Goal: Task Accomplishment & Management: Manage account settings

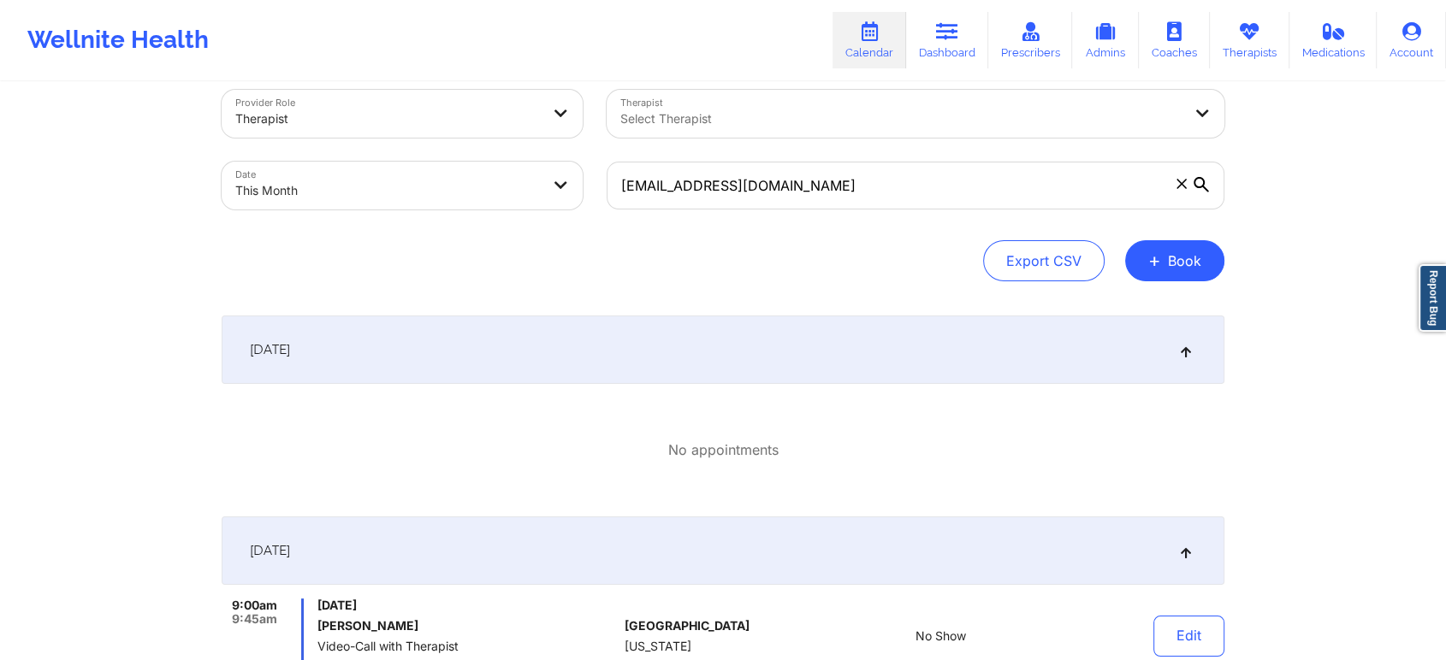
scroll to position [25, 0]
drag, startPoint x: 801, startPoint y: 197, endPoint x: 597, endPoint y: 176, distance: 204.6
click at [597, 176] on div "[EMAIL_ADDRESS][DOMAIN_NAME]" at bounding box center [916, 186] width 642 height 72
click at [860, 158] on div "[EMAIL_ADDRESS][DOMAIN_NAME]" at bounding box center [916, 186] width 642 height 72
drag, startPoint x: 859, startPoint y: 158, endPoint x: 781, endPoint y: 181, distance: 81.0
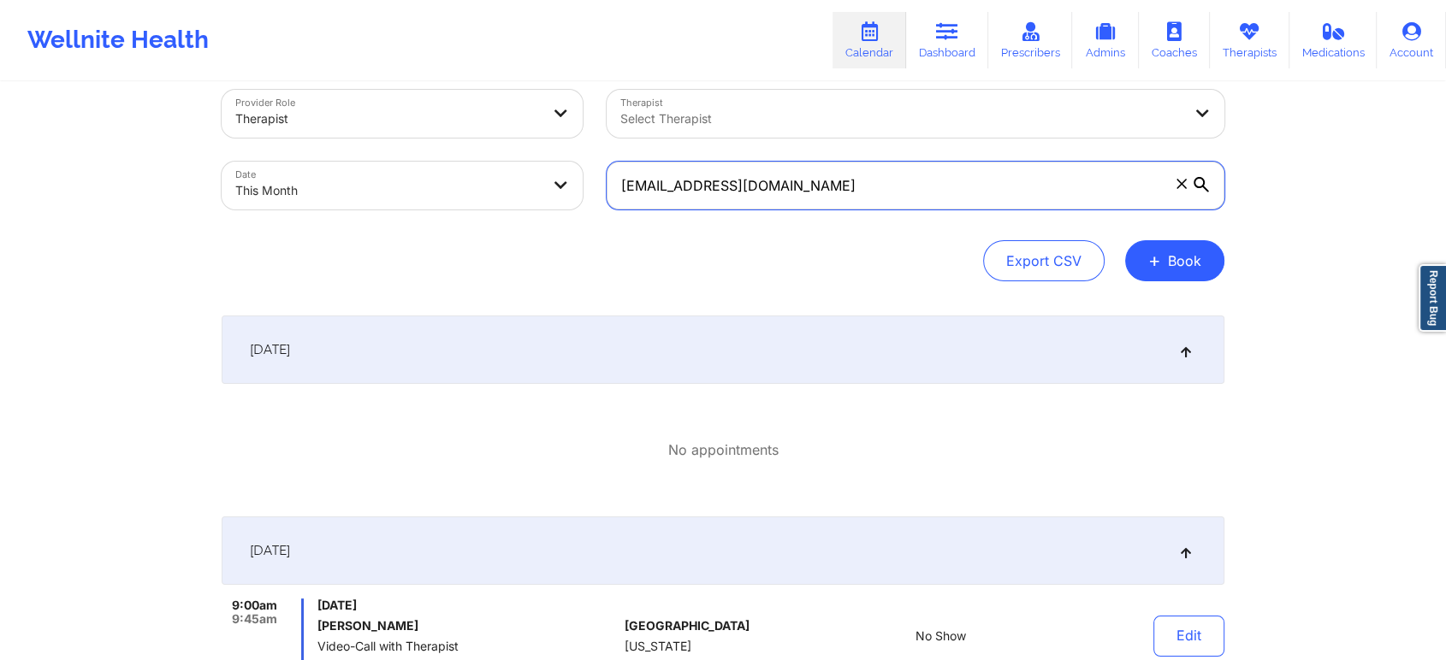
click at [781, 181] on div "[EMAIL_ADDRESS][DOMAIN_NAME]" at bounding box center [916, 186] width 642 height 72
click at [818, 190] on input "[EMAIL_ADDRESS][DOMAIN_NAME]" at bounding box center [916, 186] width 618 height 48
drag, startPoint x: 818, startPoint y: 190, endPoint x: 746, endPoint y: 187, distance: 71.9
click at [746, 187] on input "[EMAIL_ADDRESS][DOMAIN_NAME]" at bounding box center [916, 186] width 618 height 48
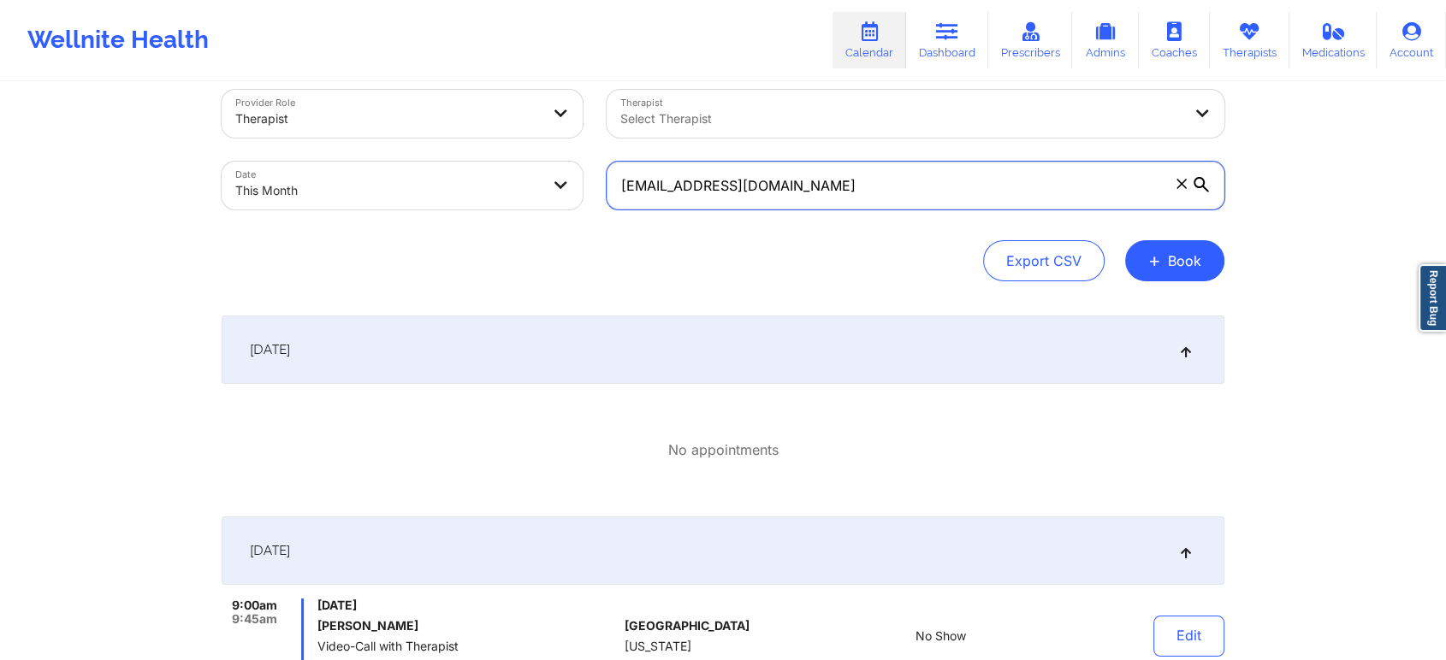
click at [797, 190] on input "[EMAIL_ADDRESS][DOMAIN_NAME]" at bounding box center [916, 186] width 618 height 48
drag, startPoint x: 862, startPoint y: 204, endPoint x: 566, endPoint y: 224, distance: 297.5
click at [566, 224] on div "Provider Role Therapist Therapist Select Therapist Date This Month [EMAIL_ADDRE…" at bounding box center [723, 186] width 1003 height 192
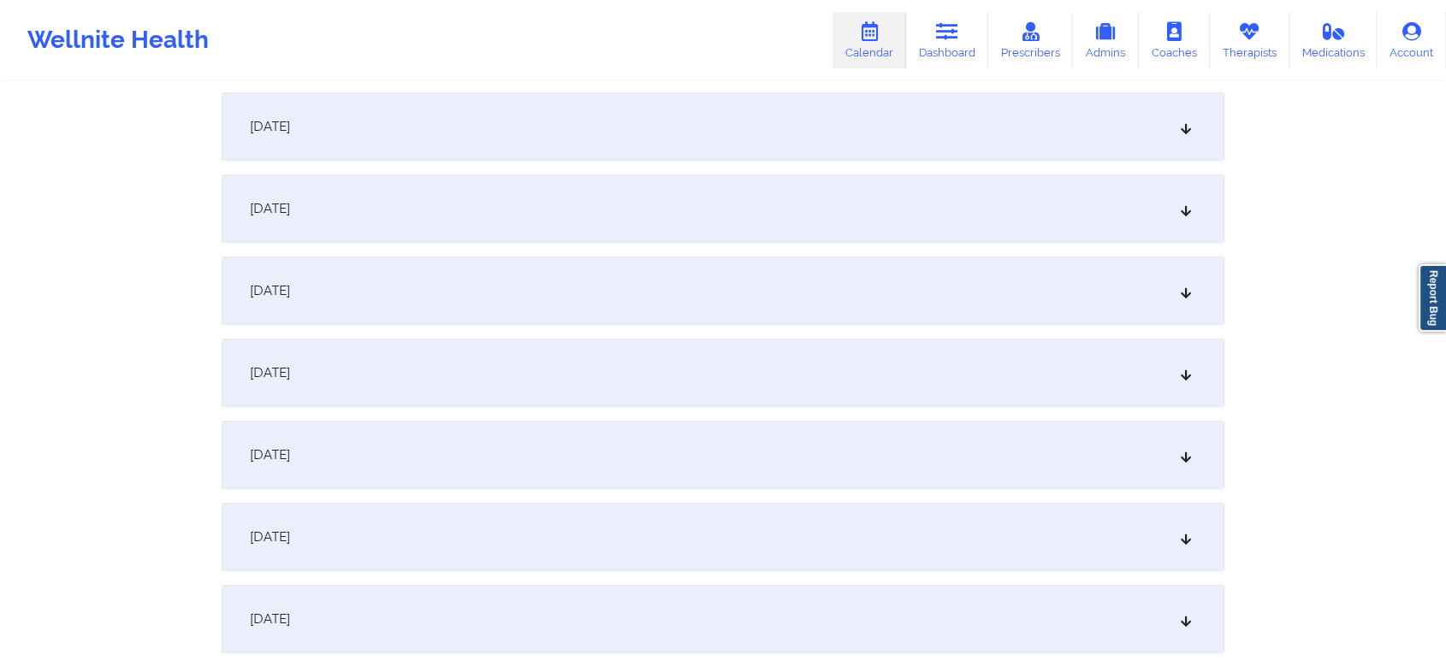
scroll to position [0, 0]
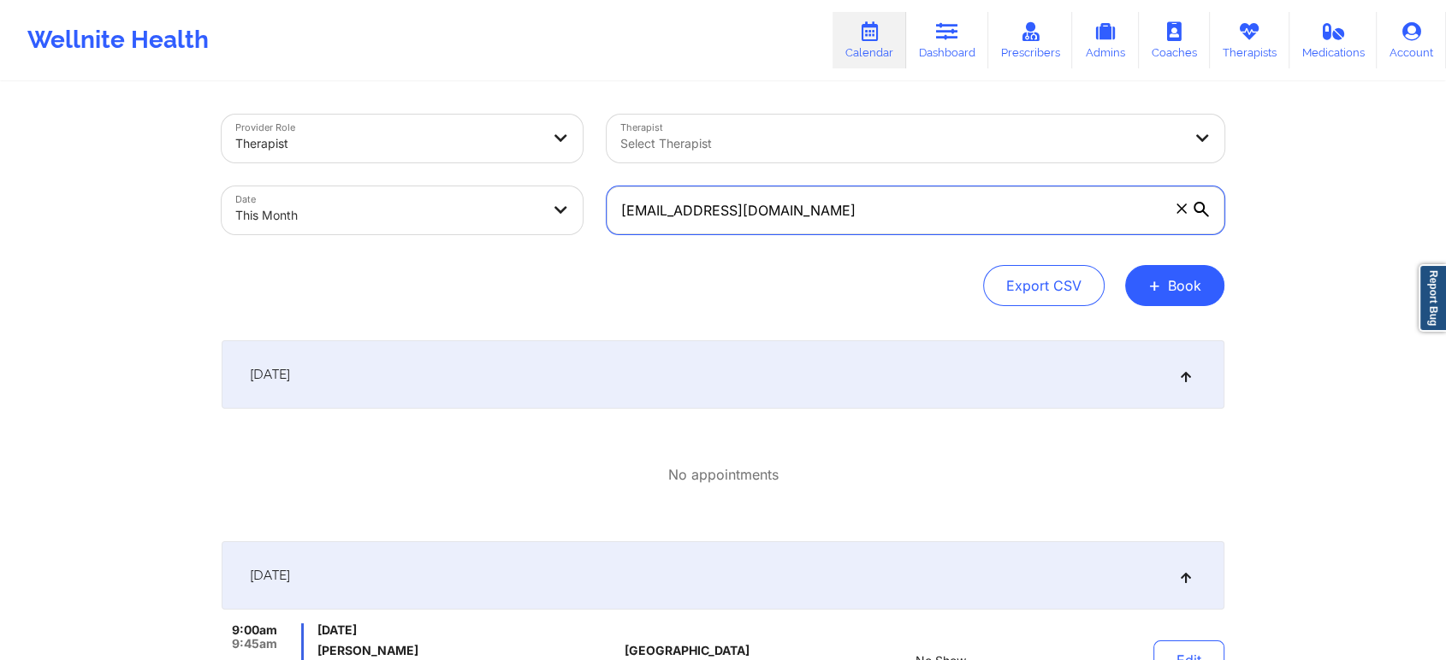
click at [903, 210] on input "[EMAIL_ADDRESS][DOMAIN_NAME]" at bounding box center [916, 211] width 618 height 48
drag, startPoint x: 903, startPoint y: 210, endPoint x: 633, endPoint y: 254, distance: 273.8
click at [633, 254] on div "Provider Role Therapist Therapist Select Therapist Date This Month [EMAIL_ADDRE…" at bounding box center [723, 211] width 1003 height 192
paste input "alexiagon1416"
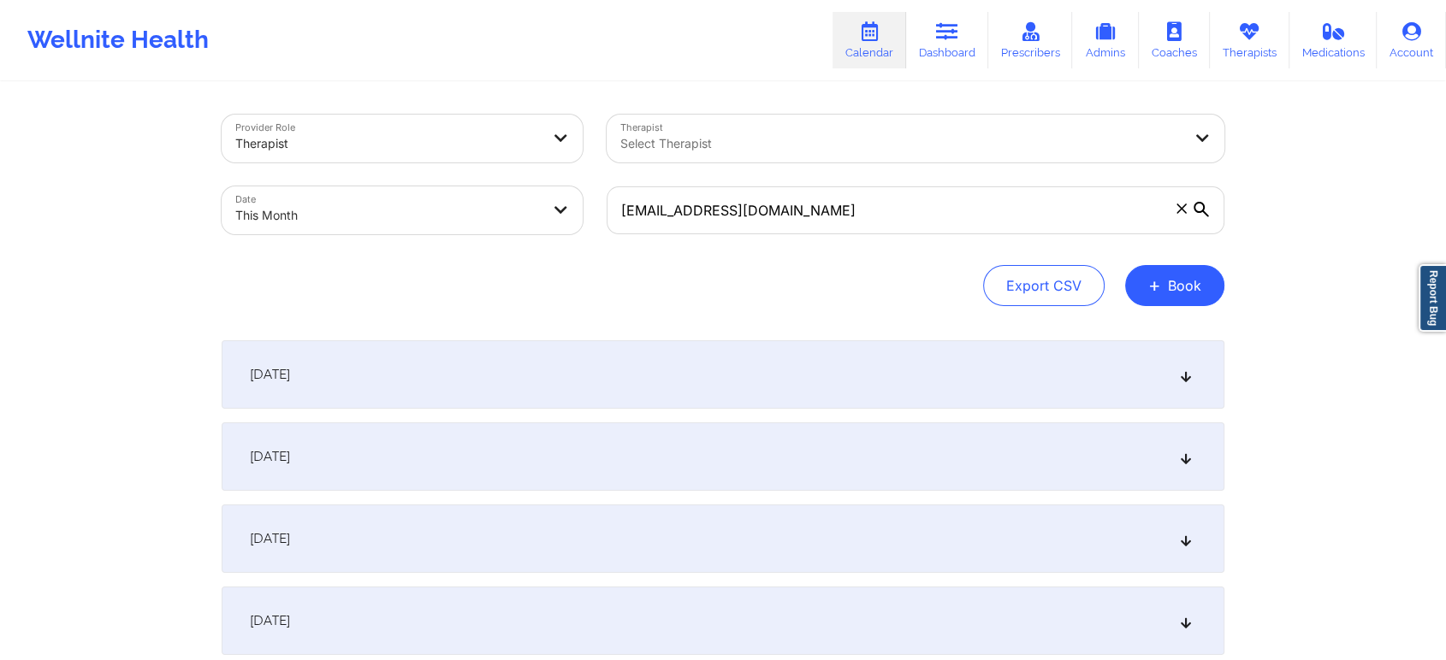
drag, startPoint x: 1109, startPoint y: 434, endPoint x: 1378, endPoint y: 409, distance: 270.6
click at [1181, 459] on icon at bounding box center [1186, 457] width 15 height 12
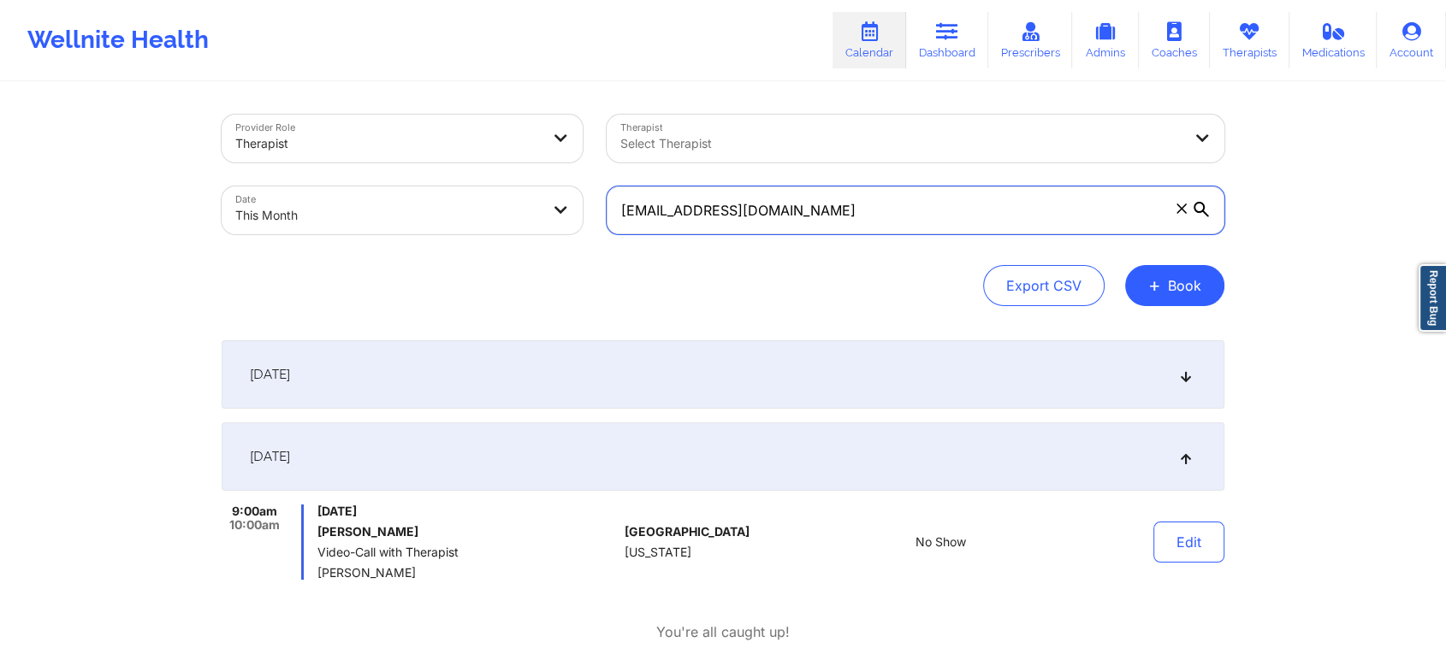
drag, startPoint x: 872, startPoint y: 218, endPoint x: 564, endPoint y: 200, distance: 308.5
click at [564, 200] on div "Provider Role Therapist Therapist Select Therapist Date This Month [EMAIL_ADDRE…" at bounding box center [723, 175] width 1027 height 144
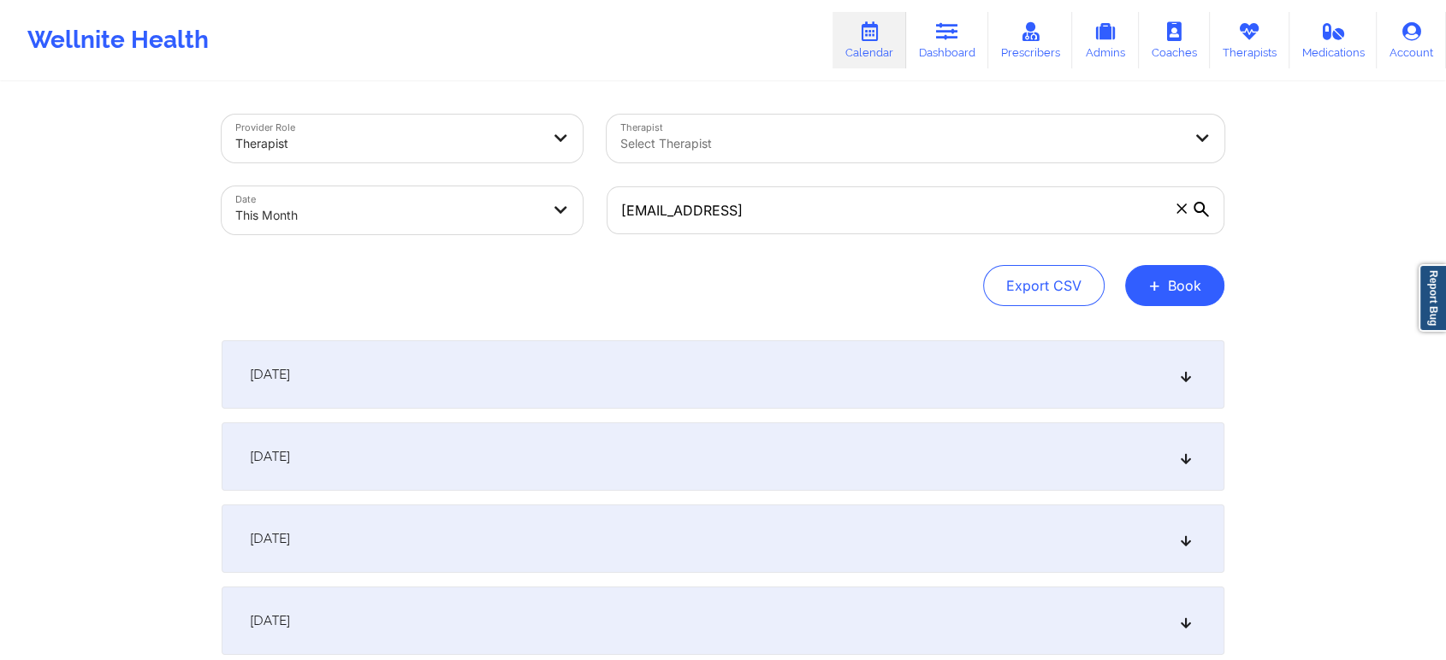
drag, startPoint x: 1235, startPoint y: 444, endPoint x: 1203, endPoint y: 478, distance: 46.6
click at [1203, 478] on div "[DATE]" at bounding box center [723, 457] width 1003 height 68
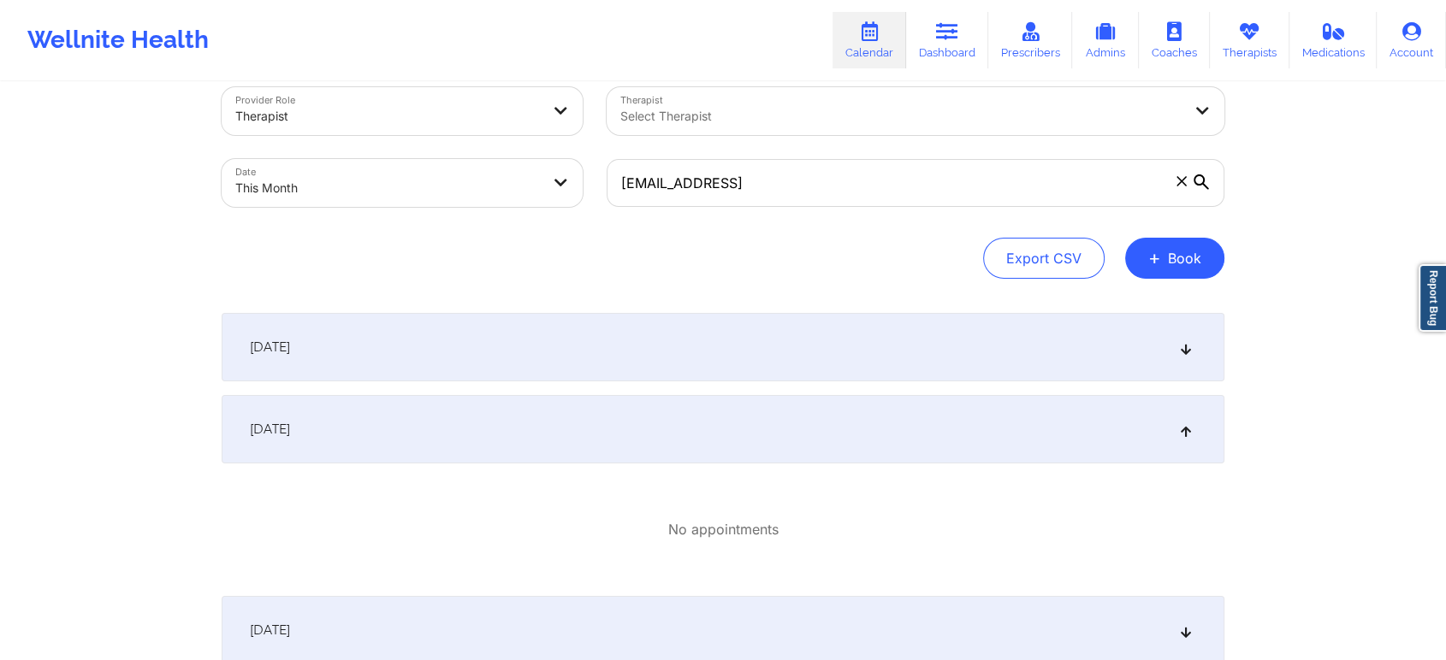
scroll to position [31, 0]
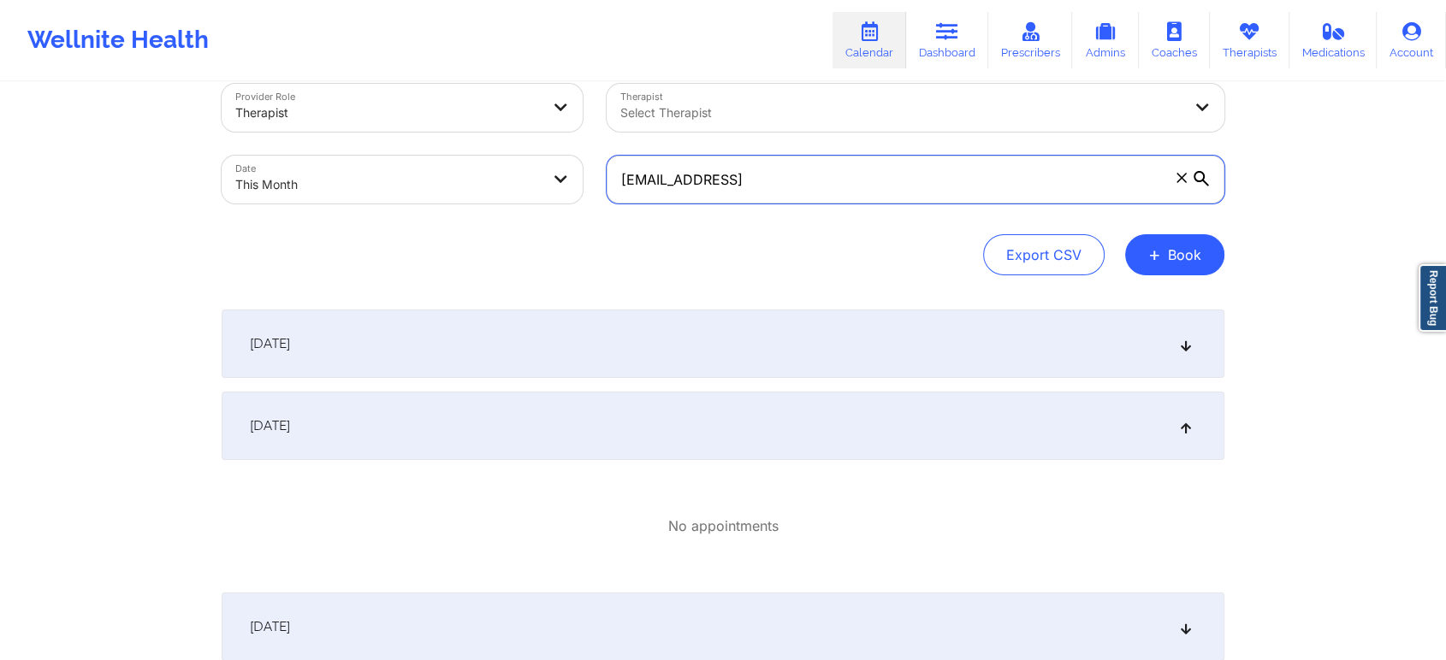
drag, startPoint x: 846, startPoint y: 176, endPoint x: 582, endPoint y: 166, distance: 264.6
click at [582, 166] on div "Provider Role Therapist Therapist Select Therapist Date This Month [EMAIL_ADDRE…" at bounding box center [723, 144] width 1027 height 144
paste input "text"
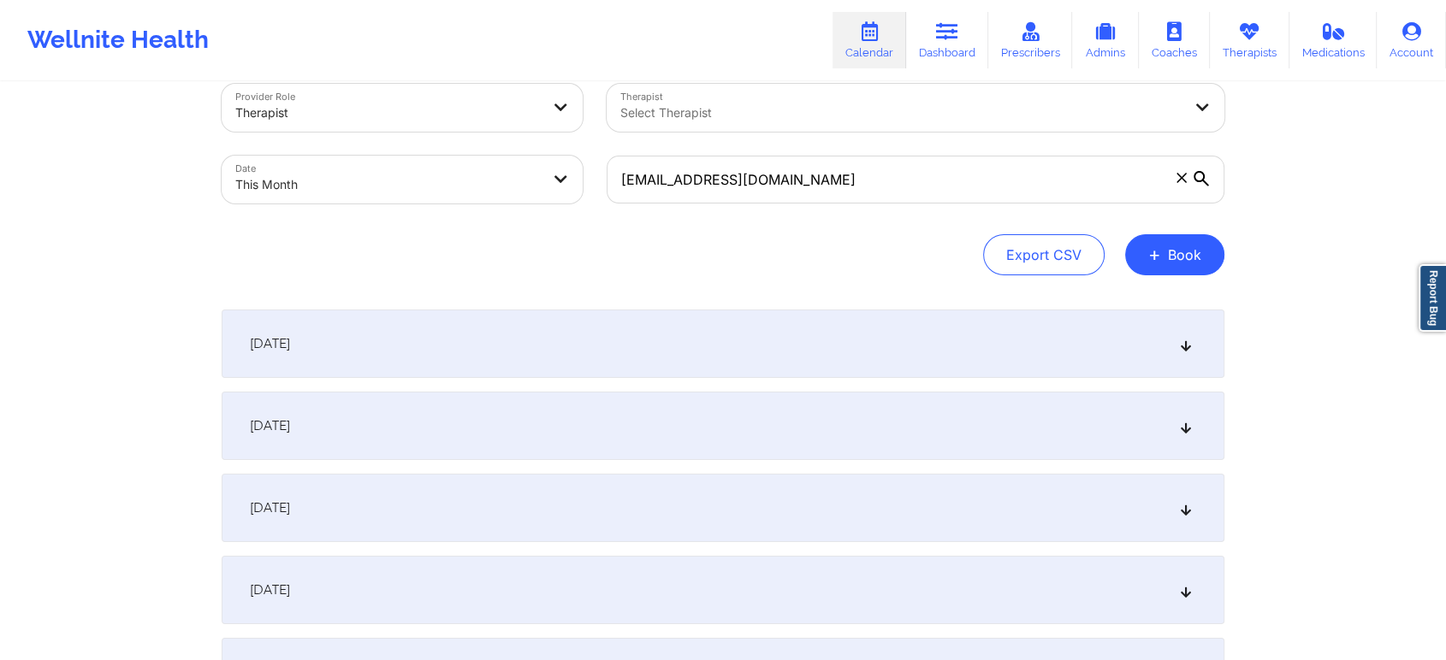
drag, startPoint x: 862, startPoint y: 431, endPoint x: 1156, endPoint y: 409, distance: 294.3
click at [1156, 409] on div "[DATE]" at bounding box center [723, 426] width 1003 height 68
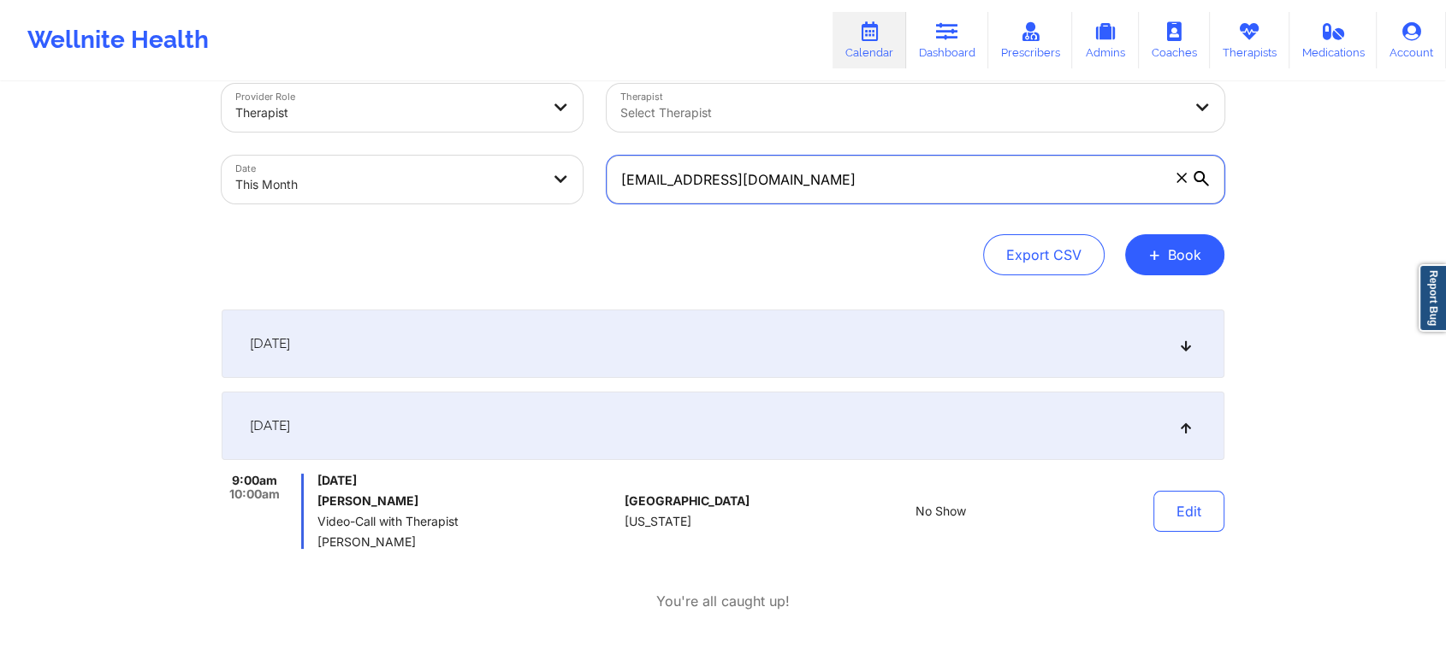
drag, startPoint x: 938, startPoint y: 174, endPoint x: 505, endPoint y: 114, distance: 437.0
click at [505, 114] on div "Provider Role Therapist Therapist Select Therapist Date This Month [EMAIL_ADDRE…" at bounding box center [723, 144] width 1027 height 144
paste input "[EMAIL_ADDRESS]"
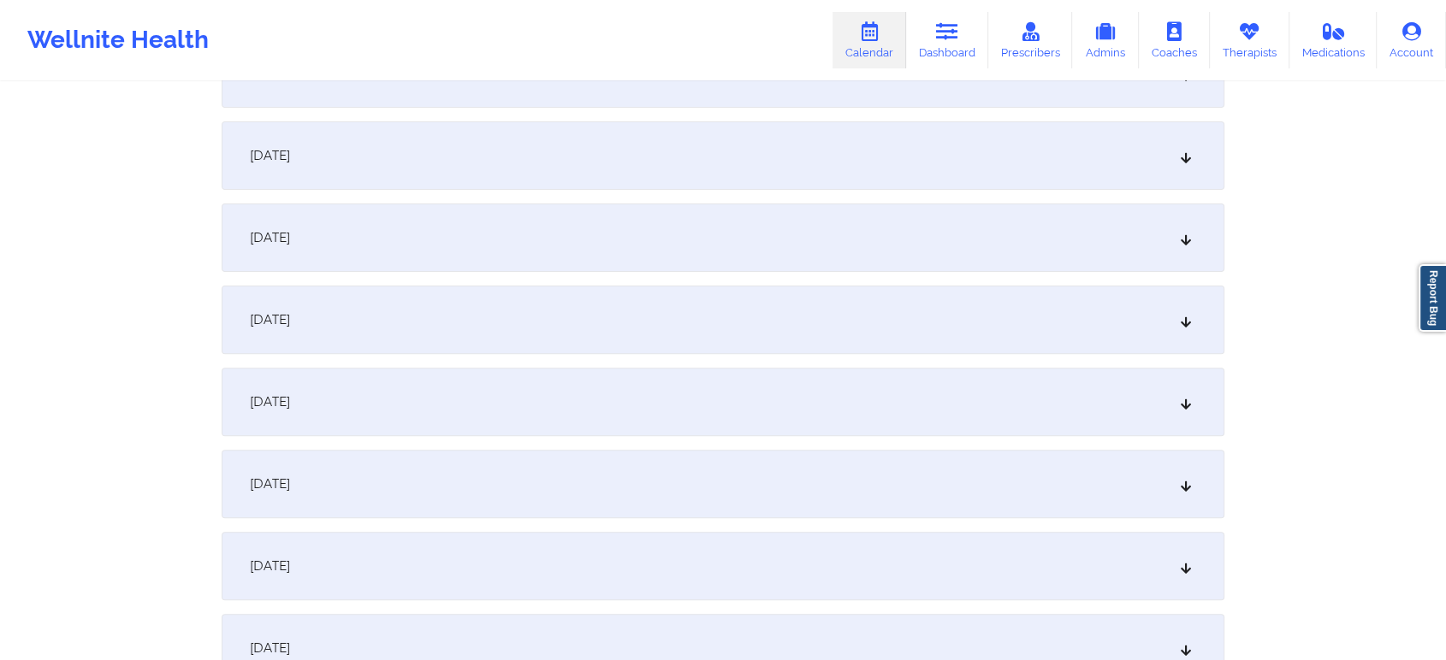
scroll to position [0, 0]
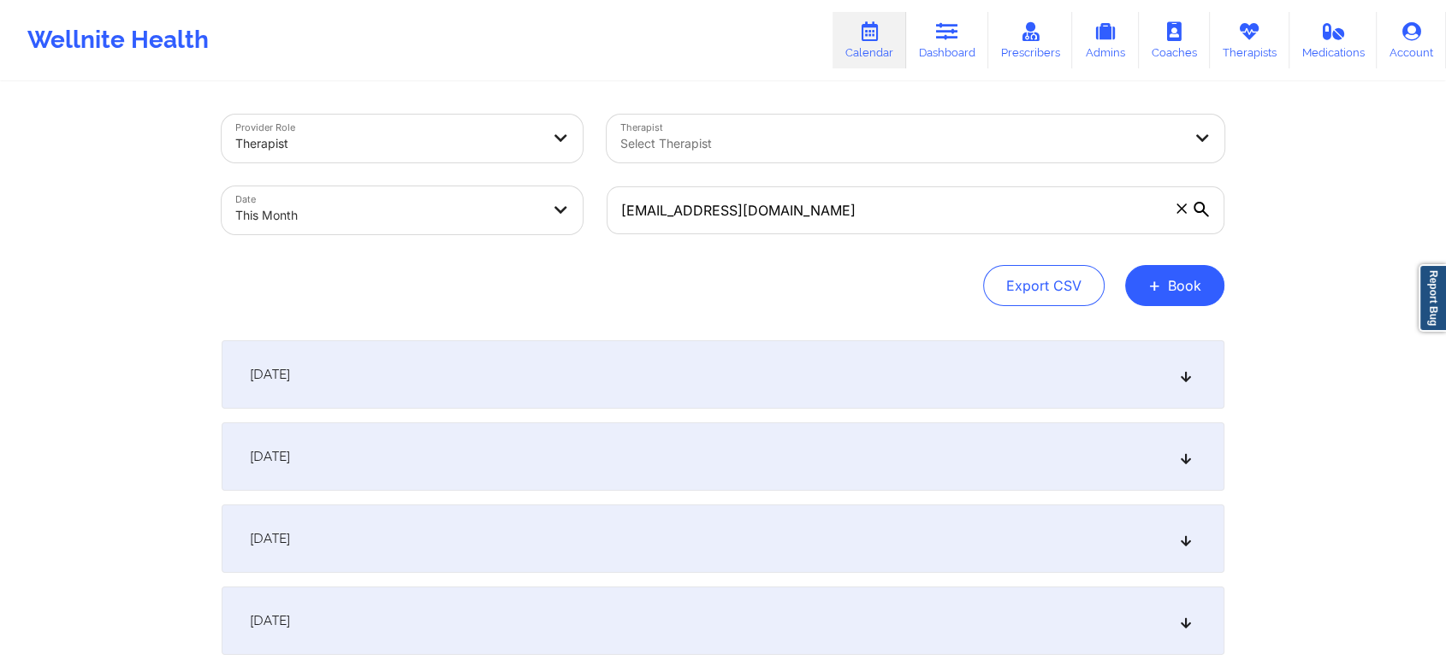
click at [532, 382] on div "[DATE]" at bounding box center [723, 375] width 1003 height 68
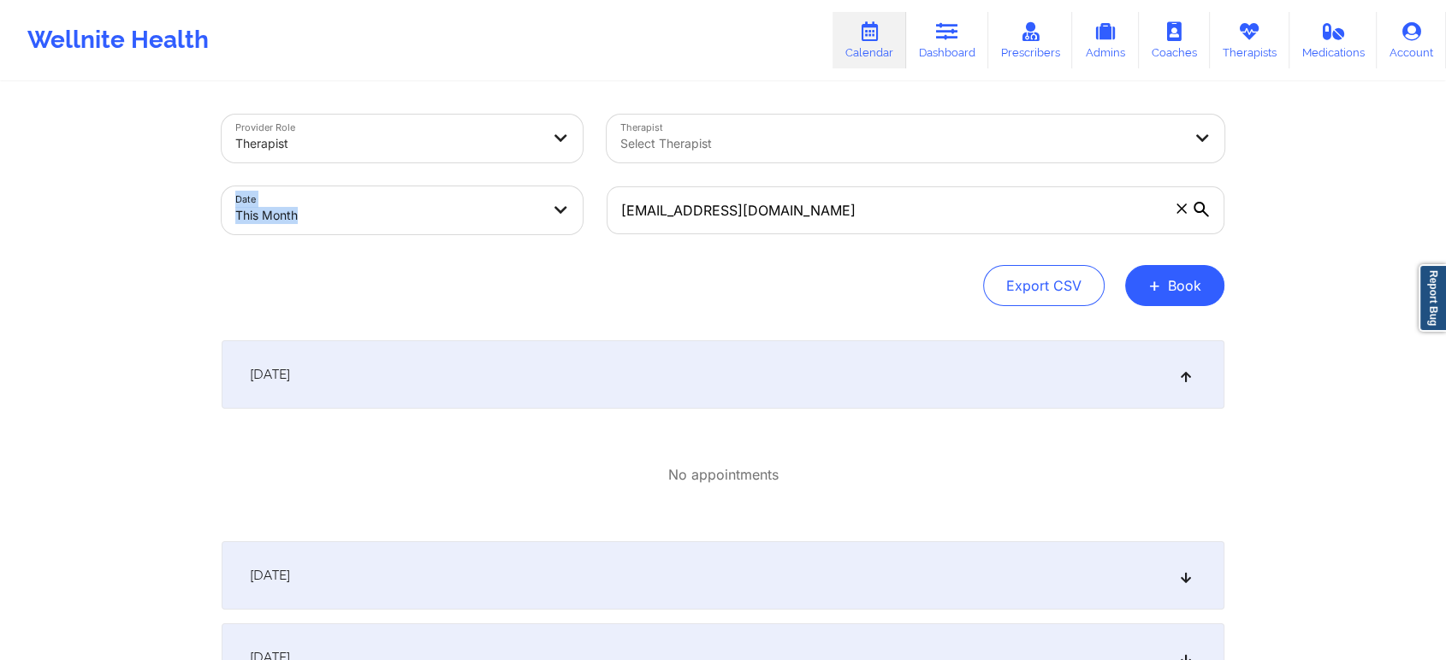
drag, startPoint x: 931, startPoint y: 168, endPoint x: 832, endPoint y: 196, distance: 103.2
click at [832, 196] on div "Provider Role Therapist Therapist Select Therapist Date This Month [EMAIL_ADDRE…" at bounding box center [723, 175] width 1027 height 144
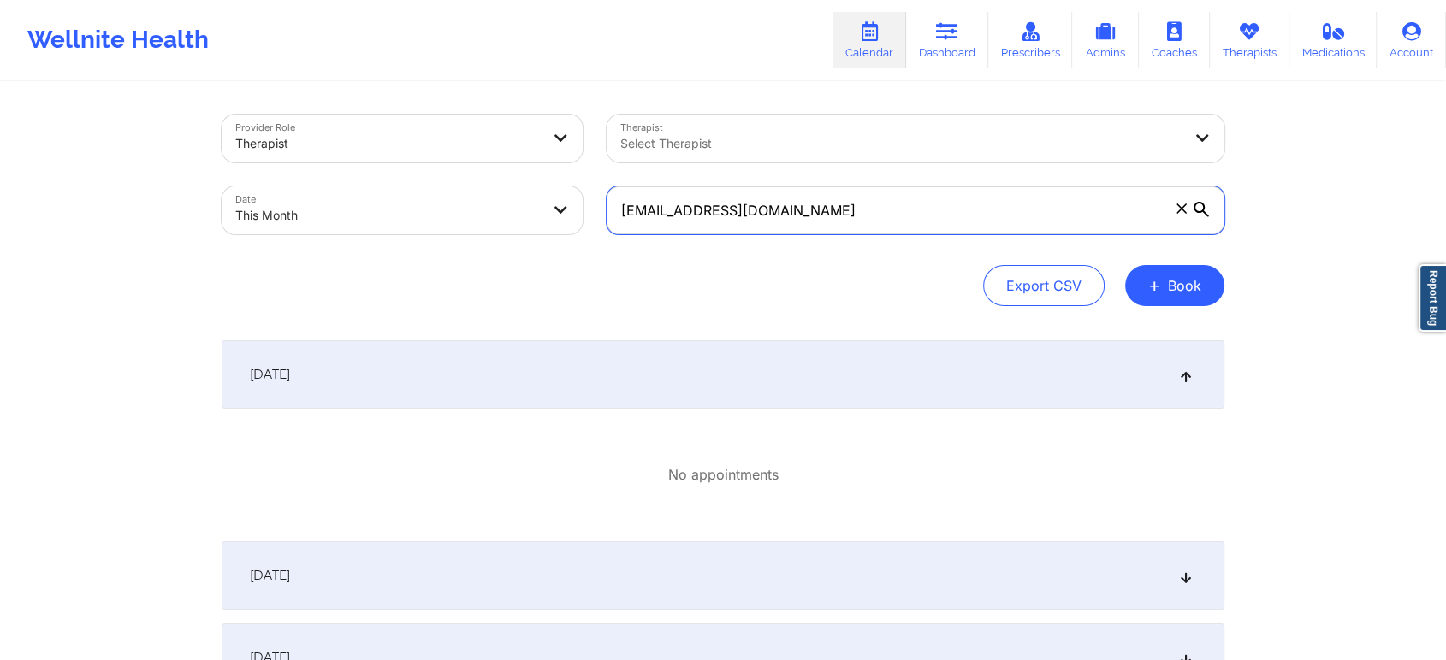
click at [832, 196] on input "[EMAIL_ADDRESS][DOMAIN_NAME]" at bounding box center [916, 211] width 618 height 48
drag, startPoint x: 832, startPoint y: 196, endPoint x: 576, endPoint y: 182, distance: 256.2
click at [576, 182] on div "Provider Role Therapist Therapist Select Therapist Date This Month [EMAIL_ADDRE…" at bounding box center [723, 175] width 1027 height 144
click at [749, 223] on input "[EMAIL_ADDRESS][DOMAIN_NAME]" at bounding box center [916, 211] width 618 height 48
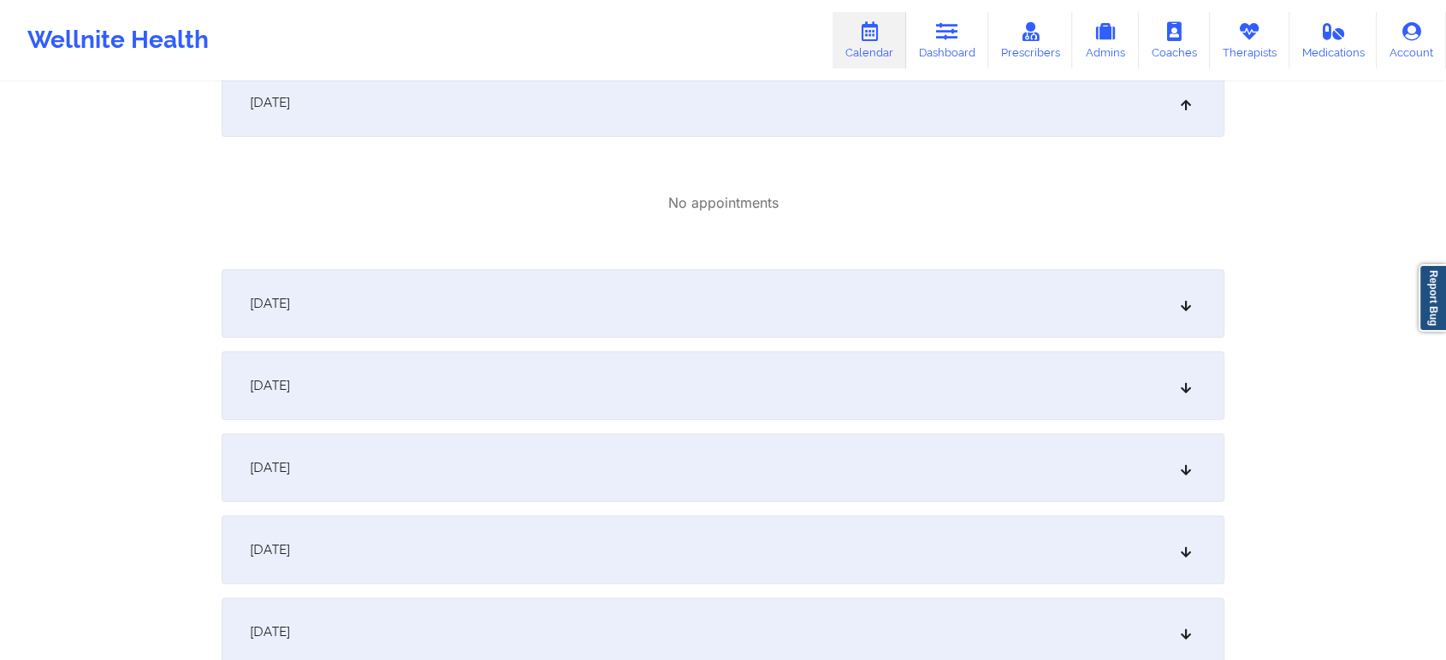
scroll to position [299, 0]
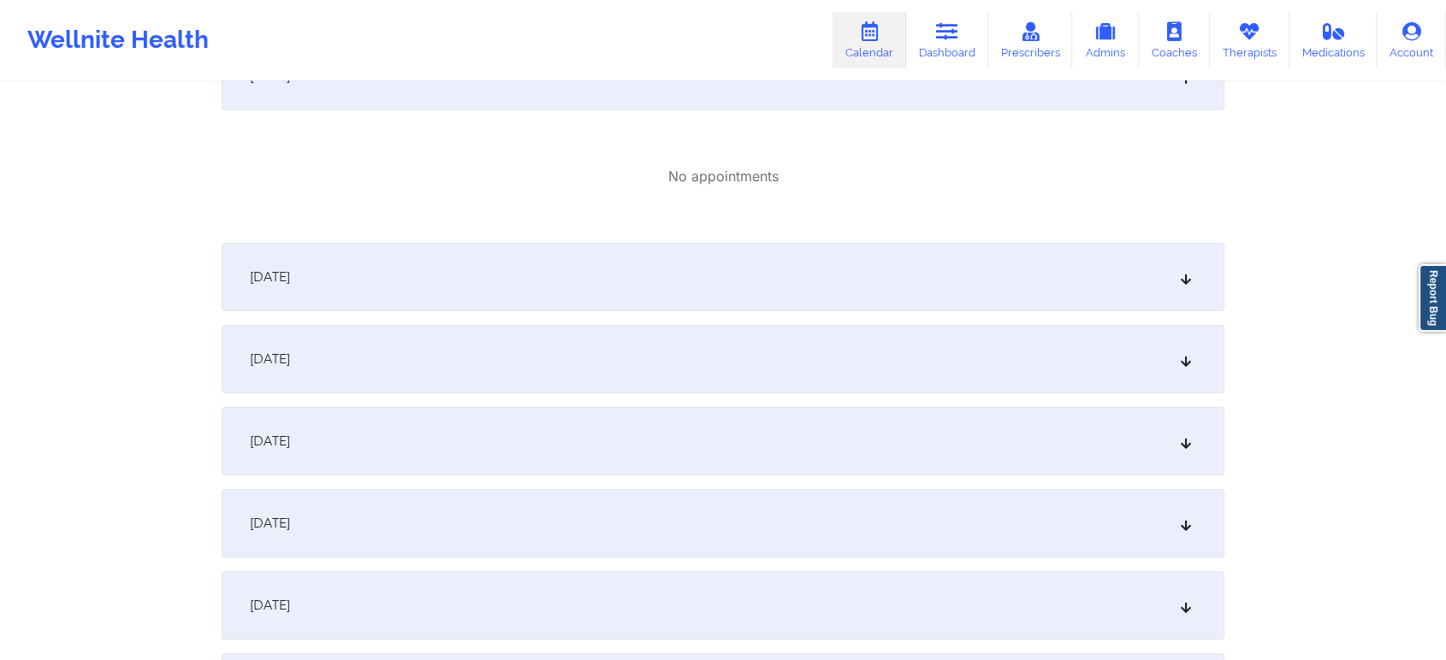
click at [912, 265] on div "[DATE]" at bounding box center [723, 277] width 1003 height 68
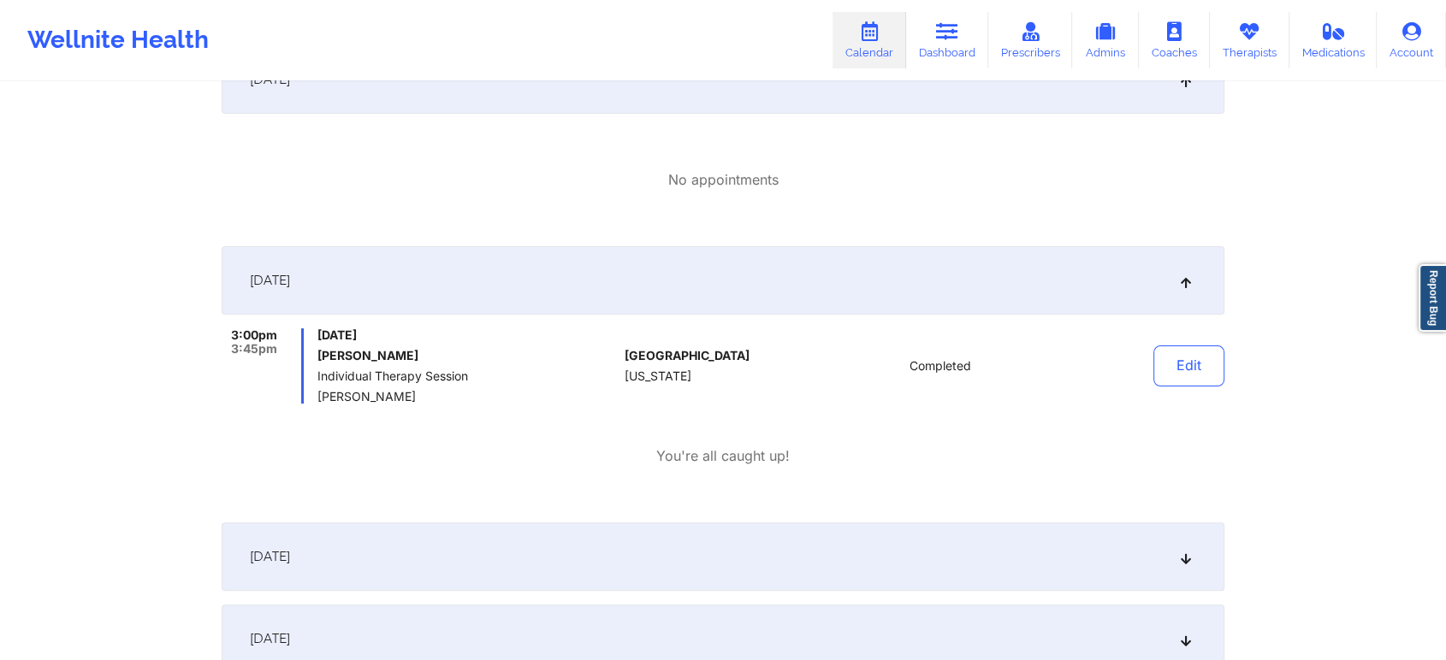
scroll to position [0, 0]
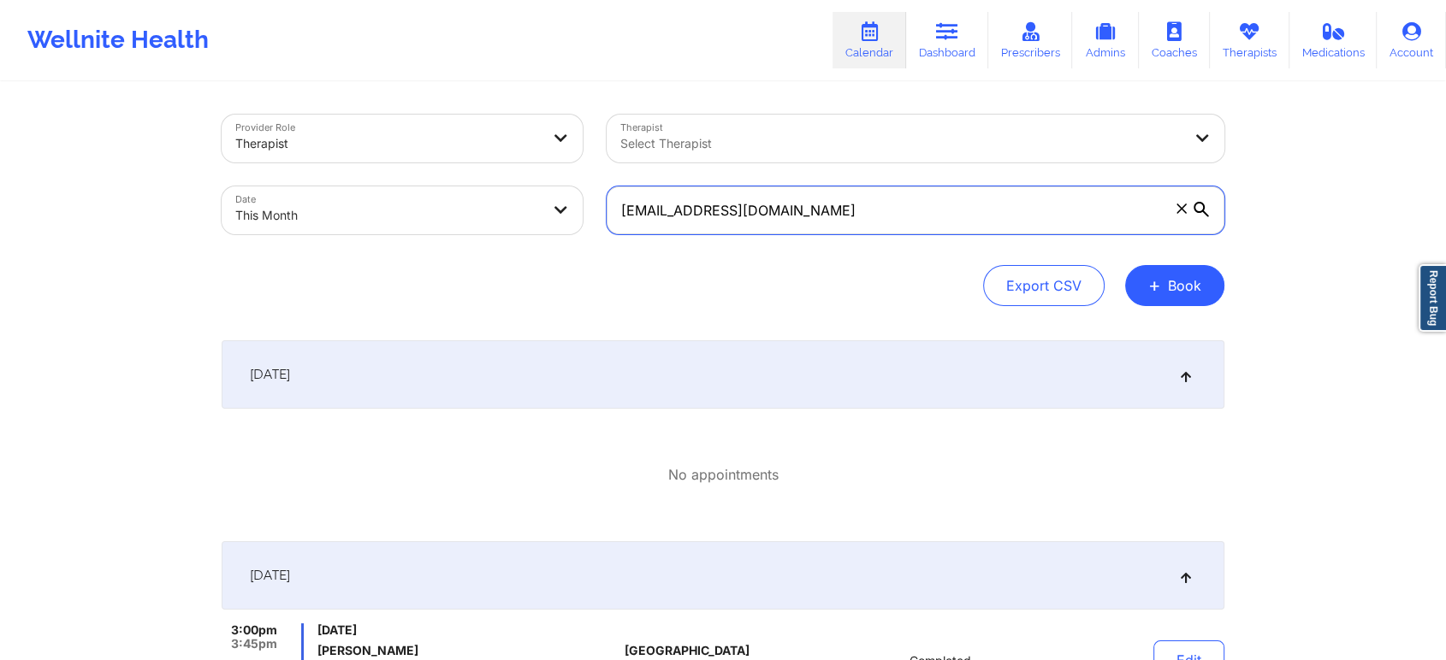
drag, startPoint x: 863, startPoint y: 203, endPoint x: 568, endPoint y: 152, distance: 299.4
click at [568, 152] on div "Provider Role Therapist Therapist Select Therapist Date This Month [EMAIL_ADDRE…" at bounding box center [723, 175] width 1027 height 144
paste input "kfranqui14"
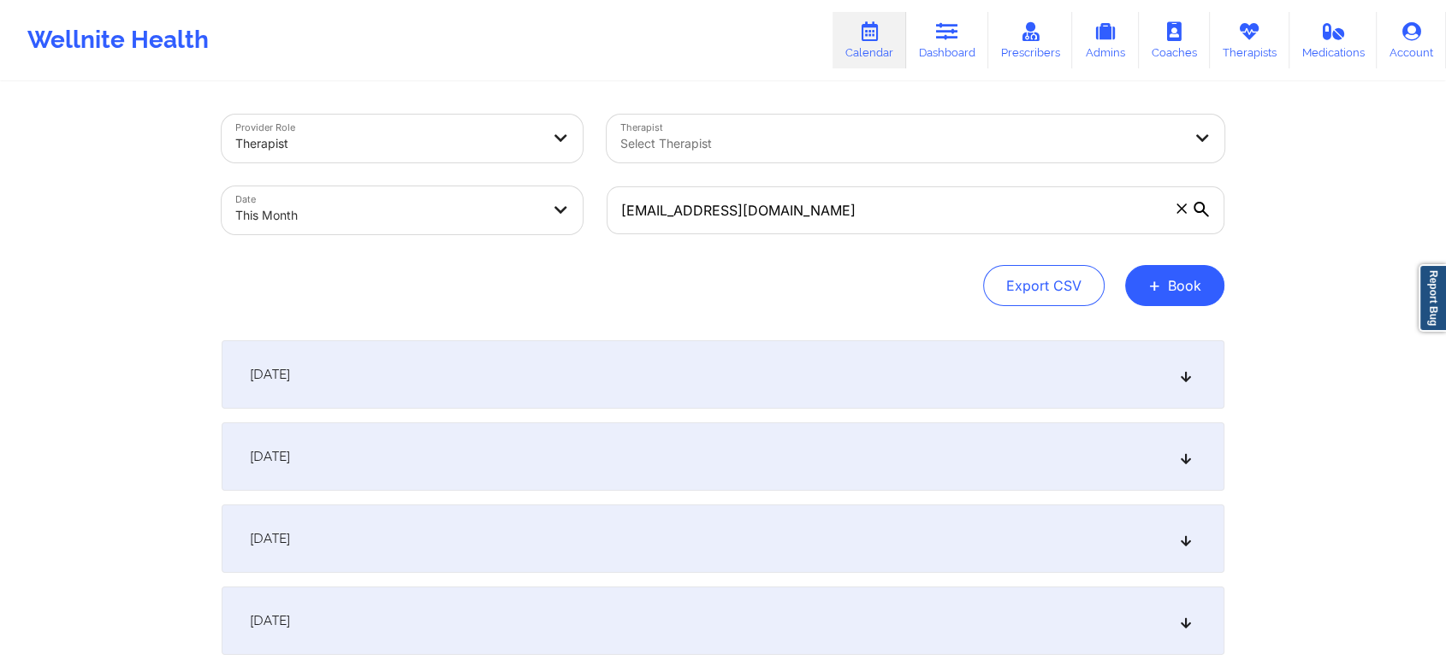
click at [528, 450] on div "[DATE]" at bounding box center [723, 457] width 1003 height 68
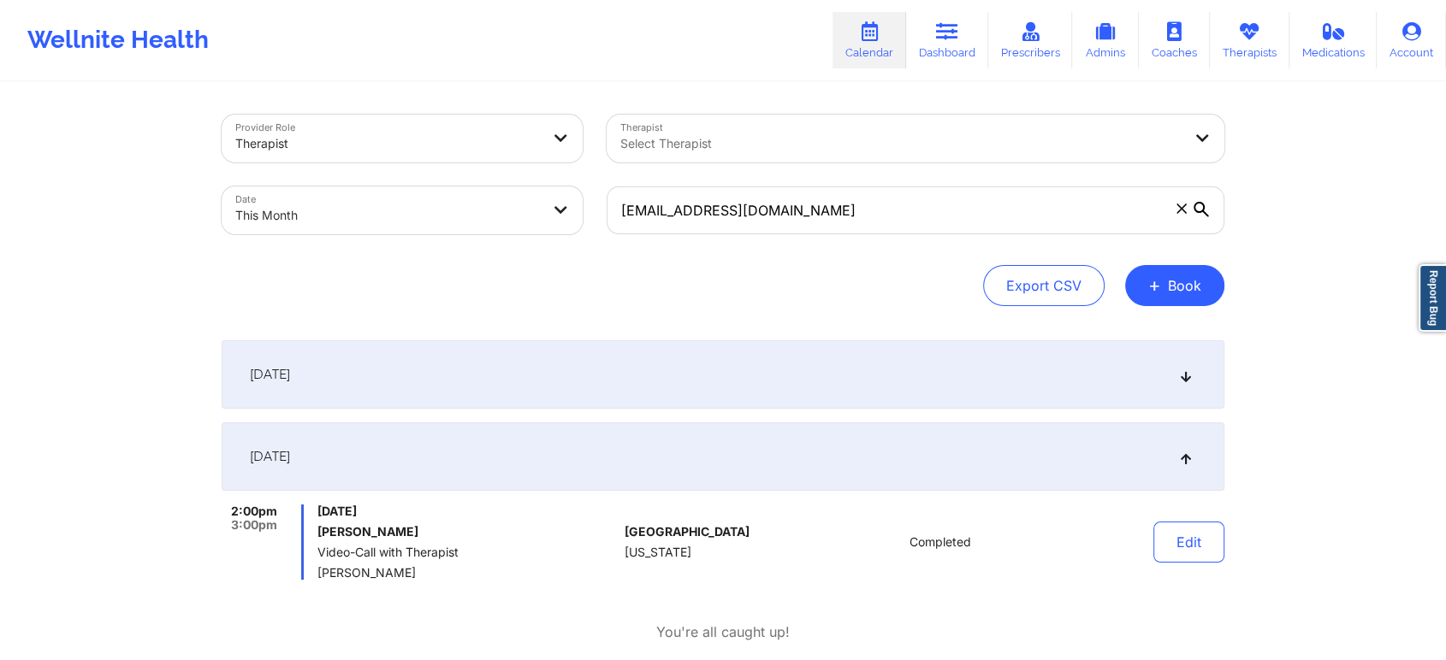
drag, startPoint x: 1459, startPoint y: 19, endPoint x: 896, endPoint y: 284, distance: 622.3
click at [896, 284] on div "Export CSV + Book" at bounding box center [723, 285] width 1003 height 41
click at [1199, 541] on button "Edit" at bounding box center [1188, 542] width 71 height 41
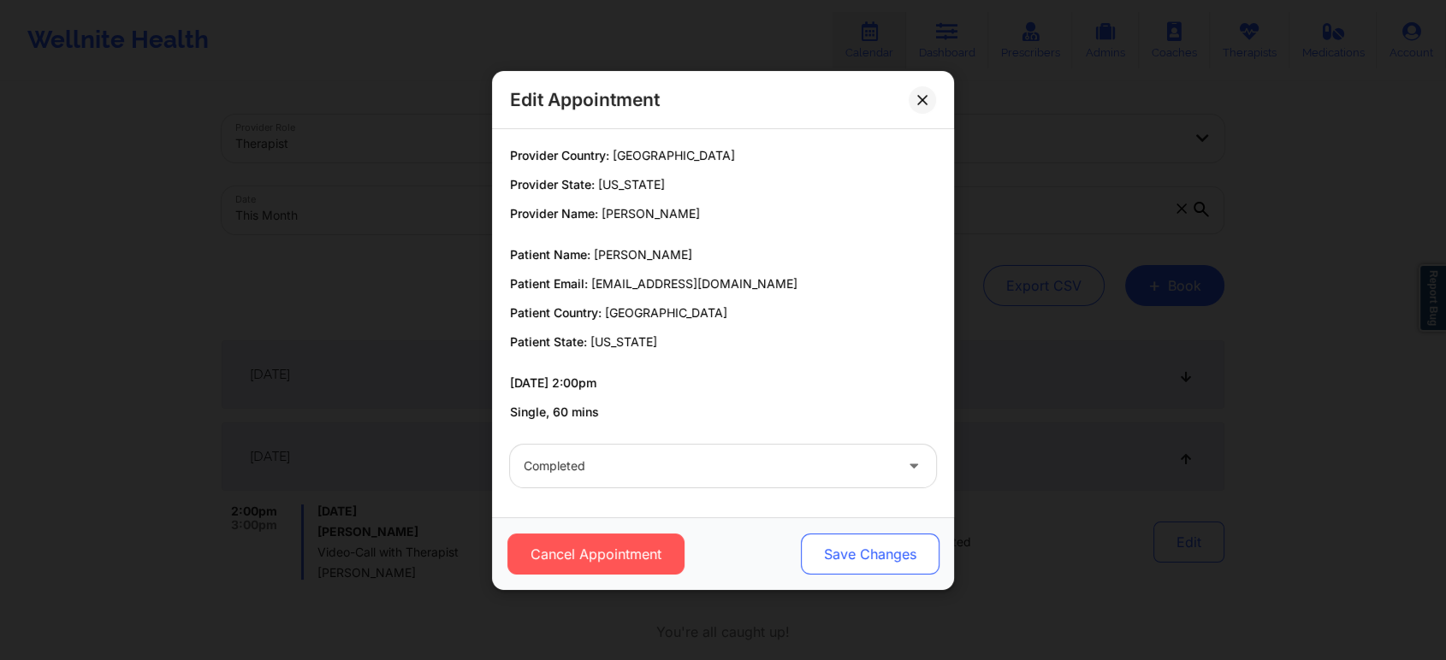
click at [860, 556] on button "Save Changes" at bounding box center [870, 554] width 139 height 41
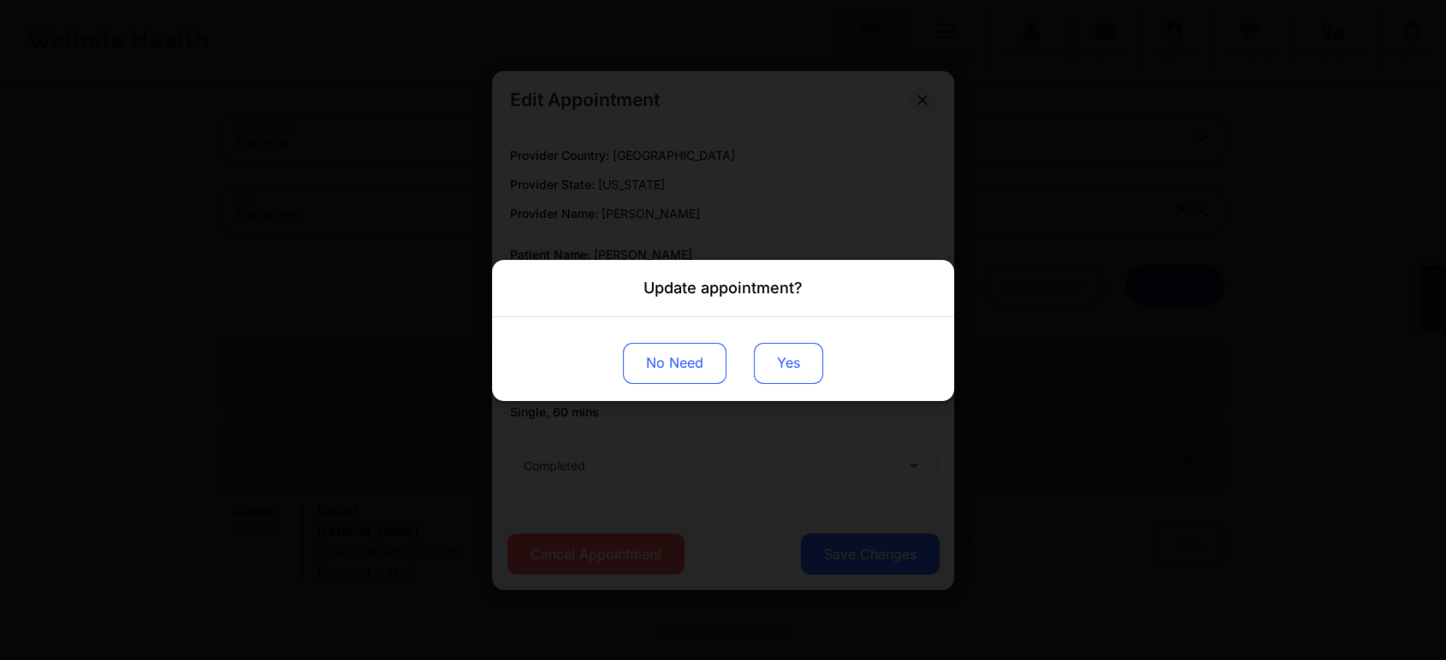
click at [790, 367] on button "Yes" at bounding box center [788, 362] width 69 height 41
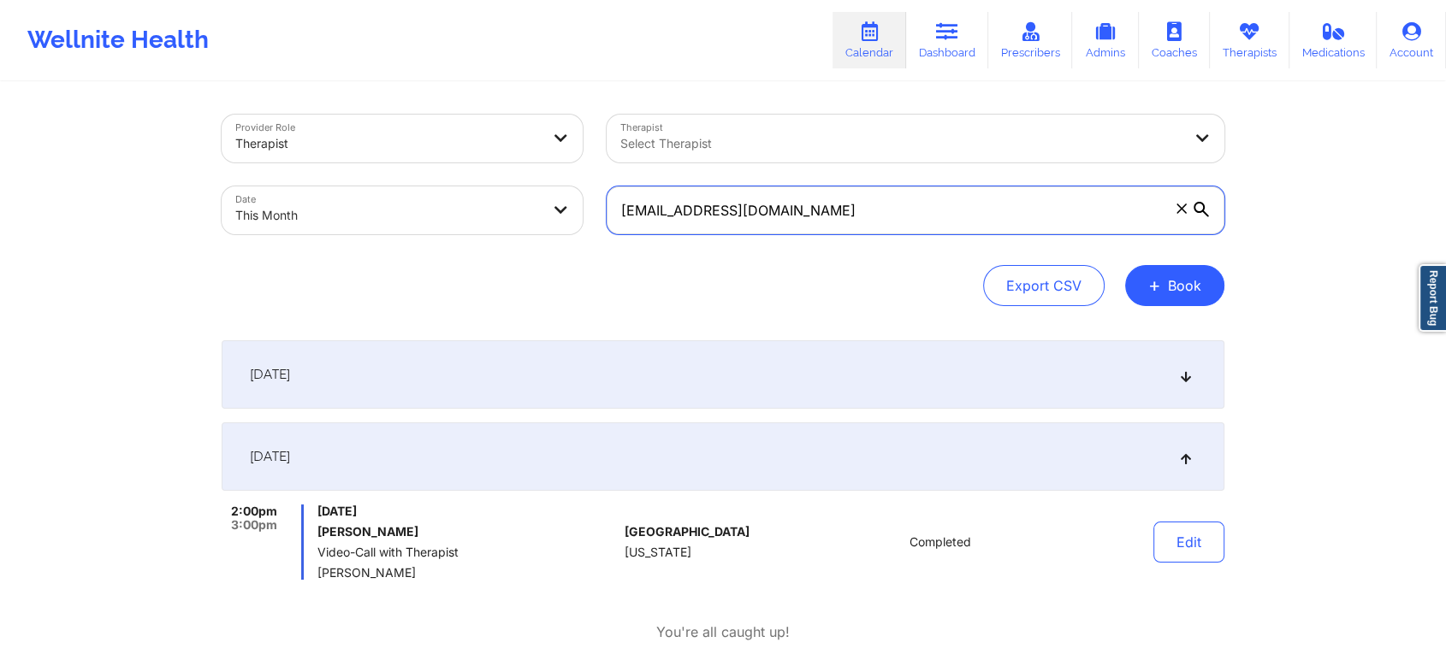
drag, startPoint x: 788, startPoint y: 187, endPoint x: 810, endPoint y: 228, distance: 46.7
click at [810, 228] on input "[EMAIL_ADDRESS][DOMAIN_NAME]" at bounding box center [916, 211] width 618 height 48
drag, startPoint x: 810, startPoint y: 228, endPoint x: 617, endPoint y: 218, distance: 193.6
click at [617, 218] on input "[EMAIL_ADDRESS][DOMAIN_NAME]" at bounding box center [916, 211] width 618 height 48
paste input "[PERSON_NAME][EMAIL_ADDRESS][PERSON_NAME]"
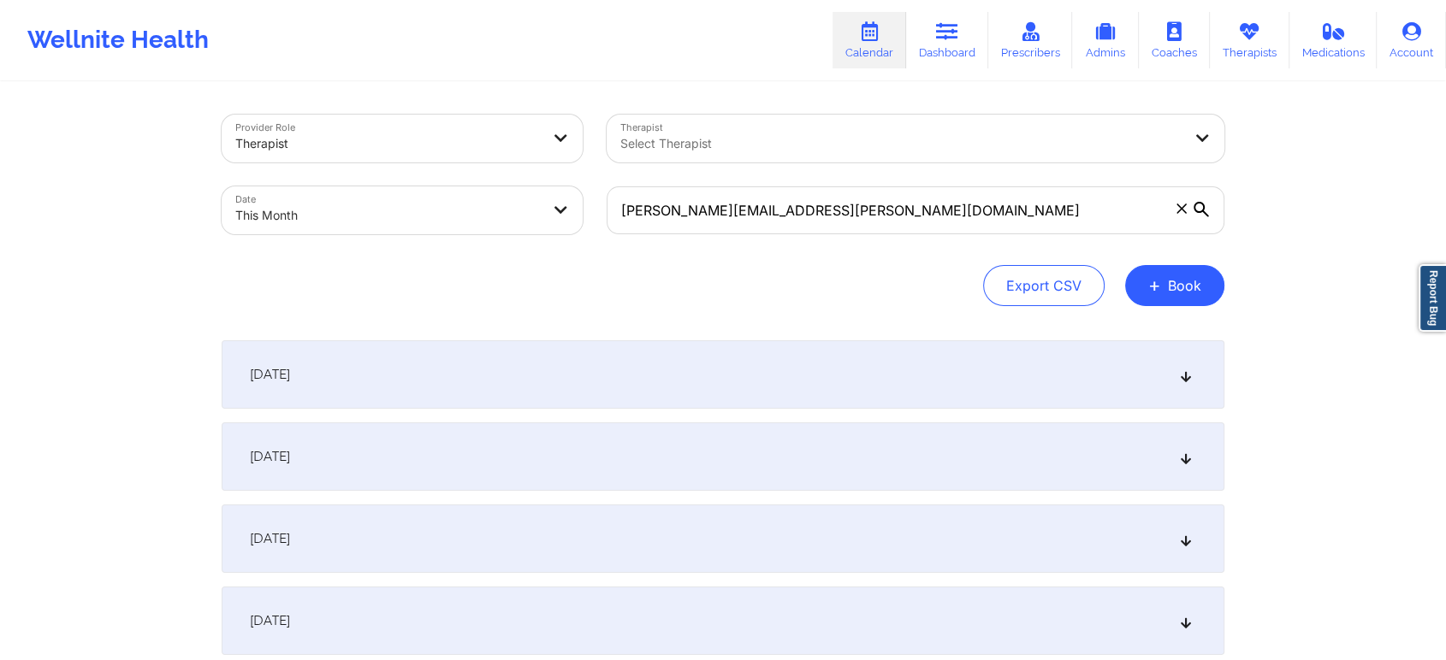
click at [755, 443] on div "[DATE]" at bounding box center [723, 457] width 1003 height 68
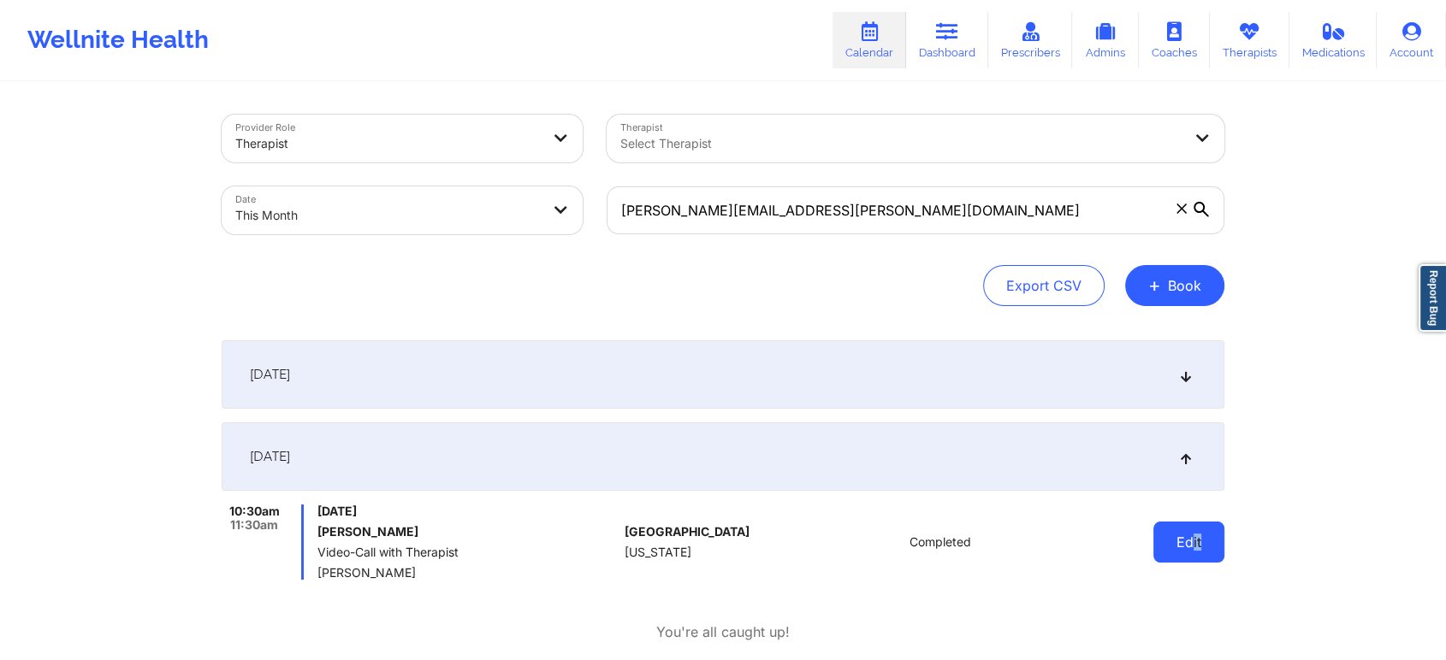
drag, startPoint x: 1194, startPoint y: 573, endPoint x: 1211, endPoint y: 545, distance: 33.0
click at [1211, 545] on div "Edit" at bounding box center [1145, 542] width 158 height 75
click at [1211, 545] on button "Edit" at bounding box center [1188, 542] width 71 height 41
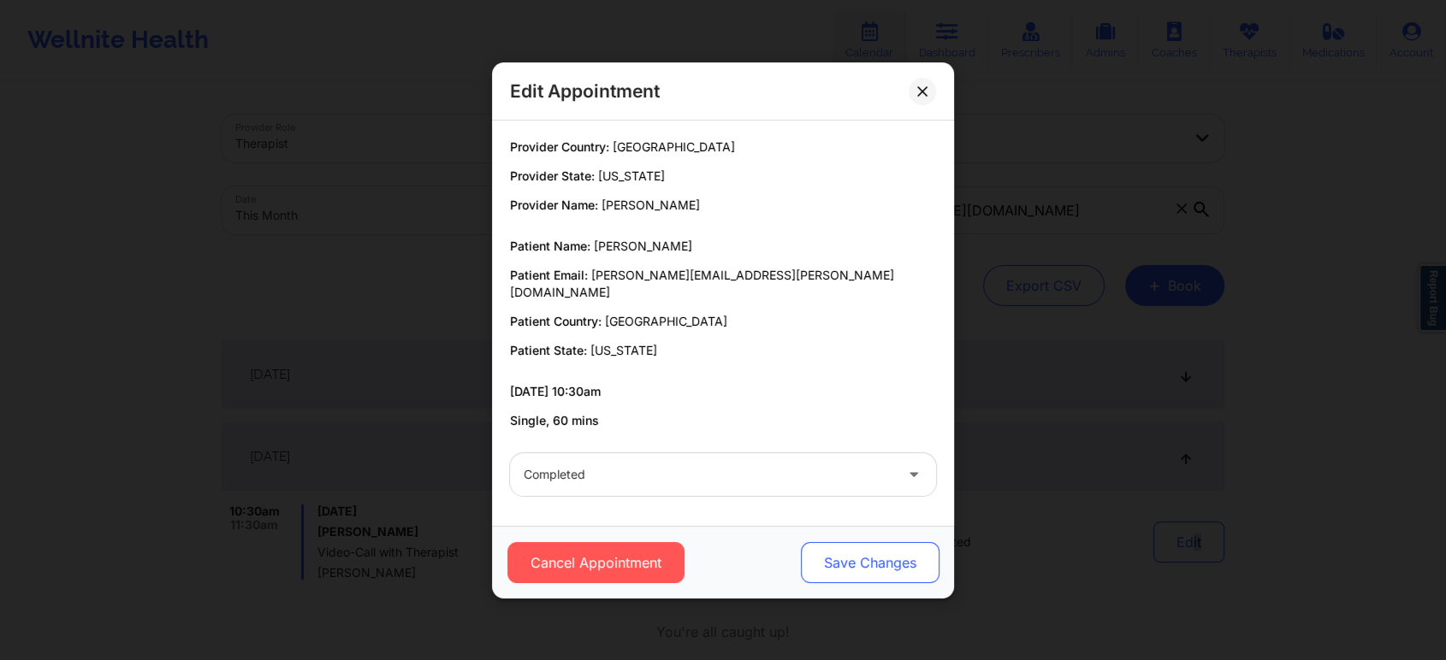
click at [868, 566] on button "Save Changes" at bounding box center [870, 562] width 139 height 41
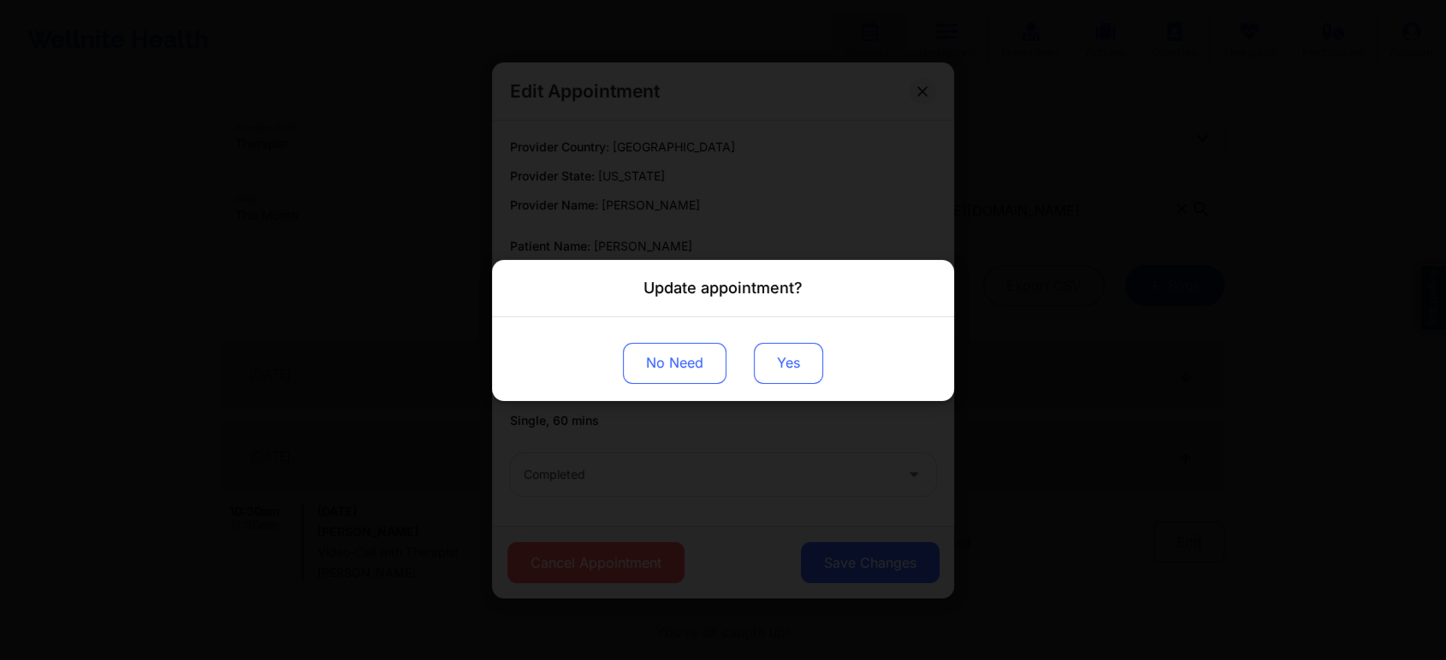
click at [789, 350] on button "Yes" at bounding box center [788, 362] width 69 height 41
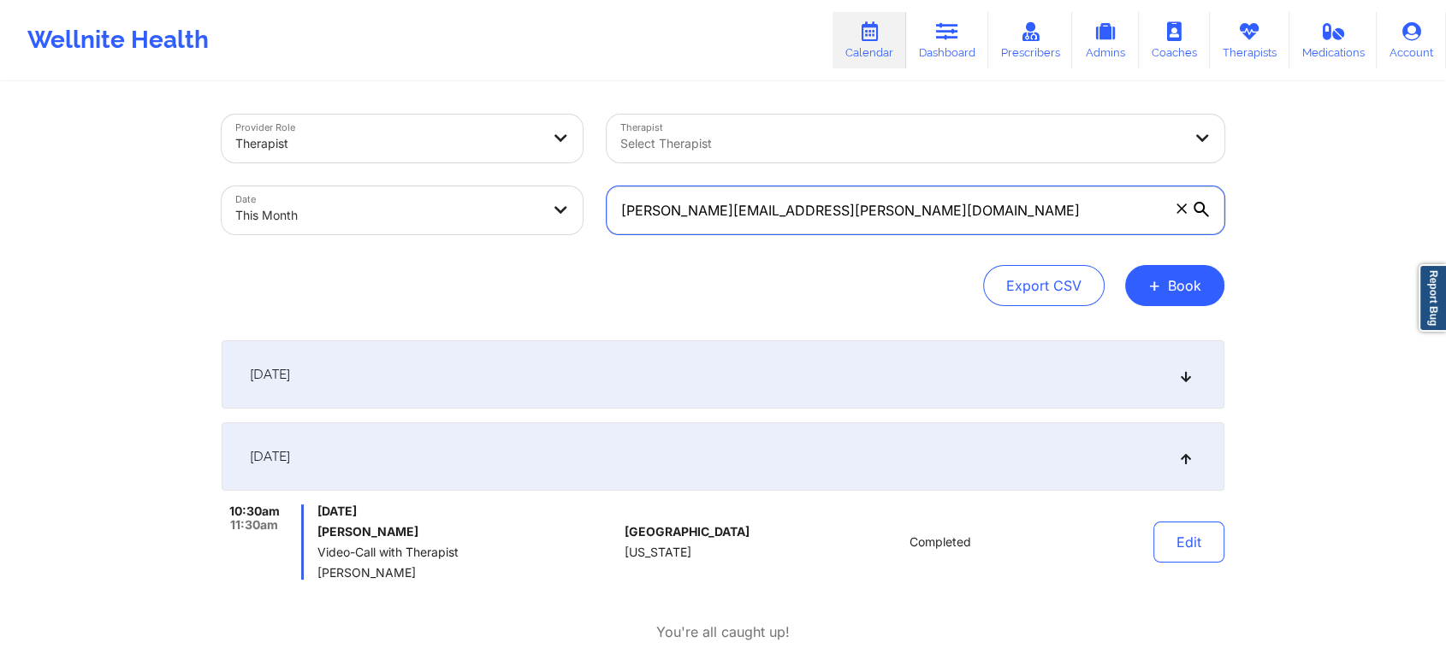
drag, startPoint x: 824, startPoint y: 190, endPoint x: 625, endPoint y: 210, distance: 200.4
click at [625, 210] on input "[PERSON_NAME][EMAIL_ADDRESS][PERSON_NAME][DOMAIN_NAME]" at bounding box center [916, 211] width 618 height 48
paste input "[EMAIL_ADDRESS]"
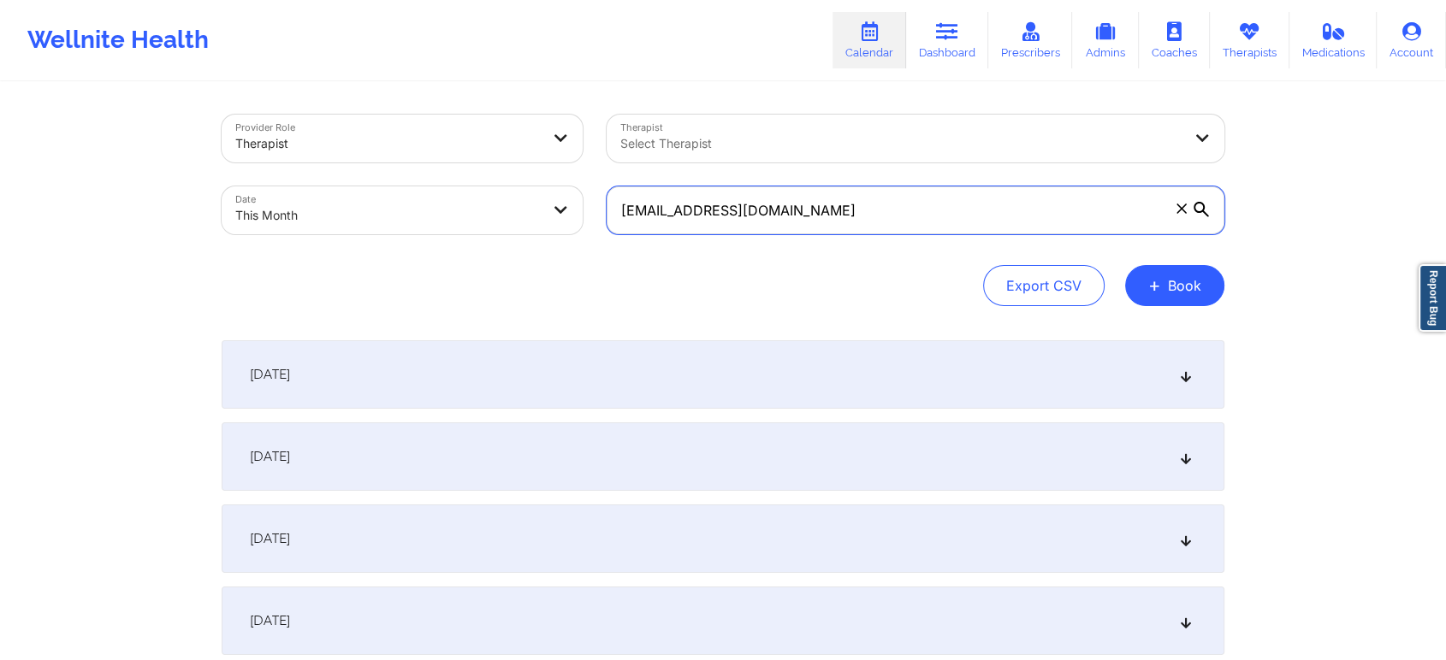
click at [630, 222] on input "[EMAIL_ADDRESS][DOMAIN_NAME]" at bounding box center [916, 211] width 618 height 48
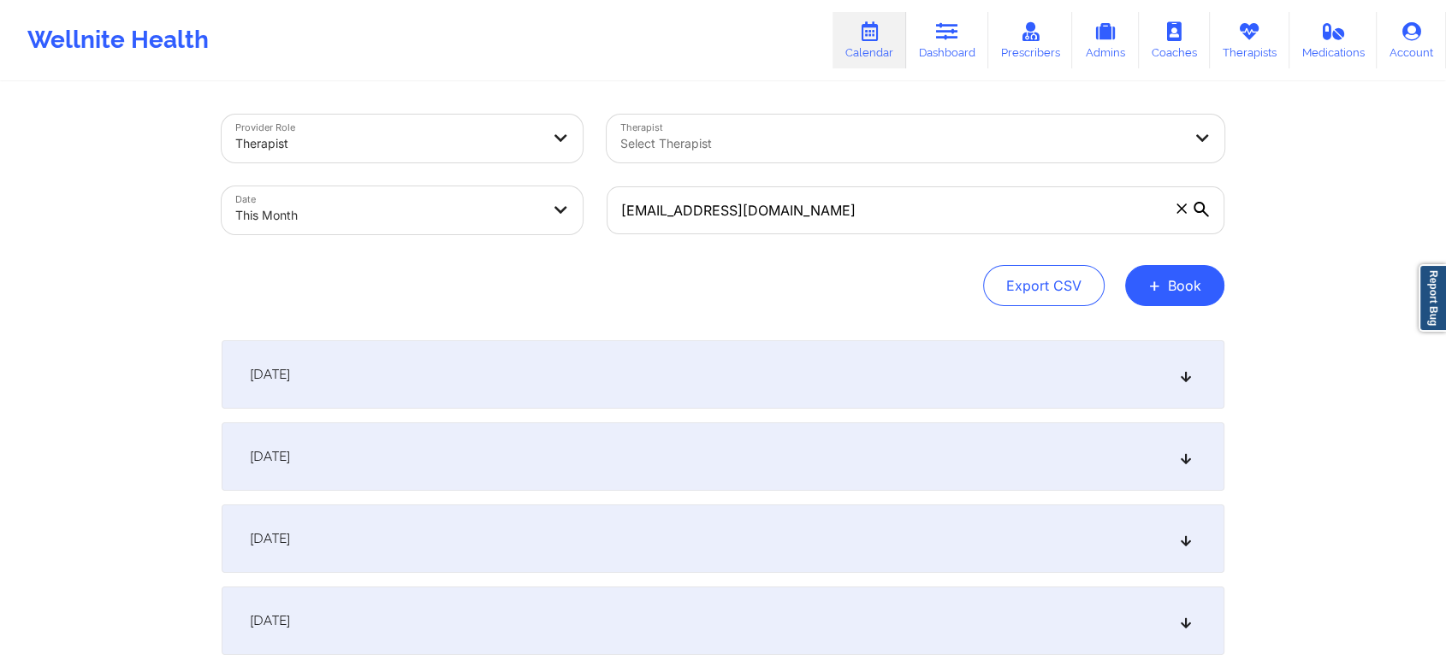
drag, startPoint x: 709, startPoint y: 377, endPoint x: 850, endPoint y: 417, distance: 146.8
click at [743, 352] on div "[DATE]" at bounding box center [723, 375] width 1003 height 68
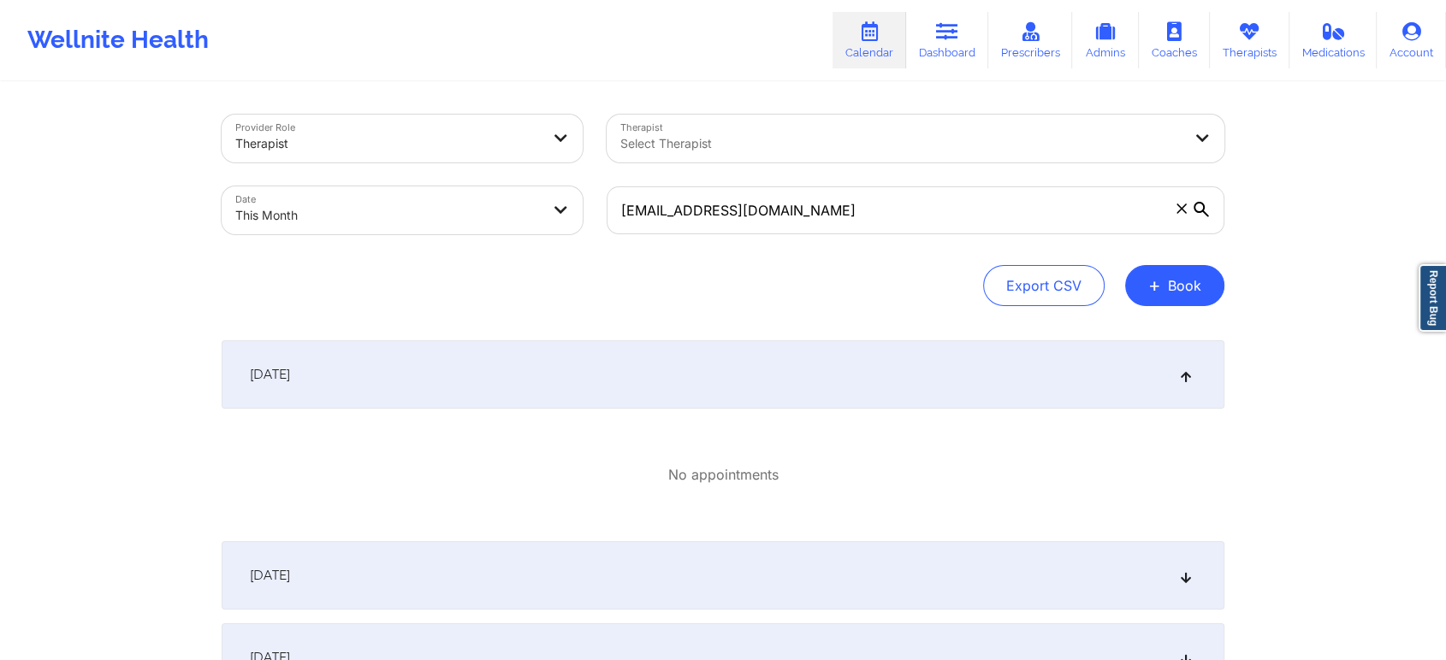
click at [828, 556] on div "[DATE]" at bounding box center [723, 576] width 1003 height 68
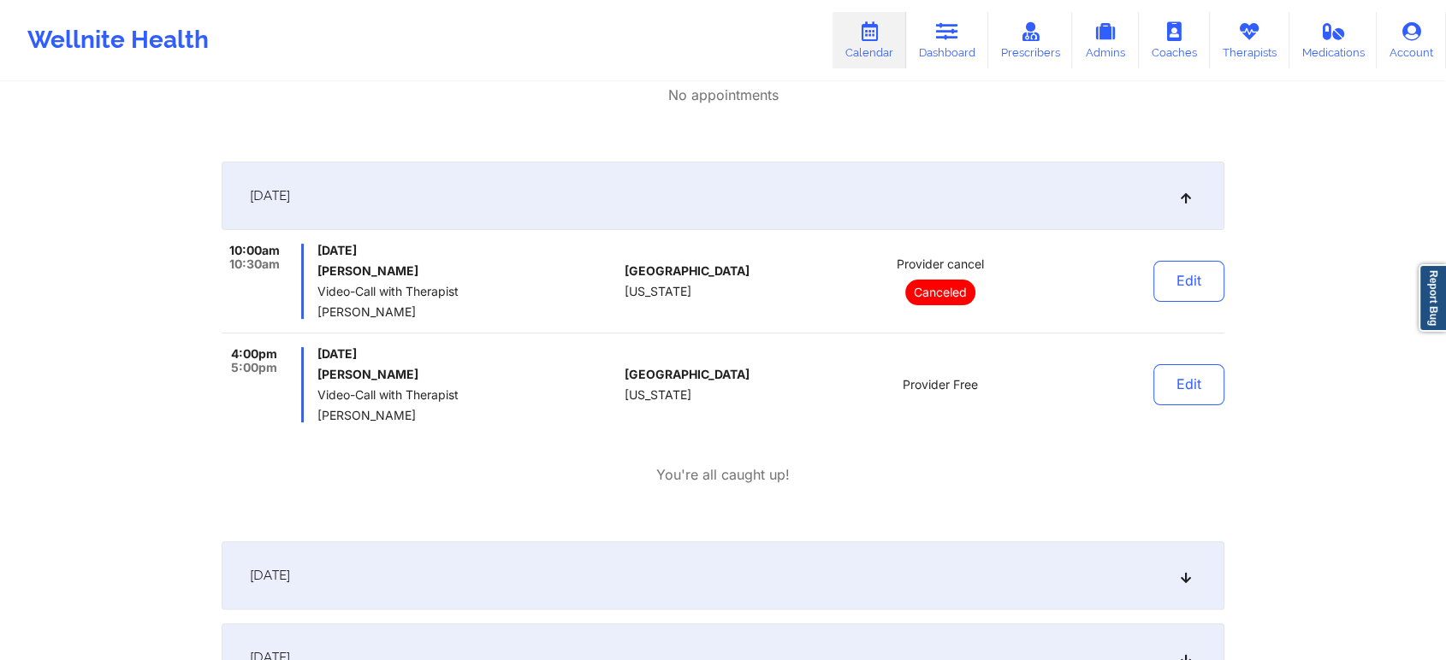
scroll to position [383, 0]
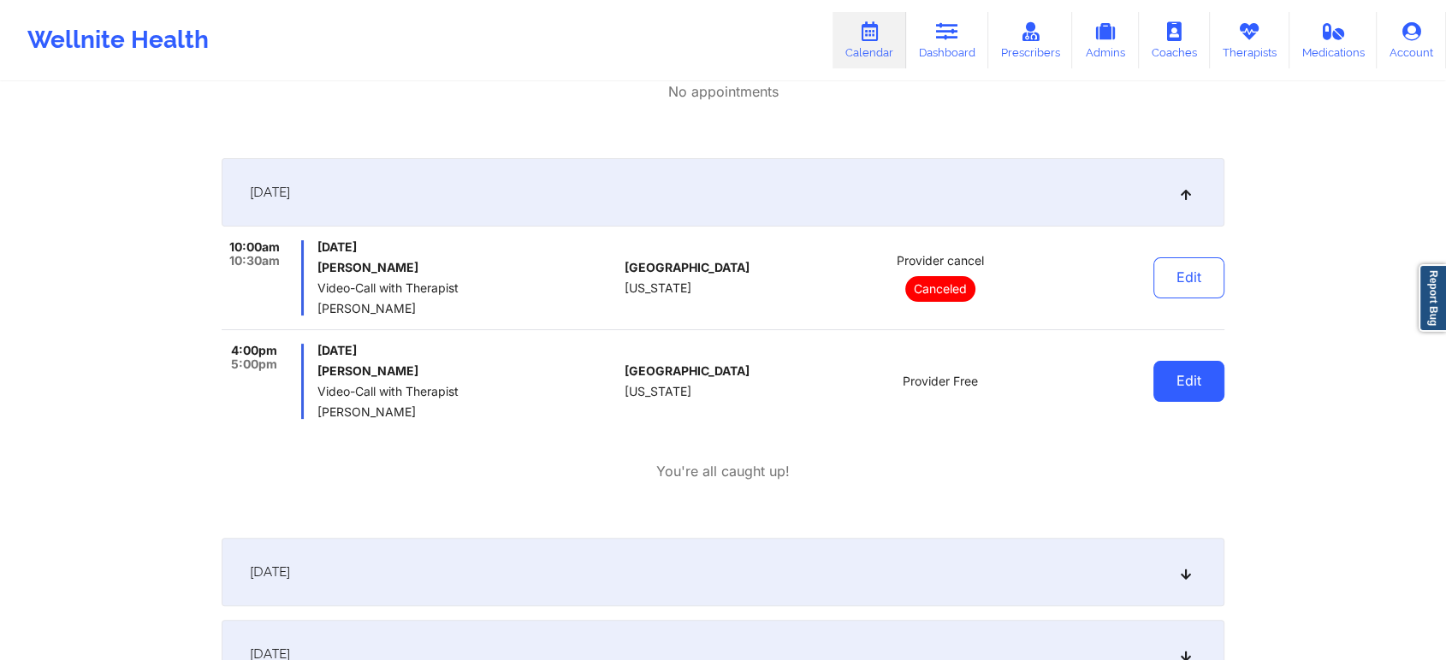
click at [1209, 364] on button "Edit" at bounding box center [1188, 381] width 71 height 41
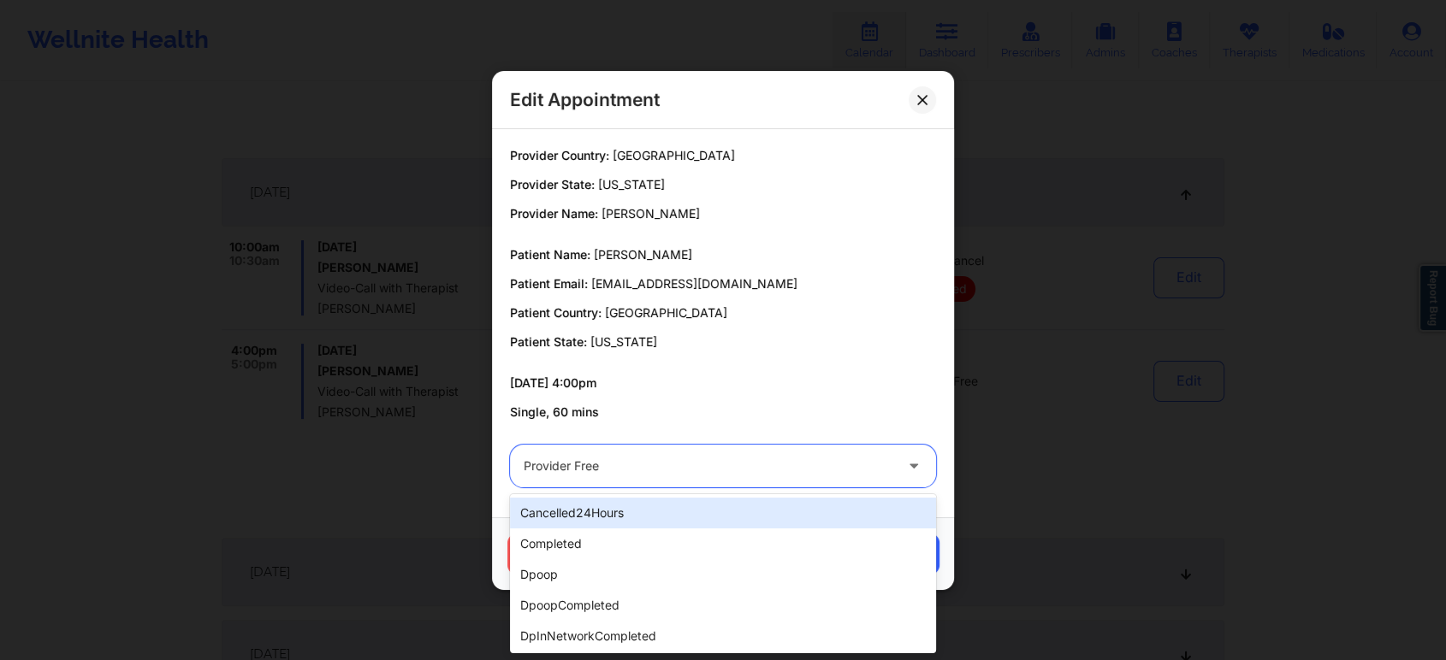
click at [723, 453] on div "Provider Free" at bounding box center [709, 466] width 370 height 43
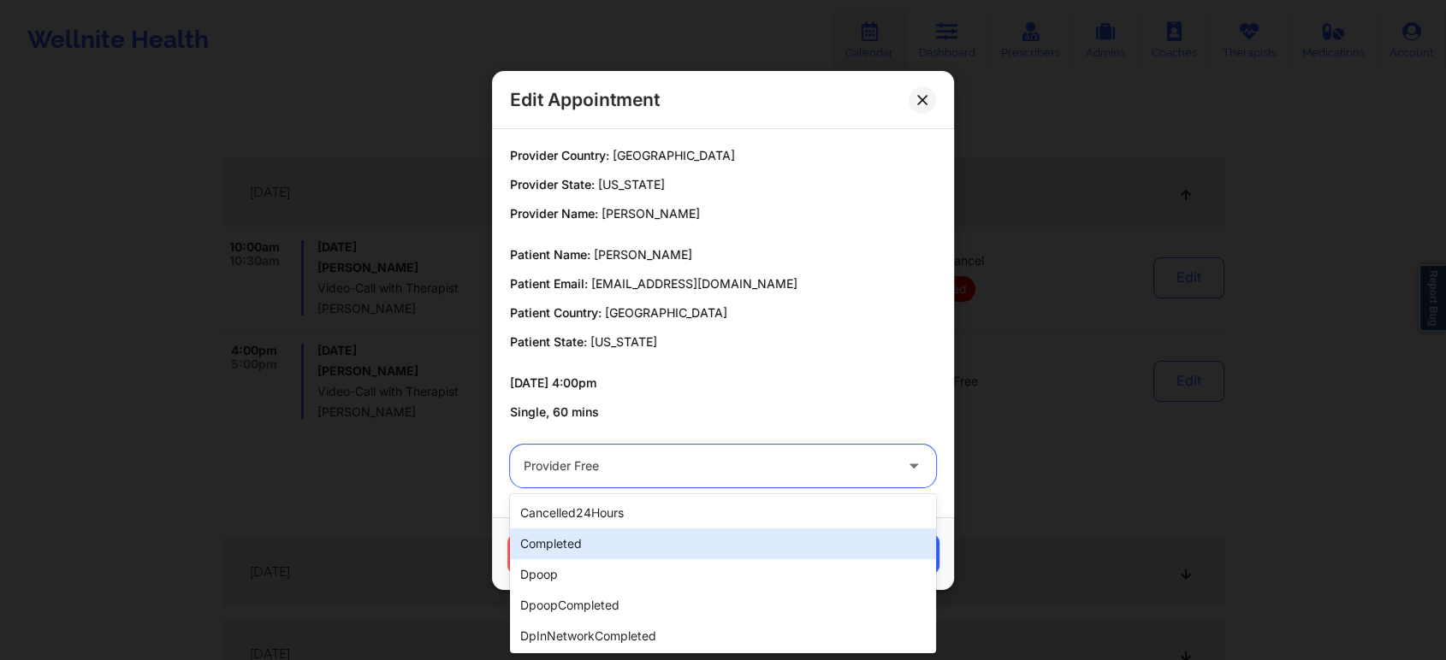
click at [678, 536] on div "completed" at bounding box center [723, 544] width 426 height 31
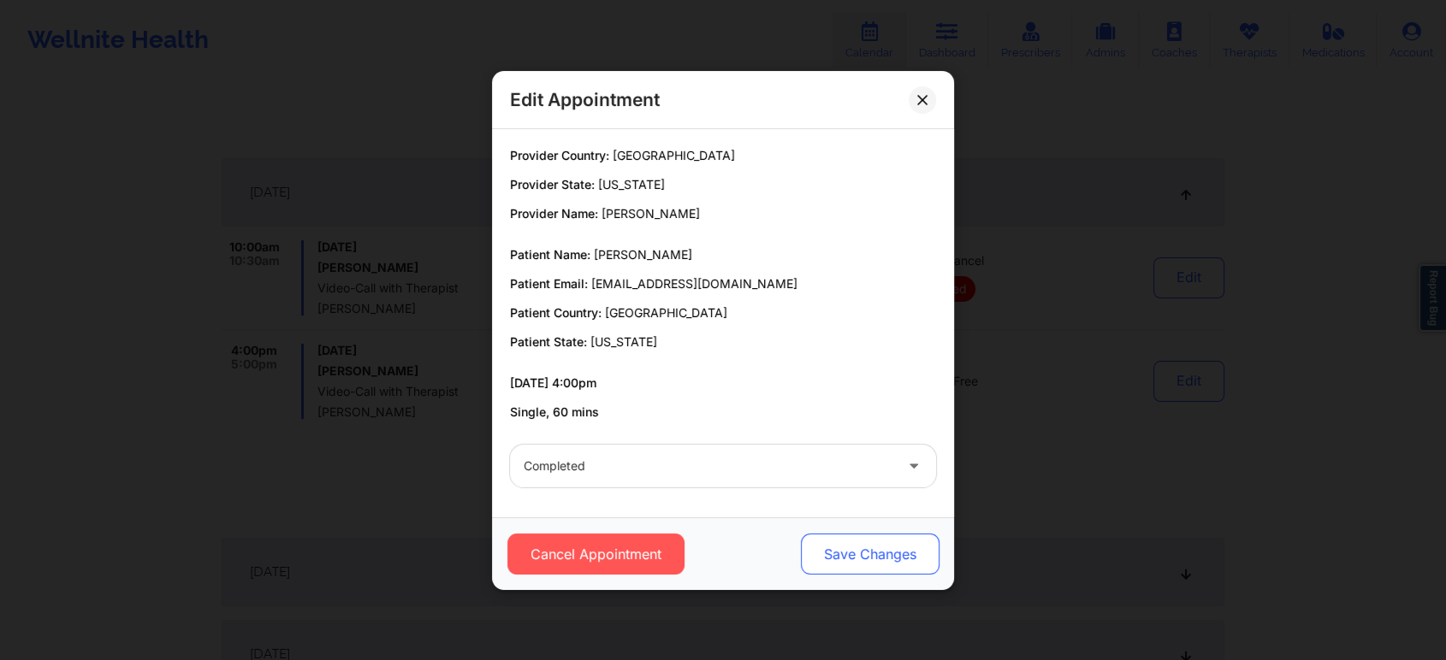
click at [850, 557] on button "Save Changes" at bounding box center [870, 554] width 139 height 41
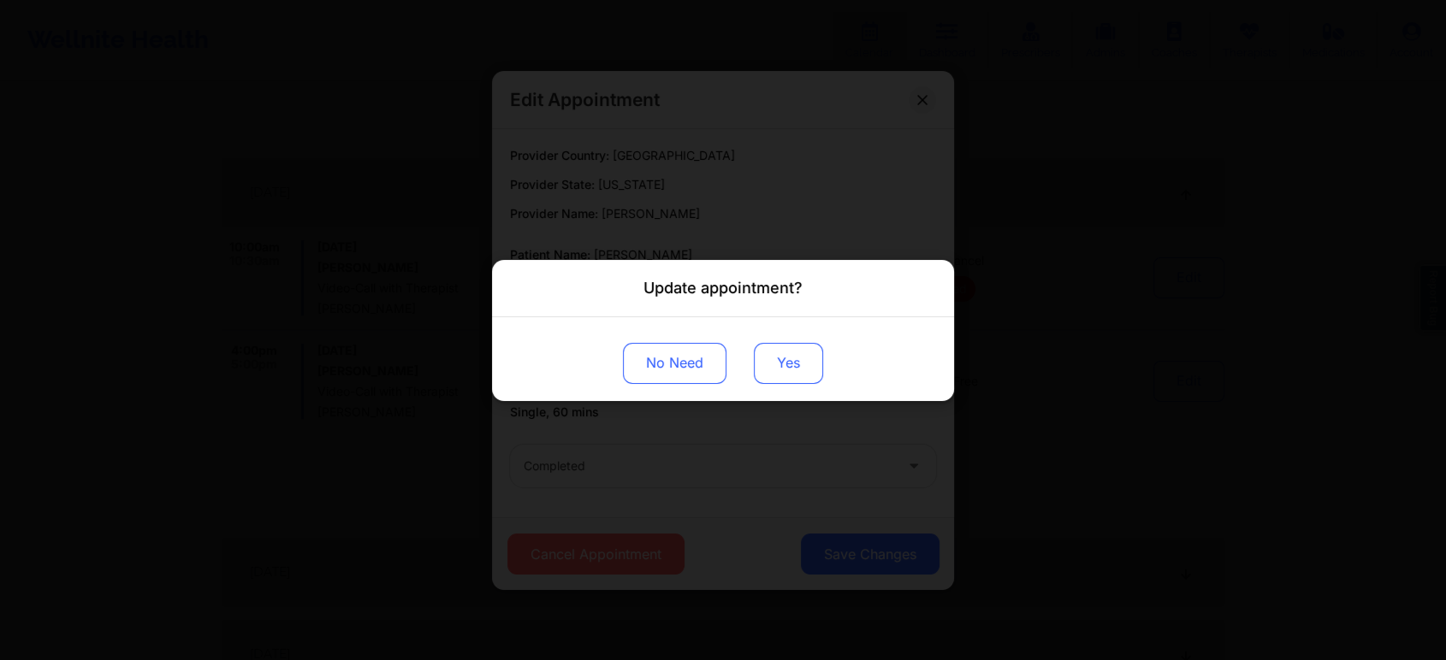
click at [800, 369] on button "Yes" at bounding box center [788, 362] width 69 height 41
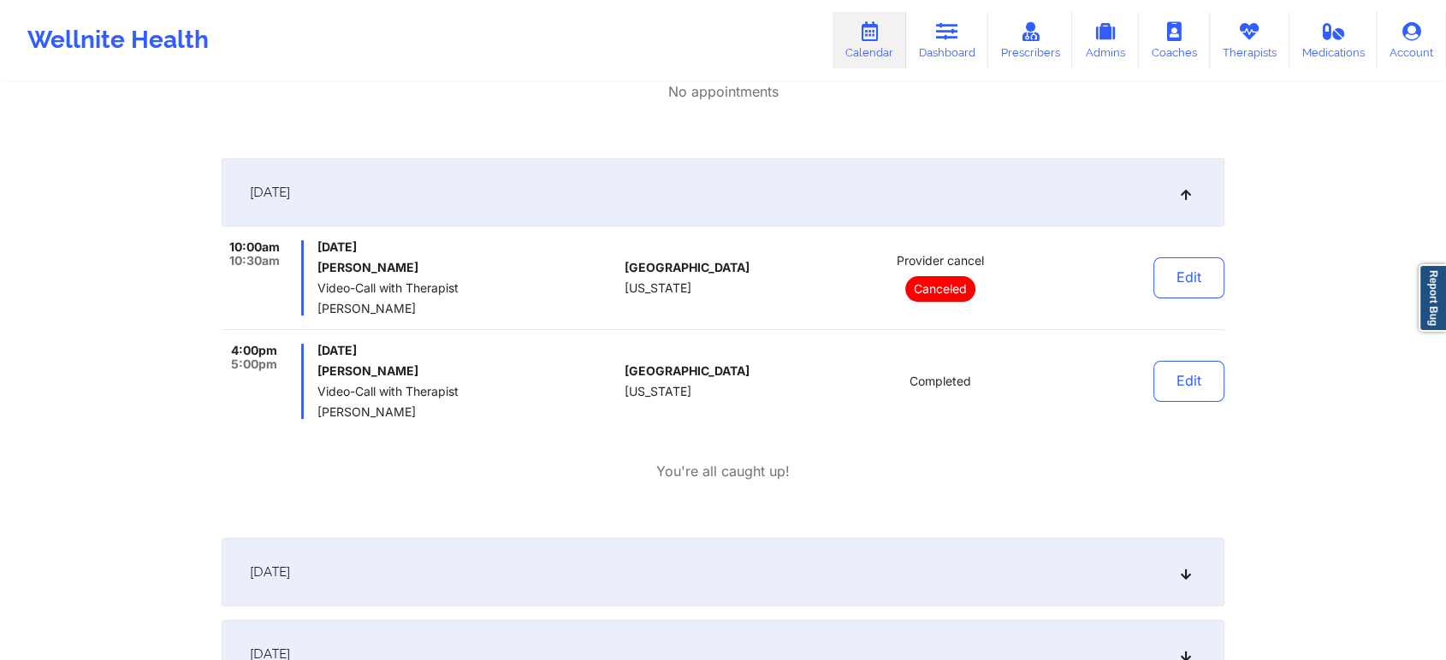
scroll to position [0, 0]
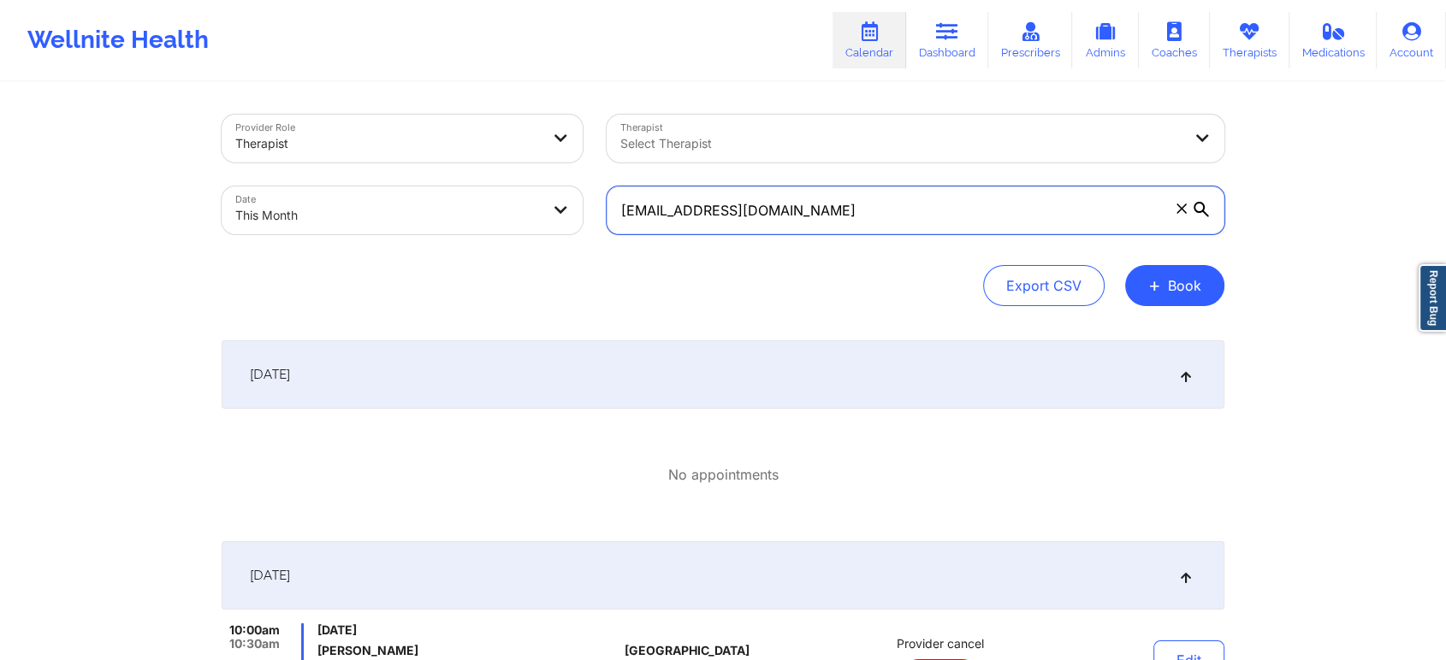
drag, startPoint x: 871, startPoint y: 213, endPoint x: 511, endPoint y: 165, distance: 363.4
click at [511, 165] on div "Provider Role Therapist Therapist Select Therapist Date This Month [EMAIL_ADDRE…" at bounding box center [723, 175] width 1027 height 144
paste input "[EMAIL_ADDRESS]"
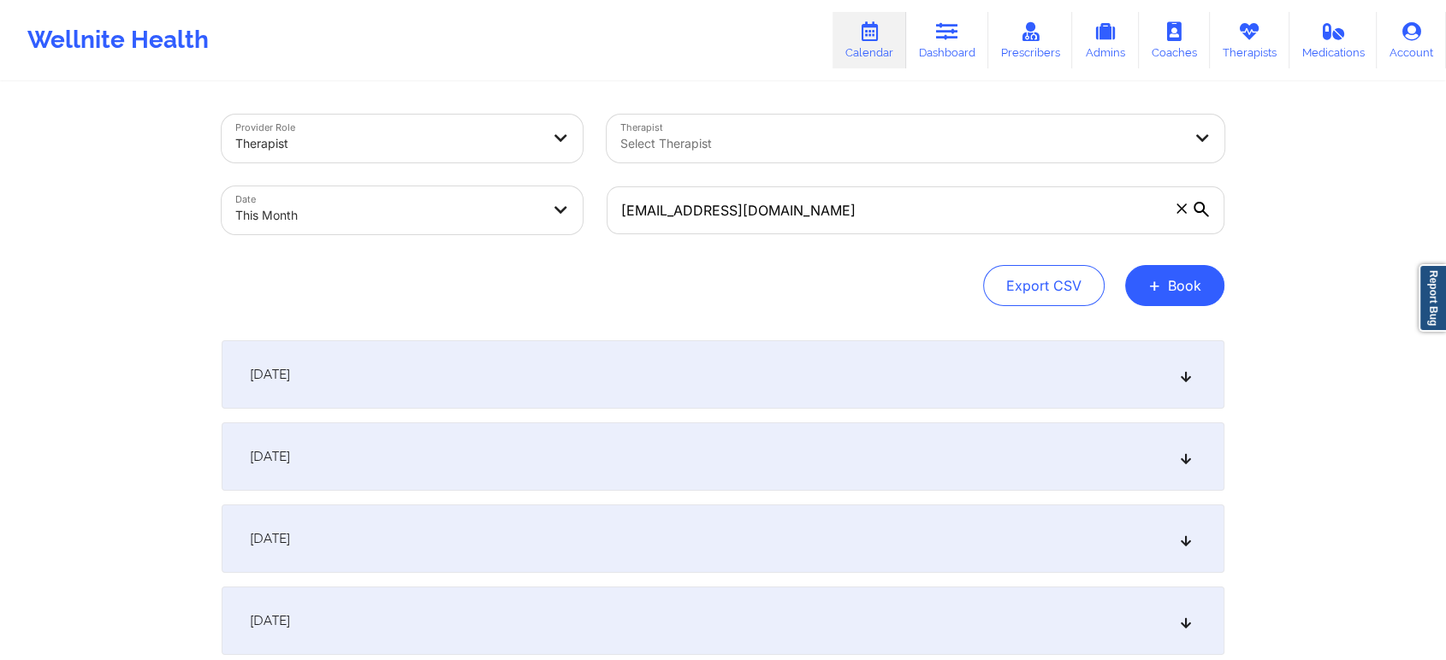
click at [643, 434] on div "[DATE]" at bounding box center [723, 457] width 1003 height 68
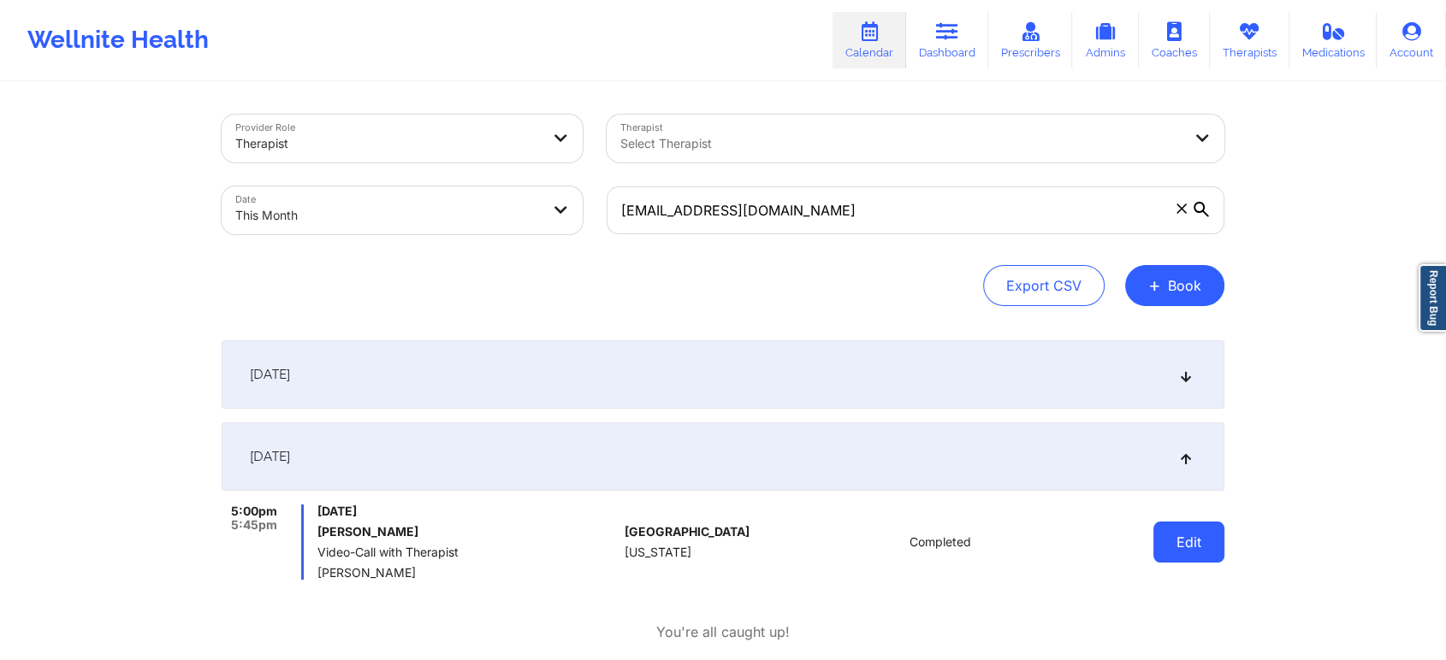
click at [1184, 542] on button "Edit" at bounding box center [1188, 542] width 71 height 41
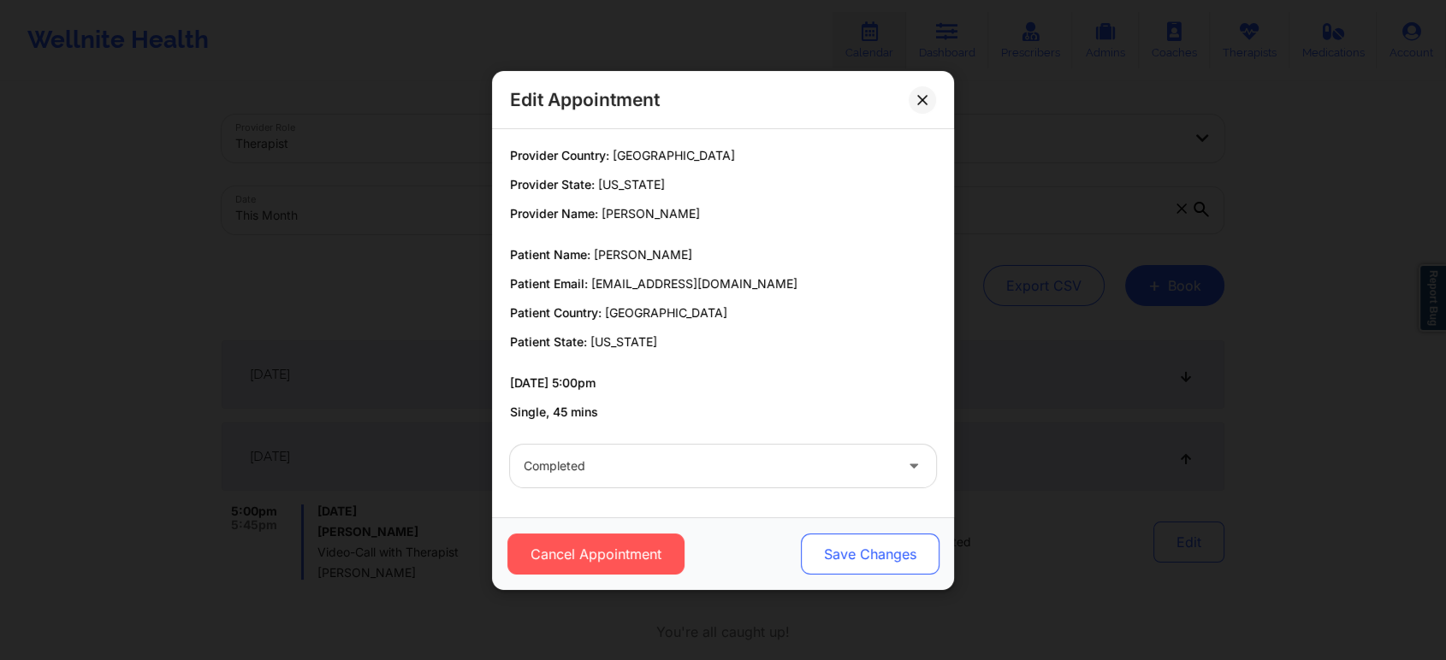
click at [850, 552] on button "Save Changes" at bounding box center [870, 554] width 139 height 41
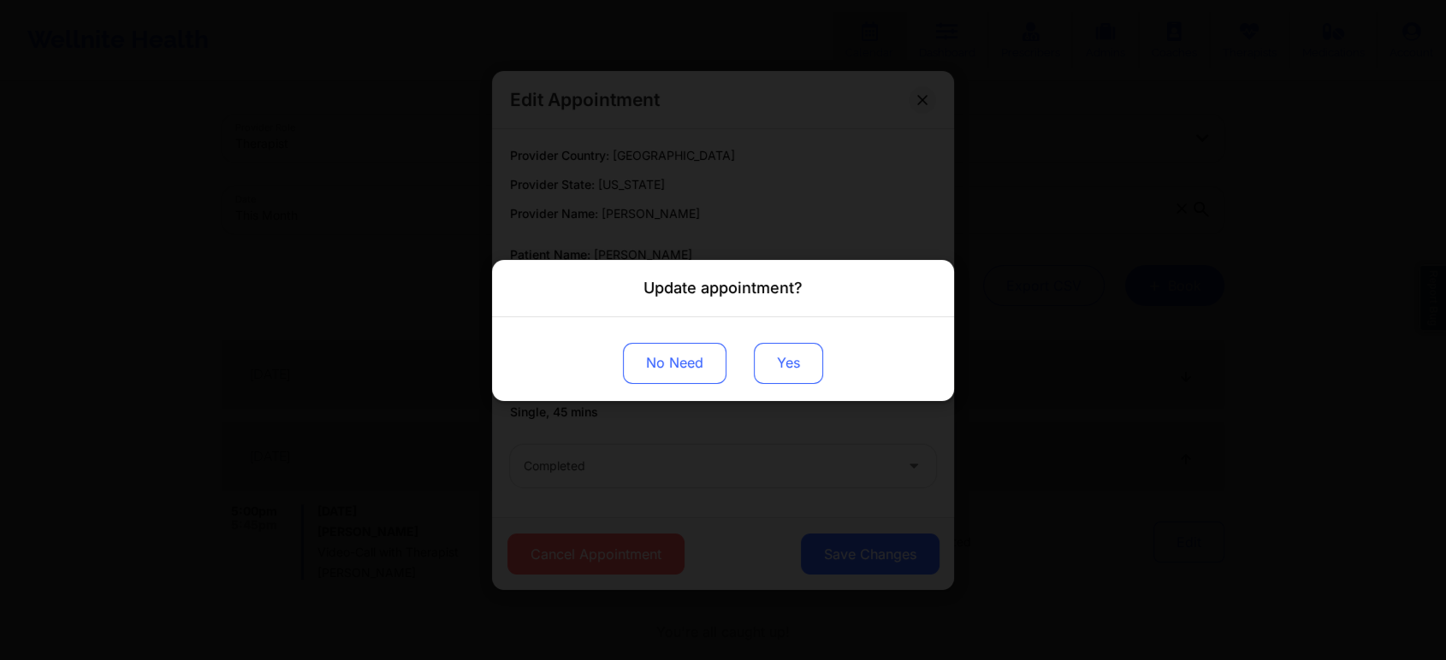
click at [787, 383] on div "No Need Yes" at bounding box center [723, 359] width 462 height 84
click at [795, 359] on button "Yes" at bounding box center [788, 362] width 69 height 41
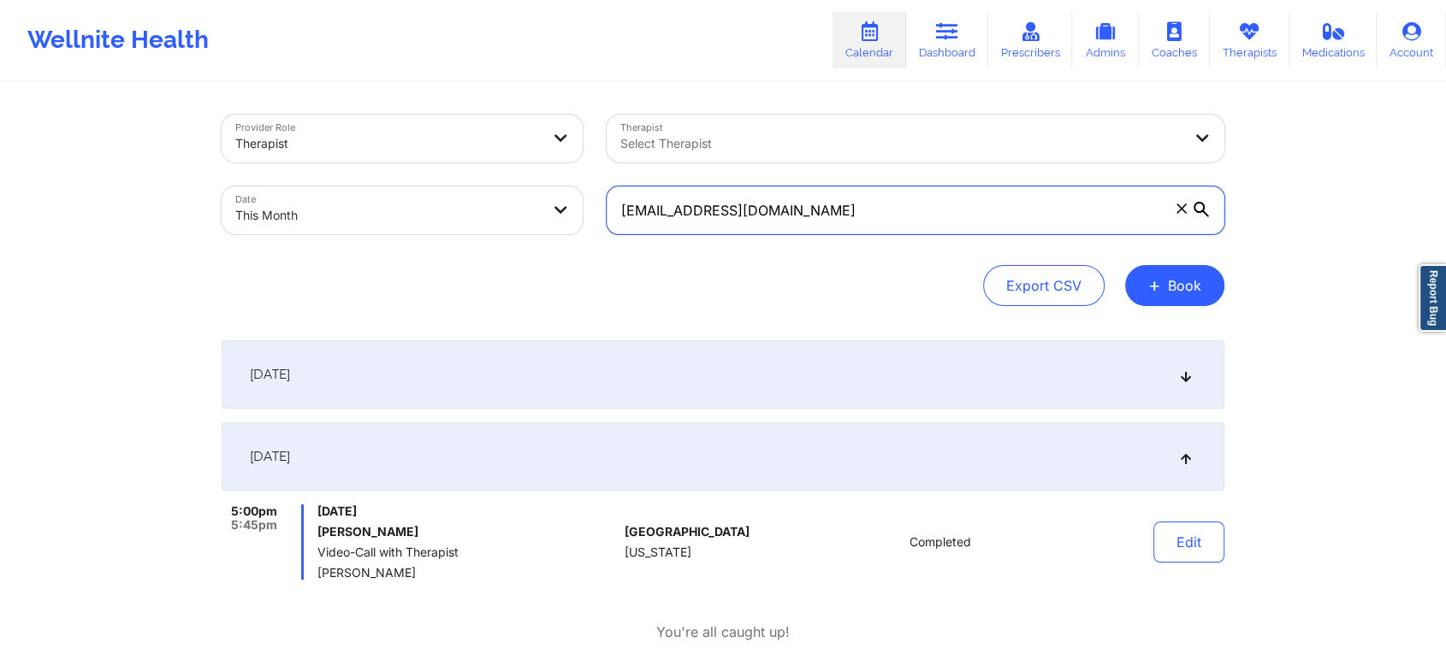
drag, startPoint x: 856, startPoint y: 231, endPoint x: 619, endPoint y: 185, distance: 240.6
click at [619, 185] on div "[EMAIL_ADDRESS][DOMAIN_NAME]" at bounding box center [916, 211] width 642 height 72
paste input "shumaysrobin"
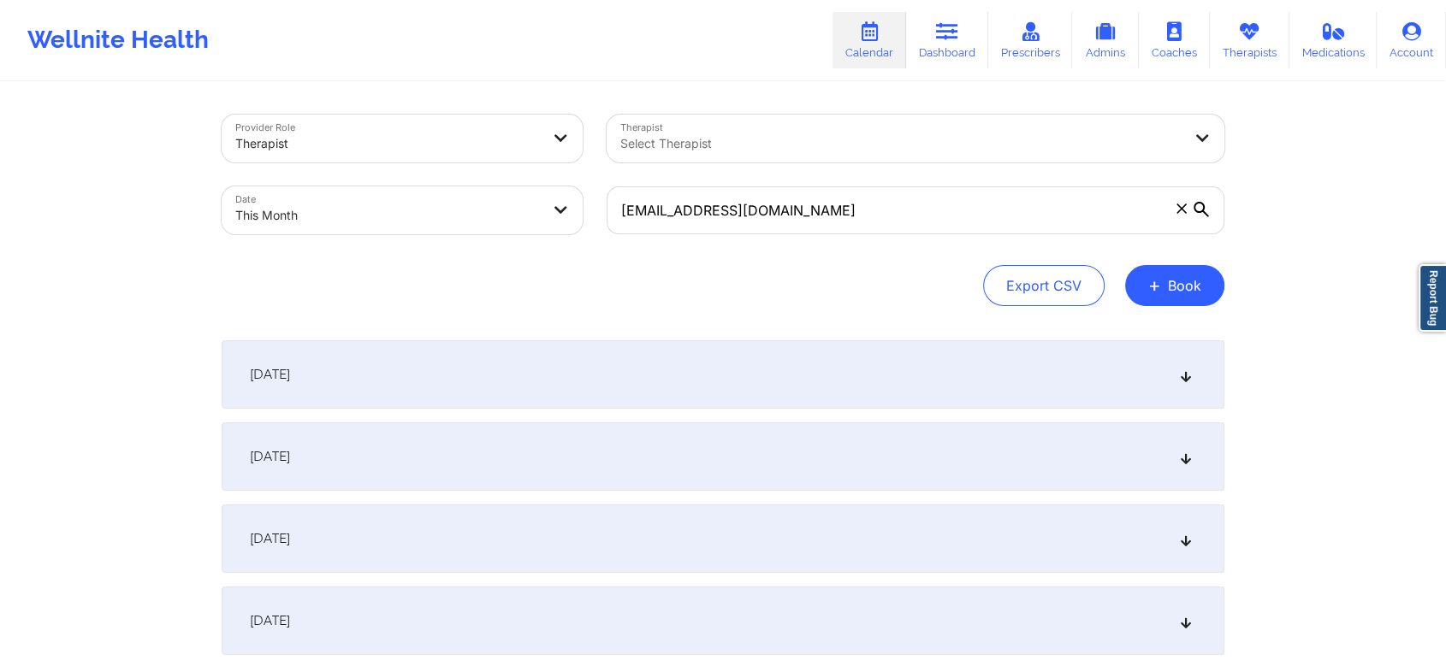
click at [656, 428] on div "[DATE]" at bounding box center [723, 457] width 1003 height 68
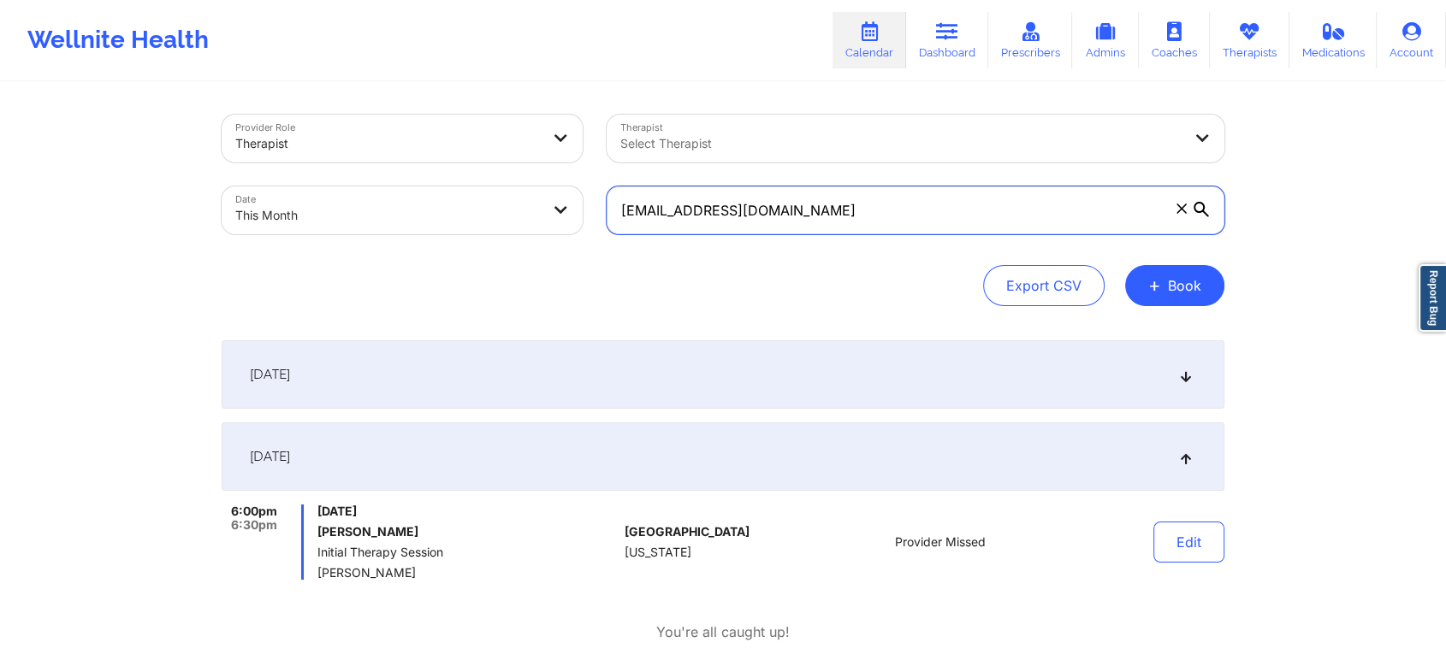
drag, startPoint x: 974, startPoint y: 218, endPoint x: 619, endPoint y: 210, distance: 356.0
click at [619, 210] on input "[EMAIL_ADDRESS][DOMAIN_NAME]" at bounding box center [916, 211] width 618 height 48
drag, startPoint x: 822, startPoint y: 190, endPoint x: 609, endPoint y: 190, distance: 213.0
click at [609, 190] on input "[EMAIL_ADDRESS][DOMAIN_NAME]" at bounding box center [916, 211] width 618 height 48
paste input "Giozepeda@ao"
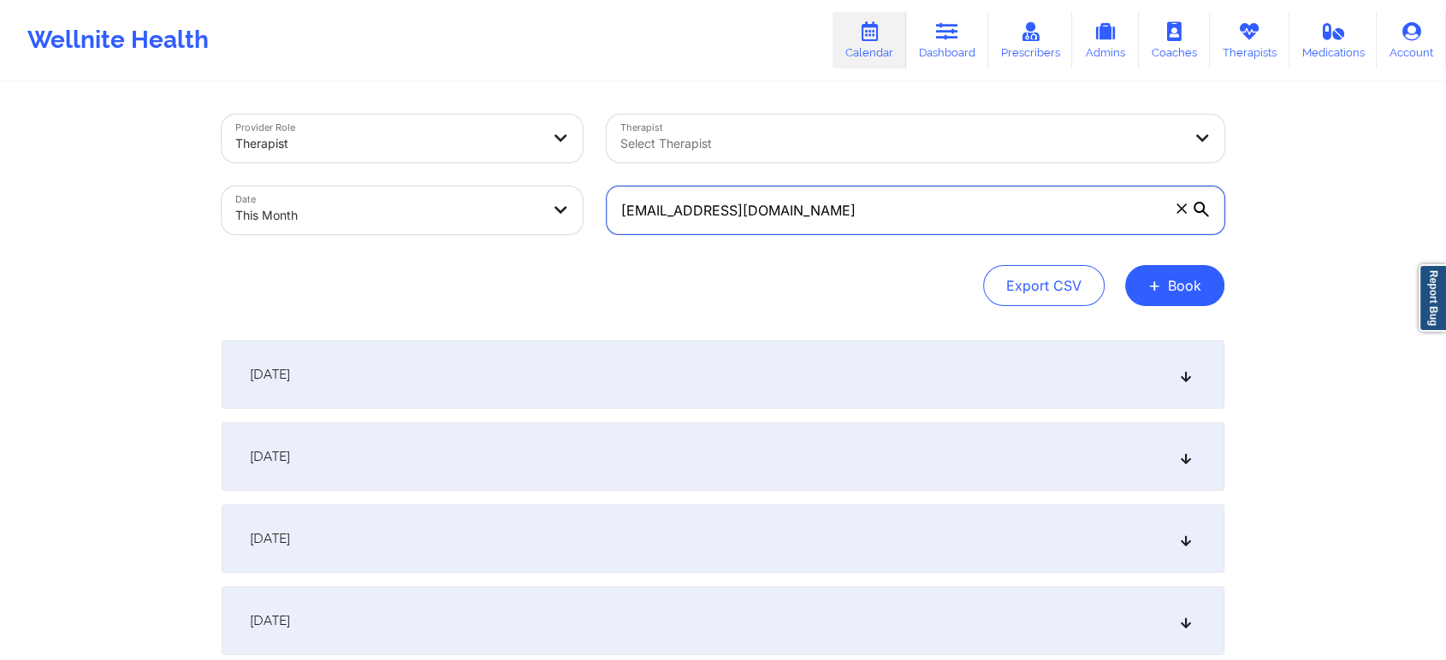
click at [630, 216] on input "[EMAIL_ADDRESS][DOMAIN_NAME]" at bounding box center [916, 211] width 618 height 48
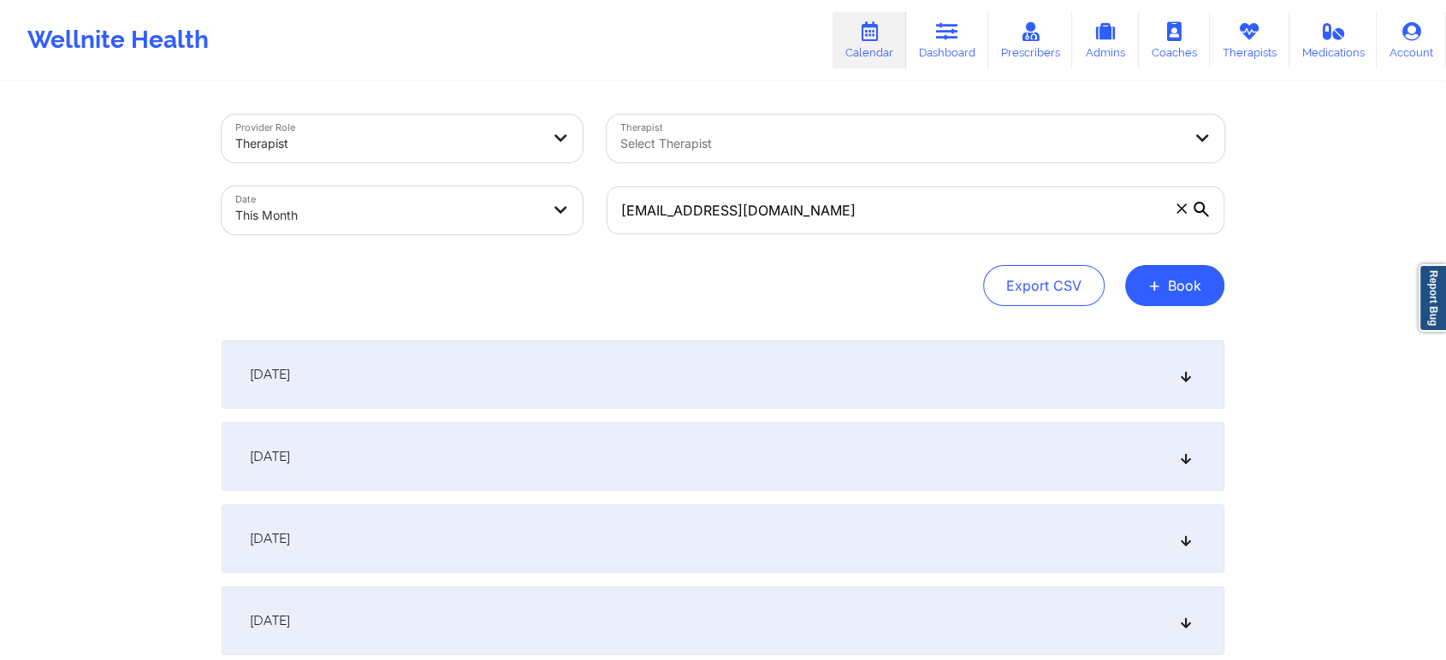
click at [614, 443] on div "[DATE]" at bounding box center [723, 457] width 1003 height 68
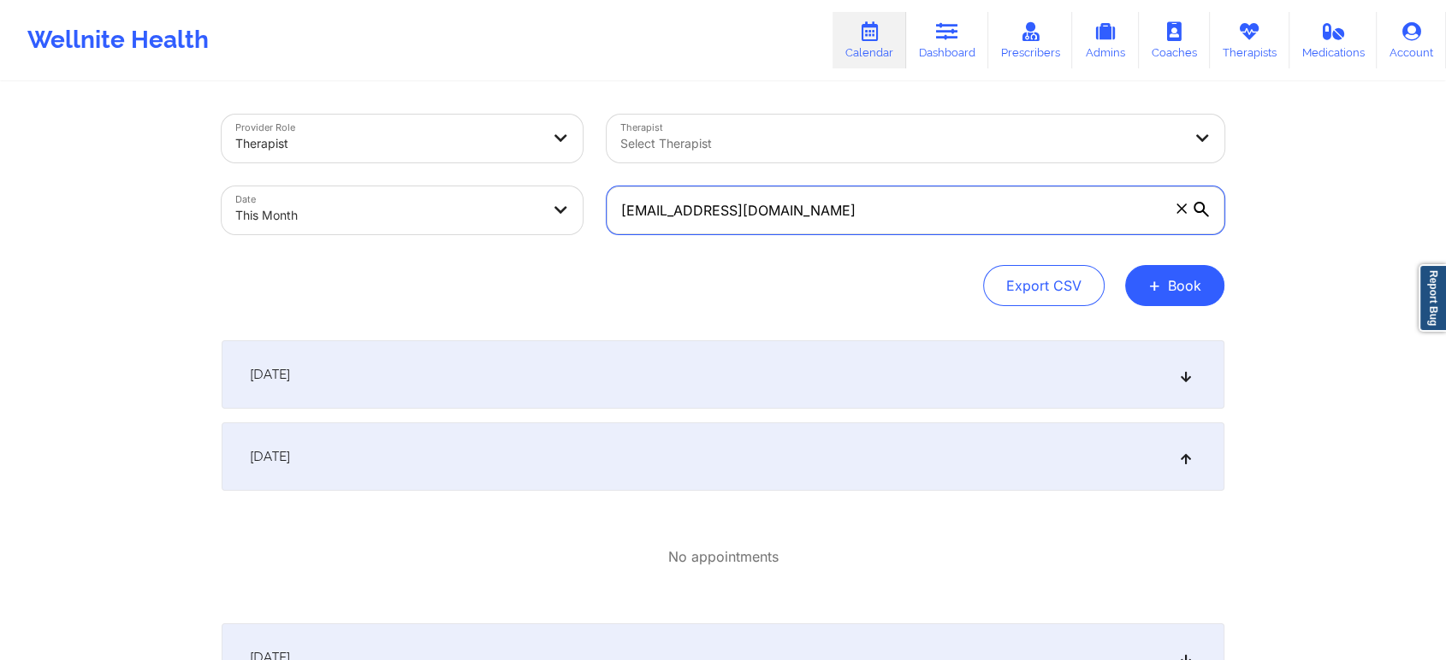
drag, startPoint x: 806, startPoint y: 224, endPoint x: 496, endPoint y: 201, distance: 310.6
click at [496, 201] on div "Provider Role Therapist Therapist Select Therapist Date This Month [EMAIL_ADDRE…" at bounding box center [723, 175] width 1027 height 144
paste input "michaelnash82@gmai"
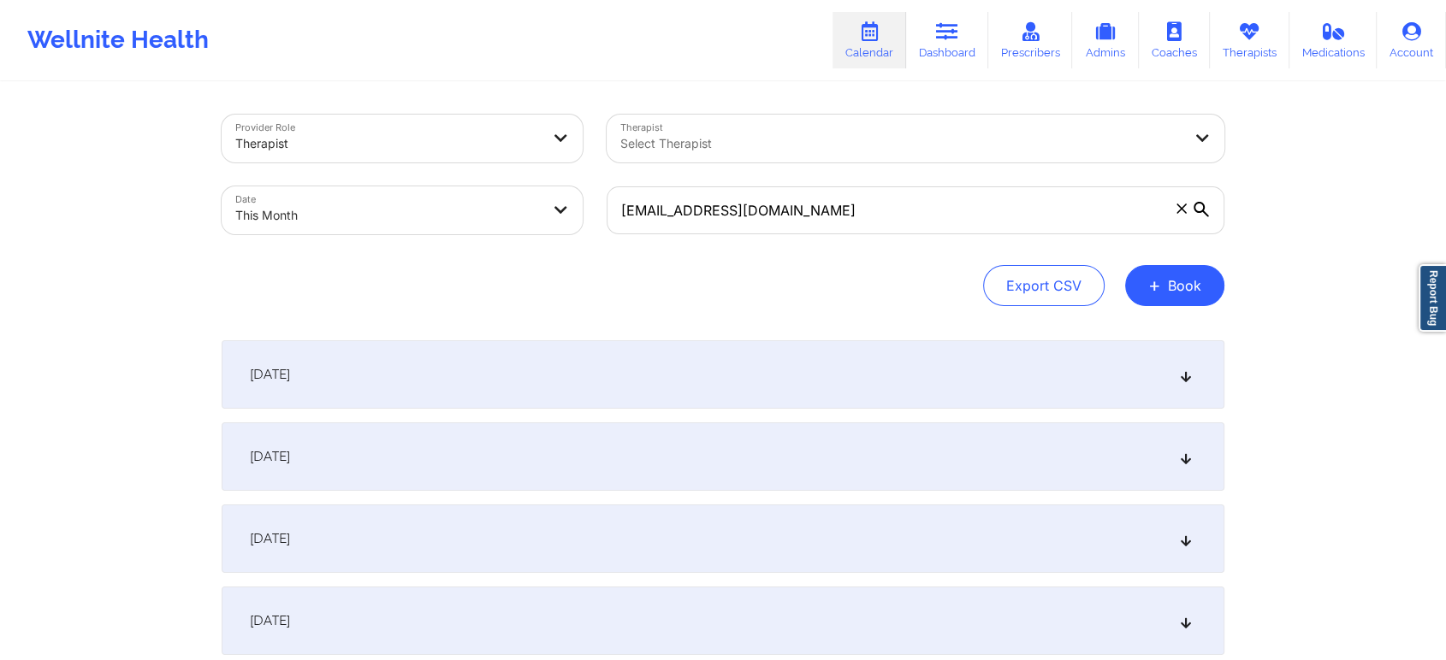
click at [506, 428] on div "[DATE]" at bounding box center [723, 457] width 1003 height 68
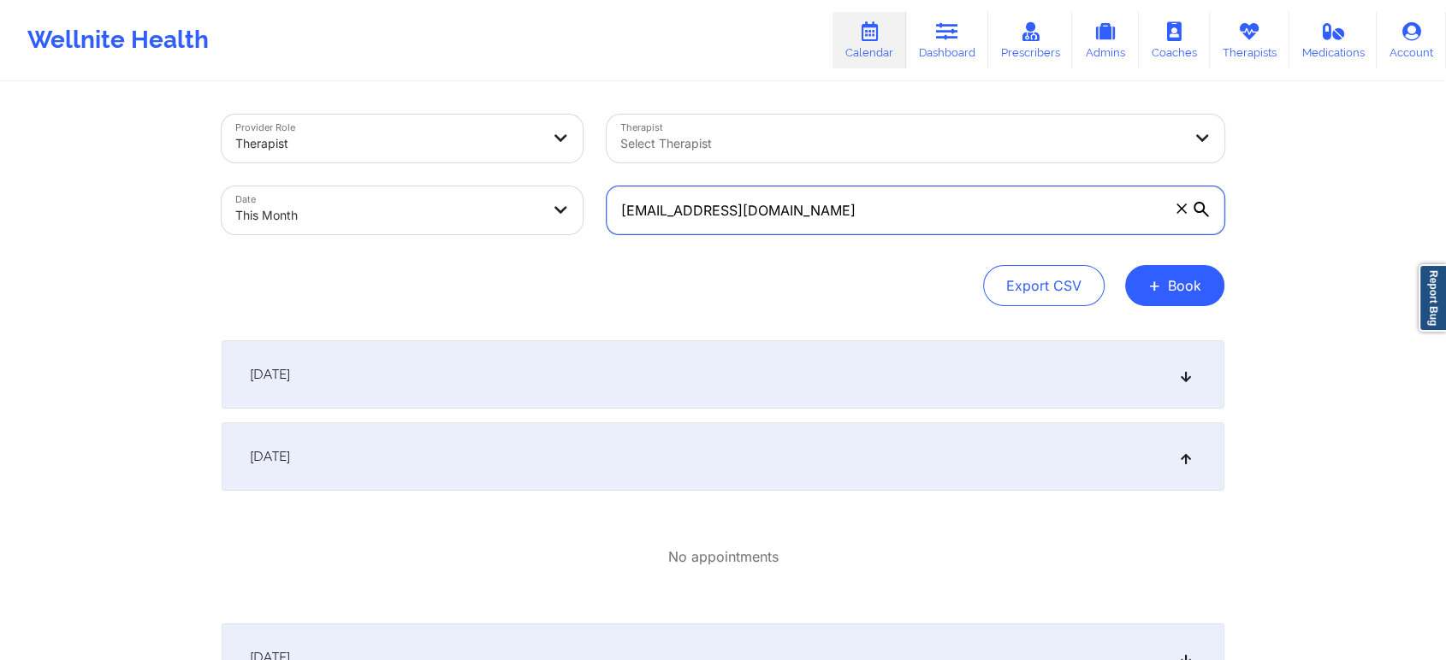
drag, startPoint x: 879, startPoint y: 208, endPoint x: 390, endPoint y: 164, distance: 491.3
click at [390, 164] on div "Provider Role Therapist Therapist Select Therapist Date This Month [EMAIL_ADDRE…" at bounding box center [723, 175] width 1027 height 144
paste input "[EMAIL_ADDRESS]"
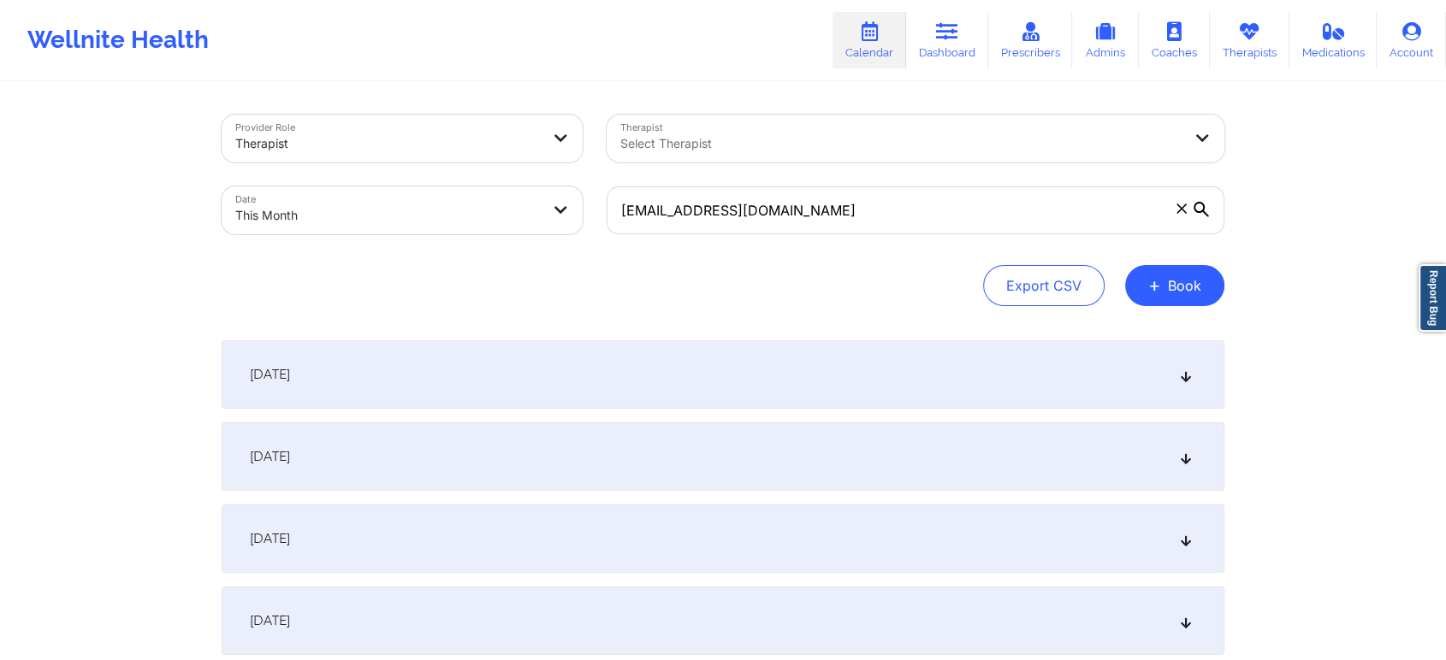
click at [364, 443] on div "[DATE]" at bounding box center [723, 457] width 1003 height 68
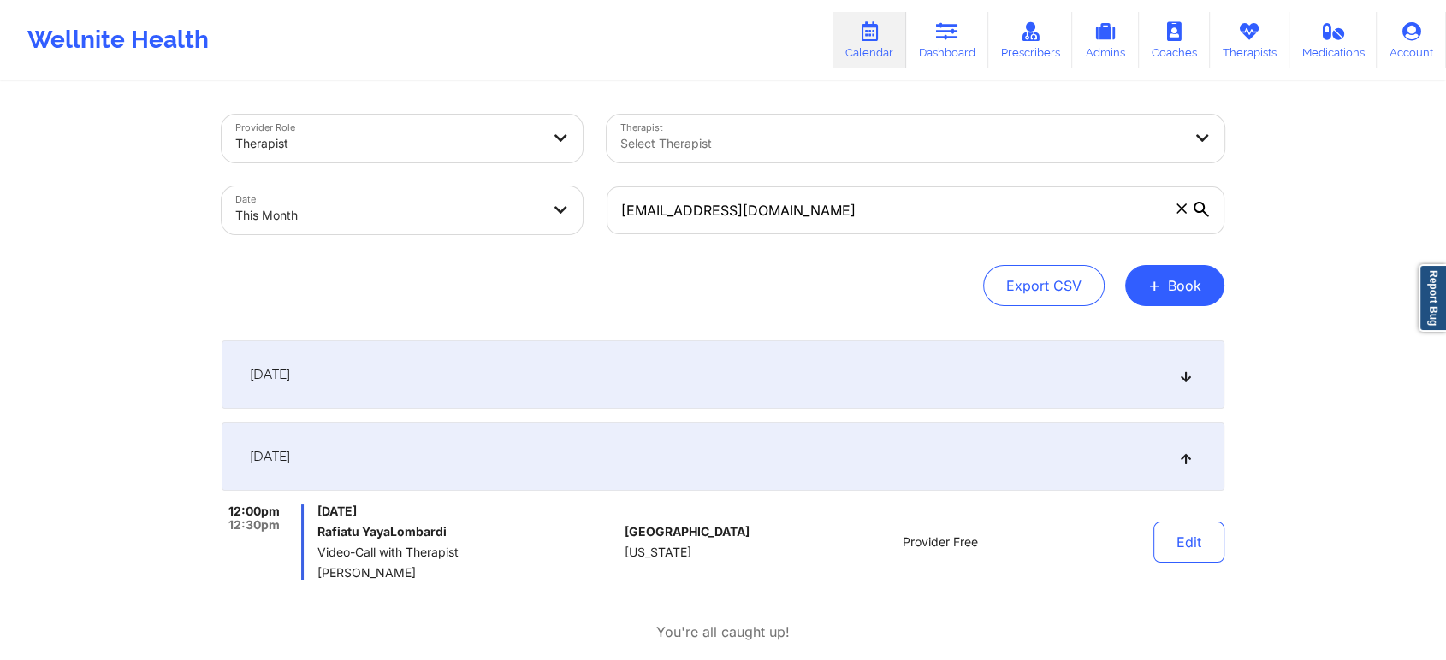
click at [883, 358] on div "[DATE]" at bounding box center [723, 375] width 1003 height 68
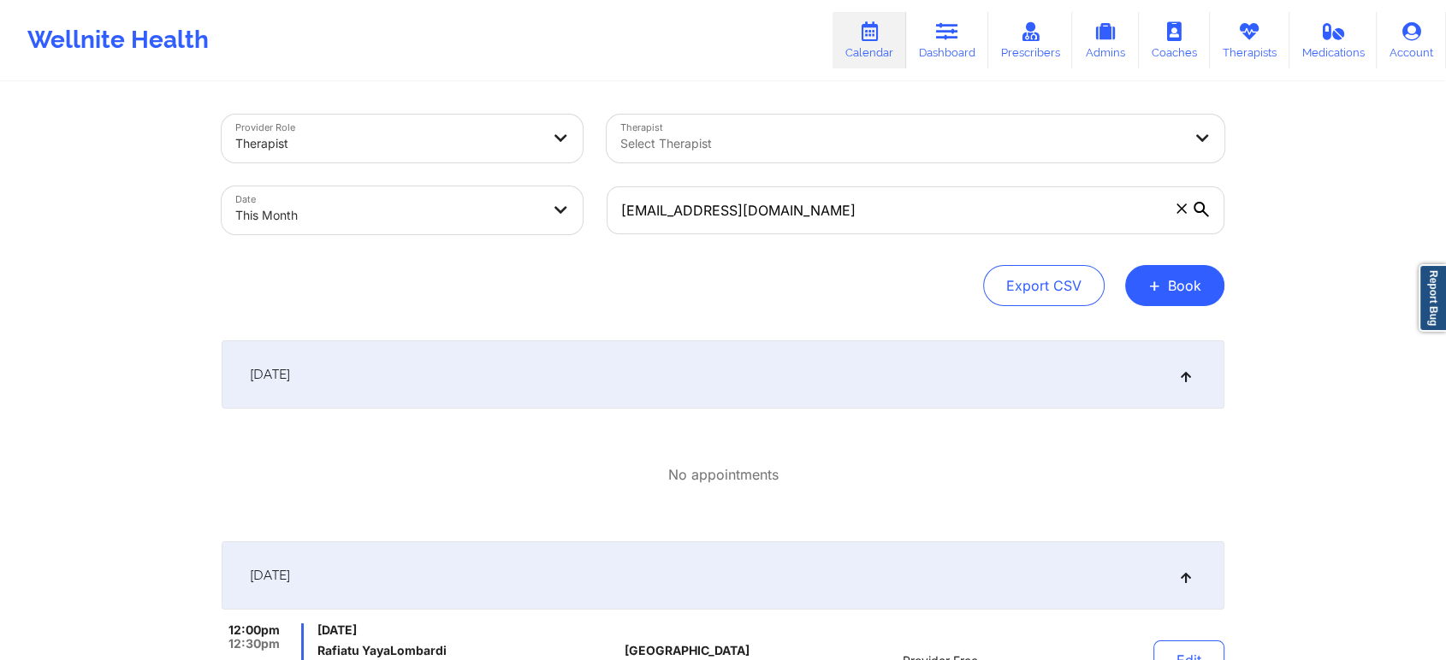
click at [926, 553] on div "[DATE]" at bounding box center [723, 576] width 1003 height 68
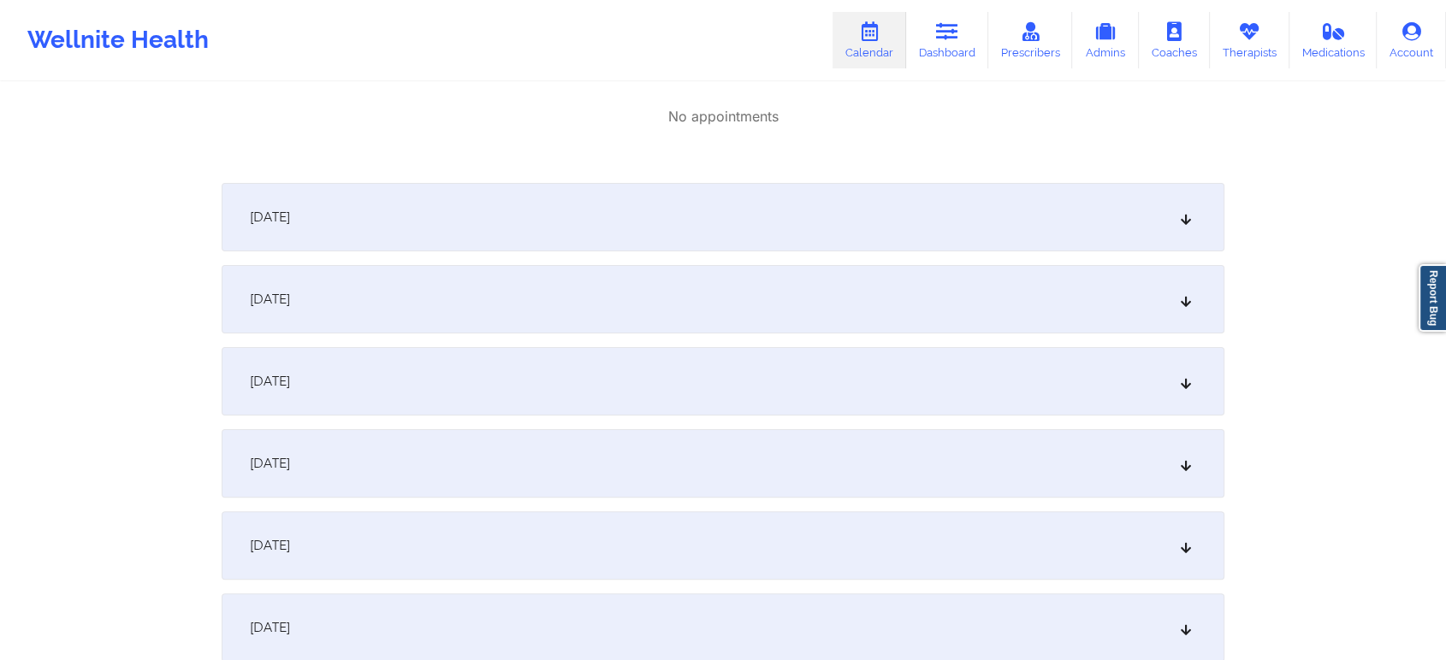
scroll to position [366, 0]
click at [1006, 232] on div "[DATE]" at bounding box center [723, 209] width 1003 height 68
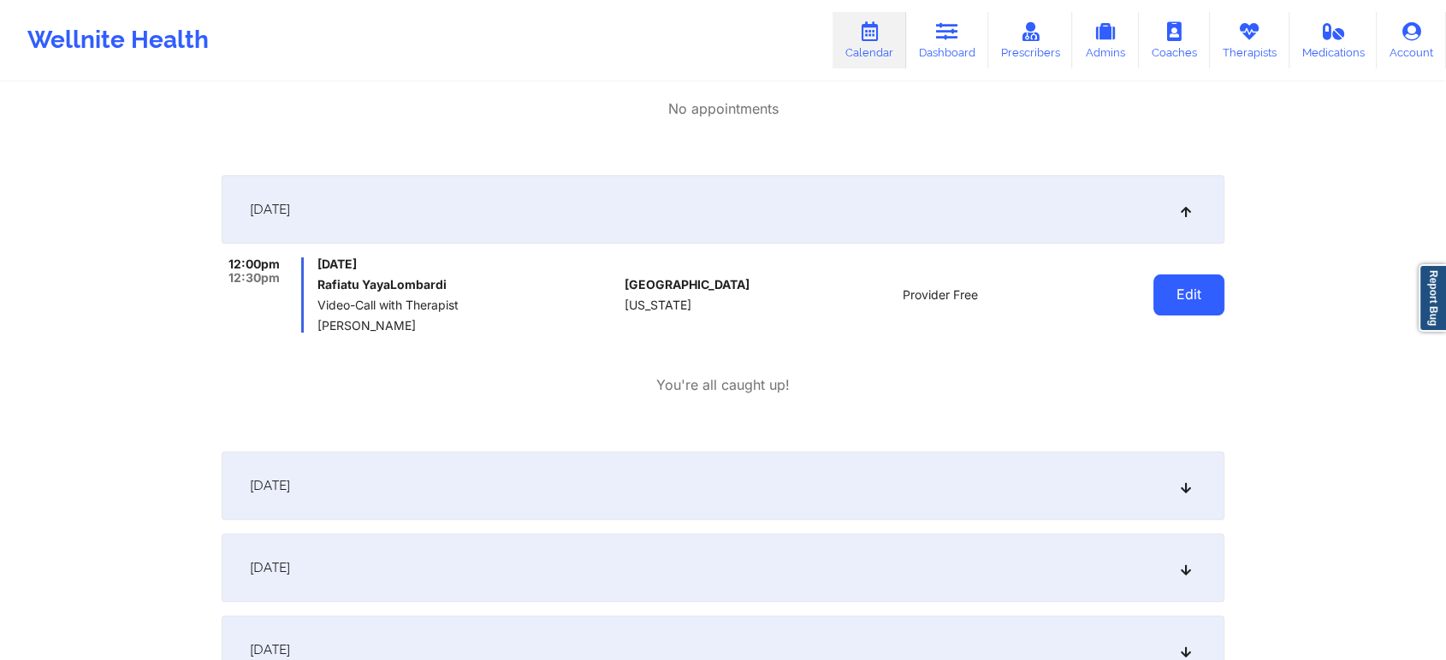
click at [1170, 287] on button "Edit" at bounding box center [1188, 295] width 71 height 41
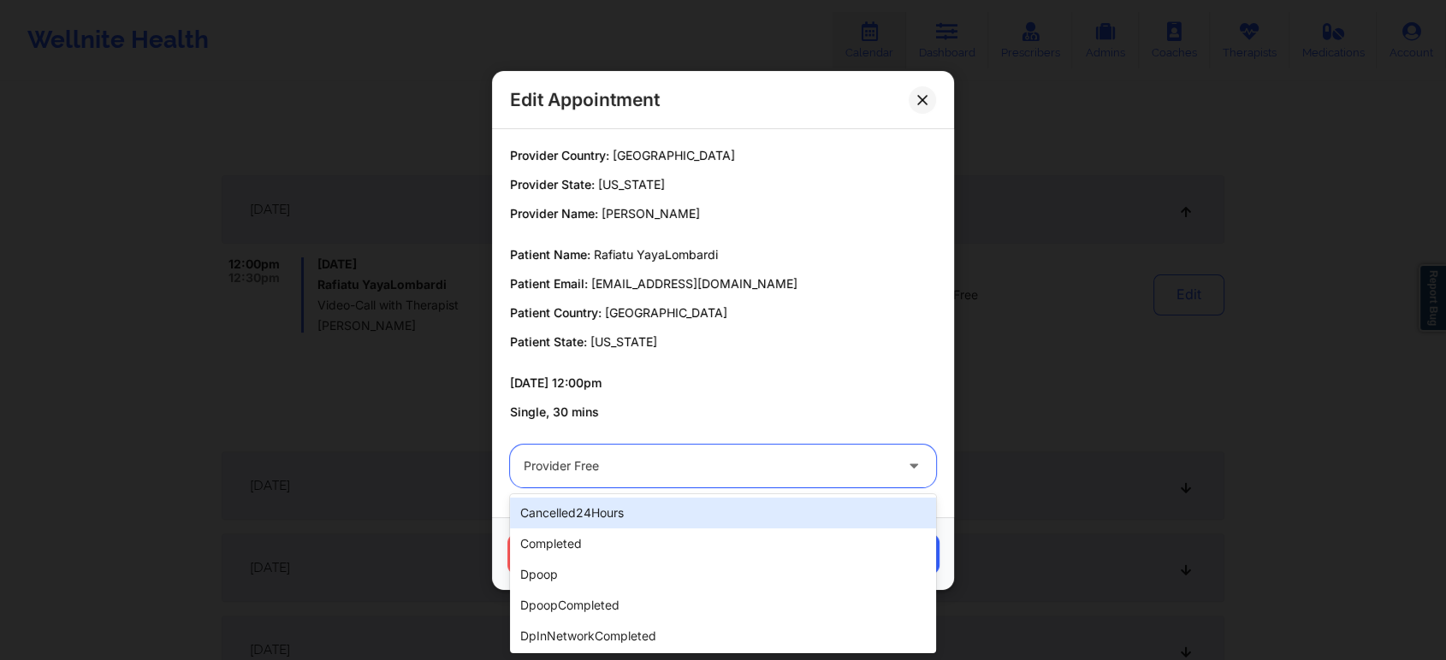
click at [671, 449] on div "Provider Free" at bounding box center [709, 466] width 370 height 43
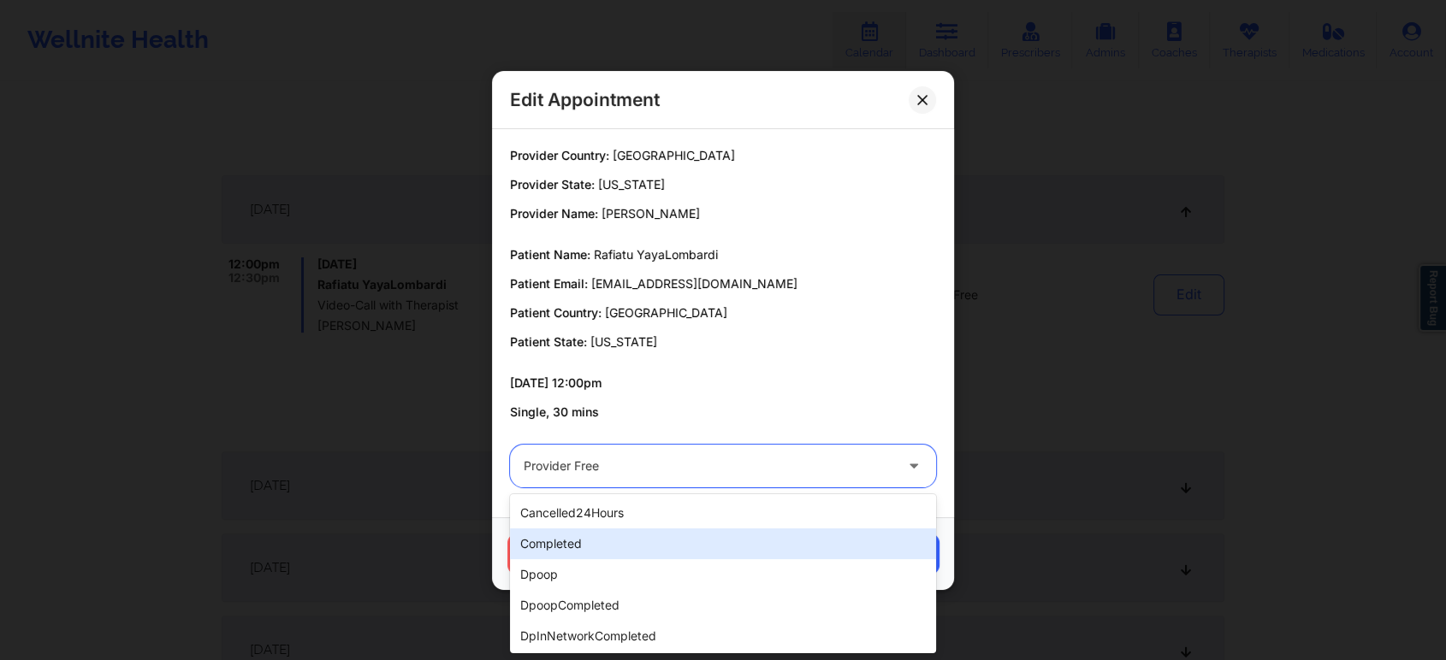
click at [611, 548] on div "completed" at bounding box center [723, 544] width 426 height 31
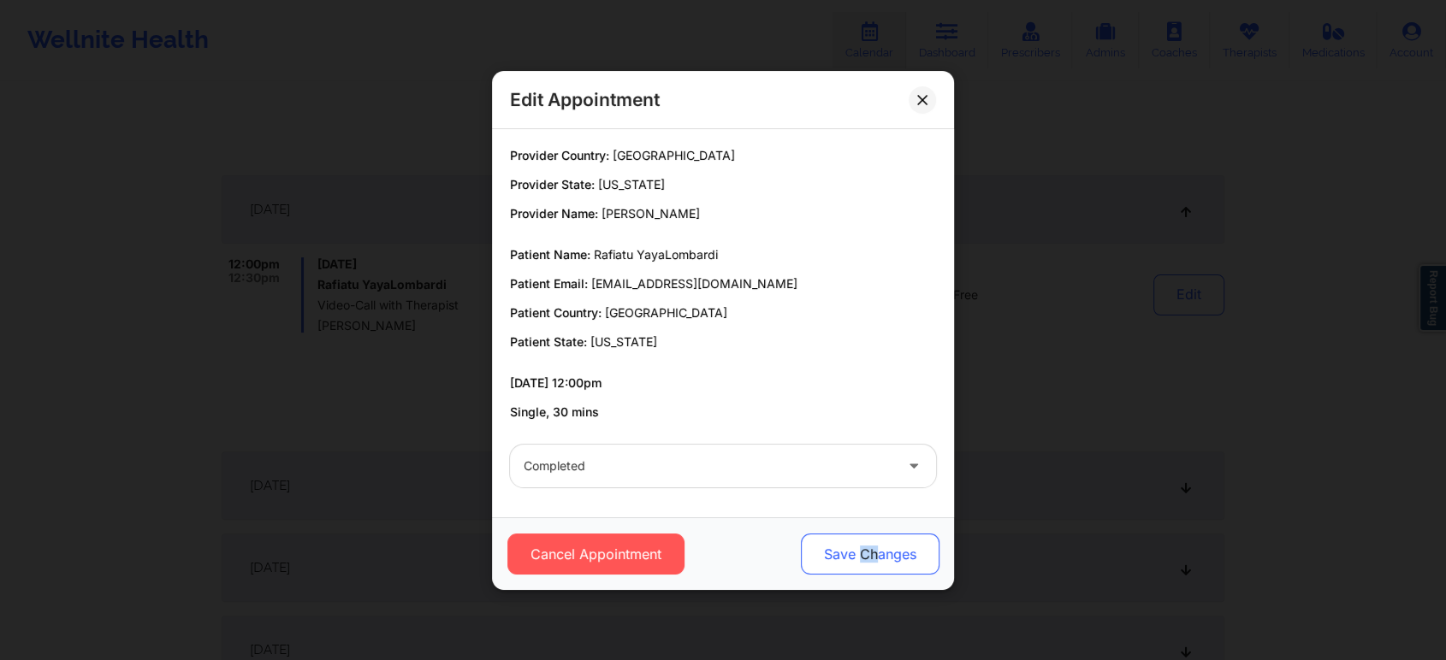
drag, startPoint x: 876, startPoint y: 528, endPoint x: 855, endPoint y: 548, distance: 29.6
click at [855, 548] on div "Cancel Appointment Save Changes" at bounding box center [723, 554] width 462 height 73
click at [855, 548] on button "Save Changes" at bounding box center [870, 554] width 139 height 41
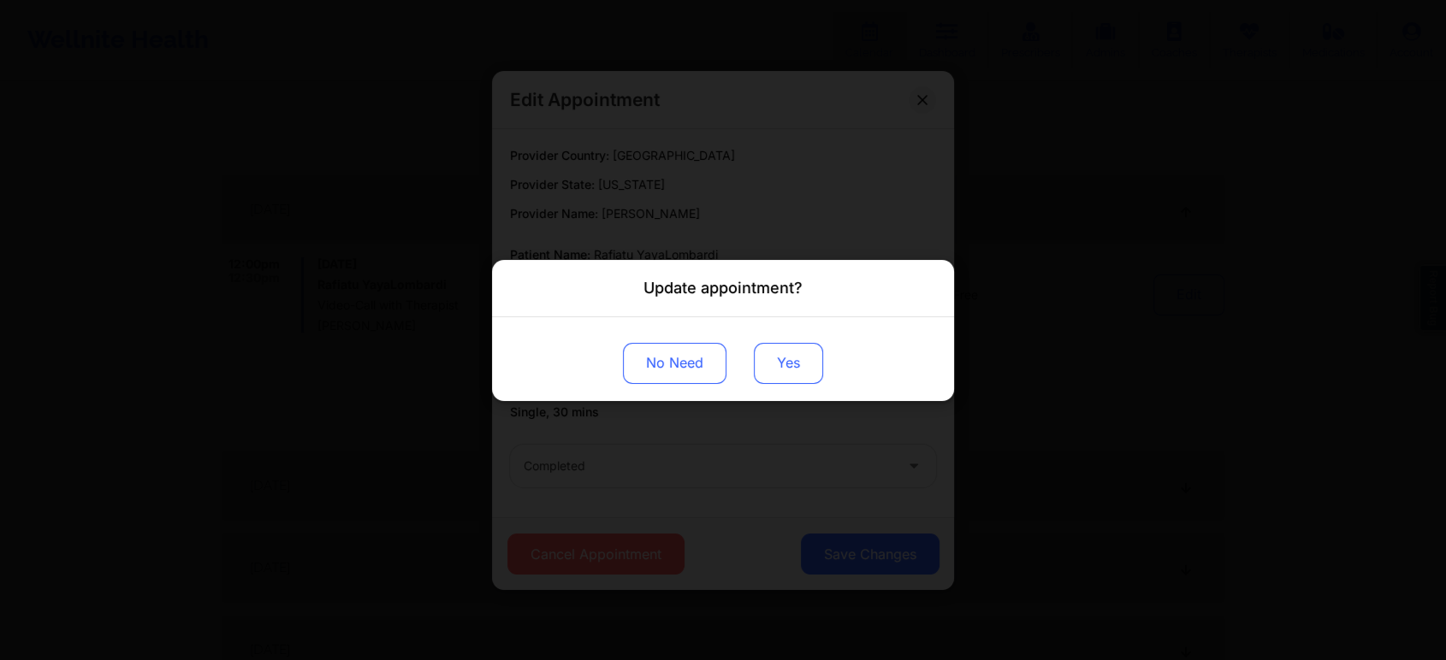
click at [775, 359] on button "Yes" at bounding box center [788, 362] width 69 height 41
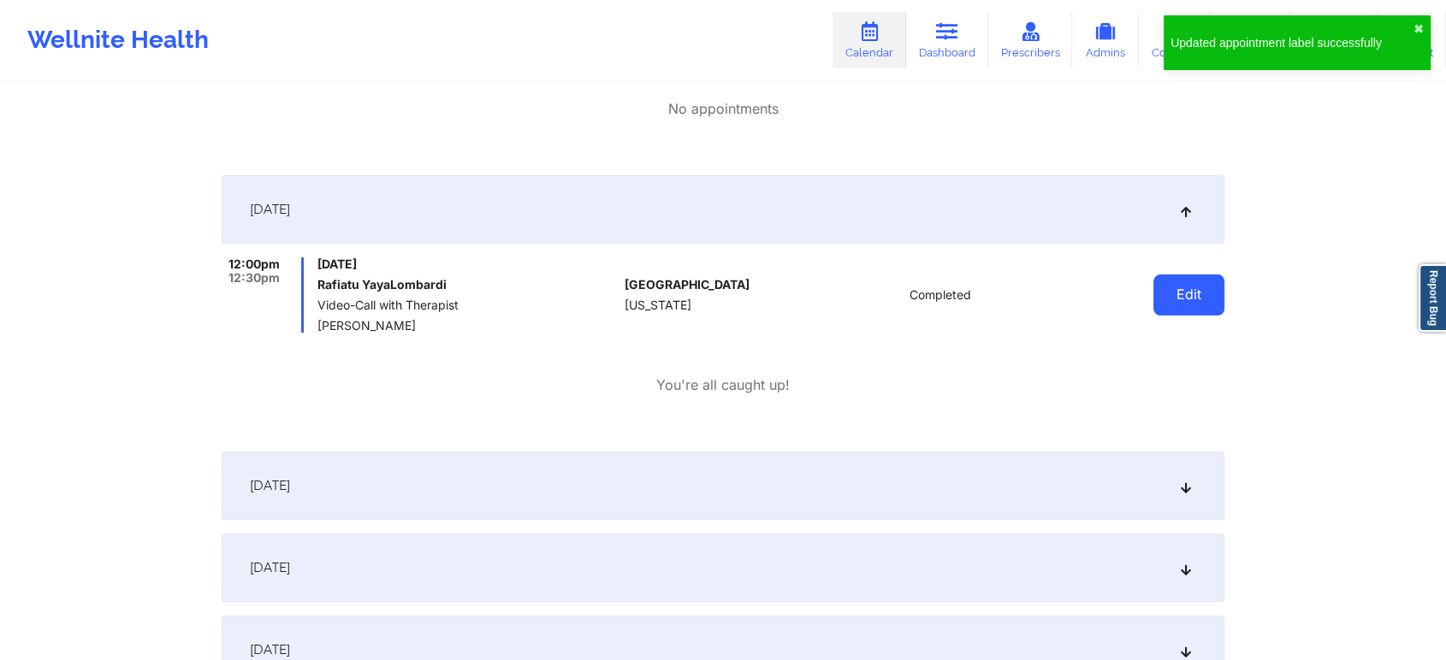
click at [1184, 285] on button "Edit" at bounding box center [1188, 295] width 71 height 41
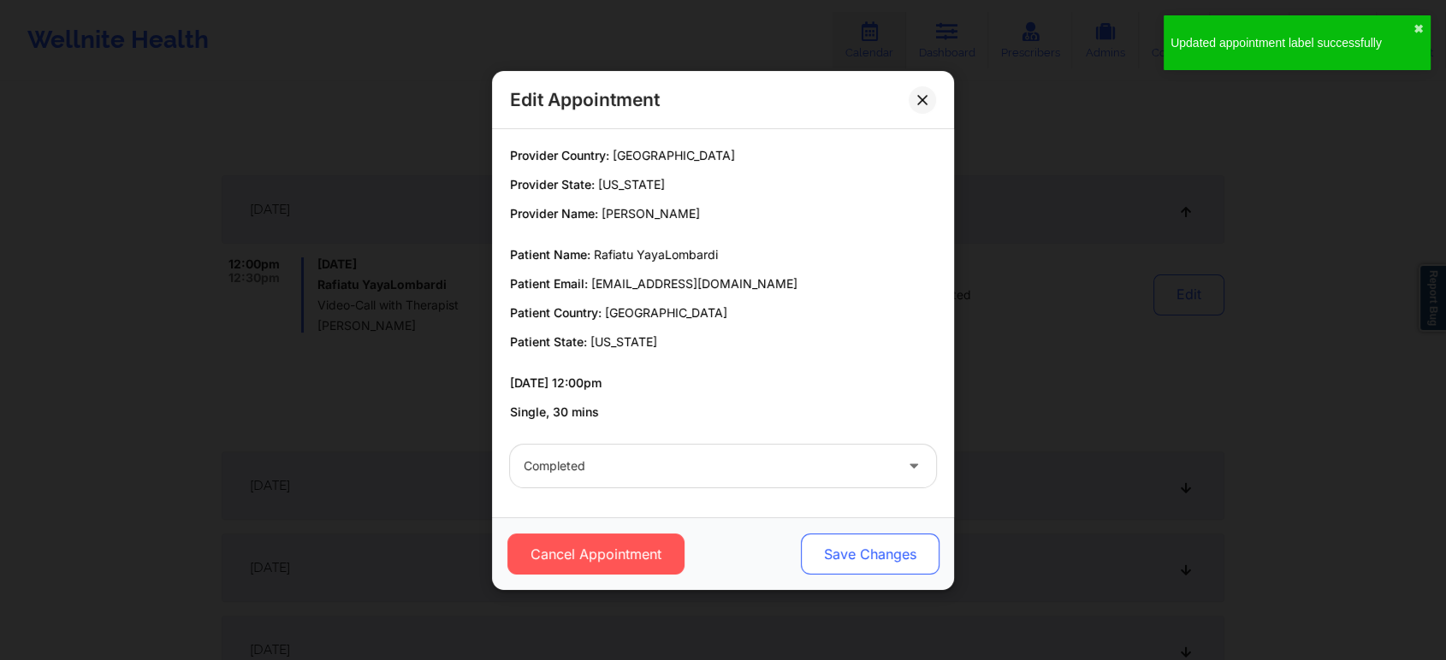
click at [857, 551] on button "Save Changes" at bounding box center [870, 554] width 139 height 41
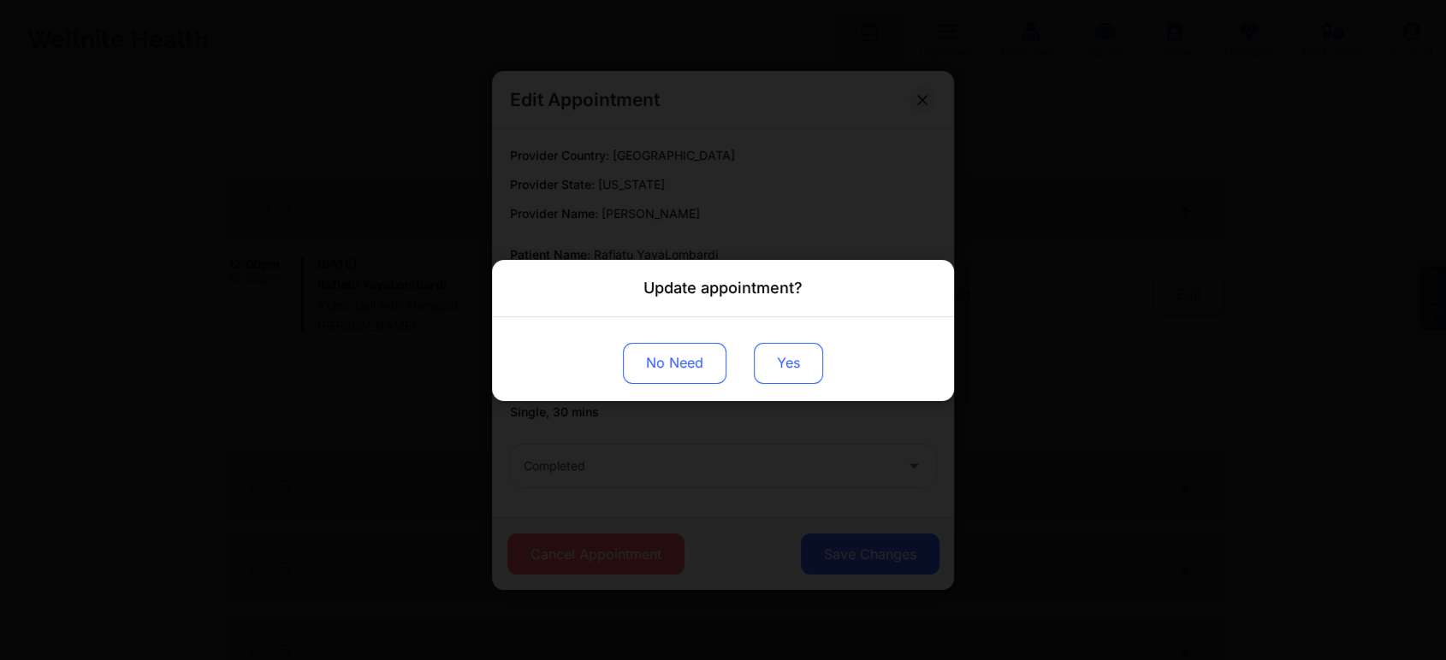
click at [767, 369] on button "Yes" at bounding box center [788, 362] width 69 height 41
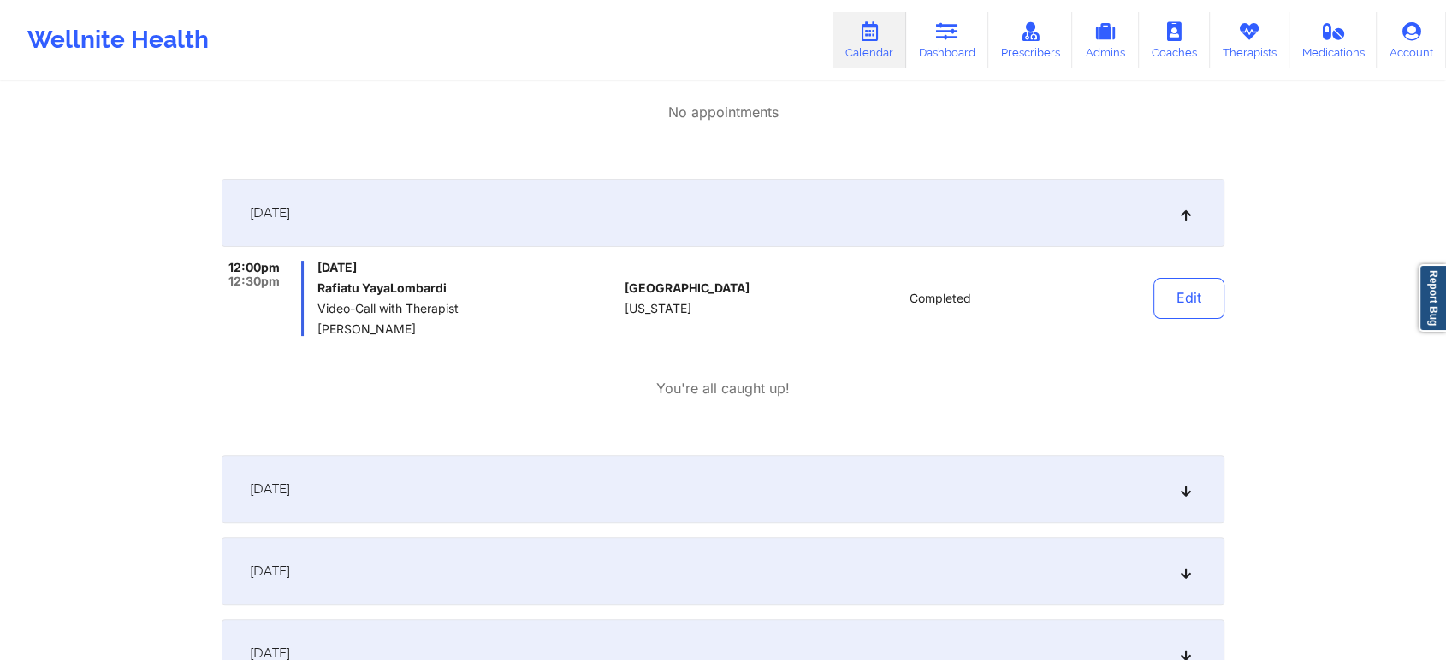
scroll to position [0, 0]
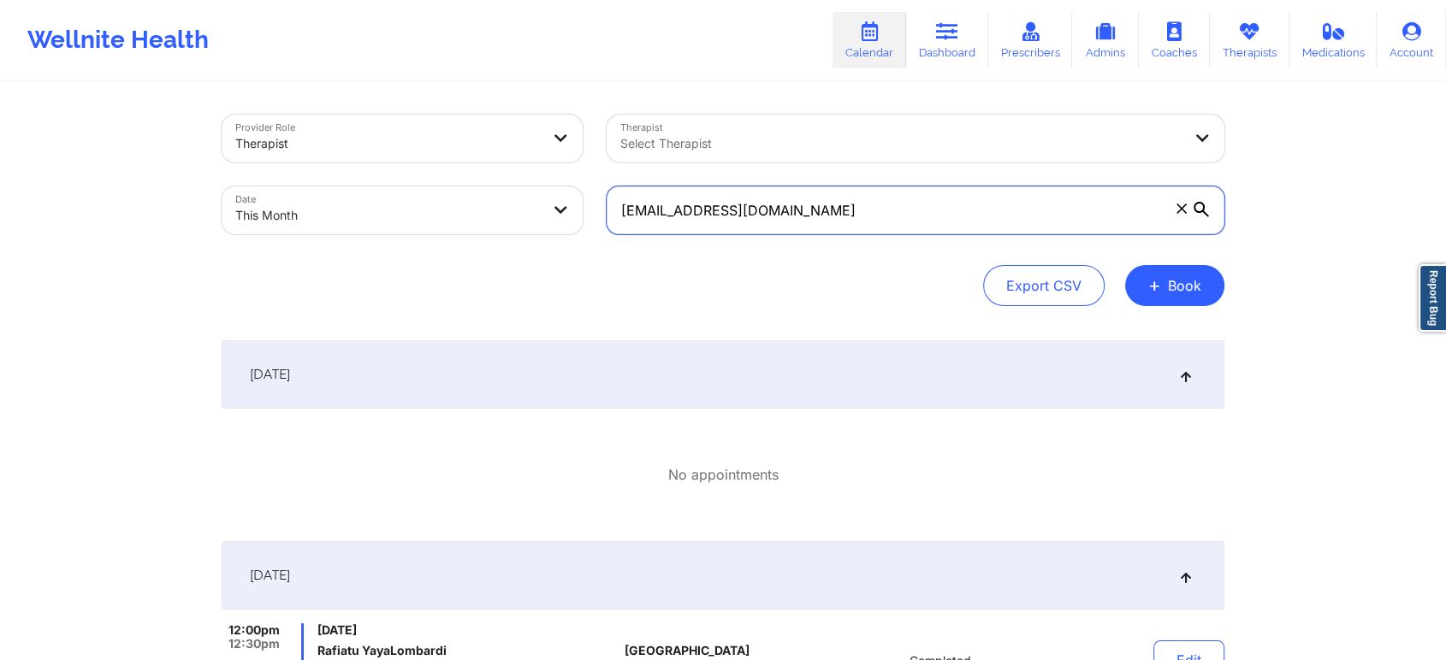
drag, startPoint x: 915, startPoint y: 204, endPoint x: 584, endPoint y: 219, distance: 330.6
click at [584, 219] on div "Provider Role Therapist Therapist Select Therapist Date This Month [EMAIL_ADDRE…" at bounding box center [723, 175] width 1027 height 144
paste input "[EMAIL_ADDRESS]"
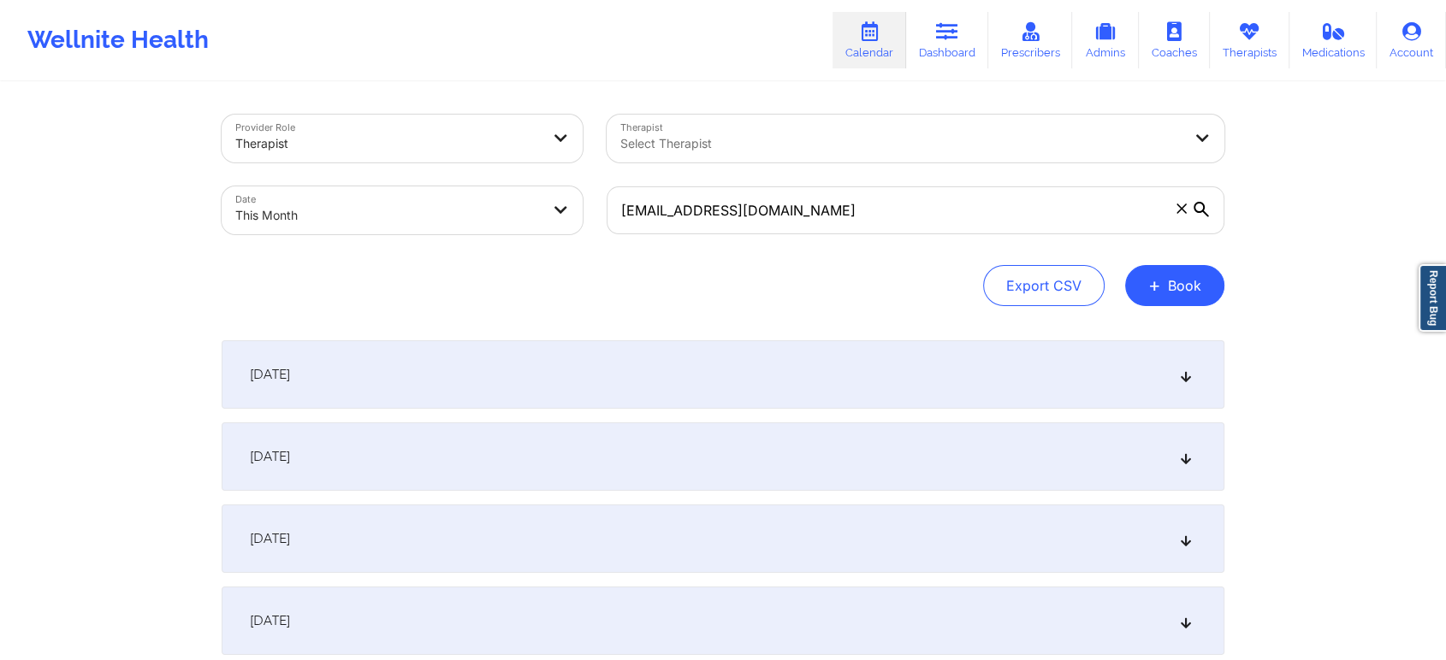
click at [852, 444] on div "[DATE]" at bounding box center [723, 457] width 1003 height 68
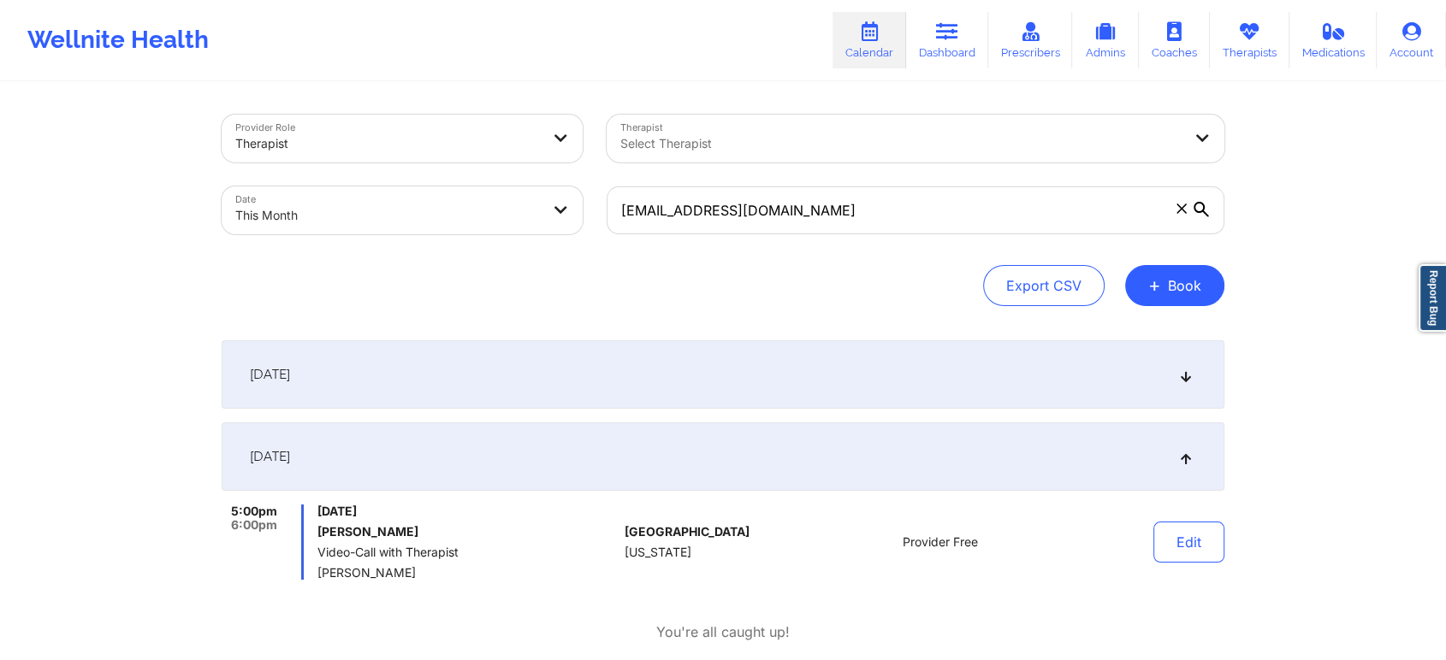
click at [715, 364] on div "[DATE]" at bounding box center [723, 375] width 1003 height 68
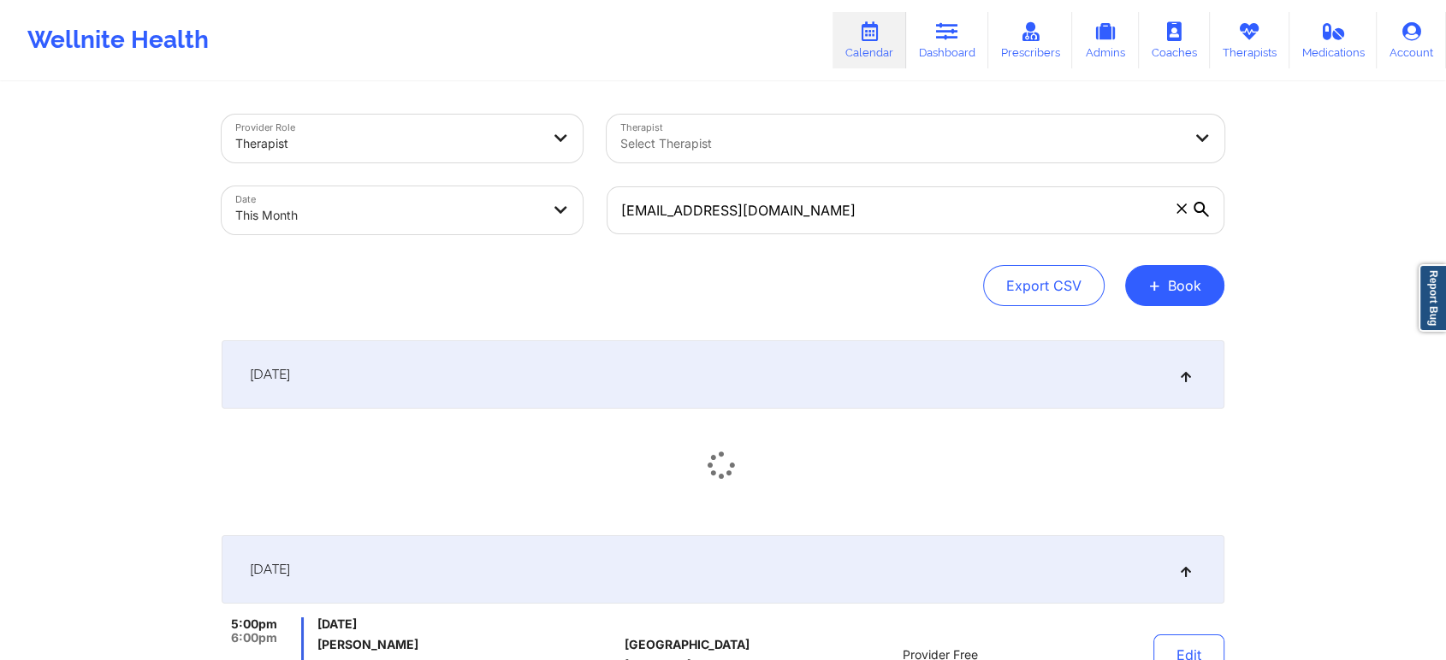
click at [715, 364] on div "[DATE]" at bounding box center [723, 375] width 1003 height 68
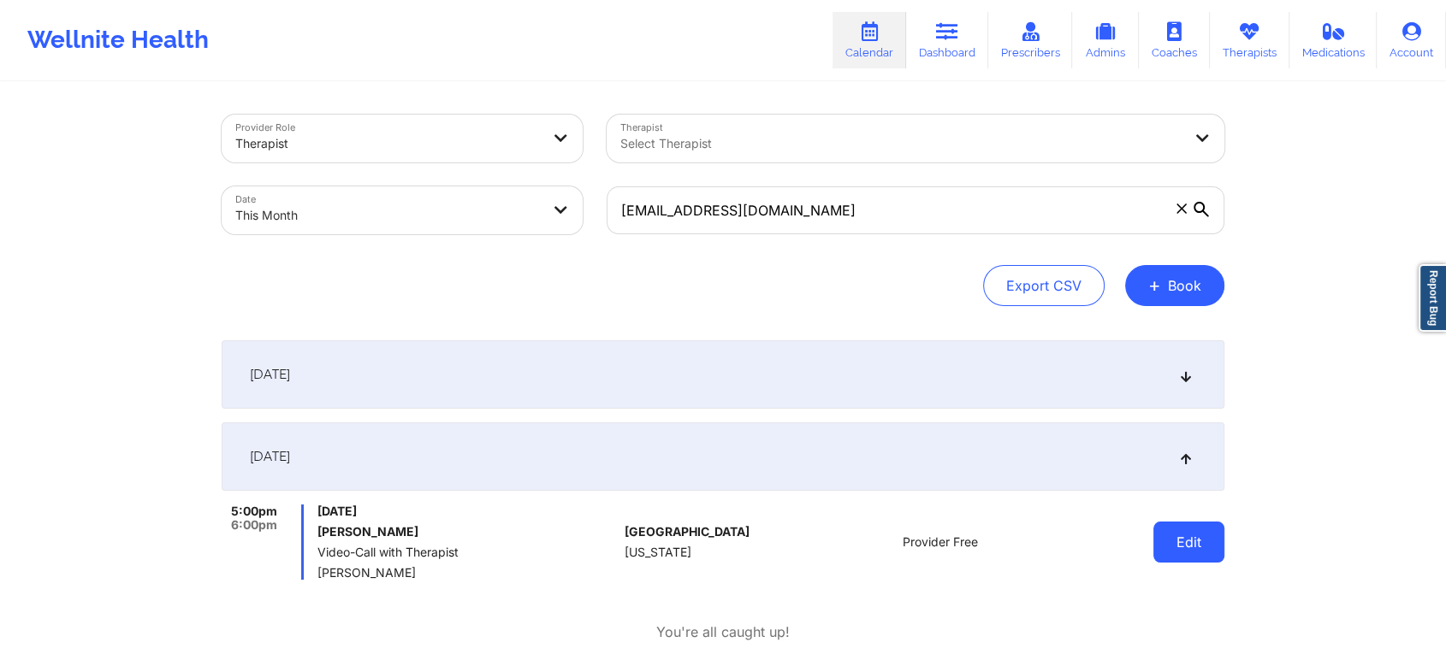
click at [1170, 534] on button "Edit" at bounding box center [1188, 542] width 71 height 41
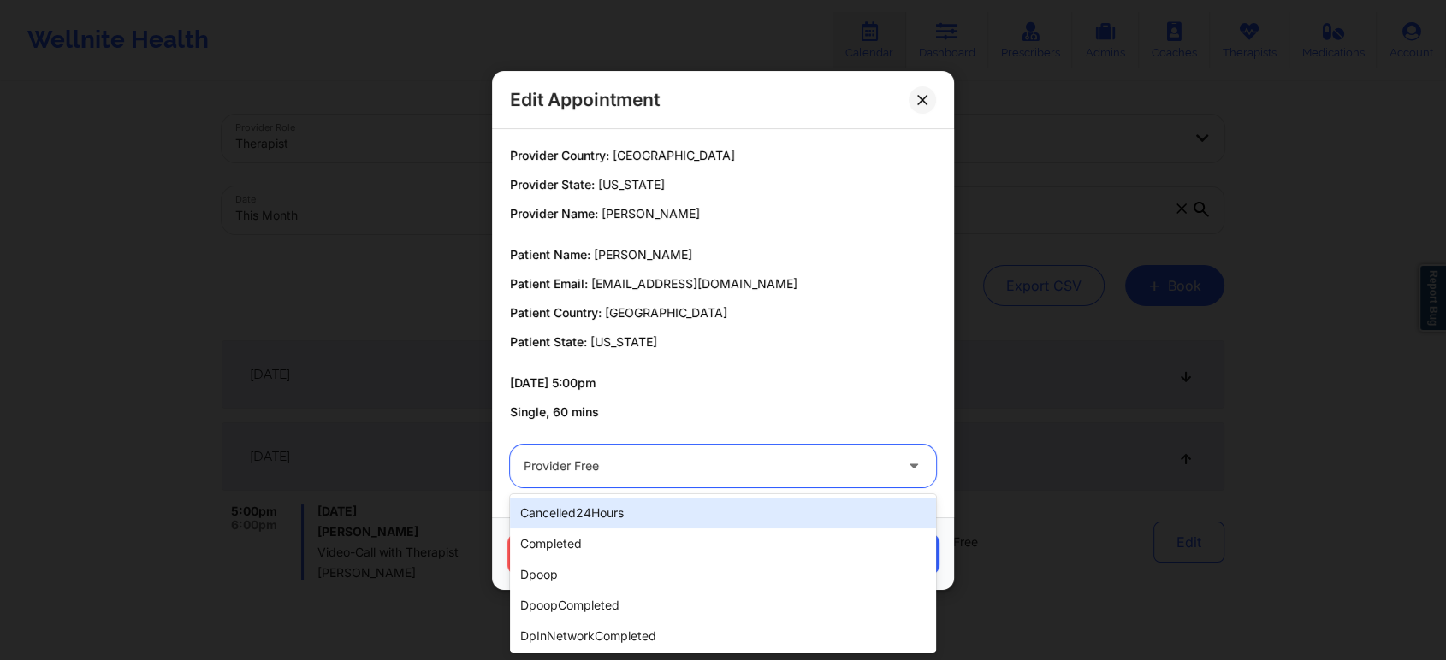
click at [627, 450] on div "Provider Free" at bounding box center [709, 466] width 370 height 43
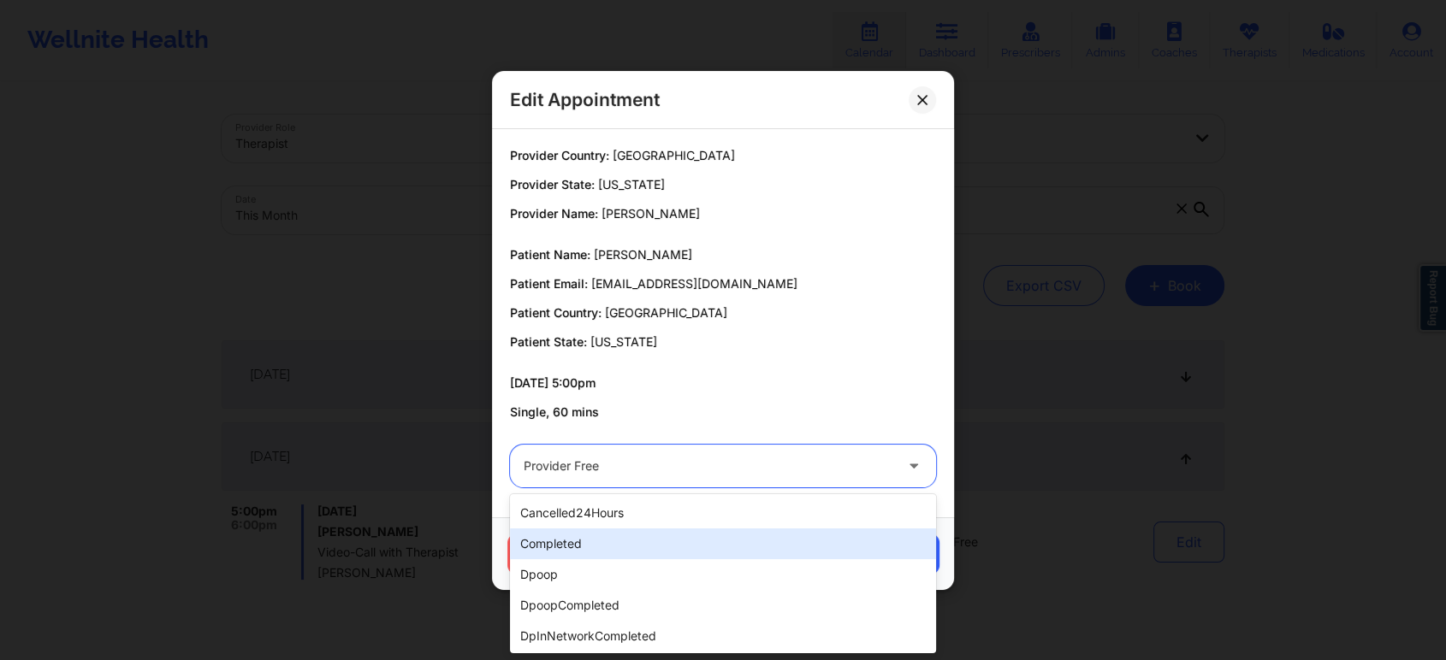
click at [585, 545] on div "completed" at bounding box center [723, 544] width 426 height 31
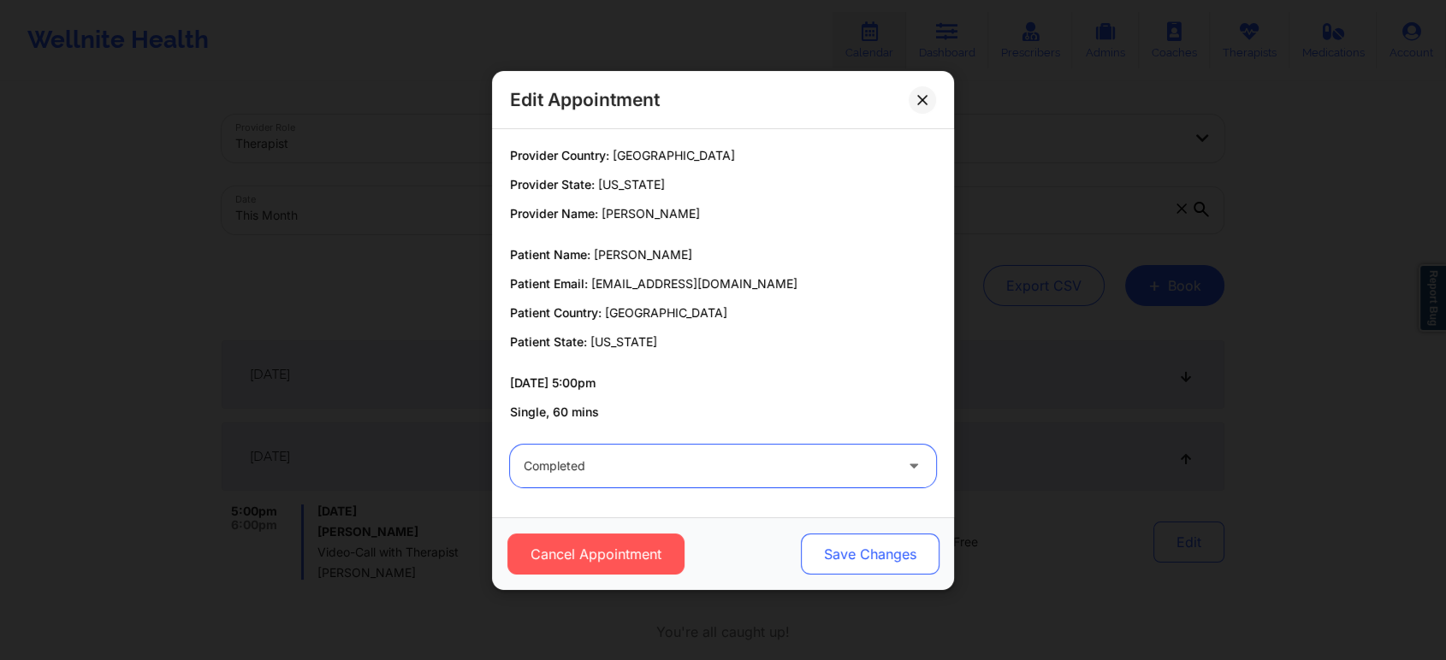
click at [876, 557] on button "Save Changes" at bounding box center [870, 554] width 139 height 41
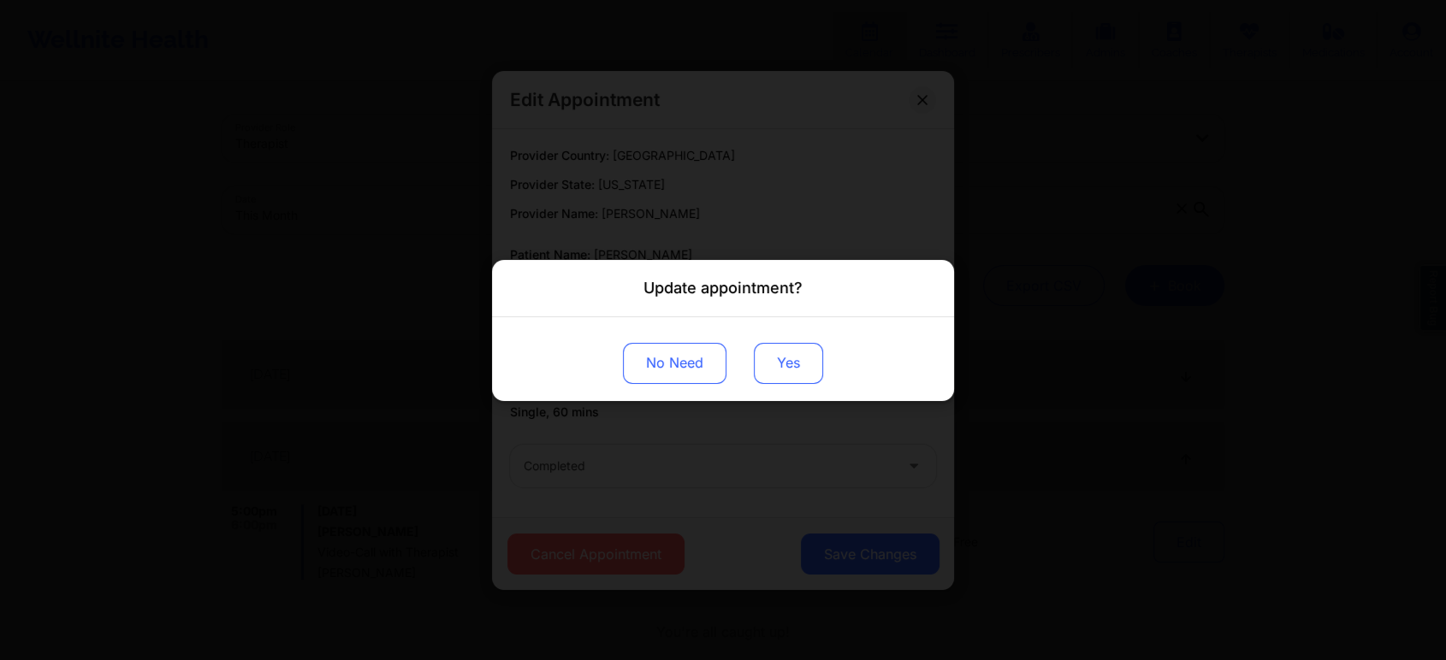
click at [792, 368] on button "Yes" at bounding box center [788, 362] width 69 height 41
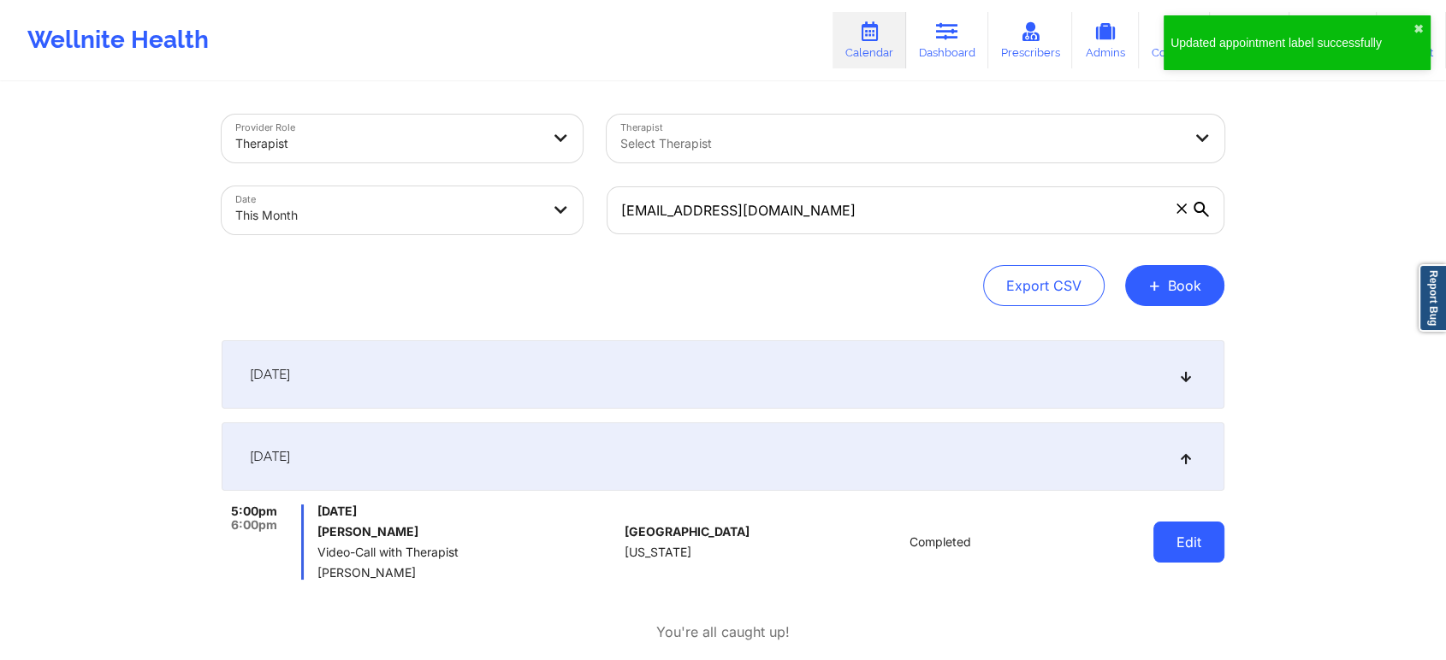
click at [1168, 524] on button "Edit" at bounding box center [1188, 542] width 71 height 41
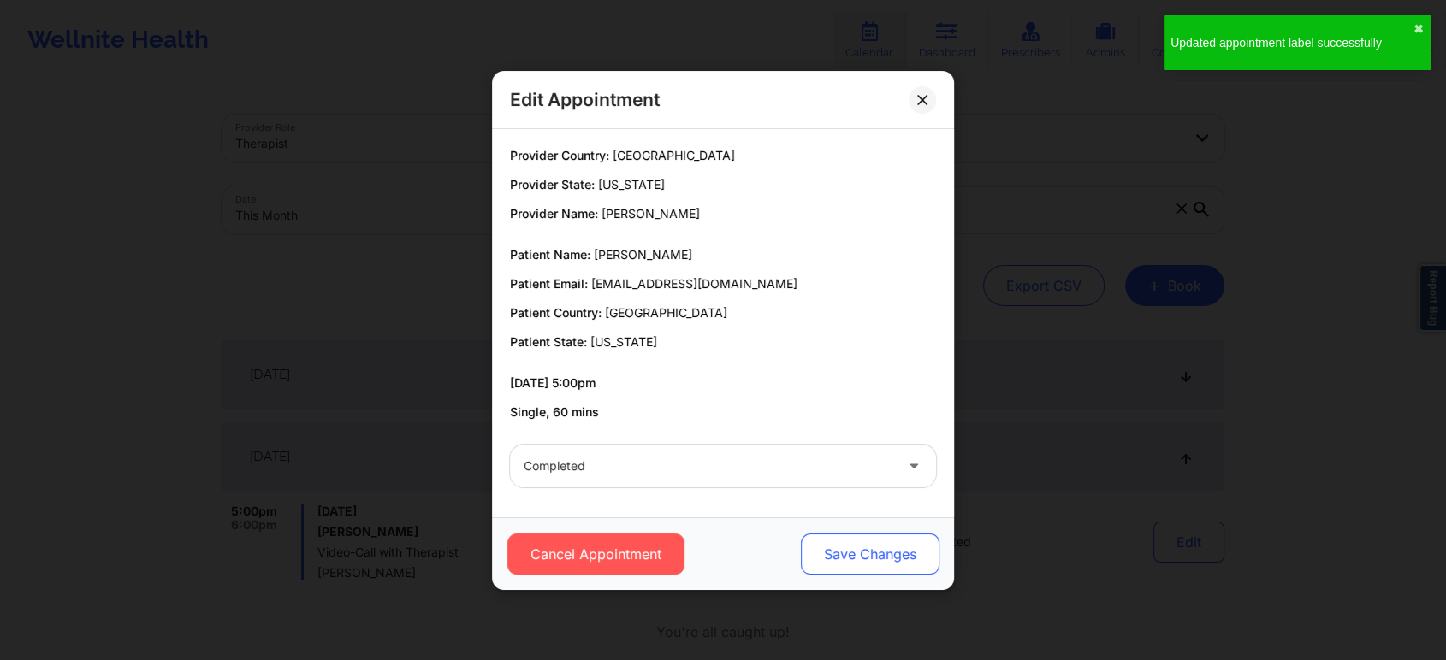
click at [832, 542] on button "Save Changes" at bounding box center [870, 554] width 139 height 41
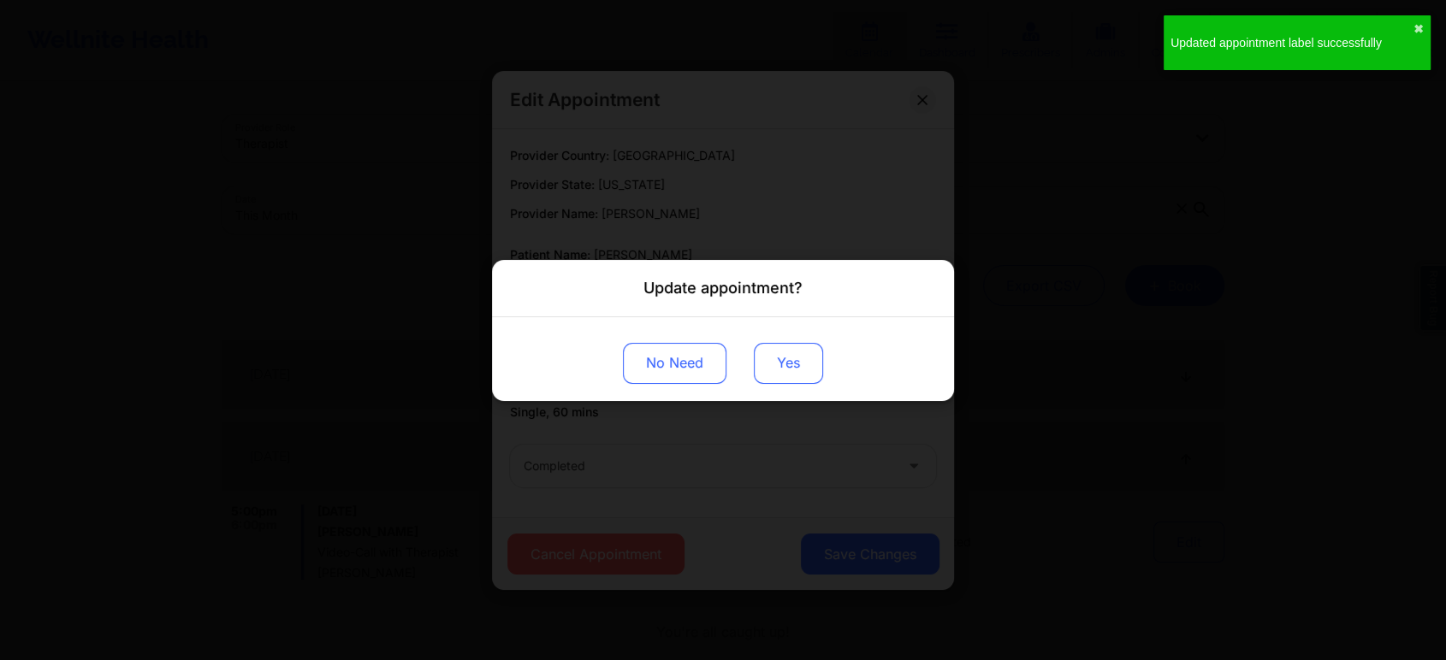
click at [762, 369] on button "Yes" at bounding box center [788, 362] width 69 height 41
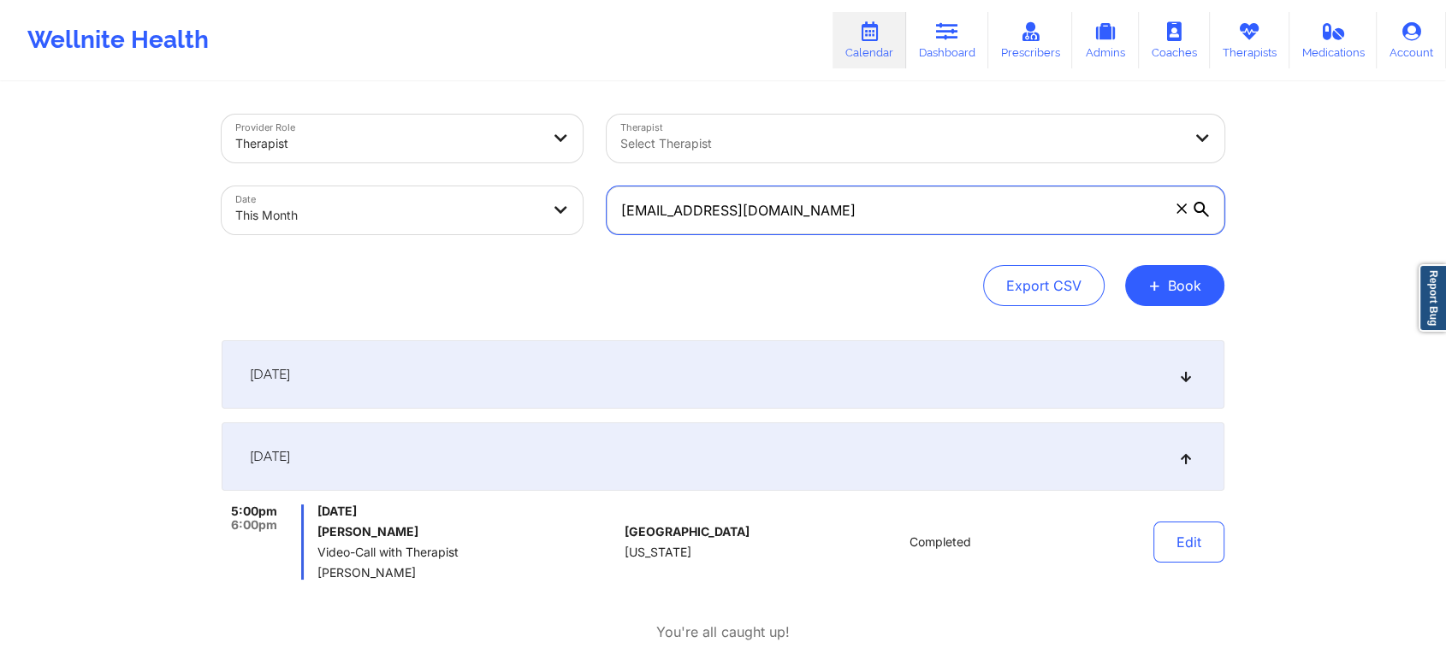
drag, startPoint x: 884, startPoint y: 225, endPoint x: 537, endPoint y: 186, distance: 348.7
click at [537, 186] on div "Provider Role Therapist Therapist Select Therapist Date This Month [EMAIL_ADDRE…" at bounding box center [723, 175] width 1027 height 144
paste input "fcarboni13"
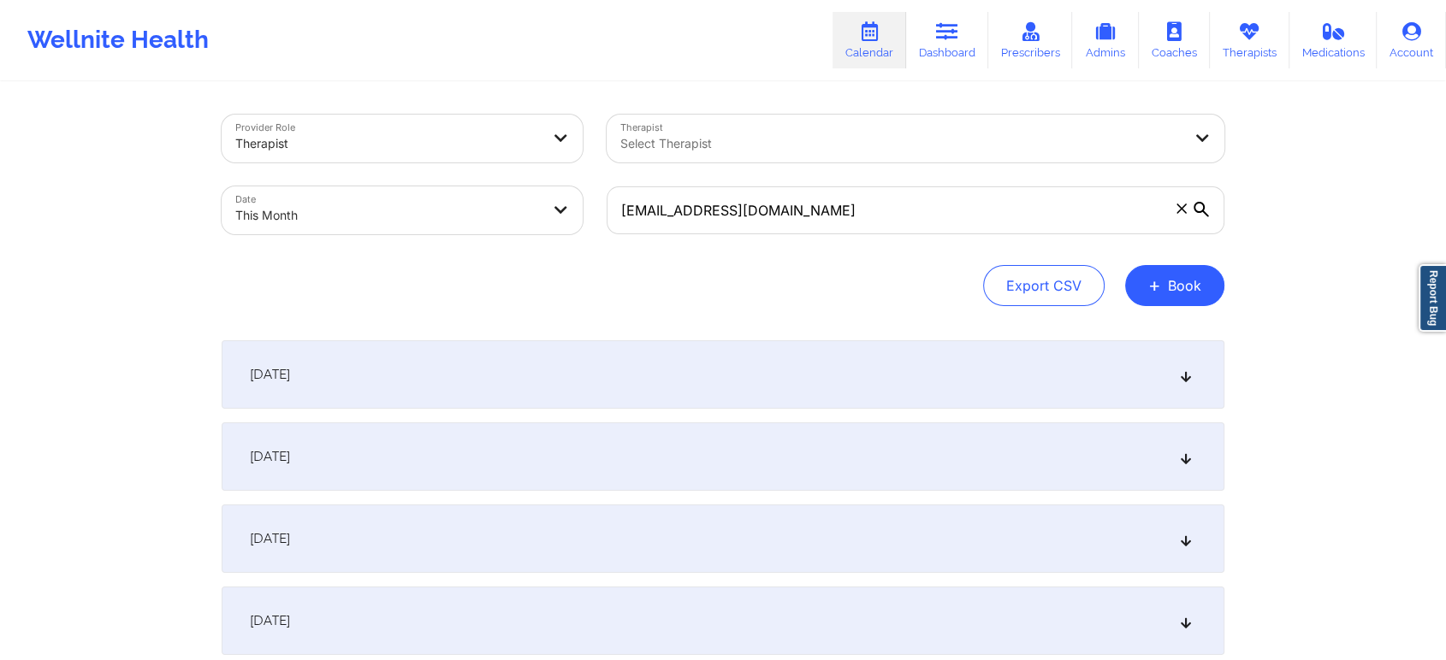
click at [708, 455] on div "[DATE]" at bounding box center [723, 457] width 1003 height 68
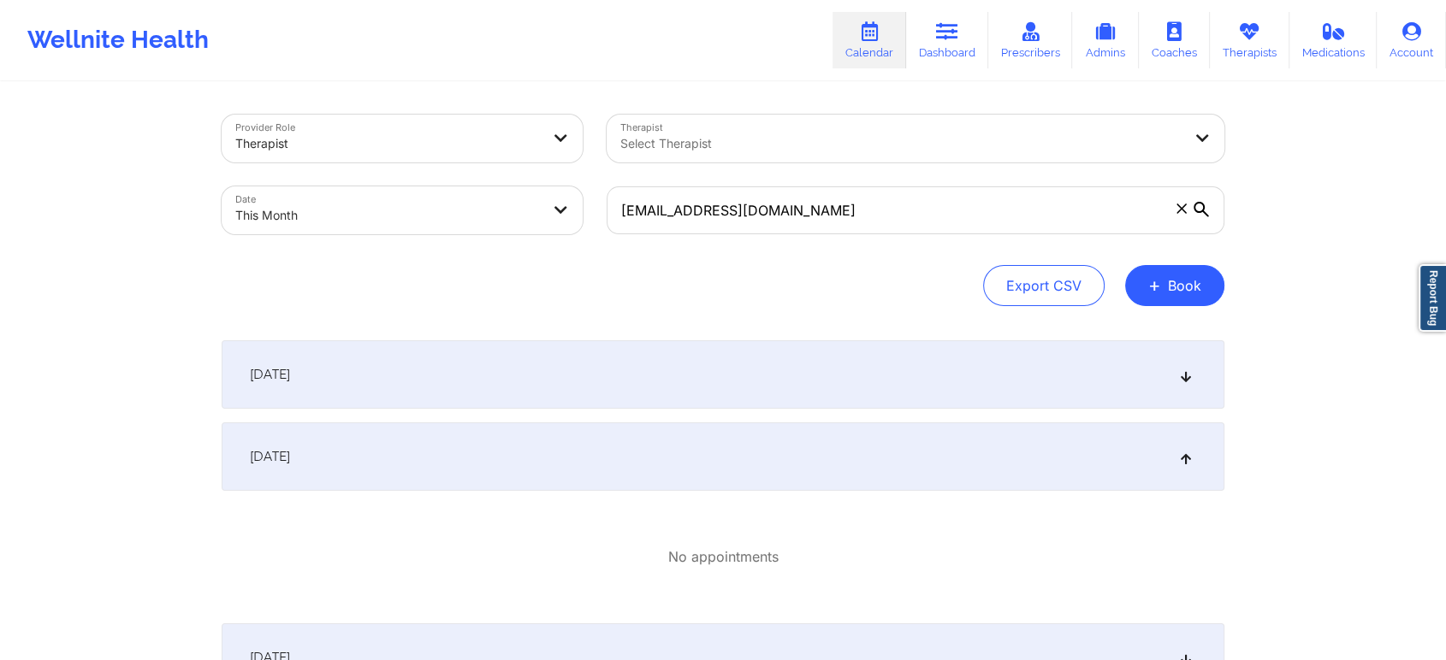
drag, startPoint x: 832, startPoint y: 240, endPoint x: 860, endPoint y: 218, distance: 35.3
click at [860, 218] on div "[EMAIL_ADDRESS][DOMAIN_NAME]" at bounding box center [916, 211] width 642 height 72
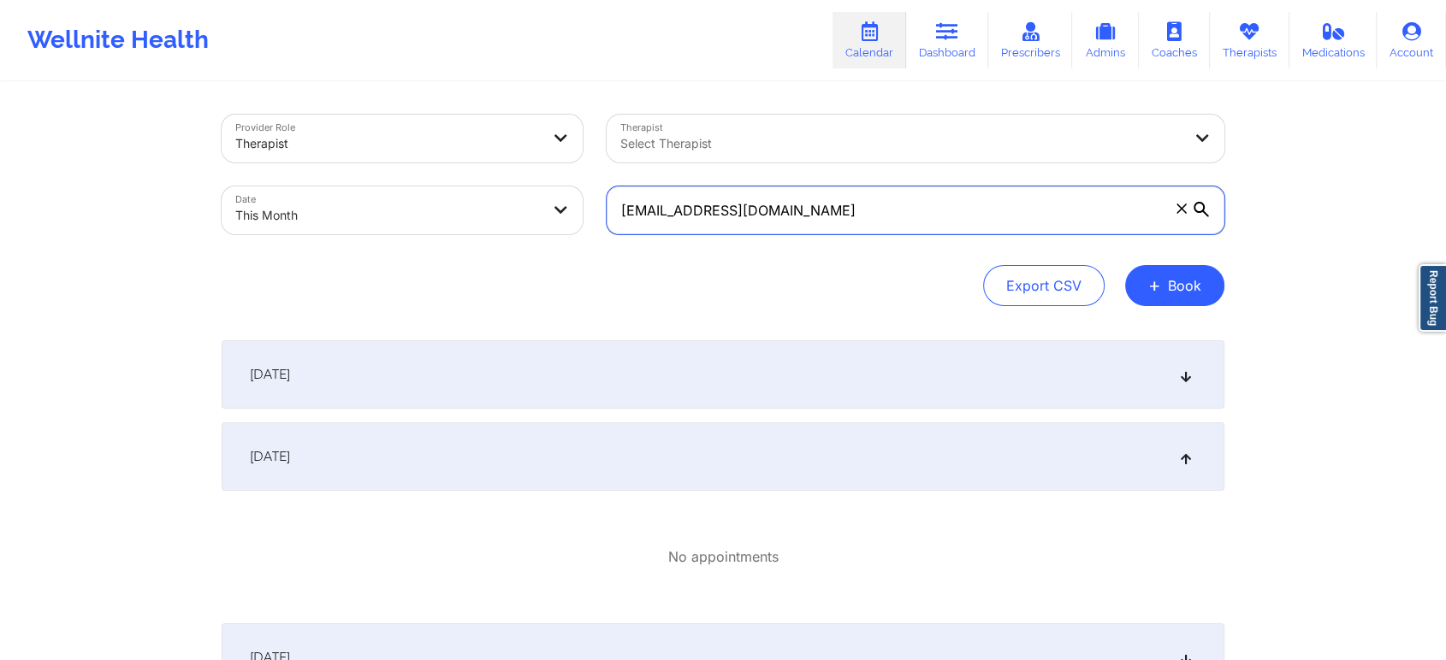
drag, startPoint x: 860, startPoint y: 218, endPoint x: 646, endPoint y: 206, distance: 214.2
click at [646, 206] on input "[EMAIL_ADDRESS][DOMAIN_NAME]" at bounding box center [916, 211] width 618 height 48
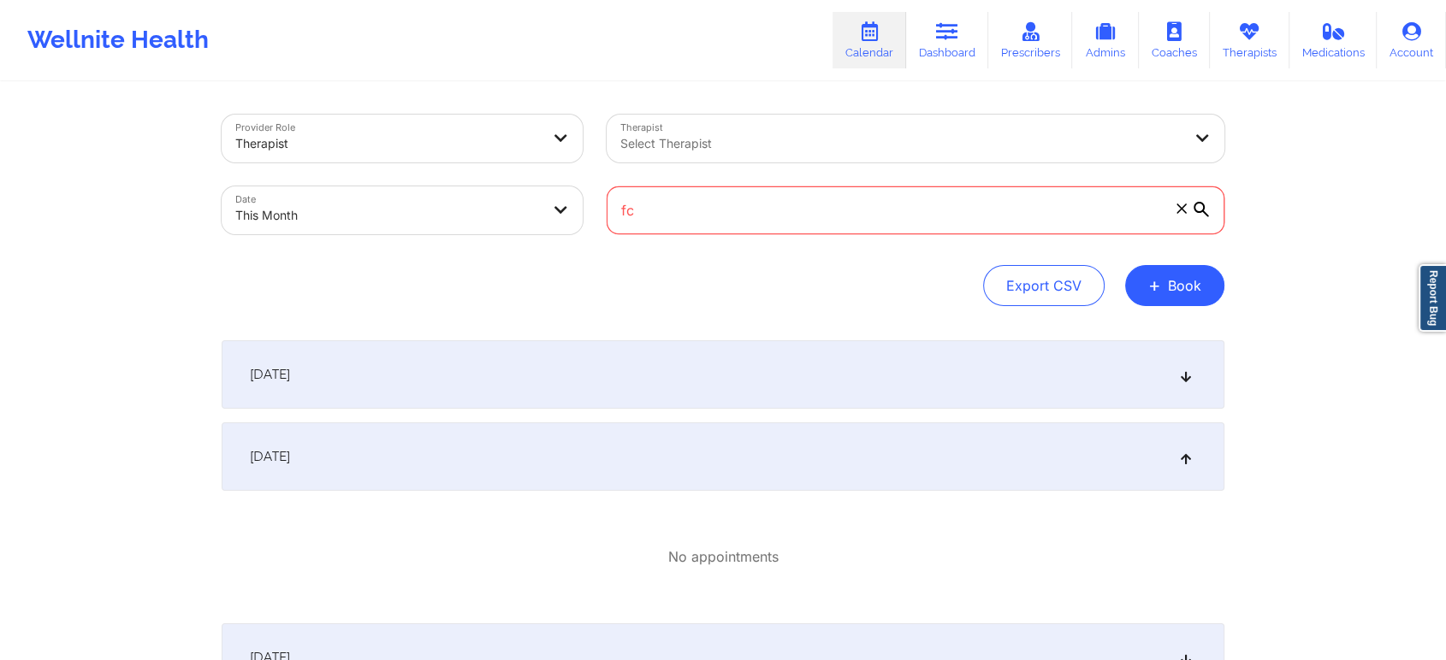
type input "f"
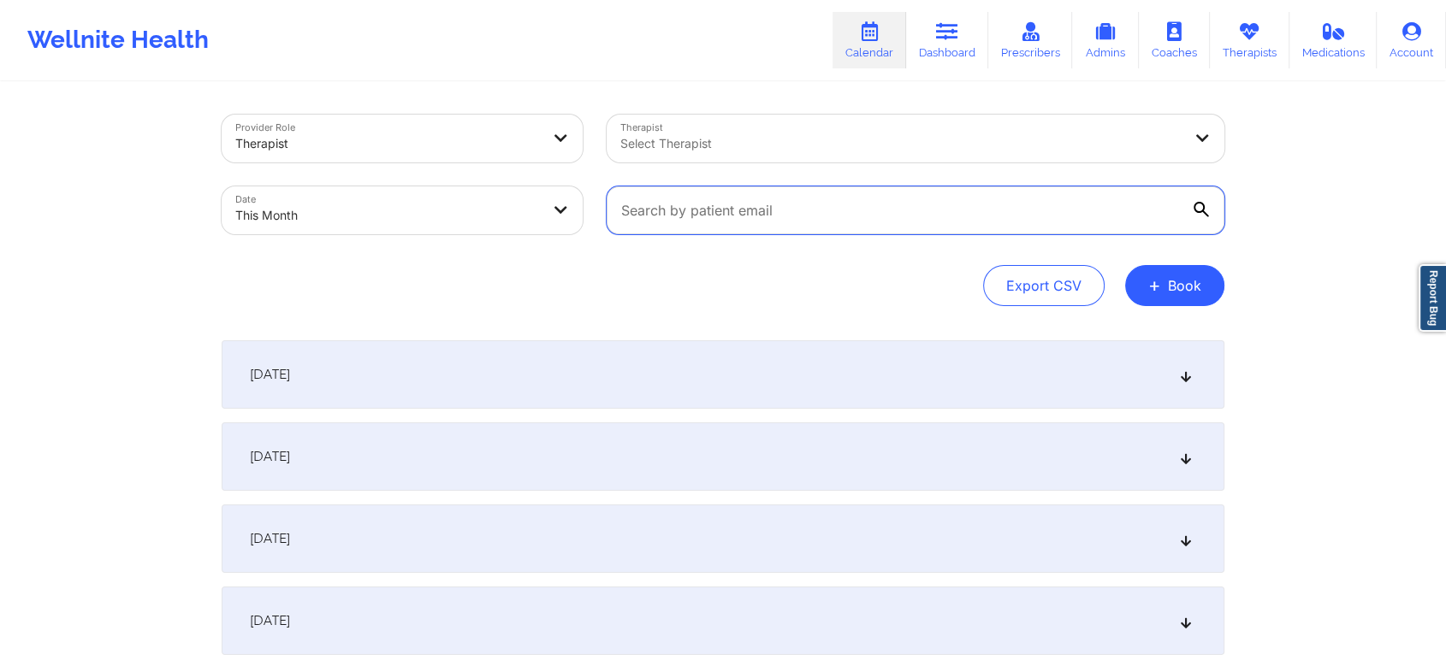
paste input "[EMAIL_ADDRESS][DOMAIN_NAME]"
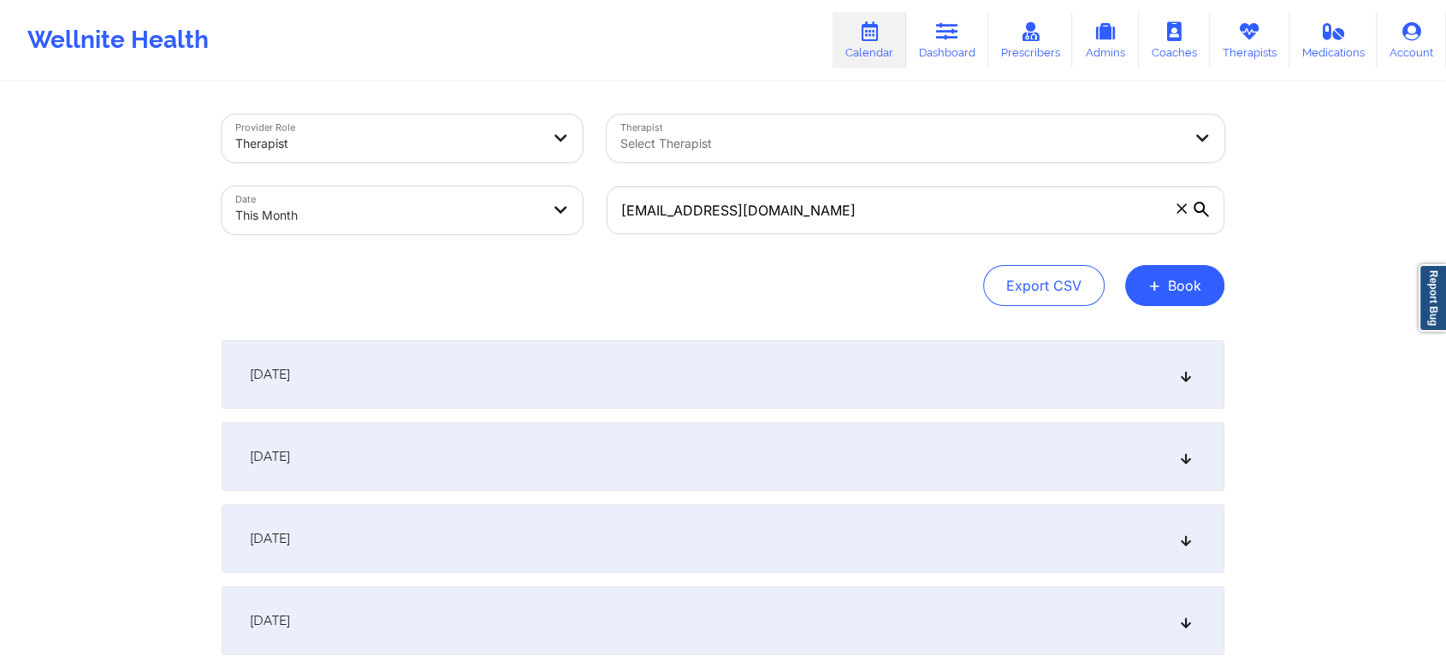
click at [697, 429] on div "[DATE]" at bounding box center [723, 457] width 1003 height 68
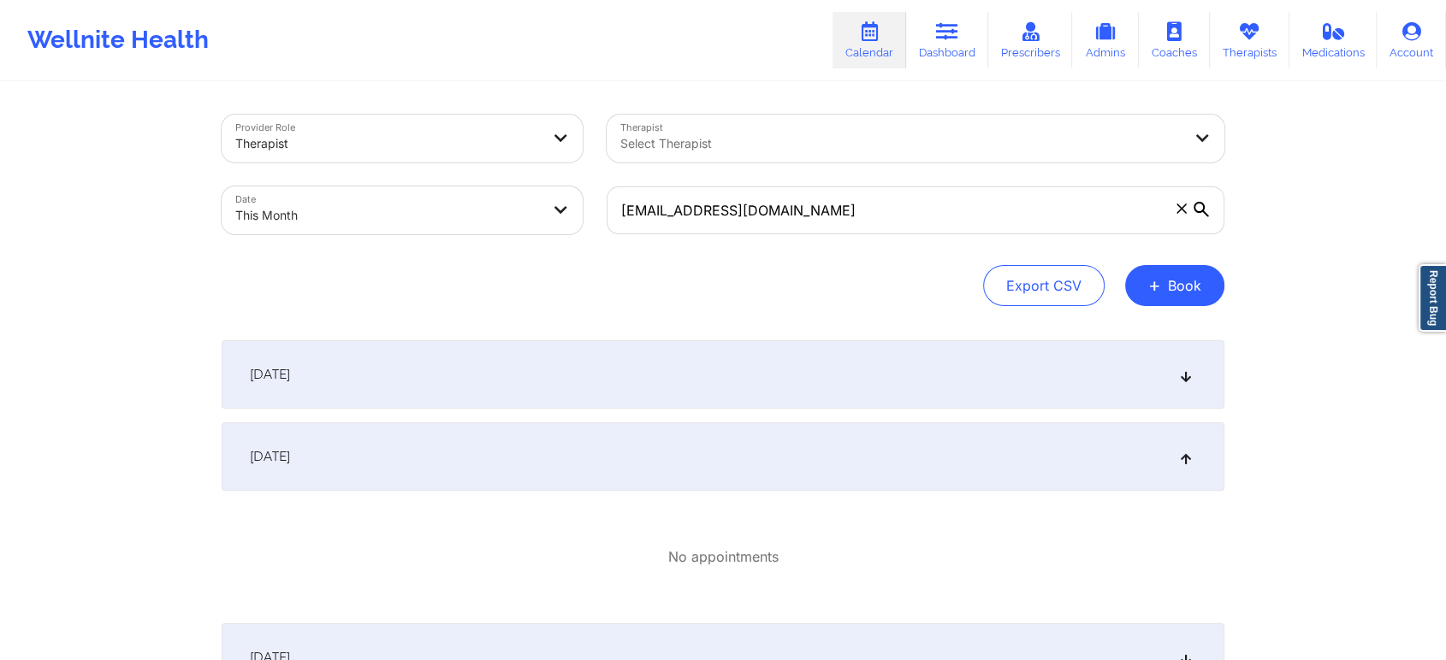
click at [525, 465] on div "[DATE]" at bounding box center [723, 457] width 1003 height 68
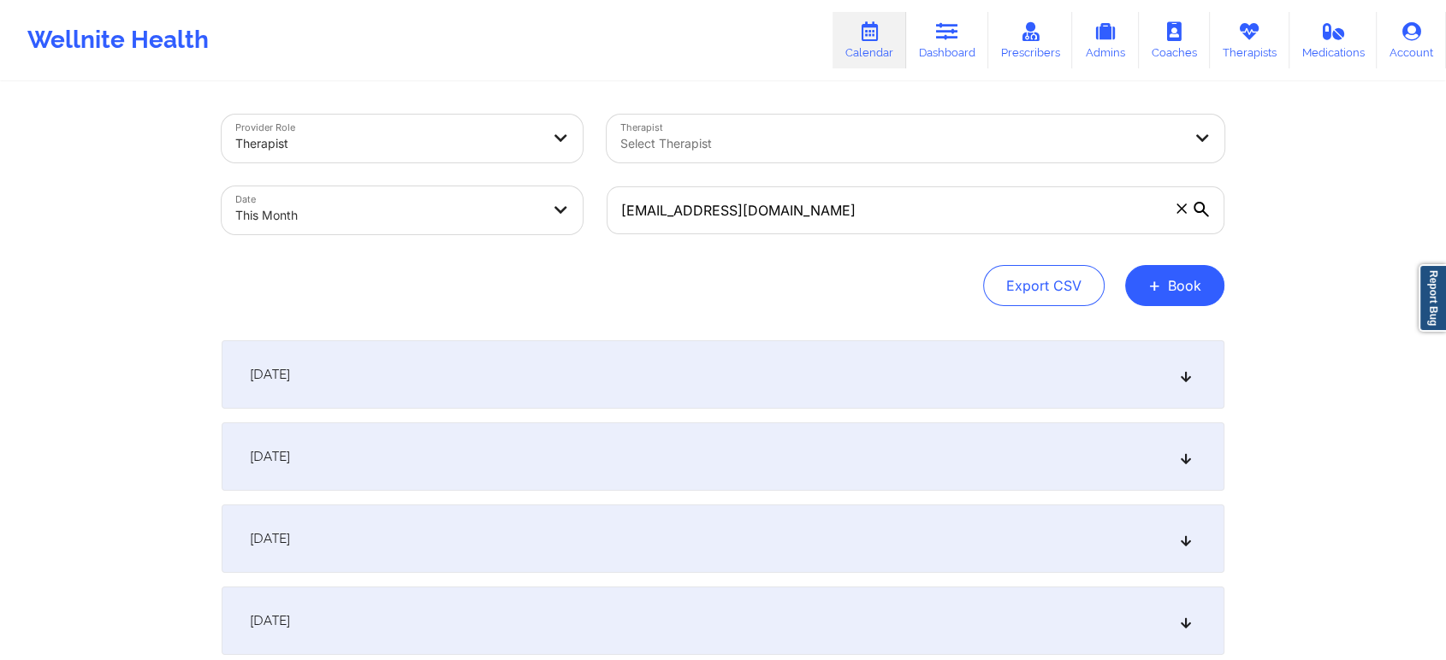
click at [525, 465] on div "[DATE]" at bounding box center [723, 457] width 1003 height 68
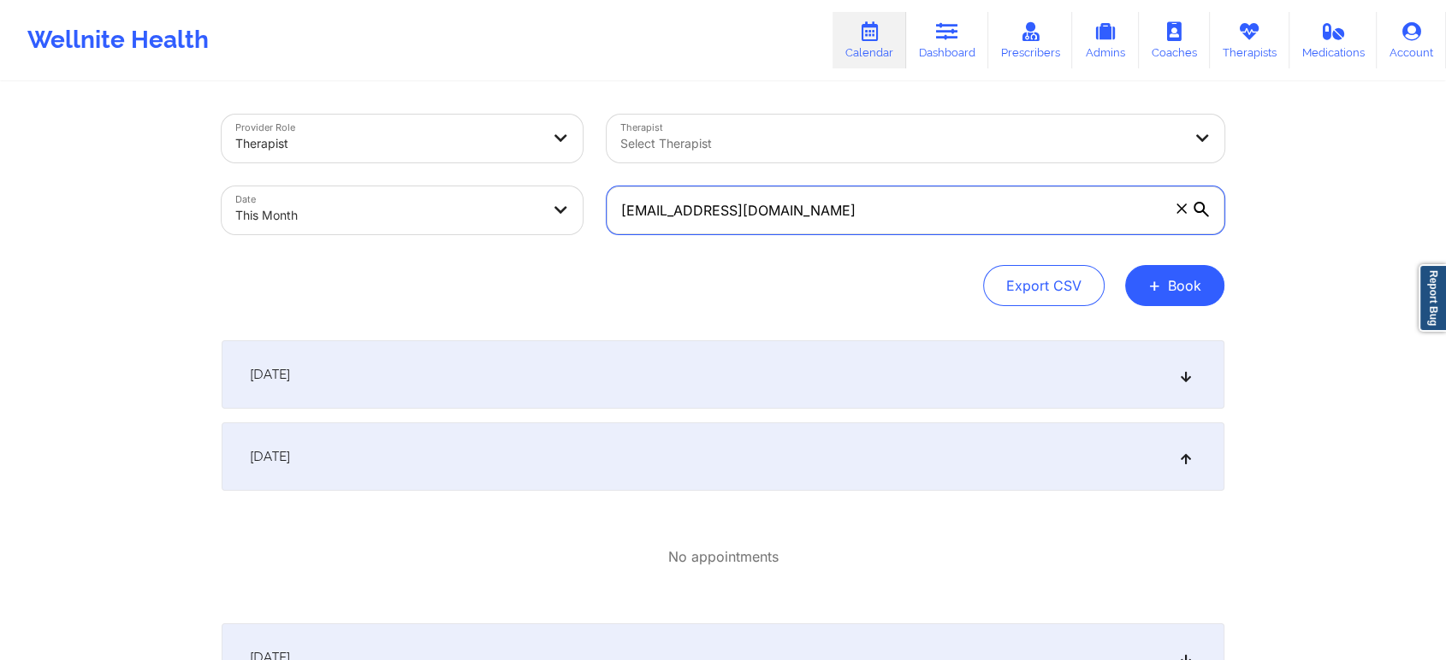
drag, startPoint x: 829, startPoint y: 192, endPoint x: 550, endPoint y: 225, distance: 280.8
click at [550, 225] on div "Provider Role Therapist Therapist Select Therapist Date This Month [EMAIL_ADDRE…" at bounding box center [723, 175] width 1027 height 144
paste input "debuskt@hot"
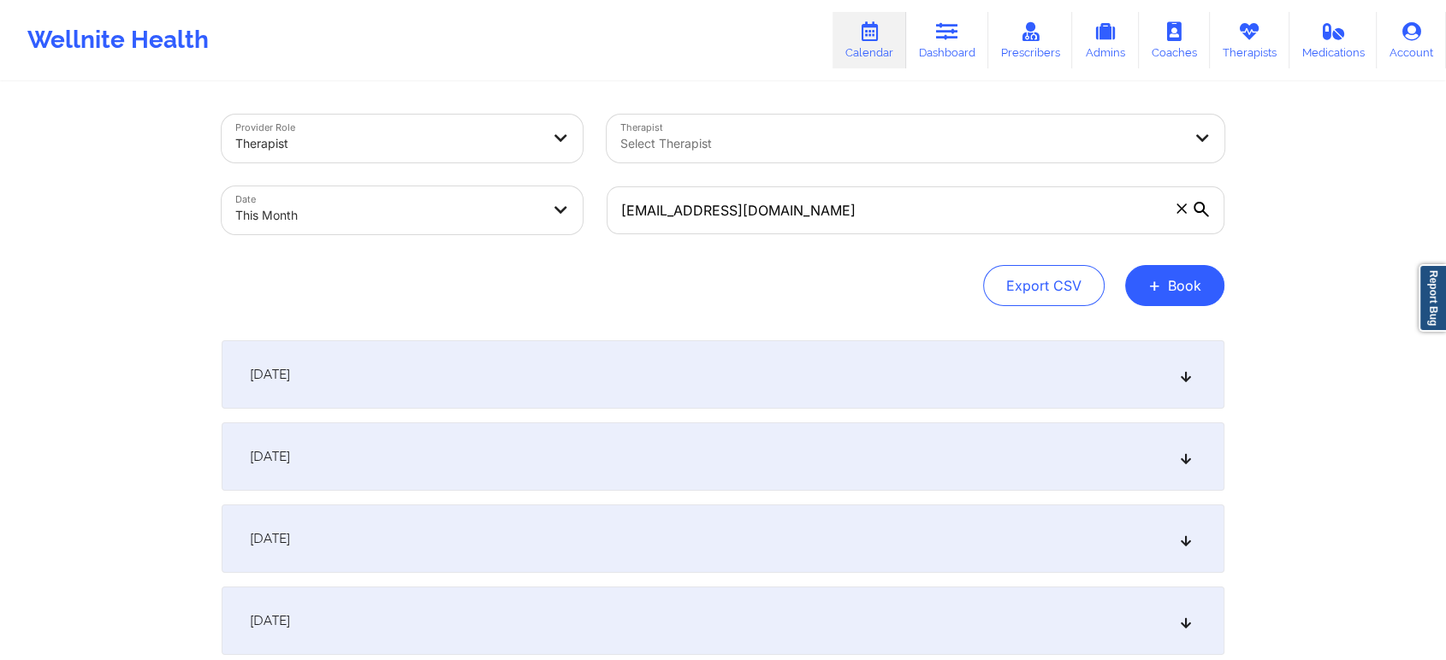
click at [687, 449] on div "[DATE]" at bounding box center [723, 457] width 1003 height 68
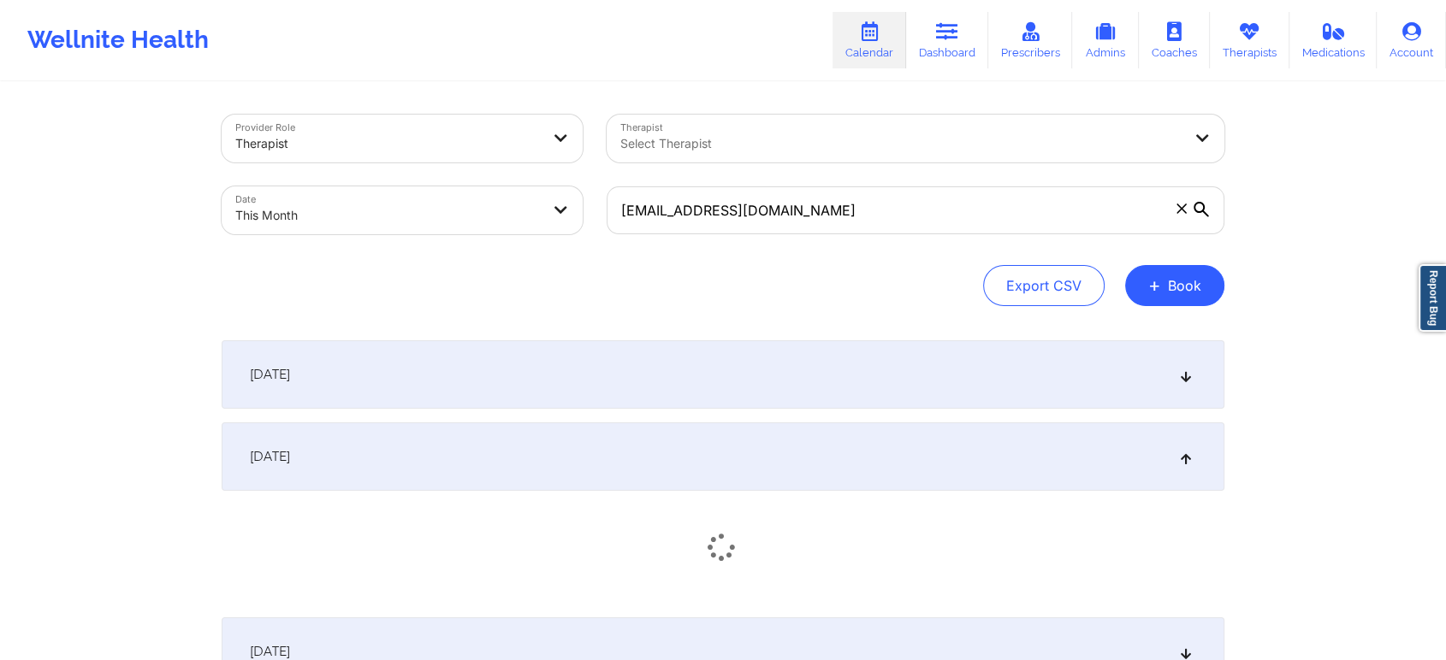
scroll to position [20, 0]
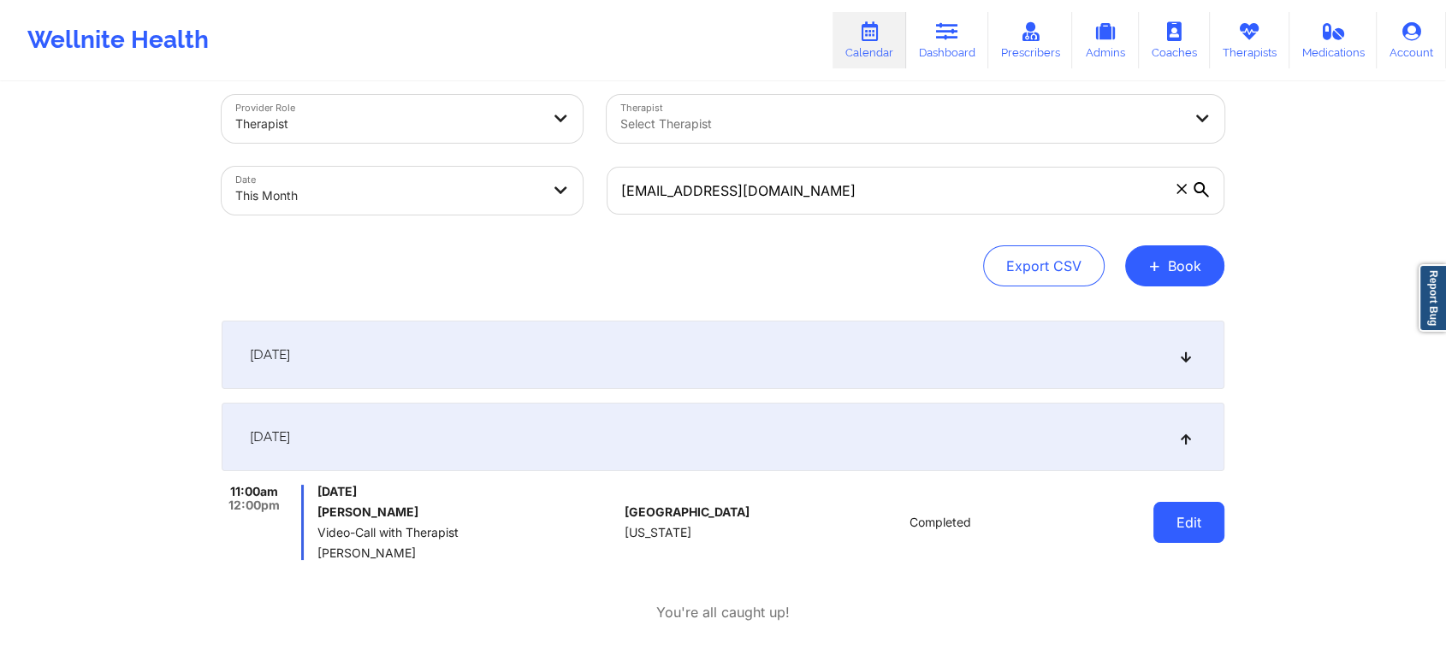
click at [1197, 505] on button "Edit" at bounding box center [1188, 522] width 71 height 41
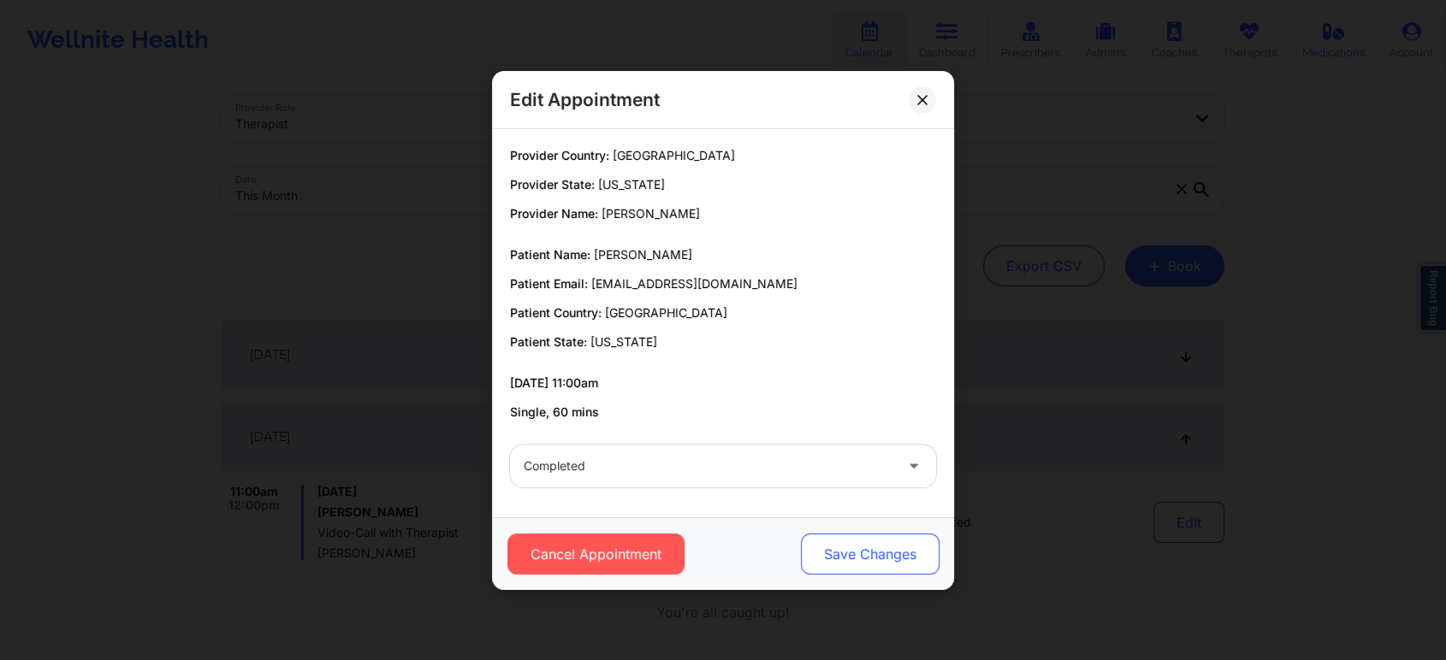
click at [889, 567] on button "Save Changes" at bounding box center [870, 554] width 139 height 41
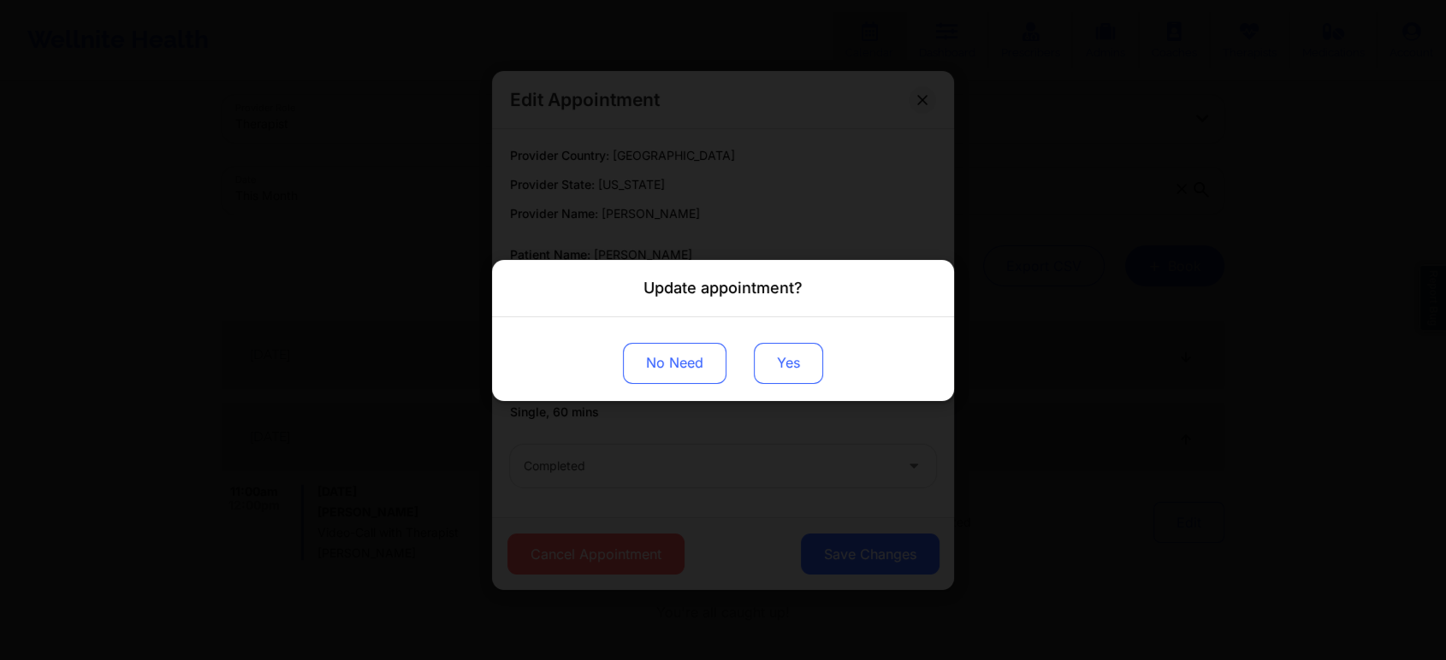
click at [772, 365] on button "Yes" at bounding box center [788, 362] width 69 height 41
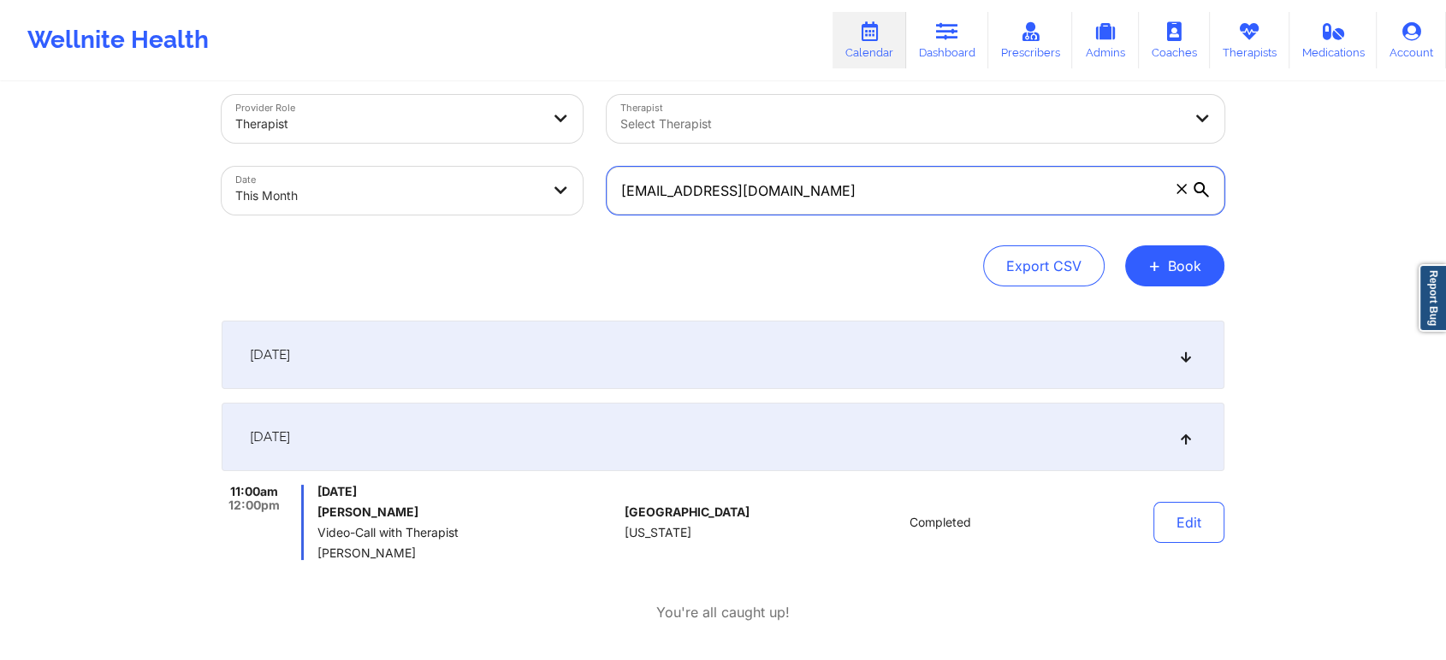
drag, startPoint x: 838, startPoint y: 189, endPoint x: 461, endPoint y: 169, distance: 377.8
click at [461, 169] on div "Provider Role Therapist Therapist Select Therapist Date This Month [EMAIL_ADDRE…" at bounding box center [723, 155] width 1027 height 144
paste input "bryashley00@g"
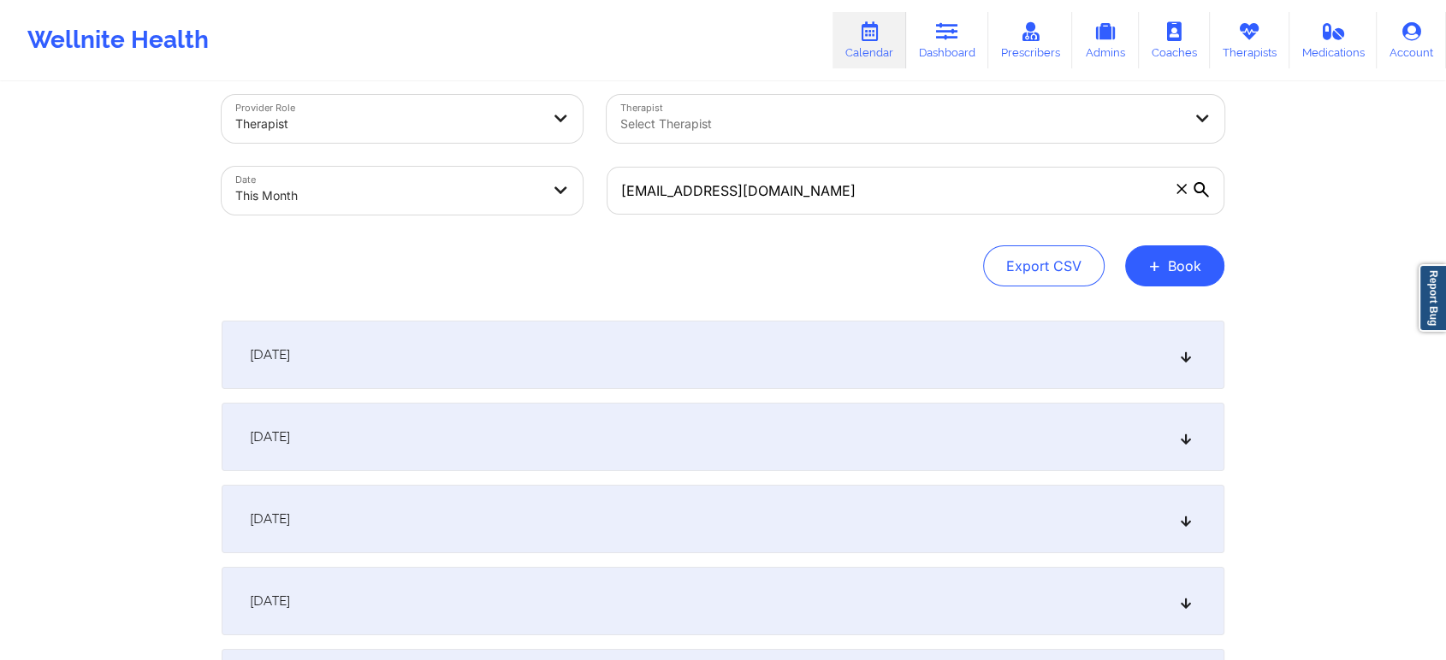
click at [461, 461] on div "[DATE]" at bounding box center [723, 437] width 1003 height 68
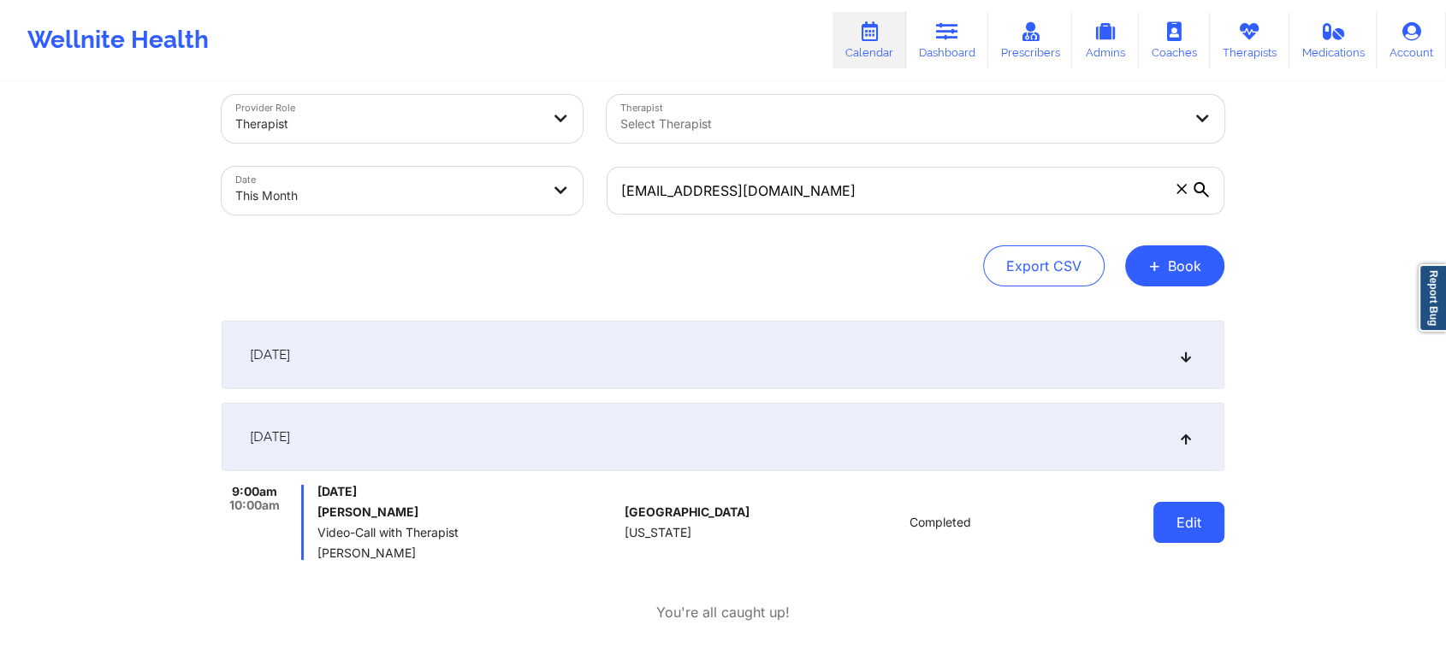
click at [1191, 532] on button "Edit" at bounding box center [1188, 522] width 71 height 41
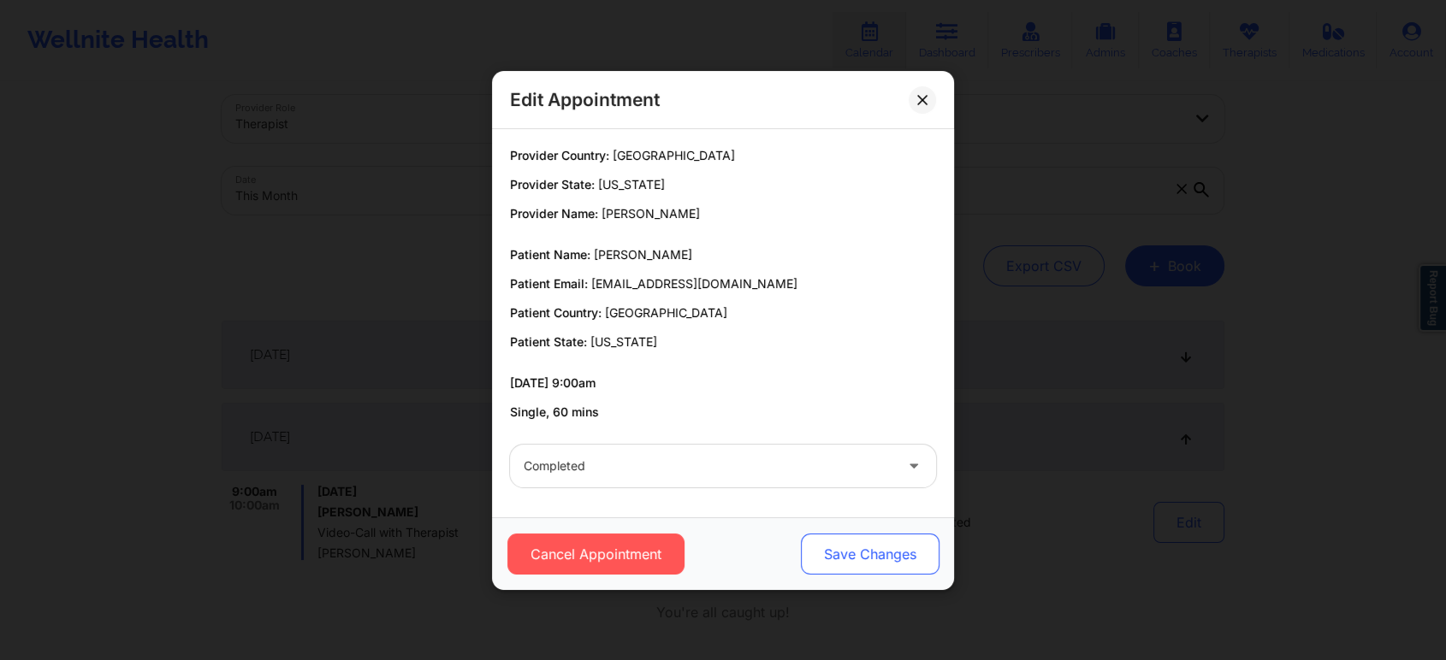
click at [865, 567] on button "Save Changes" at bounding box center [870, 554] width 139 height 41
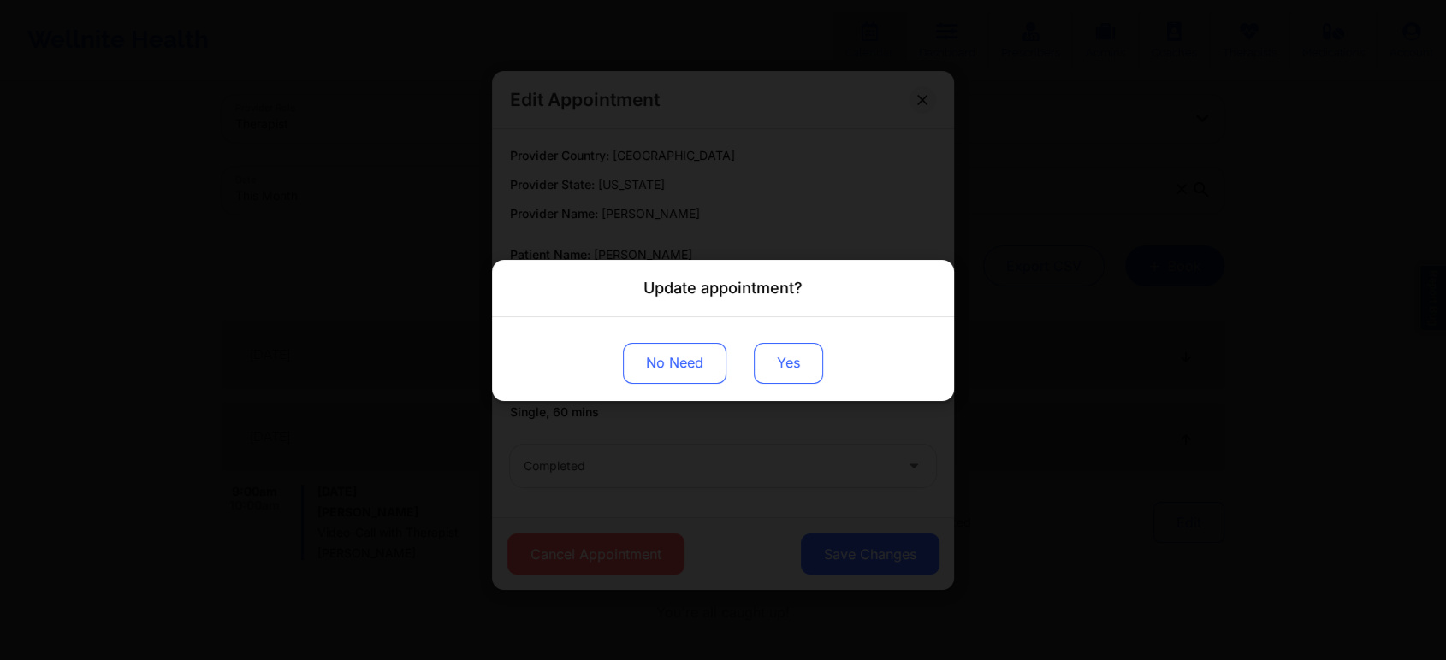
click at [779, 353] on button "Yes" at bounding box center [788, 362] width 69 height 41
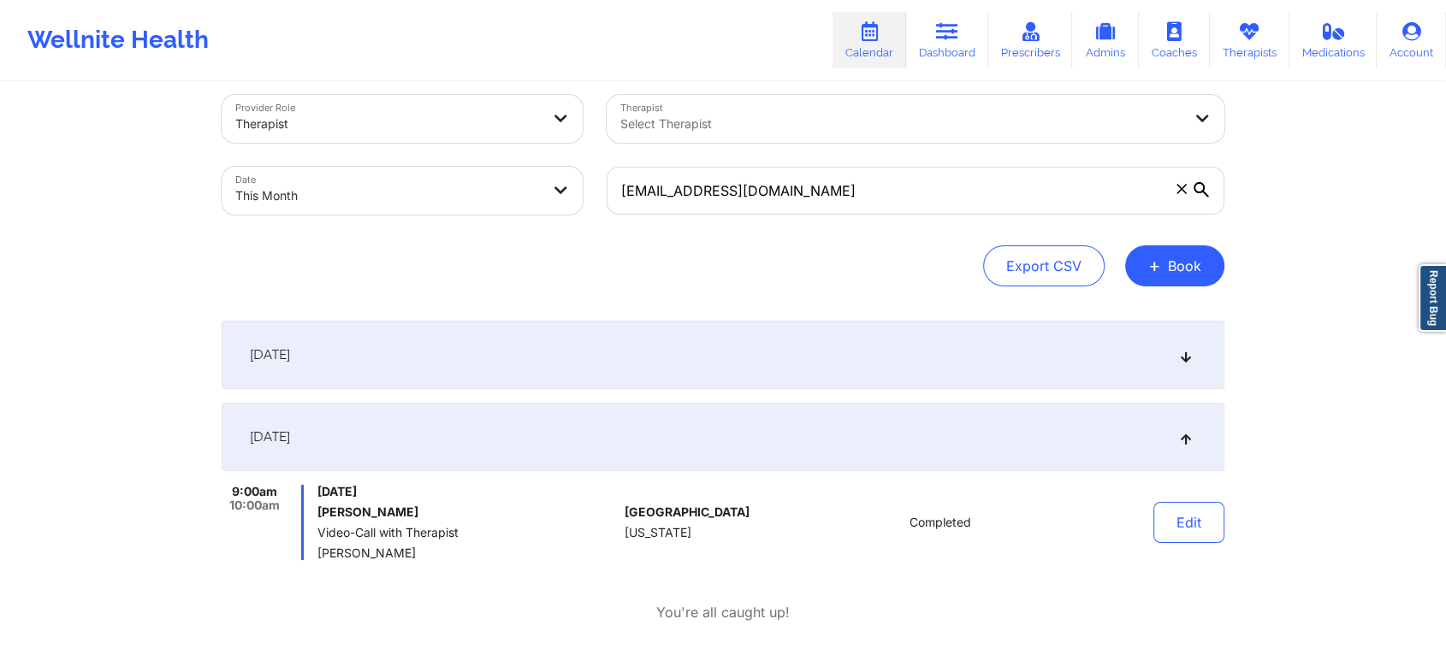
drag, startPoint x: 886, startPoint y: 159, endPoint x: 518, endPoint y: 168, distance: 368.8
click at [518, 168] on div "Provider Role Therapist Therapist Select Therapist Date This Month [EMAIL_ADDRE…" at bounding box center [723, 155] width 1027 height 144
drag, startPoint x: 849, startPoint y: 196, endPoint x: 486, endPoint y: 142, distance: 366.7
click at [486, 142] on div "Provider Role Therapist Therapist Select Therapist Date This Month [EMAIL_ADDRE…" at bounding box center [723, 155] width 1027 height 144
paste input "katie096211"
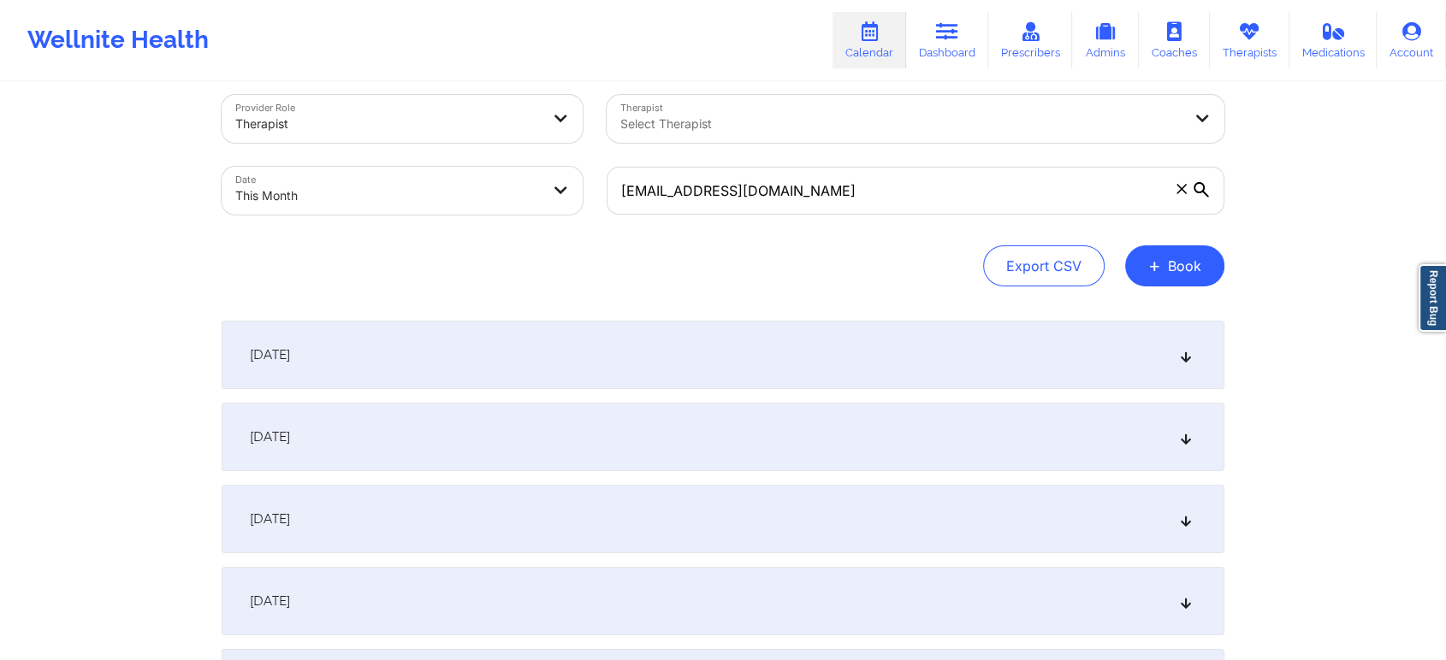
click at [572, 429] on div "[DATE]" at bounding box center [723, 437] width 1003 height 68
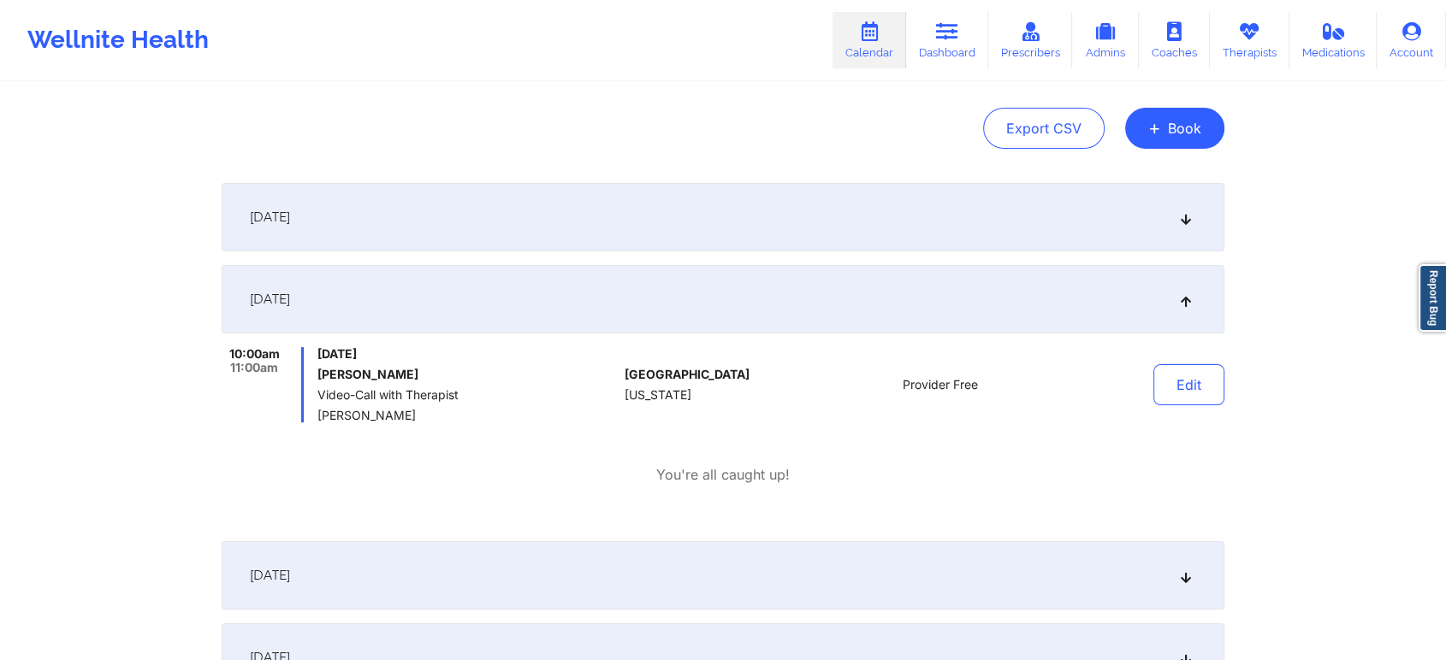
scroll to position [240, 0]
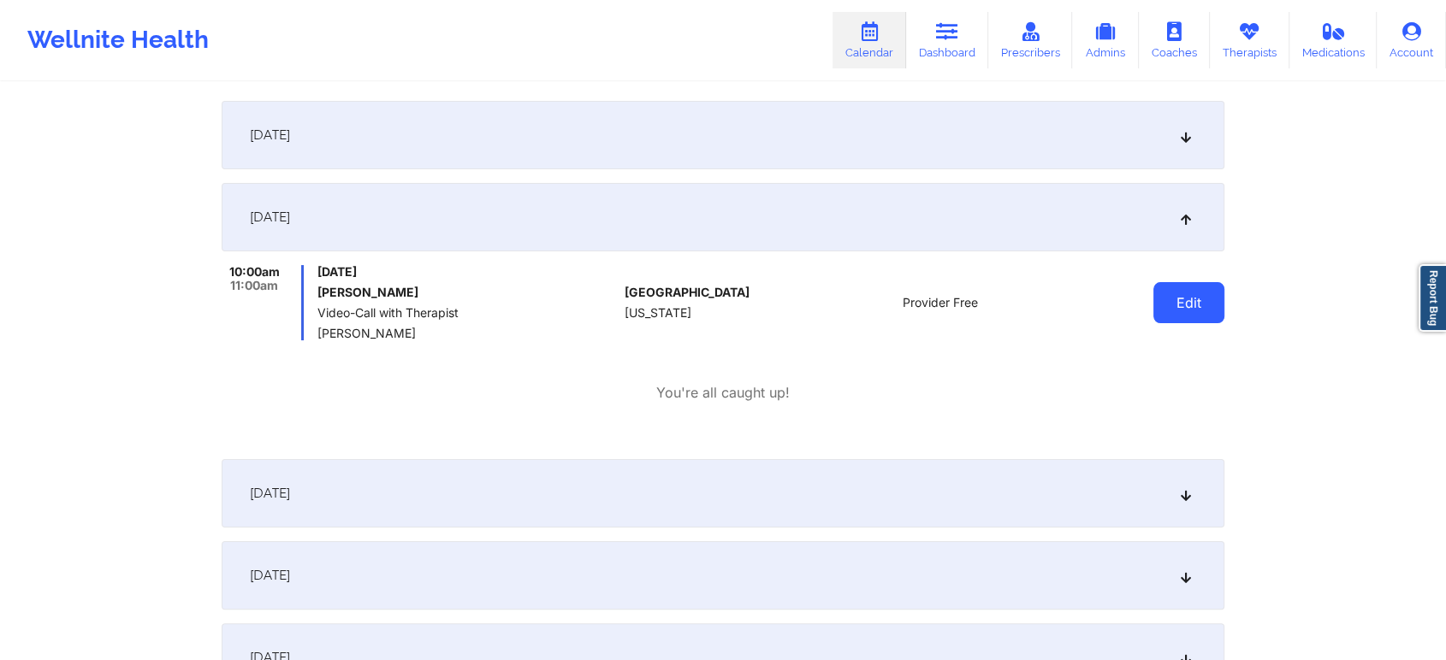
click at [1179, 313] on button "Edit" at bounding box center [1188, 302] width 71 height 41
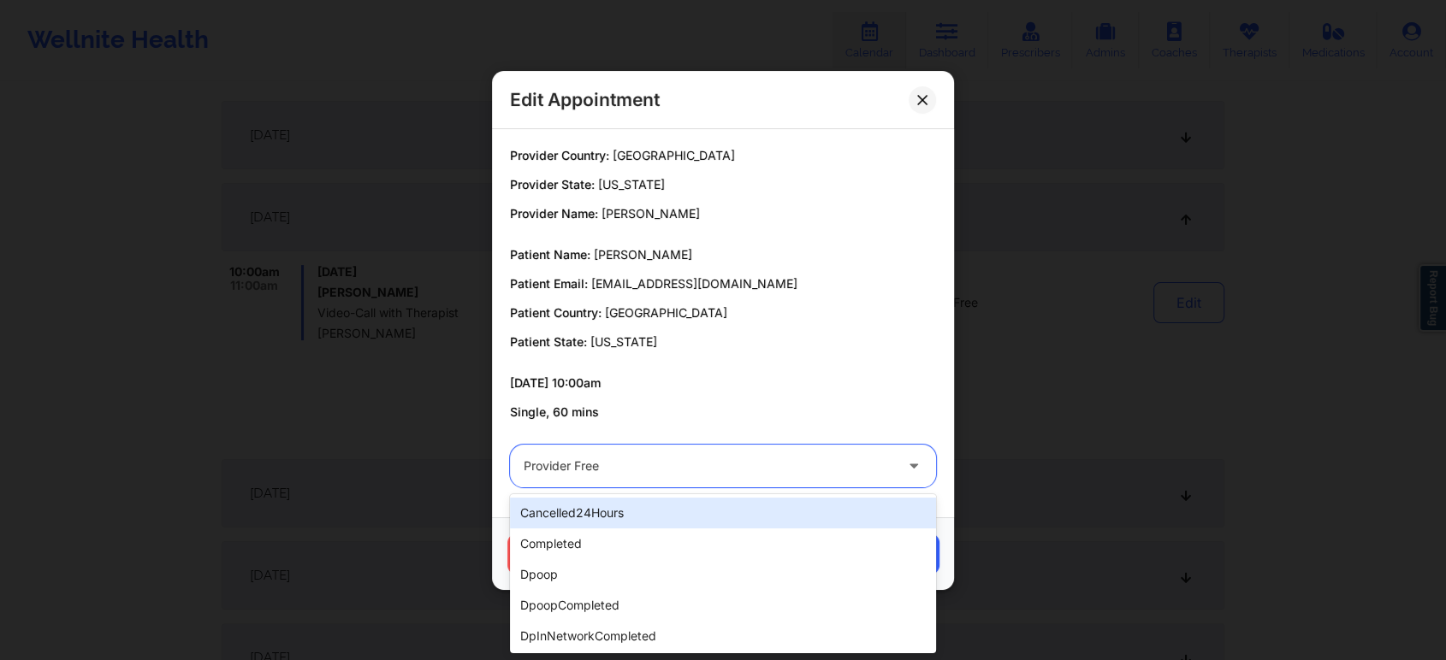
click at [831, 457] on div at bounding box center [709, 466] width 370 height 21
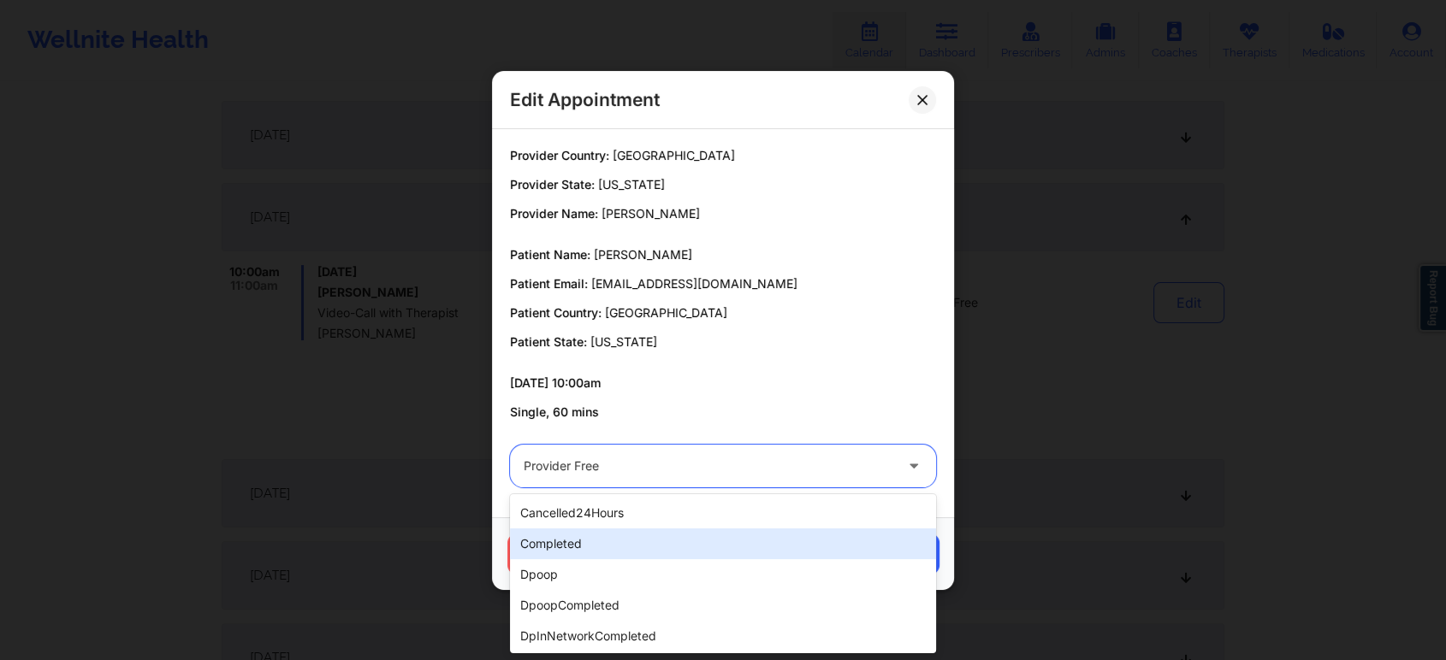
click at [684, 547] on div "completed" at bounding box center [723, 544] width 426 height 31
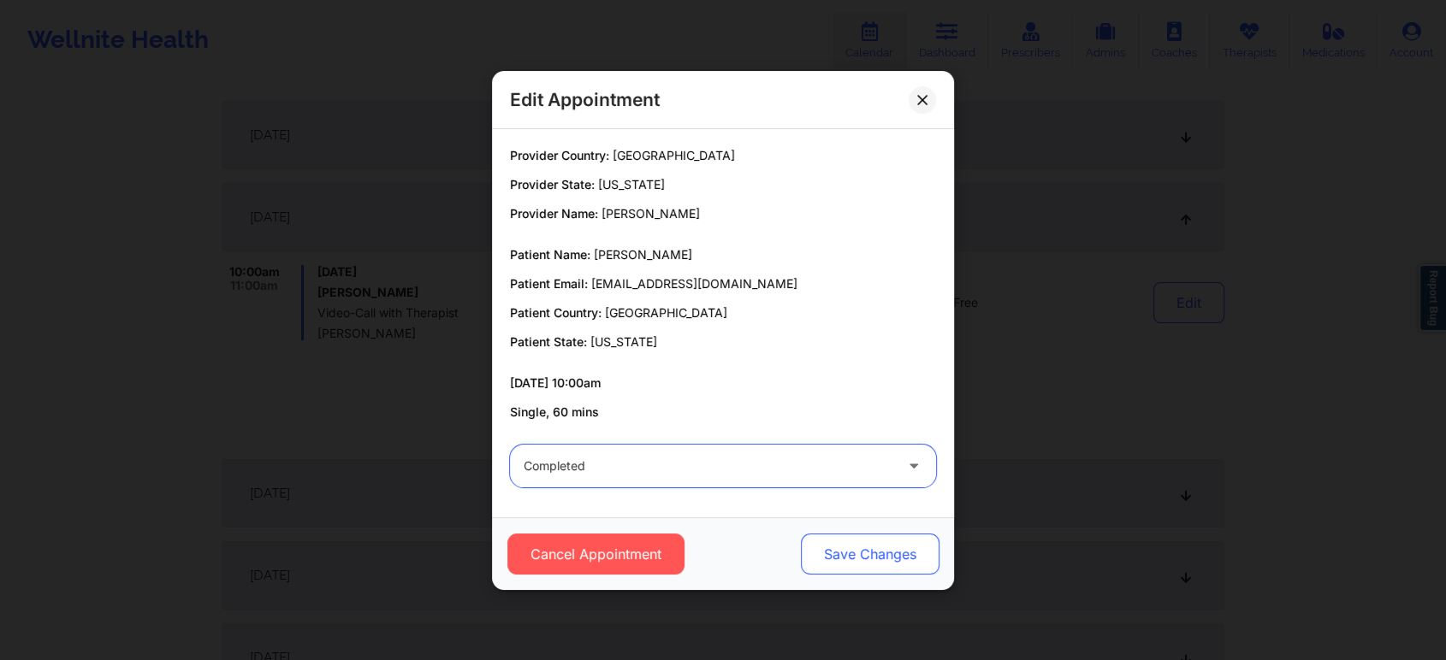
click at [826, 538] on button "Save Changes" at bounding box center [870, 554] width 139 height 41
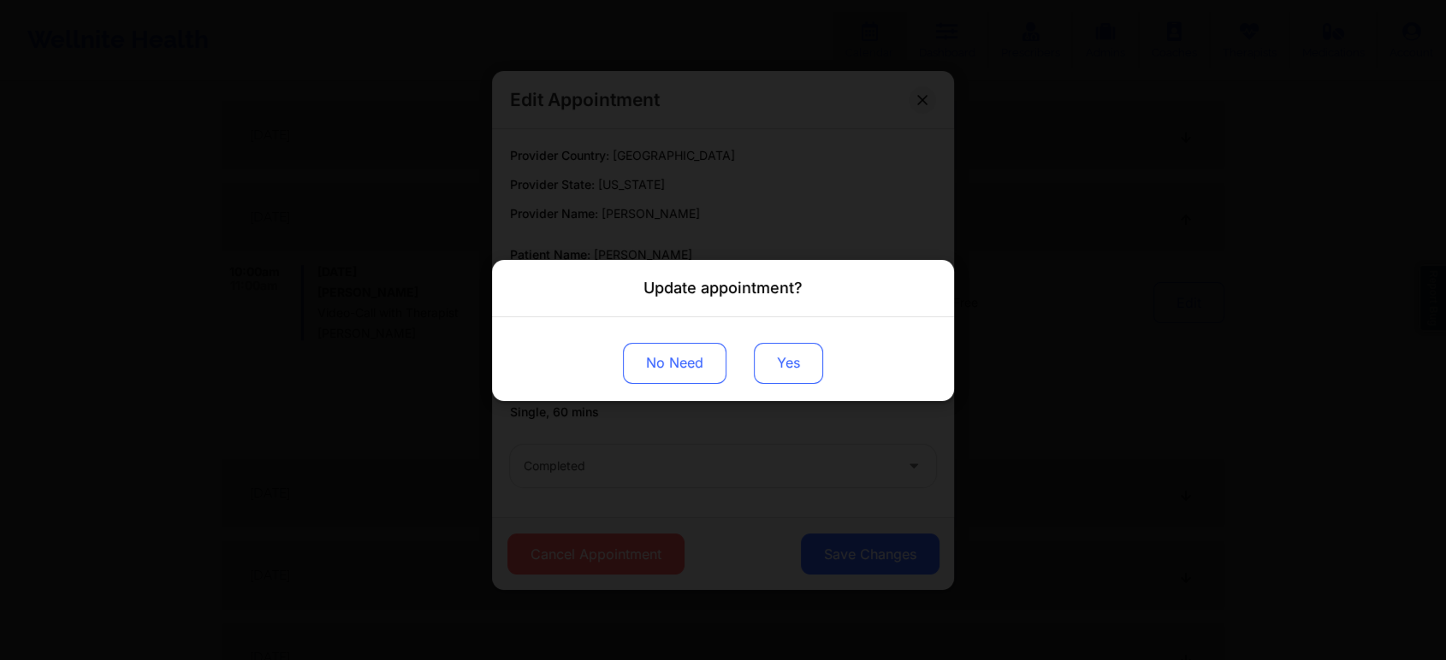
click at [760, 370] on button "Yes" at bounding box center [788, 362] width 69 height 41
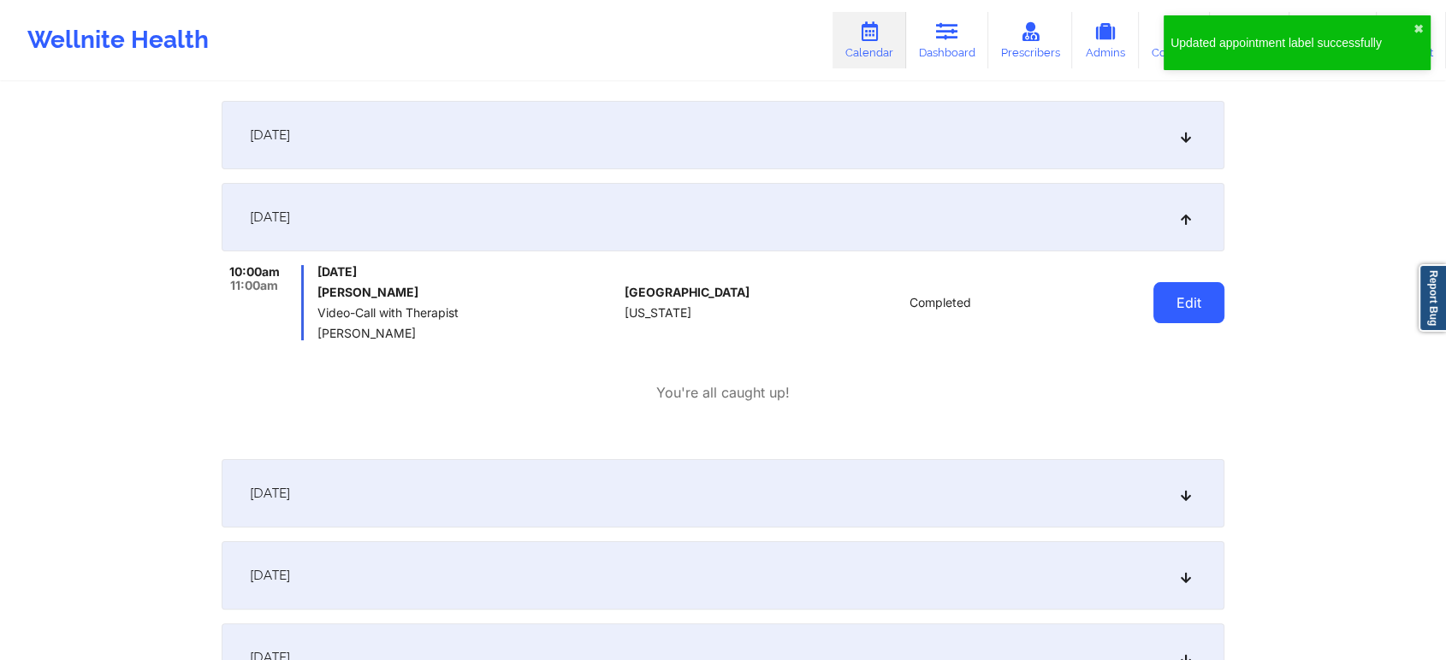
click at [1189, 311] on button "Edit" at bounding box center [1188, 302] width 71 height 41
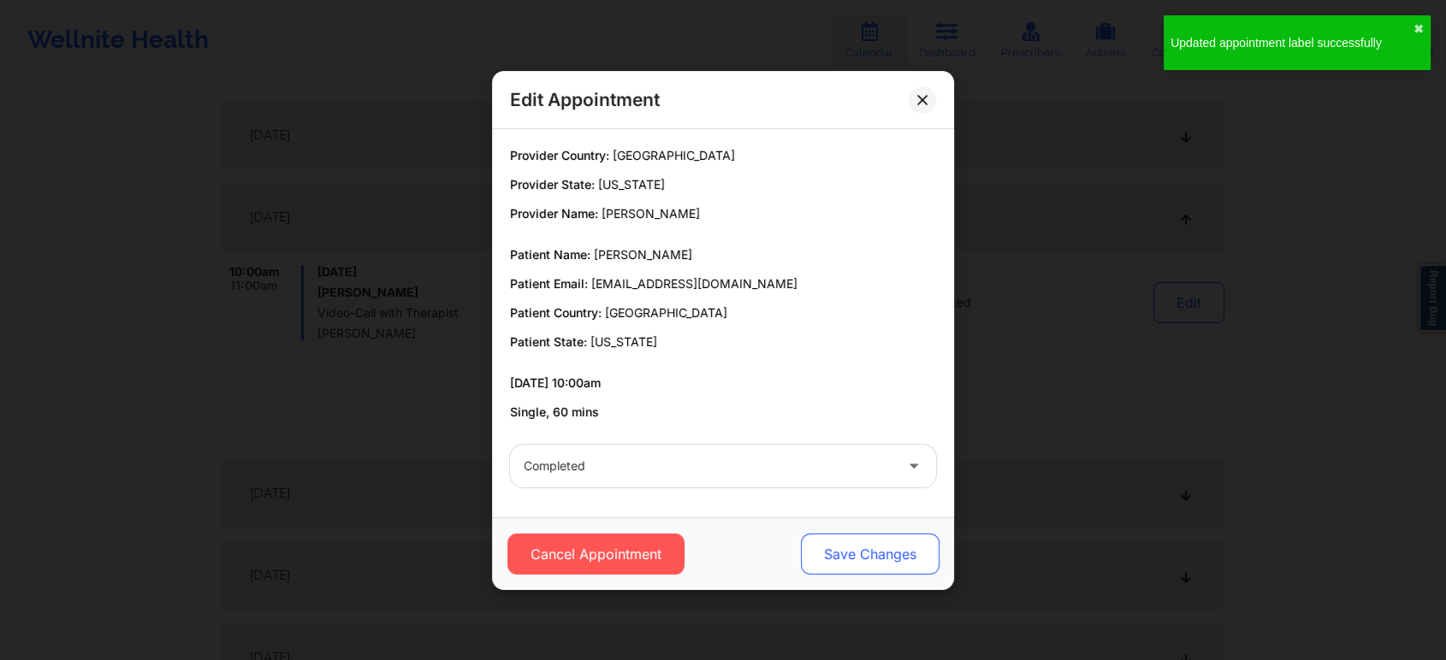
click at [864, 552] on button "Save Changes" at bounding box center [870, 554] width 139 height 41
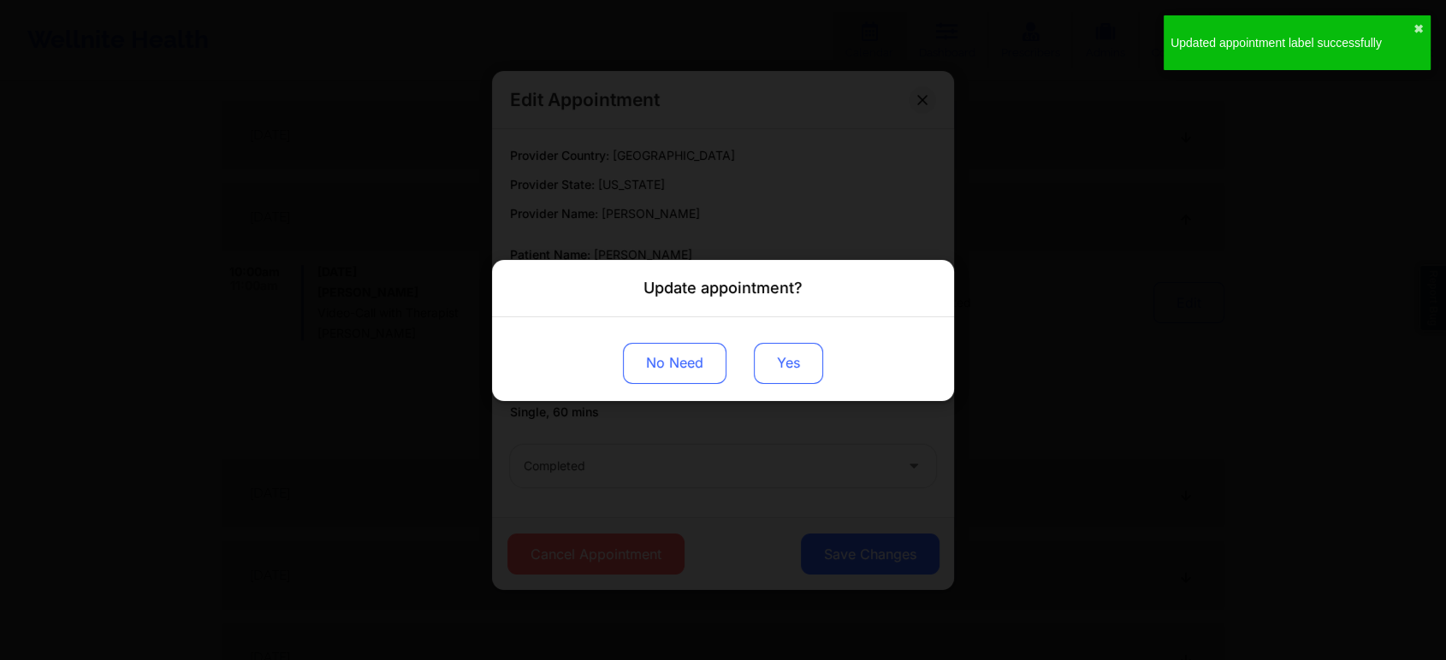
click at [780, 354] on button "Yes" at bounding box center [788, 362] width 69 height 41
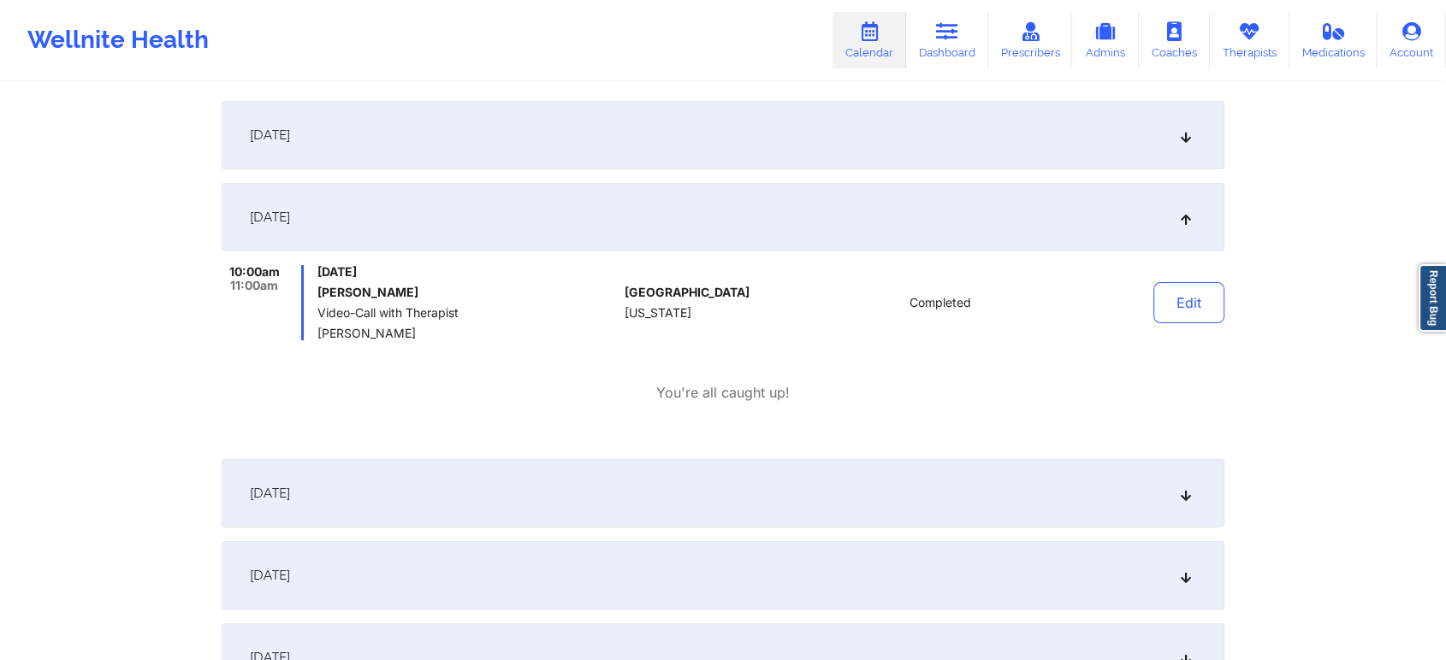
scroll to position [0, 0]
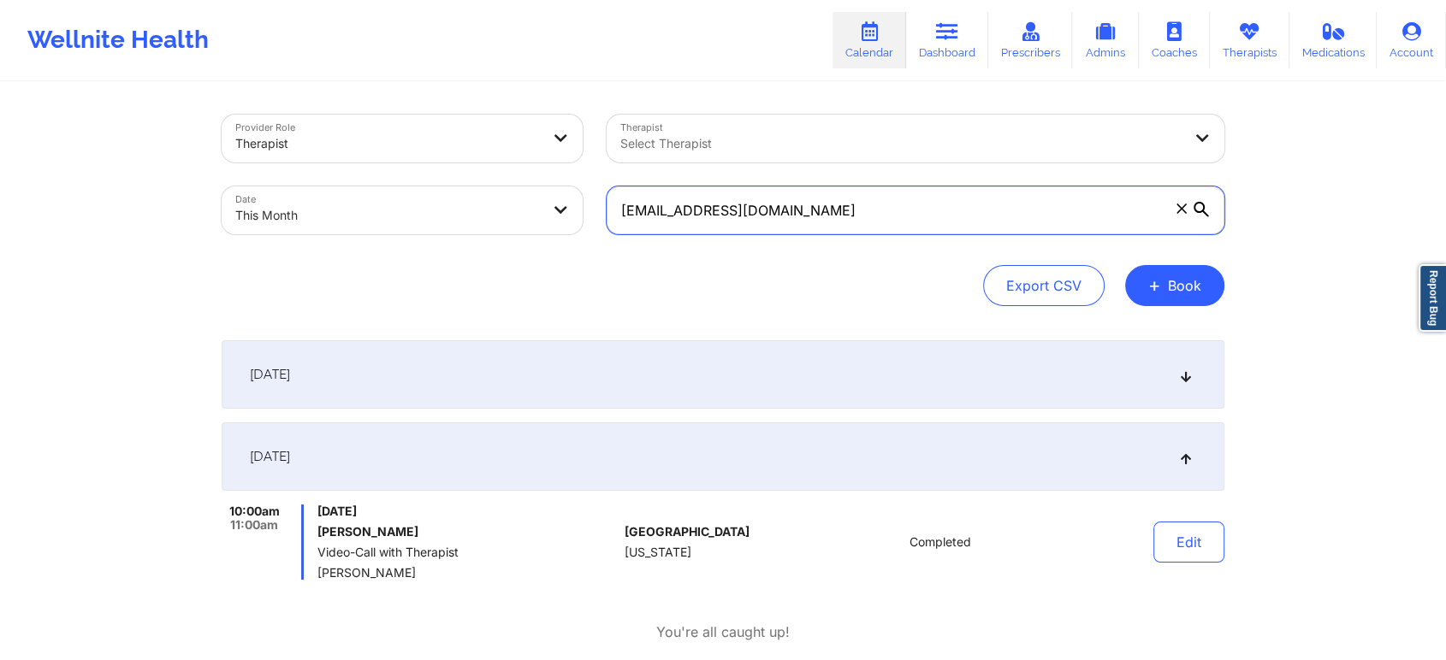
drag, startPoint x: 866, startPoint y: 225, endPoint x: 510, endPoint y: 162, distance: 361.5
click at [510, 162] on div "Provider Role Therapist Therapist Select Therapist Date This Month [EMAIL_ADDRE…" at bounding box center [723, 175] width 1027 height 144
paste input "cspencer1700"
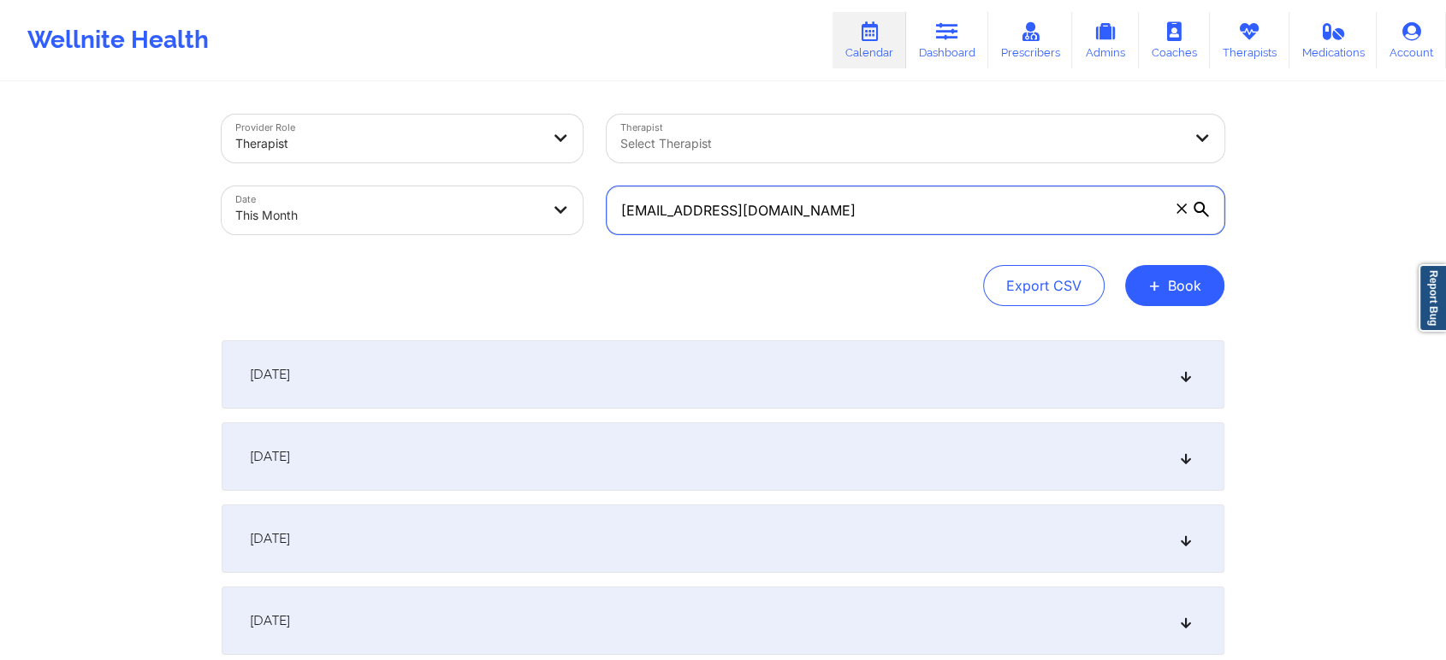
type input "[EMAIL_ADDRESS][DOMAIN_NAME]"
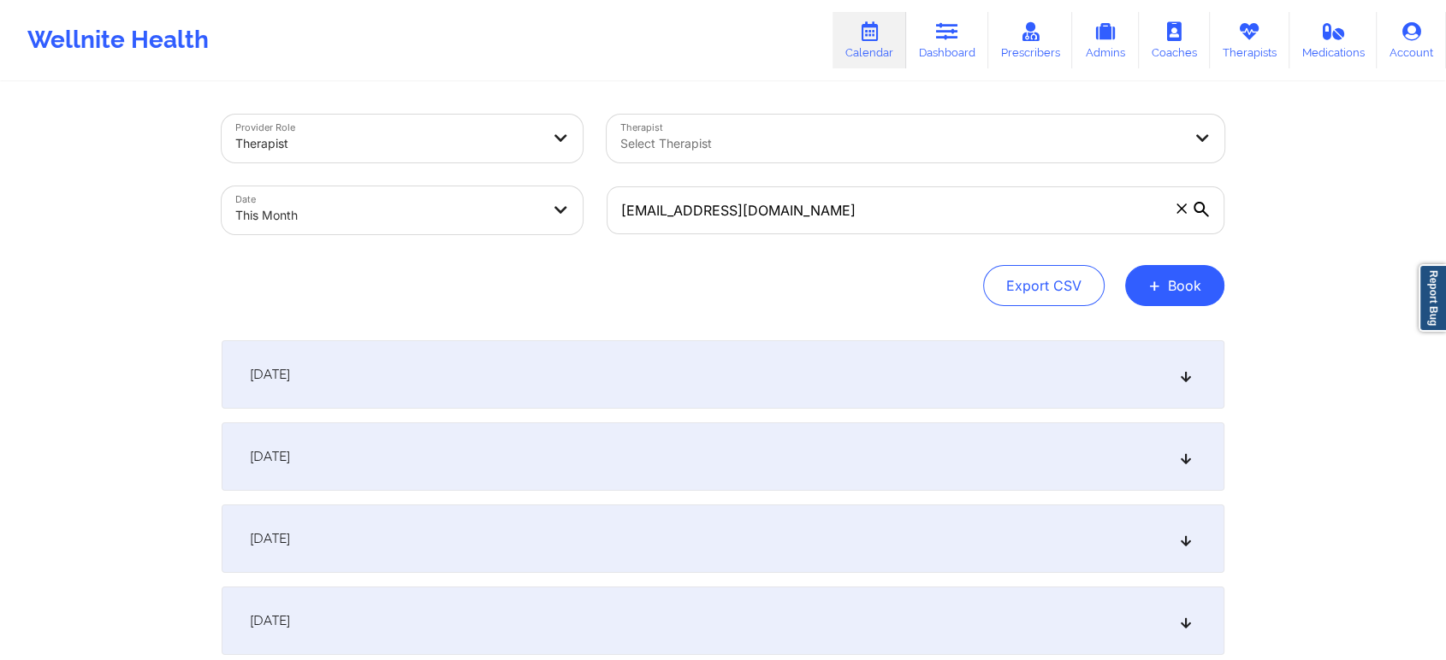
click at [411, 470] on div "[DATE]" at bounding box center [723, 457] width 1003 height 68
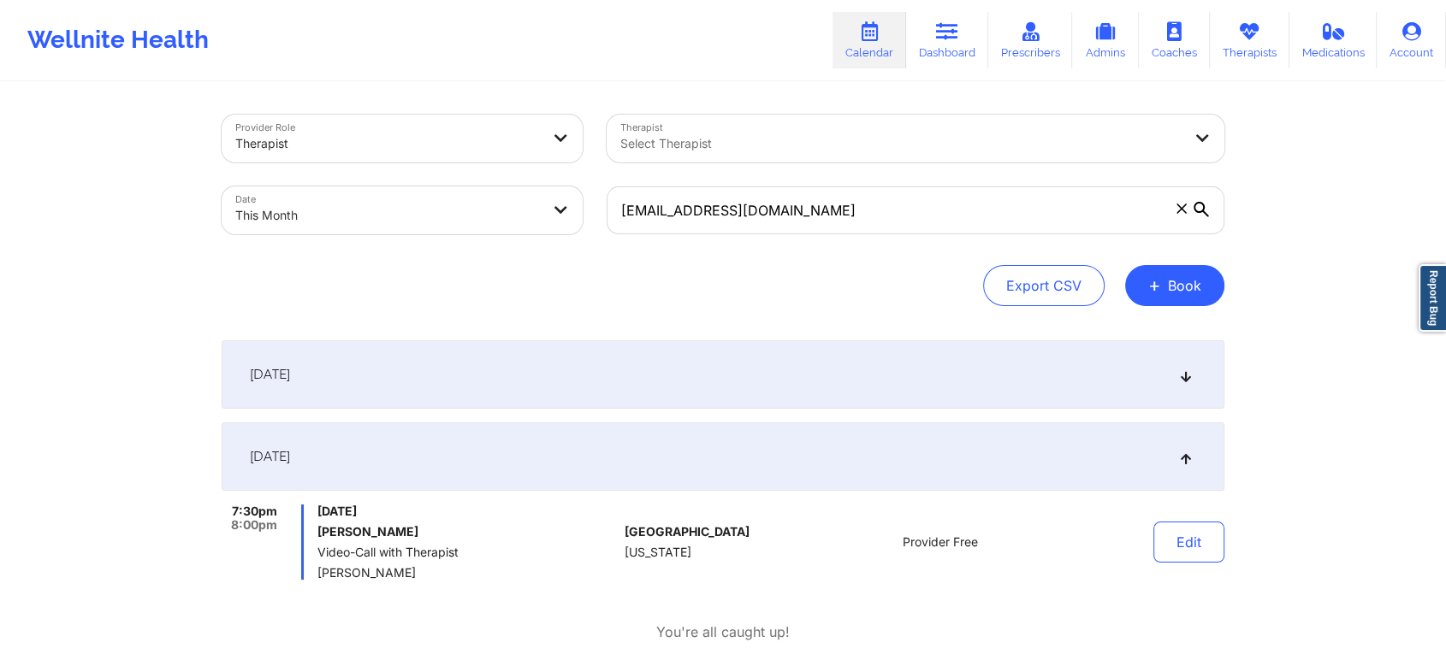
select select "2025-9"
select select "2025-10"
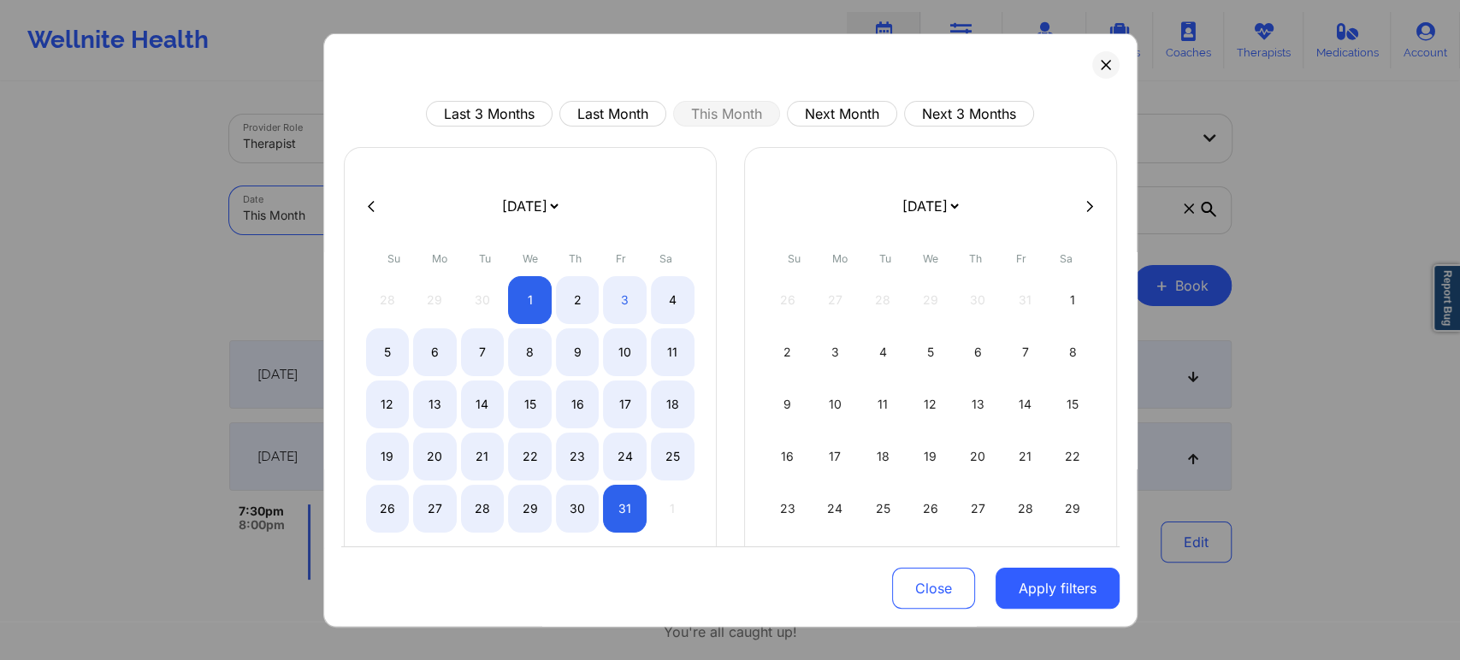
click at [326, 198] on body "Wellnite Health Calendar Dashboard Prescribers Admins Coaches Therapists Medica…" at bounding box center [730, 330] width 1460 height 660
click at [618, 118] on button "Last Month" at bounding box center [613, 114] width 107 height 26
select select "2025-8"
select select "2025-9"
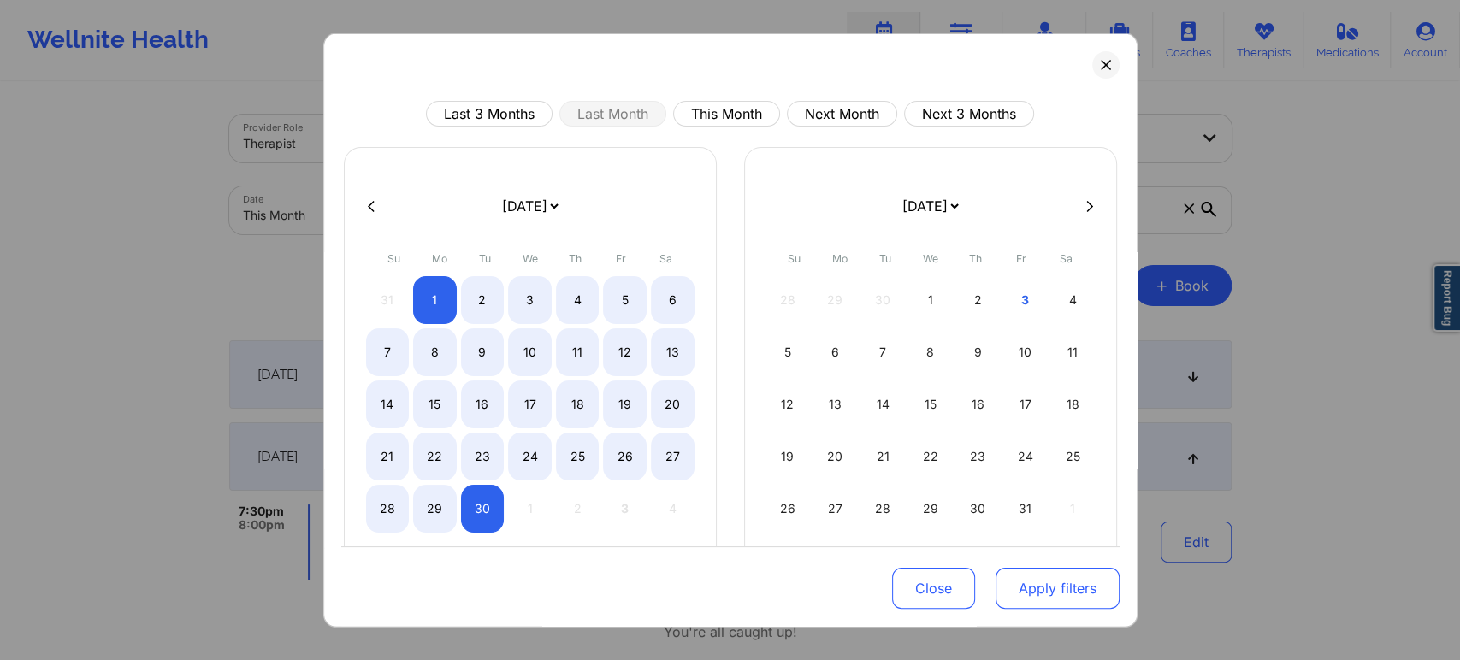
click at [1033, 594] on button "Apply filters" at bounding box center [1058, 588] width 124 height 41
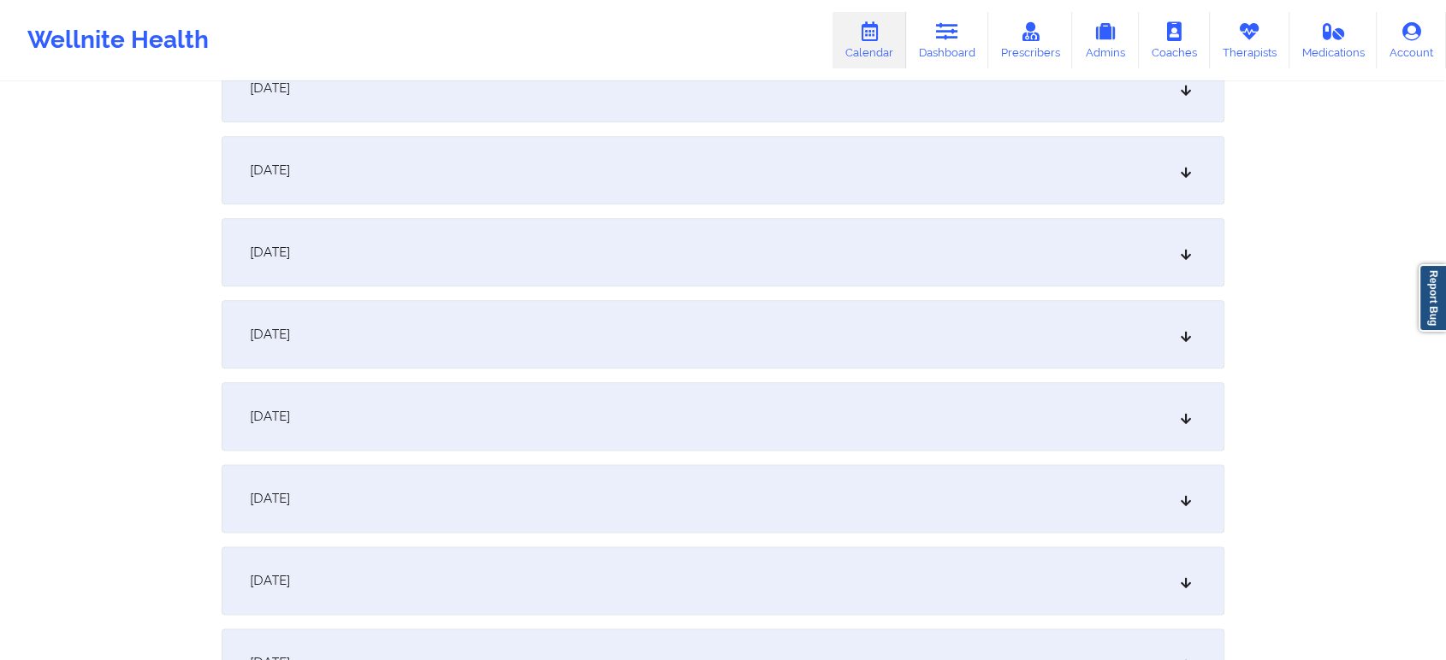
scroll to position [2268, 0]
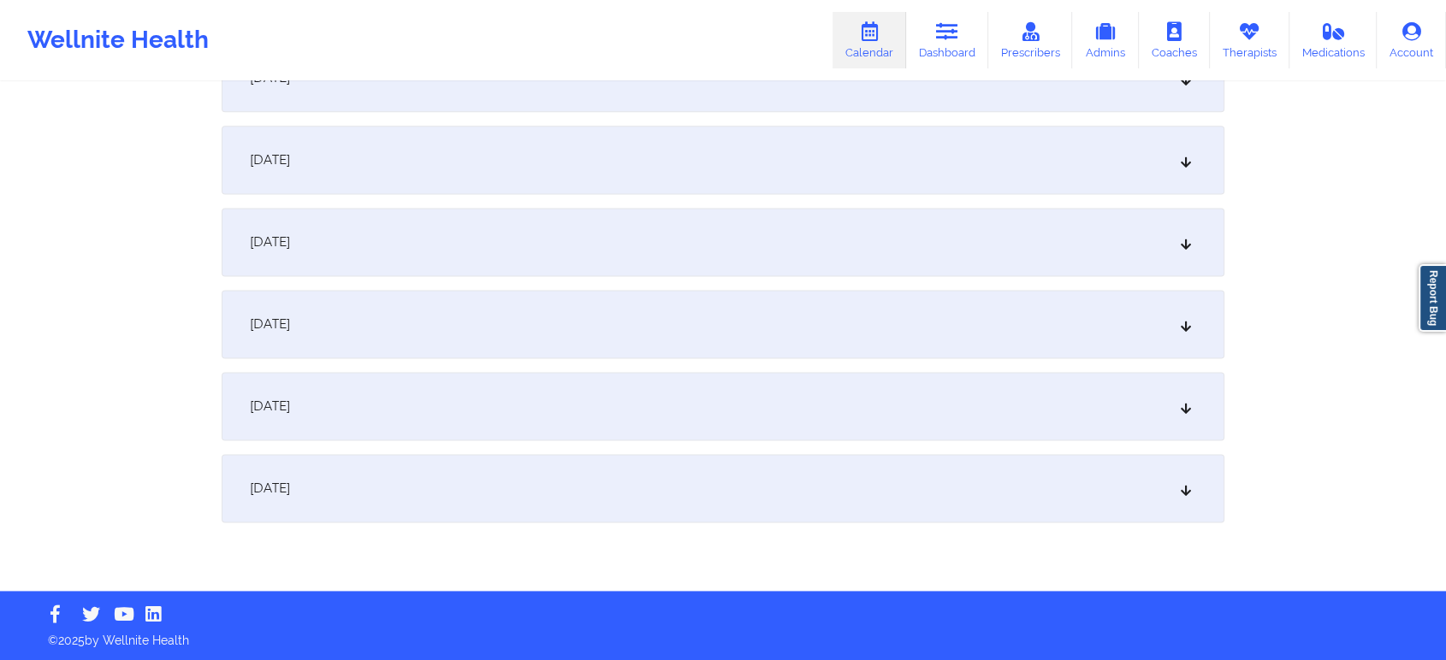
click at [958, 378] on div "[DATE]" at bounding box center [723, 406] width 1003 height 68
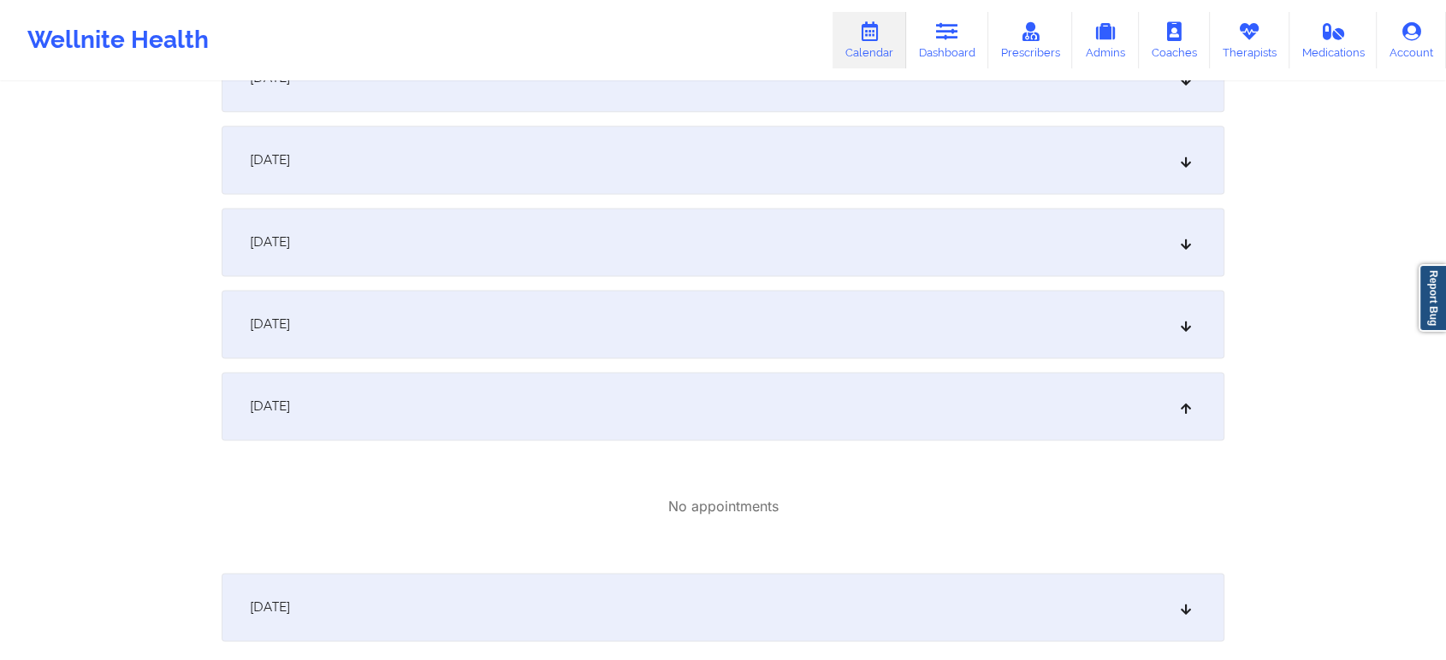
click at [777, 210] on div "[DATE]" at bounding box center [723, 242] width 1003 height 68
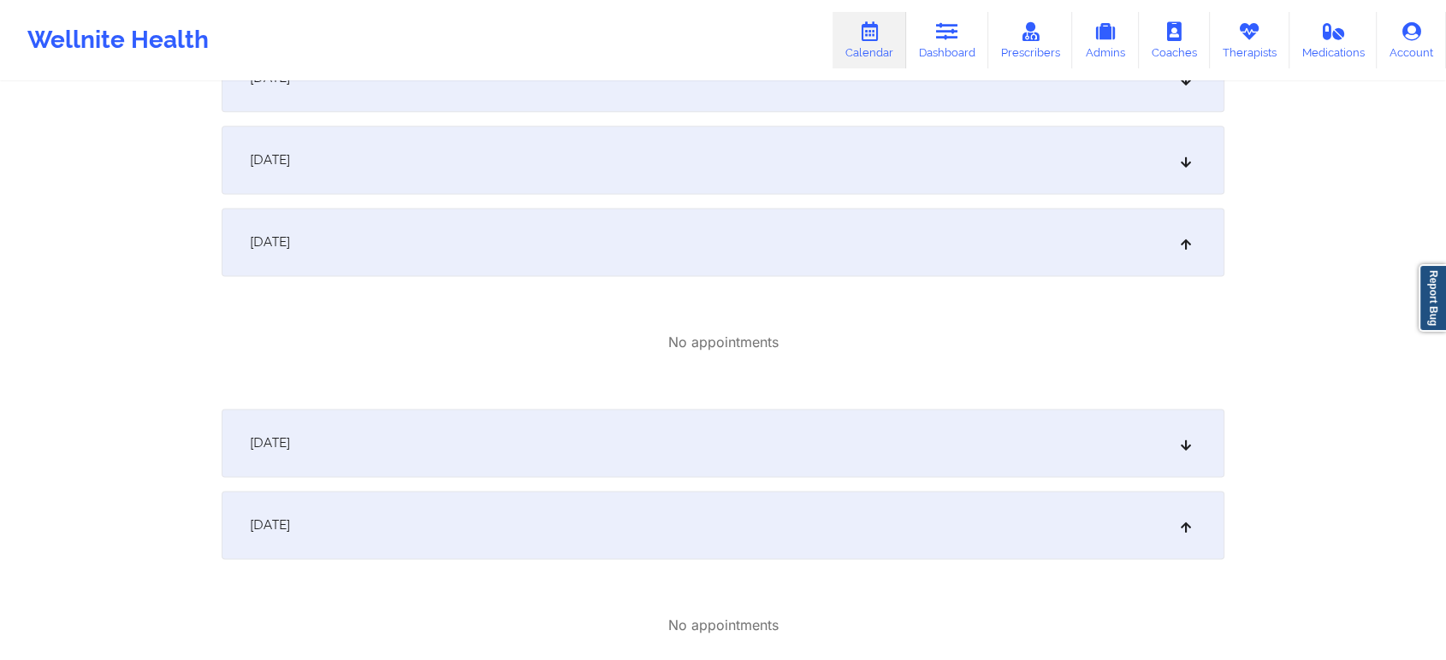
click at [890, 152] on div "[DATE]" at bounding box center [723, 160] width 1003 height 68
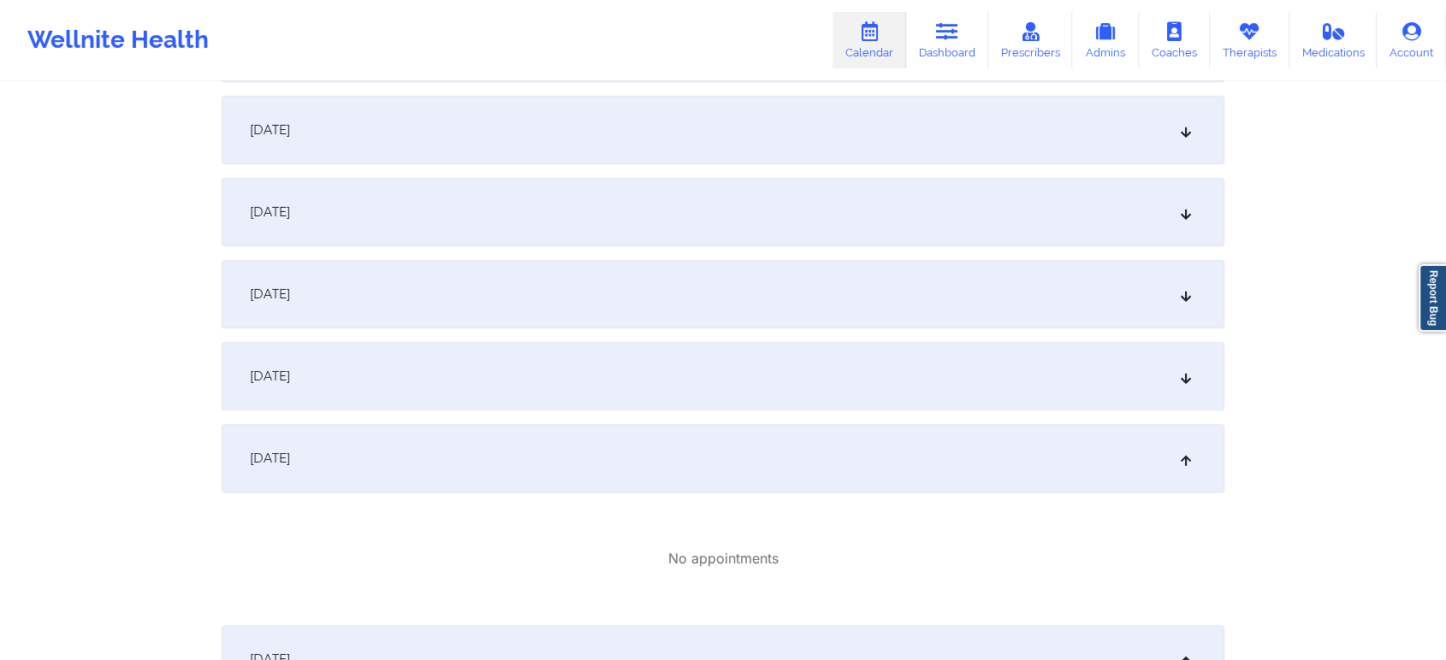
scroll to position [1957, 0]
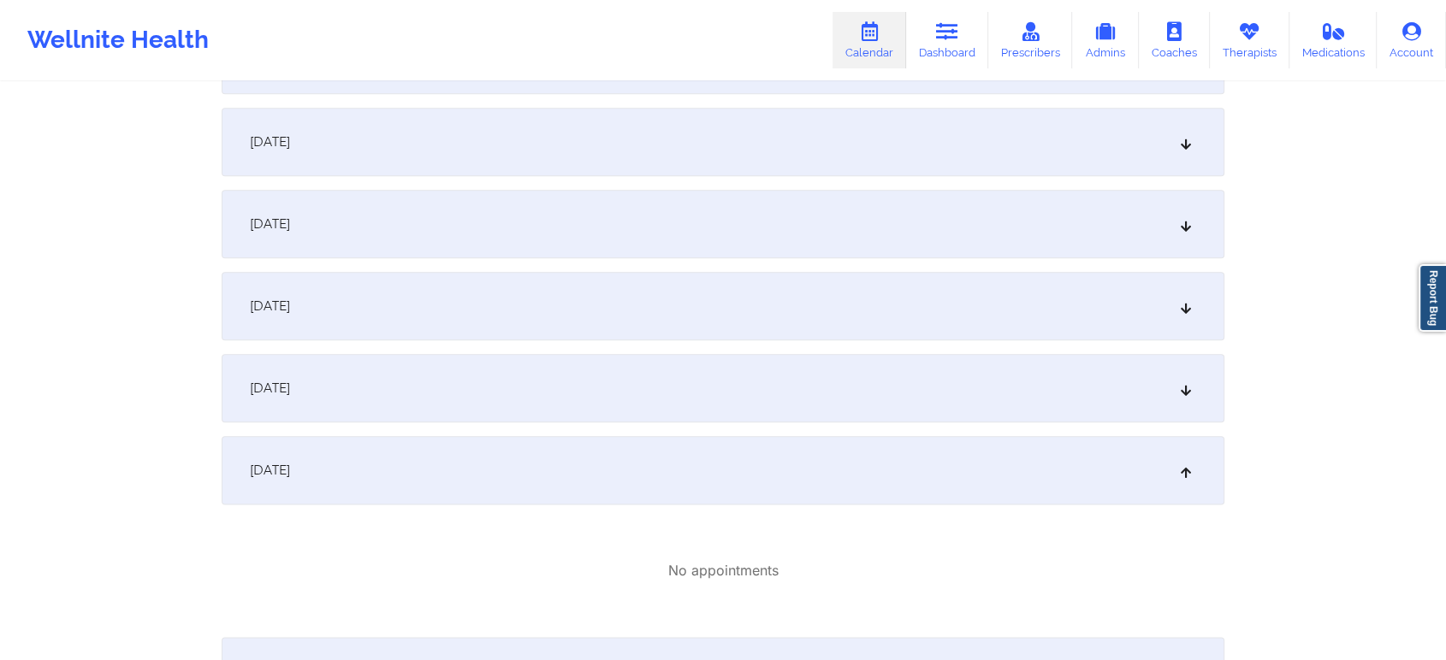
click at [1022, 385] on div "[DATE]" at bounding box center [723, 388] width 1003 height 68
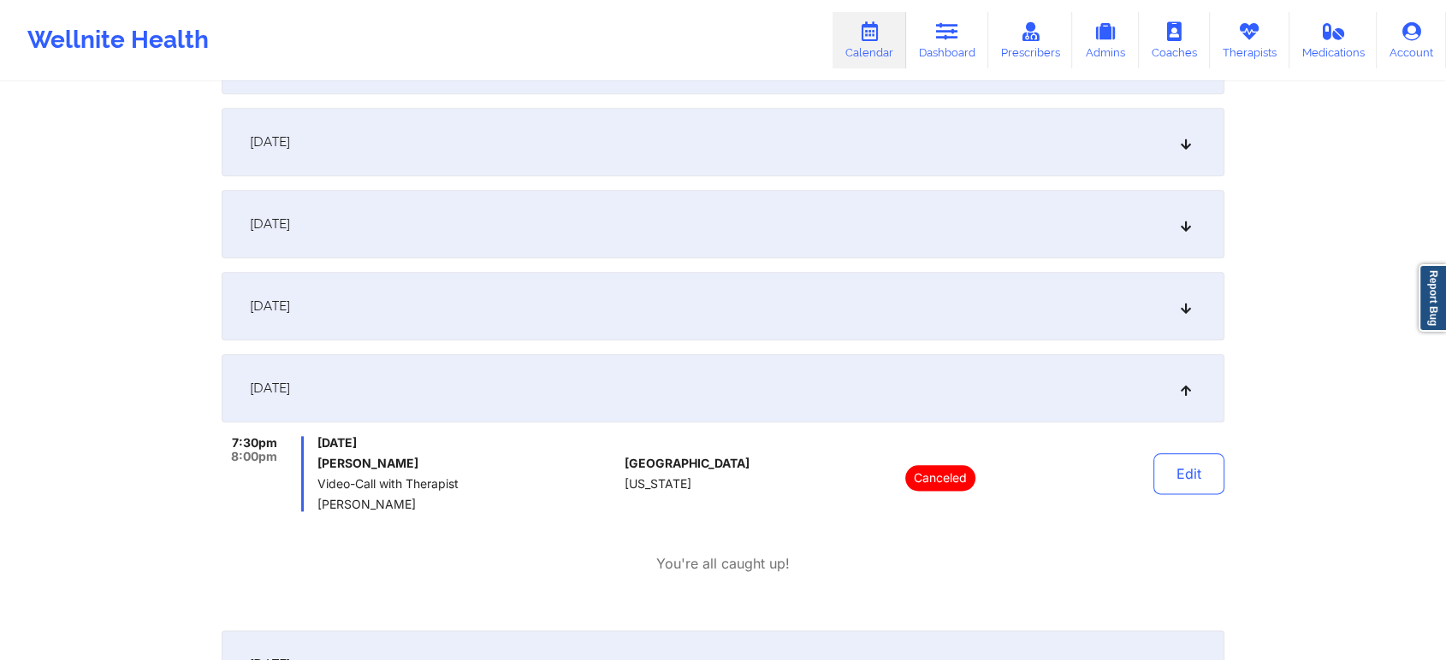
click at [862, 277] on div "[DATE]" at bounding box center [723, 306] width 1003 height 68
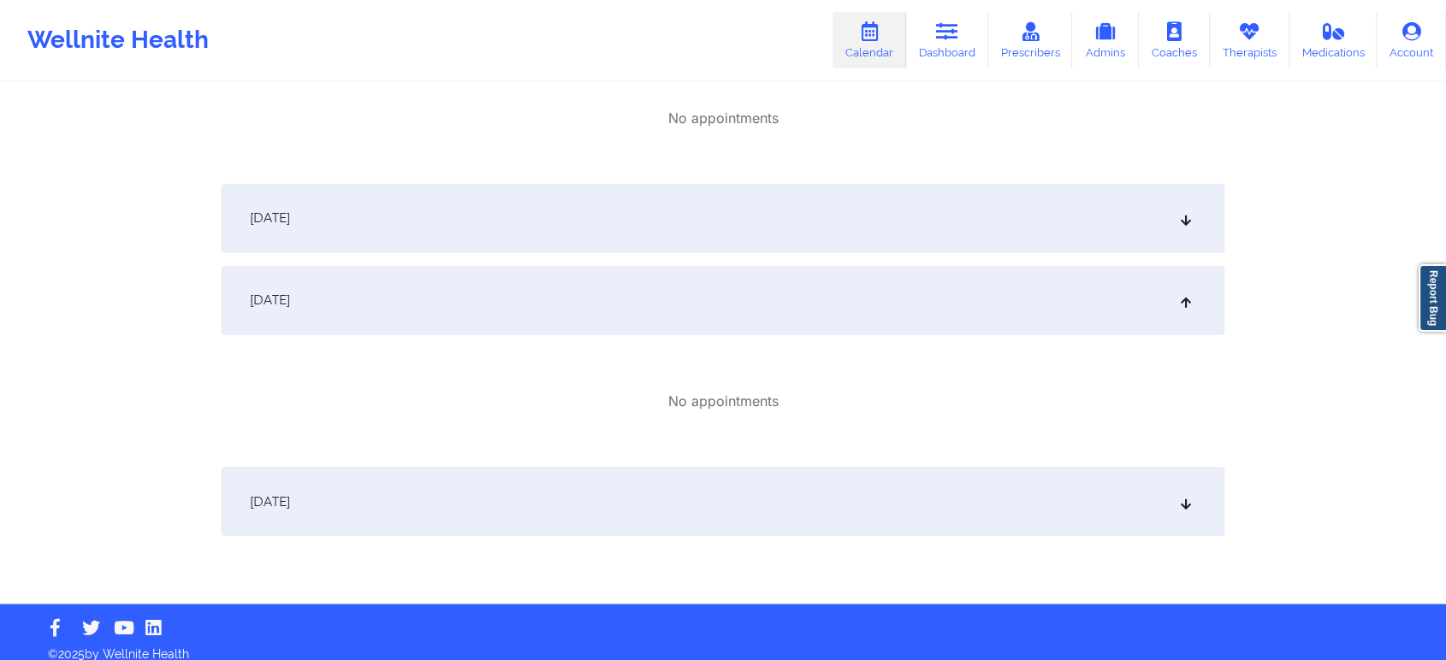
scroll to position [2929, 0]
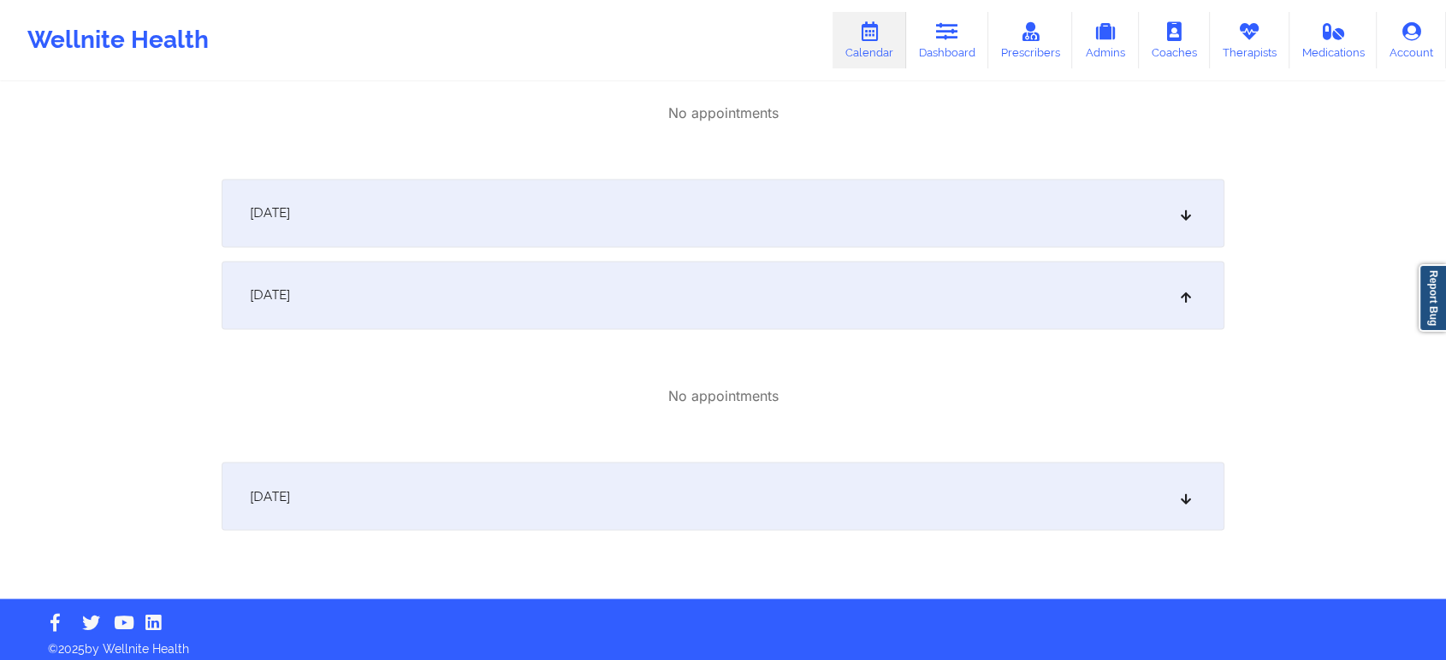
click at [1051, 230] on div "[DATE]" at bounding box center [723, 213] width 1003 height 68
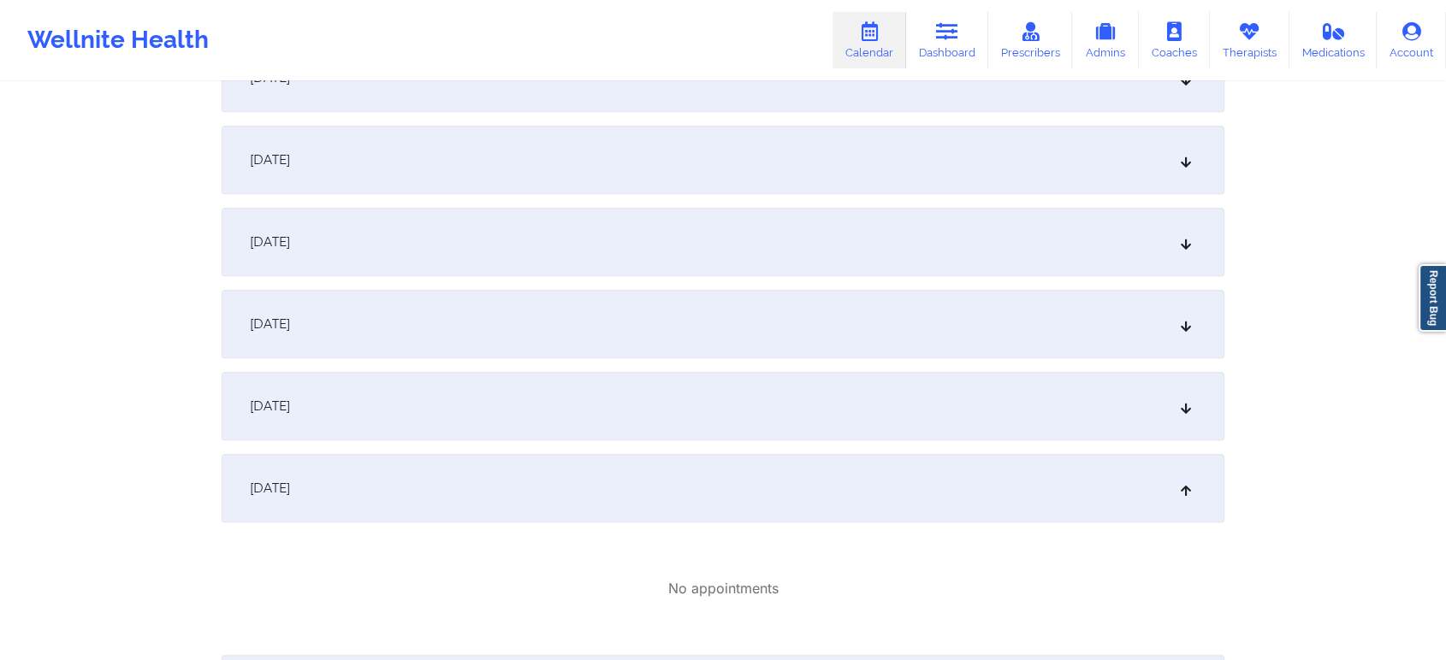
scroll to position [1771, 0]
click at [822, 317] on div "[DATE]" at bounding box center [723, 328] width 1003 height 68
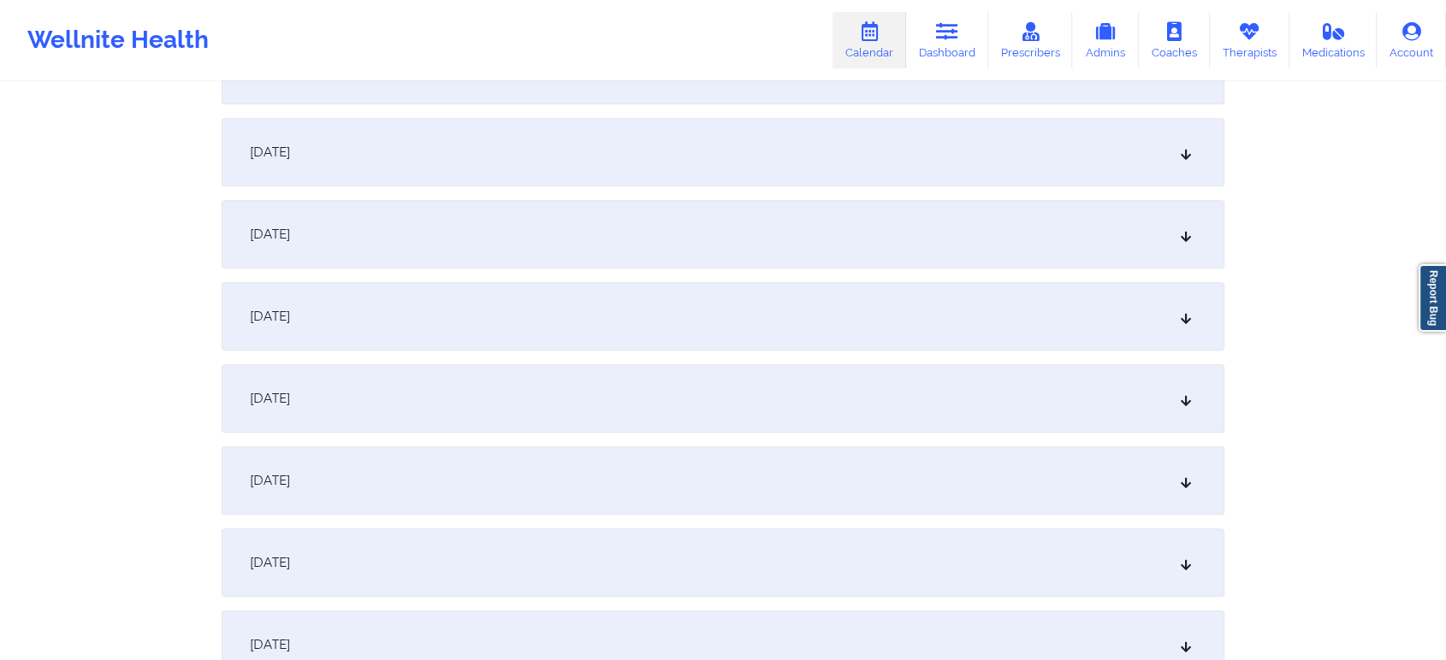
scroll to position [1121, 0]
click at [955, 134] on div "[DATE]" at bounding box center [723, 157] width 1003 height 68
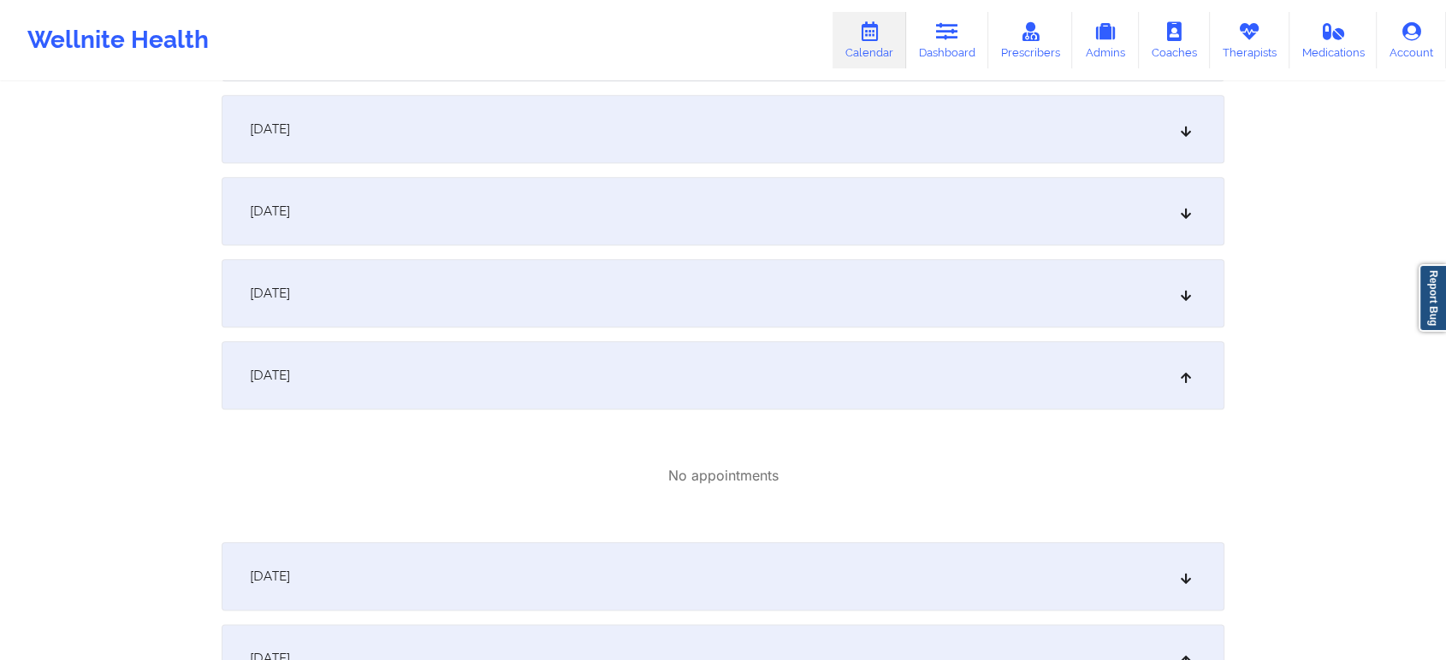
scroll to position [1839, 0]
click at [918, 300] on div "[DATE]" at bounding box center [723, 298] width 1003 height 68
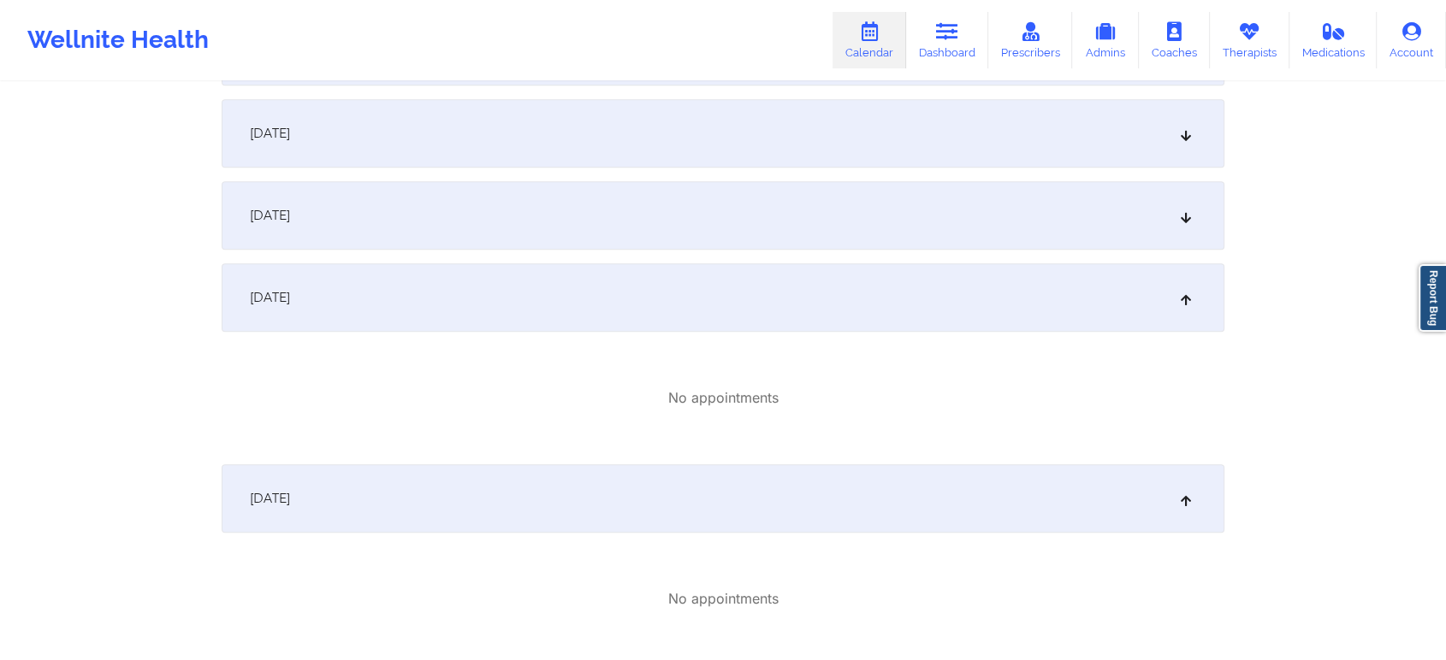
click at [864, 238] on div "[DATE]" at bounding box center [723, 215] width 1003 height 68
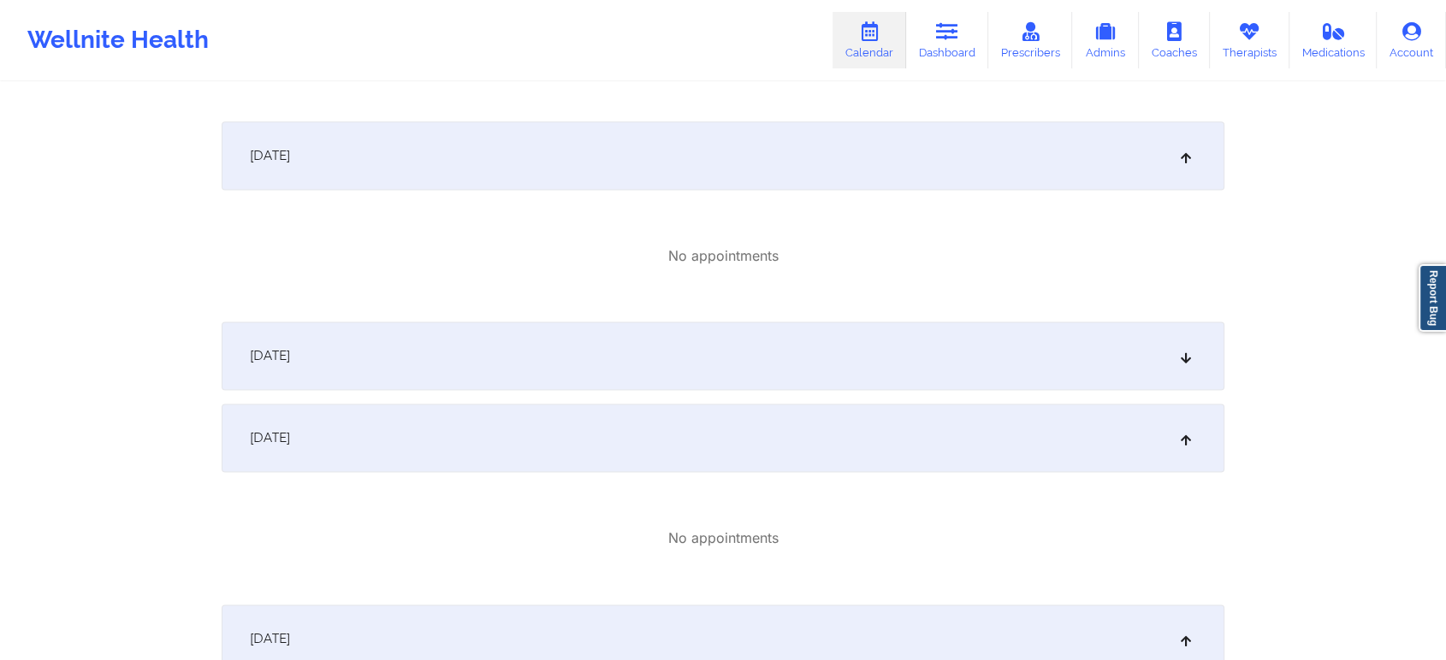
scroll to position [2291, 0]
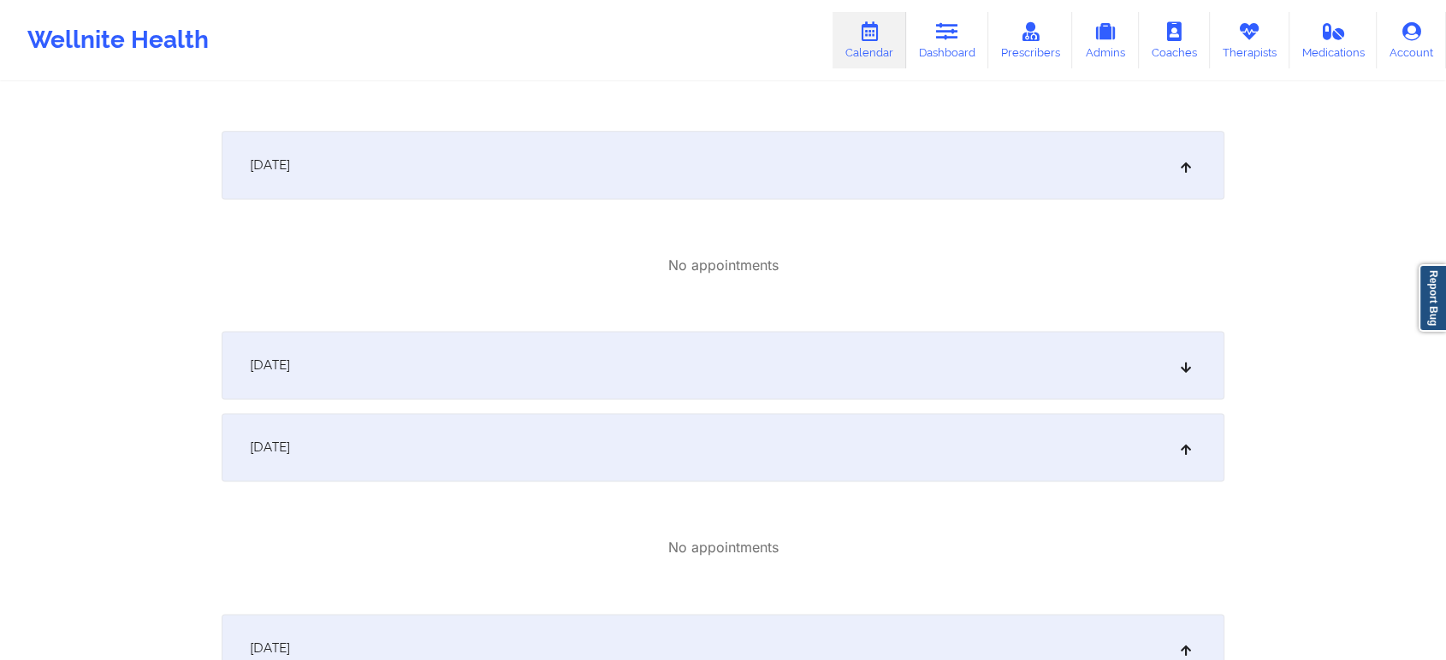
click at [1123, 423] on div "[DATE]" at bounding box center [723, 447] width 1003 height 68
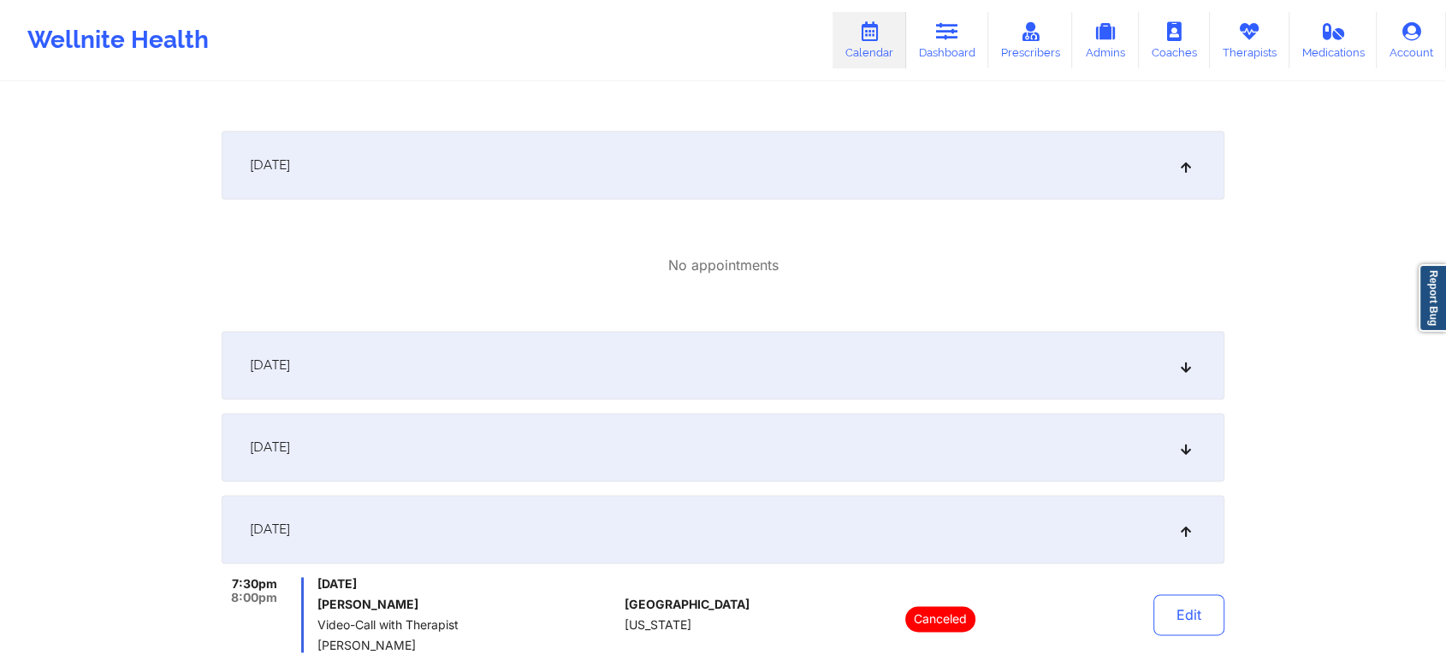
click at [1146, 394] on div "[DATE]" at bounding box center [723, 365] width 1003 height 68
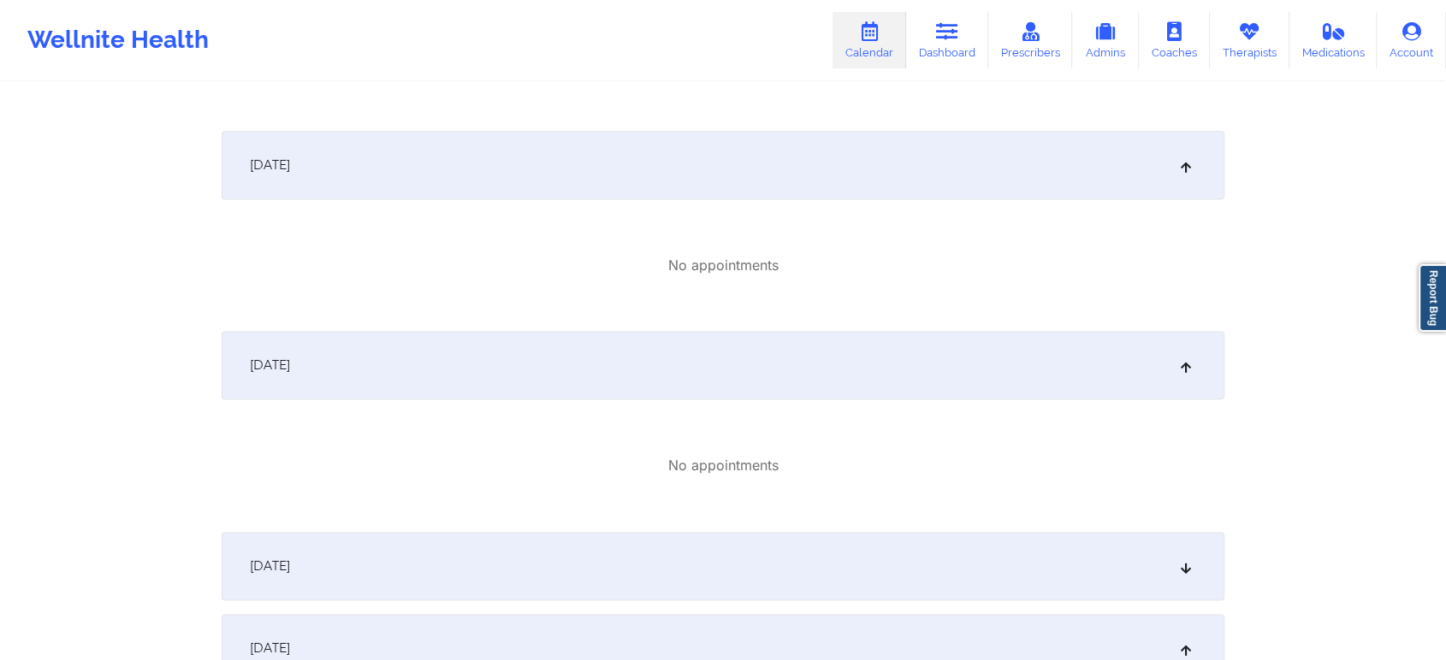
click at [1052, 571] on div "[DATE]" at bounding box center [723, 566] width 1003 height 68
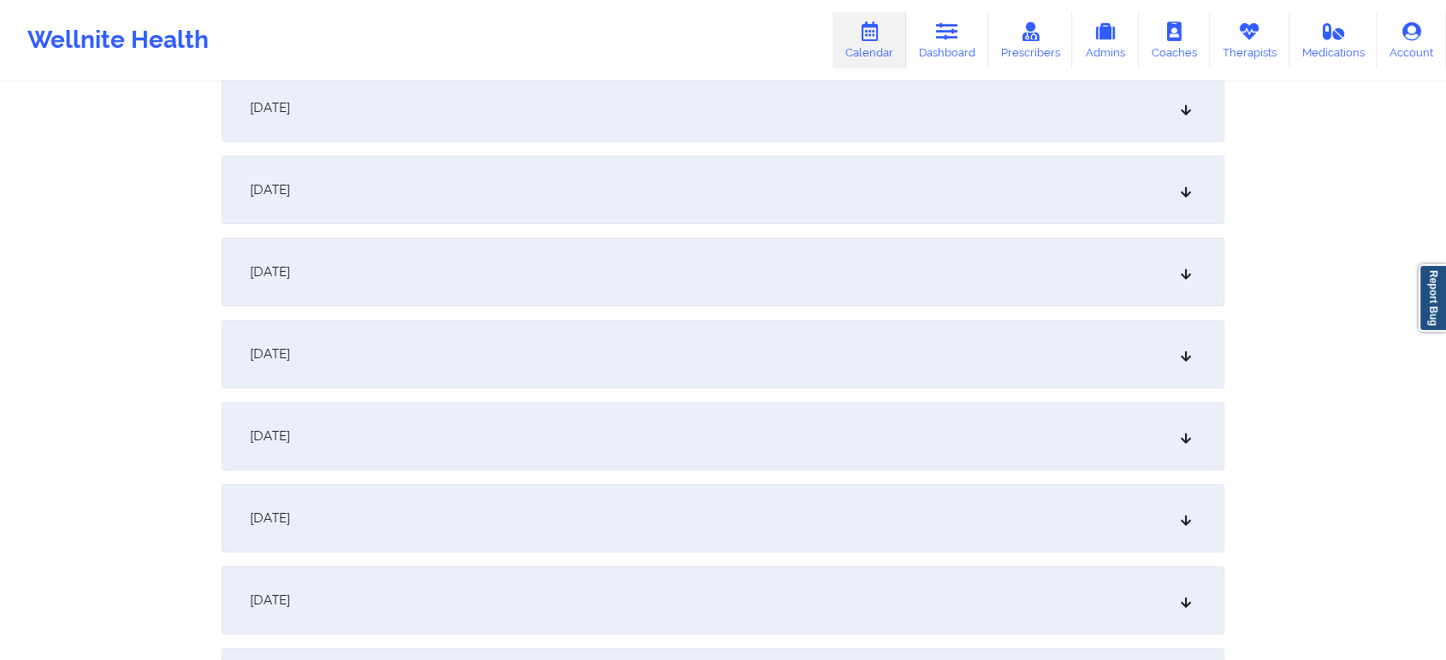
scroll to position [0, 0]
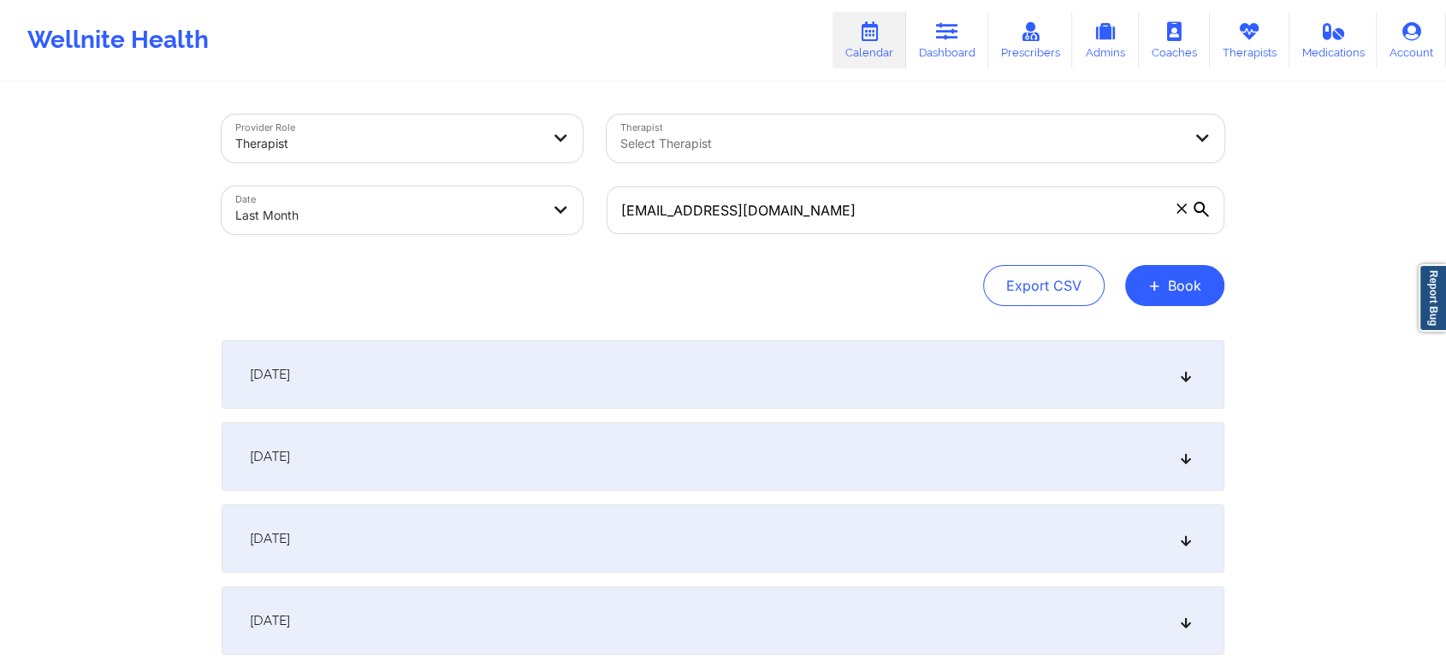
select select "2025-8"
select select "2025-9"
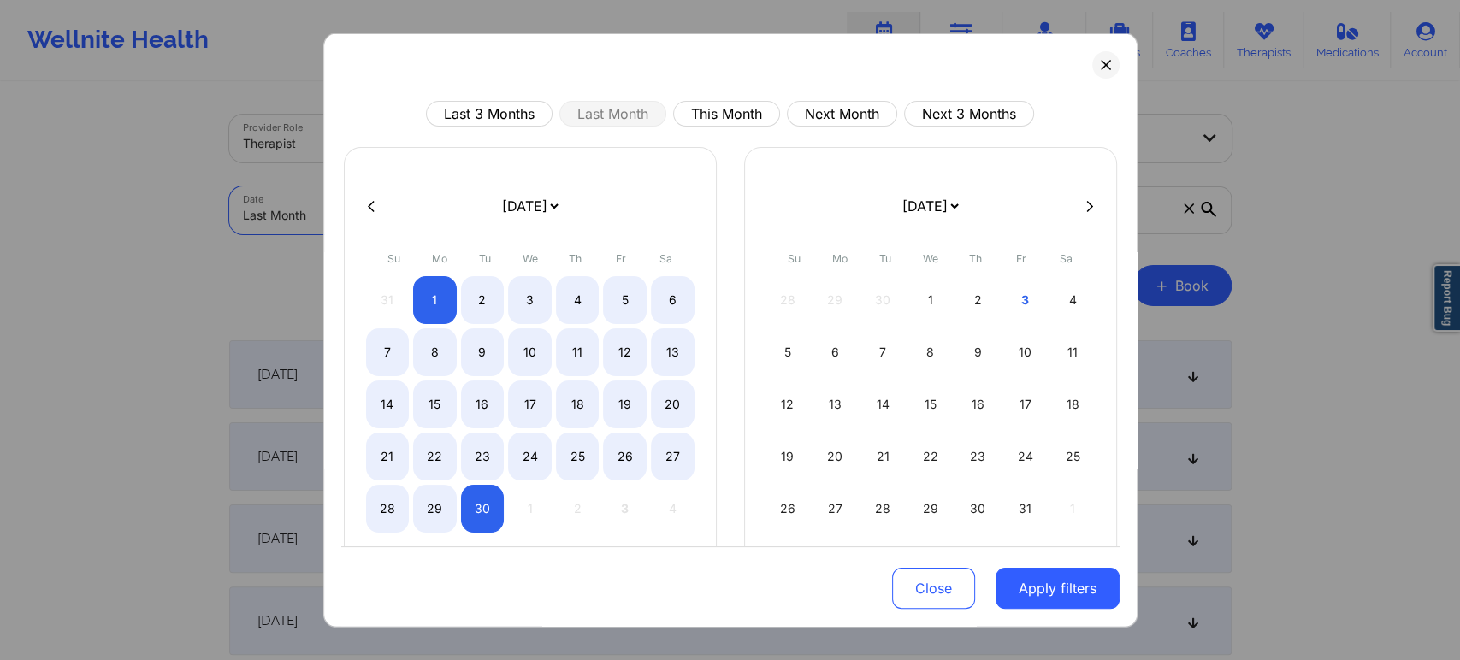
click at [397, 203] on body "Wellnite Health Calendar Dashboard Prescribers Admins Coaches Therapists Medica…" at bounding box center [730, 330] width 1460 height 660
click at [704, 102] on button "This Month" at bounding box center [726, 114] width 107 height 26
select select "2025-9"
select select "2025-10"
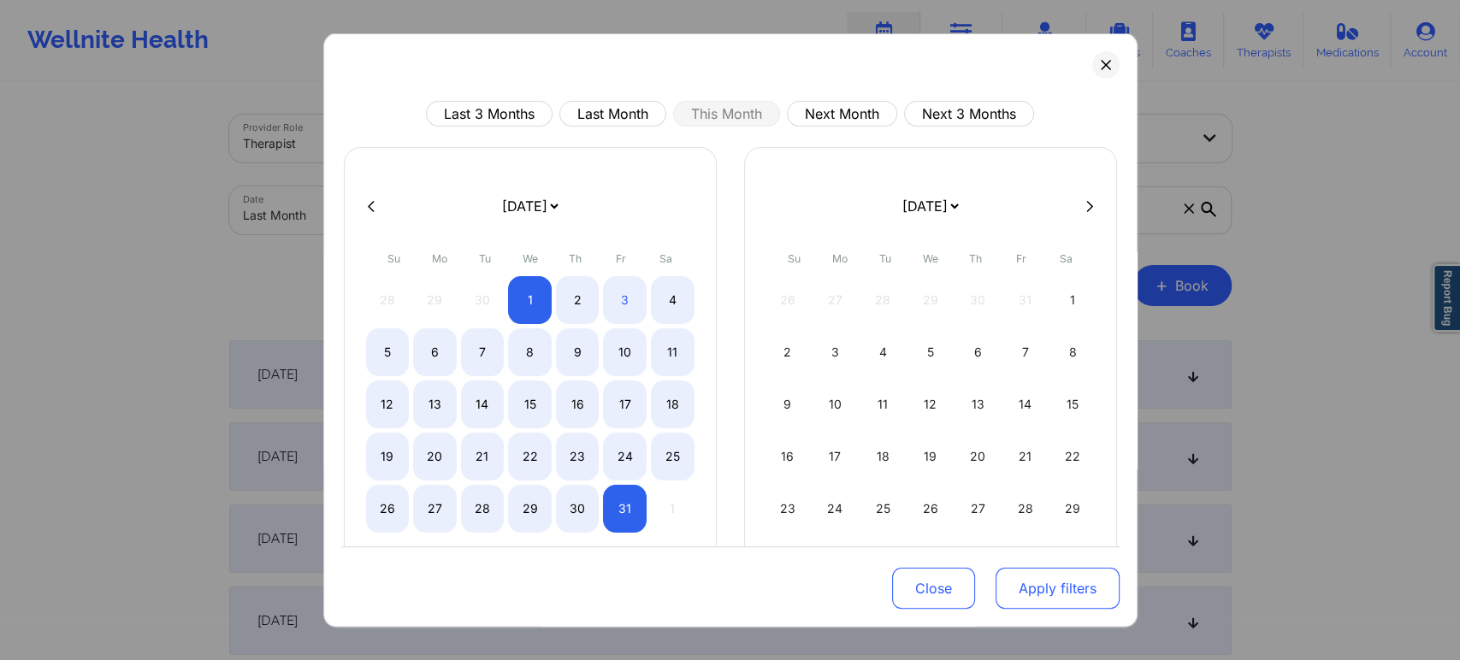
click at [1046, 571] on button "Apply filters" at bounding box center [1058, 588] width 124 height 41
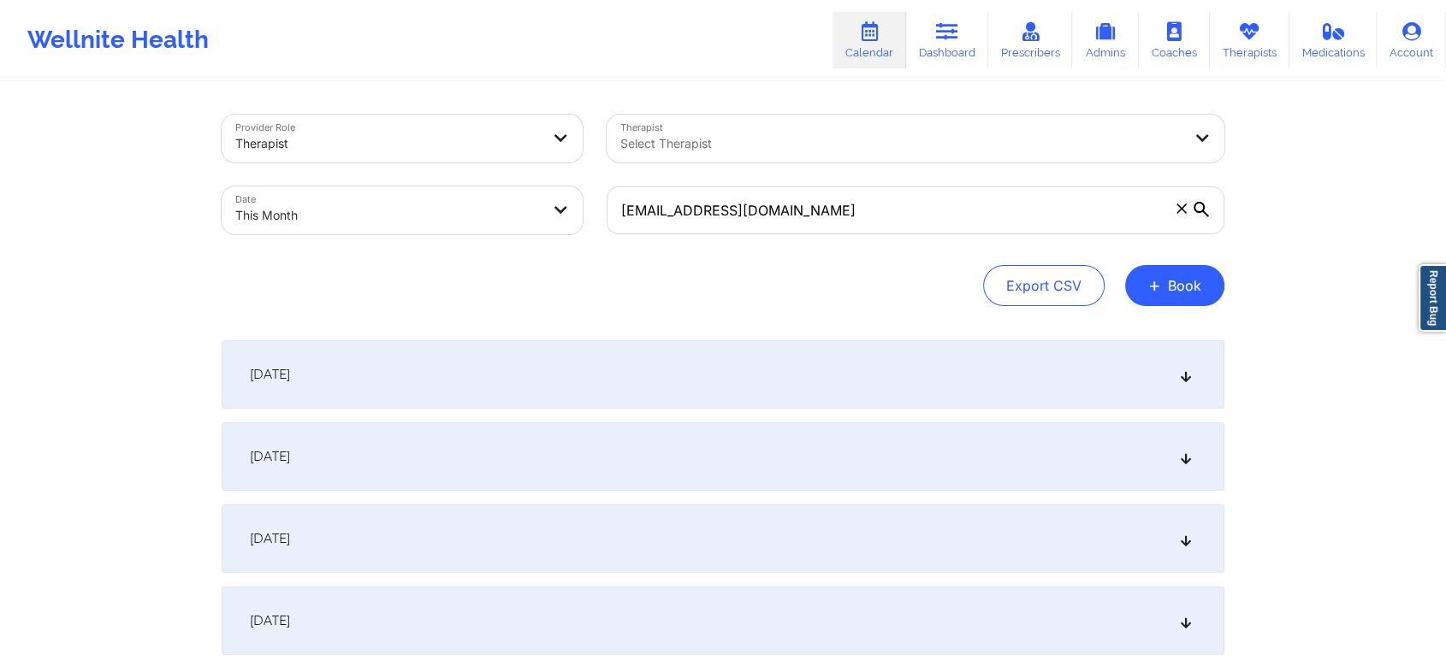
click at [795, 476] on div "[DATE]" at bounding box center [723, 457] width 1003 height 68
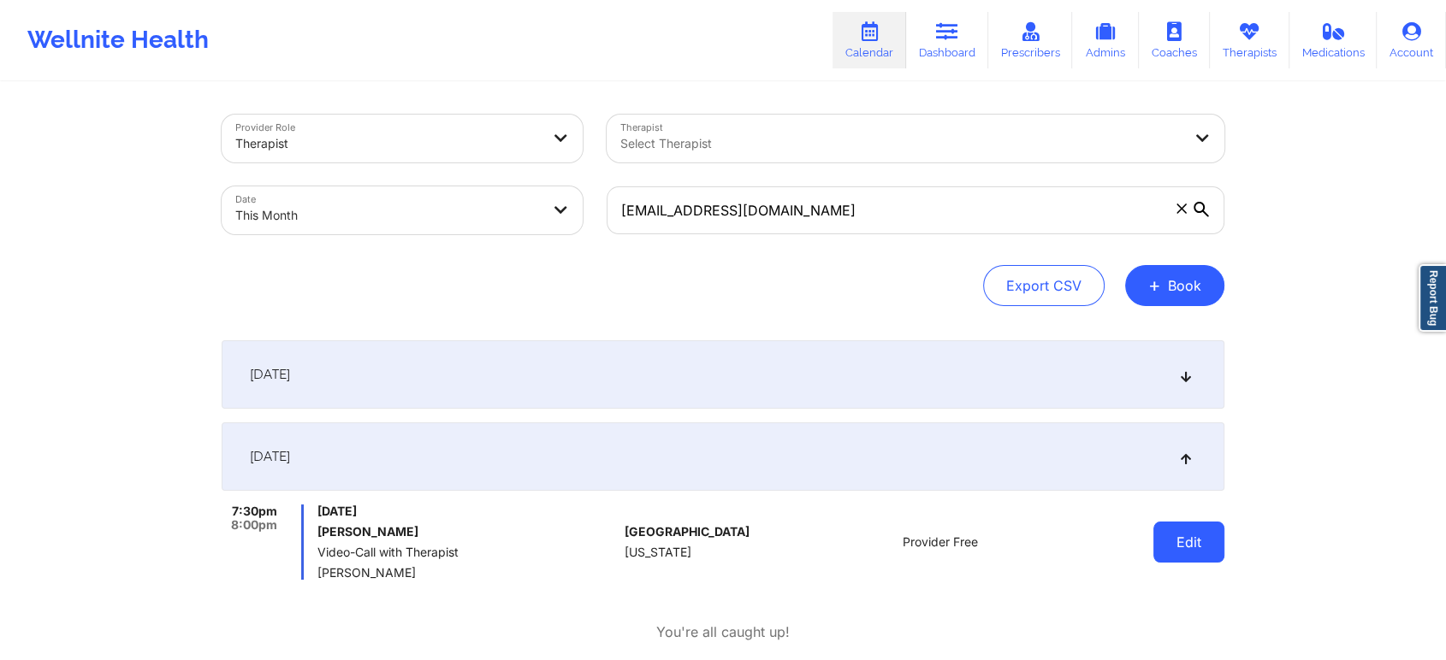
click at [1167, 548] on button "Edit" at bounding box center [1188, 542] width 71 height 41
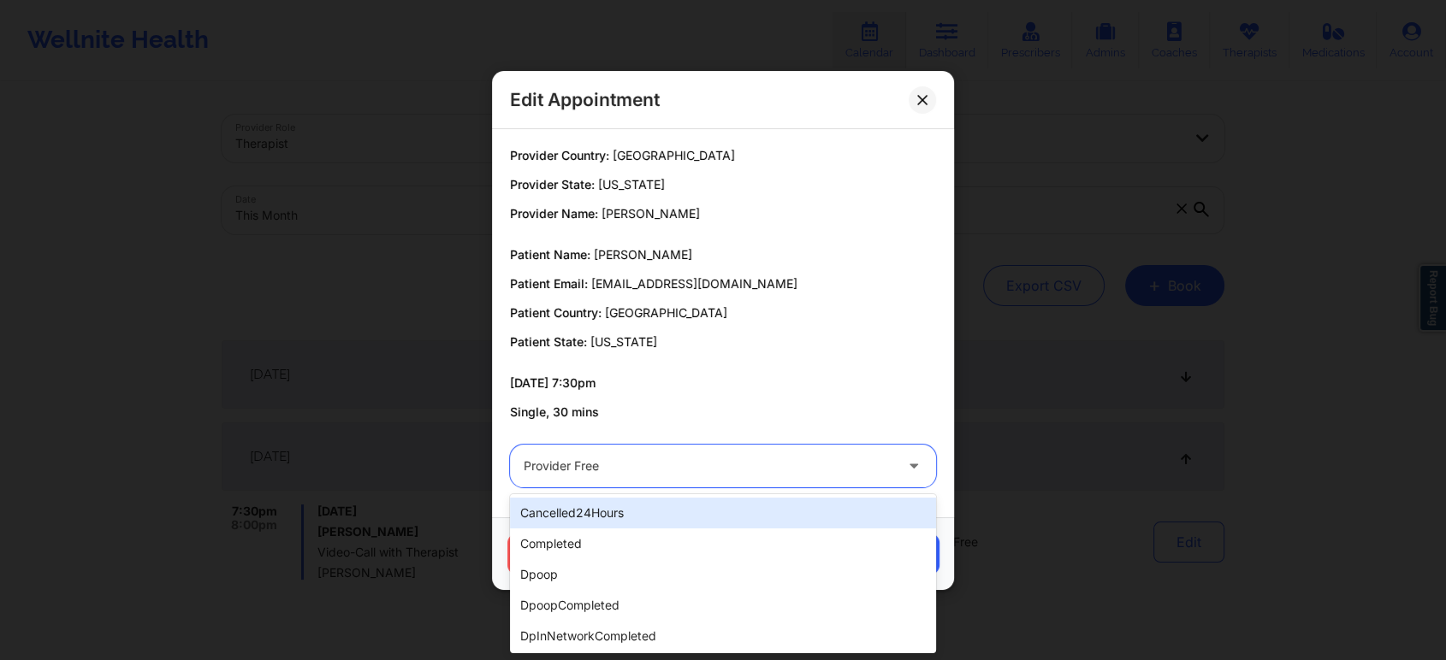
click at [666, 475] on div at bounding box center [709, 466] width 370 height 21
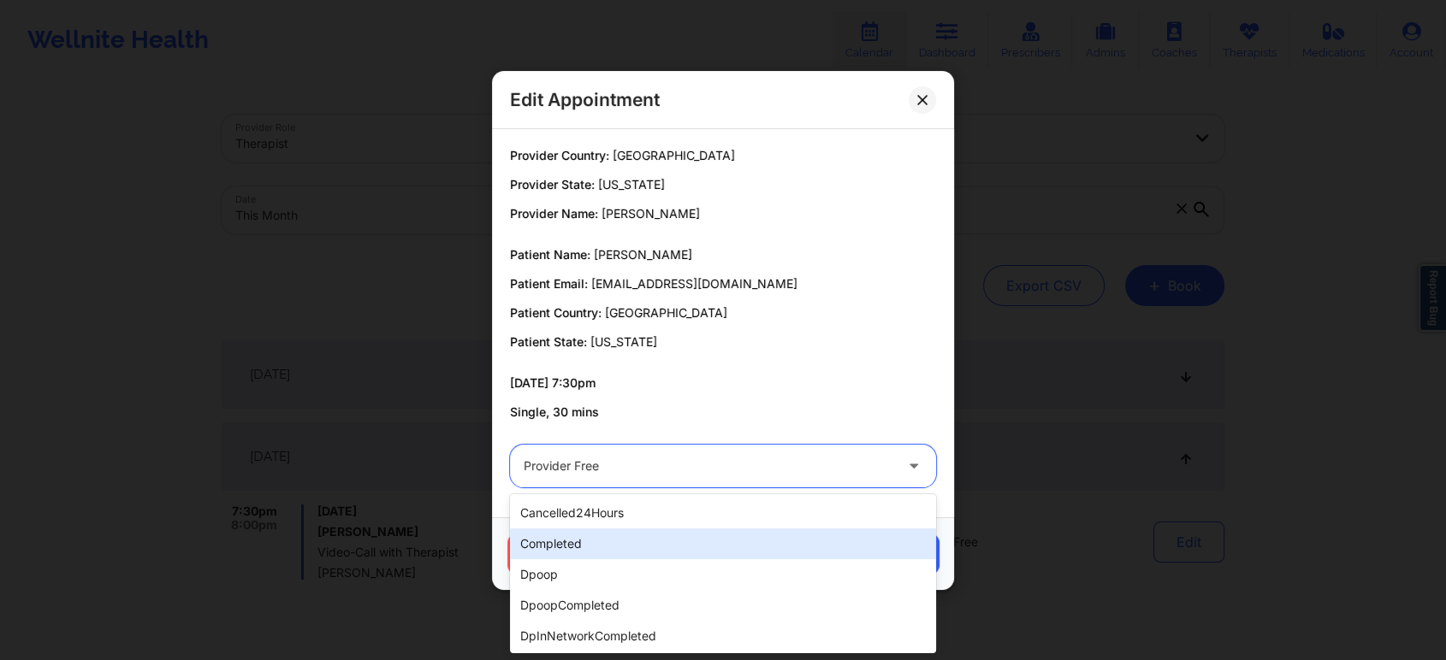
click at [605, 529] on div "completed" at bounding box center [723, 544] width 426 height 31
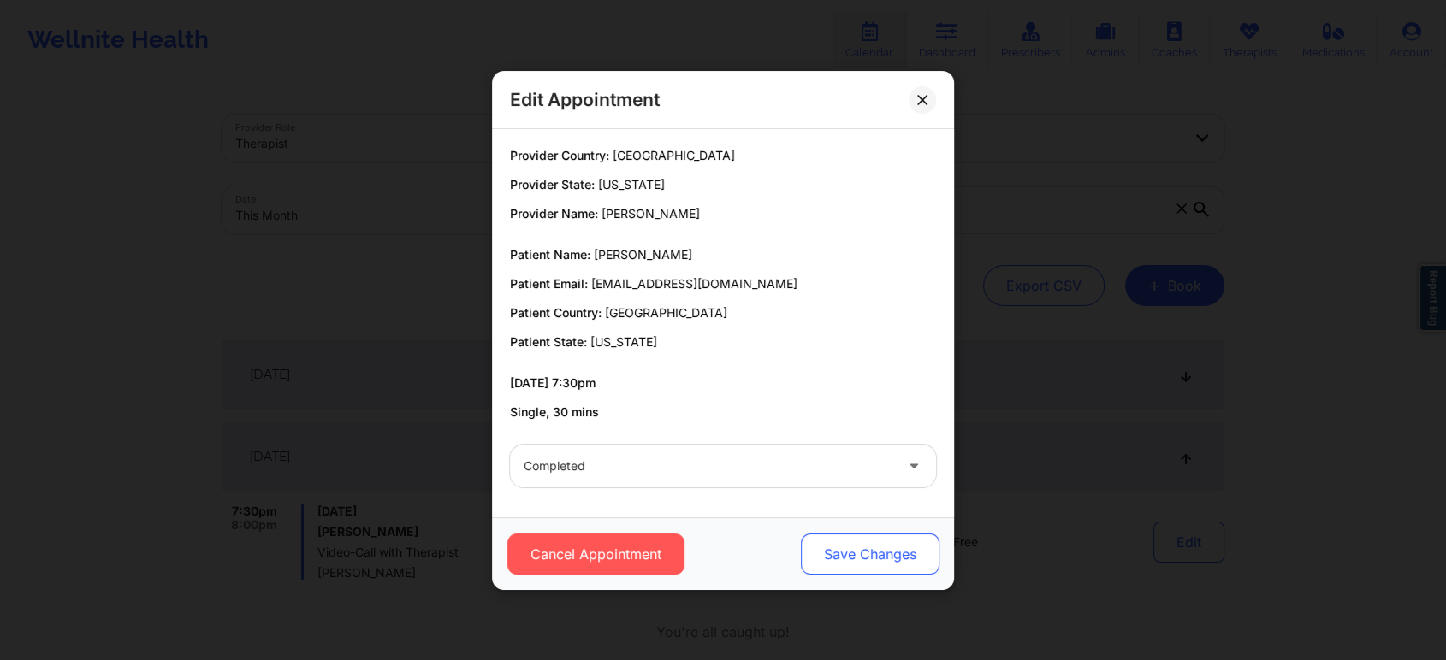
click at [833, 553] on button "Save Changes" at bounding box center [870, 554] width 139 height 41
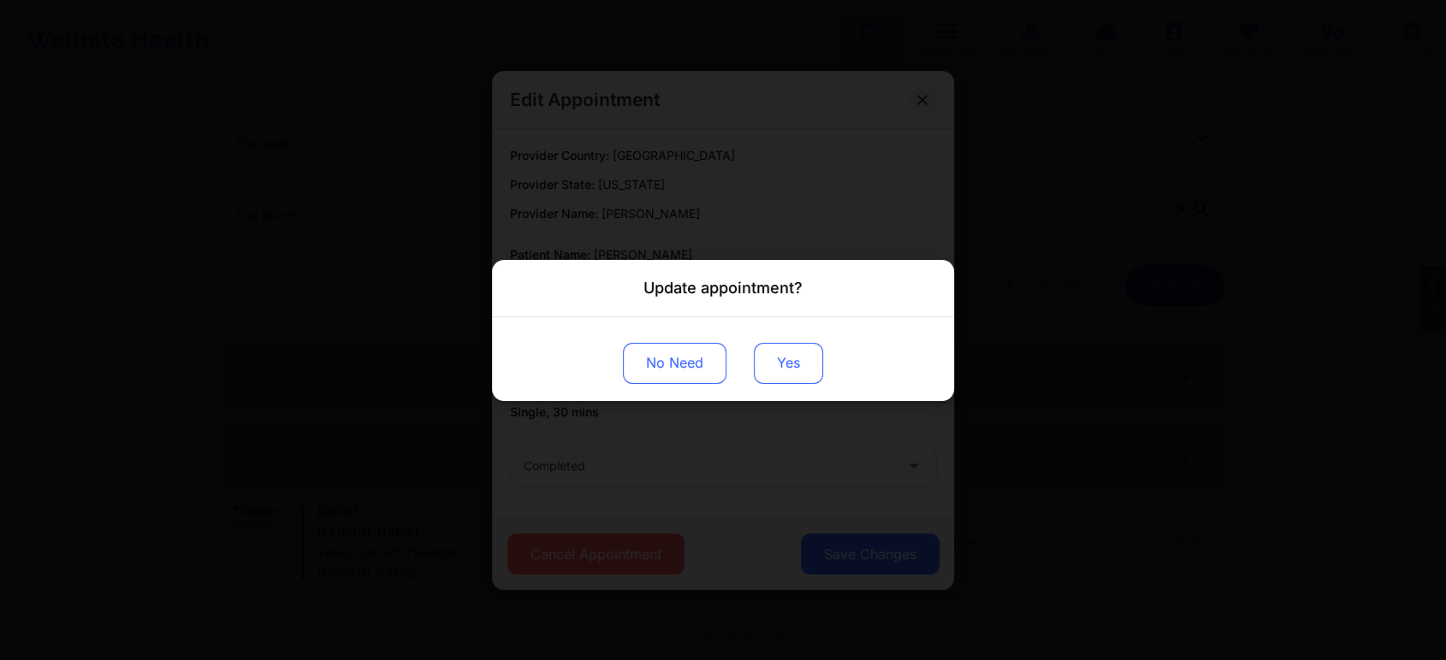
click at [769, 371] on button "Yes" at bounding box center [788, 362] width 69 height 41
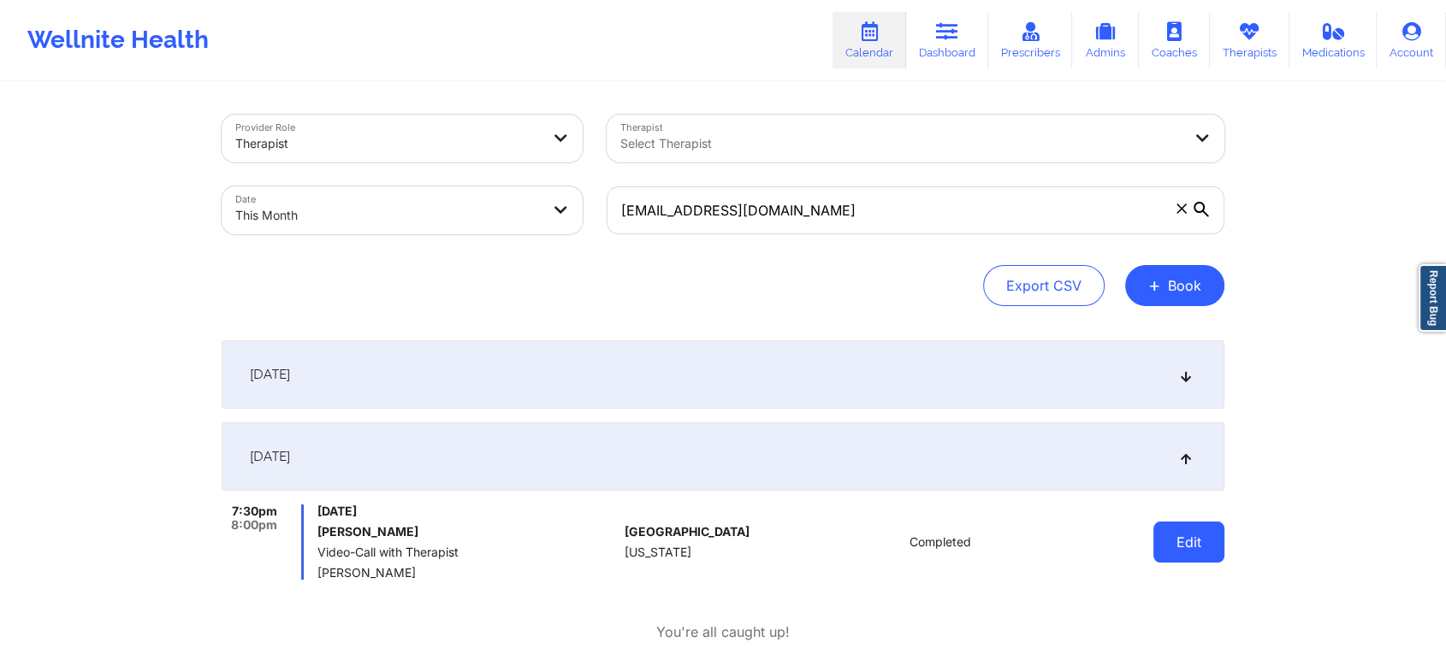
click at [1158, 541] on button "Edit" at bounding box center [1188, 542] width 71 height 41
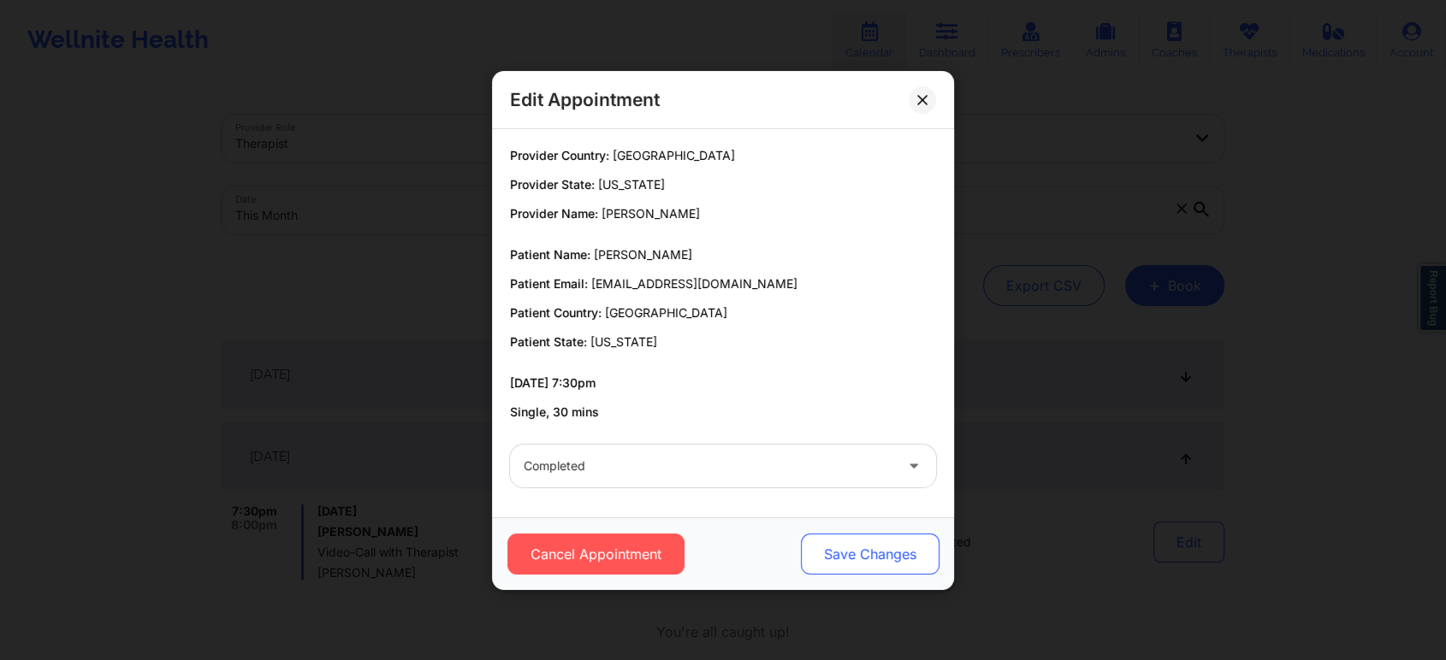
click at [817, 550] on button "Save Changes" at bounding box center [870, 554] width 139 height 41
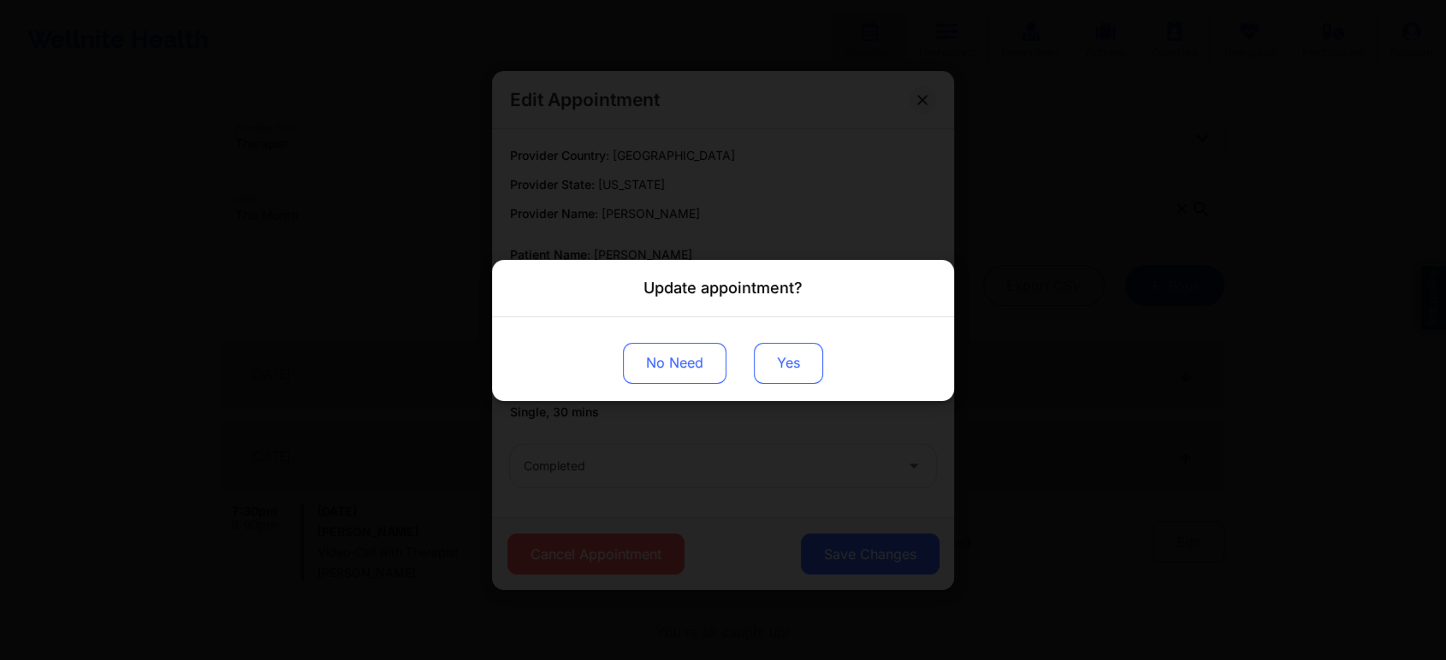
click at [808, 375] on button "Yes" at bounding box center [788, 362] width 69 height 41
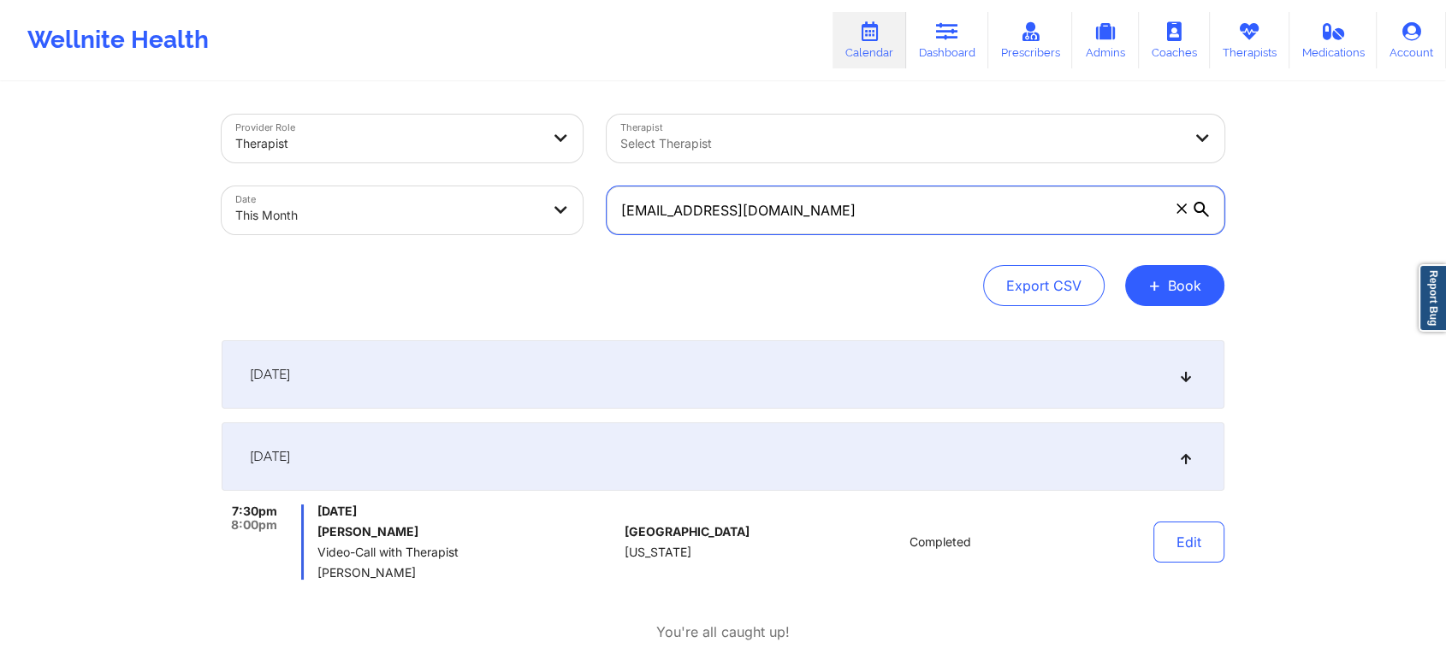
drag, startPoint x: 824, startPoint y: 222, endPoint x: 546, endPoint y: 165, distance: 283.7
click at [546, 165] on div "Provider Role Therapist Therapist Select Therapist Date This Month [EMAIL_ADDRE…" at bounding box center [723, 175] width 1027 height 144
paste input "4casandra"
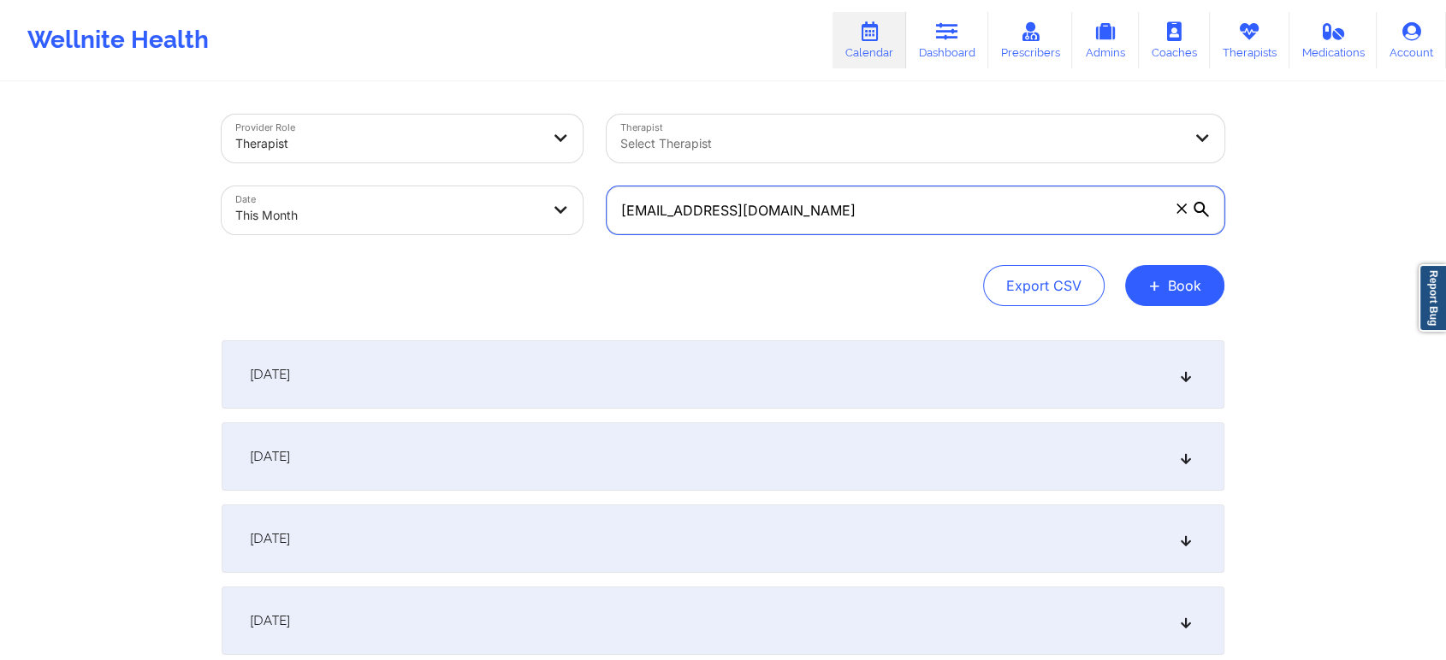
type input "[EMAIL_ADDRESS][DOMAIN_NAME]"
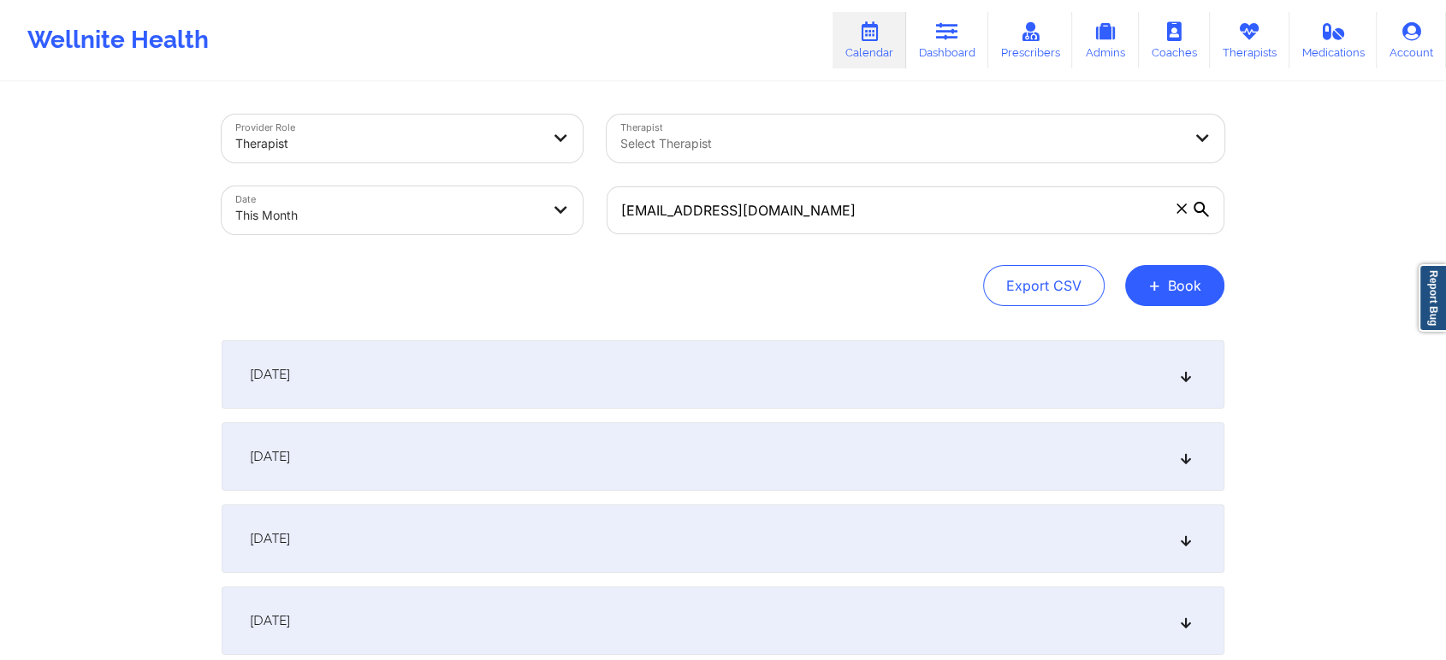
click at [621, 461] on div "[DATE]" at bounding box center [723, 457] width 1003 height 68
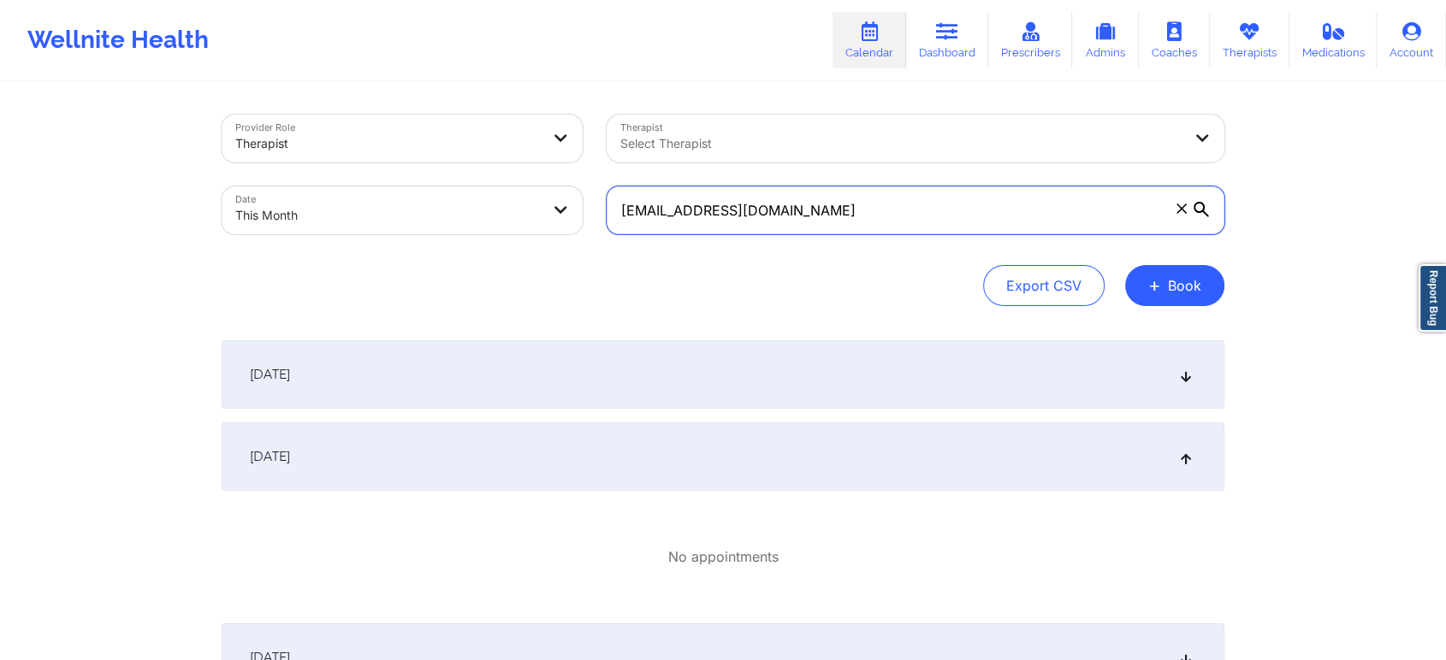
click at [845, 216] on input "[EMAIL_ADDRESS][DOMAIN_NAME]" at bounding box center [916, 211] width 618 height 48
drag, startPoint x: 845, startPoint y: 216, endPoint x: 439, endPoint y: 149, distance: 411.8
click at [439, 149] on div "Provider Role Therapist Therapist Select Therapist Date This Month [EMAIL_ADDRE…" at bounding box center [723, 175] width 1027 height 144
drag, startPoint x: 808, startPoint y: 216, endPoint x: 620, endPoint y: 192, distance: 188.9
click at [620, 192] on input "[EMAIL_ADDRESS][DOMAIN_NAME]" at bounding box center [916, 211] width 618 height 48
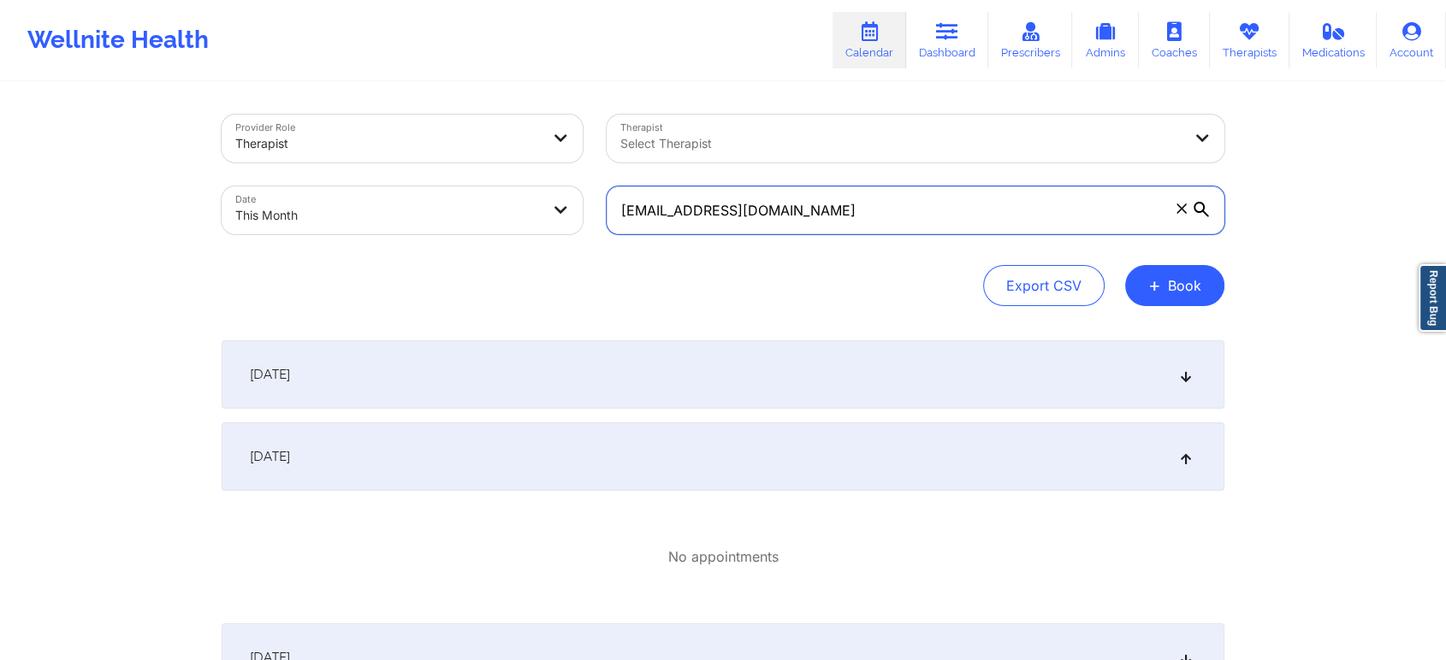
drag, startPoint x: 830, startPoint y: 220, endPoint x: 619, endPoint y: 198, distance: 212.4
click at [619, 198] on input "[EMAIL_ADDRESS][DOMAIN_NAME]" at bounding box center [916, 211] width 618 height 48
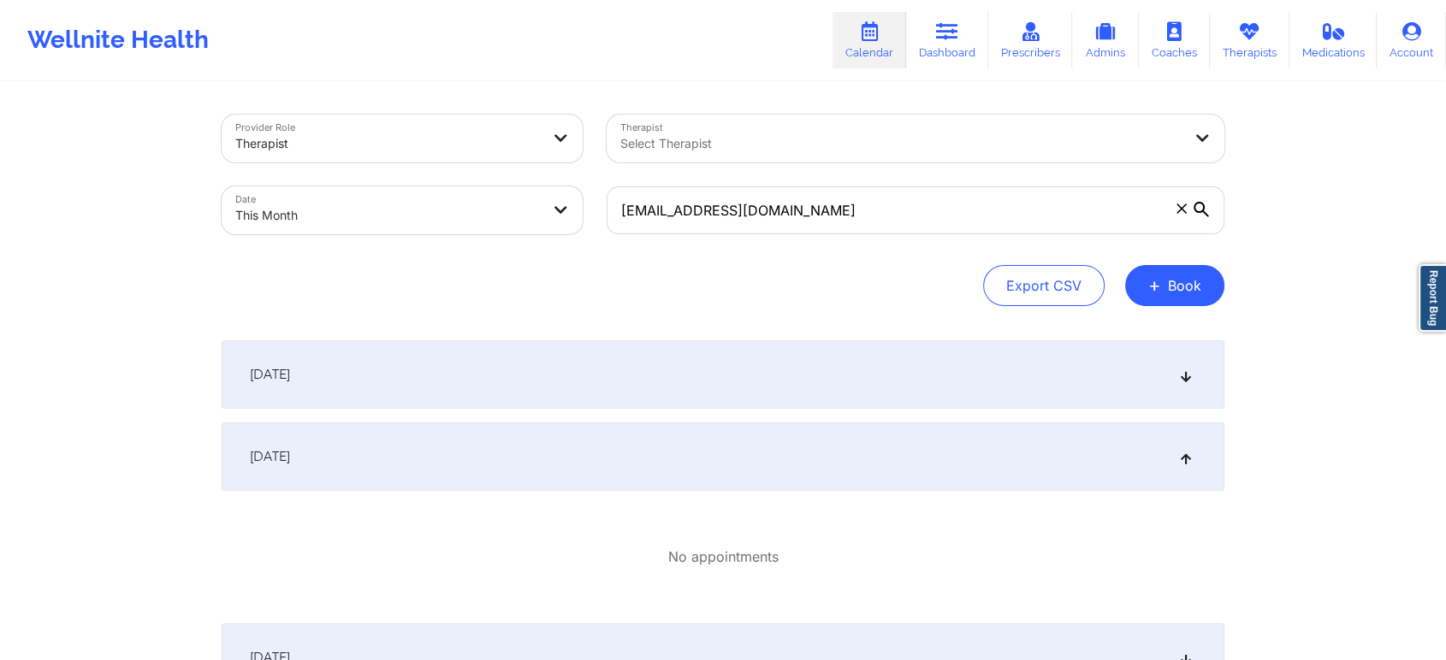
click at [675, 463] on div "[DATE]" at bounding box center [723, 457] width 1003 height 68
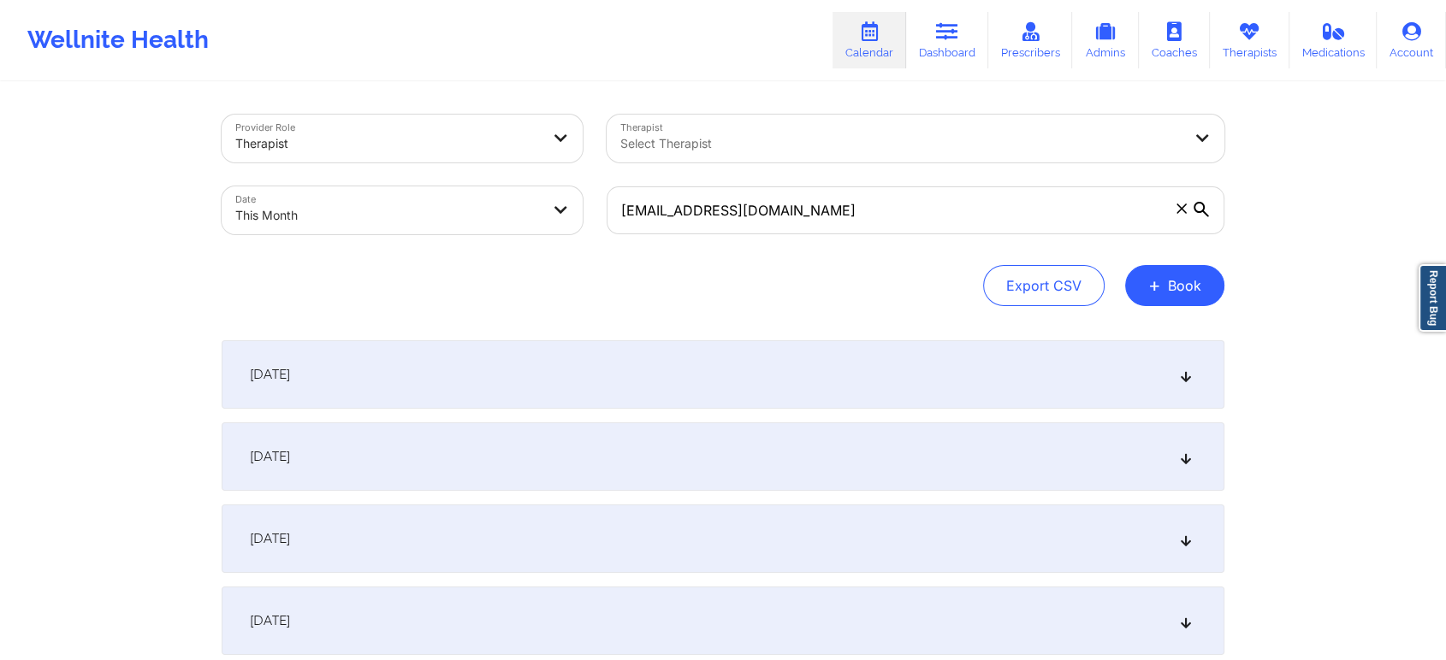
click at [489, 228] on body "Wellnite Health Calendar Dashboard Prescribers Admins Coaches Therapists Medica…" at bounding box center [723, 330] width 1446 height 660
select select "2025-9"
select select "2025-10"
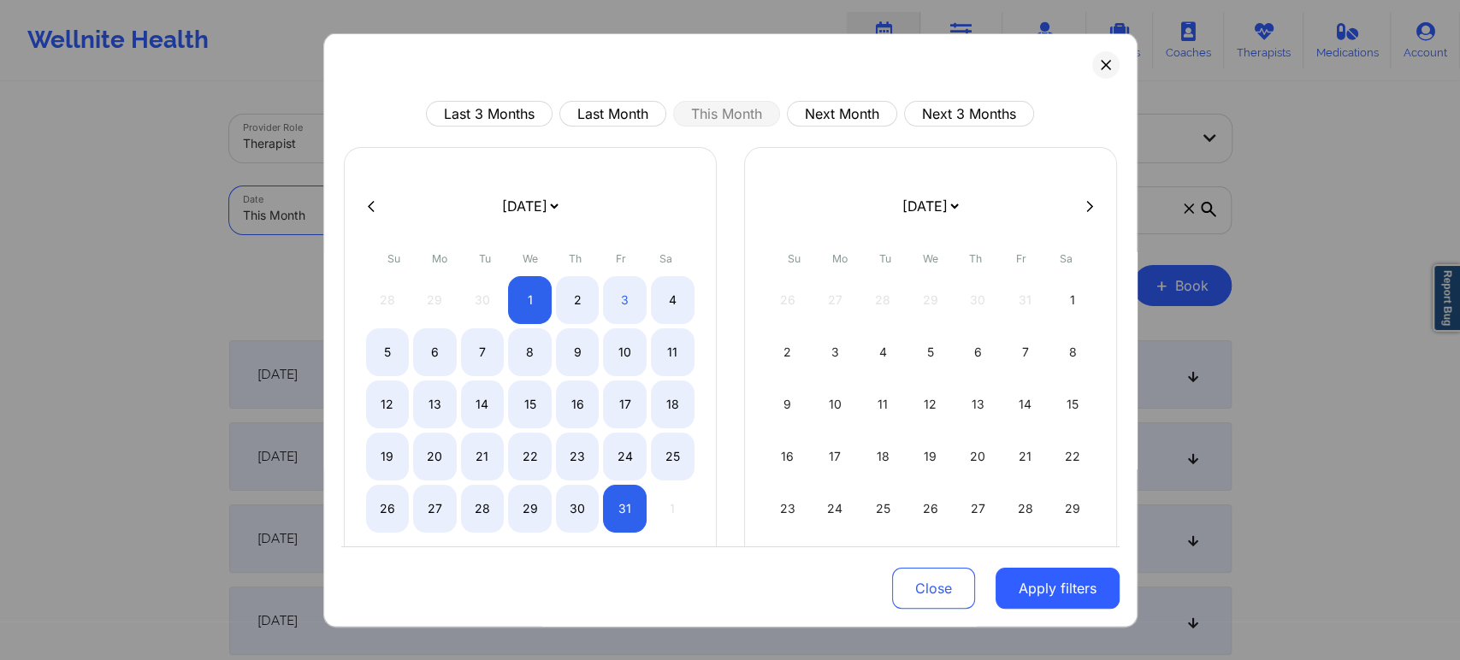
click at [631, 99] on div "Last 3 Months Last Month This Month Next Month Next 3 Months [DATE] [DATE] [DAT…" at bounding box center [730, 330] width 814 height 595
click at [630, 104] on div "Last 3 Months Last Month This Month Next Month Next 3 Months [DATE] [DATE] [DAT…" at bounding box center [730, 330] width 814 height 595
click at [630, 104] on button "Last Month" at bounding box center [613, 114] width 107 height 26
select select "2025-8"
select select "2025-9"
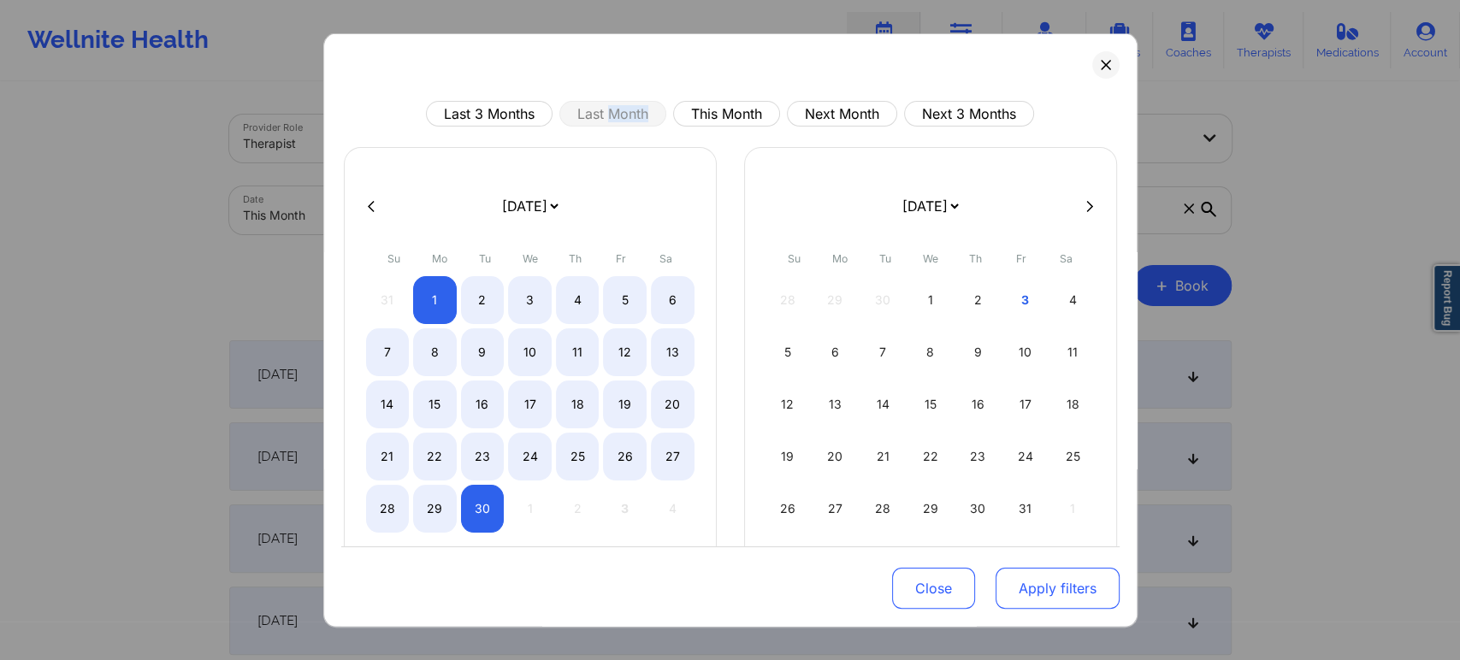
click at [1015, 608] on button "Apply filters" at bounding box center [1058, 588] width 124 height 41
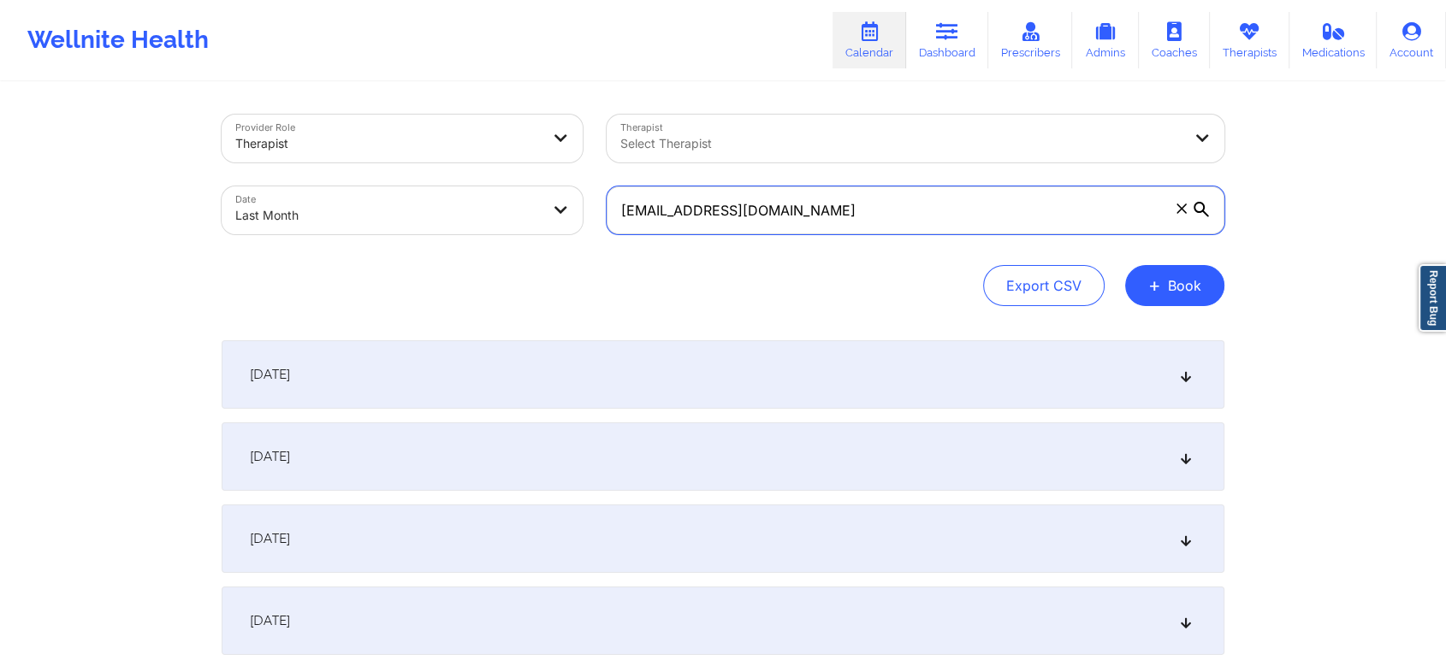
click at [851, 228] on input "[EMAIL_ADDRESS][DOMAIN_NAME]" at bounding box center [916, 211] width 618 height 48
drag, startPoint x: 851, startPoint y: 228, endPoint x: 657, endPoint y: 204, distance: 195.7
click at [657, 204] on input "[EMAIL_ADDRESS][DOMAIN_NAME]" at bounding box center [916, 211] width 618 height 48
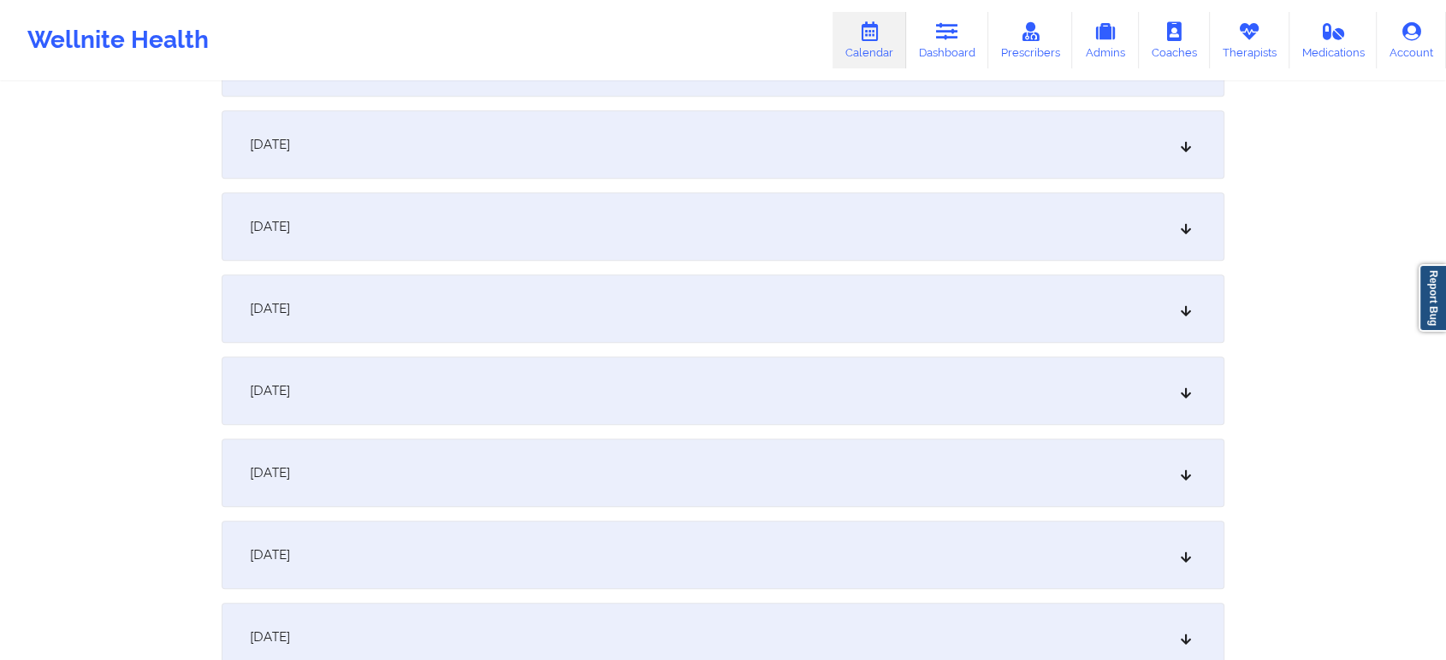
scroll to position [880, 0]
click at [791, 221] on div "[DATE]" at bounding box center [723, 233] width 1003 height 68
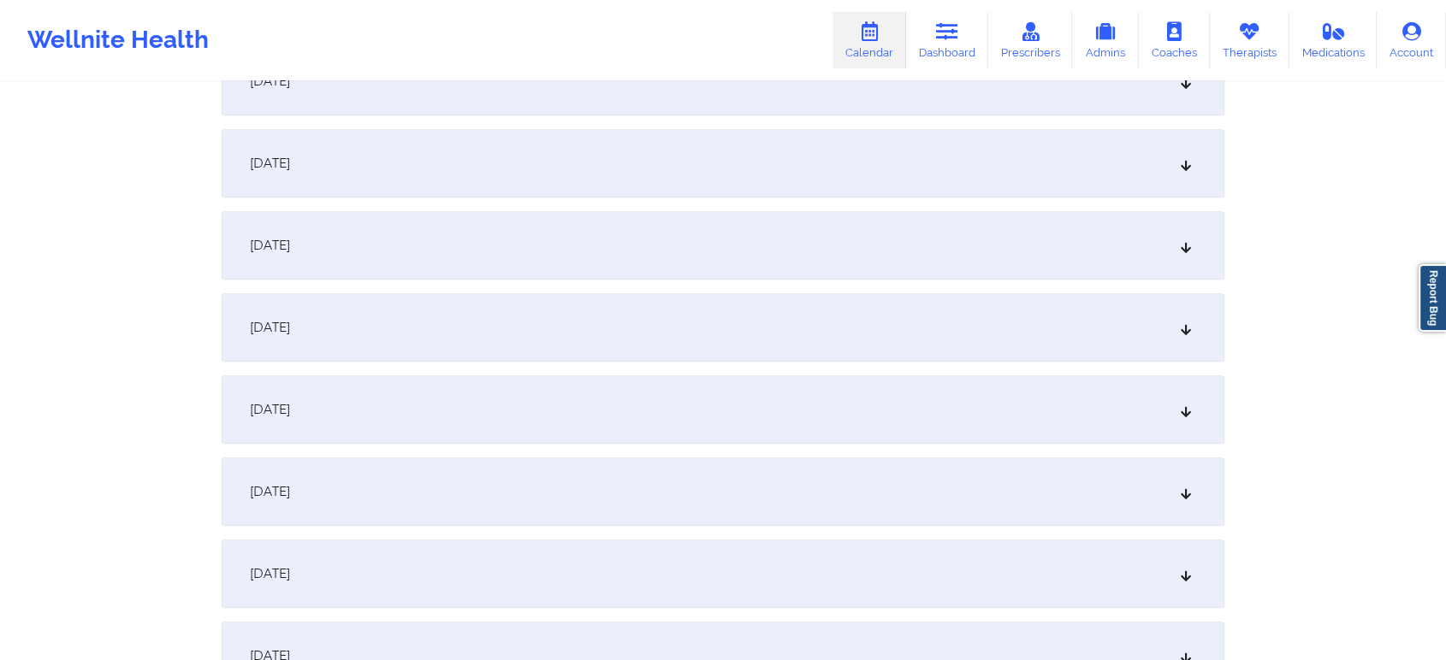
scroll to position [1577, 0]
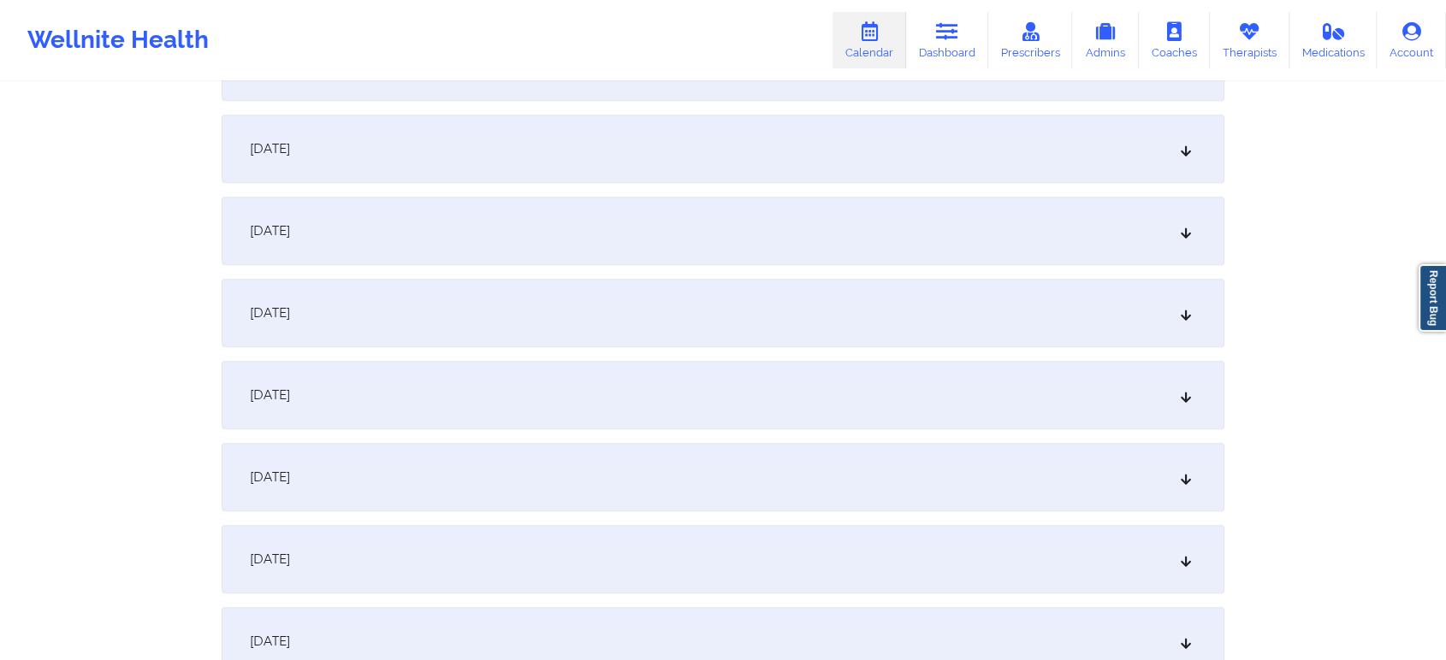
click at [690, 224] on div "[DATE]" at bounding box center [723, 231] width 1003 height 68
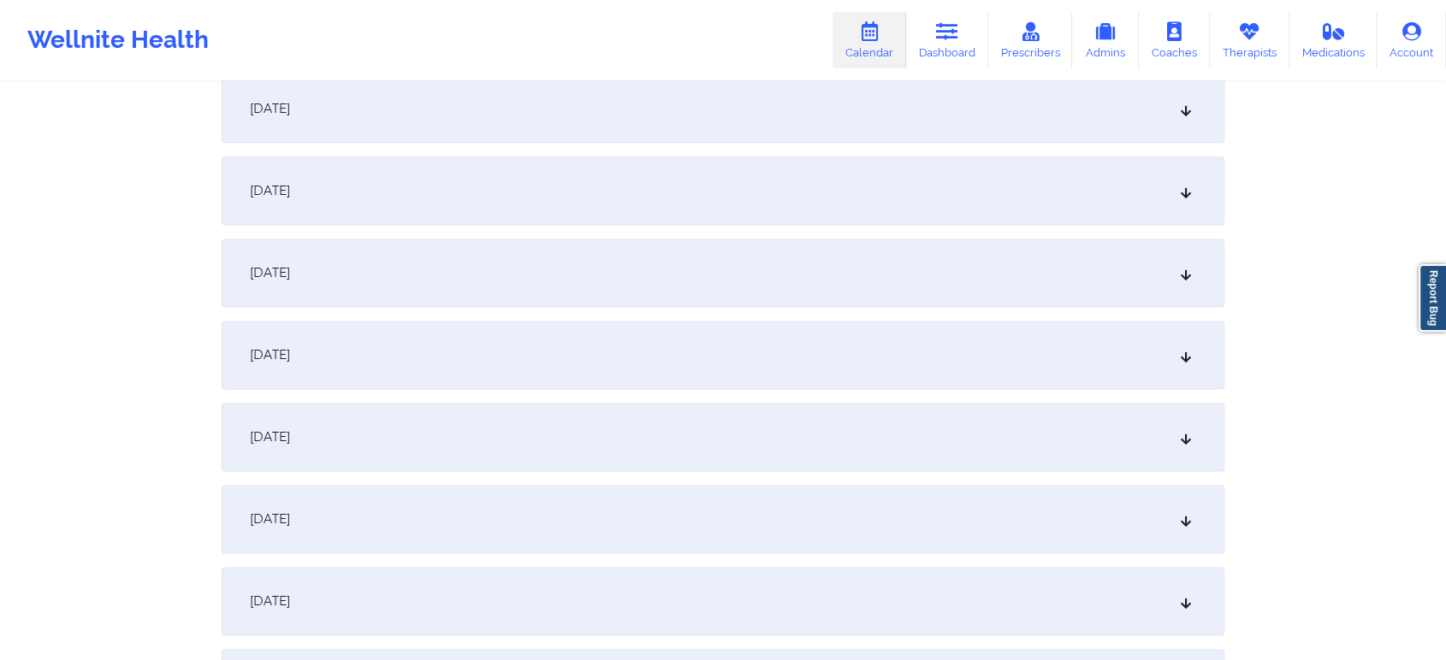
scroll to position [2232, 0]
click at [647, 259] on div "[DATE]" at bounding box center [723, 269] width 1003 height 68
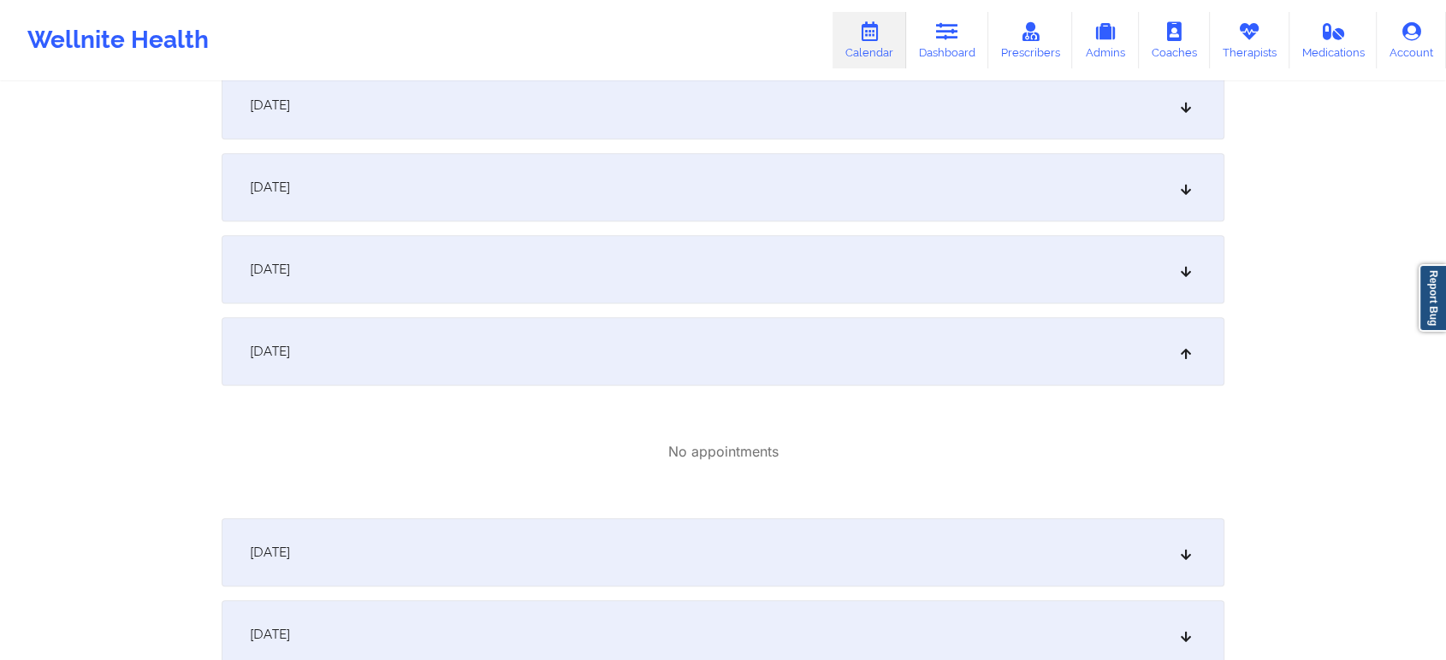
scroll to position [0, 0]
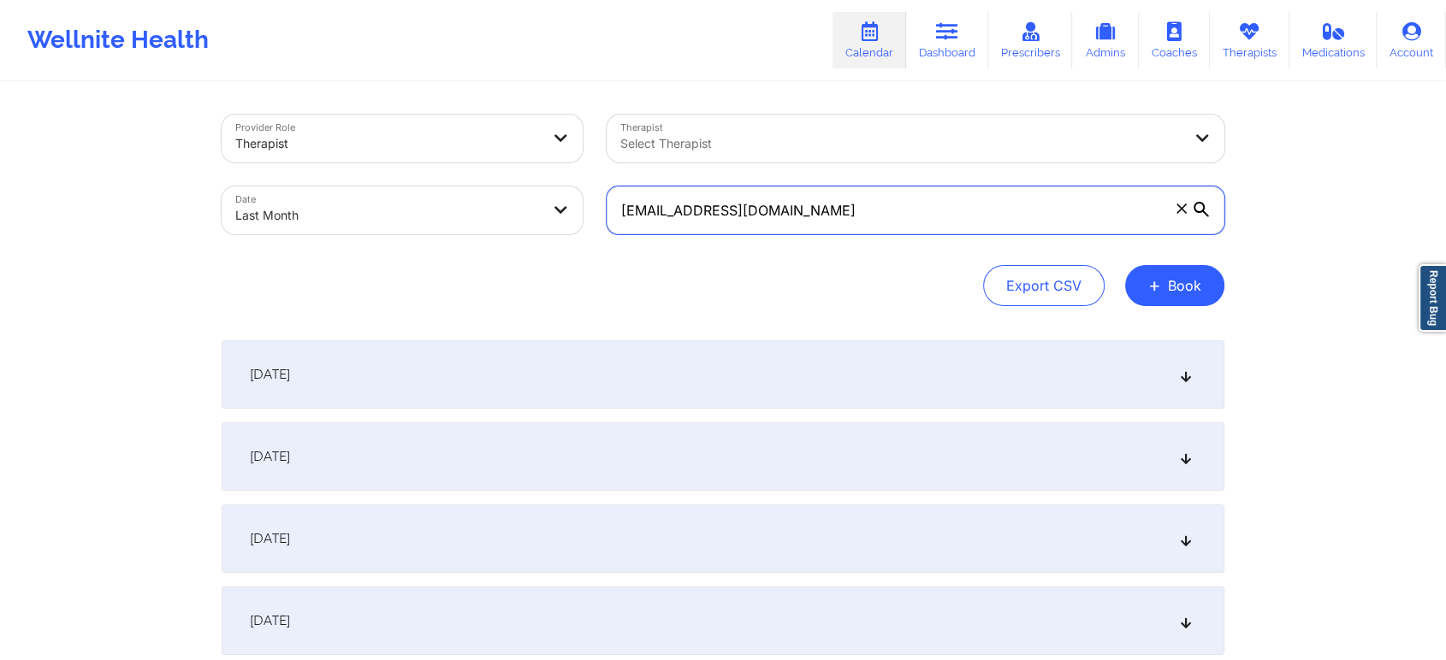
click at [965, 207] on input "[EMAIL_ADDRESS][DOMAIN_NAME]" at bounding box center [916, 211] width 618 height 48
drag, startPoint x: 965, startPoint y: 207, endPoint x: 821, endPoint y: 195, distance: 144.2
click at [821, 195] on input "[EMAIL_ADDRESS][DOMAIN_NAME]" at bounding box center [916, 211] width 618 height 48
drag, startPoint x: 821, startPoint y: 195, endPoint x: 595, endPoint y: 198, distance: 225.9
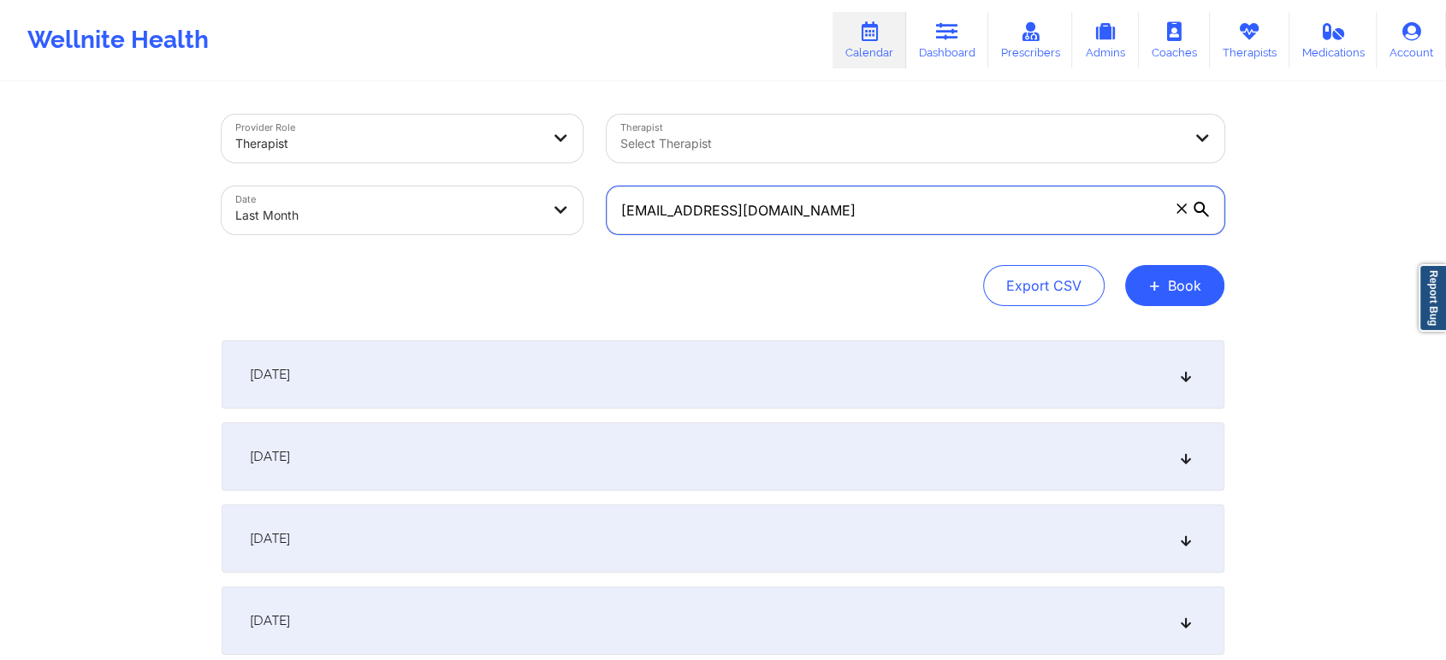
click at [595, 198] on div "[EMAIL_ADDRESS][DOMAIN_NAME]" at bounding box center [916, 211] width 642 height 72
paste input "lilyalvardo@hot"
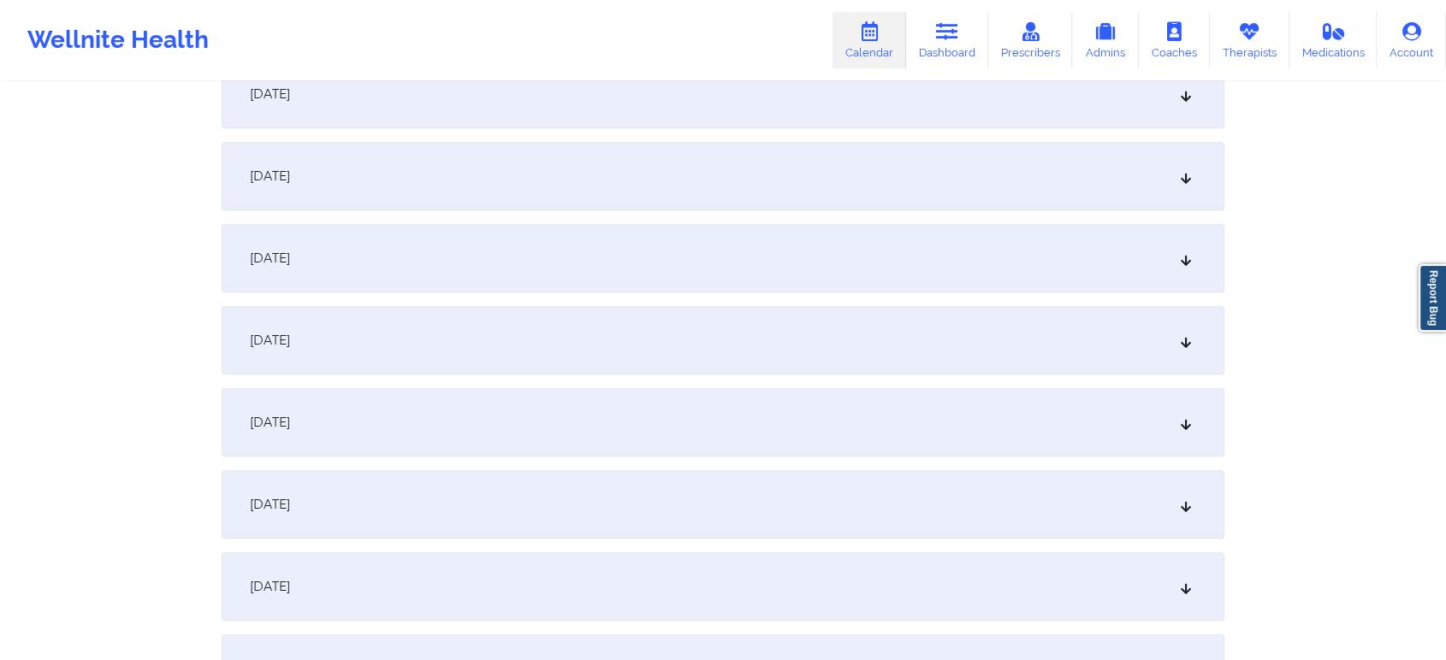
scroll to position [777, 0]
type input "[EMAIL_ADDRESS][DOMAIN_NAME]"
click at [985, 312] on div "[DATE]" at bounding box center [723, 337] width 1003 height 68
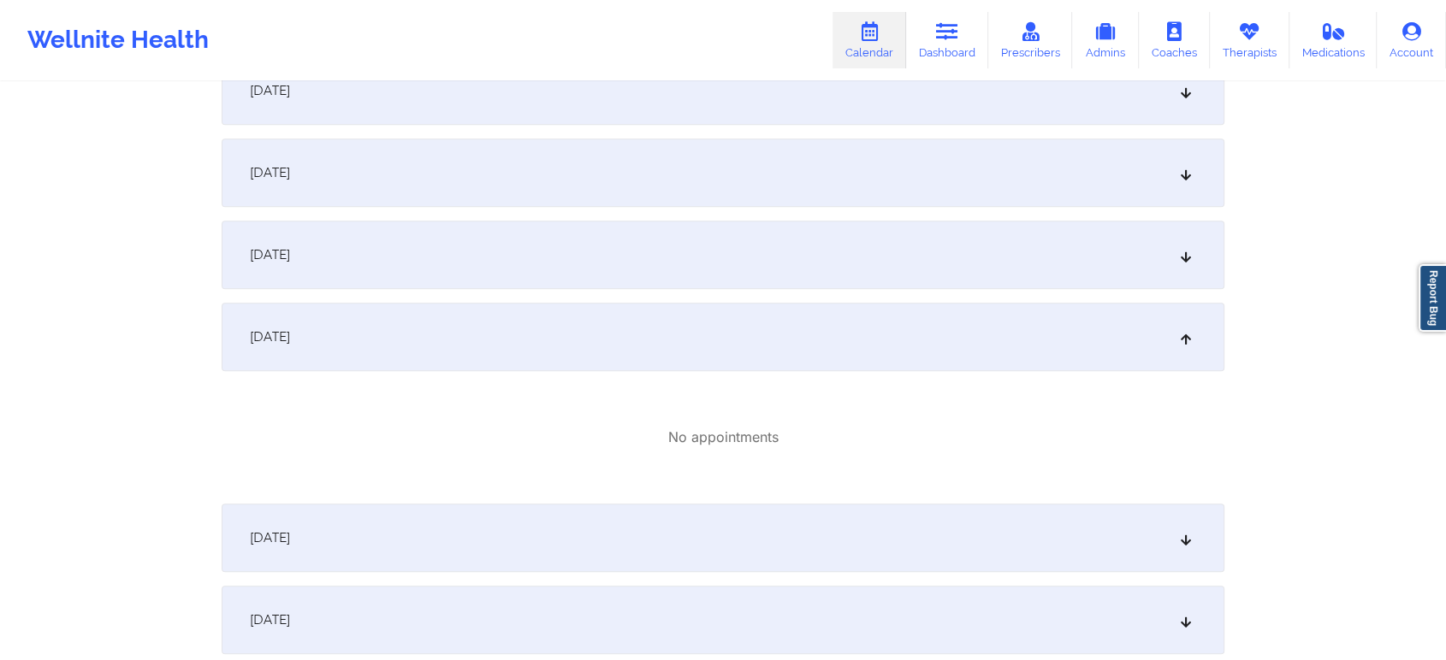
scroll to position [0, 0]
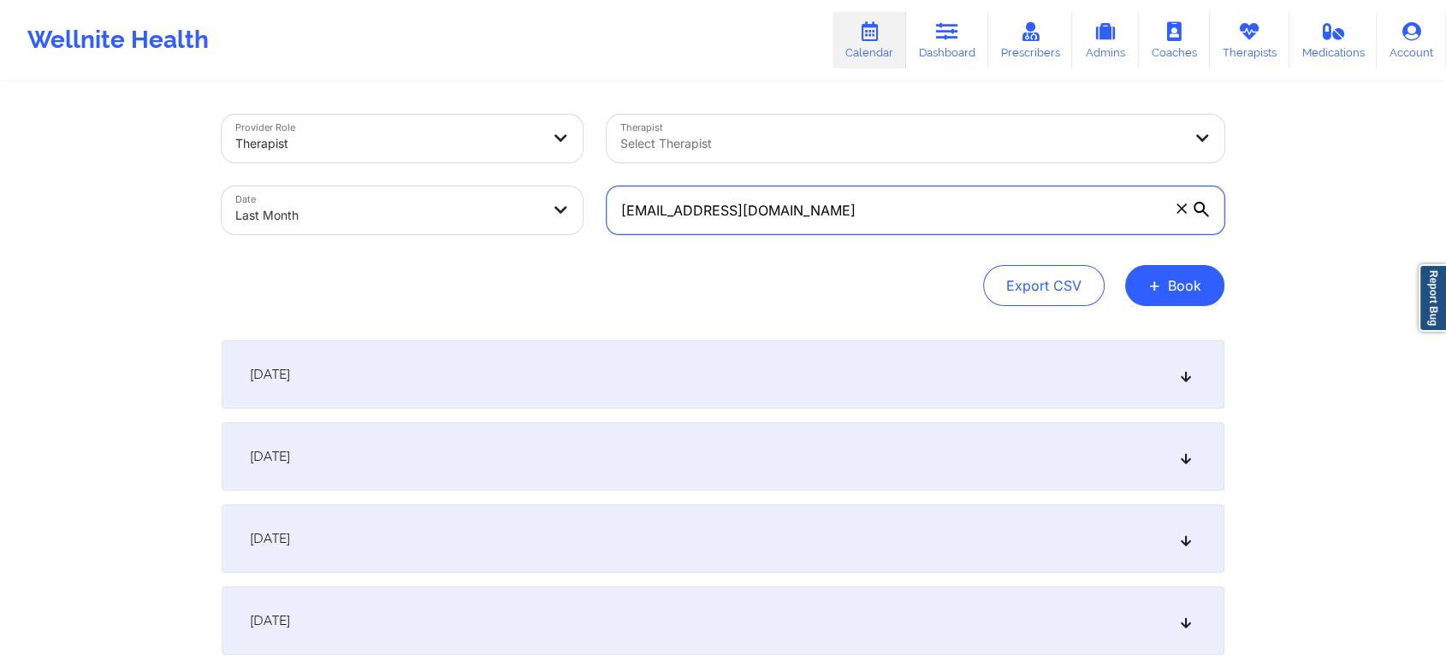
drag, startPoint x: 791, startPoint y: 224, endPoint x: 452, endPoint y: 164, distance: 344.0
click at [452, 164] on div "Provider Role Therapist Therapist Select Therapist Date Last Month [EMAIL_ADDRE…" at bounding box center [723, 175] width 1027 height 144
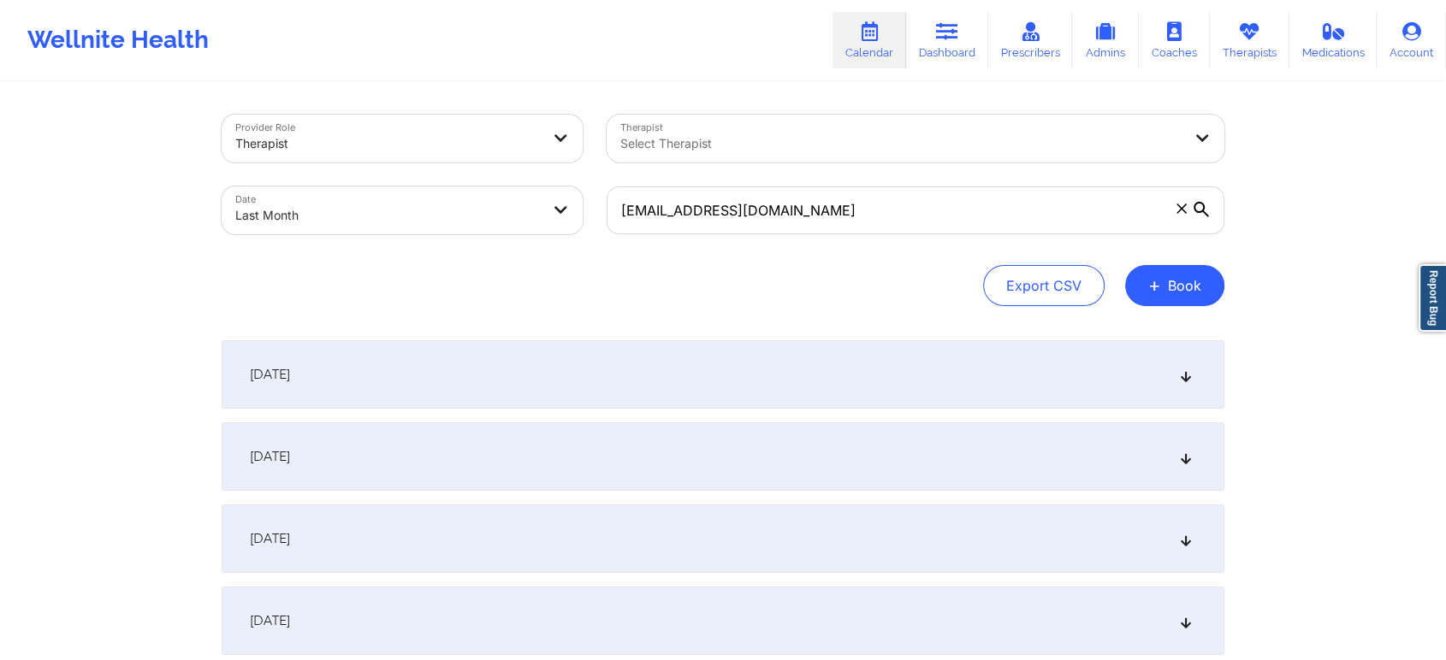
click at [362, 190] on body "Wellnite Health Calendar Dashboard Prescribers Admins Coaches Therapists Medica…" at bounding box center [723, 330] width 1446 height 660
select select "2025-8"
select select "2025-9"
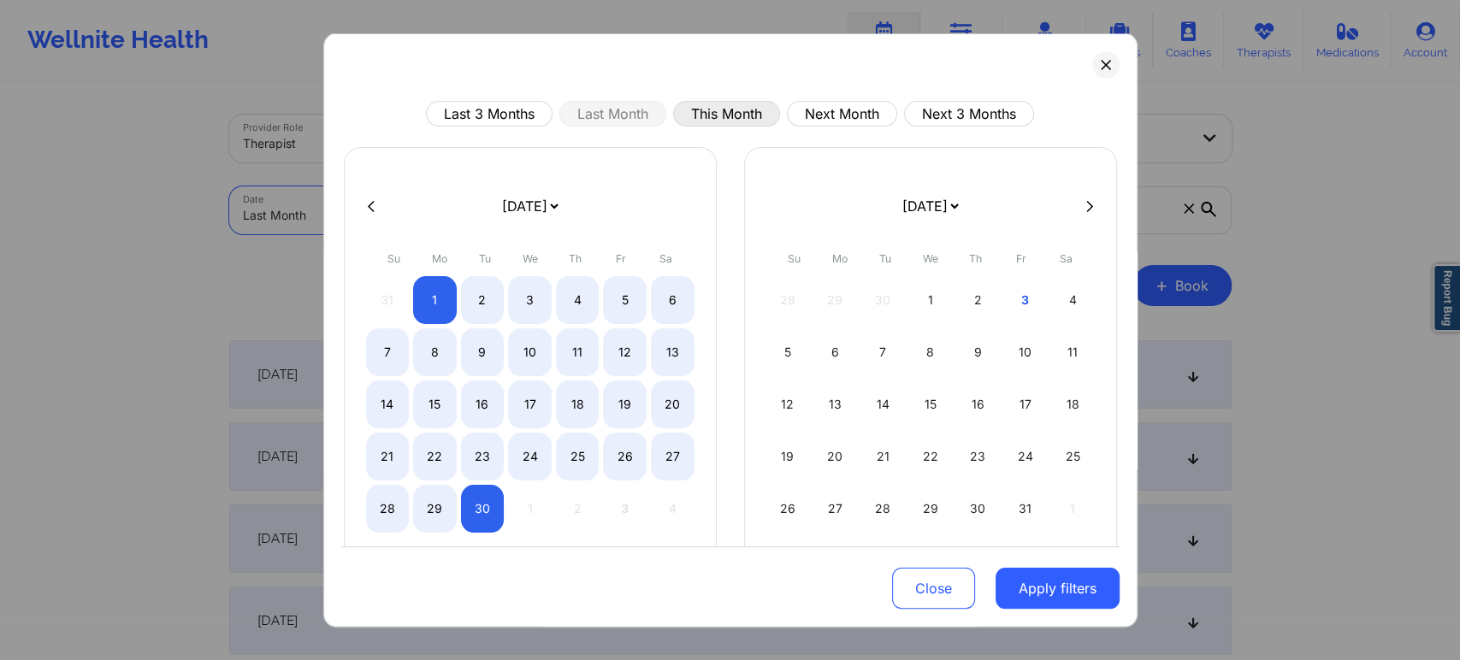
click at [730, 113] on button "This Month" at bounding box center [726, 114] width 107 height 26
select select "2025-9"
select select "2025-10"
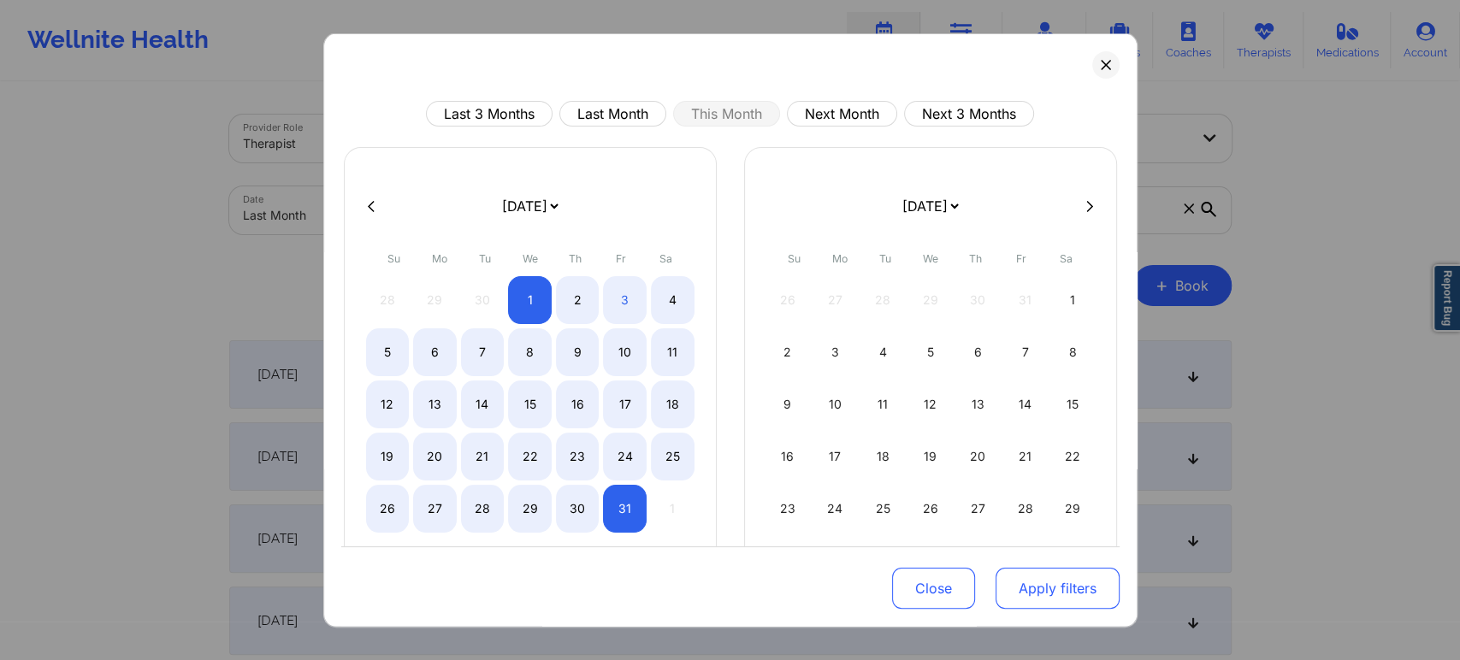
click at [1020, 601] on button "Apply filters" at bounding box center [1058, 588] width 124 height 41
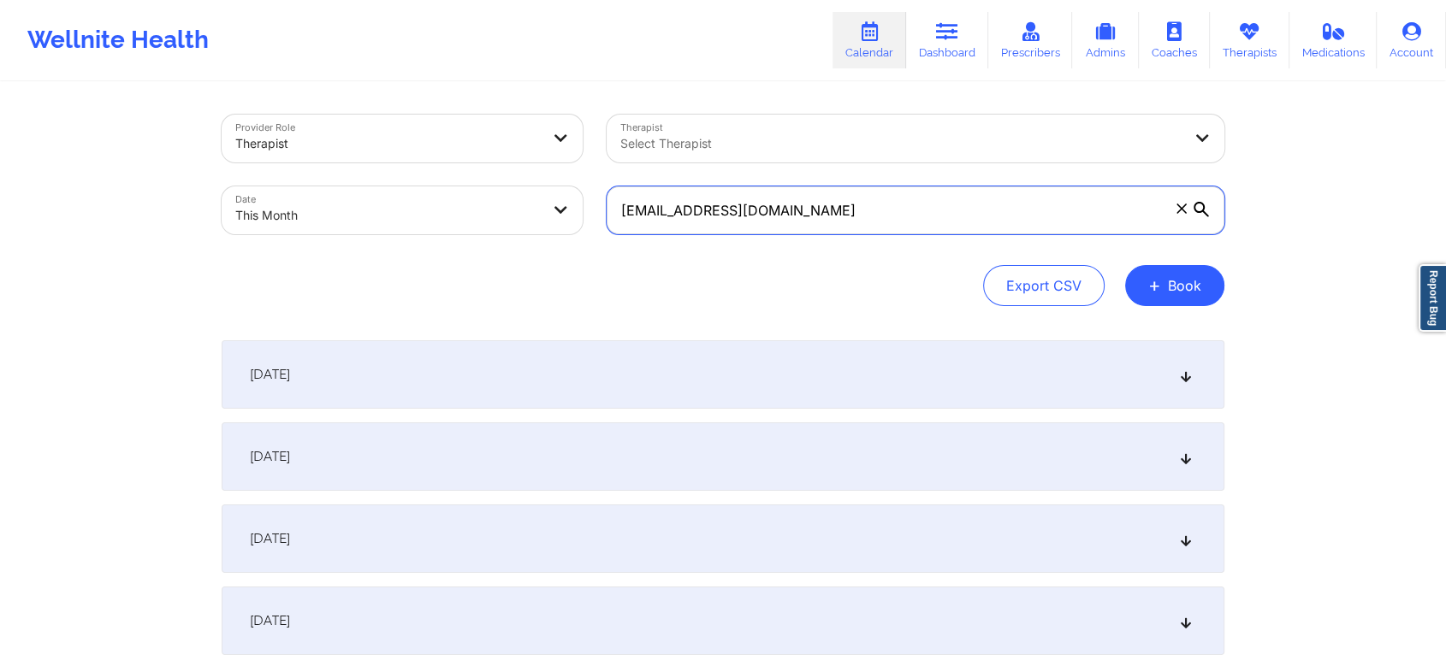
drag, startPoint x: 862, startPoint y: 210, endPoint x: 548, endPoint y: 191, distance: 315.5
click at [548, 191] on div "Provider Role Therapist Therapist Select Therapist Date This Month [EMAIL_ADDRE…" at bounding box center [723, 175] width 1027 height 144
paste input "[EMAIL_ADDRESS][PERSON_NAME][DOMAIN_NAME]"
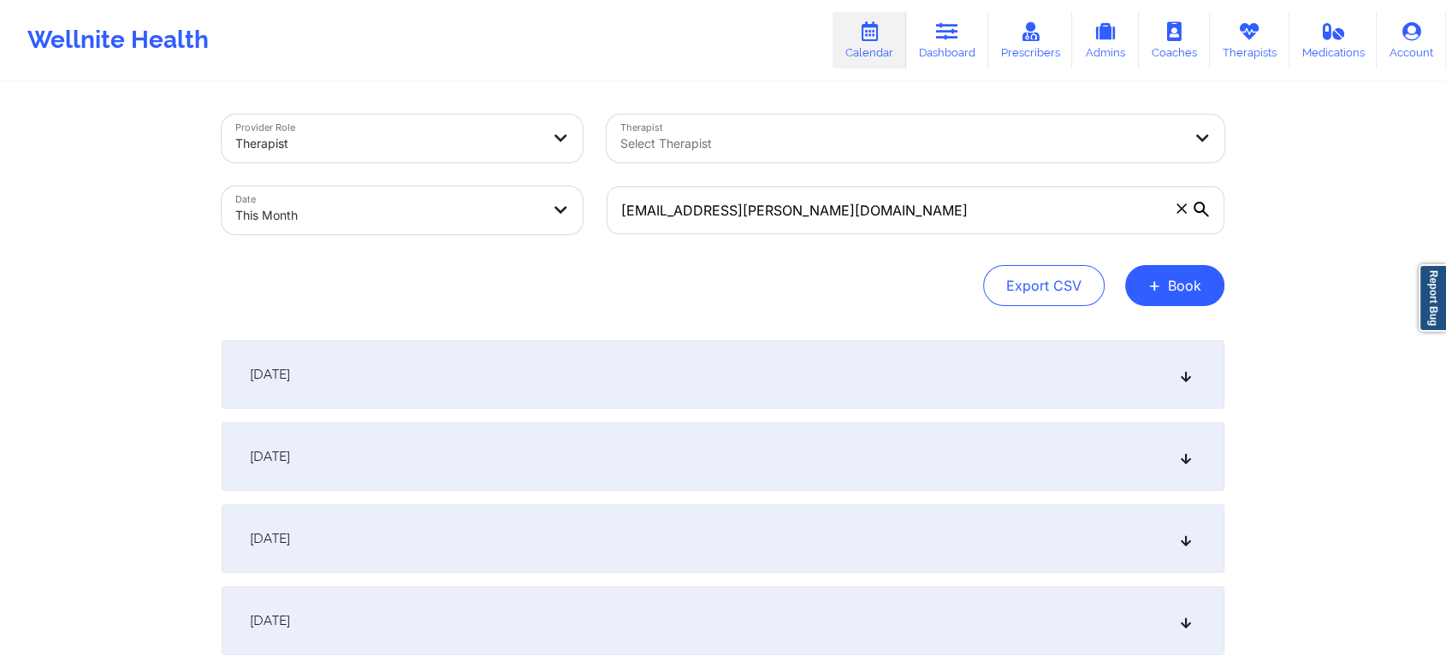
click at [826, 458] on div "[DATE]" at bounding box center [723, 457] width 1003 height 68
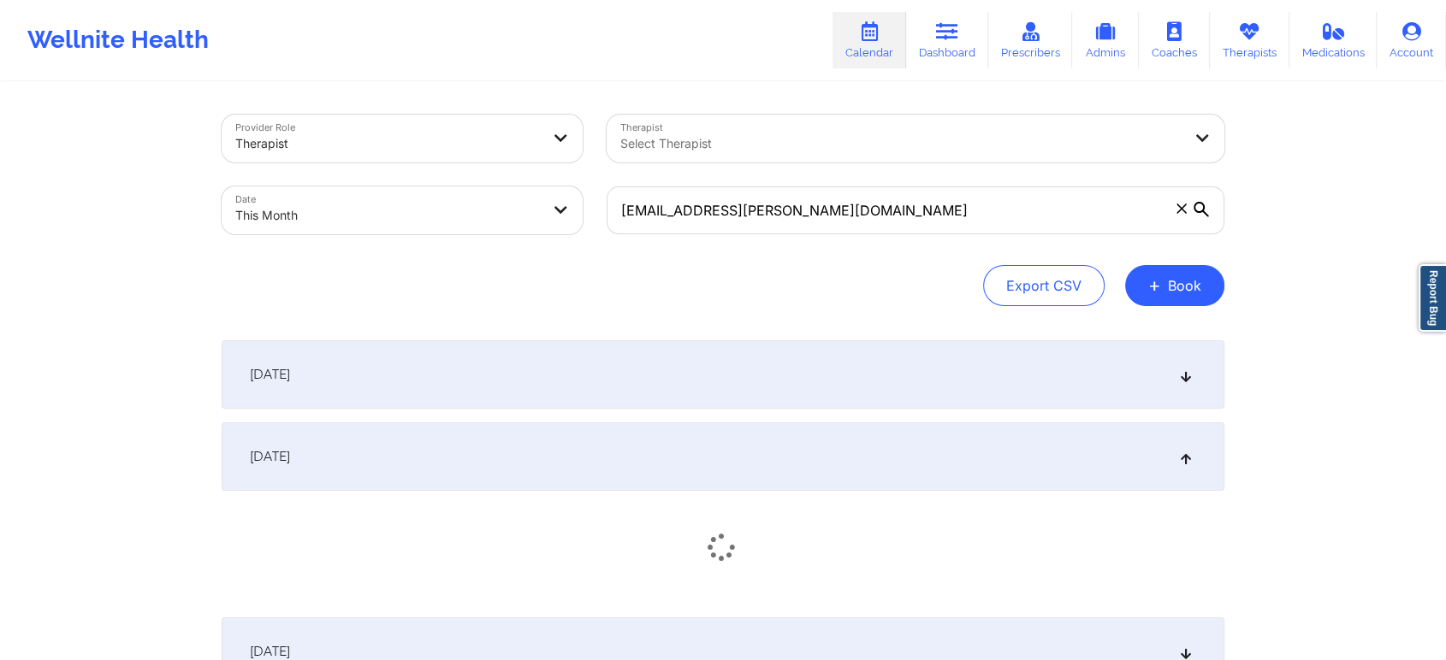
scroll to position [54, 0]
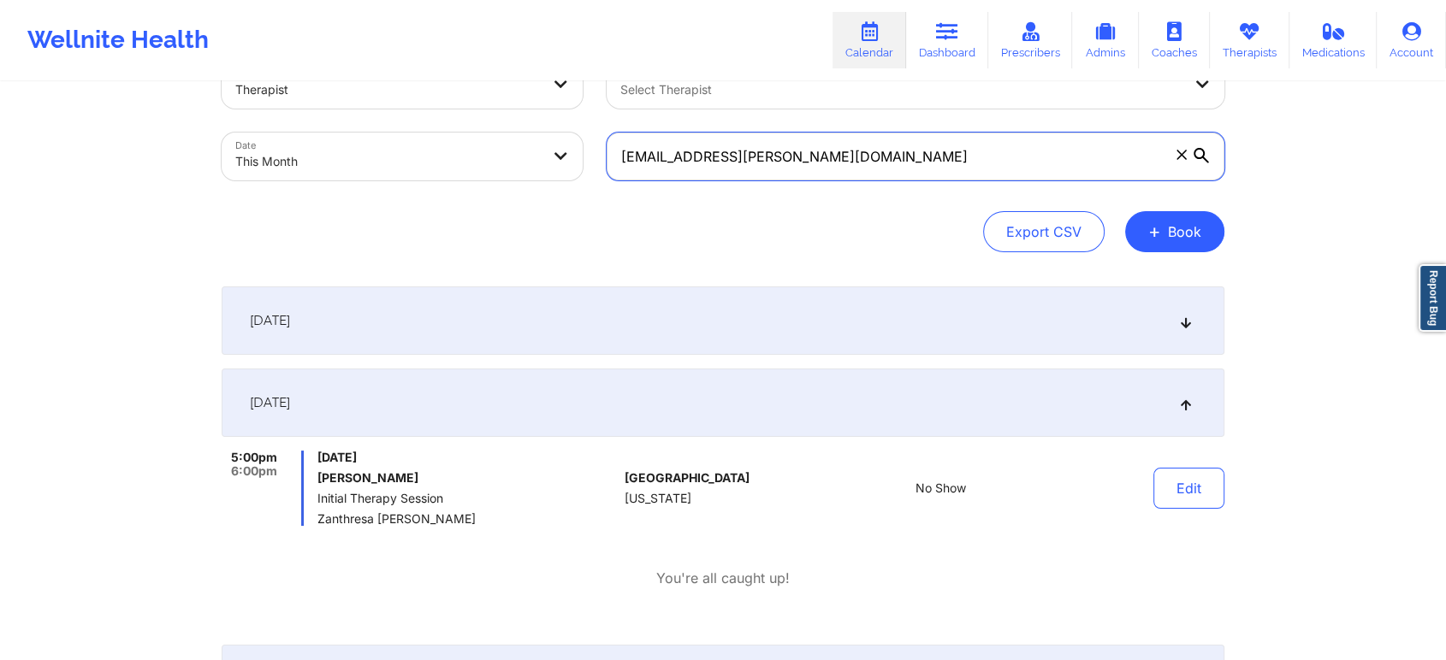
drag, startPoint x: 847, startPoint y: 176, endPoint x: 554, endPoint y: 185, distance: 292.7
click at [554, 185] on div "Provider Role Therapist Therapist Select Therapist Date This Month [EMAIL_ADDRE…" at bounding box center [723, 121] width 1027 height 144
paste input "[EMAIL_ADDRESS][DOMAIN_NAME]"
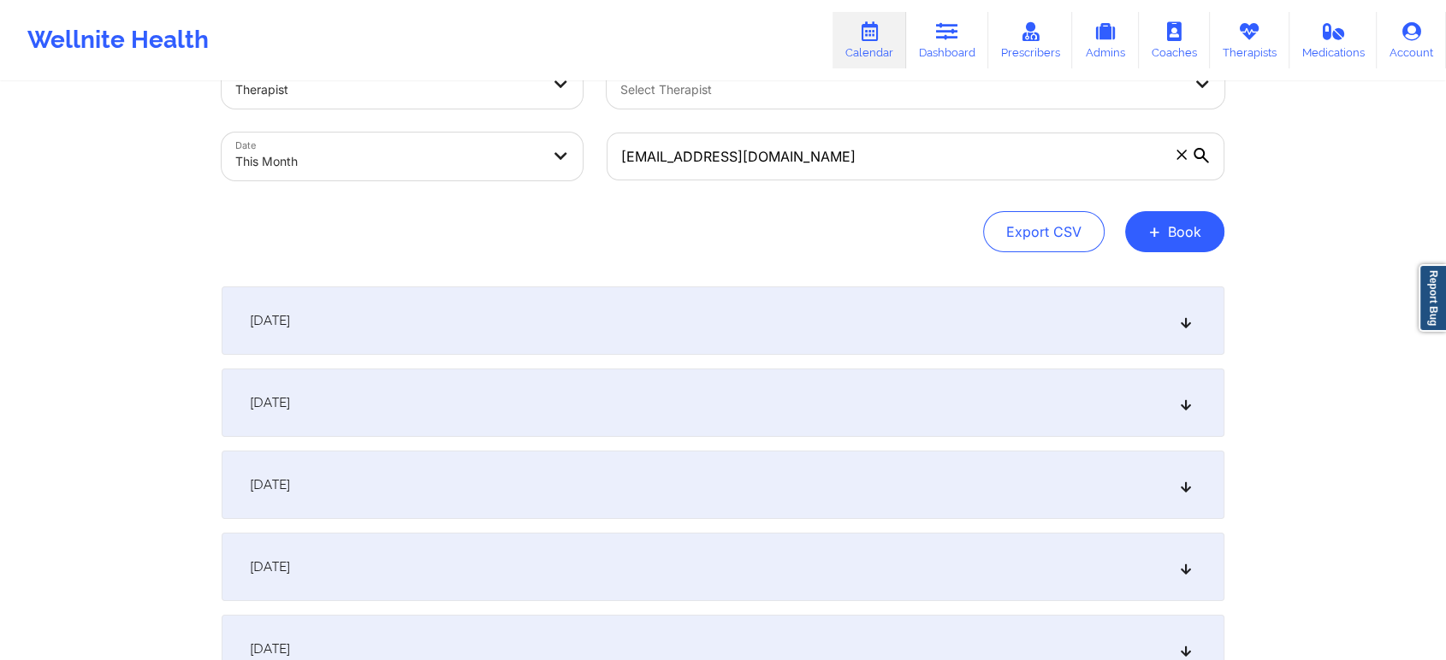
click at [715, 386] on div "[DATE]" at bounding box center [723, 403] width 1003 height 68
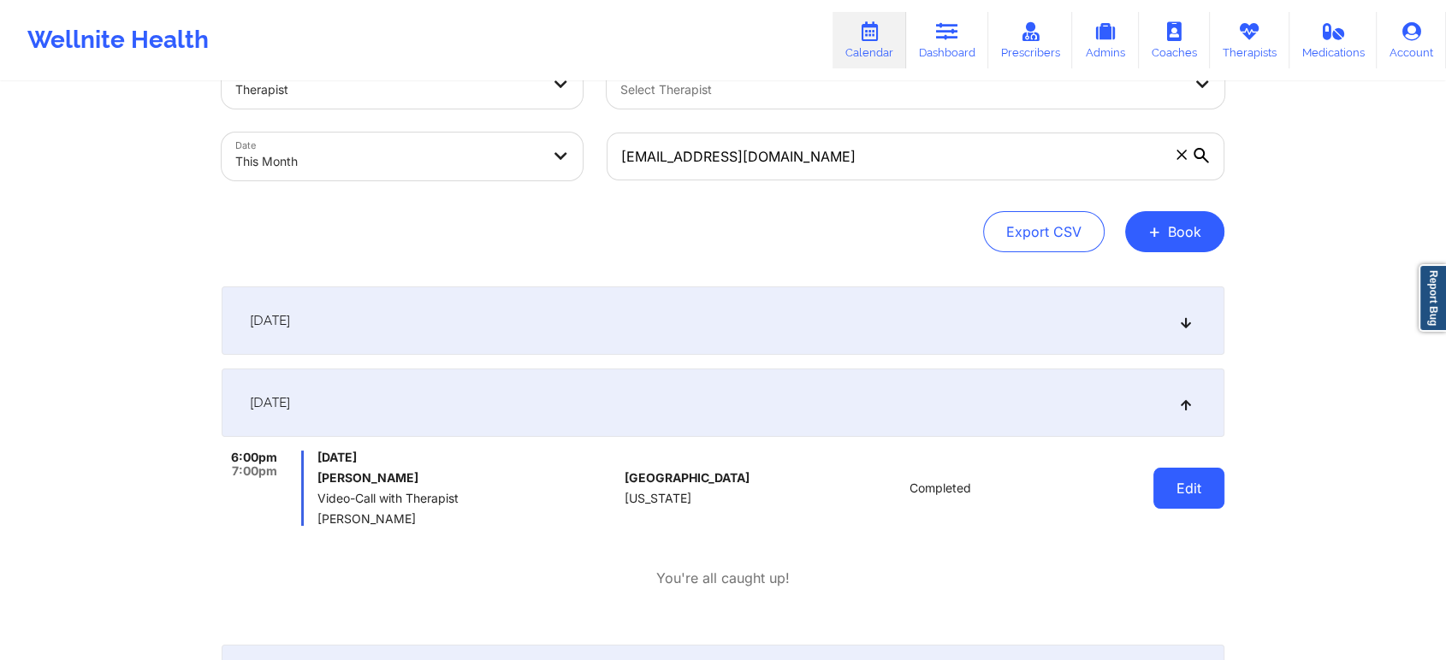
click at [1188, 498] on button "Edit" at bounding box center [1188, 488] width 71 height 41
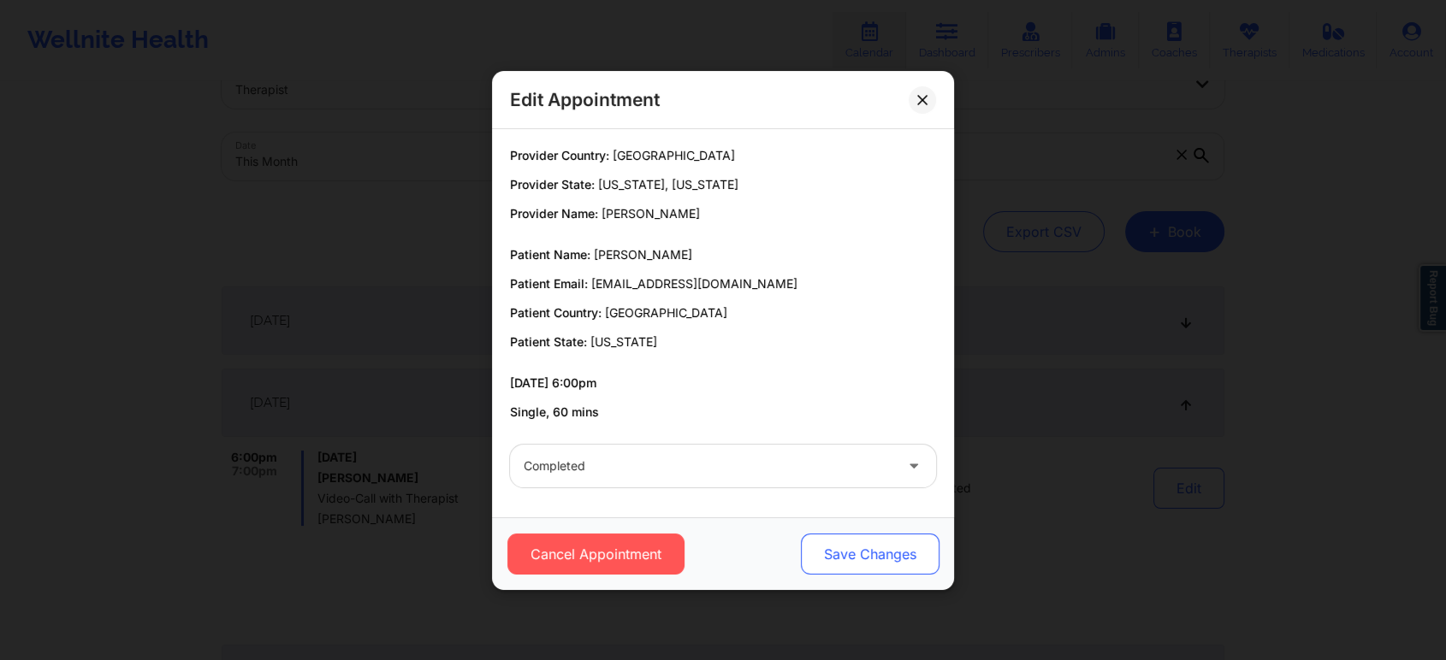
click at [842, 554] on button "Save Changes" at bounding box center [870, 554] width 139 height 41
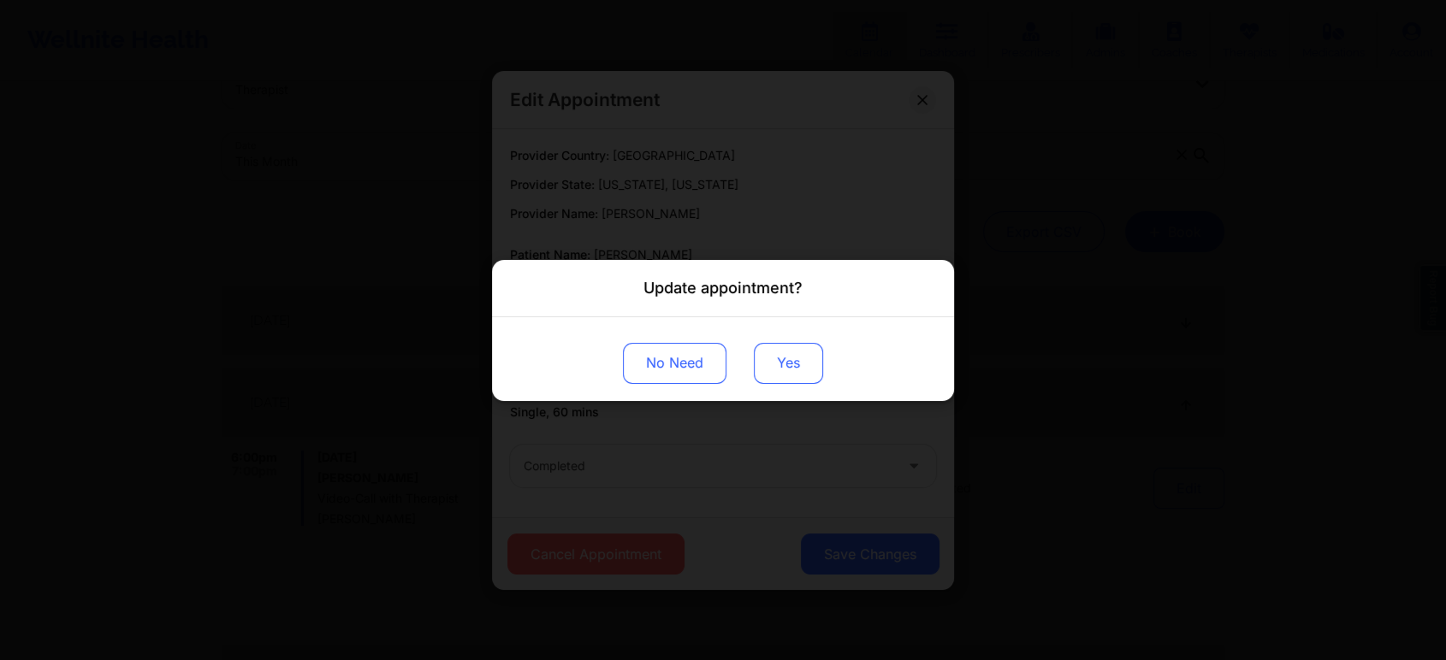
click at [772, 356] on button "Yes" at bounding box center [788, 362] width 69 height 41
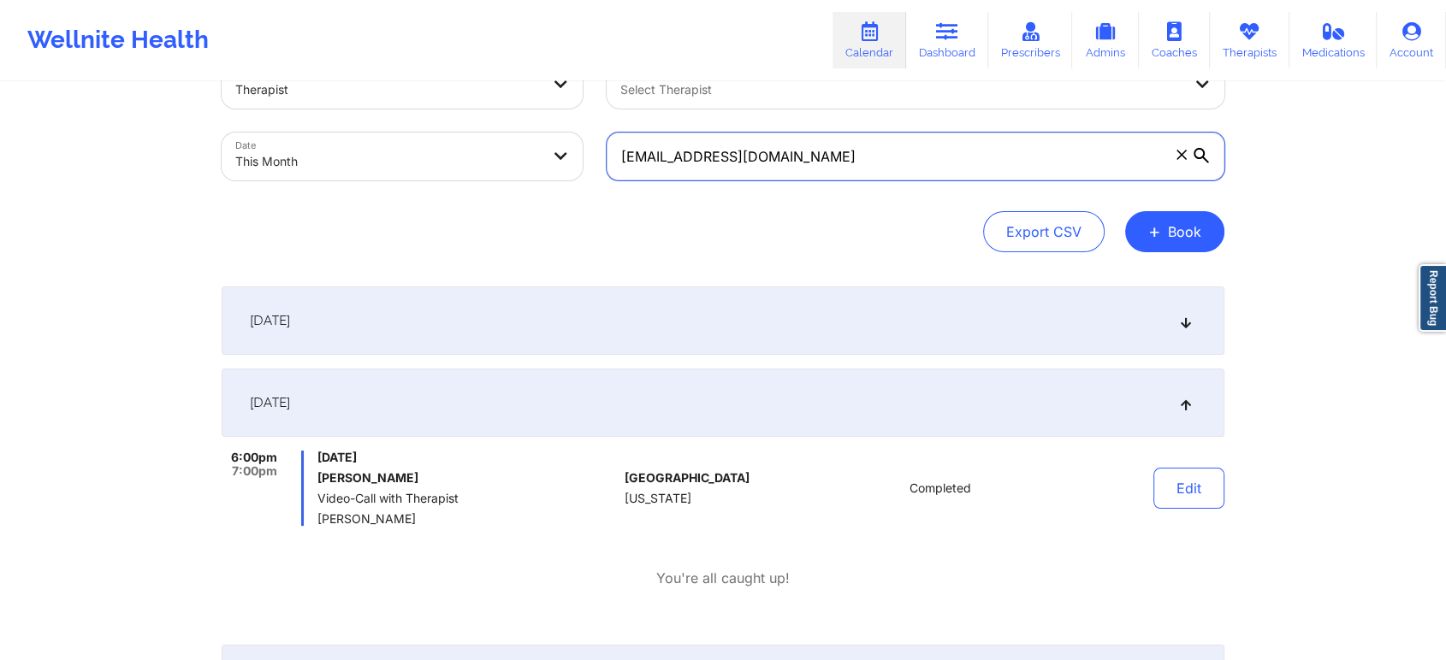
drag, startPoint x: 853, startPoint y: 168, endPoint x: 613, endPoint y: 141, distance: 241.0
click at [613, 141] on input "[EMAIL_ADDRESS][DOMAIN_NAME]" at bounding box center [916, 157] width 618 height 48
paste input "[PERSON_NAME].martinez375"
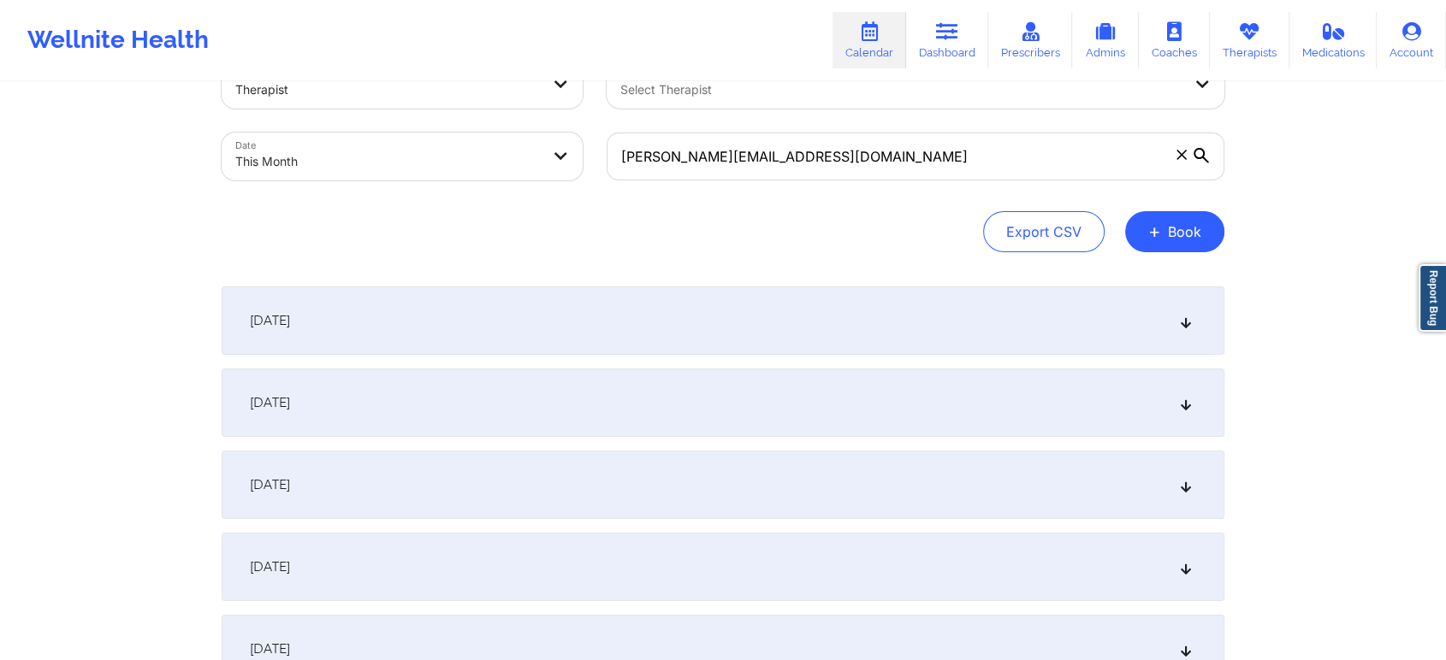
click at [602, 380] on div "[DATE]" at bounding box center [723, 403] width 1003 height 68
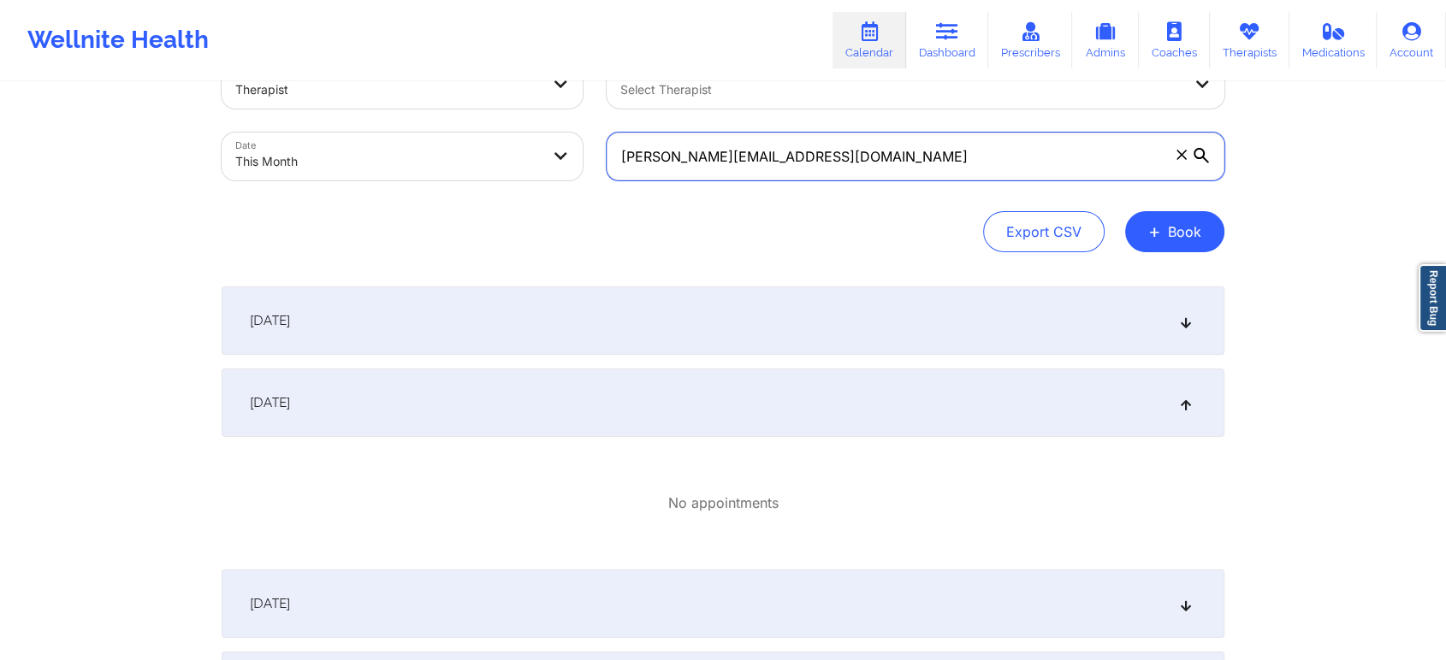
drag, startPoint x: 861, startPoint y: 169, endPoint x: 501, endPoint y: 132, distance: 361.3
click at [501, 132] on div "Provider Role Therapist Therapist Select Therapist Date This Month [PERSON_NAME…" at bounding box center [723, 121] width 1027 height 144
drag, startPoint x: 832, startPoint y: 175, endPoint x: 848, endPoint y: 168, distance: 16.9
click at [848, 168] on input "[PERSON_NAME][EMAIL_ADDRESS][DOMAIN_NAME]" at bounding box center [916, 157] width 618 height 48
drag, startPoint x: 848, startPoint y: 168, endPoint x: 603, endPoint y: 160, distance: 244.8
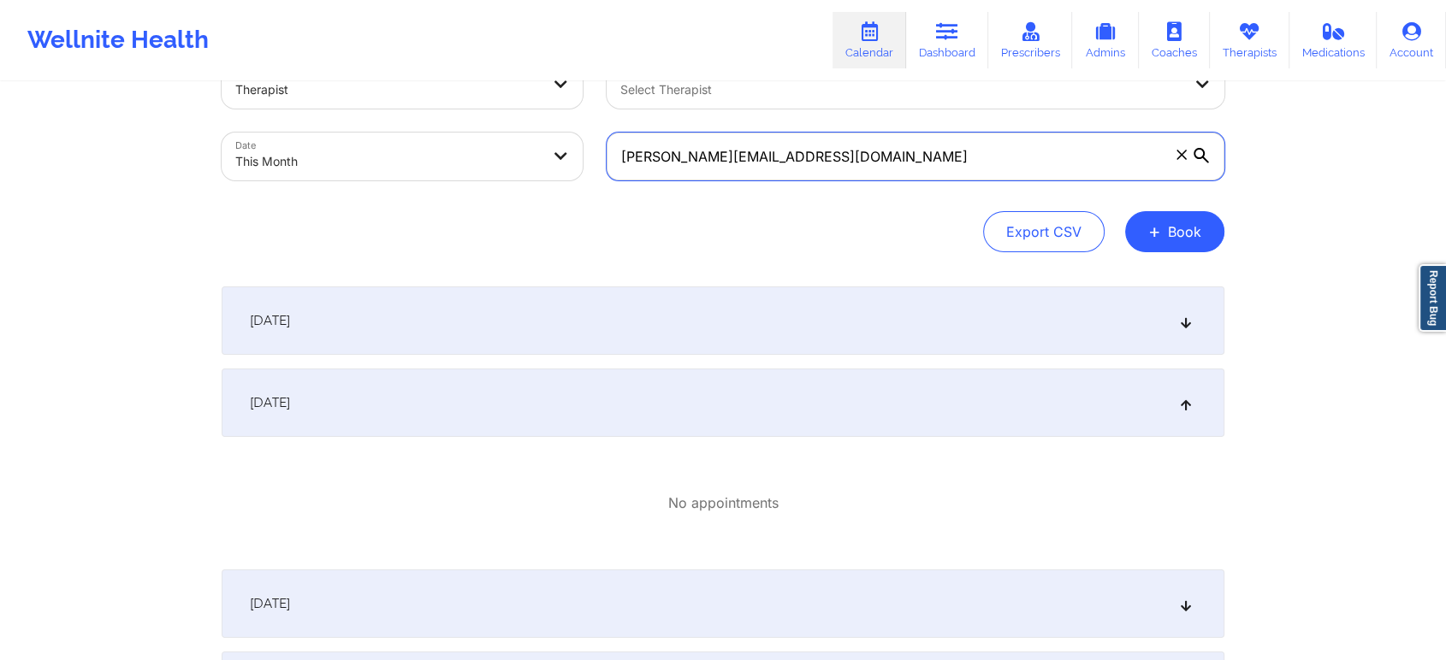
click at [603, 160] on div "[PERSON_NAME][EMAIL_ADDRESS][DOMAIN_NAME]" at bounding box center [916, 157] width 642 height 72
paste input "[EMAIL_ADDRESS][PERSON_NAME]"
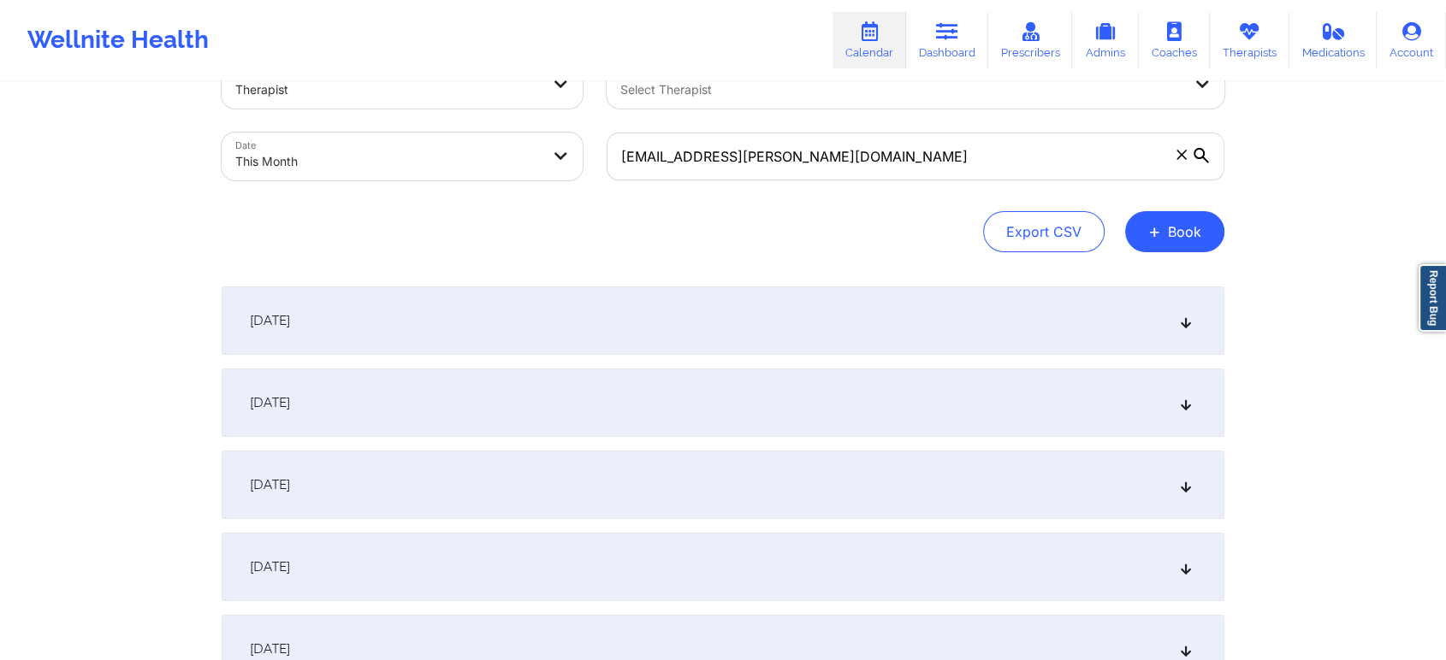
click at [553, 406] on div "[DATE]" at bounding box center [723, 403] width 1003 height 68
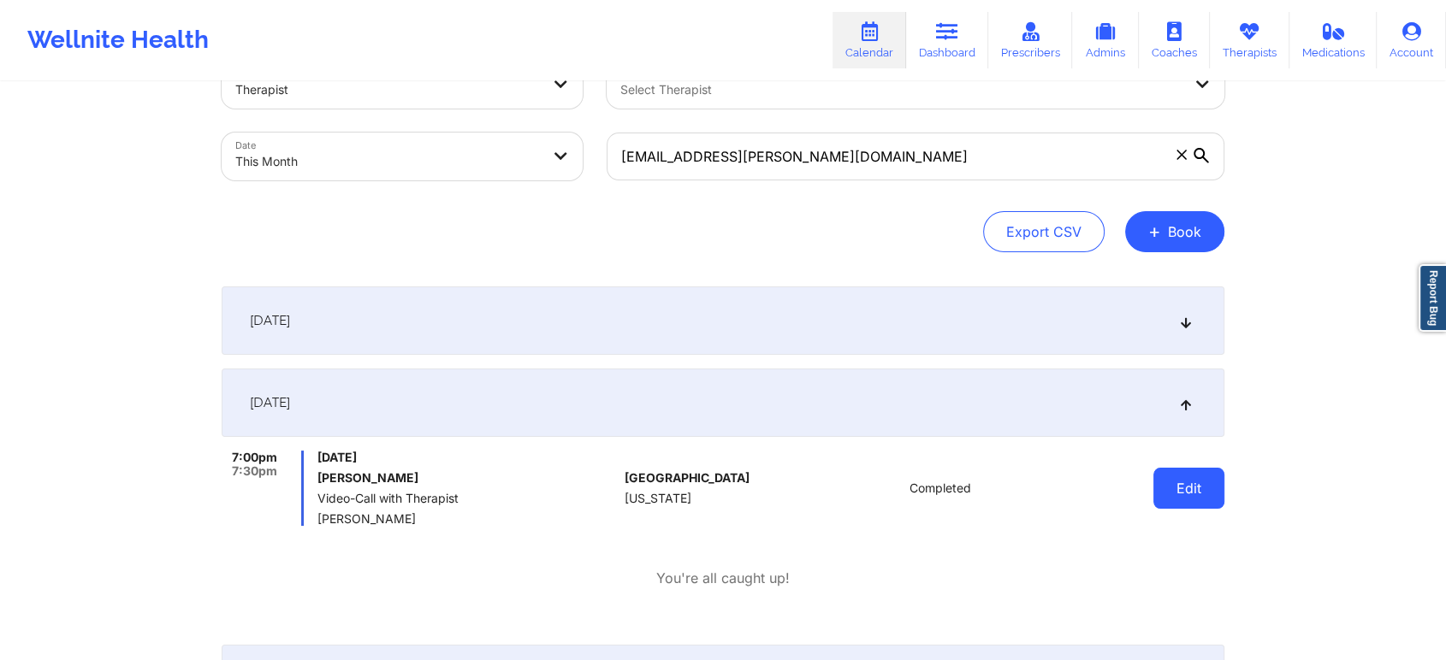
click at [1189, 483] on button "Edit" at bounding box center [1188, 488] width 71 height 41
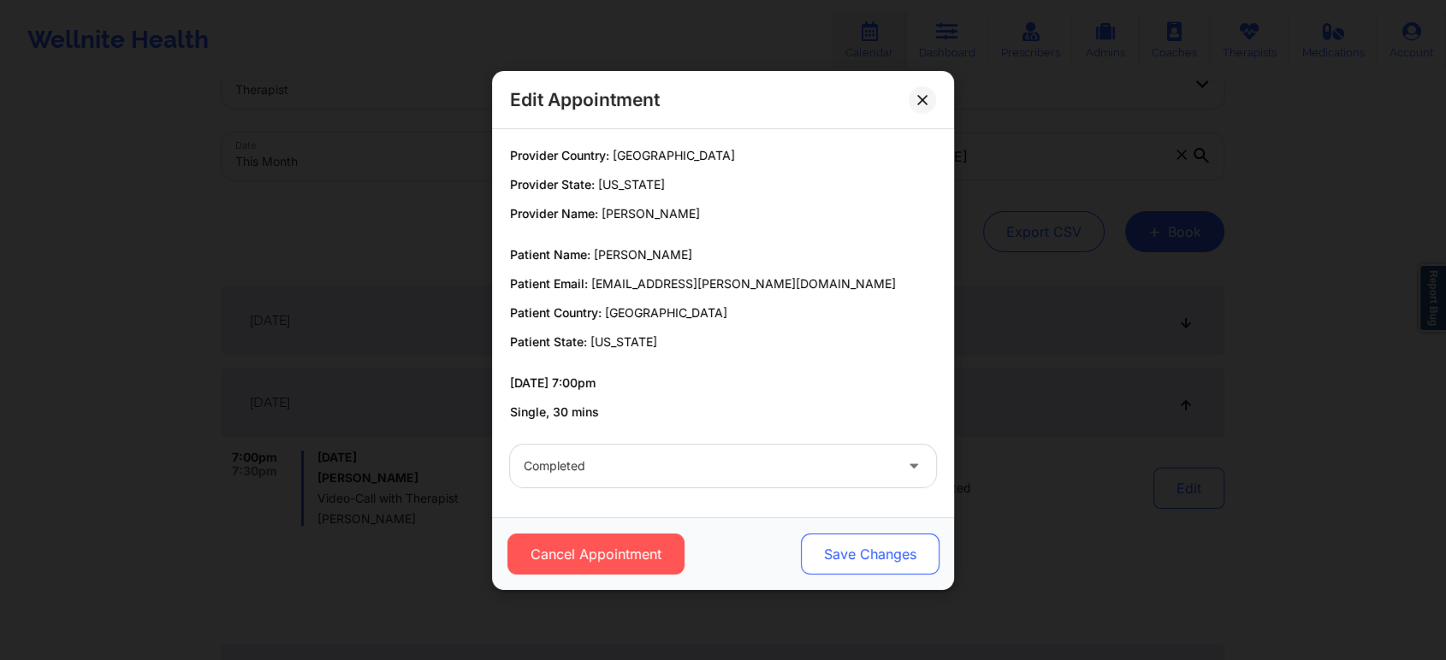
drag, startPoint x: 854, startPoint y: 570, endPoint x: 884, endPoint y: 549, distance: 36.3
click at [884, 549] on button "Save Changes" at bounding box center [870, 554] width 139 height 41
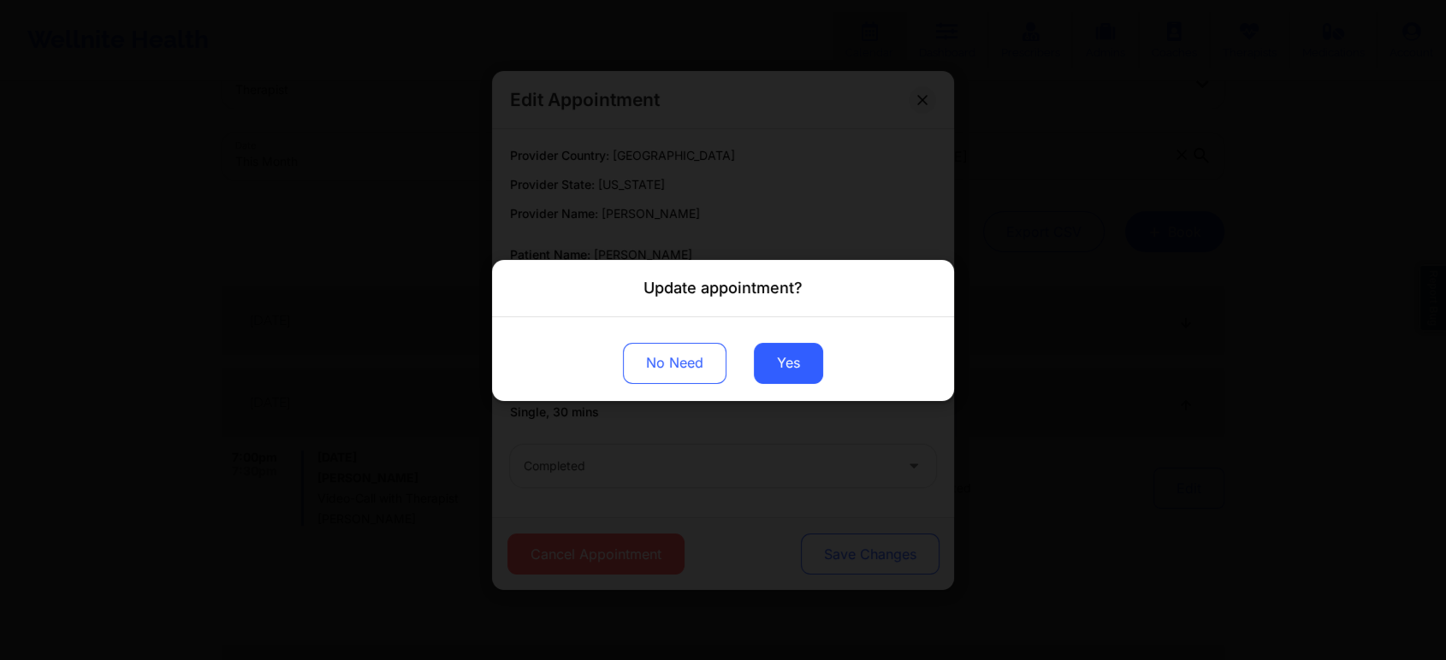
click at [884, 549] on div "Update appointment? No Need Yes" at bounding box center [723, 330] width 1446 height 660
click at [778, 374] on button "Yes" at bounding box center [788, 362] width 69 height 41
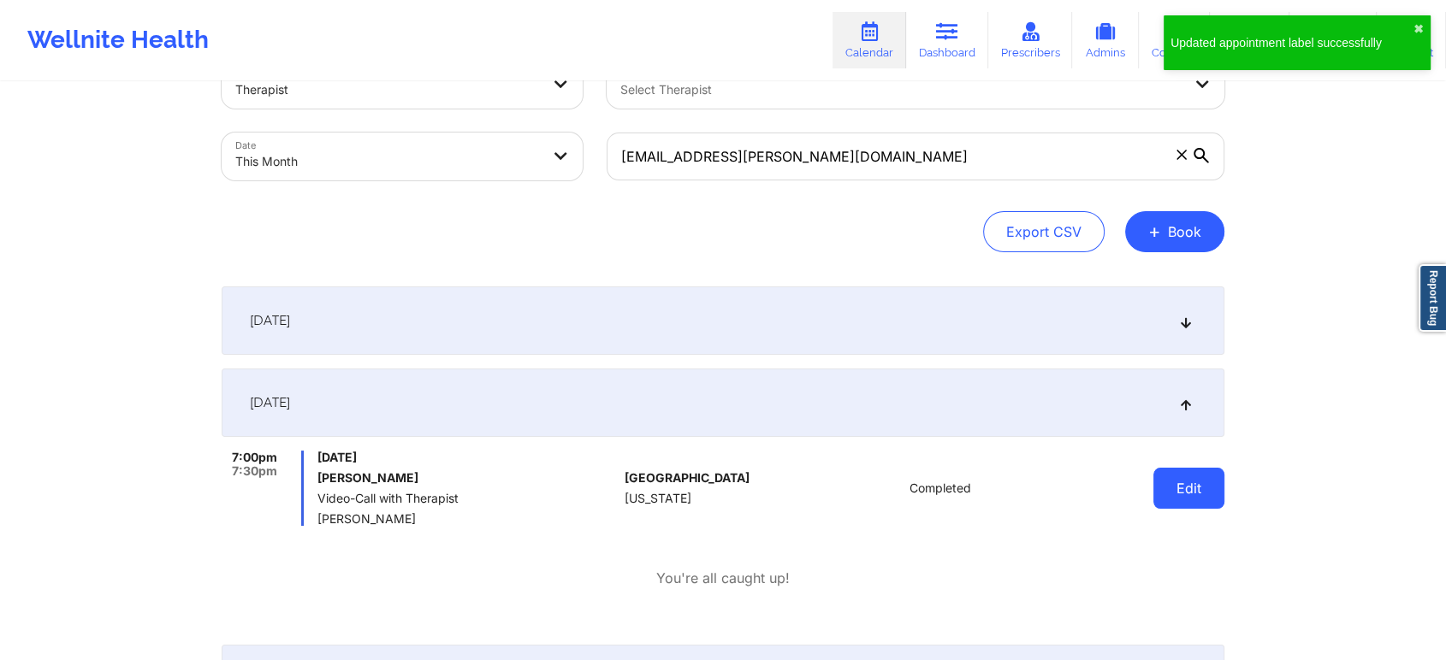
click at [1195, 504] on button "Edit" at bounding box center [1188, 488] width 71 height 41
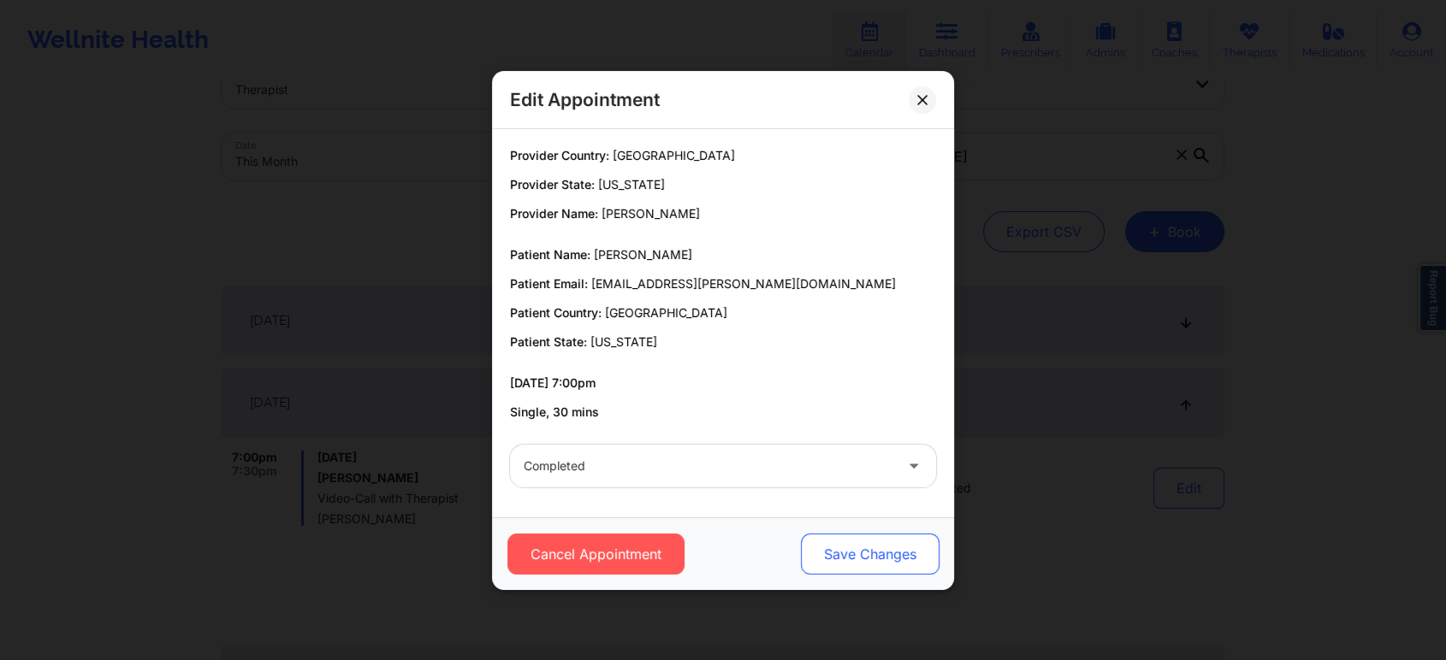
click at [840, 548] on button "Save Changes" at bounding box center [870, 554] width 139 height 41
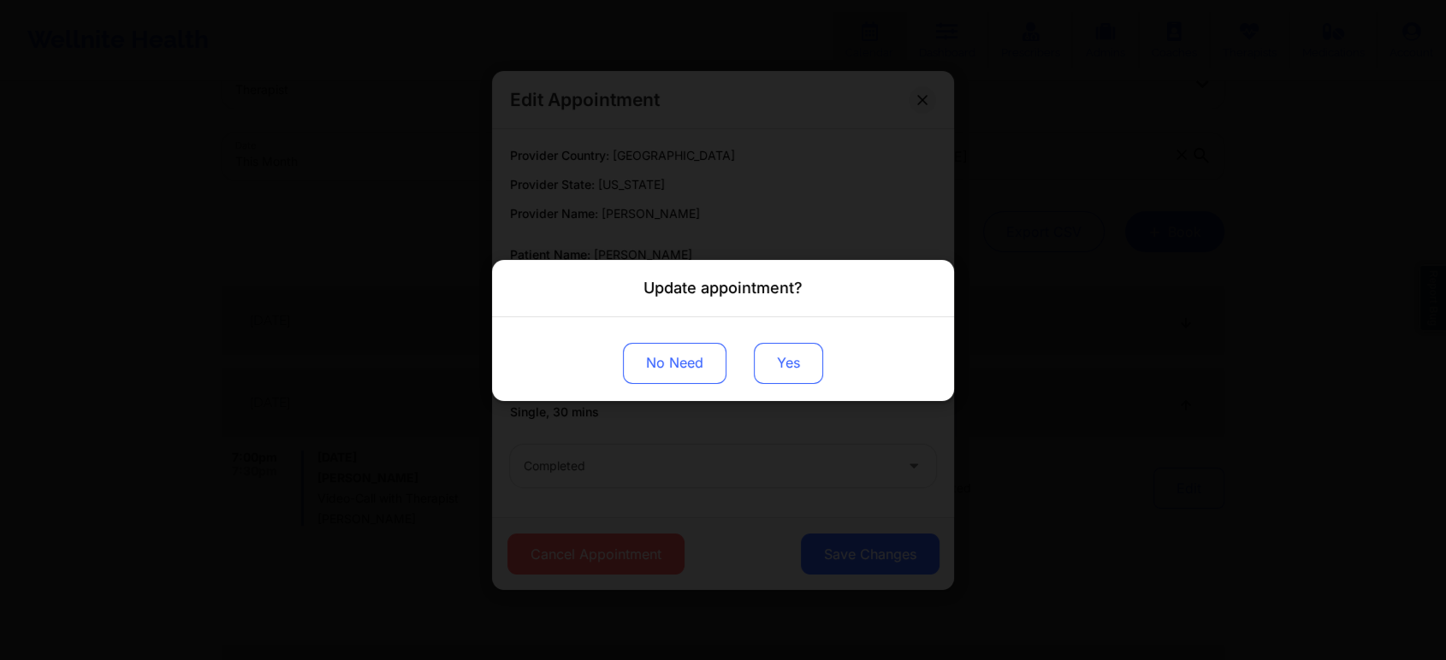
click at [761, 376] on button "Yes" at bounding box center [788, 362] width 69 height 41
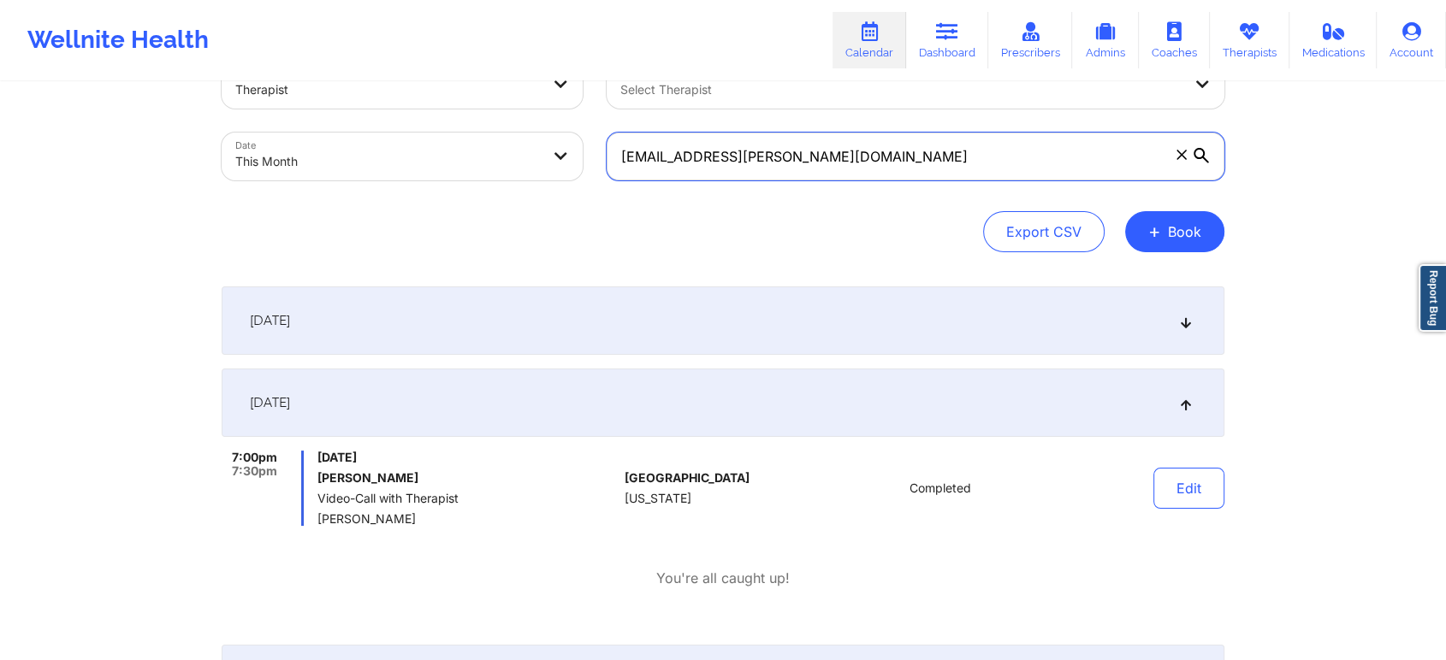
drag, startPoint x: 804, startPoint y: 145, endPoint x: 514, endPoint y: 121, distance: 291.1
click at [514, 121] on div "Provider Role Therapist Therapist Select Therapist Date This Month [EMAIL_ADDRE…" at bounding box center [723, 121] width 1027 height 144
paste input "[EMAIL_ADDRESS]"
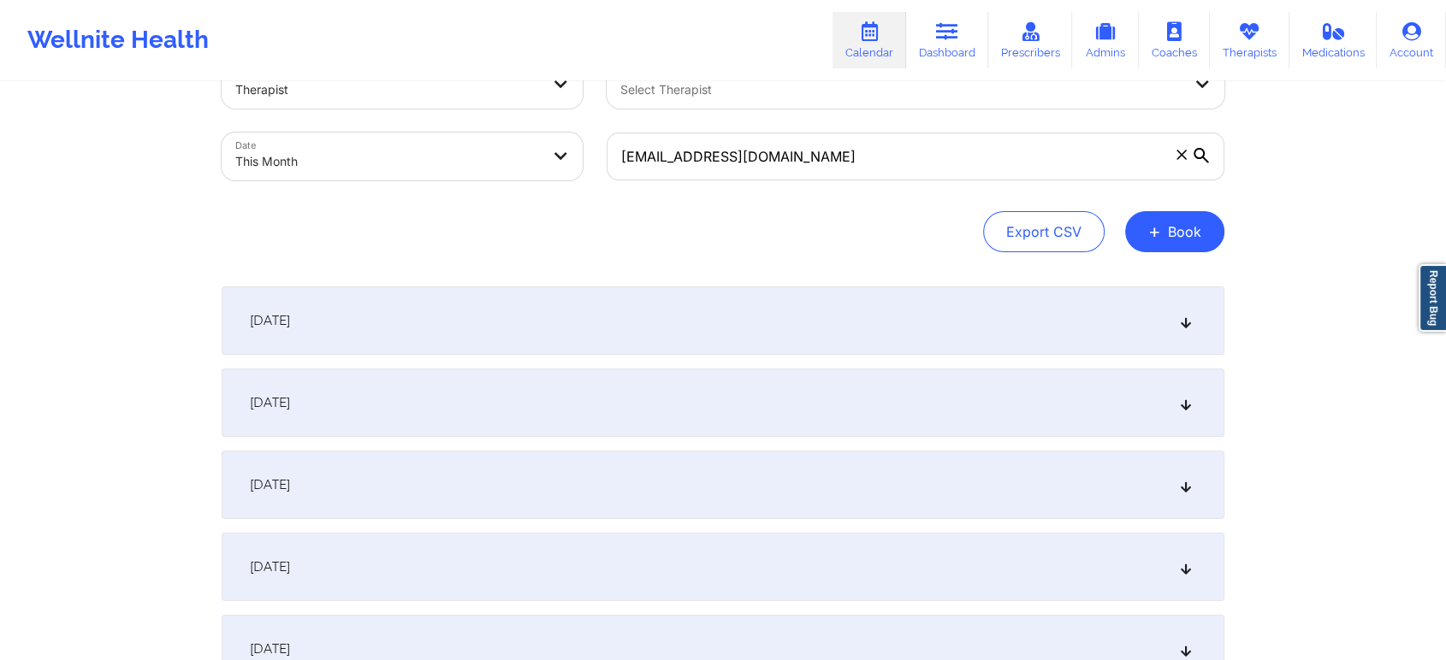
drag, startPoint x: 523, startPoint y: 379, endPoint x: 524, endPoint y: 391, distance: 12.1
click at [524, 391] on div "[DATE]" at bounding box center [723, 403] width 1003 height 68
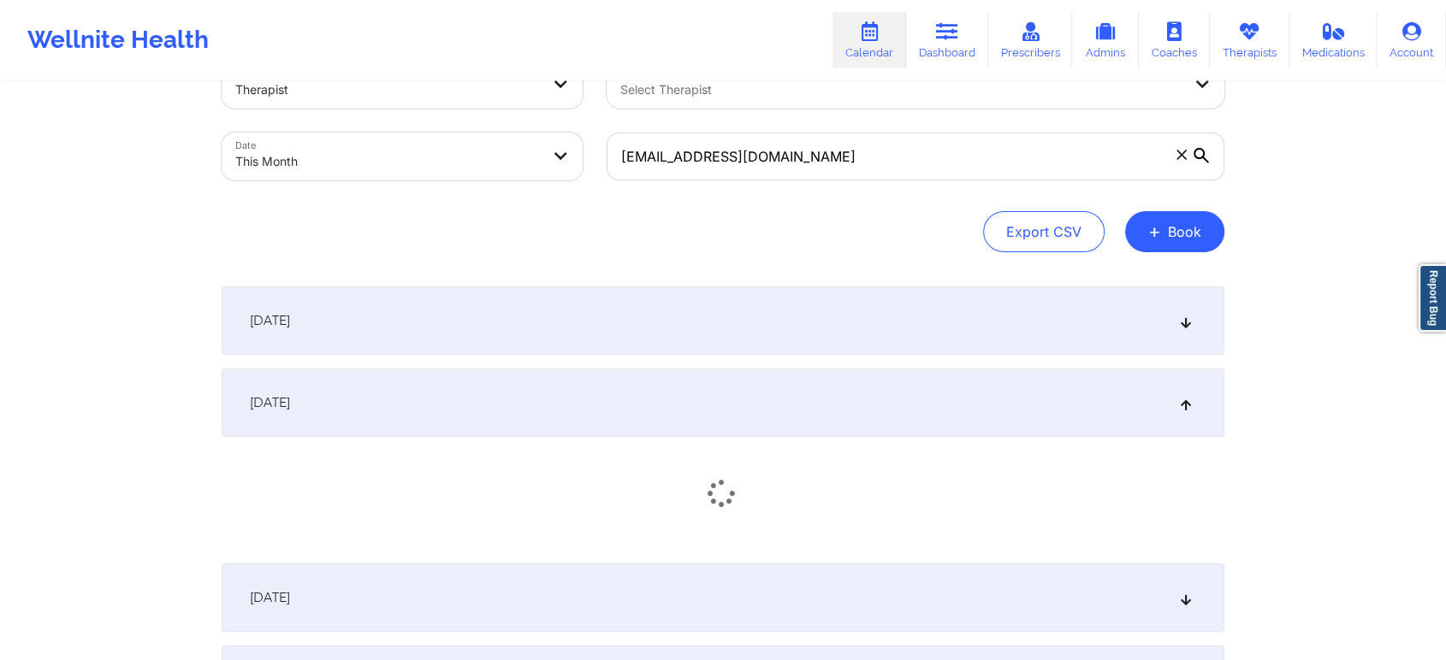
click at [524, 391] on div "[DATE]" at bounding box center [723, 403] width 1003 height 68
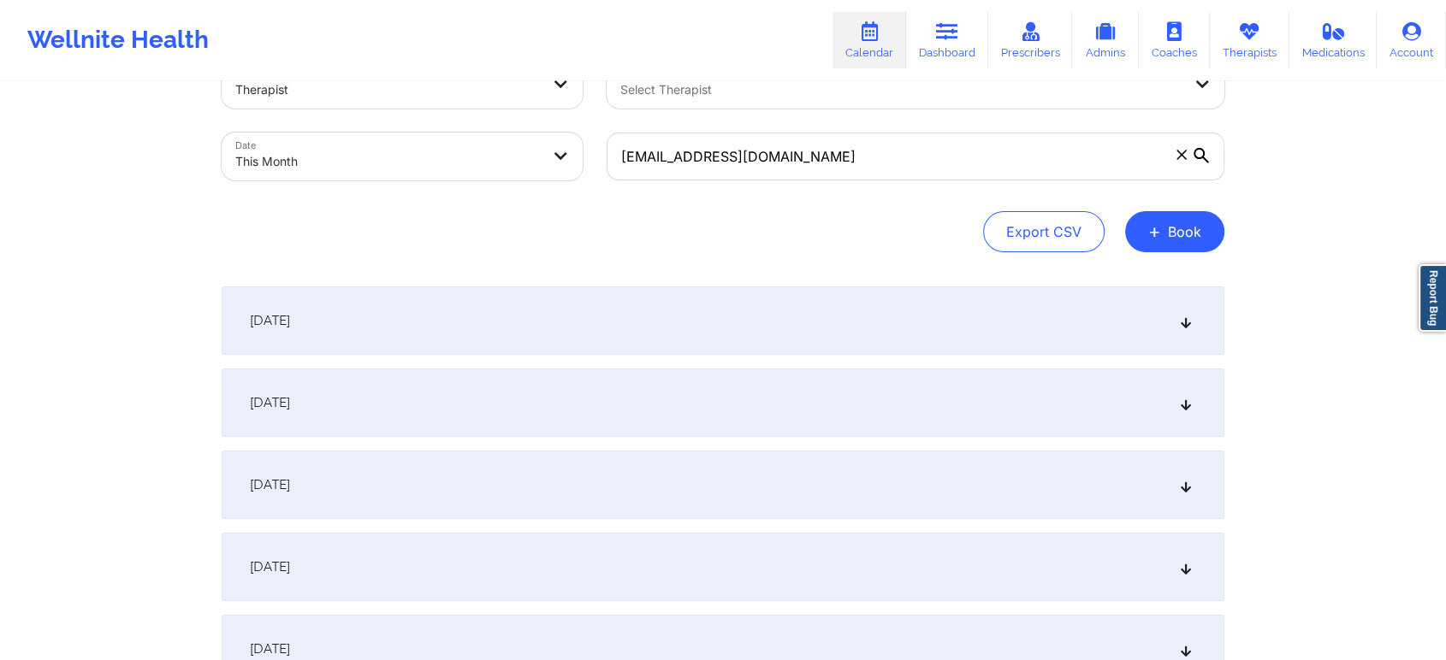
click at [524, 391] on div "[DATE]" at bounding box center [723, 403] width 1003 height 68
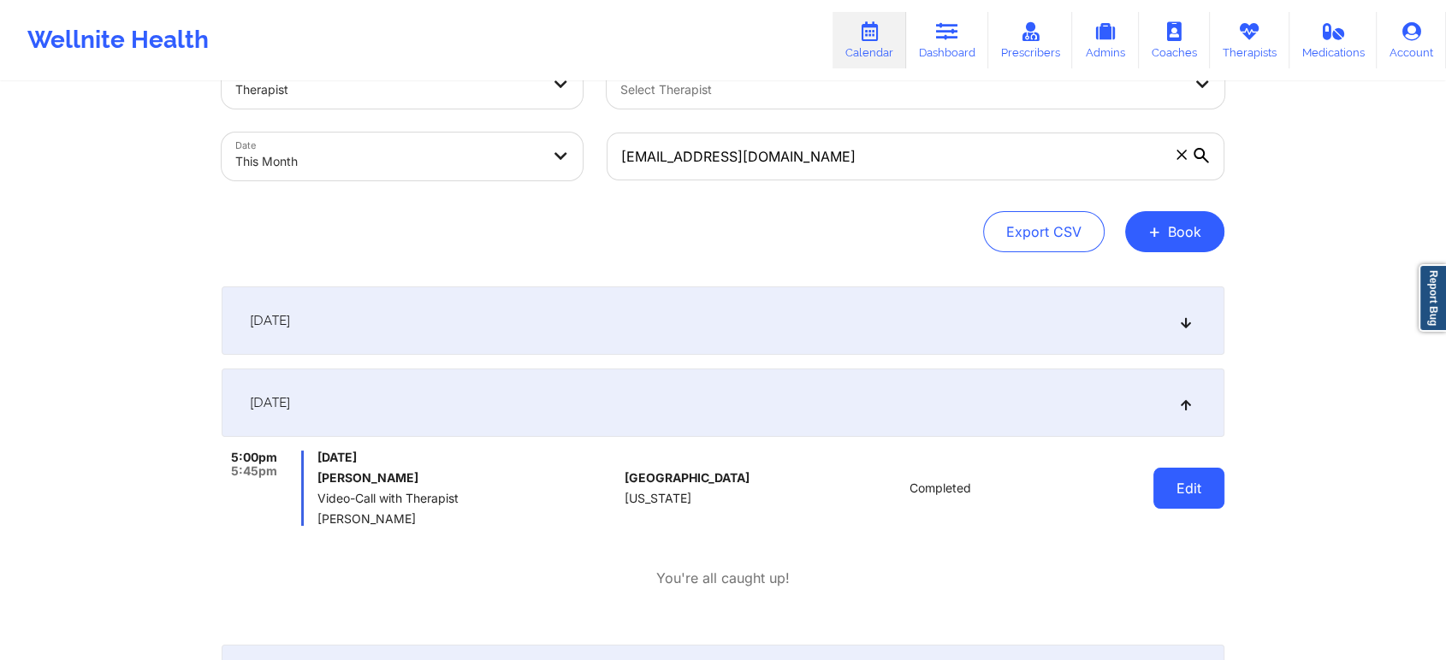
click at [1207, 484] on button "Edit" at bounding box center [1188, 488] width 71 height 41
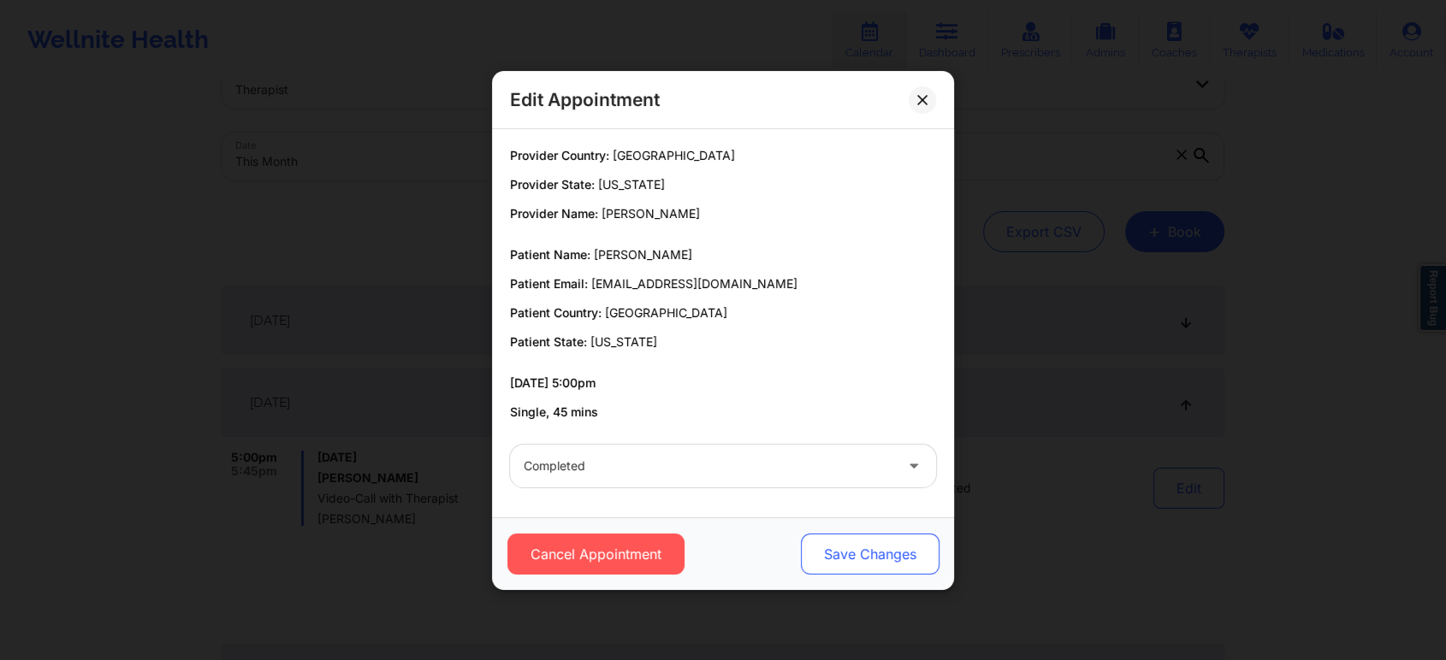
click at [872, 556] on button "Save Changes" at bounding box center [870, 554] width 139 height 41
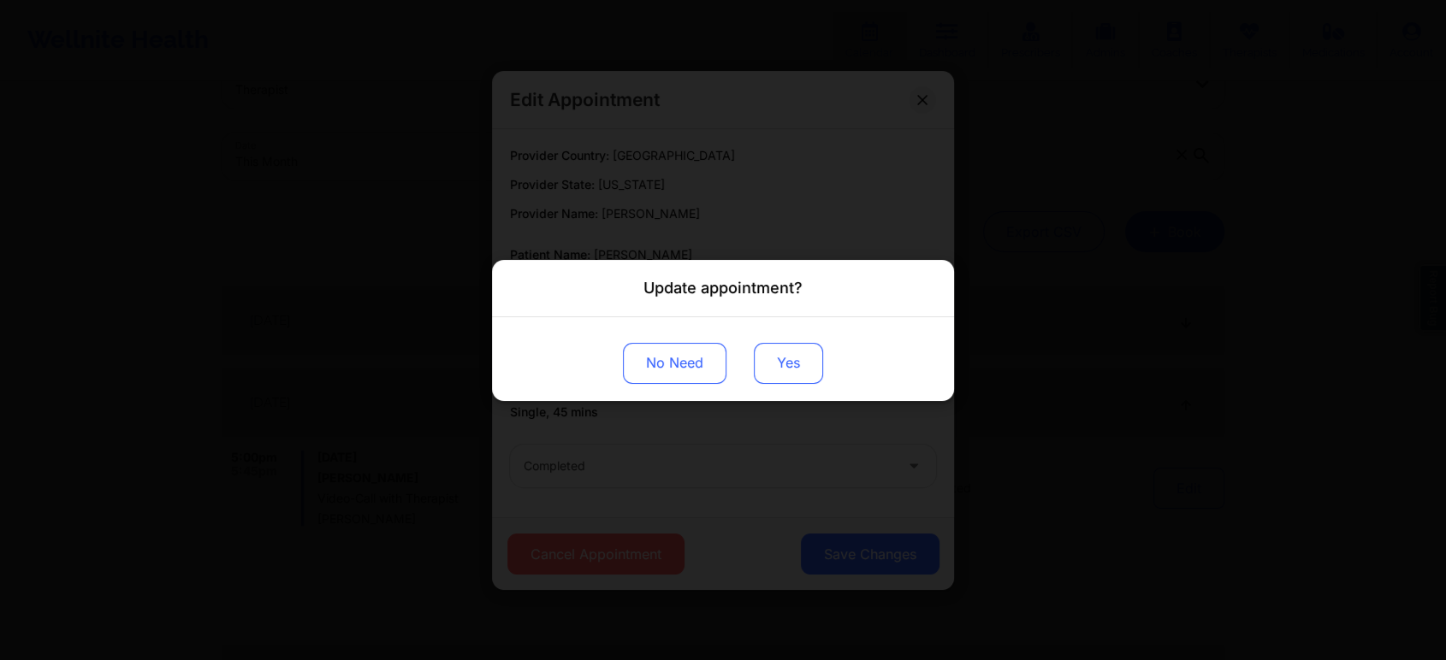
click at [774, 361] on button "Yes" at bounding box center [788, 362] width 69 height 41
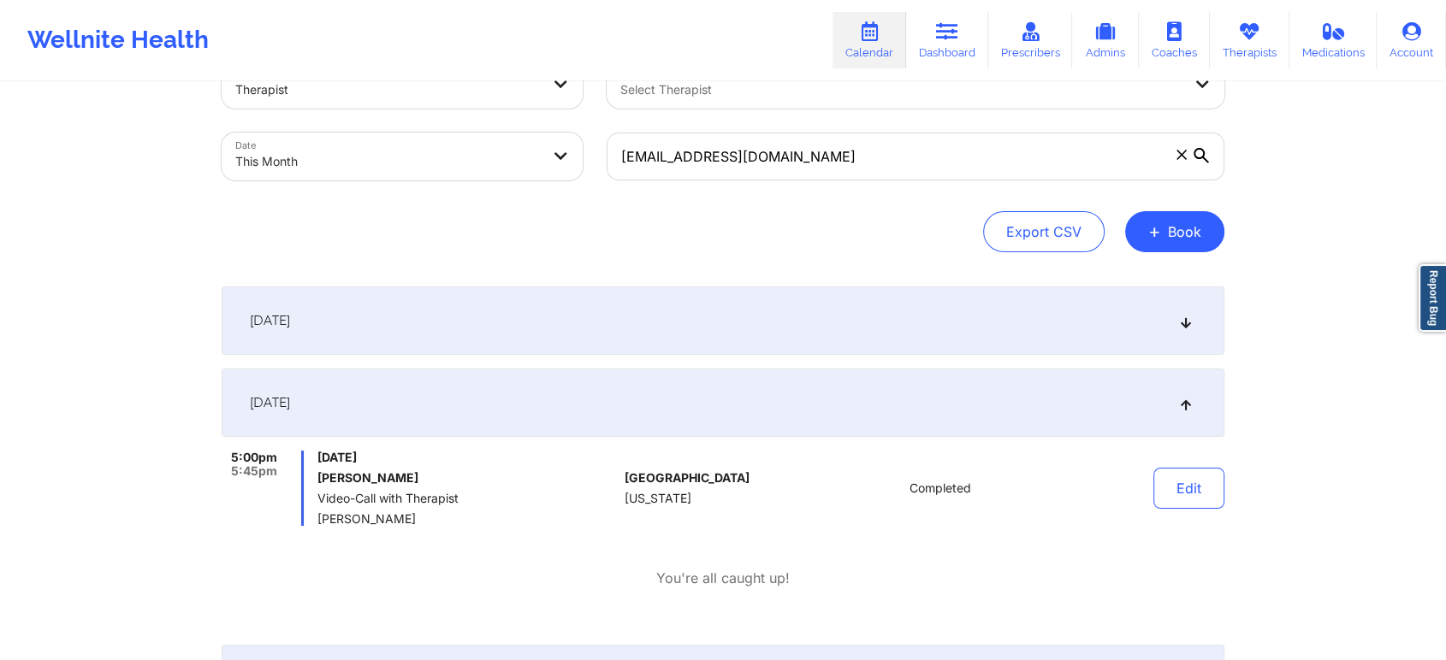
drag, startPoint x: 953, startPoint y: 190, endPoint x: 984, endPoint y: 172, distance: 35.7
click at [984, 172] on div "[EMAIL_ADDRESS][DOMAIN_NAME]" at bounding box center [916, 157] width 642 height 72
drag, startPoint x: 984, startPoint y: 172, endPoint x: 548, endPoint y: 112, distance: 440.4
click at [548, 112] on div "Provider Role Therapist Therapist Select Therapist Date This Month [EMAIL_ADDRE…" at bounding box center [723, 121] width 1027 height 144
paste input "kpreston0805@g"
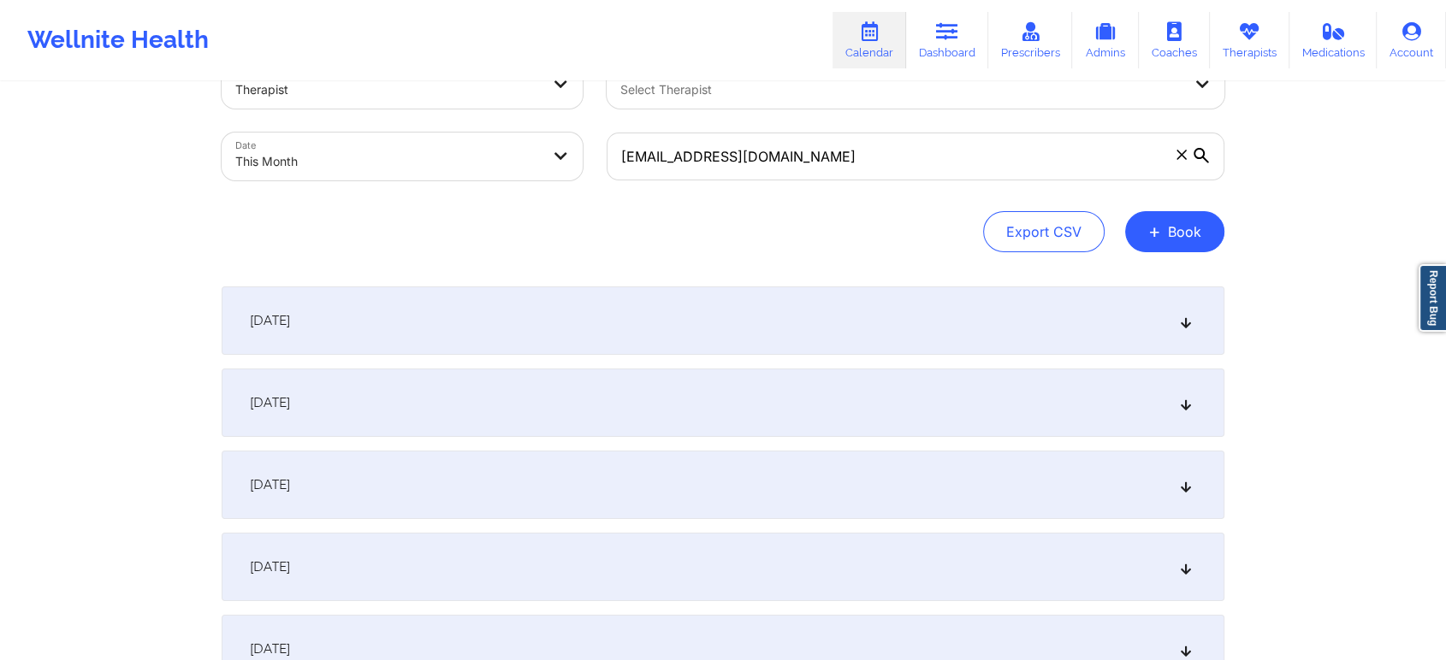
click at [596, 396] on div "[DATE]" at bounding box center [723, 403] width 1003 height 68
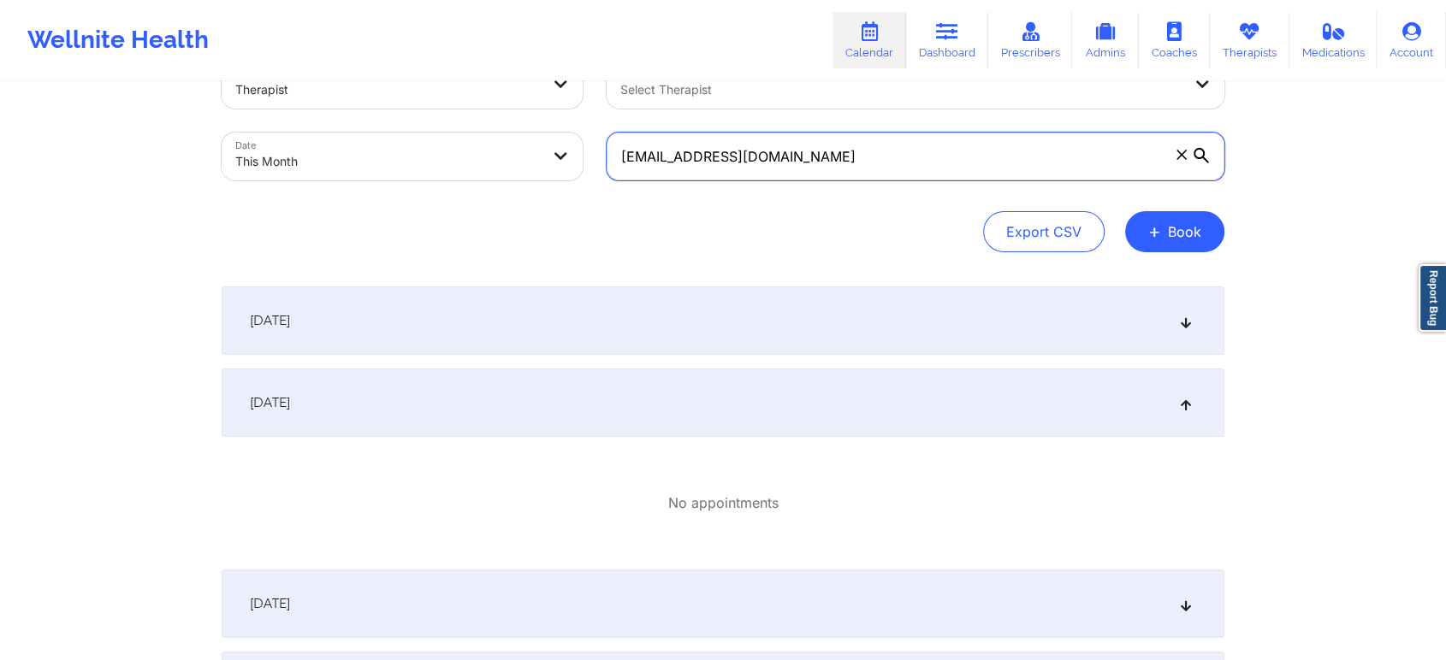
drag, startPoint x: 881, startPoint y: 175, endPoint x: 527, endPoint y: 141, distance: 355.8
click at [527, 141] on div "Provider Role Therapist Therapist Select Therapist Date This Month [EMAIL_ADDRE…" at bounding box center [723, 121] width 1027 height 144
paste input "erinaikens9"
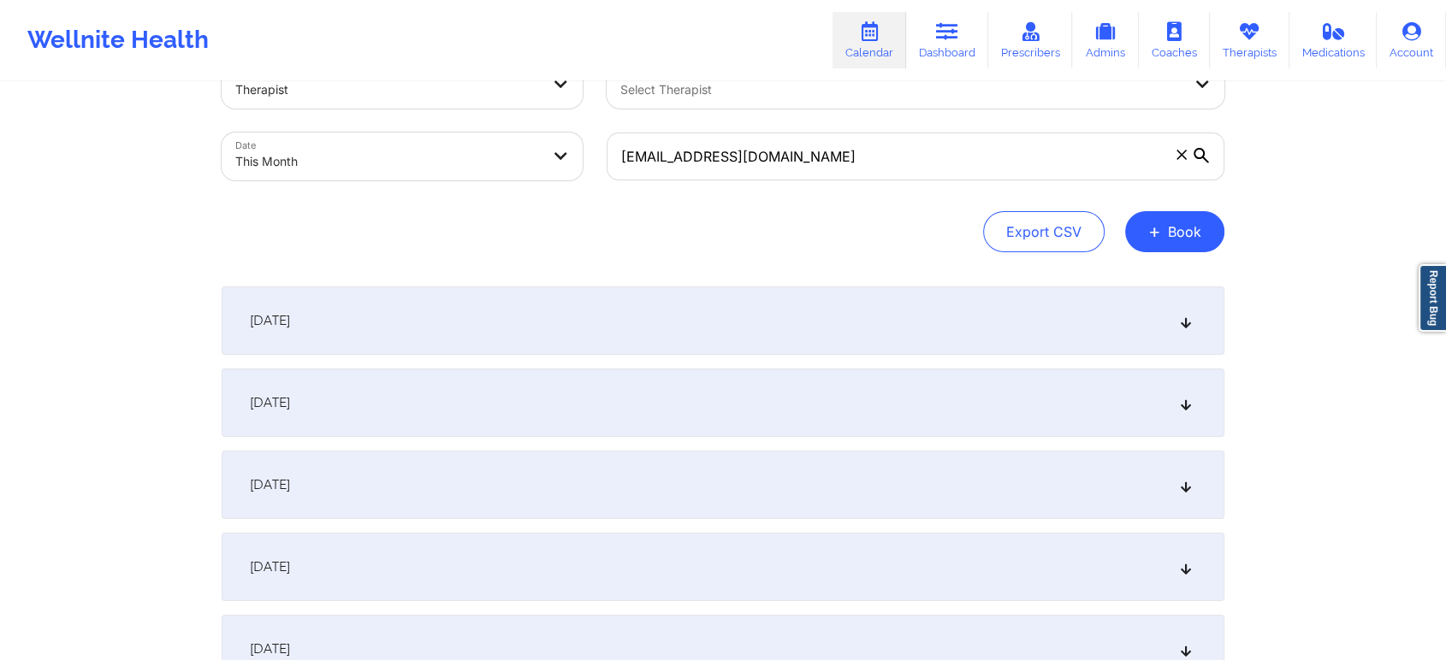
click at [507, 400] on div "[DATE]" at bounding box center [723, 403] width 1003 height 68
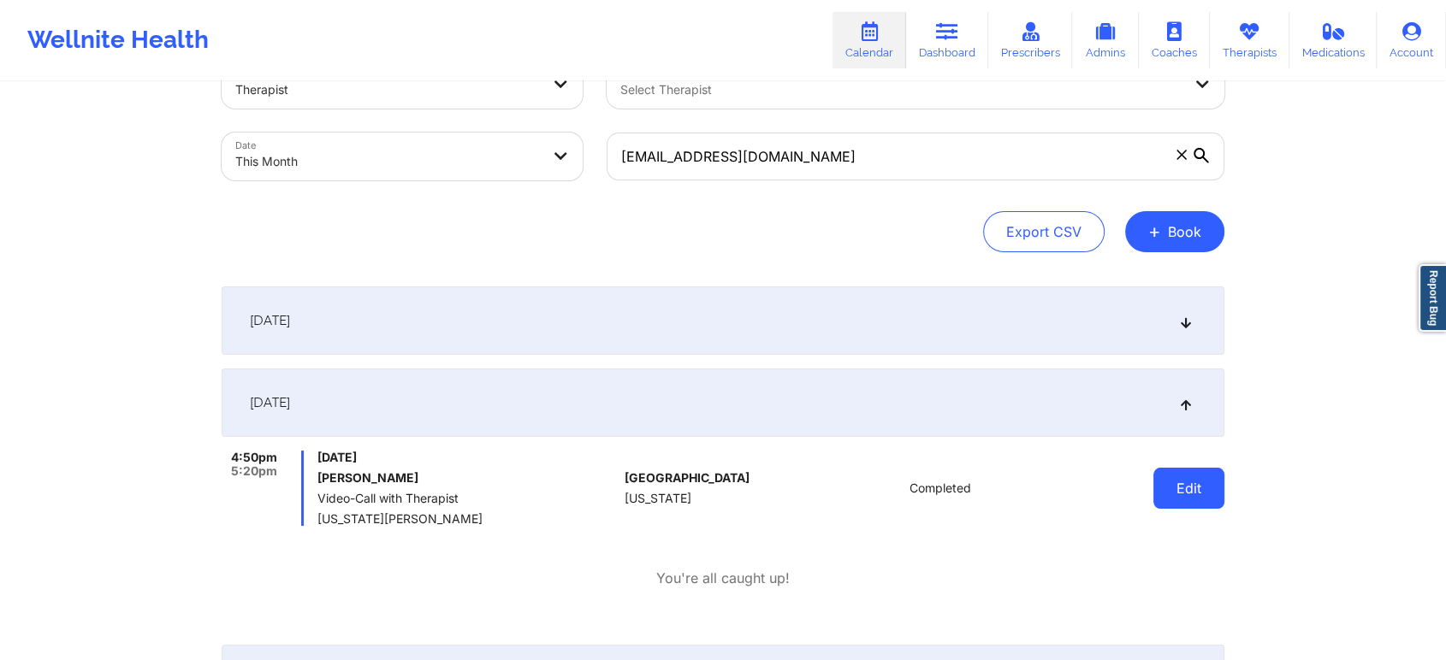
click at [1170, 496] on button "Edit" at bounding box center [1188, 488] width 71 height 41
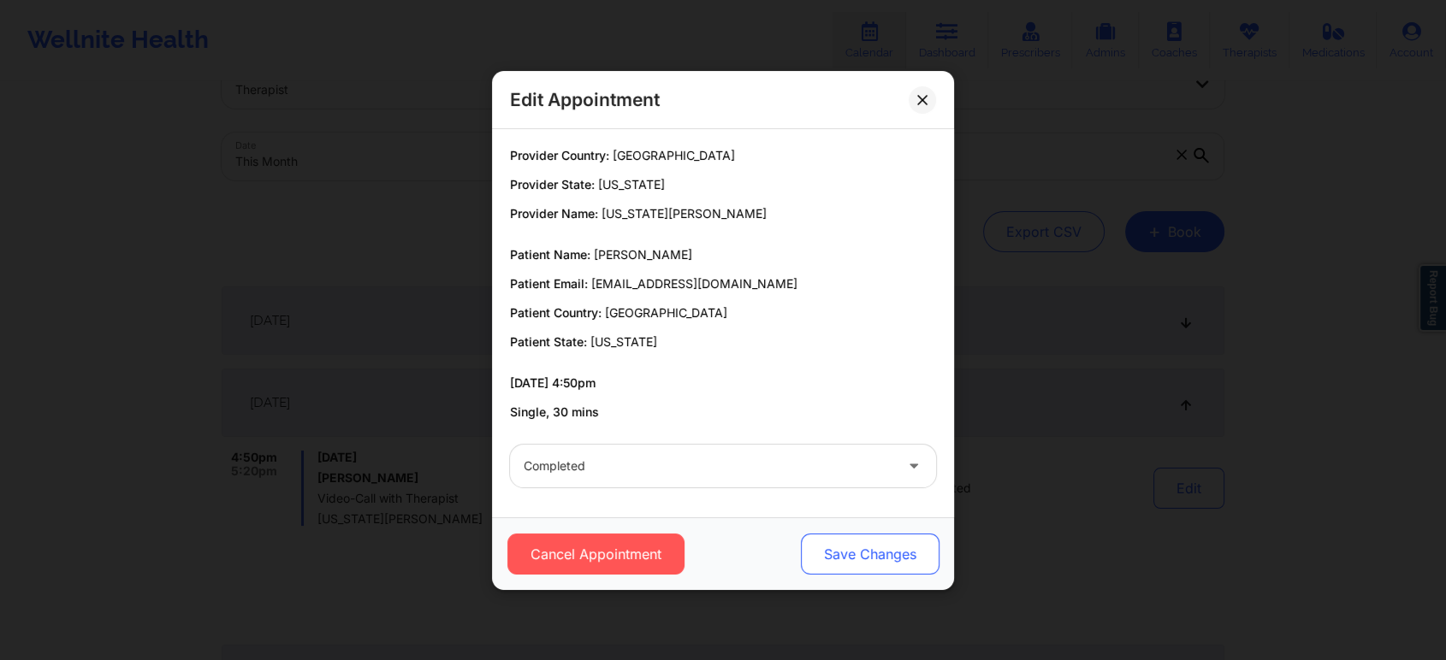
click at [859, 541] on button "Save Changes" at bounding box center [870, 554] width 139 height 41
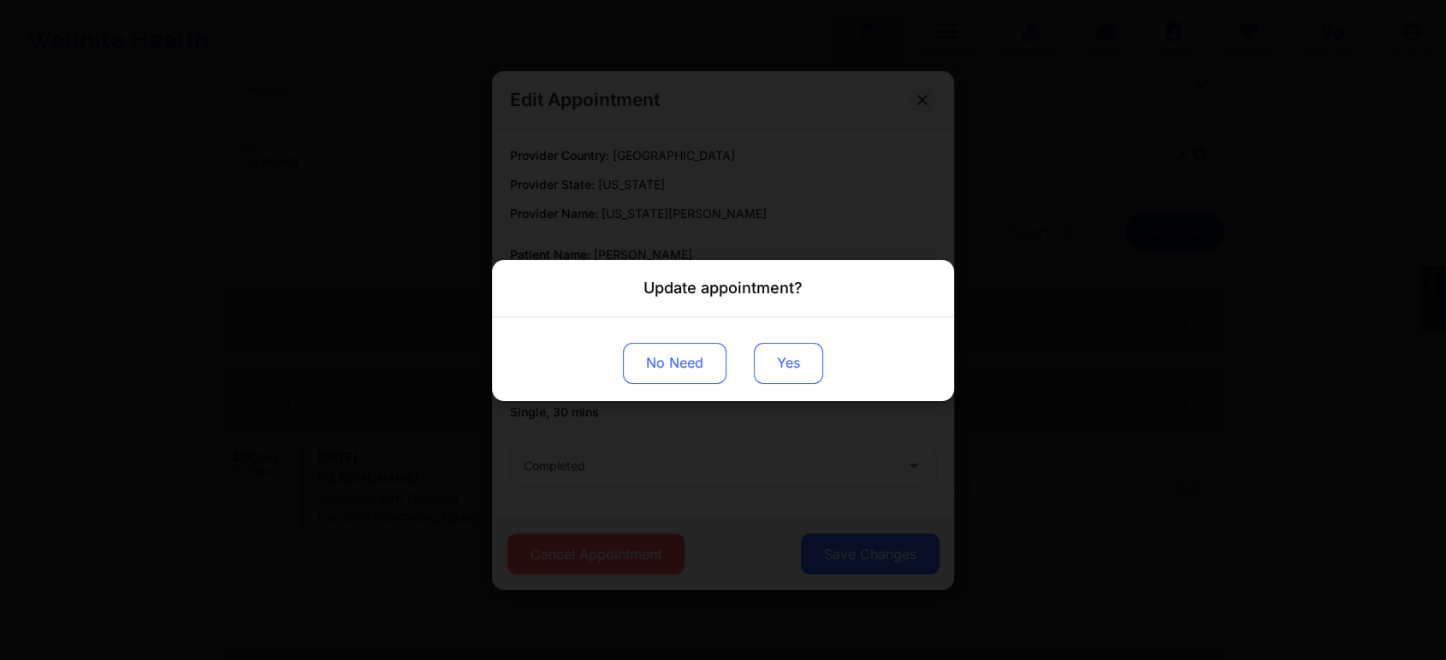
click at [785, 353] on button "Yes" at bounding box center [788, 362] width 69 height 41
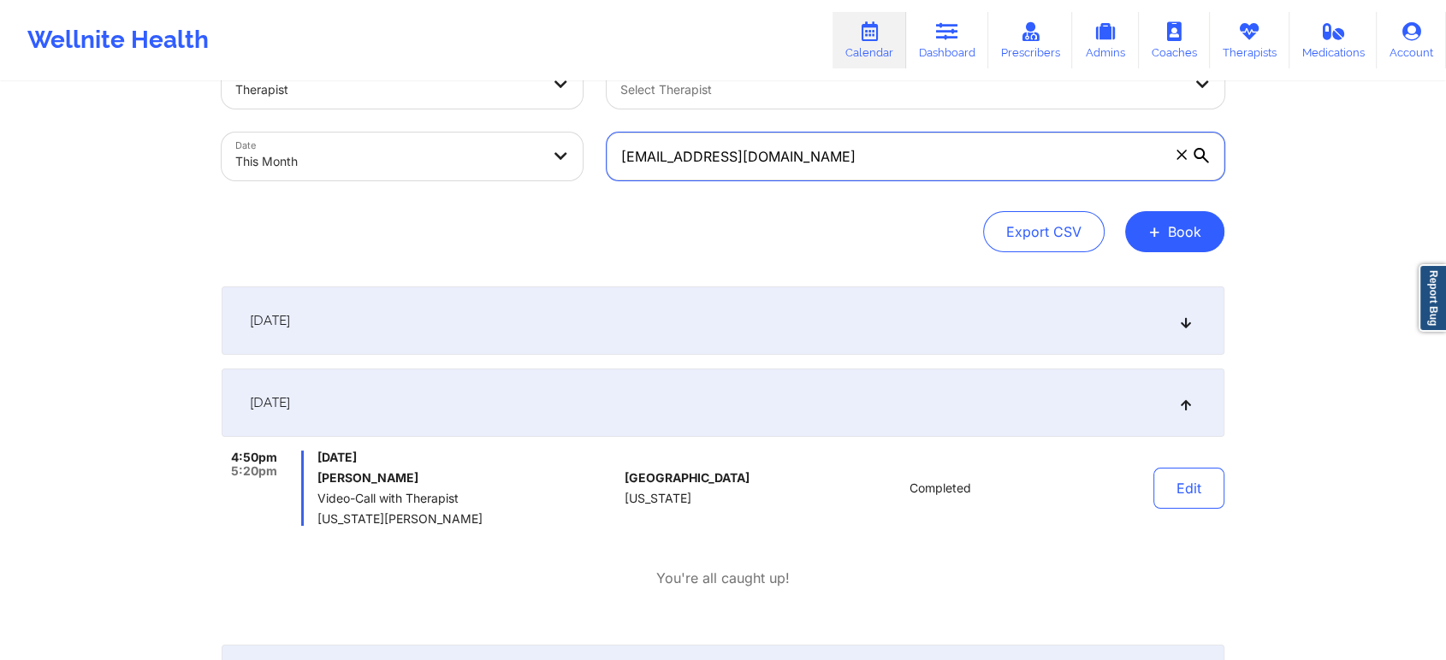
drag, startPoint x: 822, startPoint y: 144, endPoint x: 639, endPoint y: 135, distance: 183.3
click at [639, 135] on input "[EMAIL_ADDRESS][DOMAIN_NAME]" at bounding box center [916, 157] width 618 height 48
type input "e"
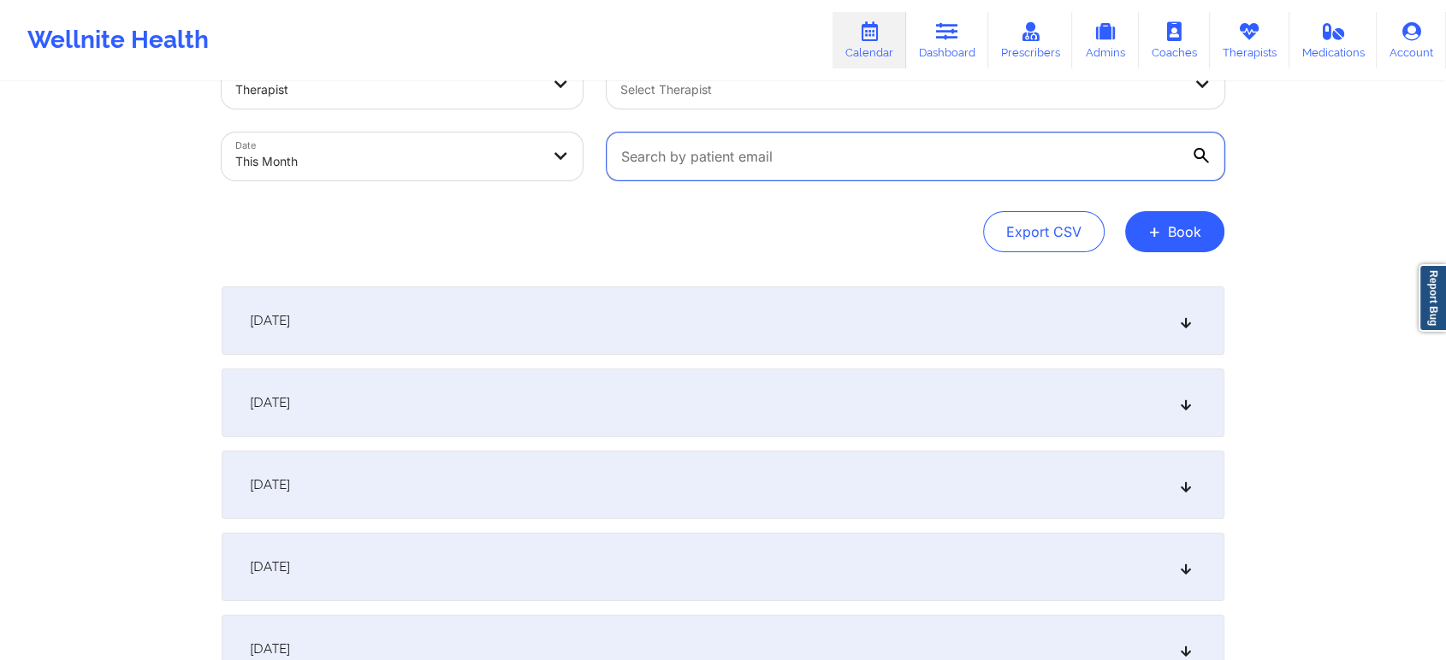
paste input "[EMAIL_ADDRESS][DOMAIN_NAME]"
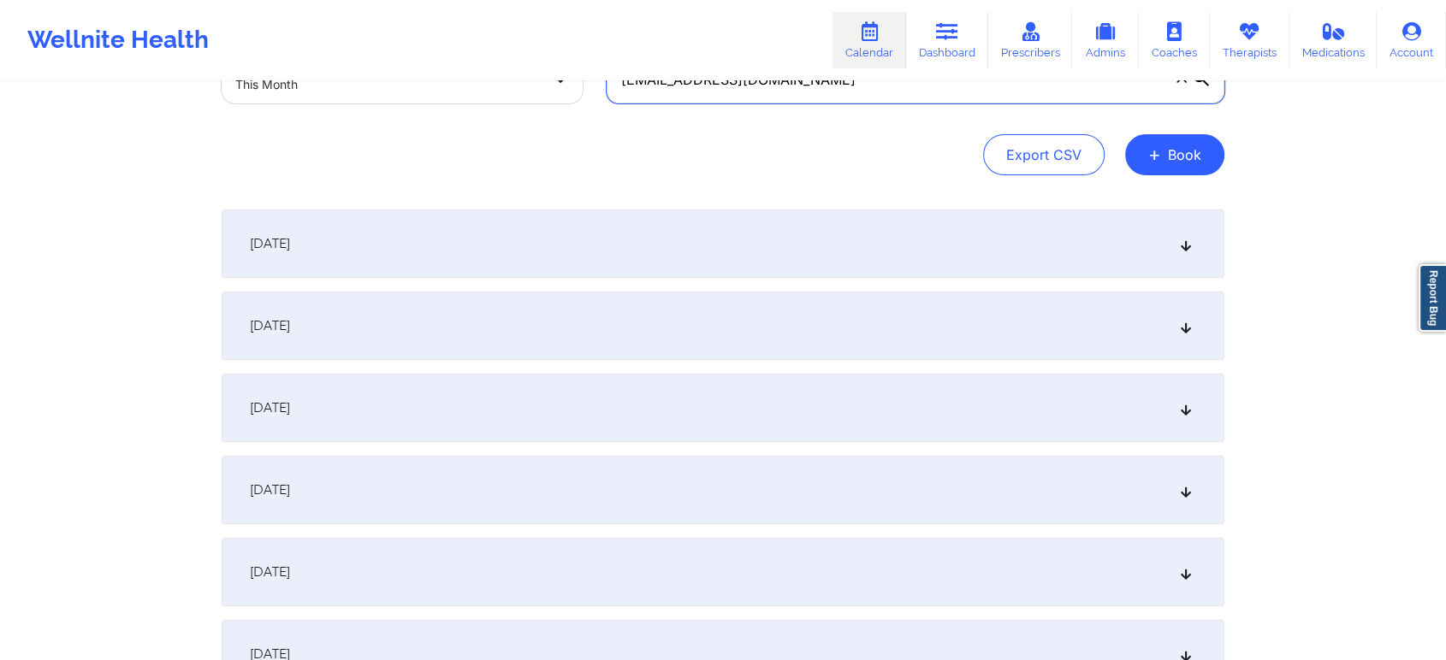
scroll to position [151, 0]
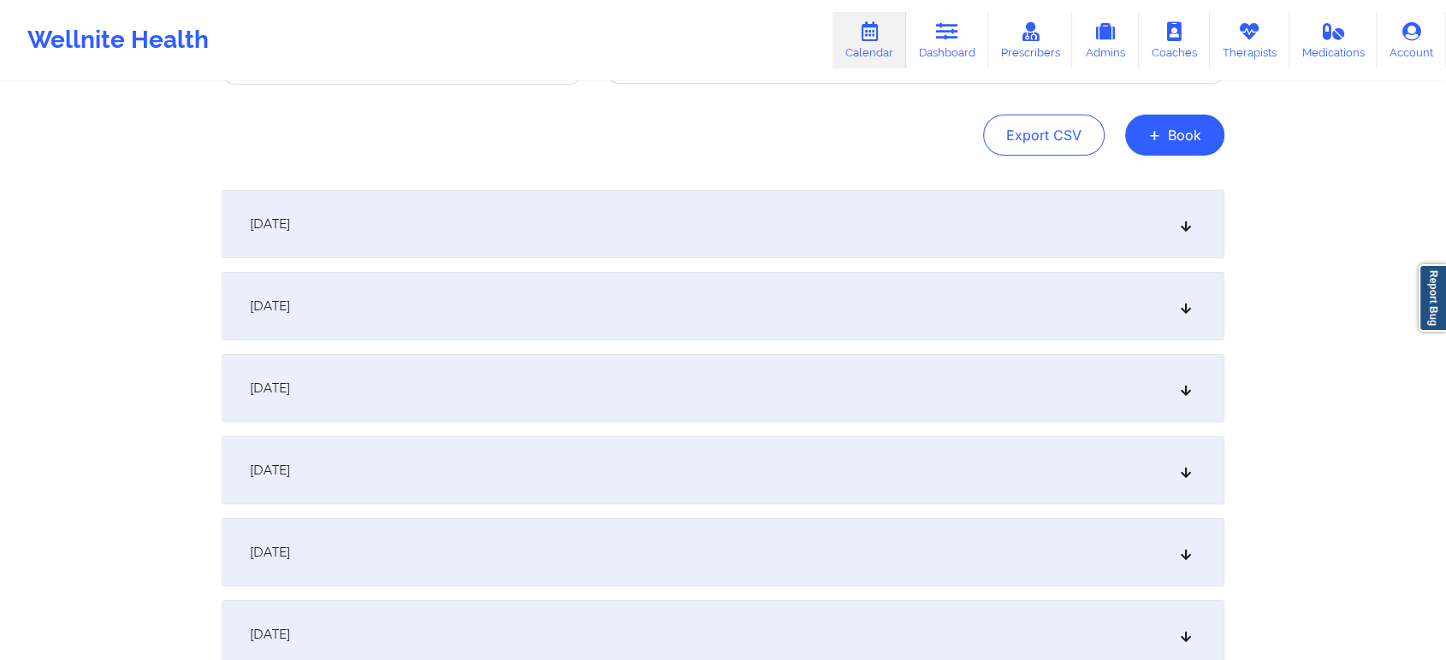
click at [903, 334] on div "[DATE]" at bounding box center [723, 306] width 1003 height 68
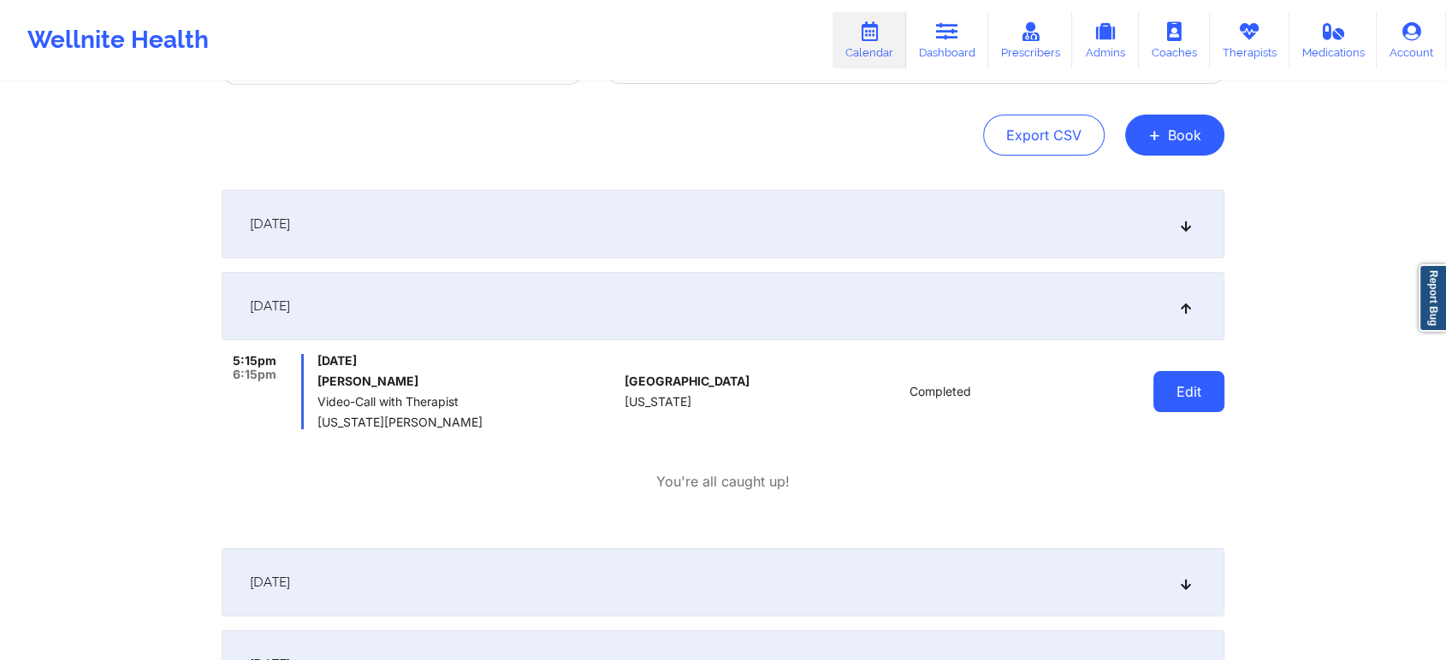
click at [1163, 375] on button "Edit" at bounding box center [1188, 391] width 71 height 41
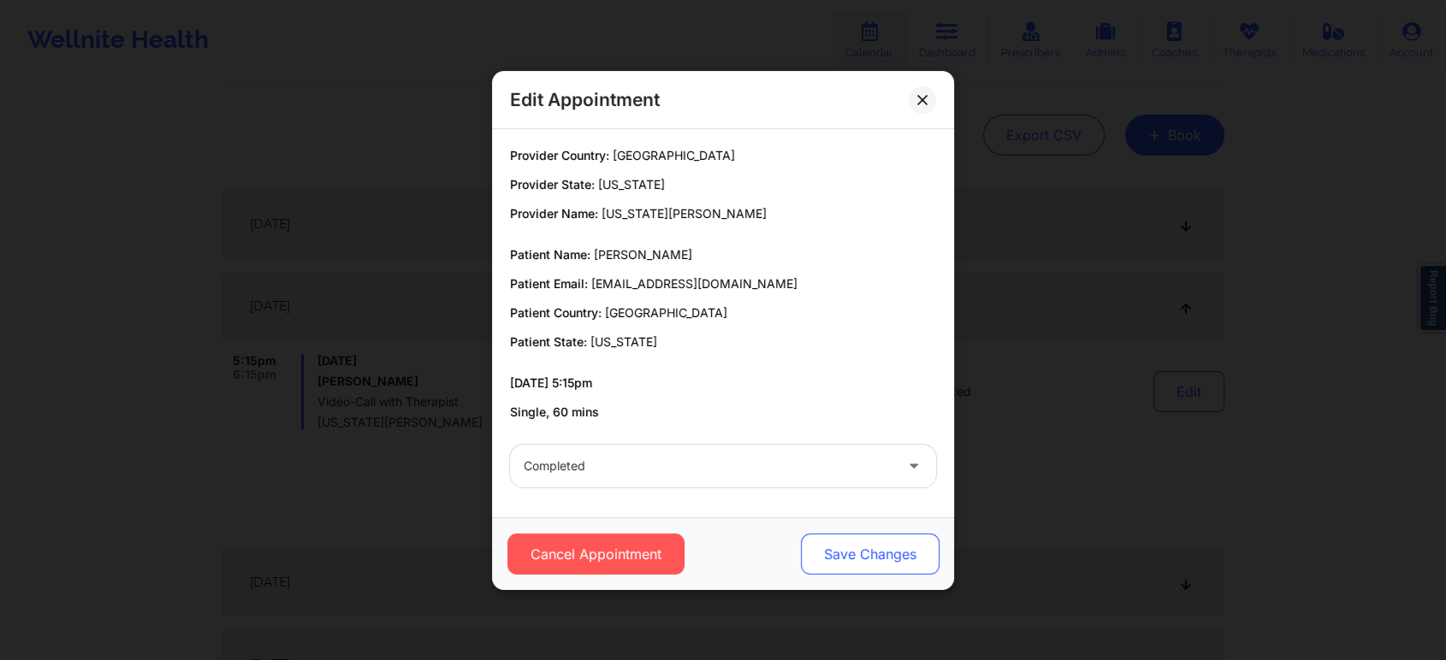
click at [874, 570] on button "Save Changes" at bounding box center [870, 554] width 139 height 41
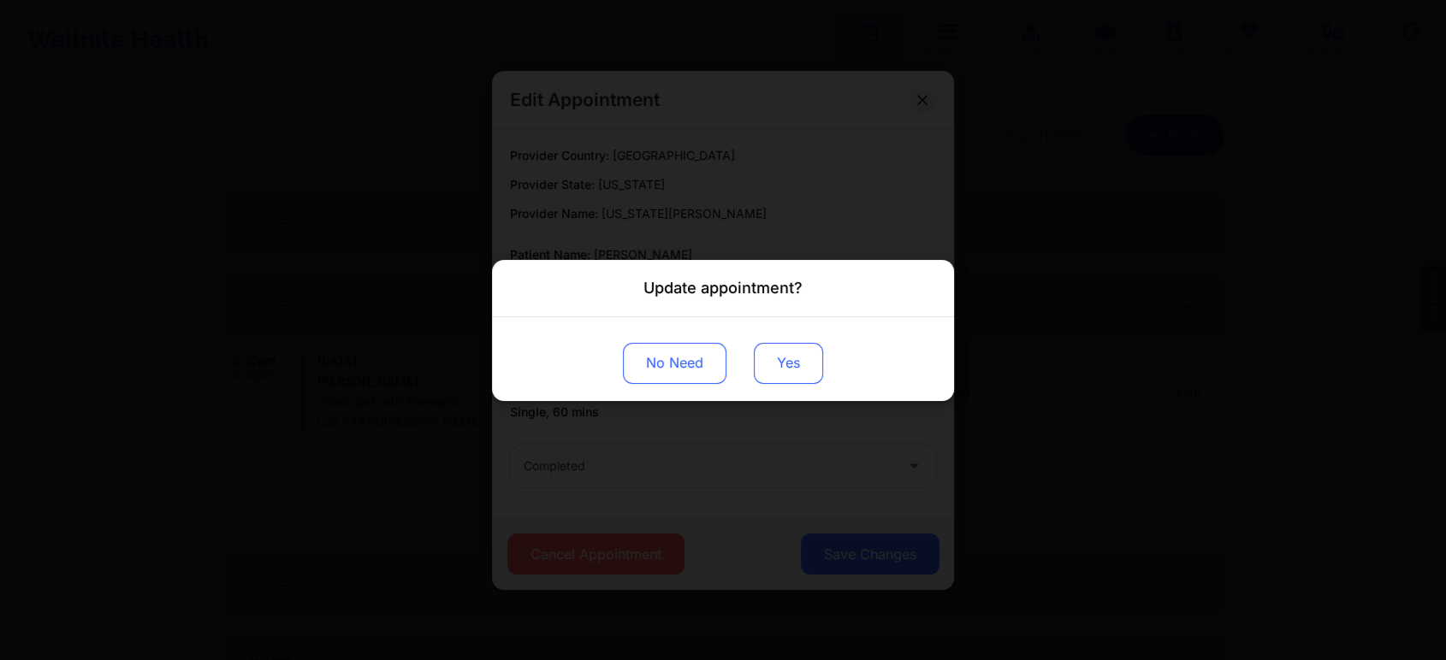
click at [763, 352] on button "Yes" at bounding box center [788, 362] width 69 height 41
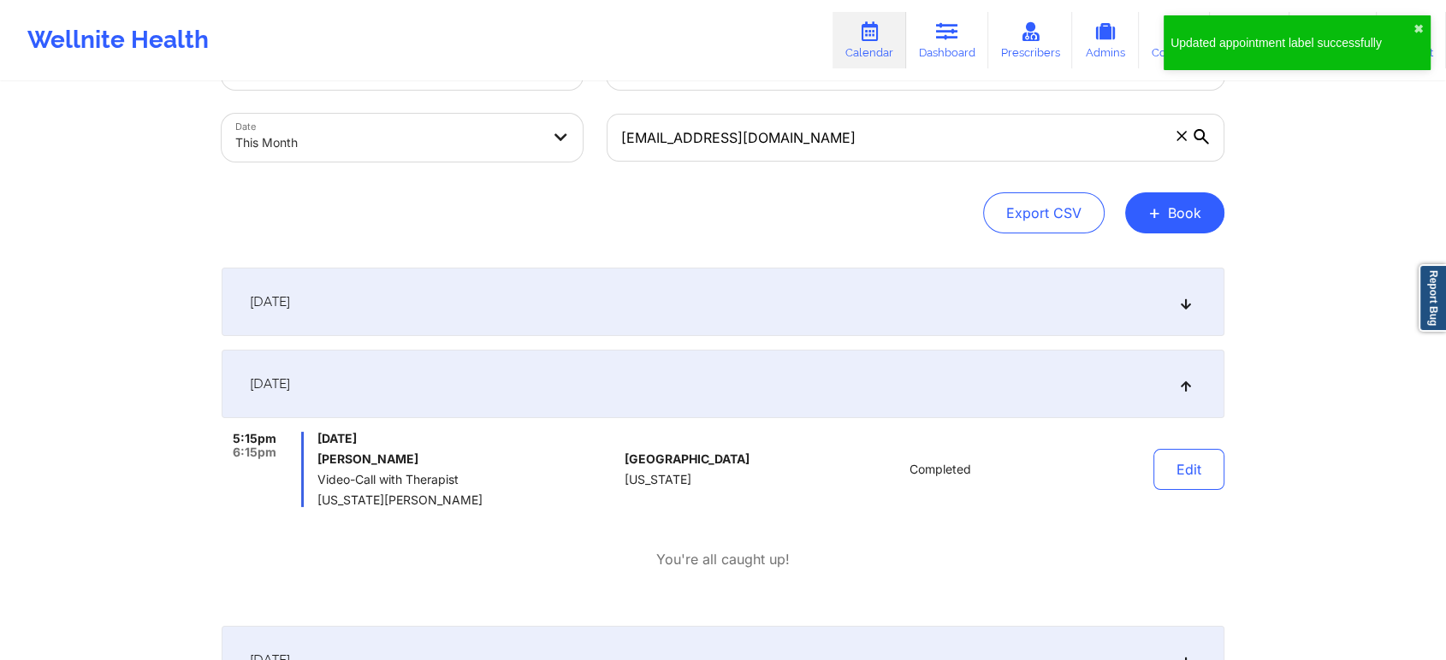
scroll to position [0, 0]
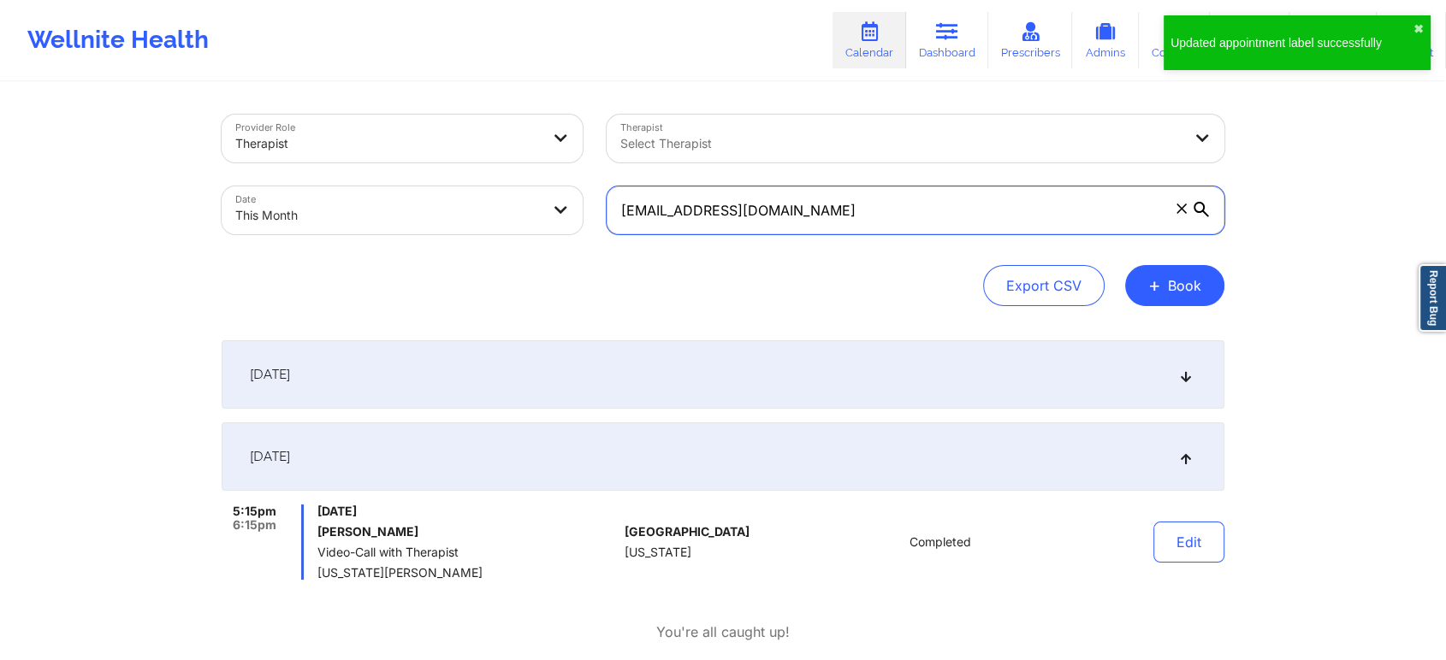
drag, startPoint x: 803, startPoint y: 210, endPoint x: 478, endPoint y: 188, distance: 325.9
click at [478, 188] on div "Provider Role Therapist Therapist Select Therapist Date This Month [EMAIL_ADDRE…" at bounding box center [723, 175] width 1027 height 144
paste input "caesar.avc"
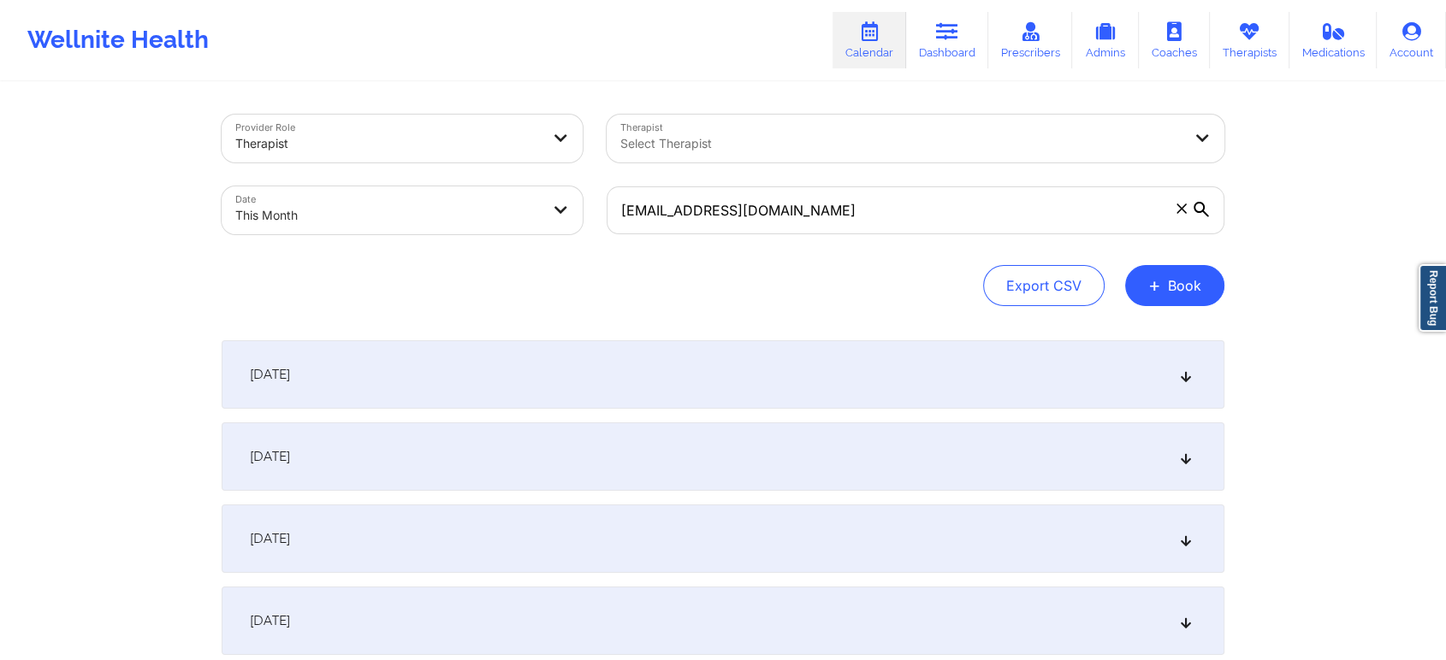
click at [454, 458] on div "[DATE]" at bounding box center [723, 457] width 1003 height 68
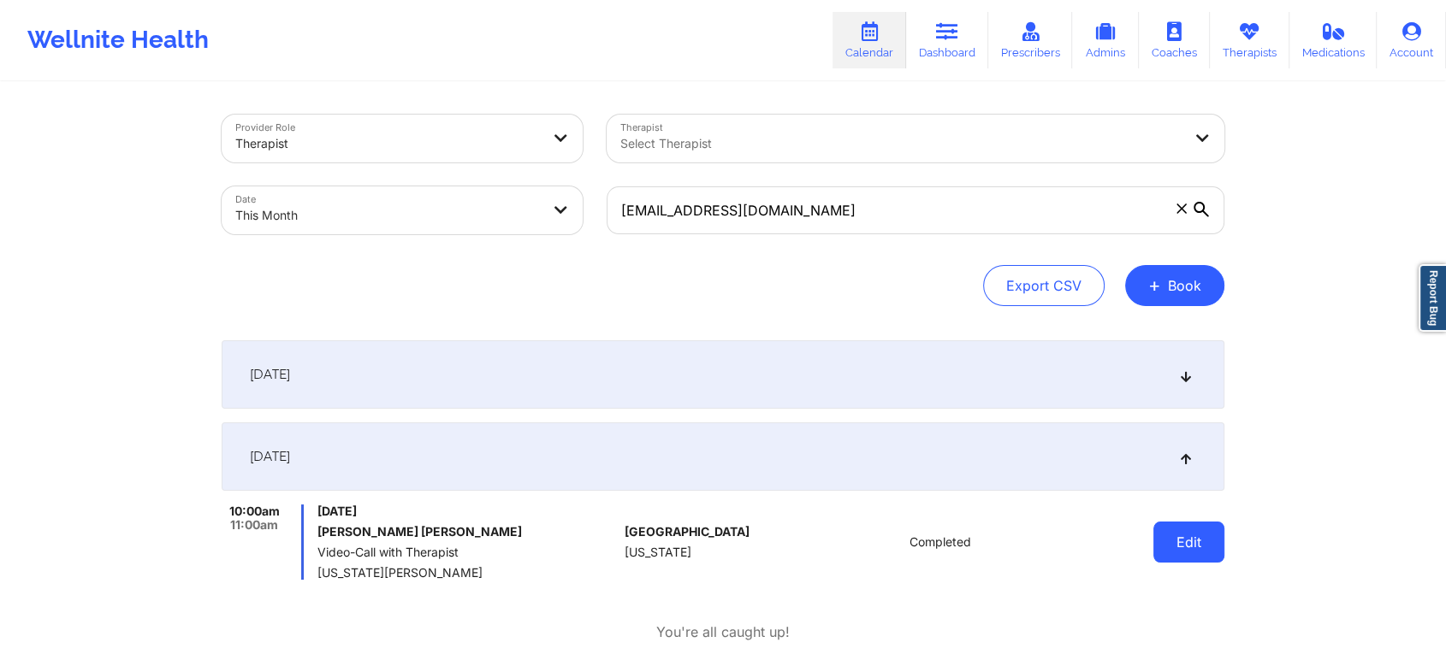
click at [1181, 549] on button "Edit" at bounding box center [1188, 542] width 71 height 41
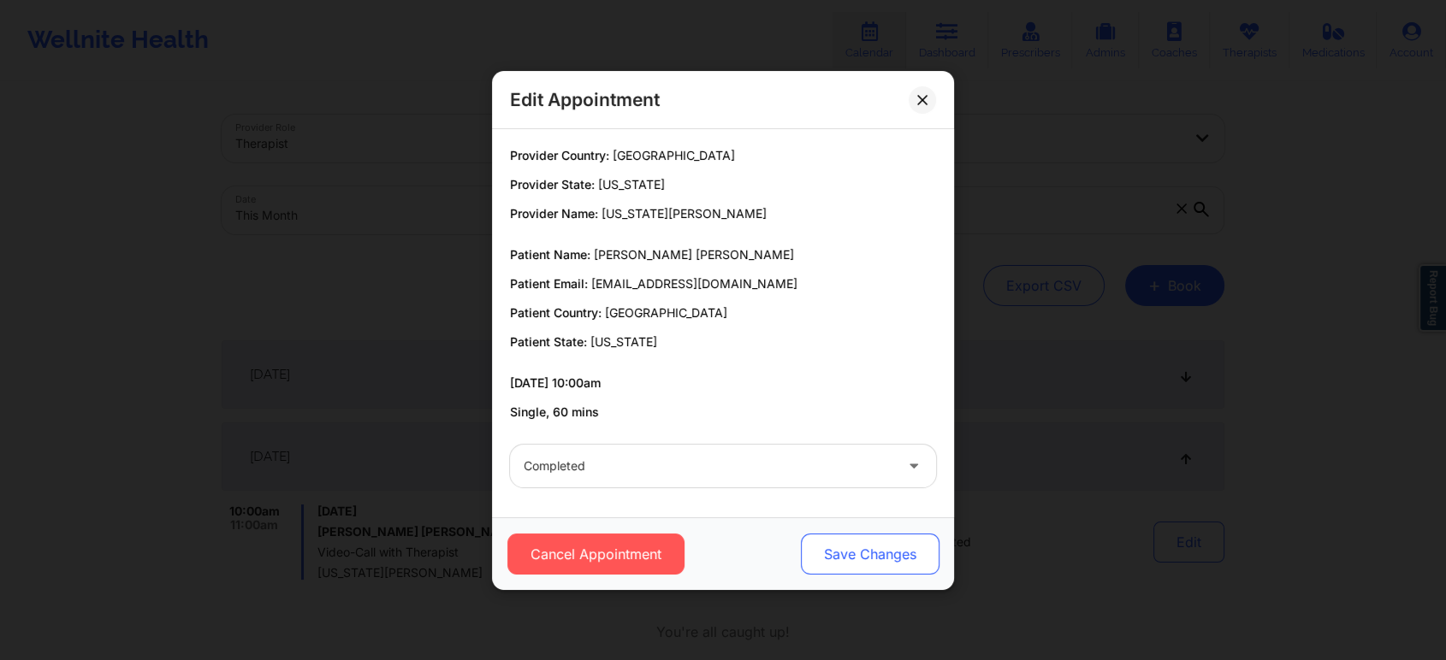
click at [868, 542] on button "Save Changes" at bounding box center [870, 554] width 139 height 41
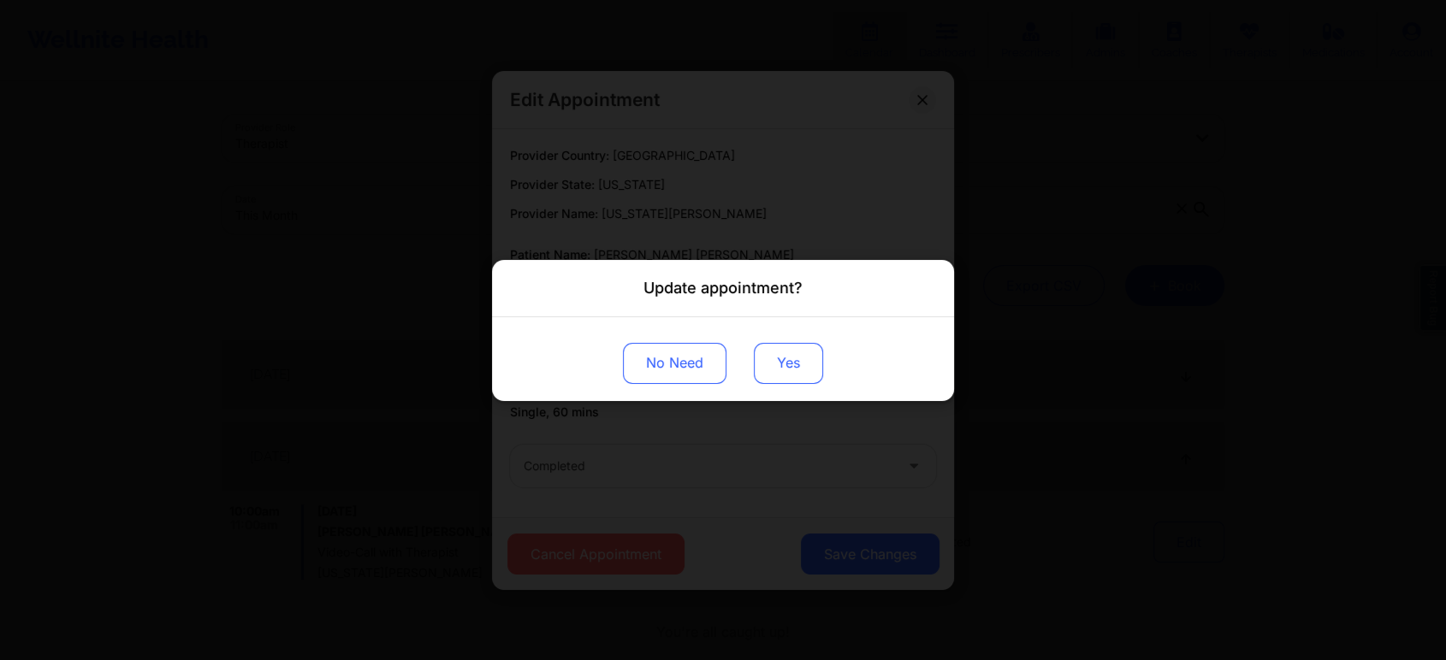
click at [788, 382] on button "Yes" at bounding box center [788, 362] width 69 height 41
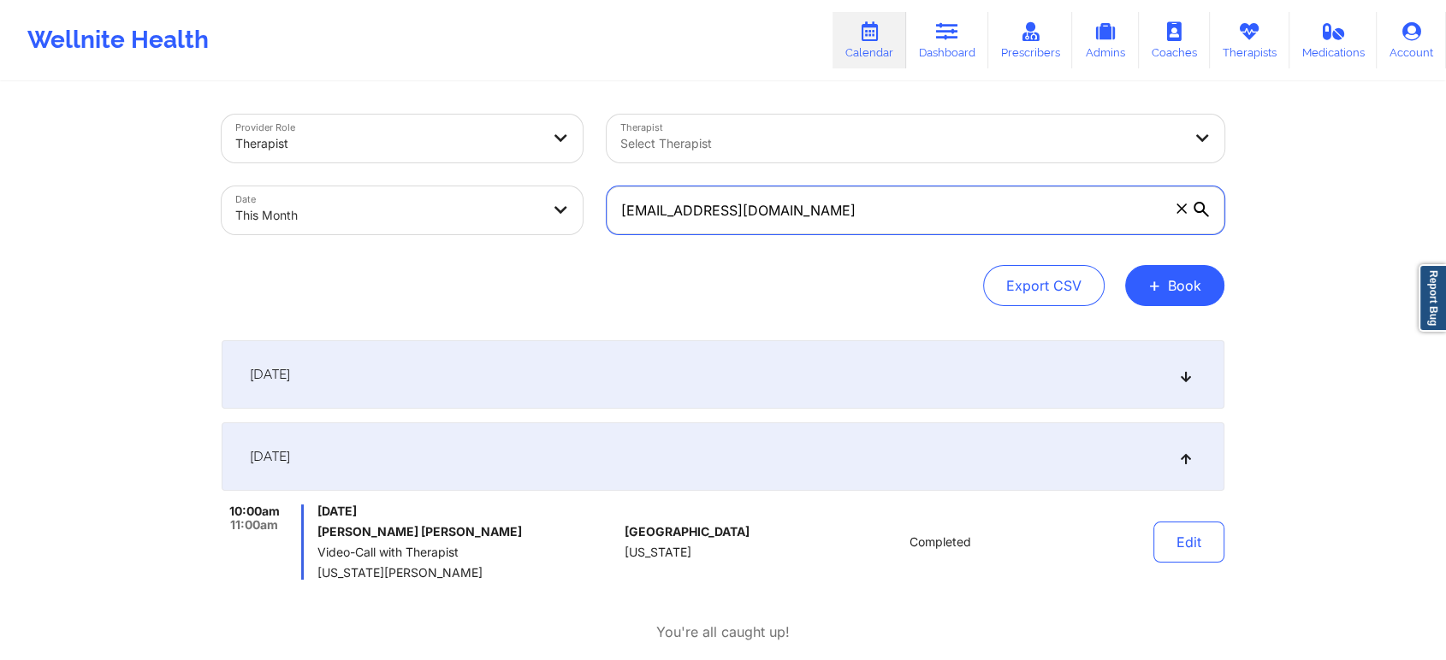
drag, startPoint x: 793, startPoint y: 215, endPoint x: 459, endPoint y: 204, distance: 334.7
click at [459, 204] on div "Provider Role Therapist Therapist Select Therapist Date This Month [EMAIL_ADDRE…" at bounding box center [723, 175] width 1027 height 144
paste input "[PERSON_NAME].[PERSON_NAME]"
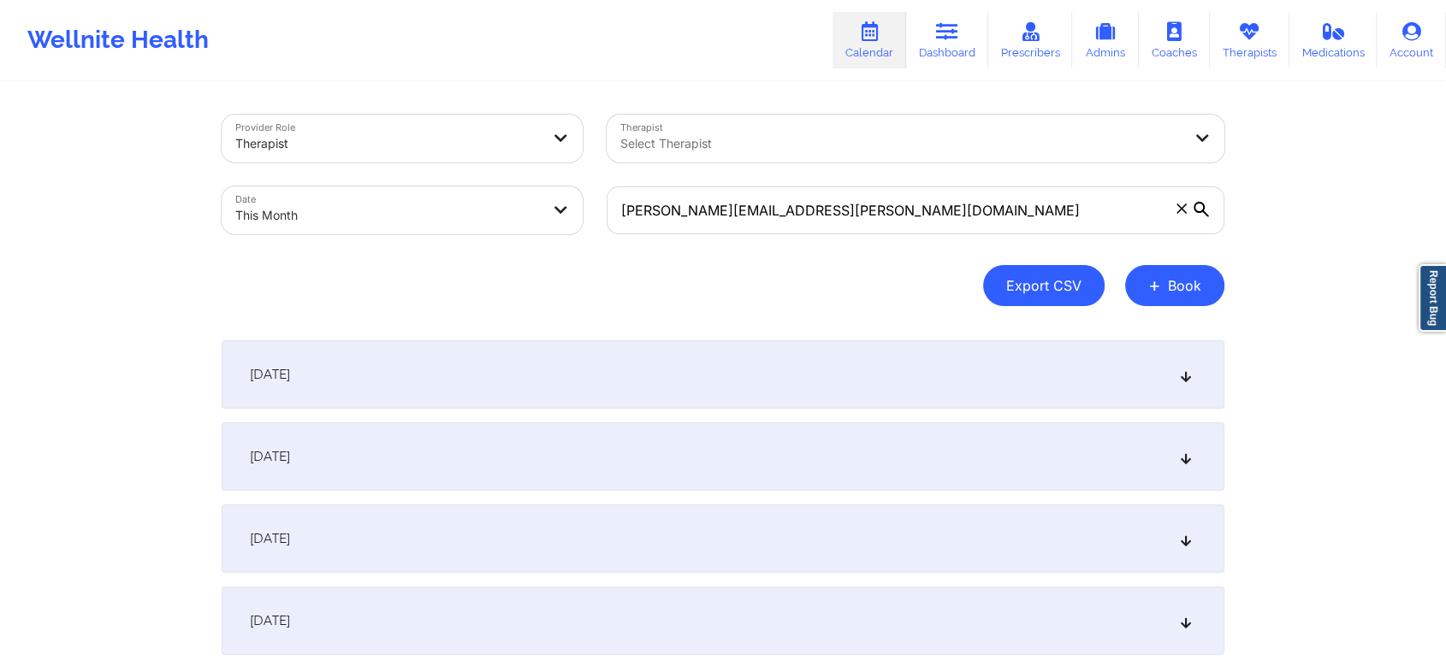
drag, startPoint x: 479, startPoint y: 465, endPoint x: 1022, endPoint y: 289, distance: 570.3
click at [951, 462] on div "[DATE]" at bounding box center [723, 457] width 1003 height 68
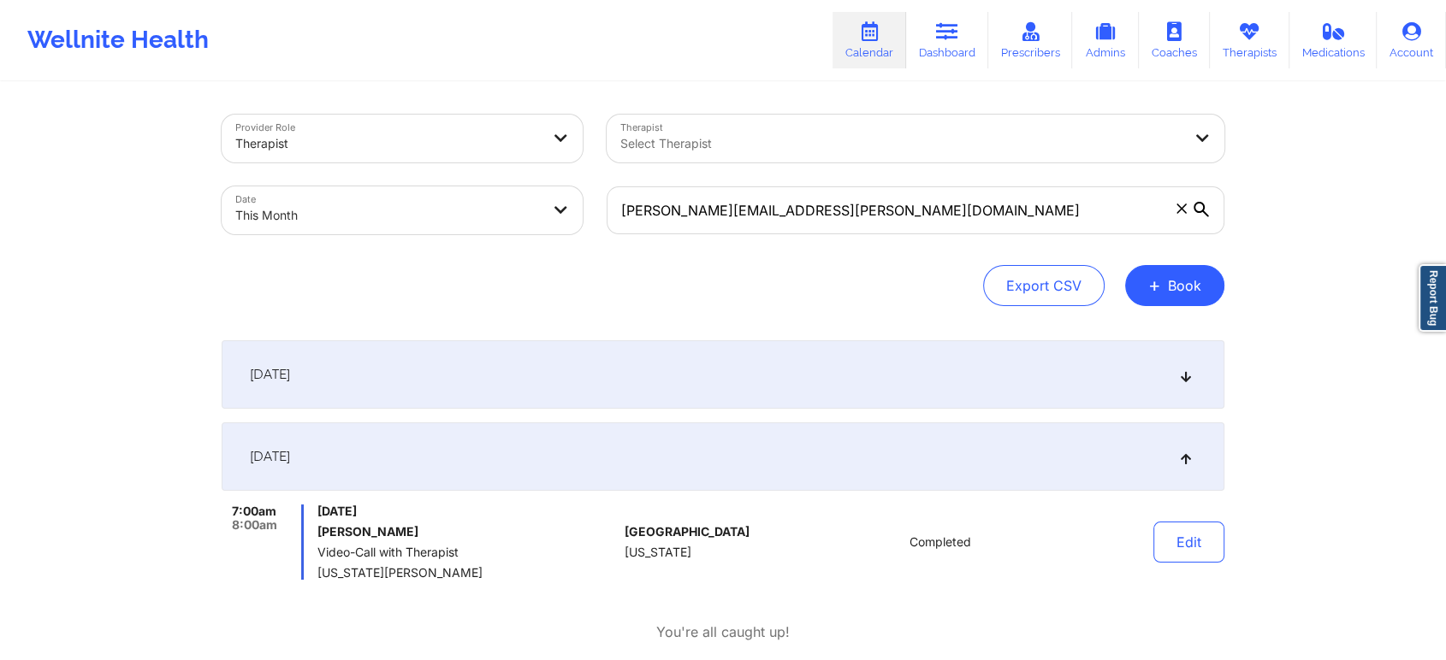
scroll to position [293, 0]
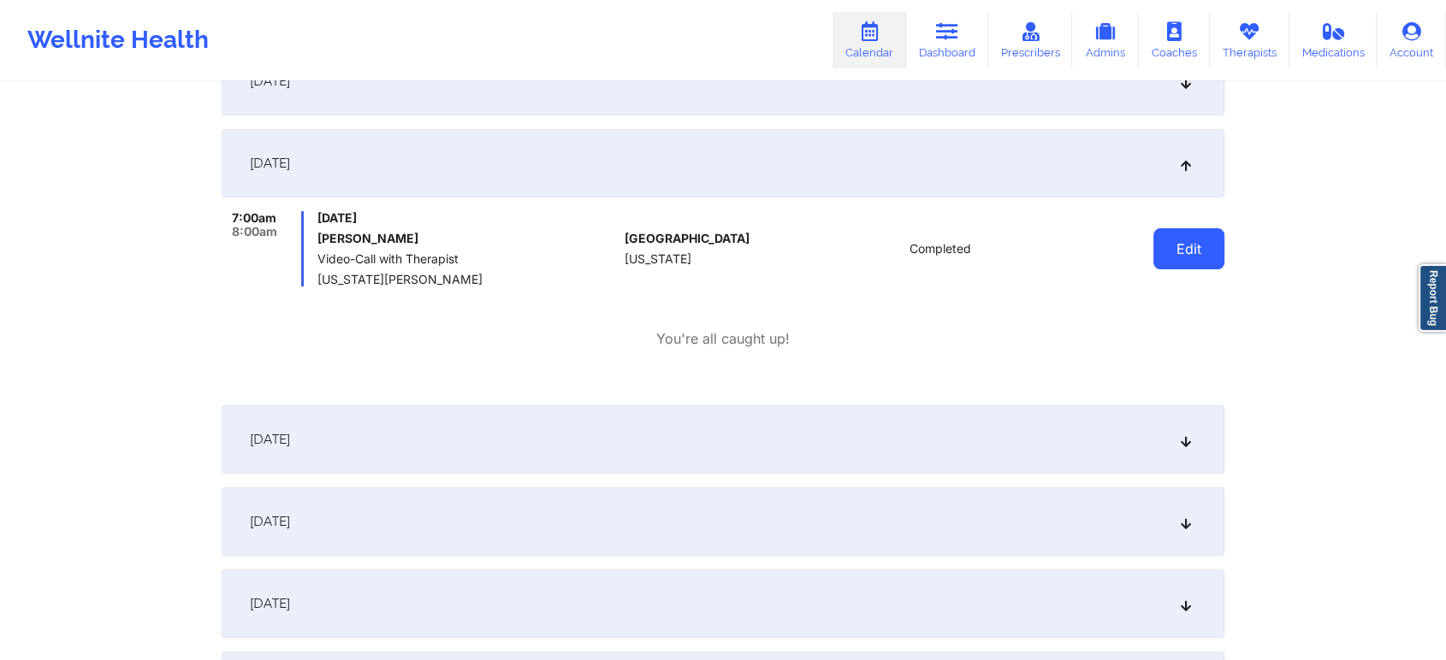
click at [1204, 248] on button "Edit" at bounding box center [1188, 248] width 71 height 41
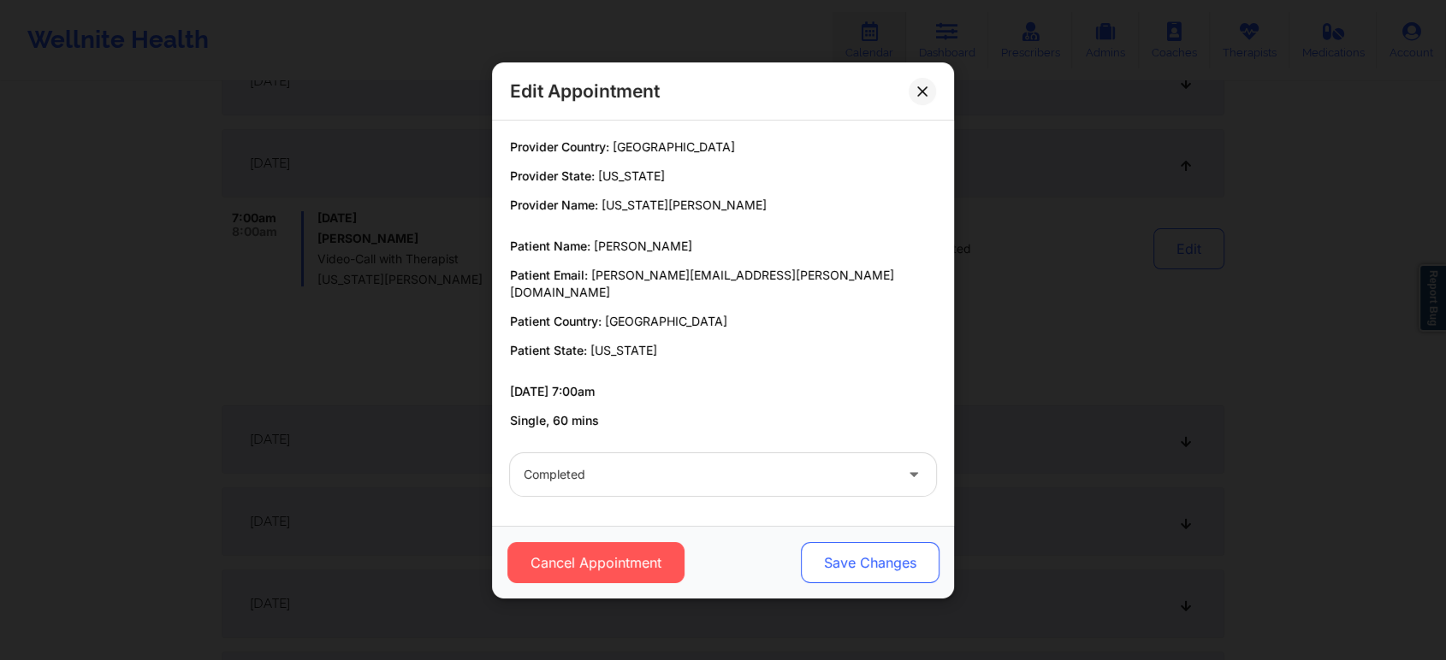
click at [858, 564] on button "Save Changes" at bounding box center [870, 562] width 139 height 41
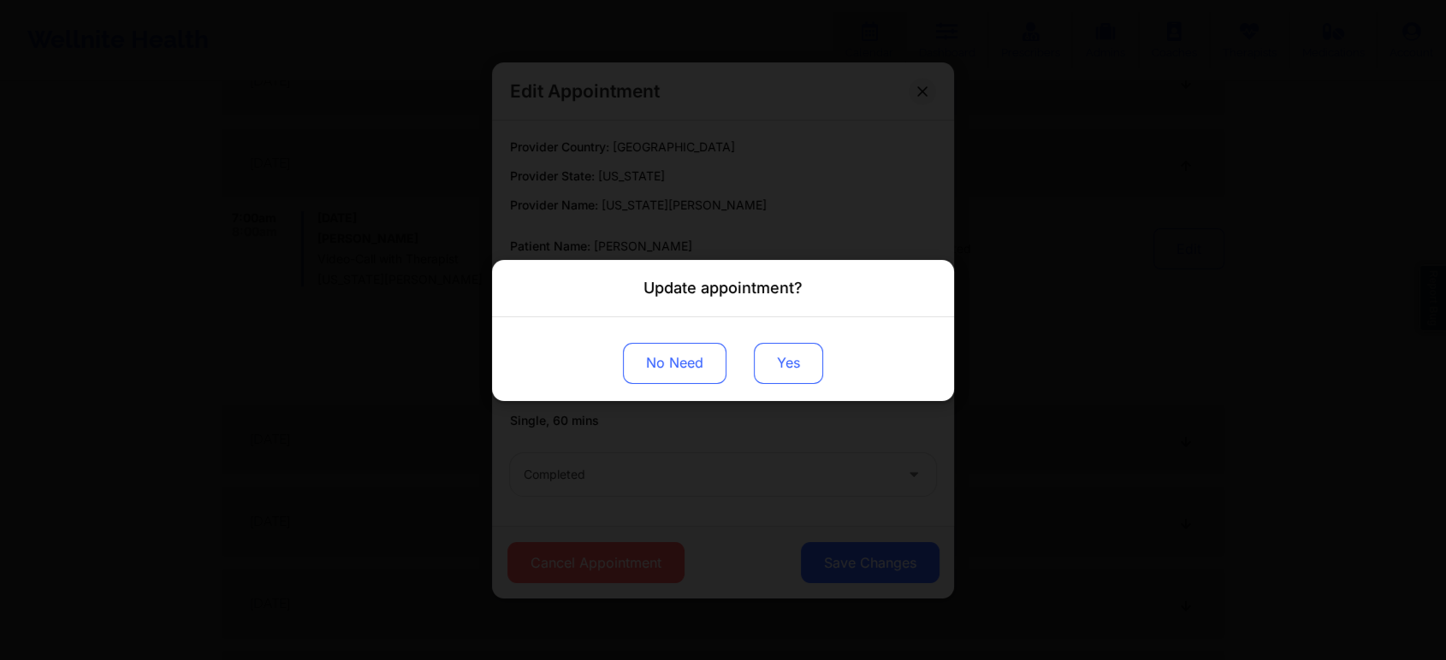
click at [774, 352] on button "Yes" at bounding box center [788, 362] width 69 height 41
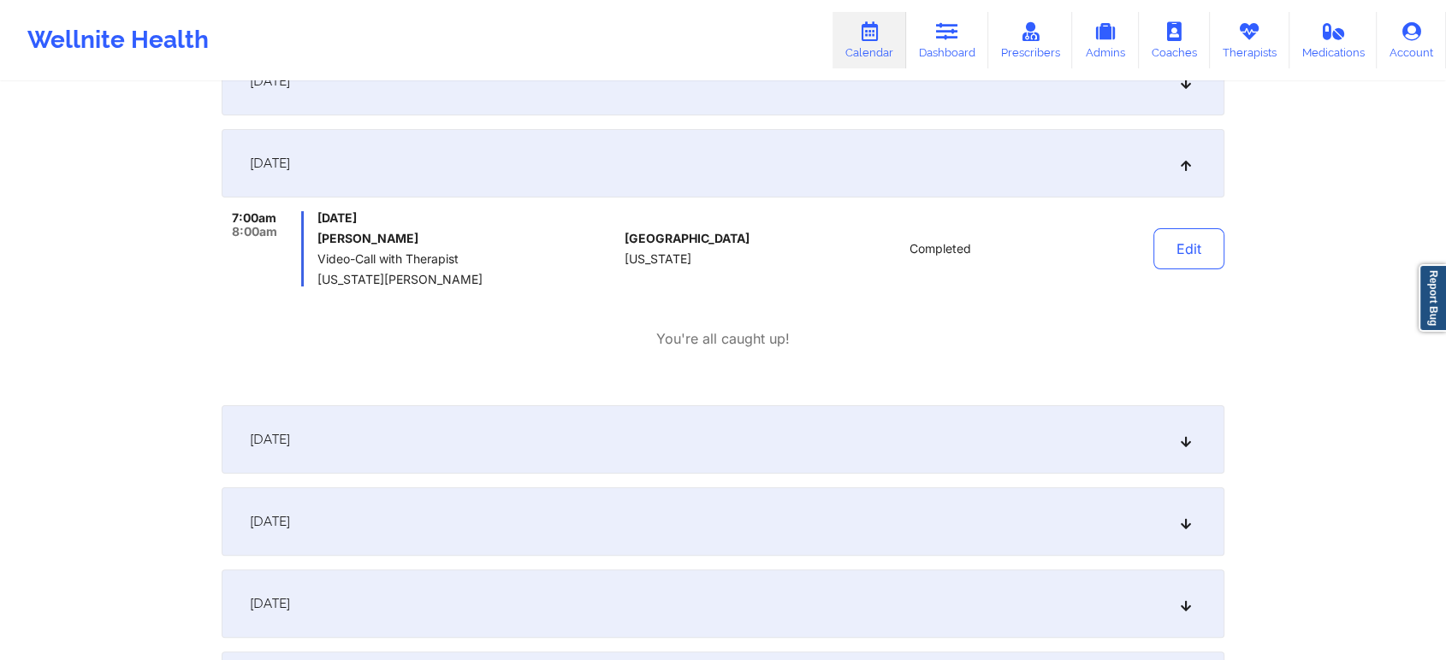
scroll to position [0, 0]
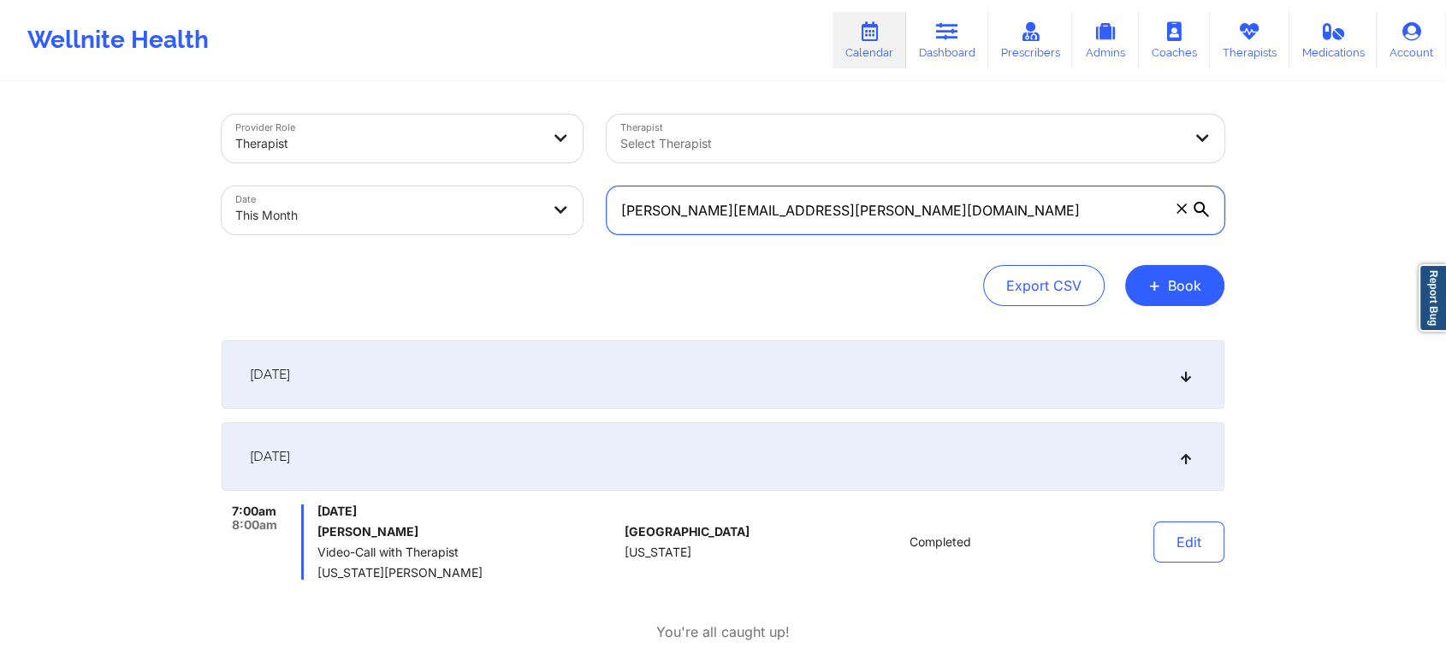
drag, startPoint x: 818, startPoint y: 210, endPoint x: 490, endPoint y: 193, distance: 328.1
click at [490, 193] on div "Provider Role Therapist Therapist Select Therapist Date This Month [PERSON_NAME…" at bounding box center [723, 175] width 1027 height 144
paste input "maribranzuela"
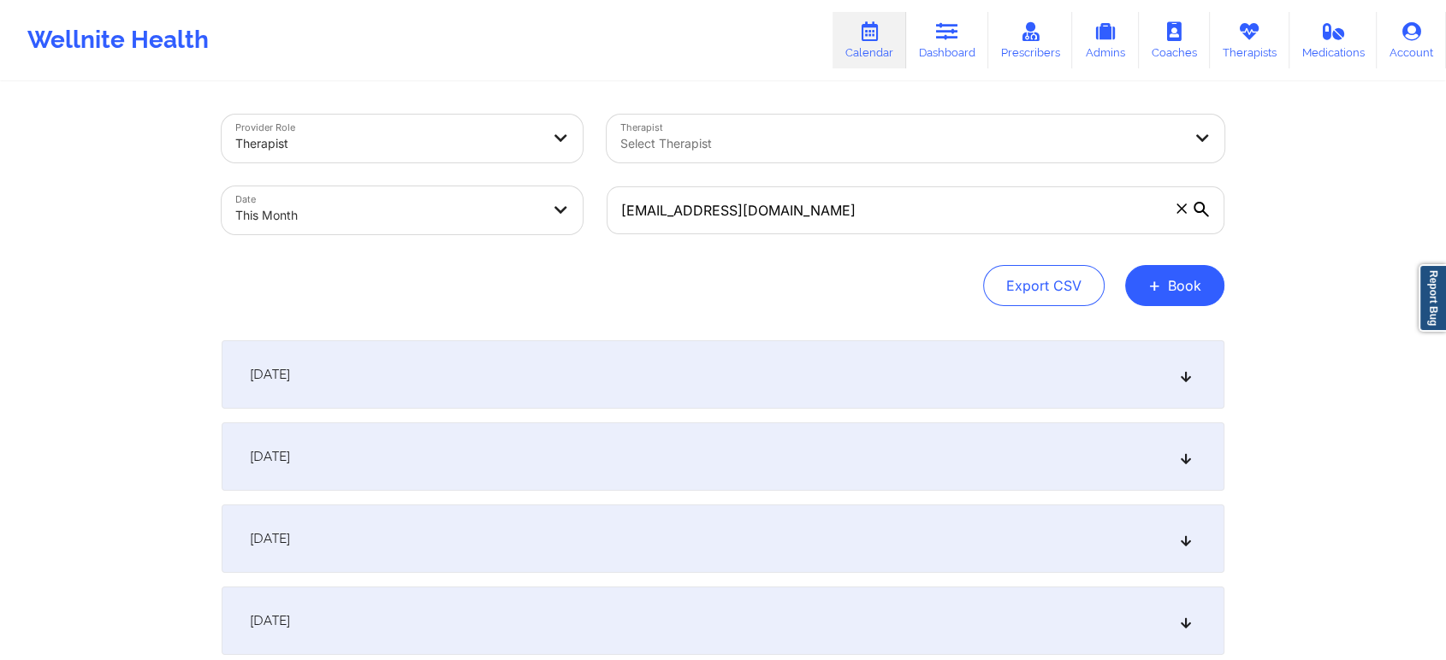
click at [637, 424] on div "[DATE]" at bounding box center [723, 457] width 1003 height 68
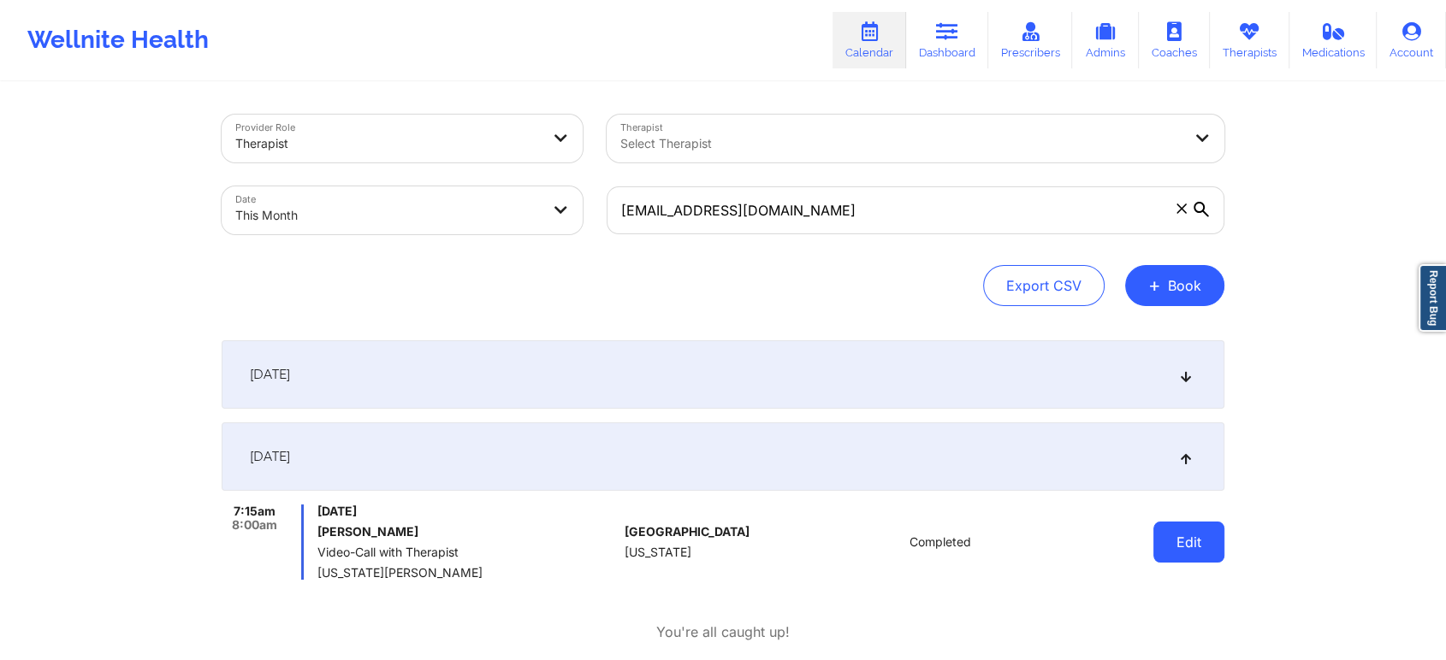
click at [1203, 546] on button "Edit" at bounding box center [1188, 542] width 71 height 41
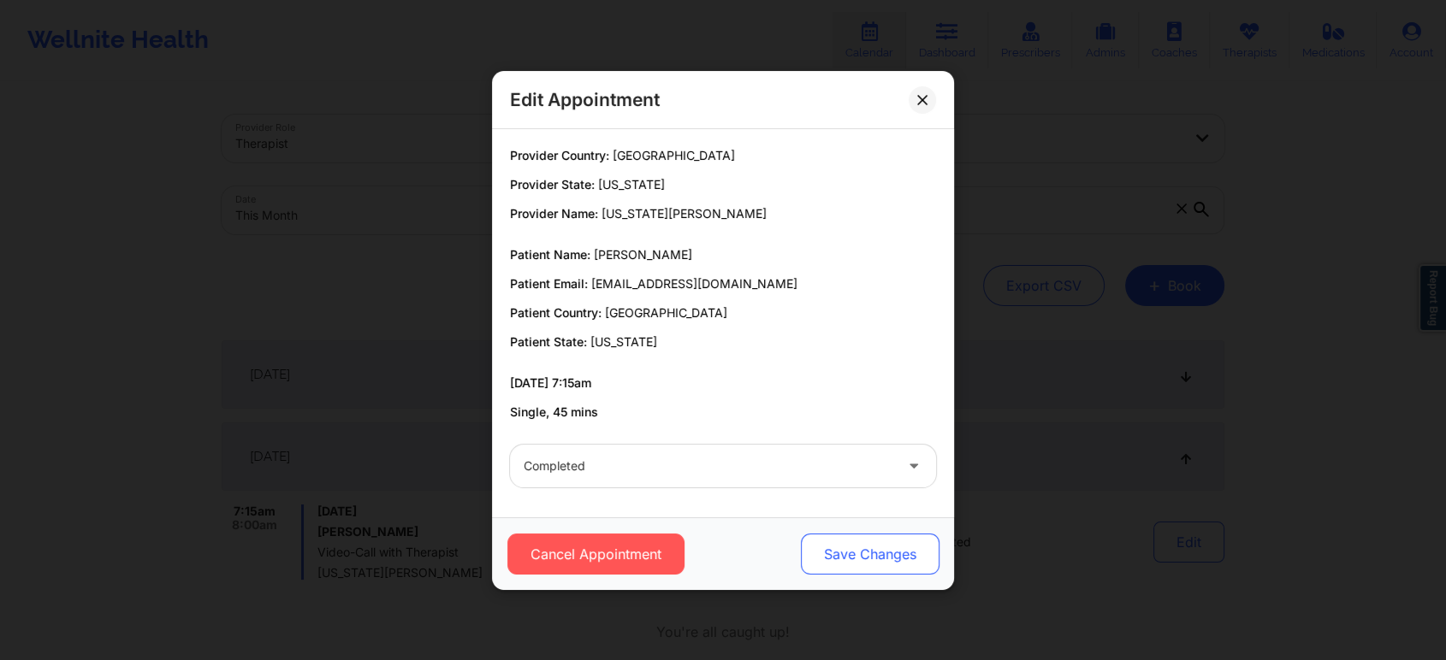
click at [891, 544] on button "Save Changes" at bounding box center [870, 554] width 139 height 41
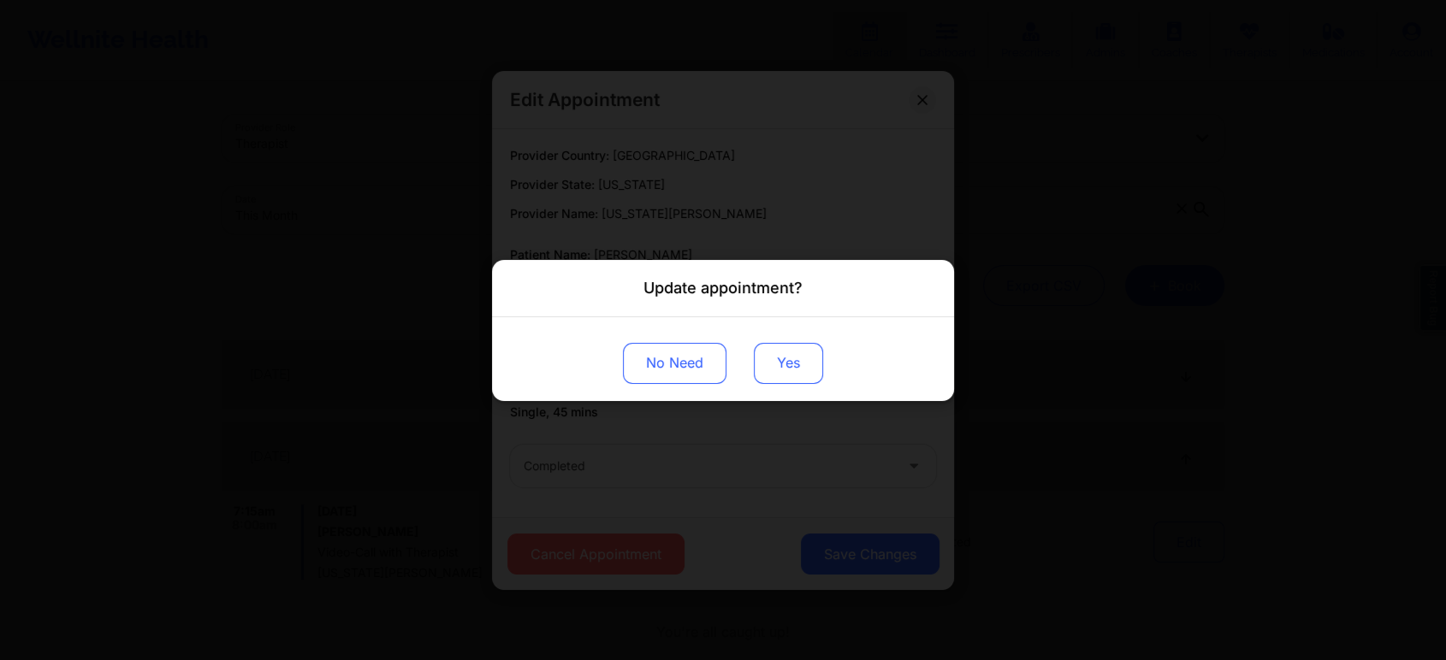
click at [801, 354] on button "Yes" at bounding box center [788, 362] width 69 height 41
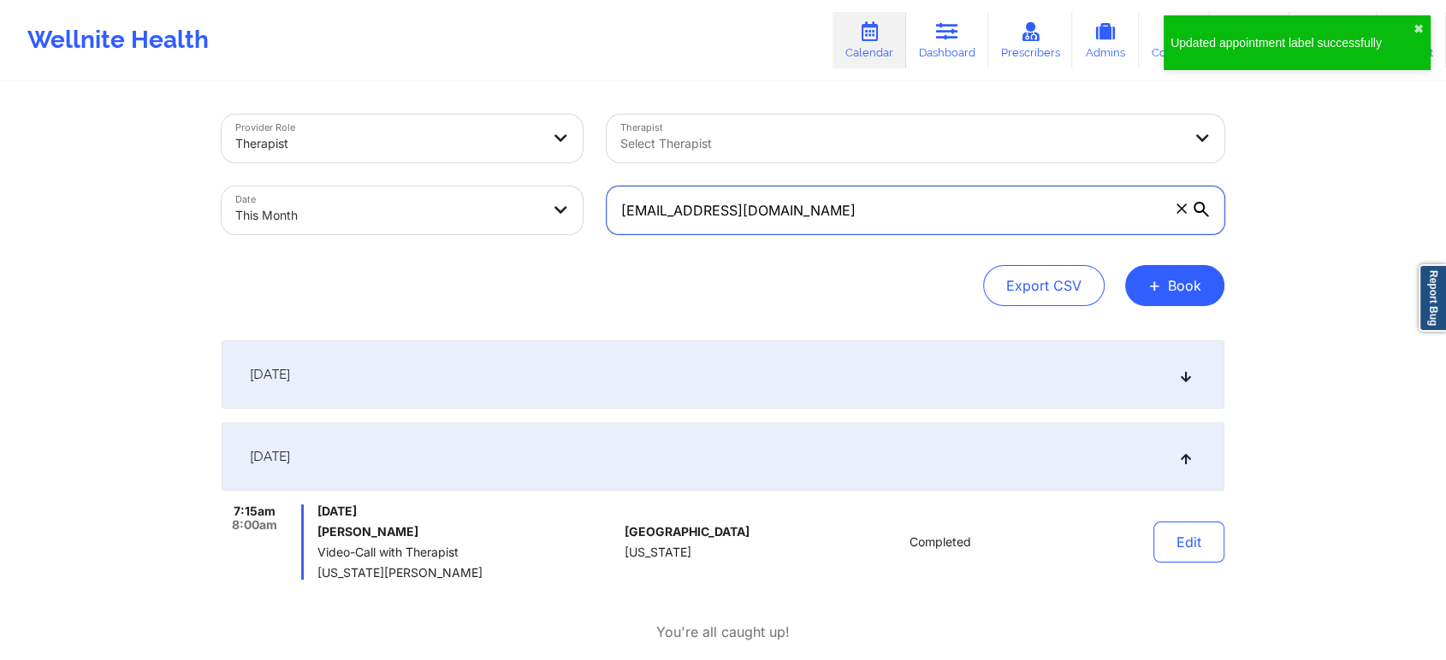
drag, startPoint x: 846, startPoint y: 200, endPoint x: 511, endPoint y: 197, distance: 335.4
click at [511, 197] on div "Provider Role Therapist Therapist Select Therapist Date This Month [EMAIL_ADDRE…" at bounding box center [723, 175] width 1027 height 144
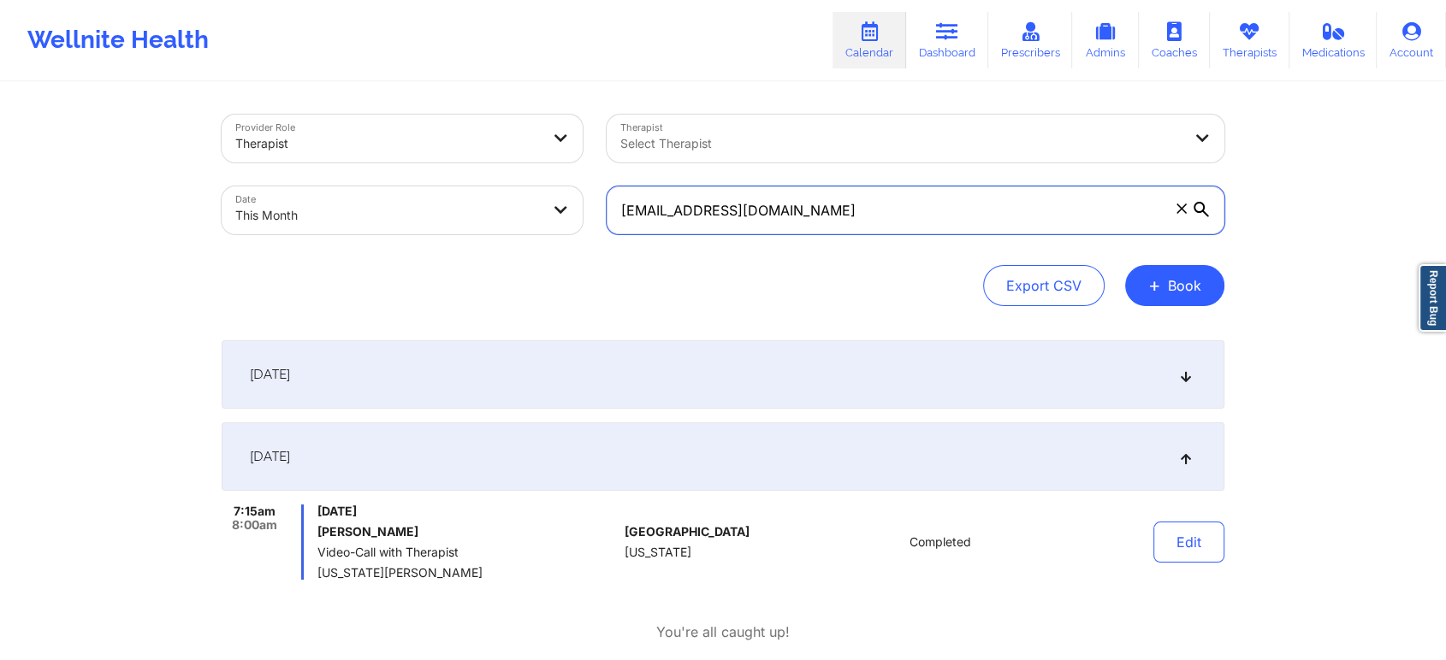
paste input "kaylynvyoung2012"
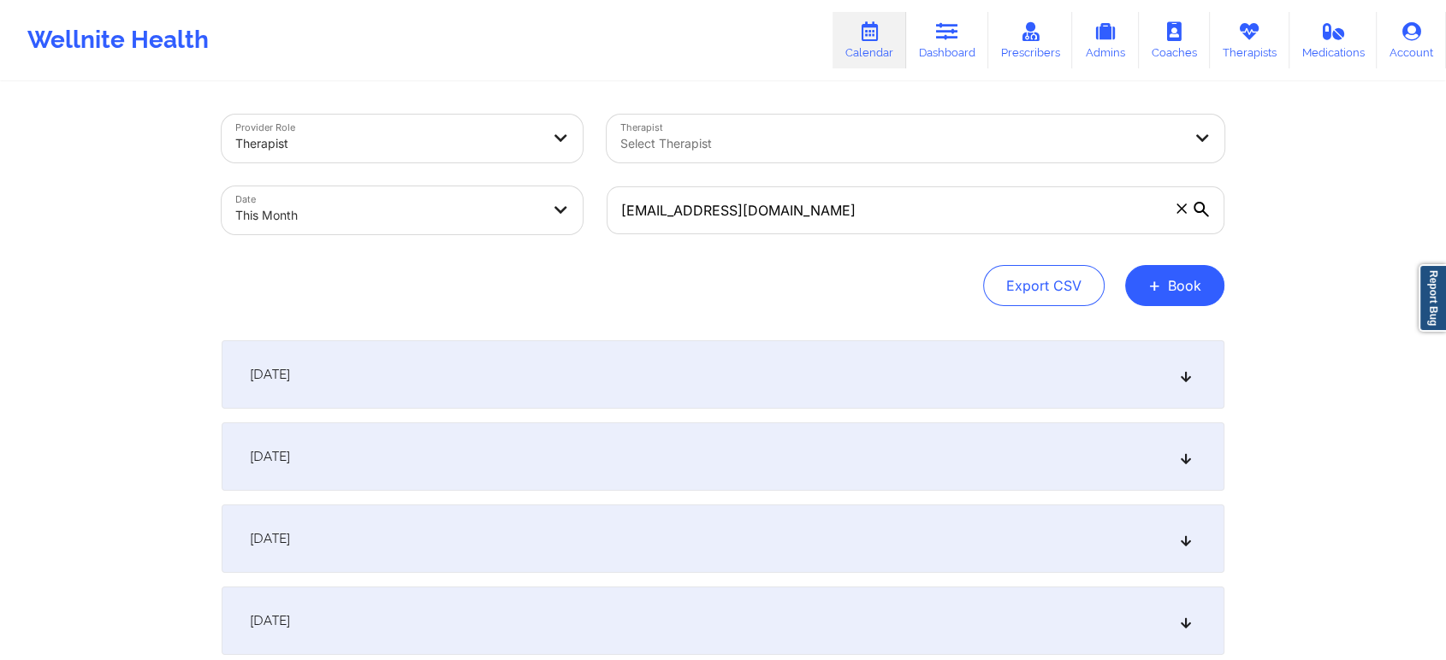
click at [571, 472] on div "[DATE]" at bounding box center [723, 457] width 1003 height 68
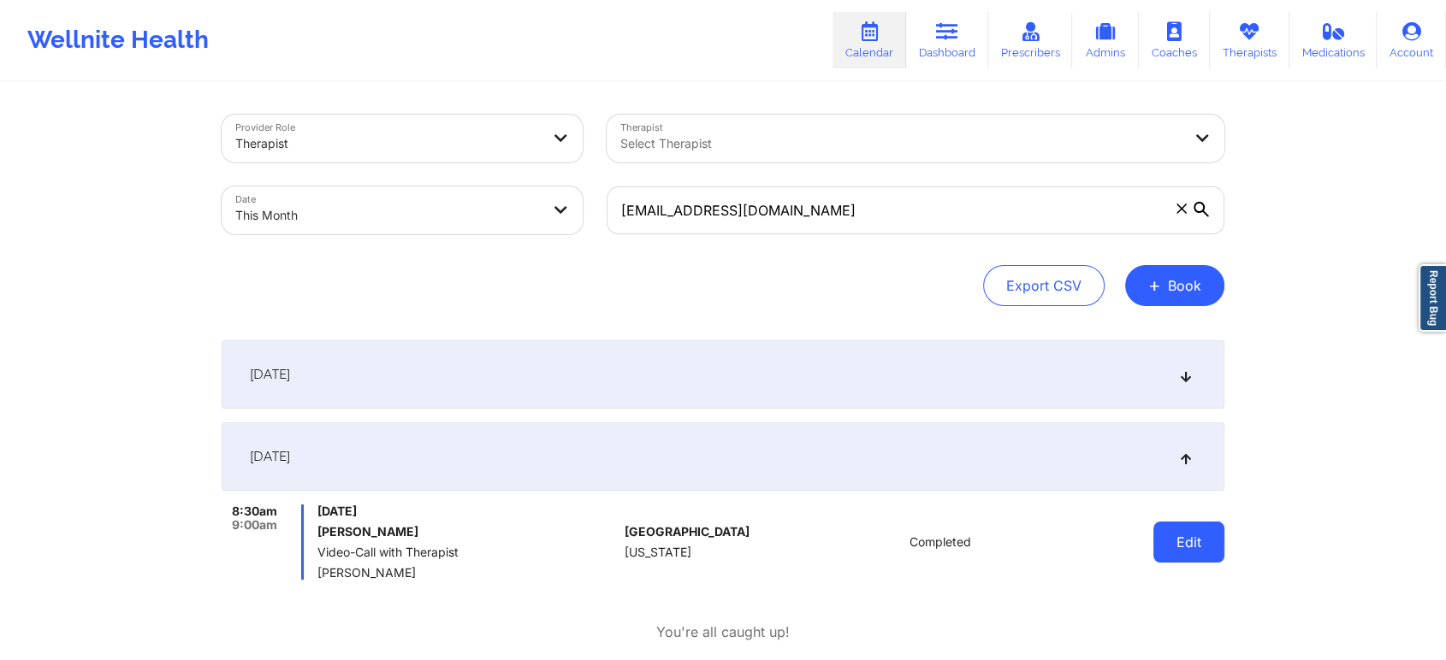
click at [1158, 548] on button "Edit" at bounding box center [1188, 542] width 71 height 41
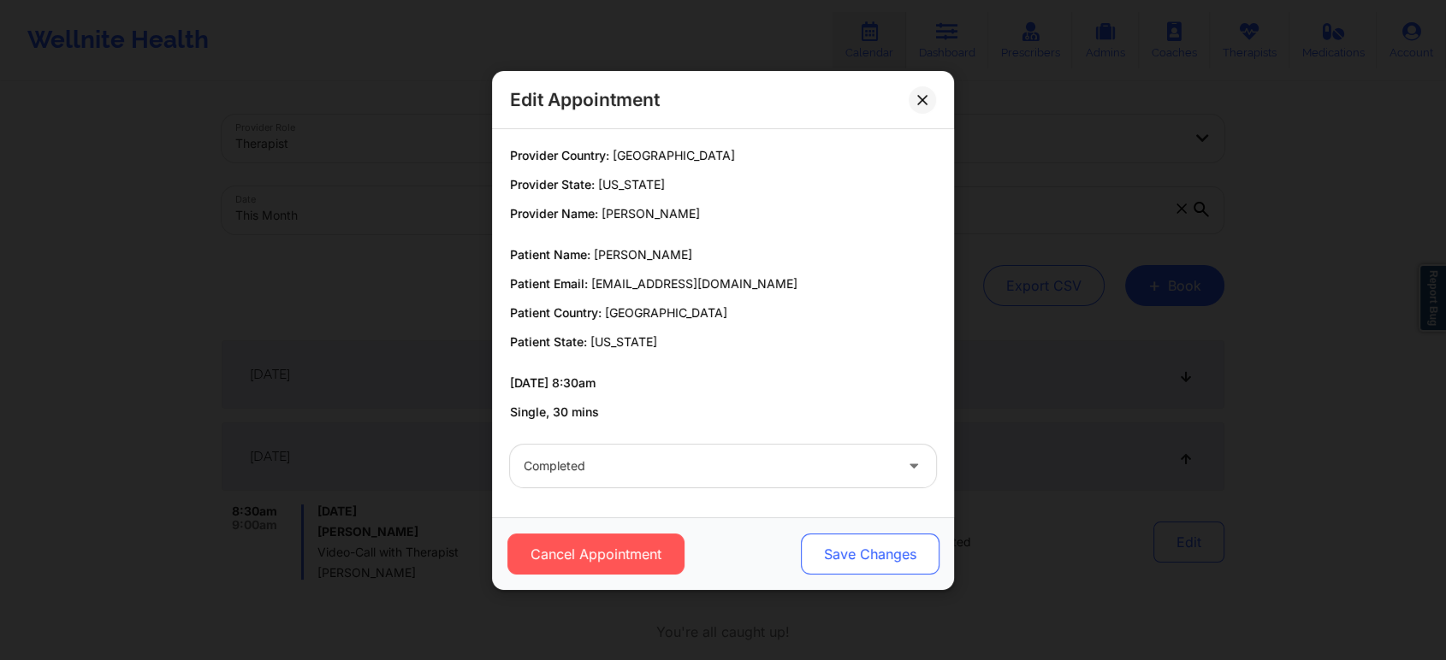
click at [814, 544] on button "Save Changes" at bounding box center [870, 554] width 139 height 41
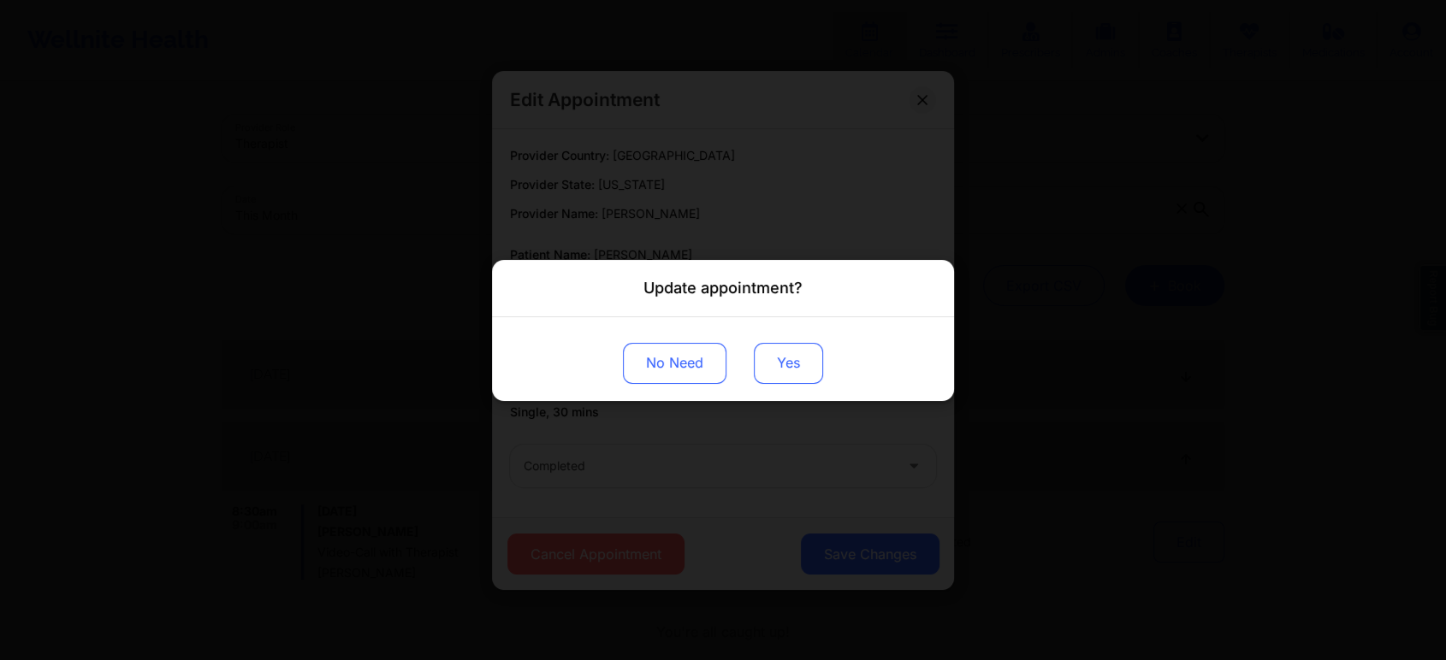
click at [770, 367] on button "Yes" at bounding box center [788, 362] width 69 height 41
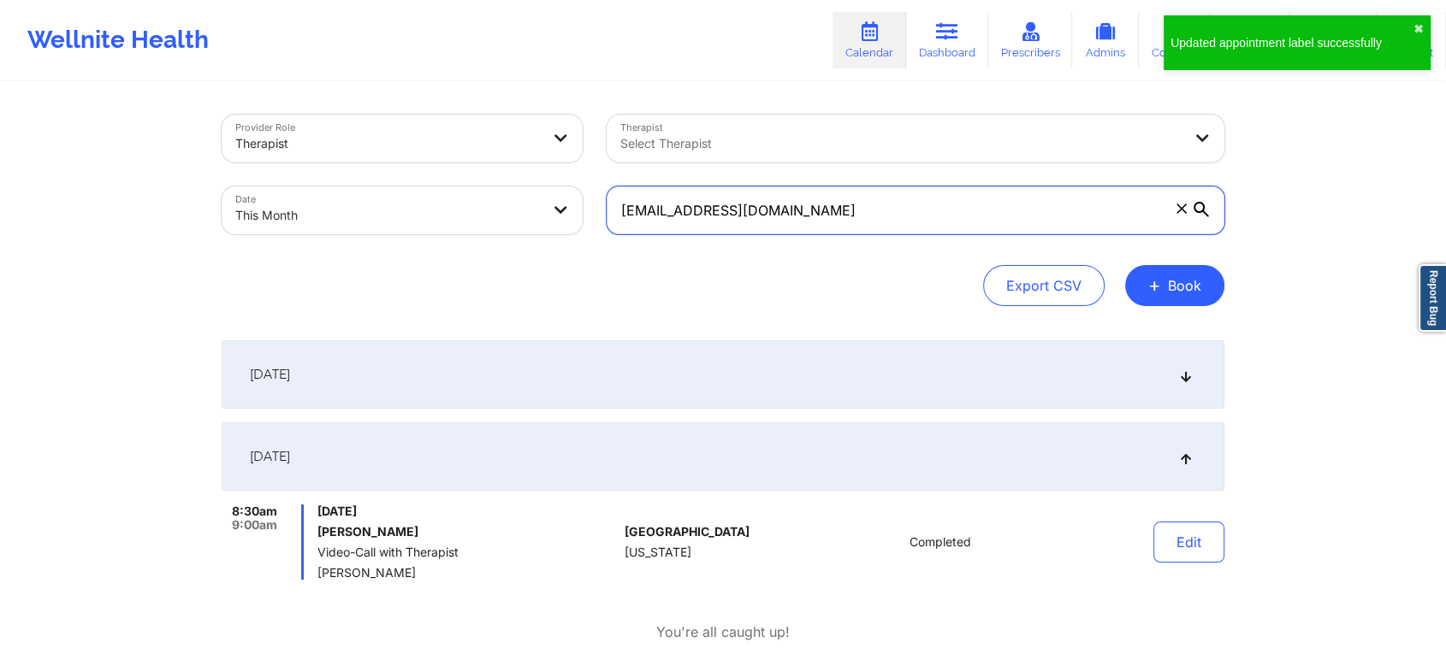
drag, startPoint x: 900, startPoint y: 196, endPoint x: 544, endPoint y: 169, distance: 356.9
click at [544, 169] on div "Provider Role Therapist Therapist Select Therapist Date This Month [EMAIL_ADDRE…" at bounding box center [723, 175] width 1027 height 144
paste input "[EMAIL_ADDRESS]"
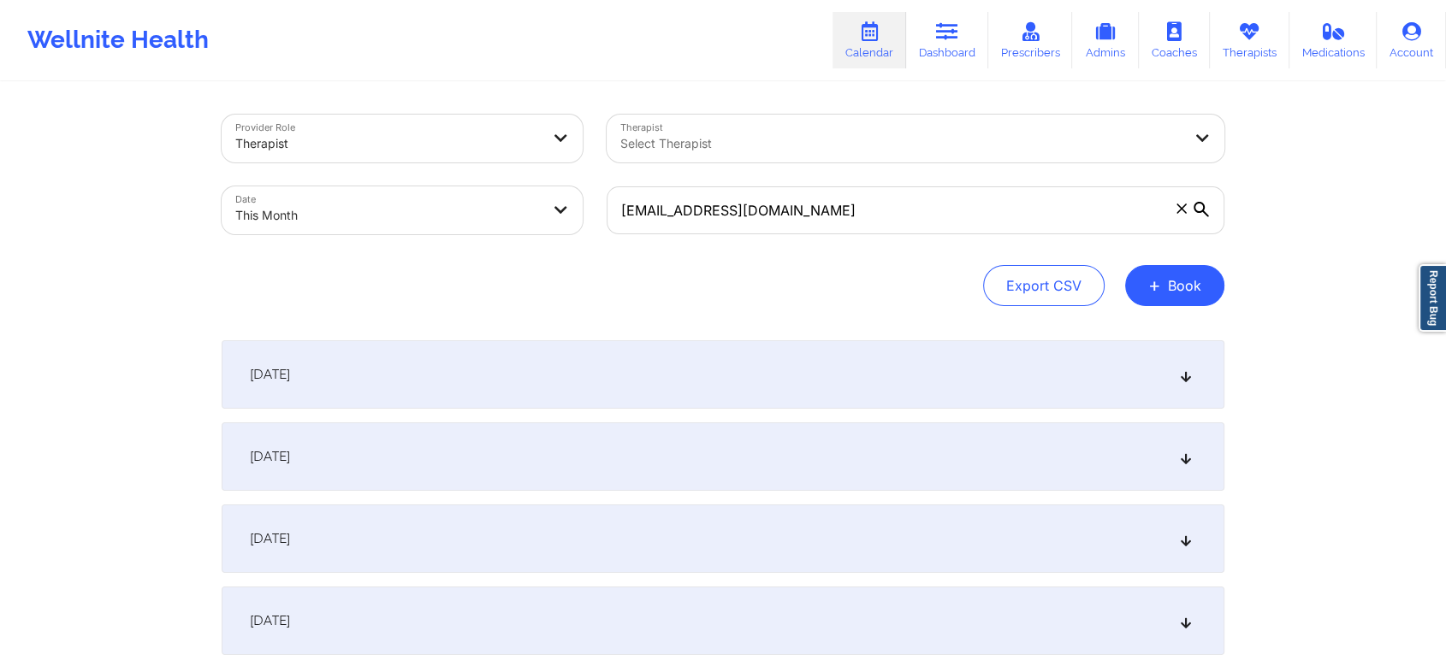
click at [708, 450] on div "[DATE]" at bounding box center [723, 457] width 1003 height 68
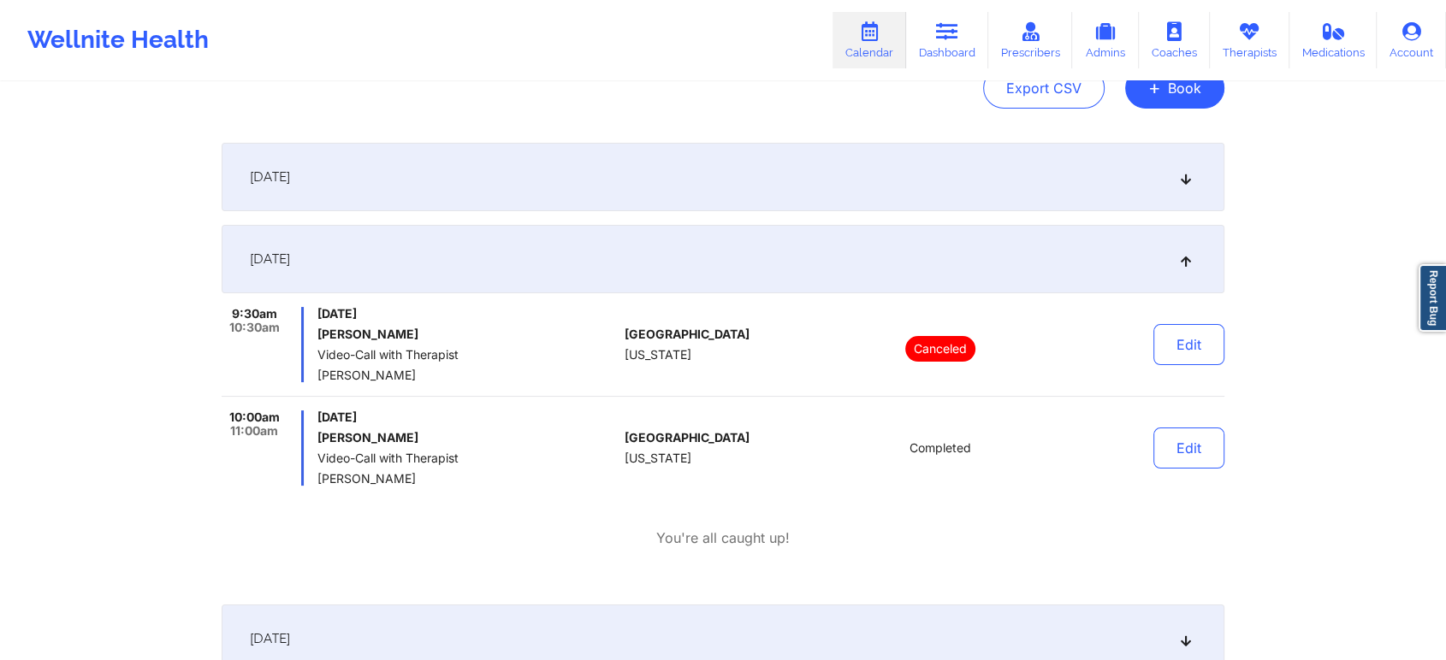
scroll to position [238, 0]
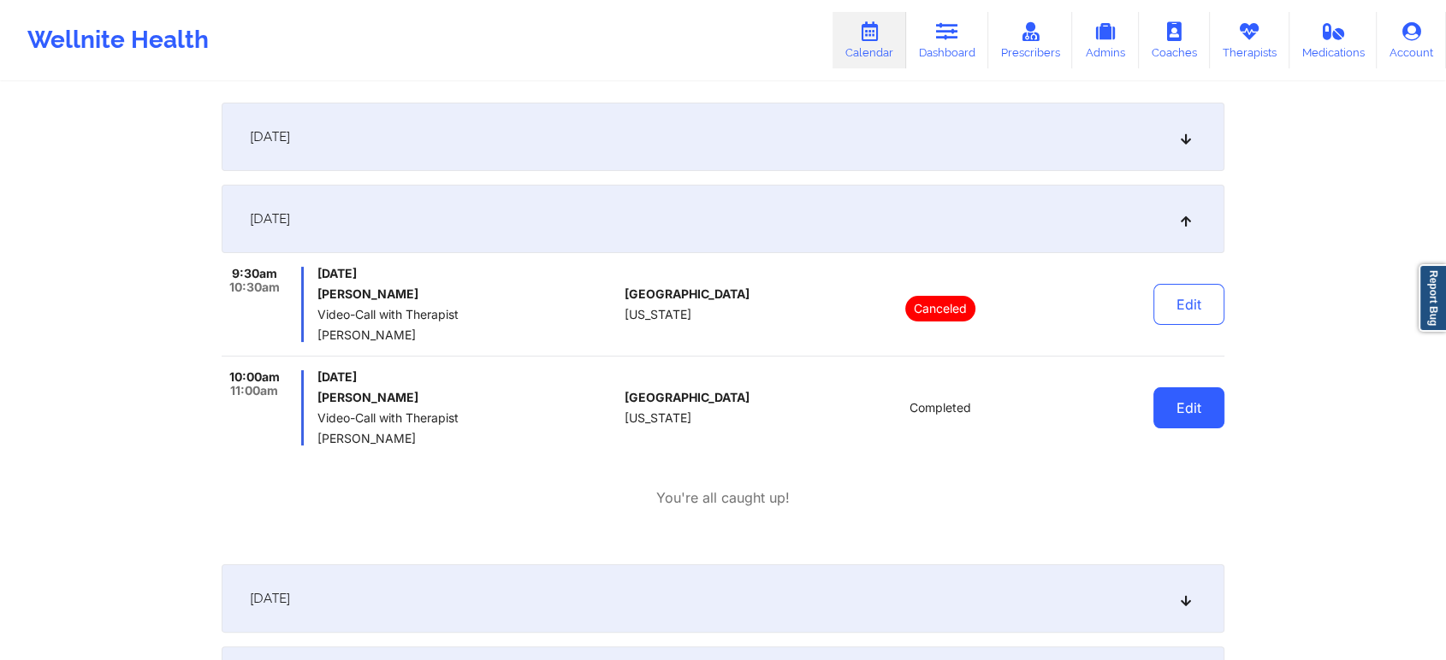
click at [1200, 404] on button "Edit" at bounding box center [1188, 408] width 71 height 41
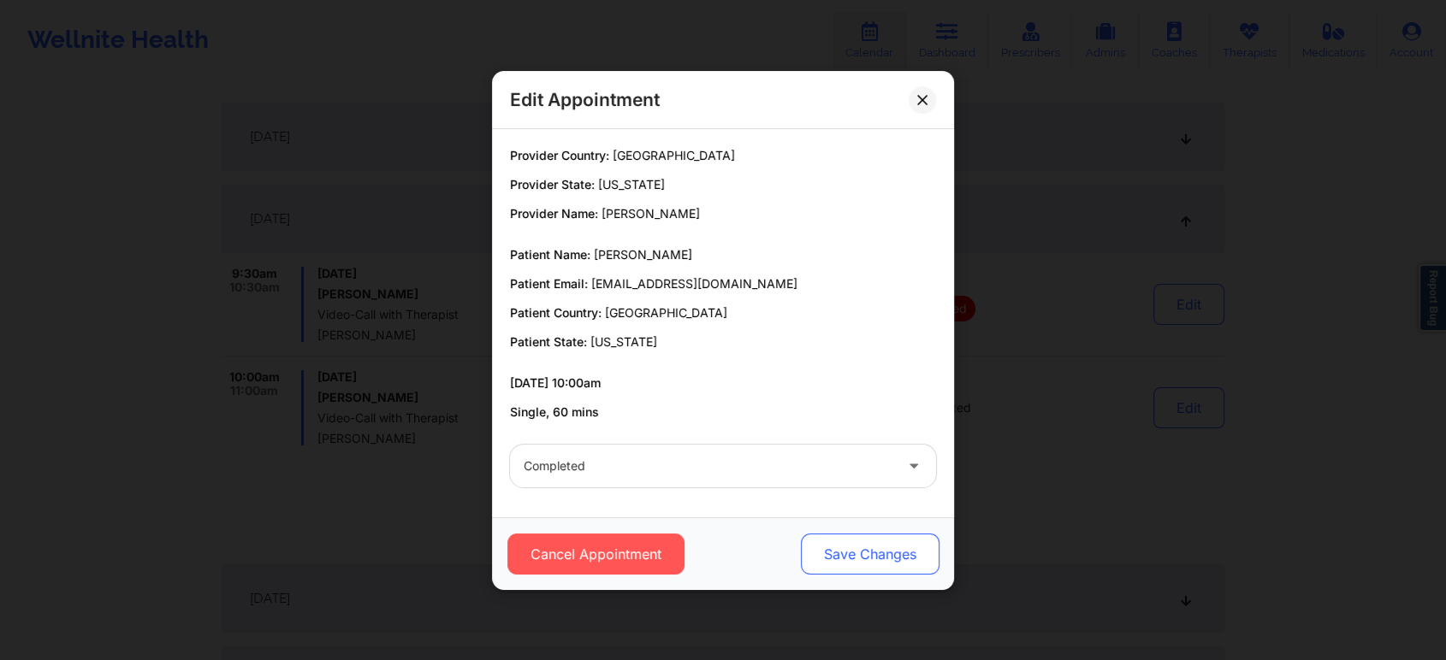
click at [849, 555] on button "Save Changes" at bounding box center [870, 554] width 139 height 41
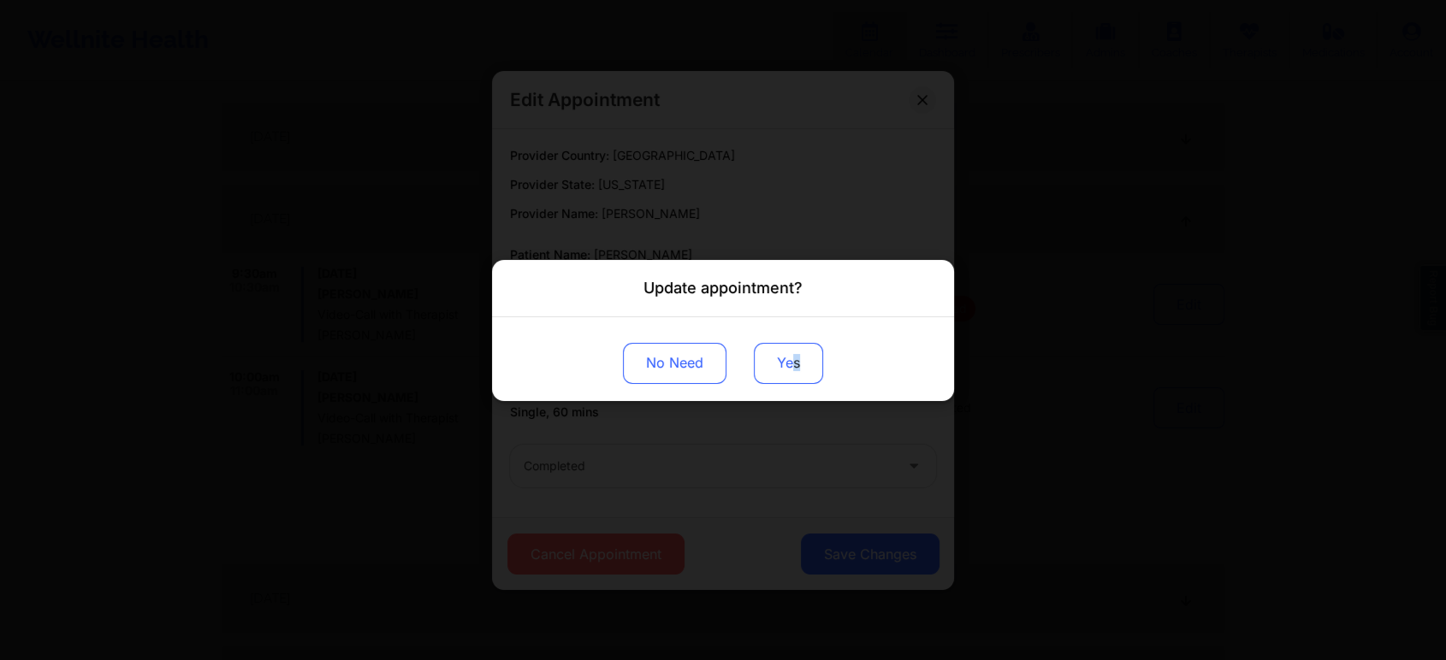
drag, startPoint x: 798, startPoint y: 335, endPoint x: 794, endPoint y: 356, distance: 21.8
click at [794, 356] on div "No Need Yes" at bounding box center [723, 359] width 462 height 84
click at [794, 356] on button "Yes" at bounding box center [788, 362] width 69 height 41
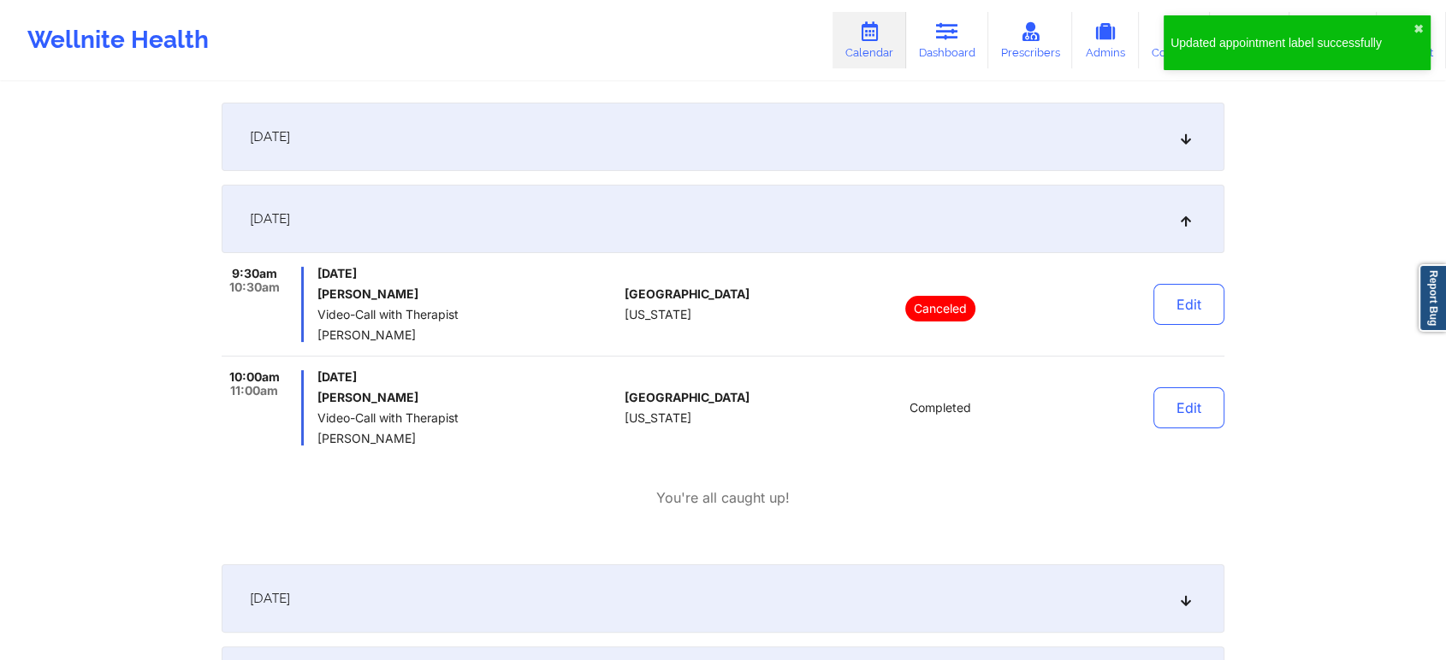
scroll to position [0, 0]
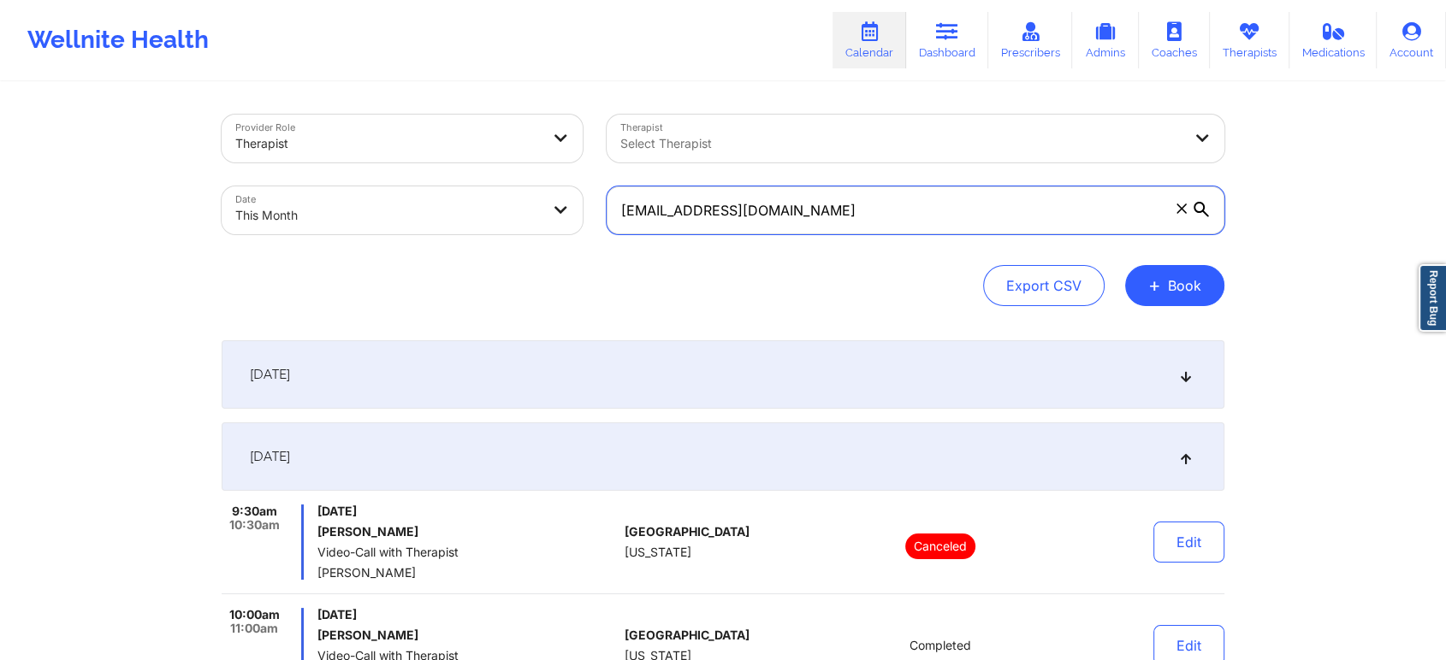
drag, startPoint x: 836, startPoint y: 209, endPoint x: 429, endPoint y: 201, distance: 407.3
click at [429, 201] on div "Provider Role Therapist Therapist Select Therapist Date This Month [EMAIL_ADDRE…" at bounding box center [723, 175] width 1027 height 144
paste input "[EMAIL_ADDRESS]"
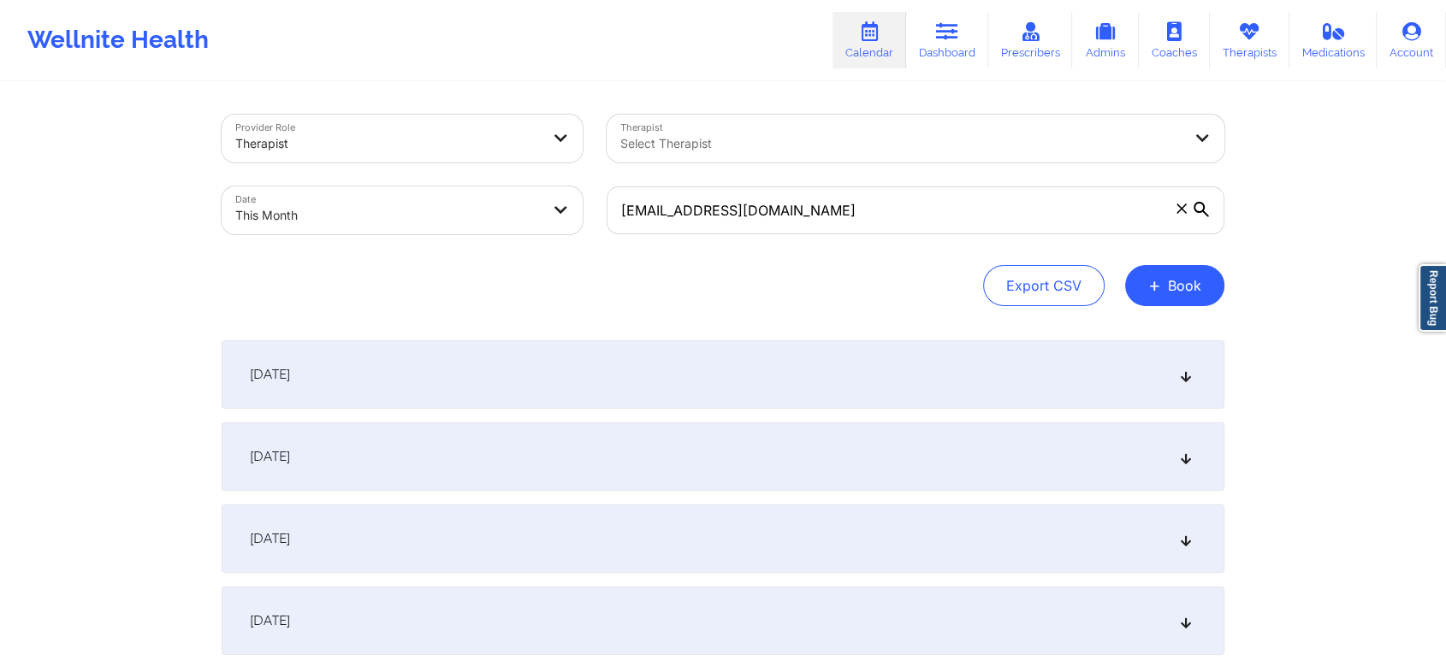
click at [756, 461] on div "[DATE]" at bounding box center [723, 457] width 1003 height 68
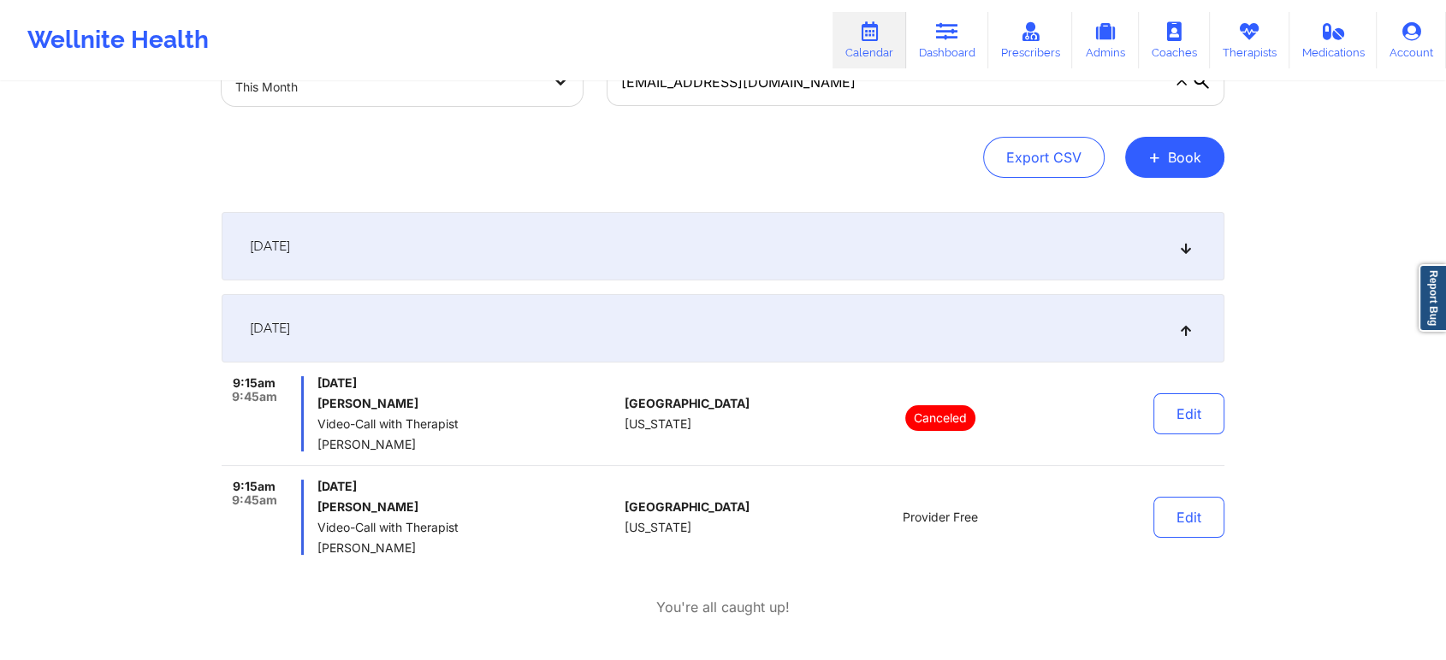
scroll to position [140, 0]
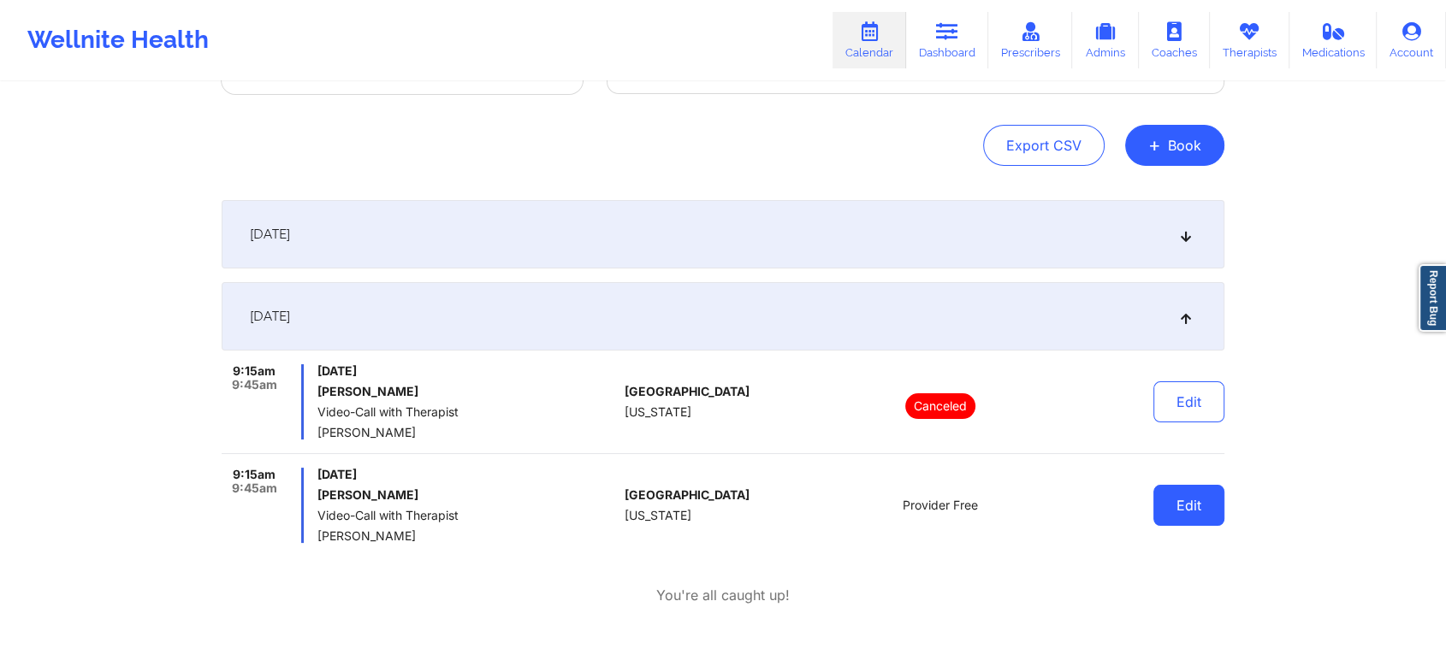
click at [1203, 494] on button "Edit" at bounding box center [1188, 505] width 71 height 41
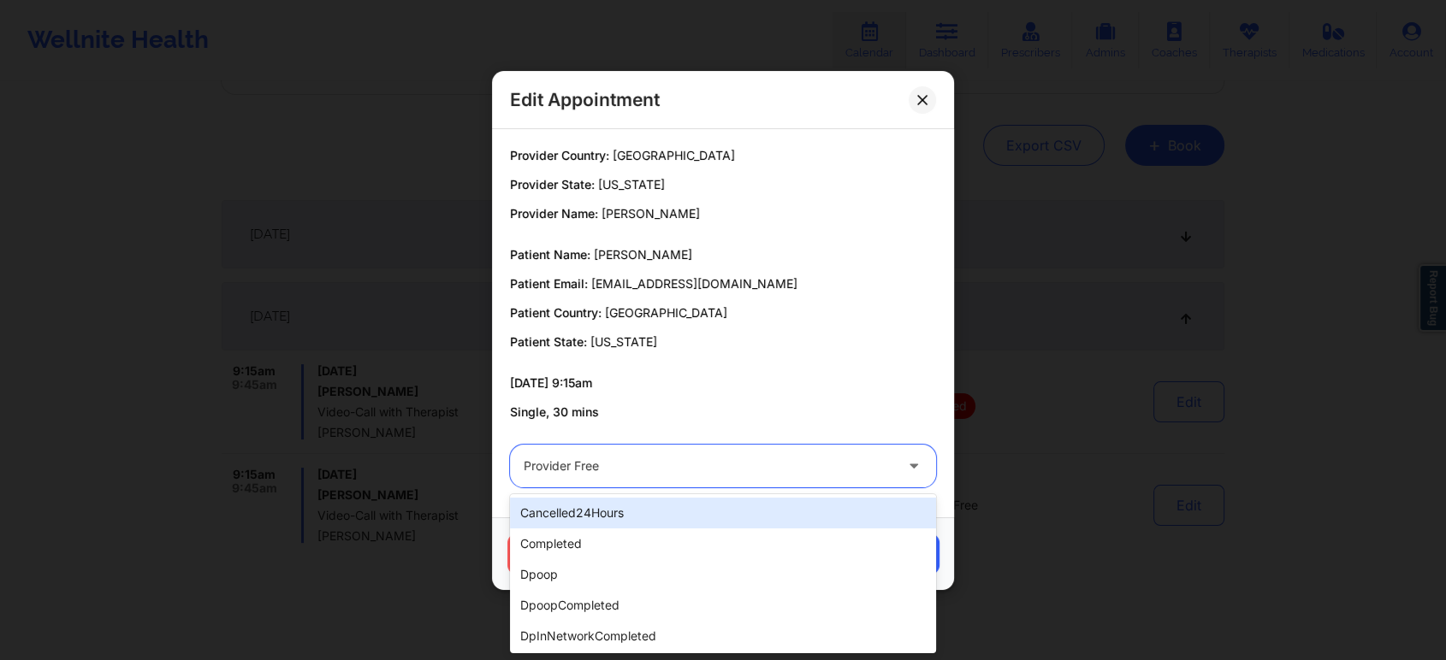
click at [625, 468] on div at bounding box center [709, 466] width 370 height 21
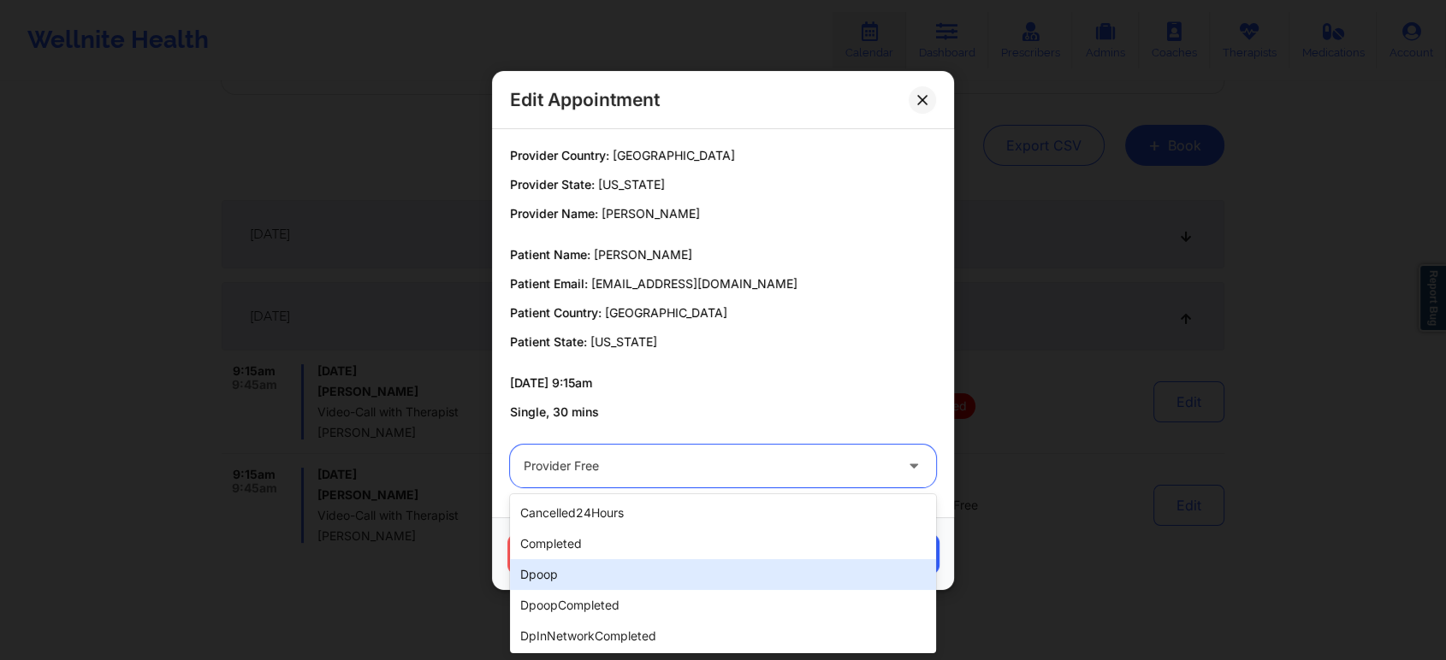
drag, startPoint x: 563, startPoint y: 561, endPoint x: 609, endPoint y: 540, distance: 50.9
click at [609, 540] on div "cancelled24Hours completed dpoop dpoopCompleted dpInNetworkCompleted freeNoShow…" at bounding box center [723, 573] width 426 height 159
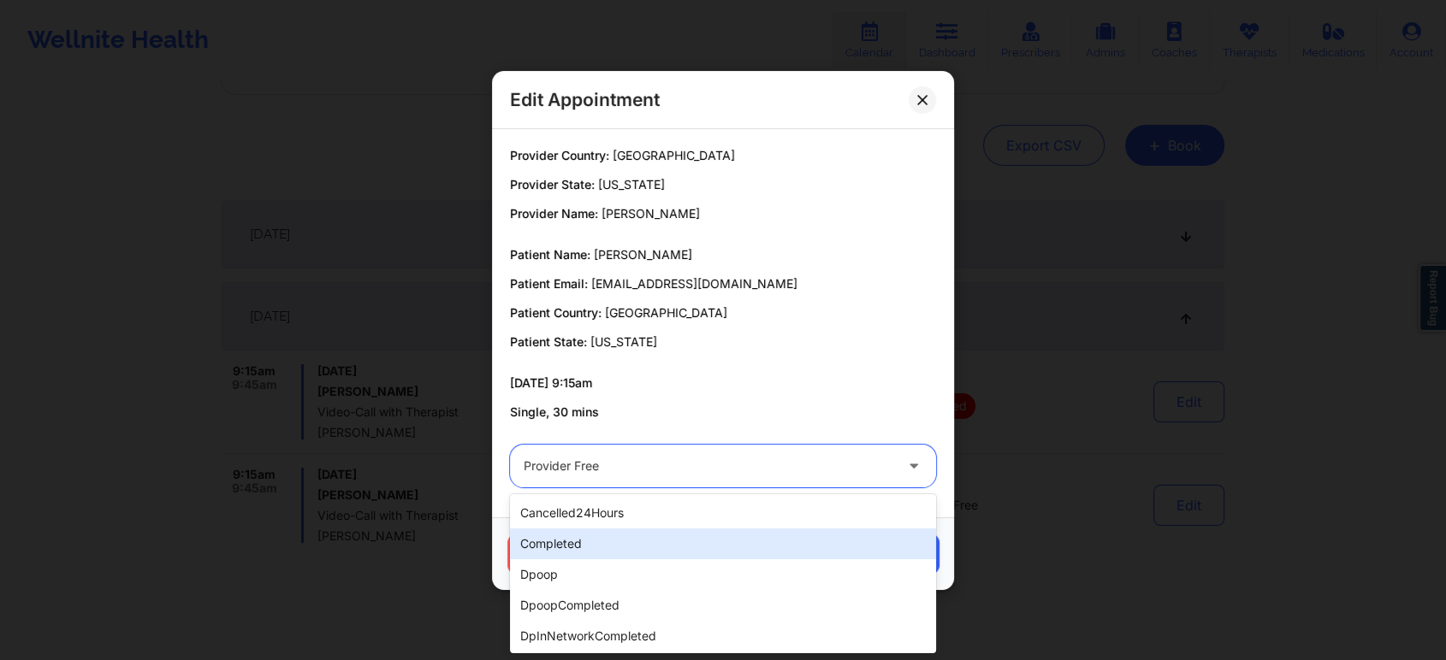
click at [609, 540] on div "completed" at bounding box center [723, 544] width 426 height 31
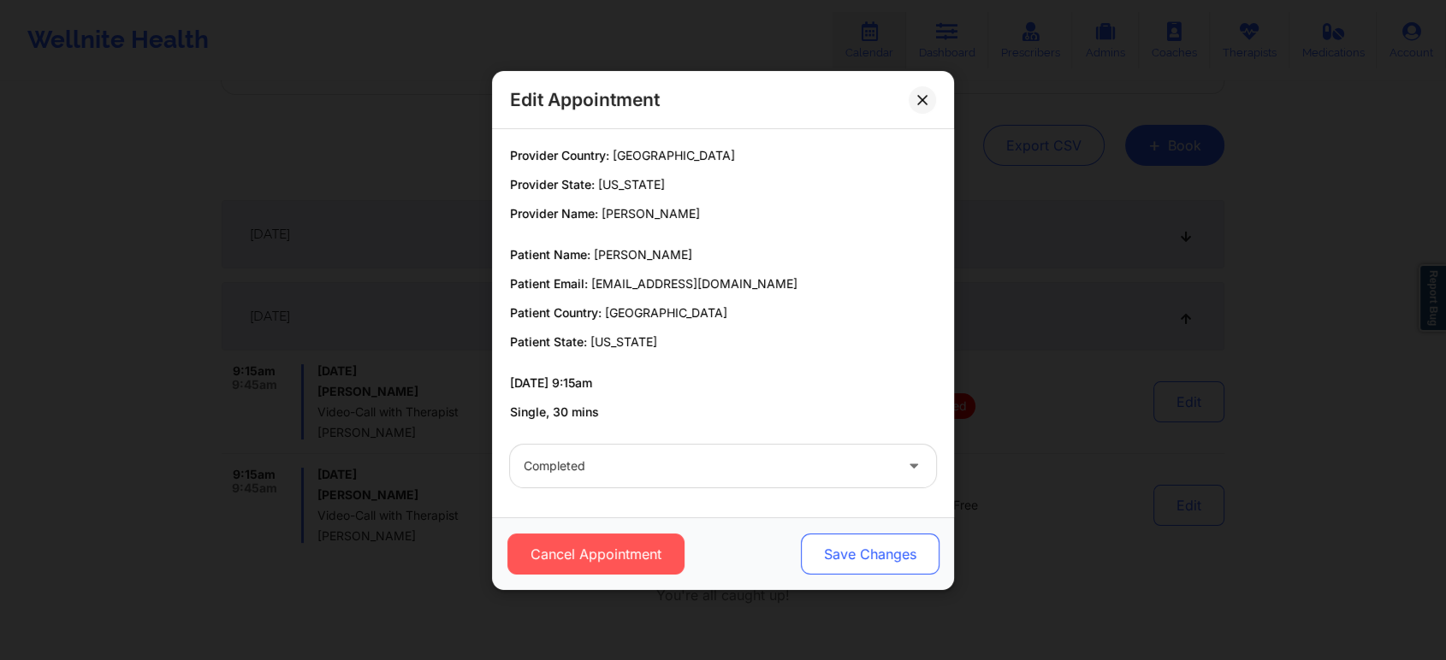
click at [843, 537] on button "Save Changes" at bounding box center [870, 554] width 139 height 41
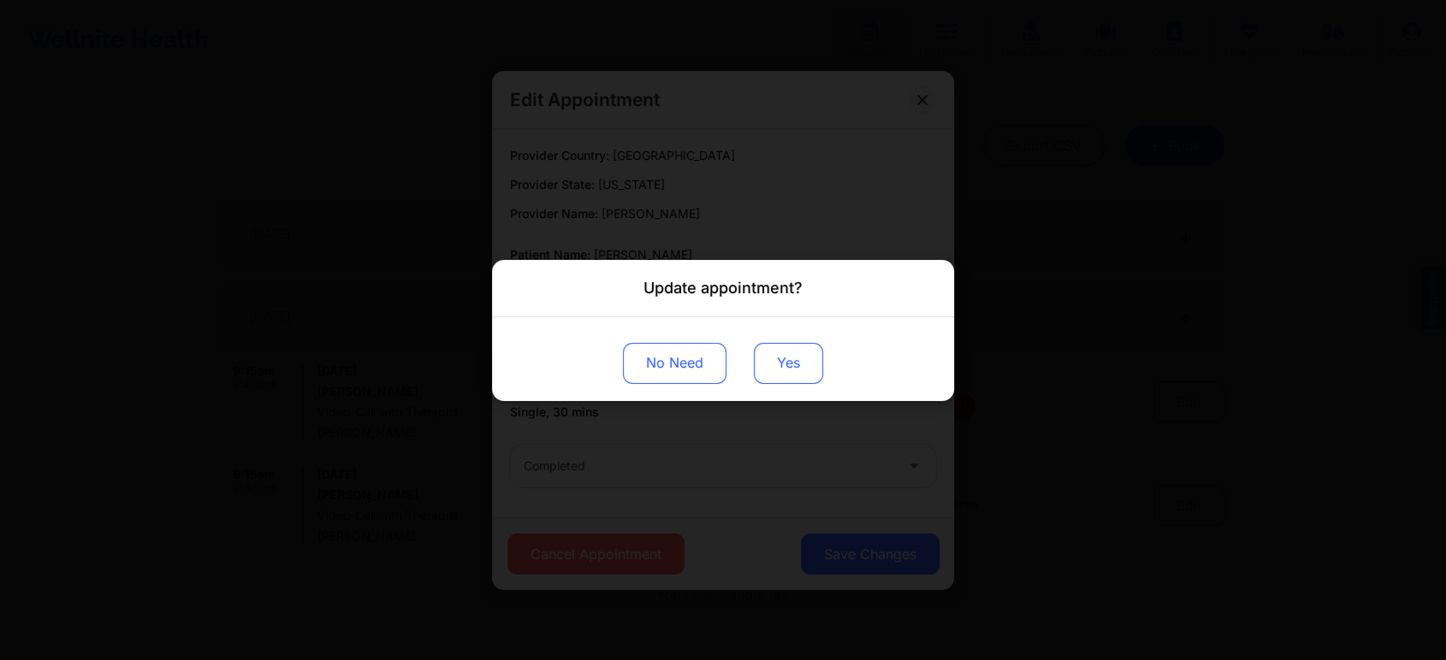
click at [804, 347] on button "Yes" at bounding box center [788, 362] width 69 height 41
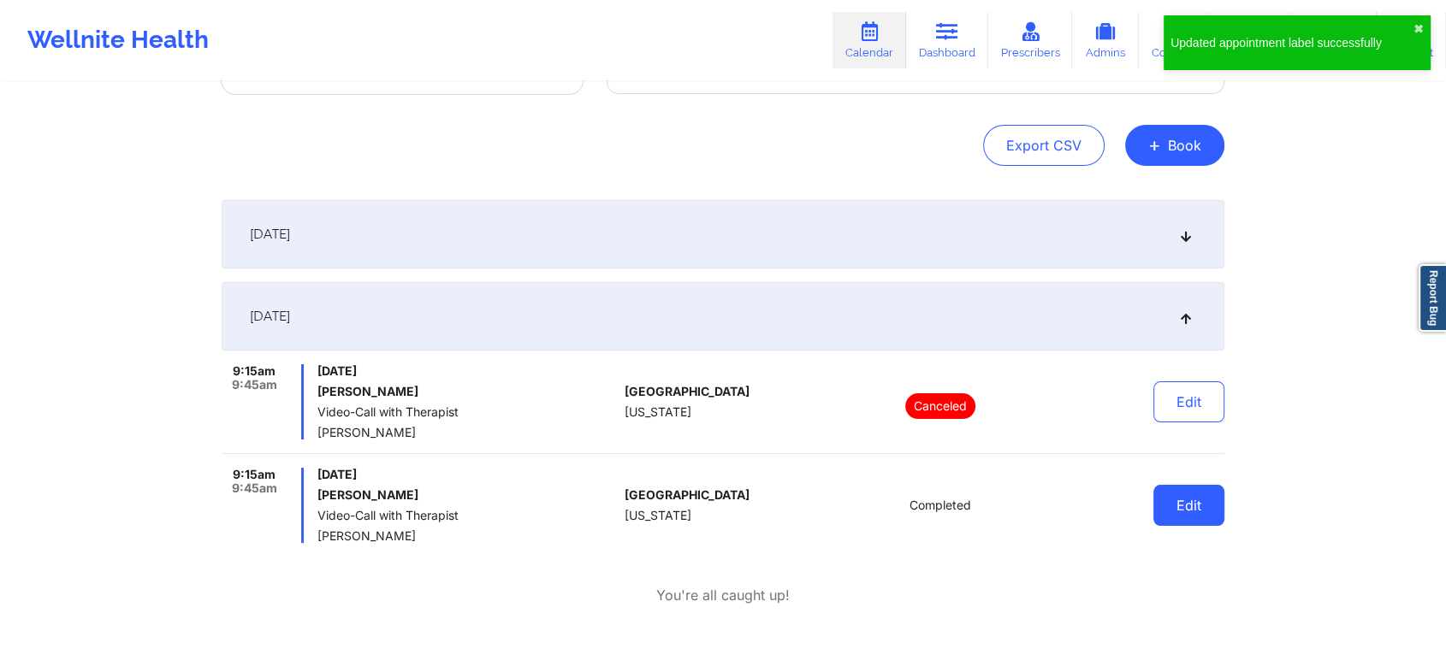
click at [1187, 510] on button "Edit" at bounding box center [1188, 505] width 71 height 41
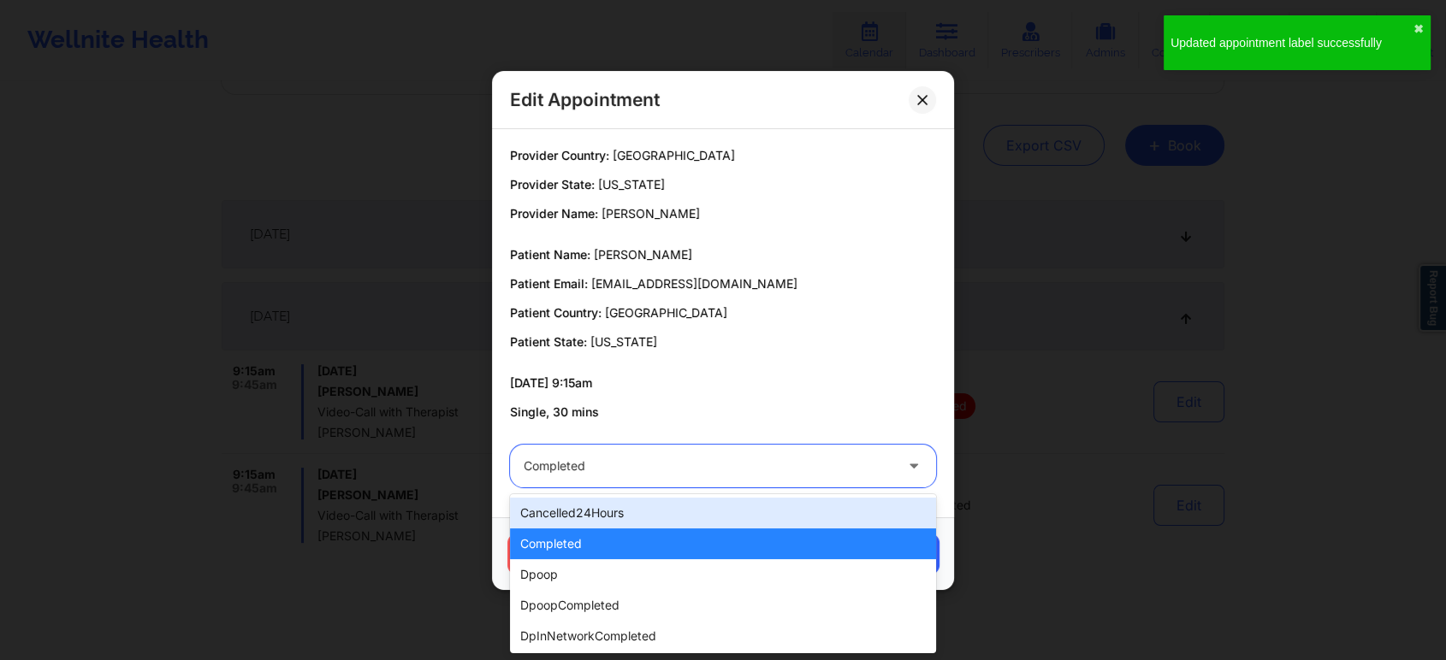
click at [709, 471] on div at bounding box center [709, 466] width 370 height 21
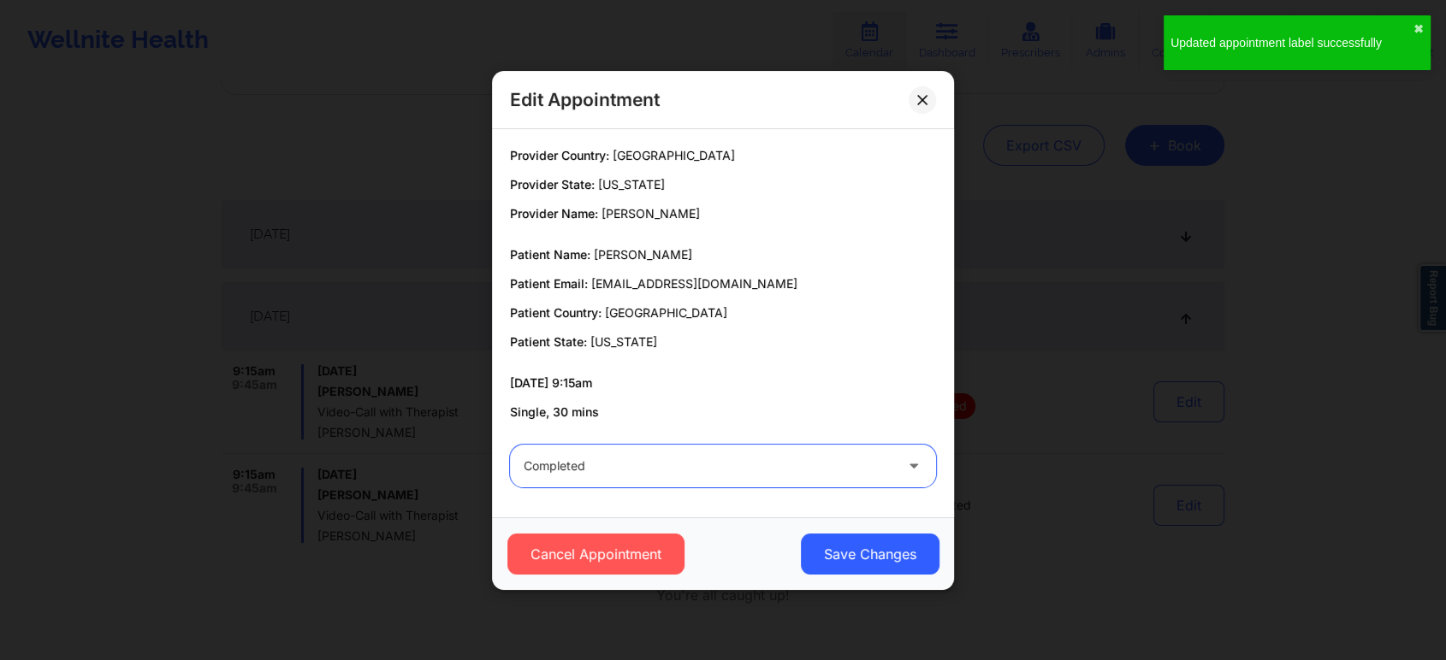
click at [709, 471] on div at bounding box center [709, 466] width 370 height 21
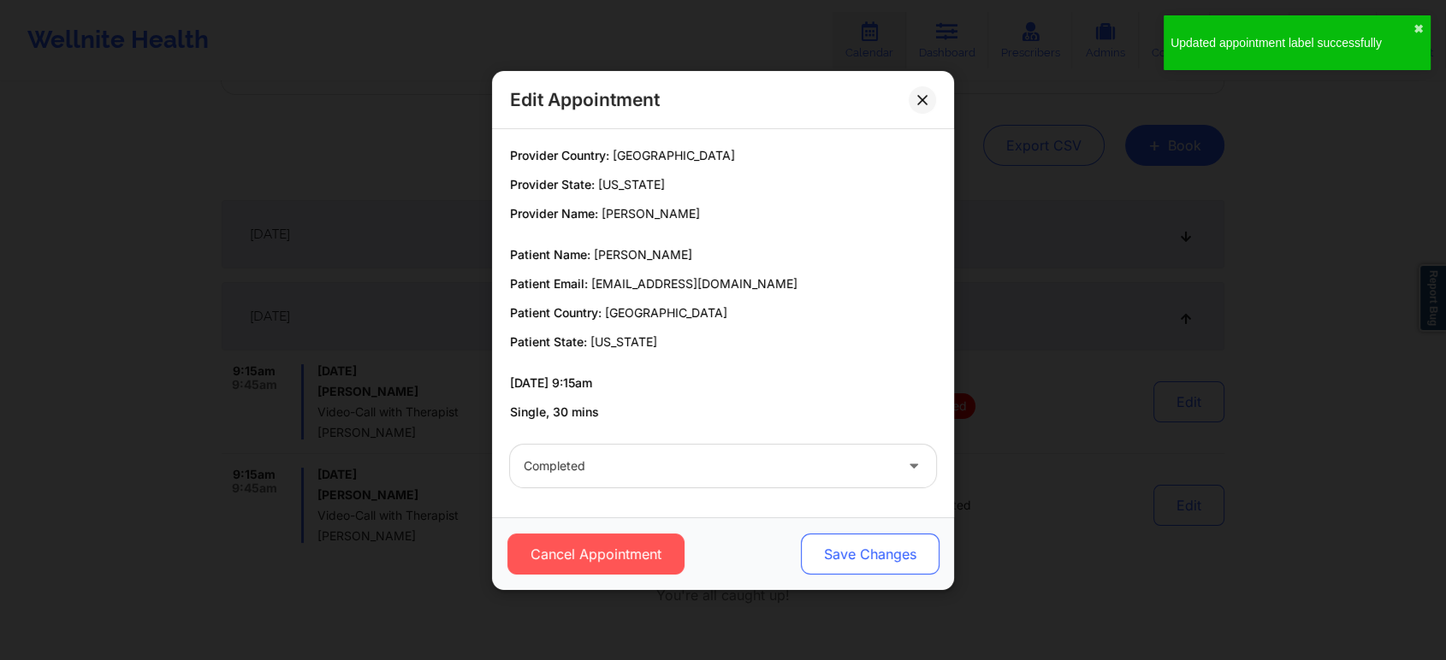
click at [864, 561] on button "Save Changes" at bounding box center [870, 554] width 139 height 41
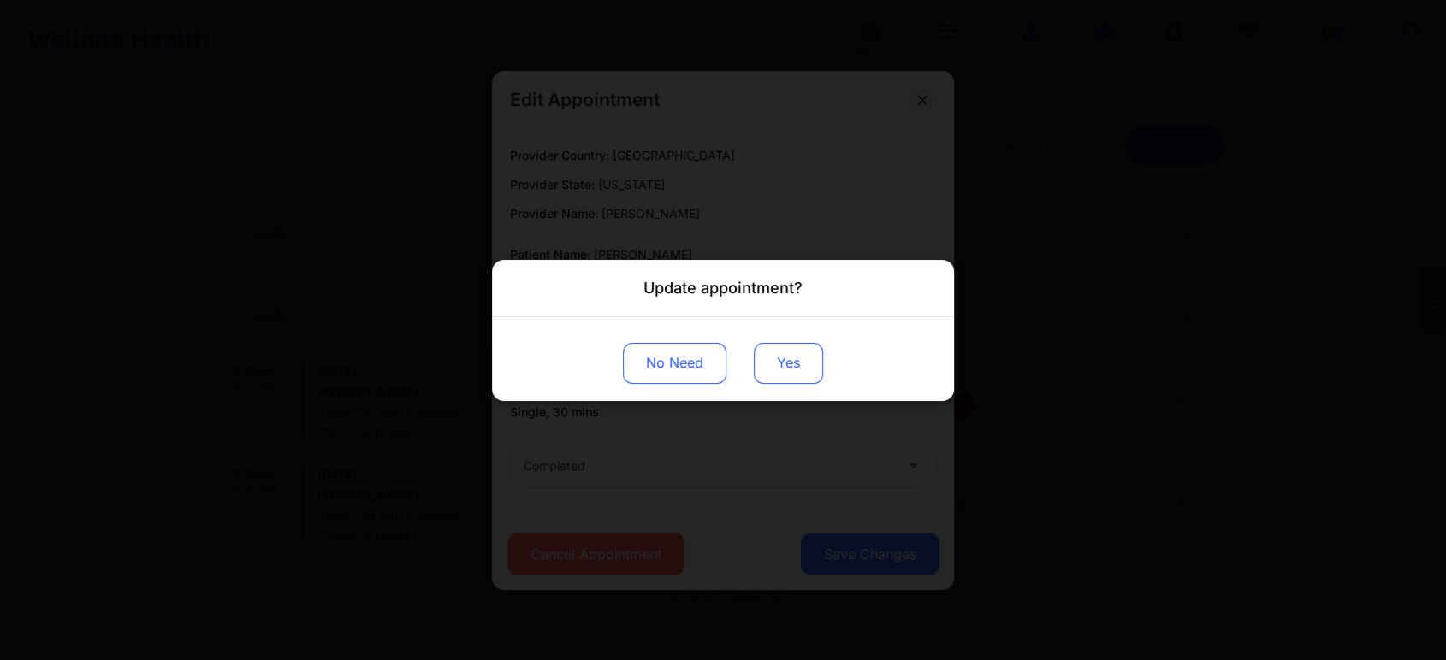
click at [784, 370] on button "Yes" at bounding box center [788, 362] width 69 height 41
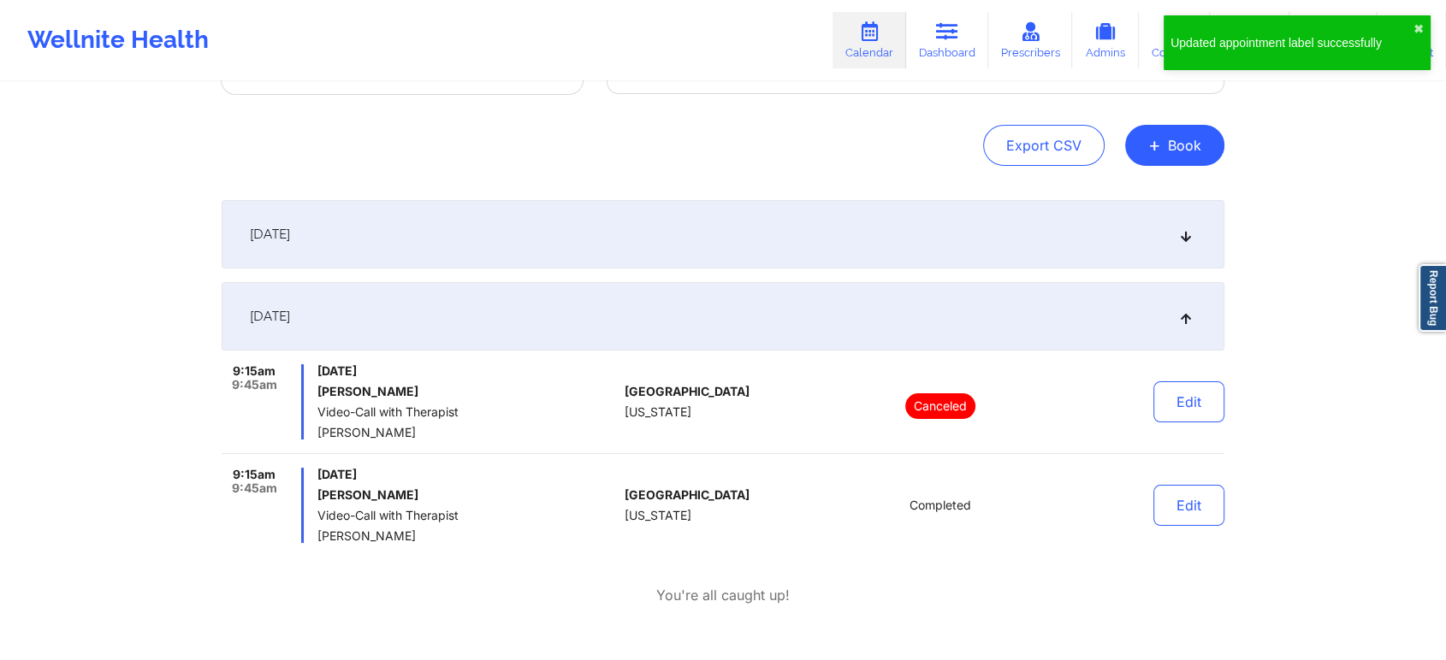
scroll to position [0, 0]
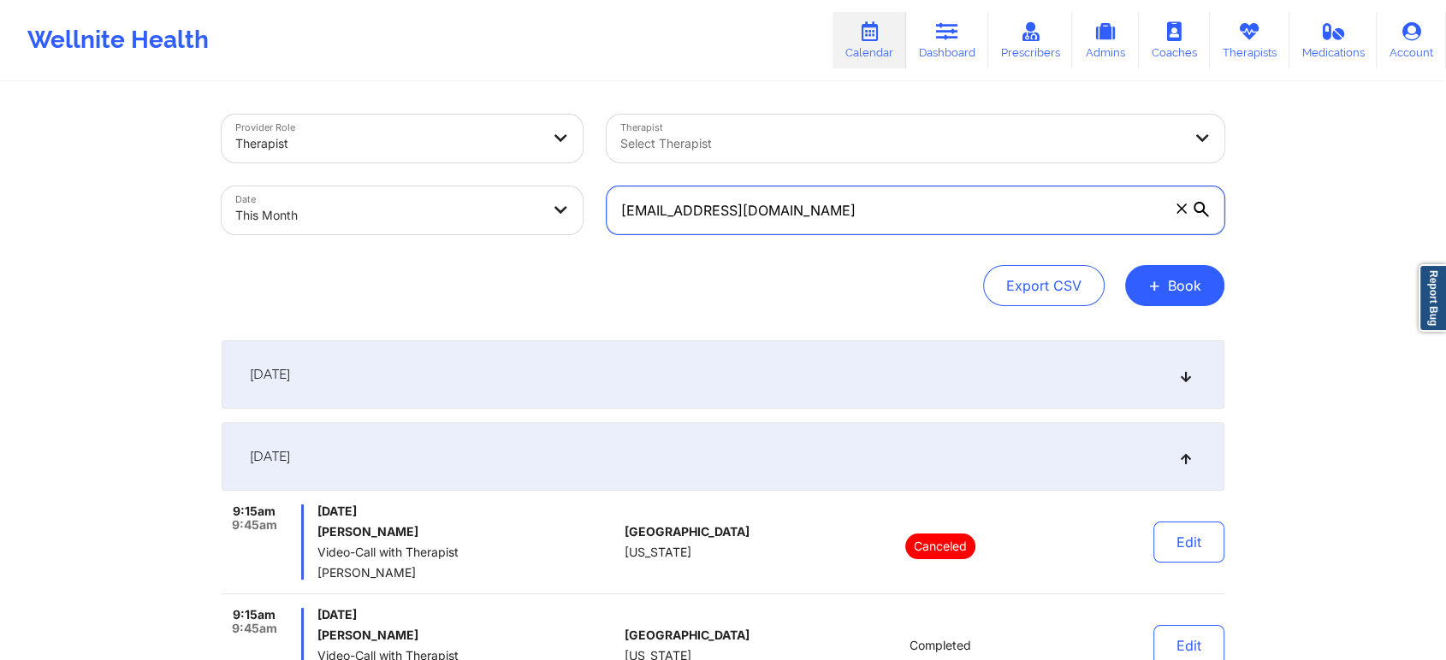
drag, startPoint x: 831, startPoint y: 224, endPoint x: 520, endPoint y: 193, distance: 312.1
click at [520, 193] on div "Provider Role Therapist Therapist Select Therapist Date This Month [EMAIL_ADDRE…" at bounding box center [723, 175] width 1027 height 144
paste input "[PERSON_NAME].[PERSON_NAME].ny"
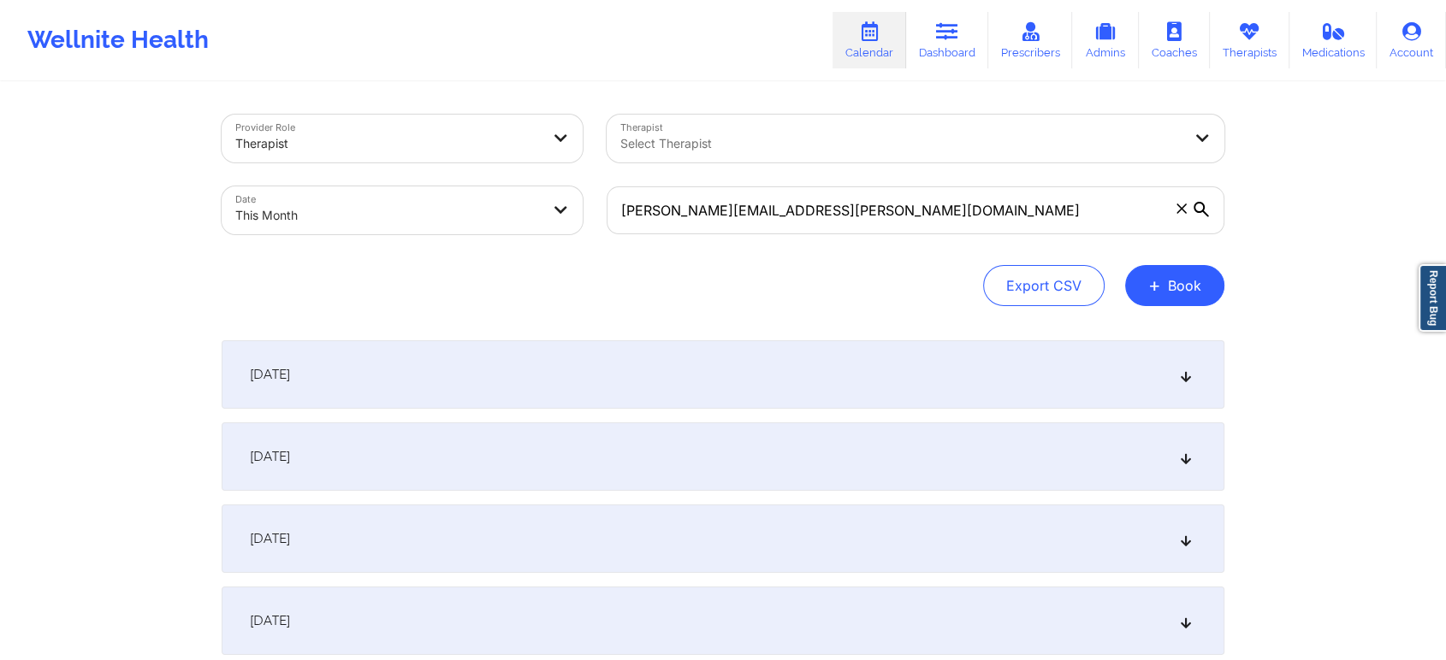
click at [719, 467] on div "[DATE]" at bounding box center [723, 457] width 1003 height 68
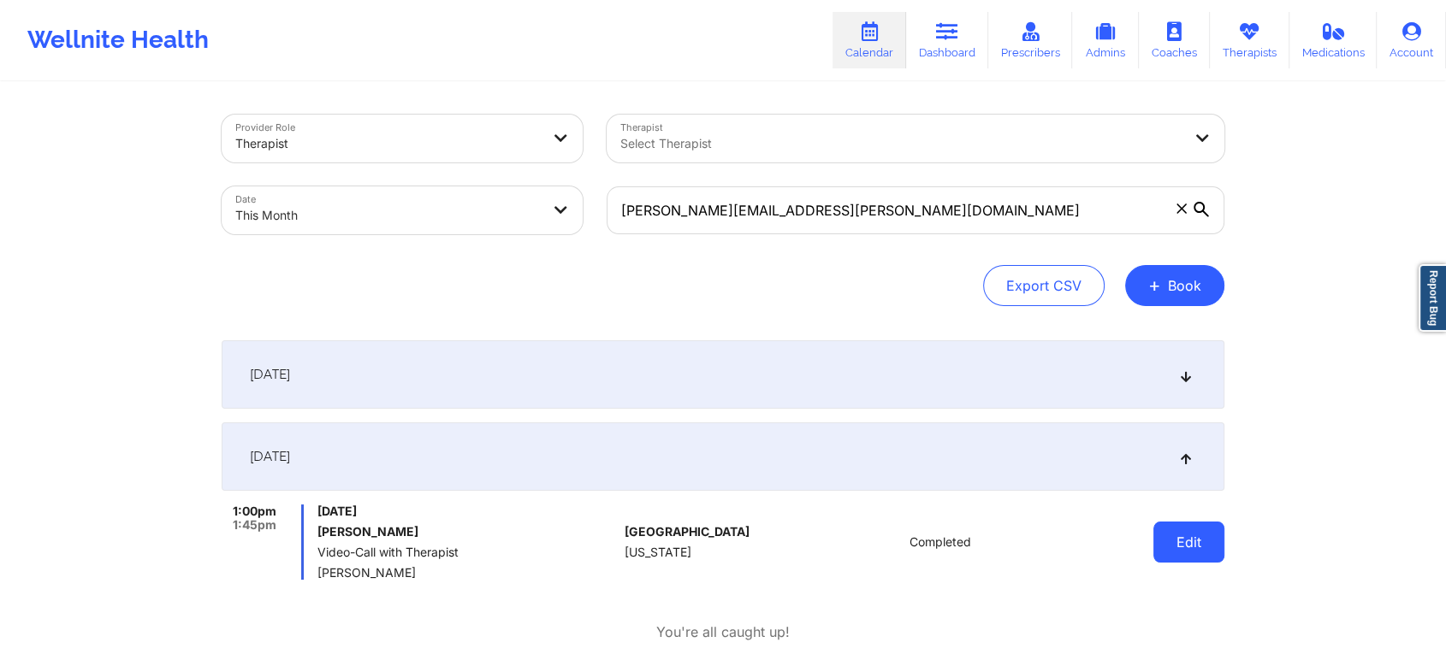
click at [1198, 560] on button "Edit" at bounding box center [1188, 542] width 71 height 41
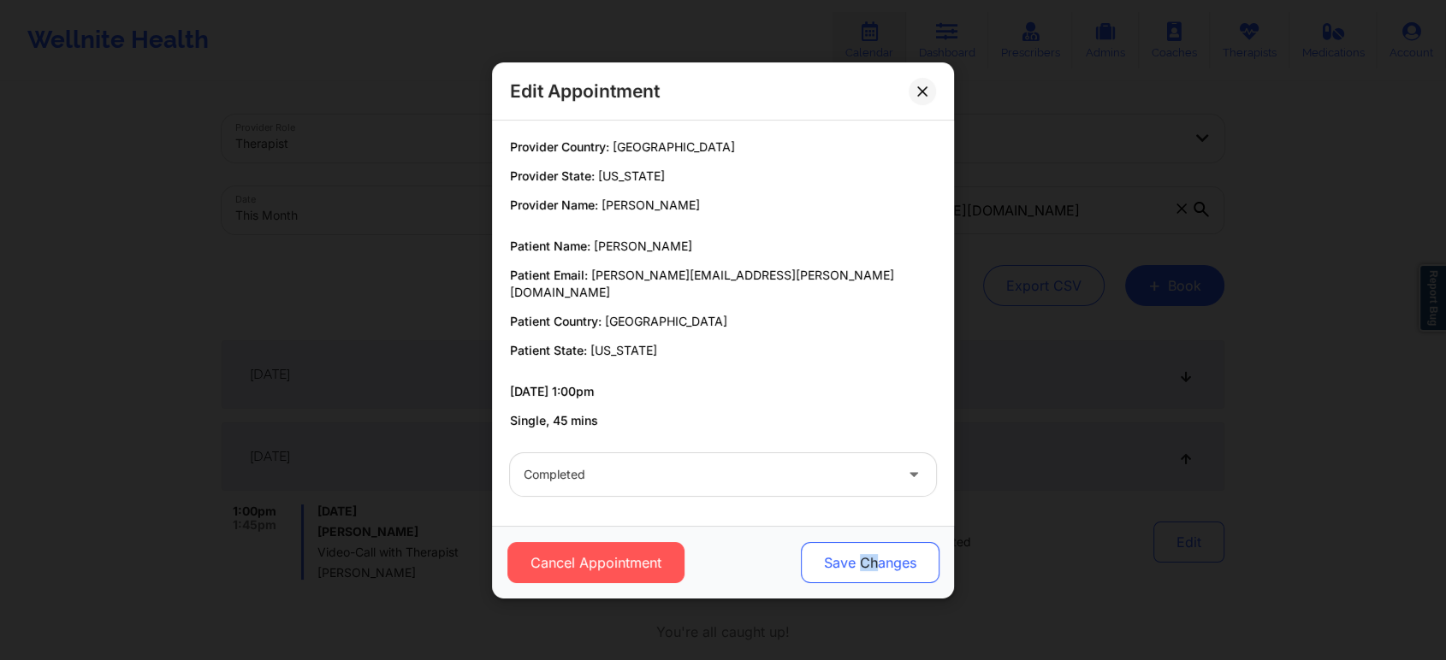
drag, startPoint x: 862, startPoint y: 583, endPoint x: 893, endPoint y: 558, distance: 40.8
click at [893, 558] on div "Cancel Appointment Save Changes" at bounding box center [723, 562] width 462 height 73
click at [893, 558] on button "Save Changes" at bounding box center [870, 562] width 139 height 41
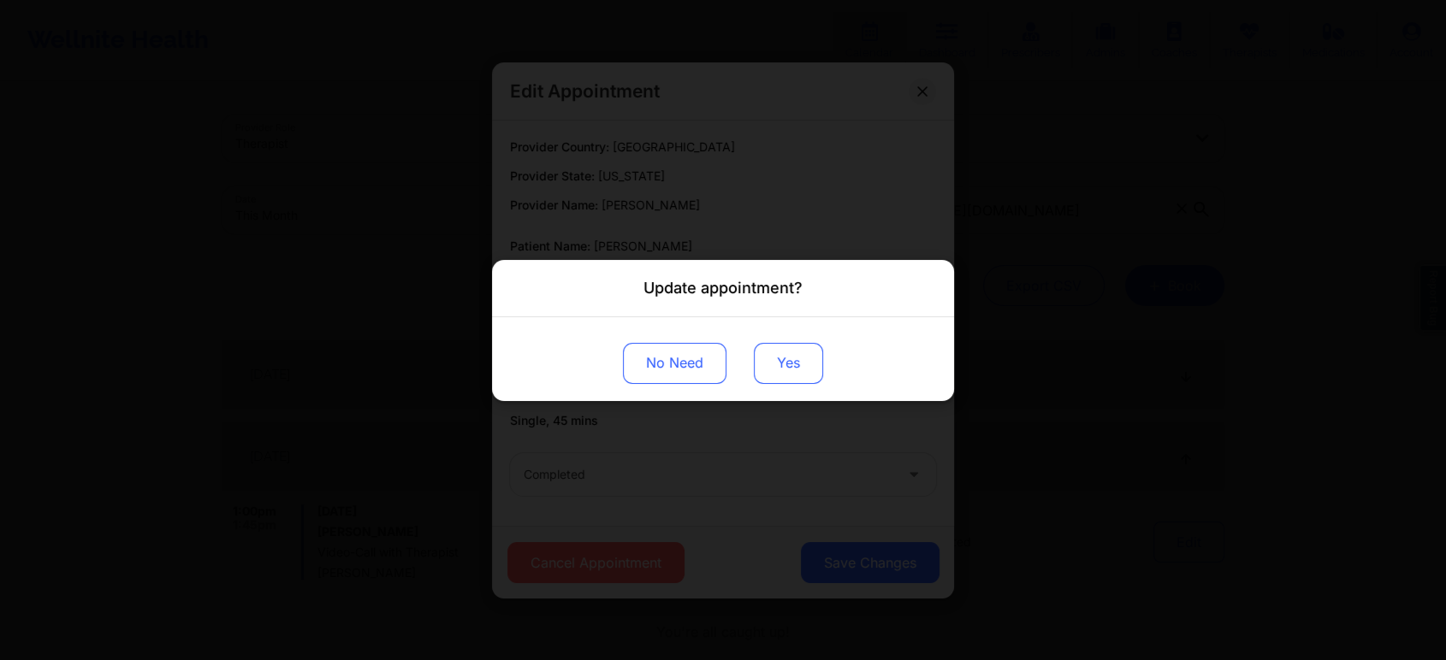
click at [770, 355] on button "Yes" at bounding box center [788, 362] width 69 height 41
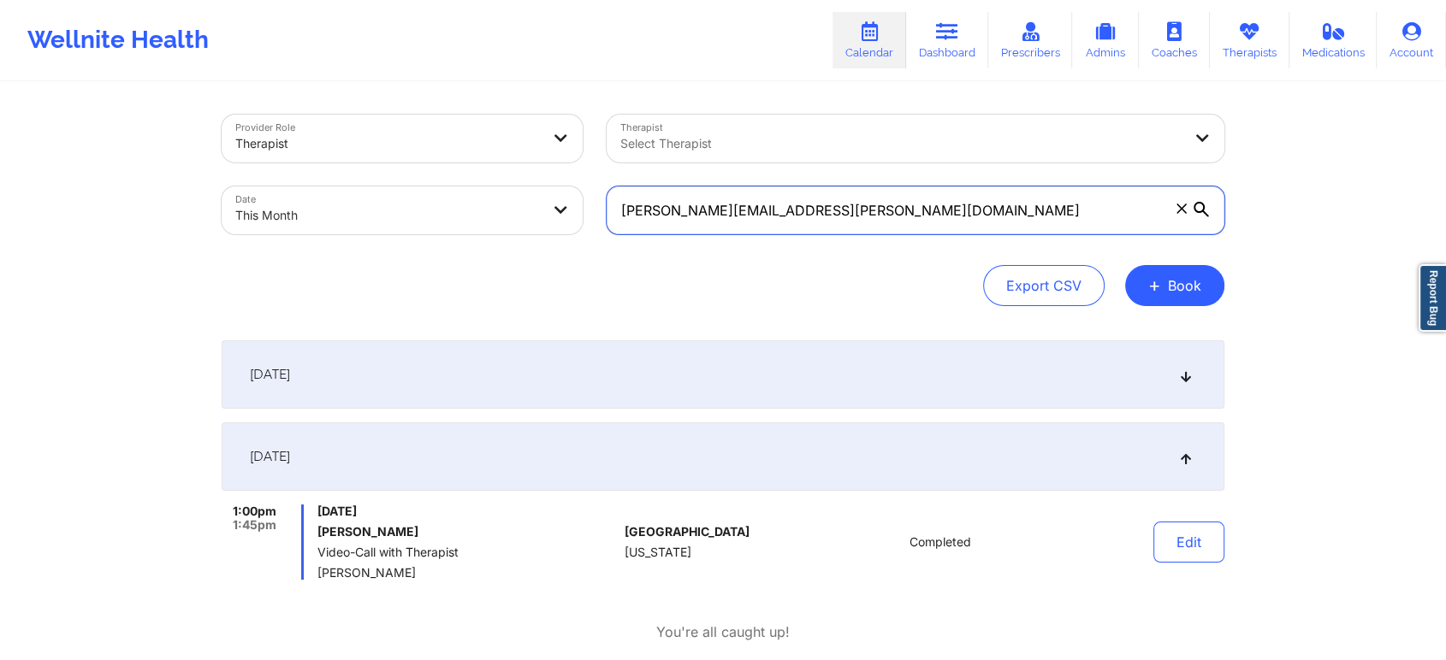
drag, startPoint x: 889, startPoint y: 204, endPoint x: 553, endPoint y: 246, distance: 338.7
click at [553, 246] on div "Provider Role Therapist Therapist Select Therapist Date This Month [PERSON_NAME…" at bounding box center [723, 175] width 1027 height 144
paste input "lyssajade6"
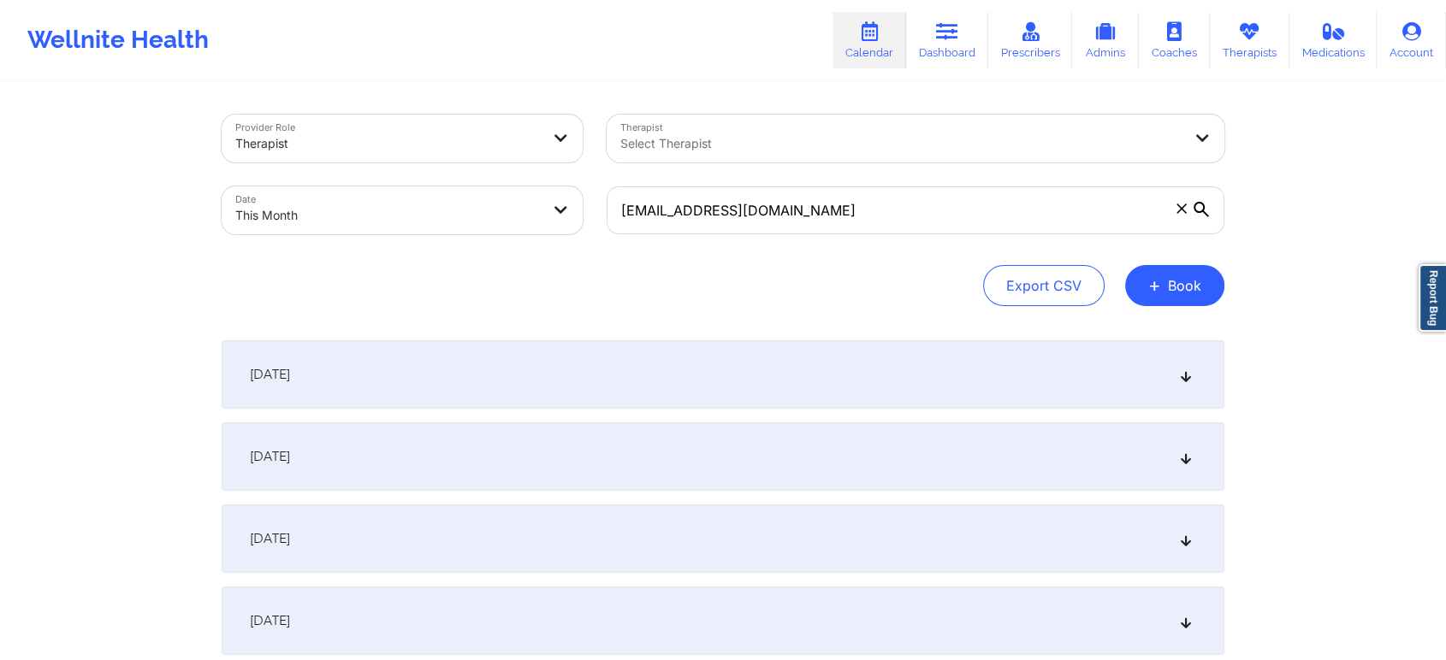
click at [619, 459] on div "[DATE]" at bounding box center [723, 457] width 1003 height 68
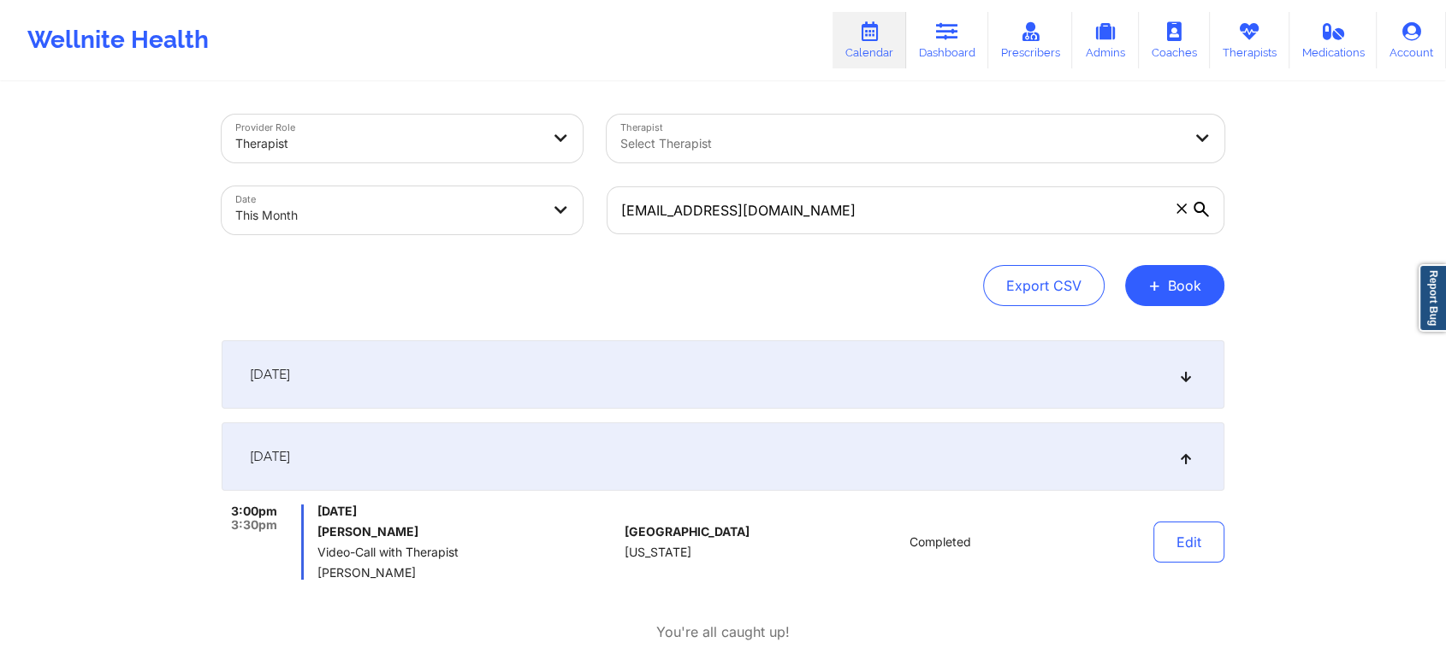
scroll to position [149, 0]
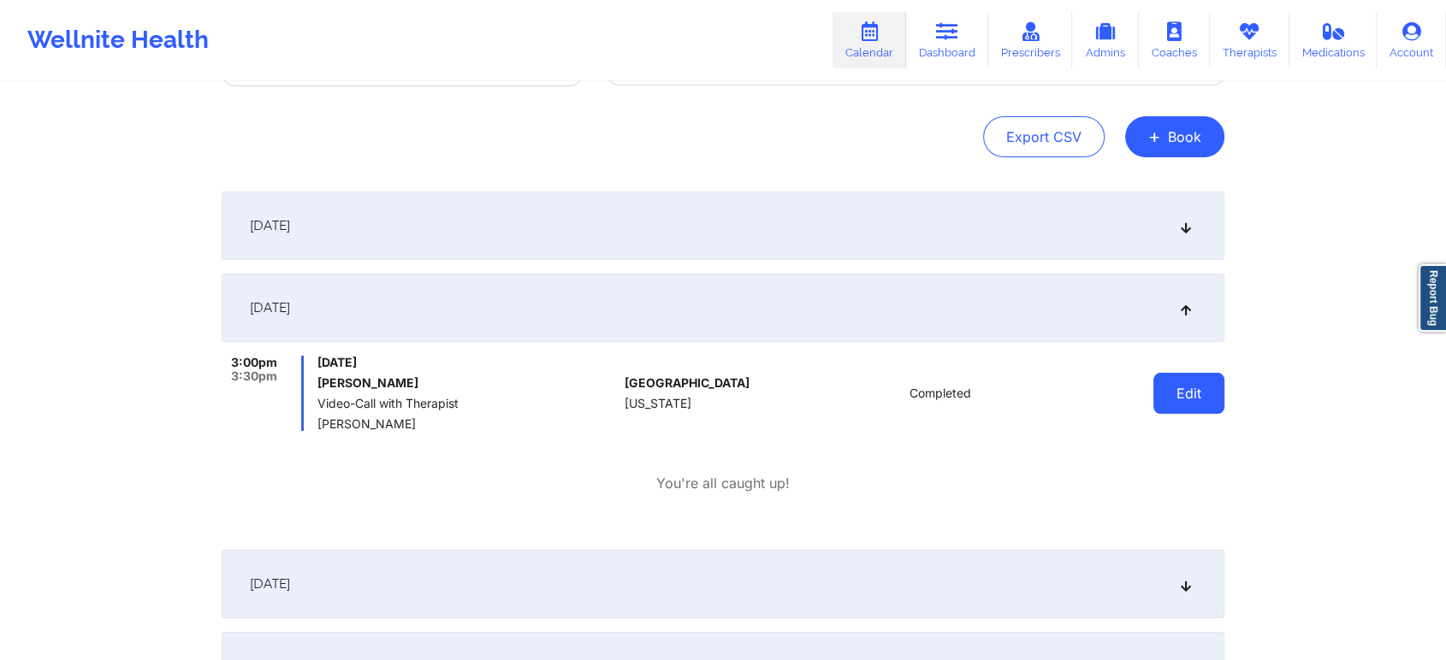
click at [1170, 392] on button "Edit" at bounding box center [1188, 393] width 71 height 41
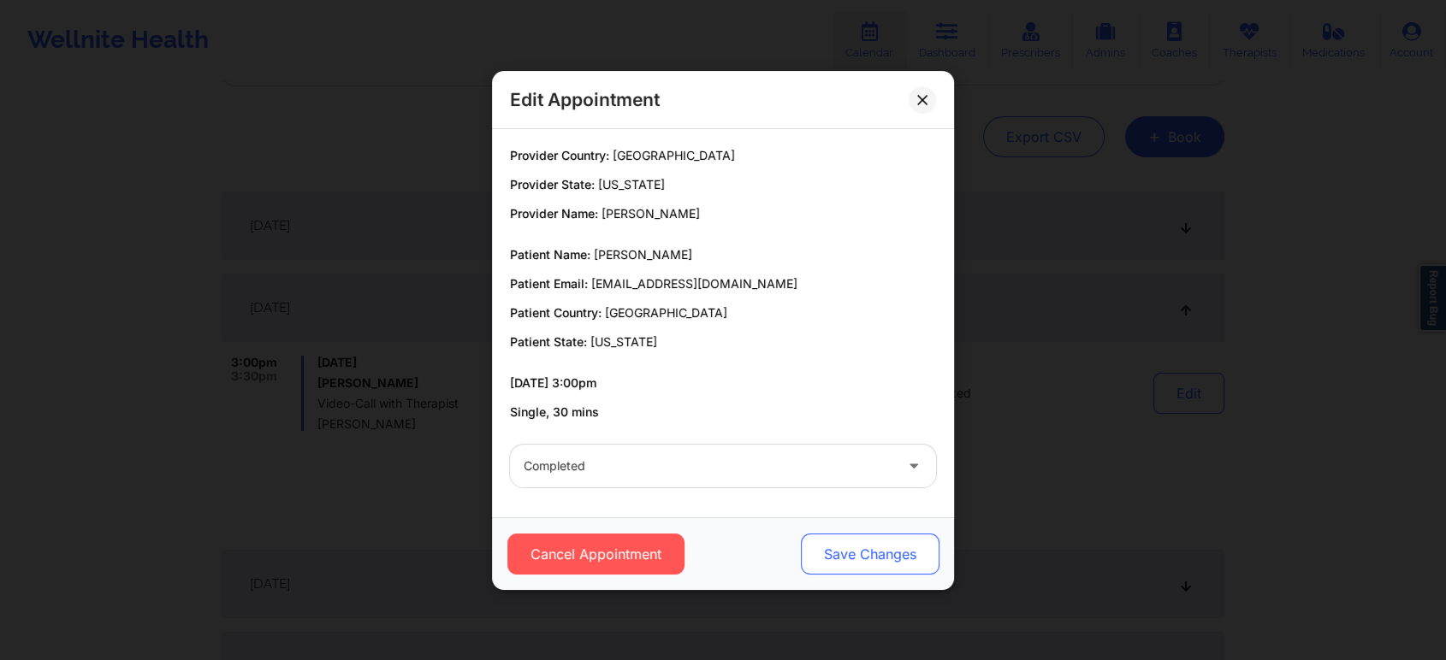
click at [877, 561] on button "Save Changes" at bounding box center [870, 554] width 139 height 41
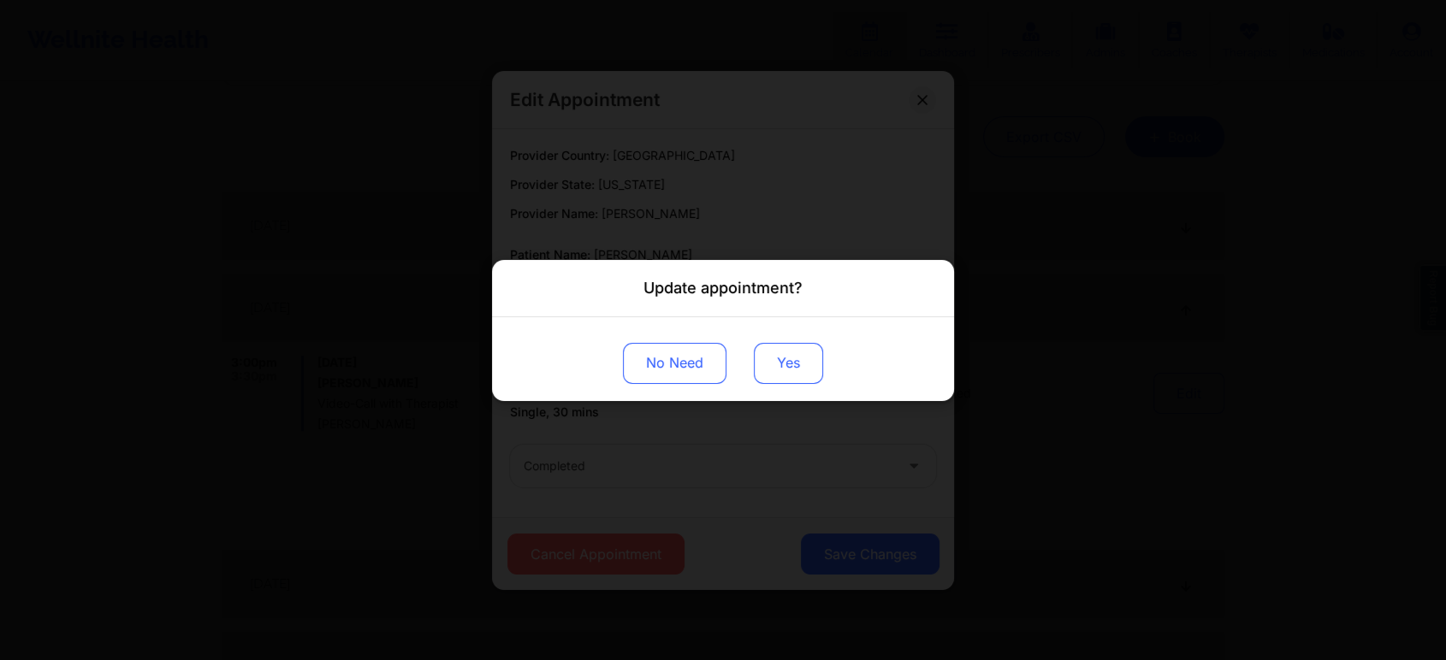
click at [802, 367] on button "Yes" at bounding box center [788, 362] width 69 height 41
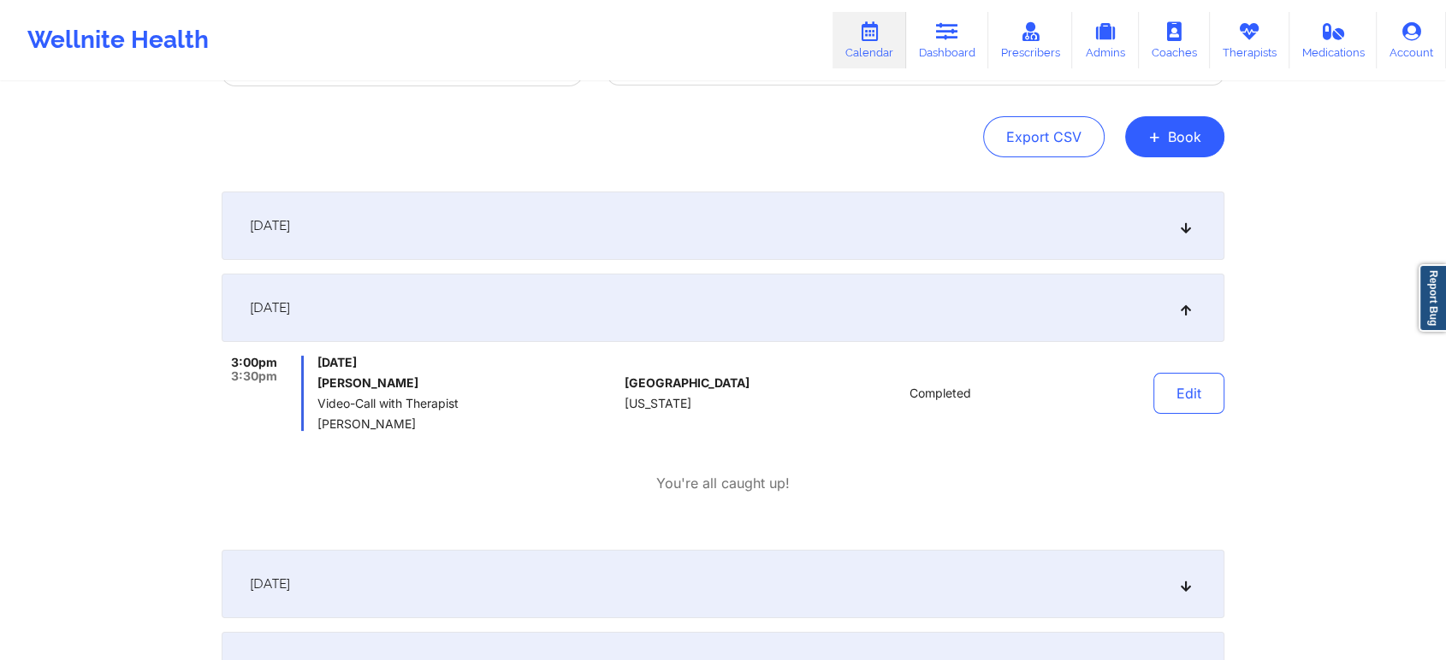
scroll to position [0, 0]
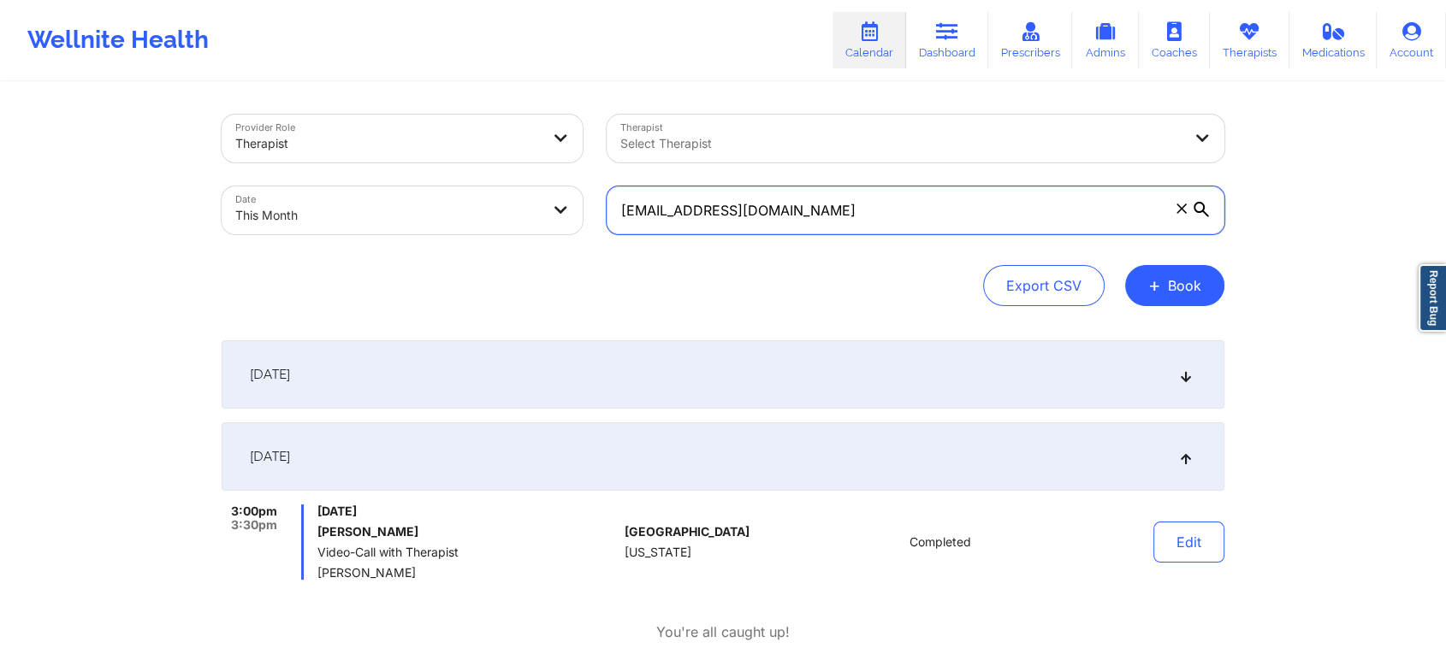
drag, startPoint x: 890, startPoint y: 210, endPoint x: 541, endPoint y: 191, distance: 349.6
click at [541, 191] on div "Provider Role Therapist Therapist Select Therapist Date This Month [EMAIL_ADDRE…" at bounding box center [723, 175] width 1027 height 144
paste input "dazcen1009"
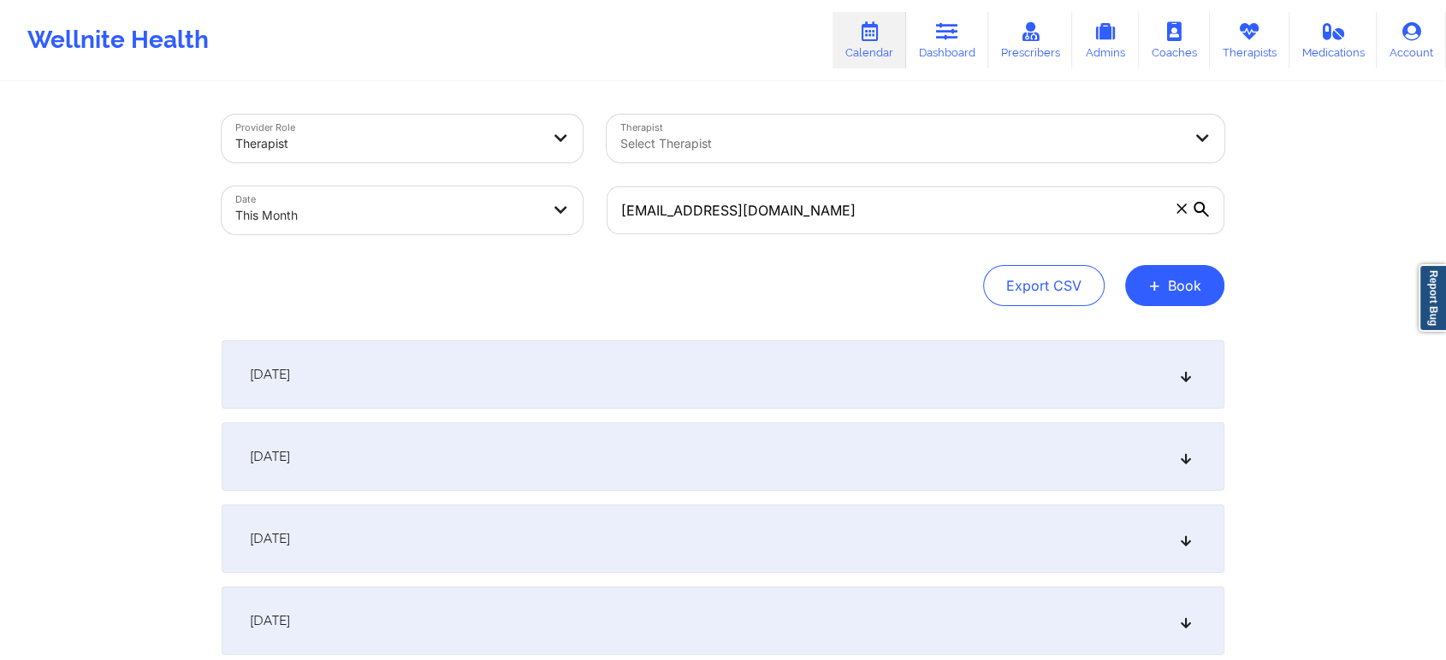
click at [1057, 477] on div "[DATE]" at bounding box center [723, 457] width 1003 height 68
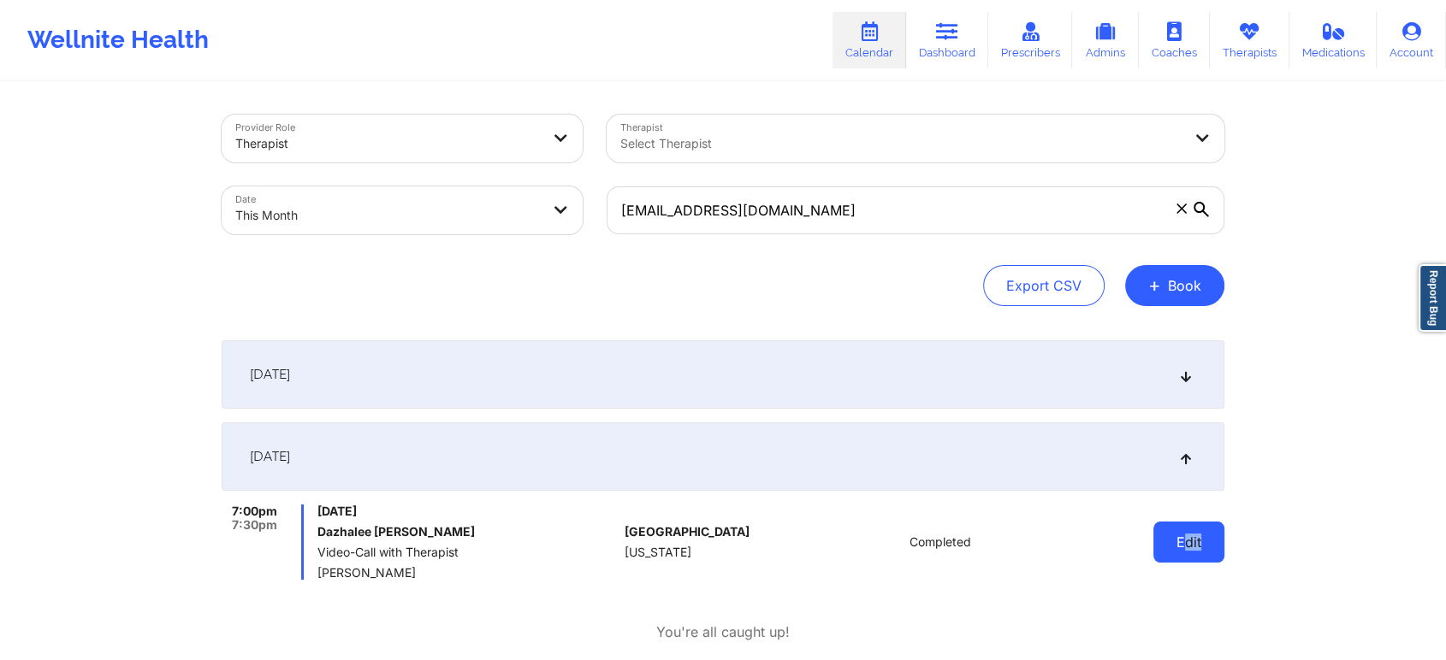
drag, startPoint x: 1211, startPoint y: 518, endPoint x: 1185, endPoint y: 548, distance: 40.0
click at [1185, 548] on div "Edit" at bounding box center [1145, 542] width 158 height 75
click at [1185, 548] on button "Edit" at bounding box center [1188, 542] width 71 height 41
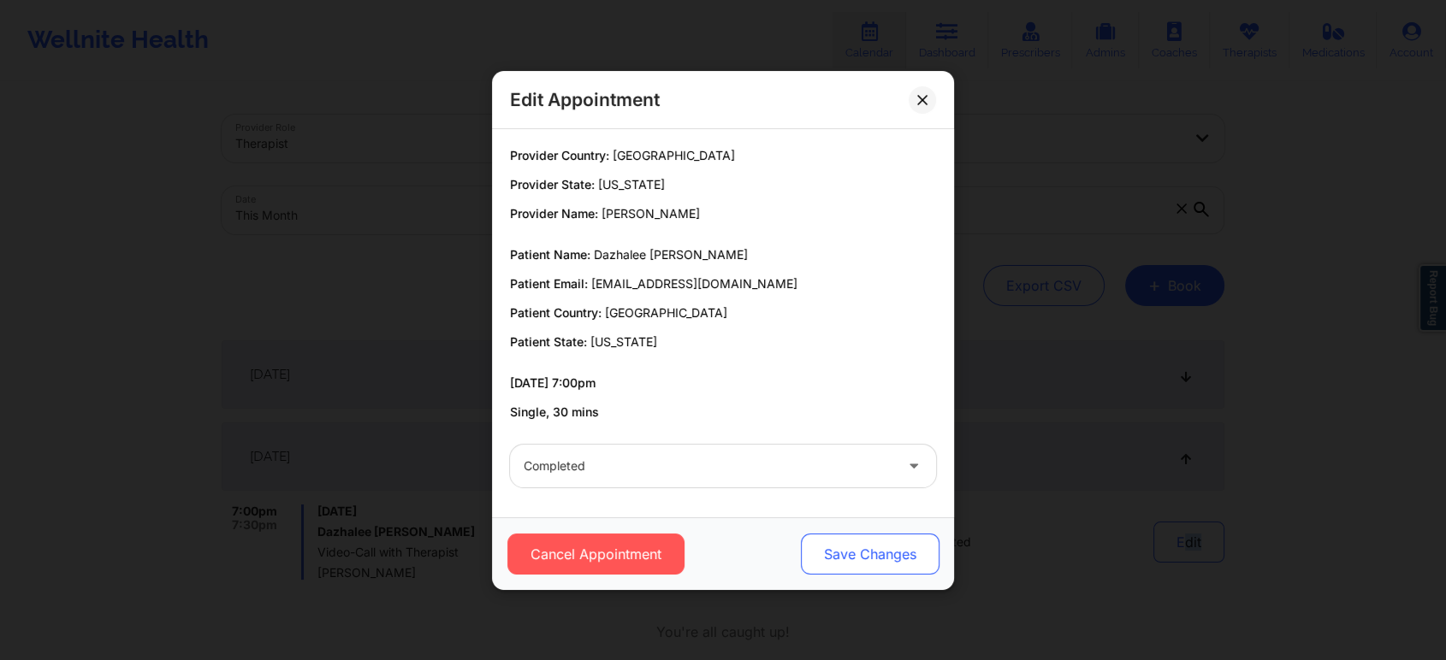
click at [850, 565] on button "Save Changes" at bounding box center [870, 554] width 139 height 41
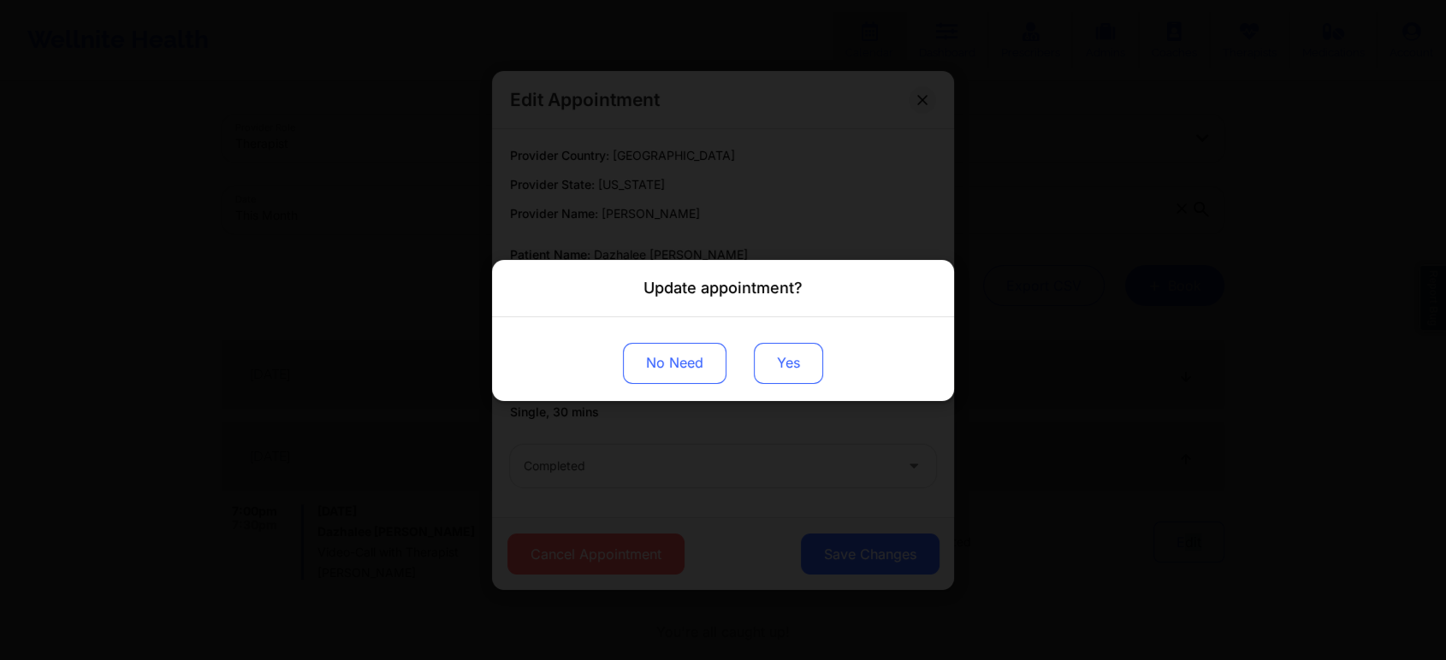
click at [801, 353] on button "Yes" at bounding box center [788, 362] width 69 height 41
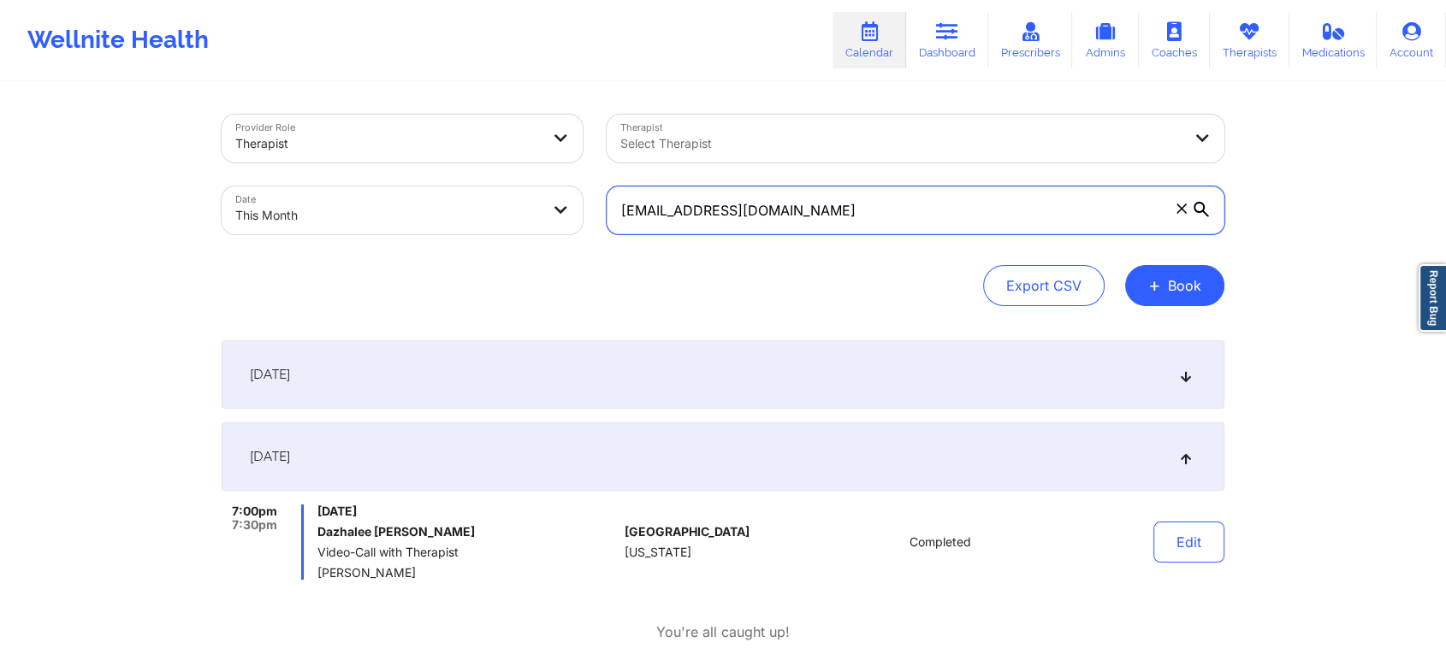
drag, startPoint x: 804, startPoint y: 211, endPoint x: 453, endPoint y: 222, distance: 350.9
click at [453, 222] on div "Provider Role Therapist Therapist Select Therapist Date This Month [EMAIL_ADDRE…" at bounding box center [723, 175] width 1027 height 144
paste input "c4casandra"
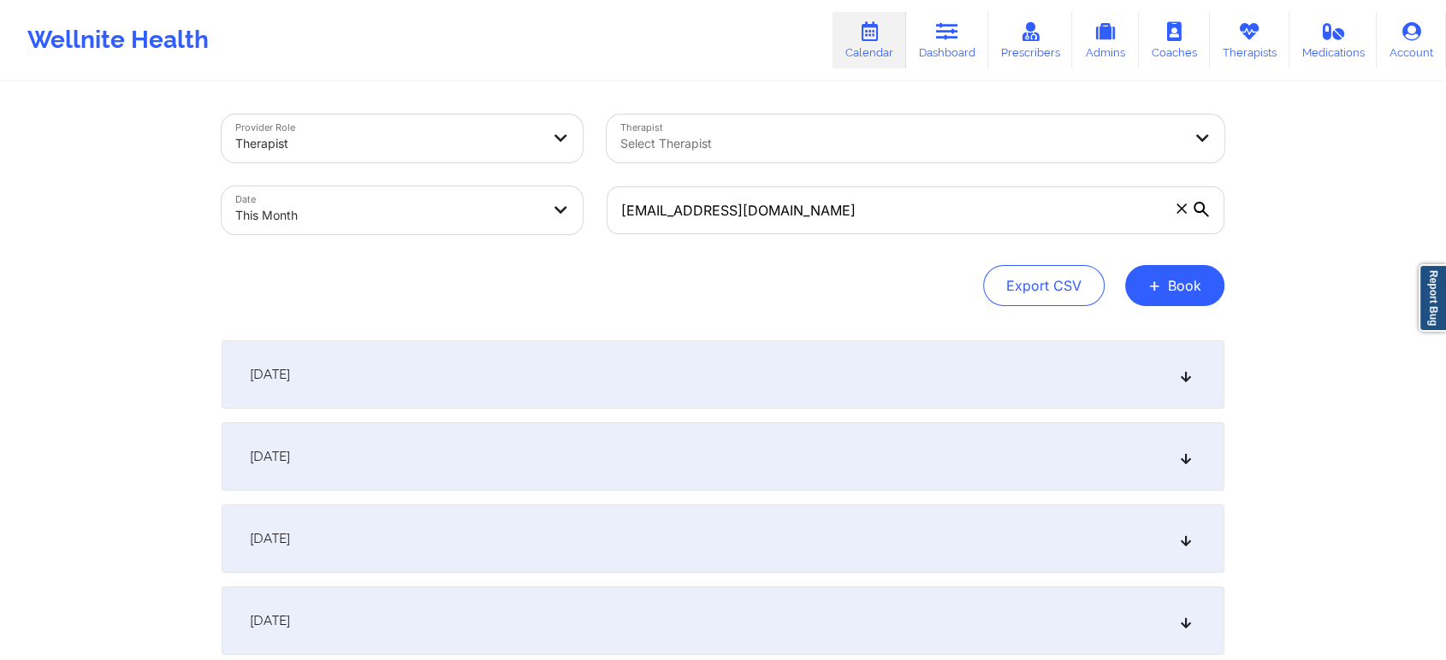
click at [596, 450] on div "[DATE]" at bounding box center [723, 457] width 1003 height 68
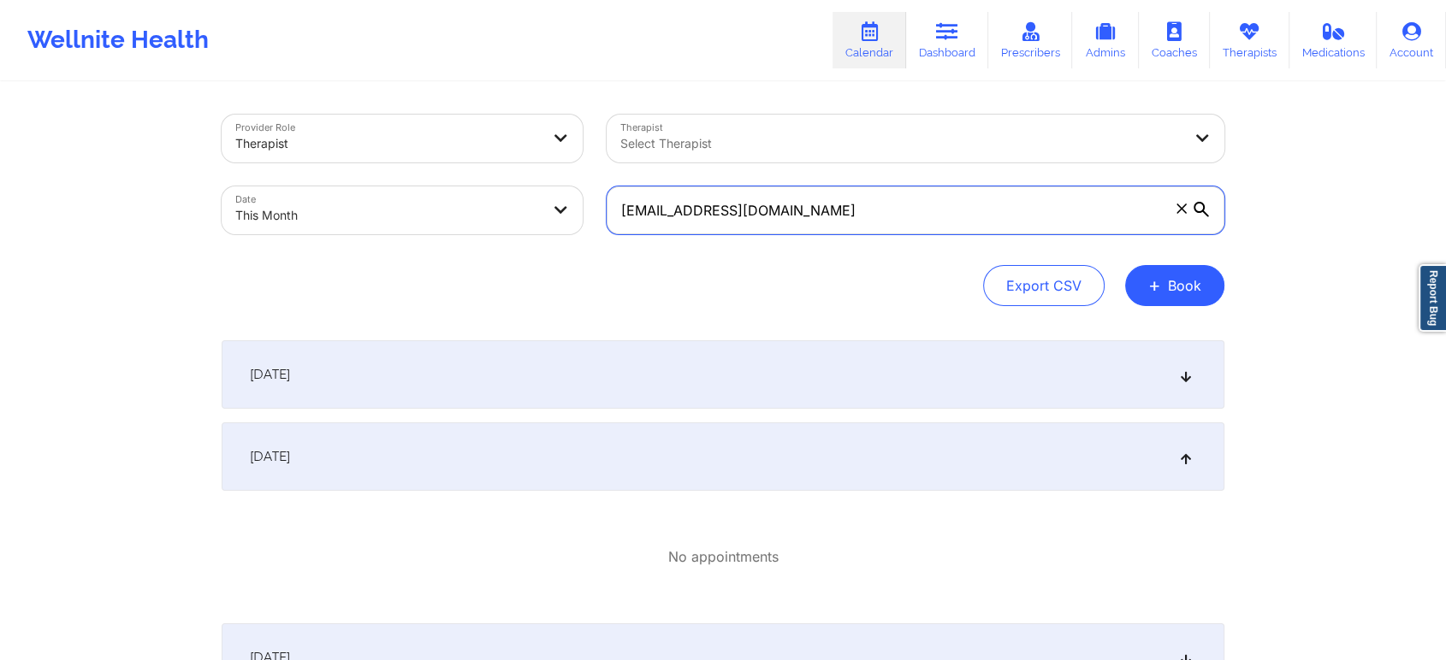
drag, startPoint x: 882, startPoint y: 232, endPoint x: 485, endPoint y: 244, distance: 397.1
click at [485, 244] on div "Provider Role Therapist Therapist Select Therapist Date This Month [EMAIL_ADDRE…" at bounding box center [723, 175] width 1027 height 144
paste input "[EMAIL_ADDRESS]"
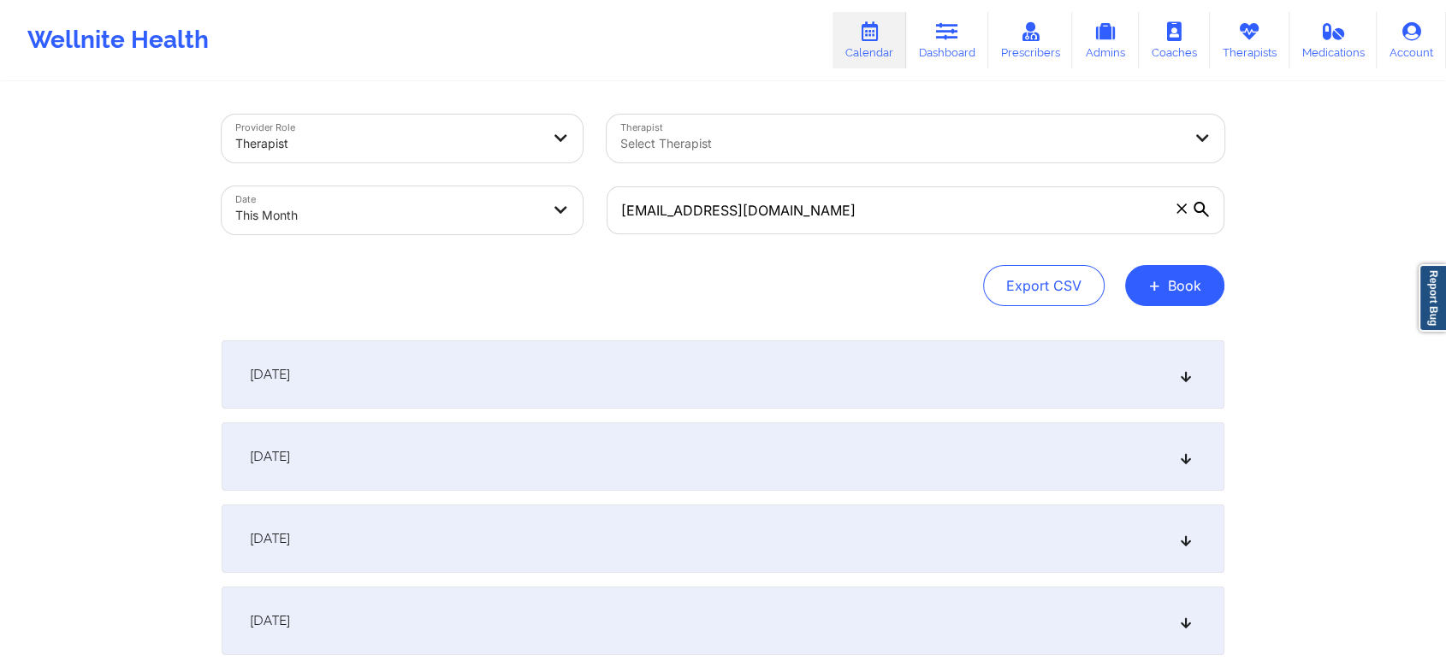
click at [1026, 436] on div "[DATE]" at bounding box center [723, 457] width 1003 height 68
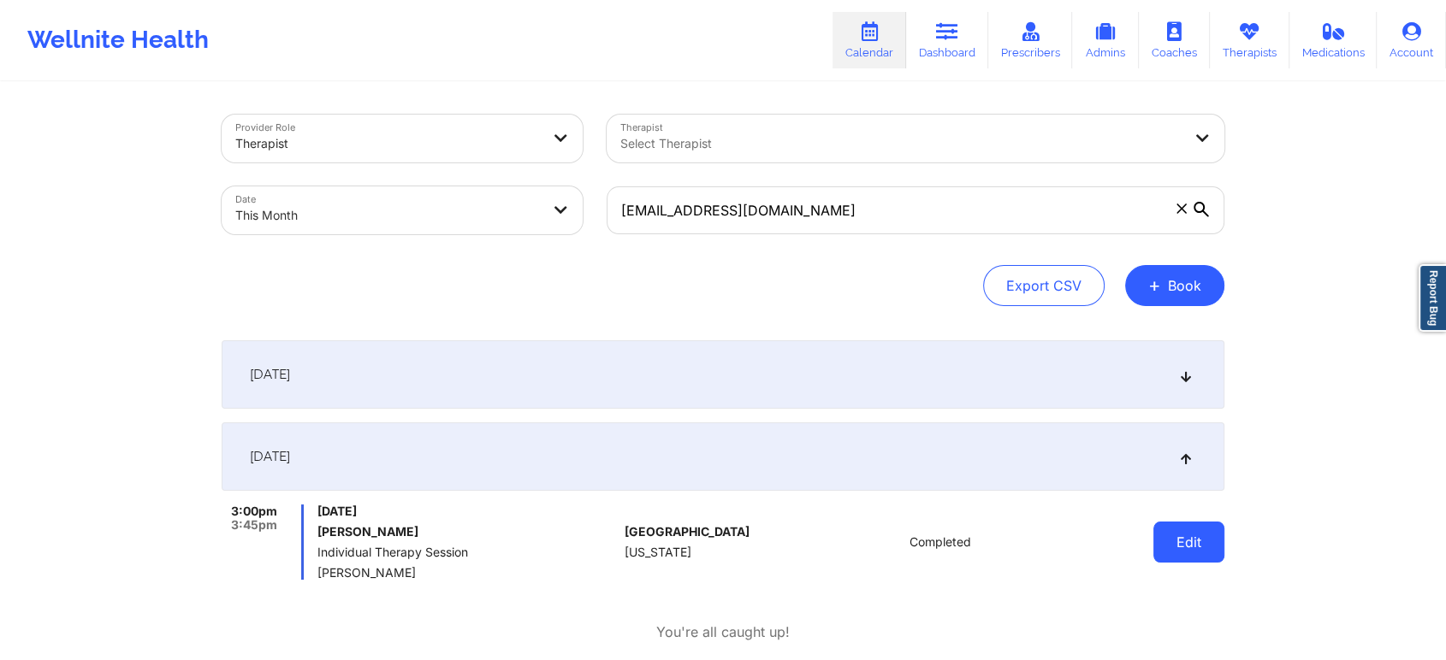
click at [1185, 537] on button "Edit" at bounding box center [1188, 542] width 71 height 41
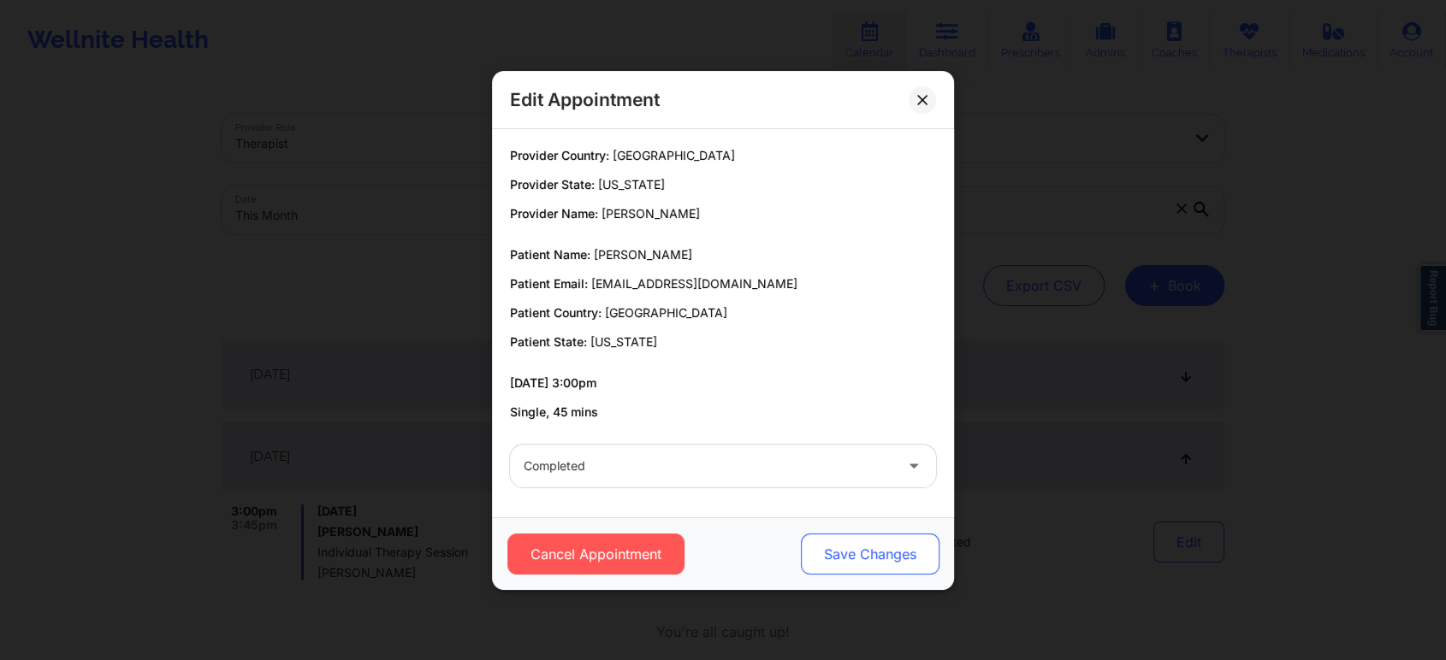
click at [879, 545] on button "Save Changes" at bounding box center [870, 554] width 139 height 41
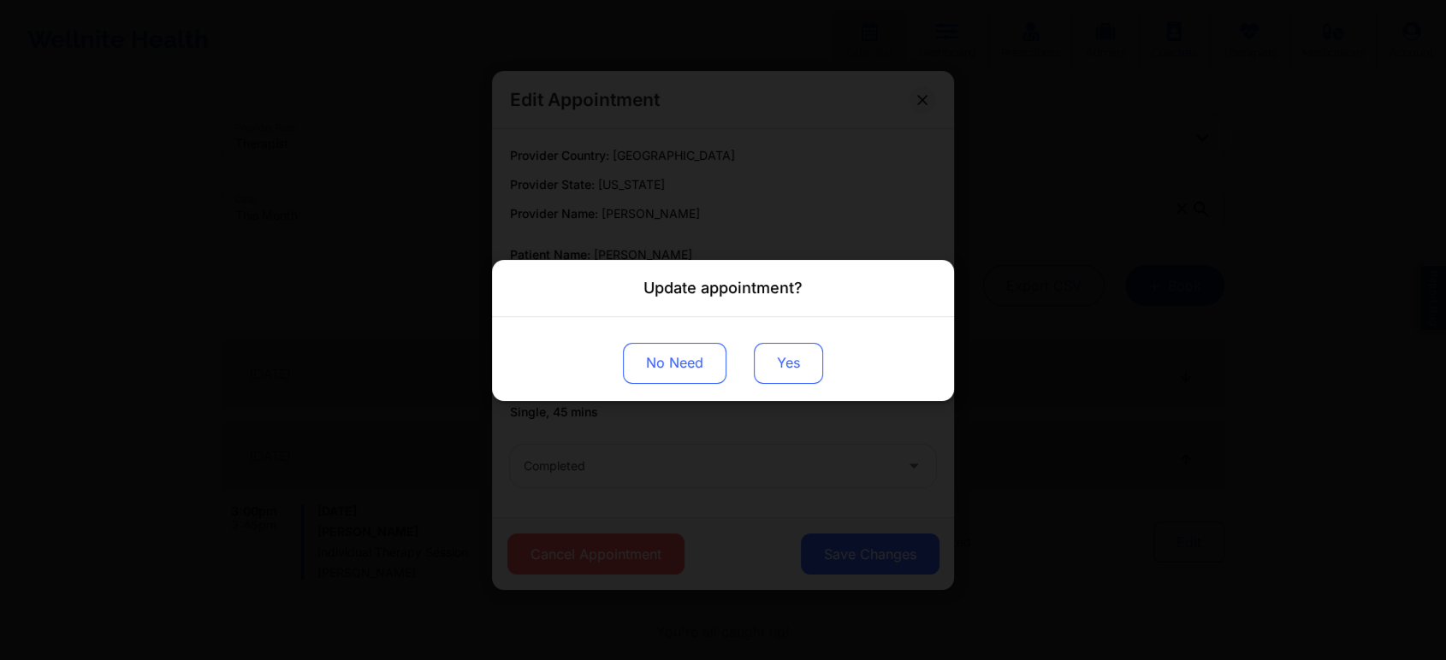
click at [794, 357] on button "Yes" at bounding box center [788, 362] width 69 height 41
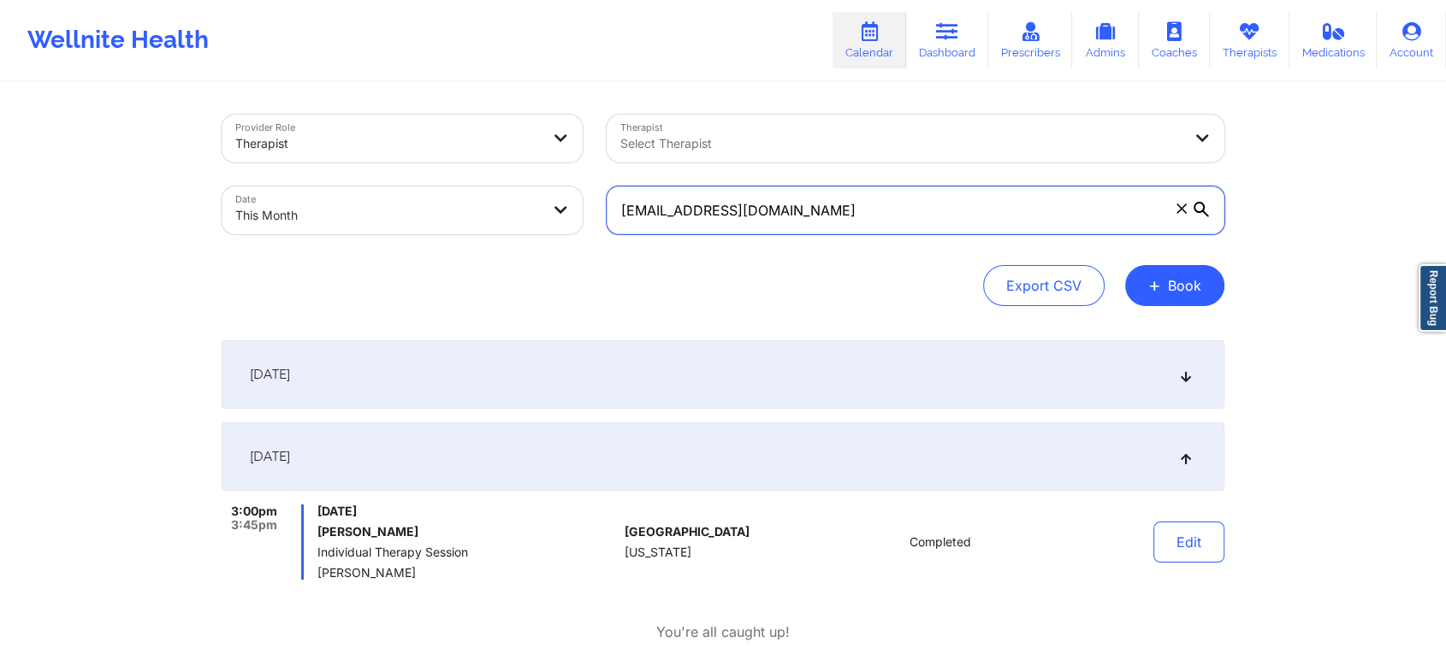
drag, startPoint x: 870, startPoint y: 231, endPoint x: 560, endPoint y: 231, distance: 309.7
click at [560, 231] on div "Provider Role Therapist Therapist Select Therapist Date This Month [EMAIL_ADDRE…" at bounding box center [723, 175] width 1027 height 144
paste input "[EMAIL_ADDRESS]"
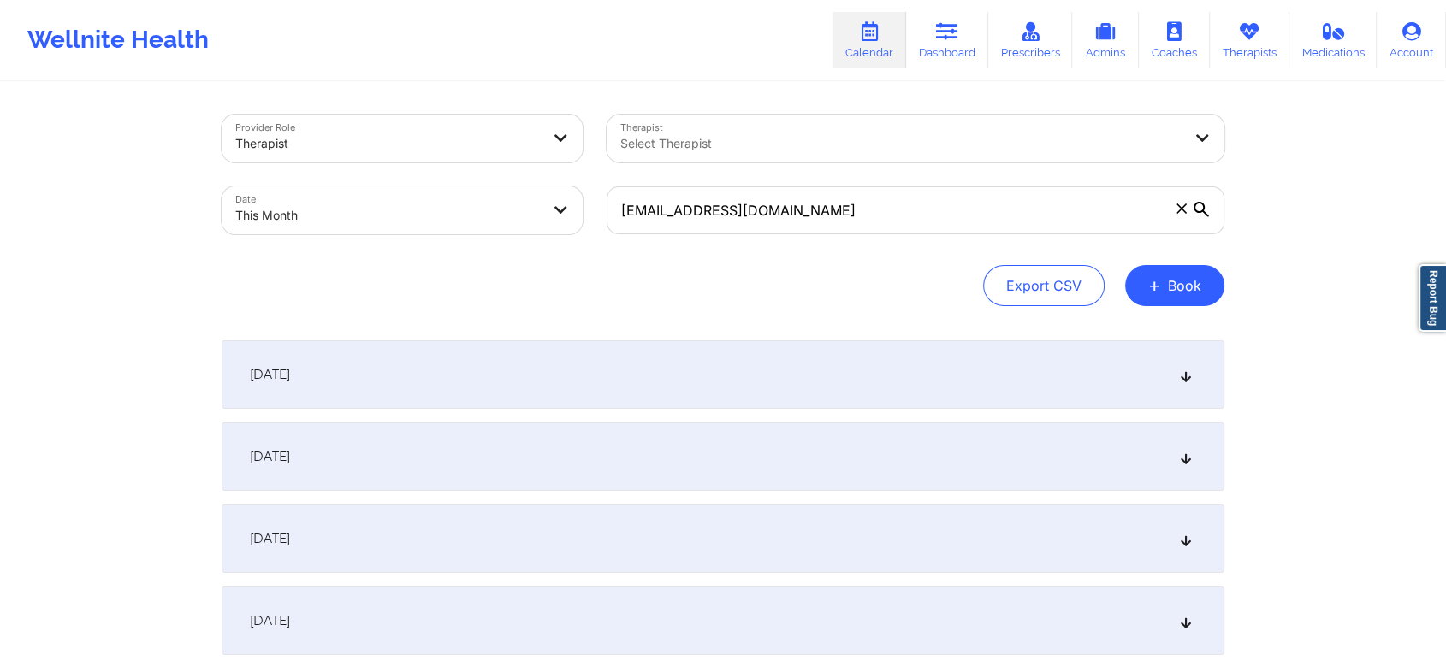
click at [623, 447] on div "[DATE]" at bounding box center [723, 457] width 1003 height 68
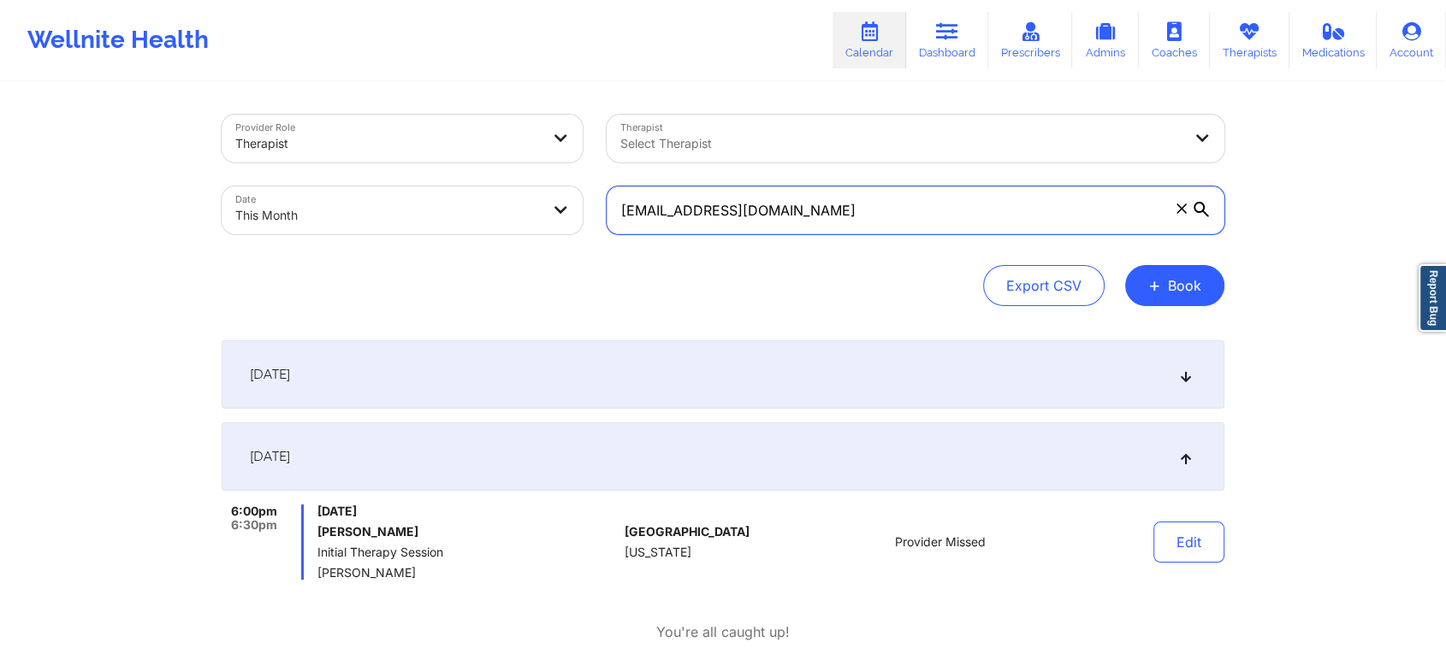
drag, startPoint x: 841, startPoint y: 197, endPoint x: 506, endPoint y: 183, distance: 334.8
click at [506, 183] on div "Provider Role Therapist Therapist Select Therapist Date This Month [EMAIL_ADDRE…" at bounding box center [723, 175] width 1027 height 144
drag, startPoint x: 817, startPoint y: 210, endPoint x: 610, endPoint y: 228, distance: 207.7
click at [610, 228] on input "[EMAIL_ADDRESS][DOMAIN_NAME]" at bounding box center [916, 211] width 618 height 48
paste input "Giozepeda@ao"
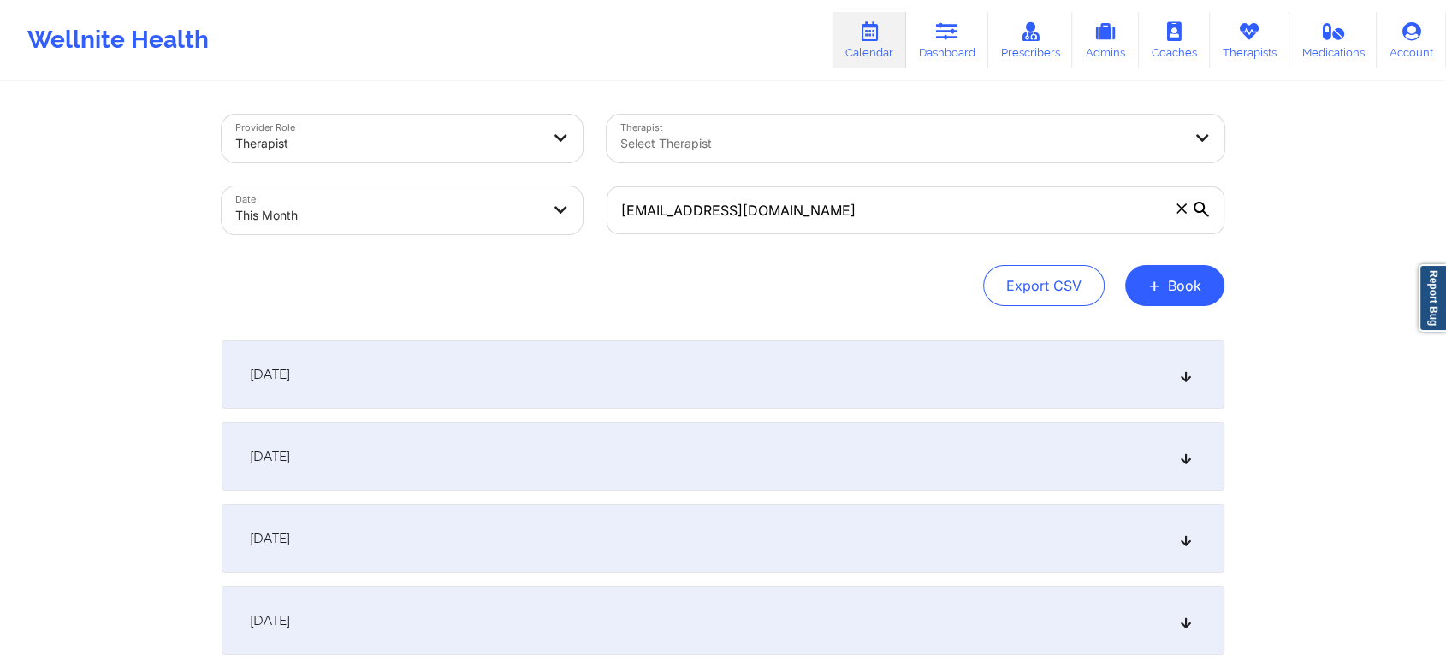
click at [595, 477] on div "[DATE]" at bounding box center [723, 457] width 1003 height 68
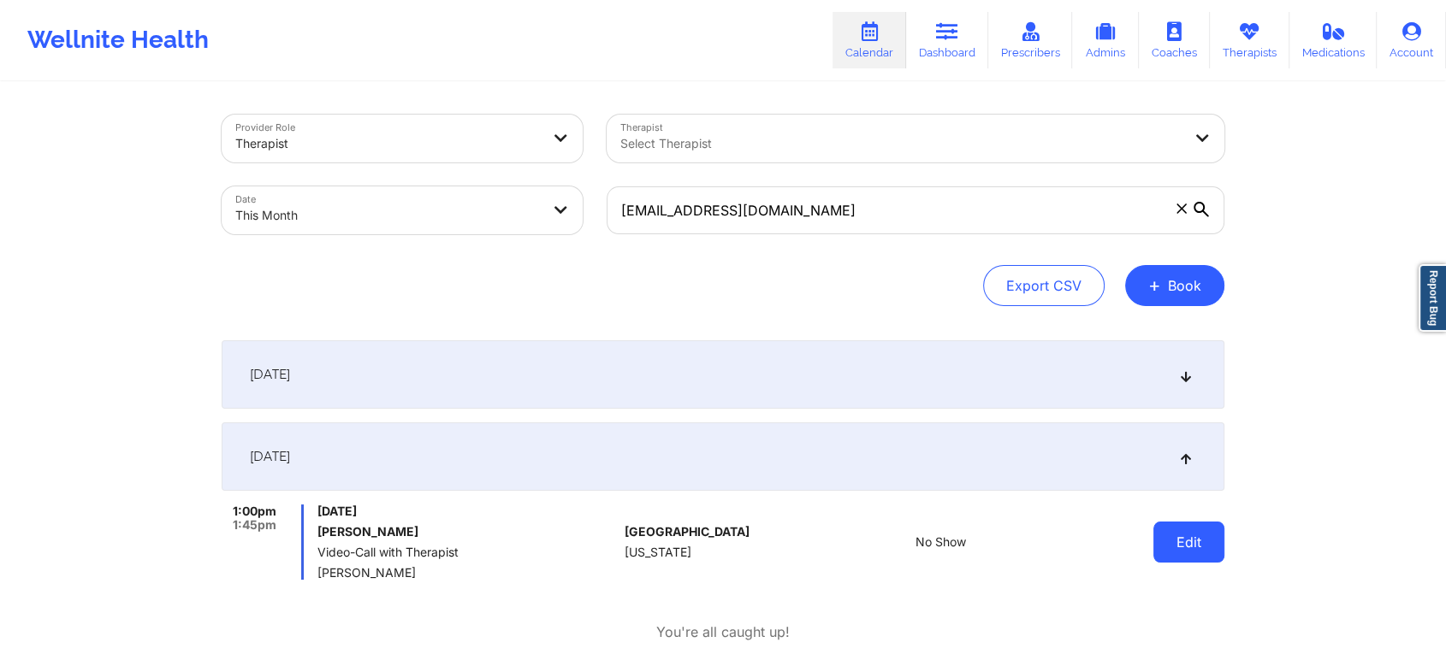
drag, startPoint x: 1146, startPoint y: 554, endPoint x: 1181, endPoint y: 544, distance: 36.5
click at [1181, 544] on div "Edit" at bounding box center [1145, 542] width 158 height 75
click at [1181, 544] on button "Edit" at bounding box center [1188, 542] width 71 height 41
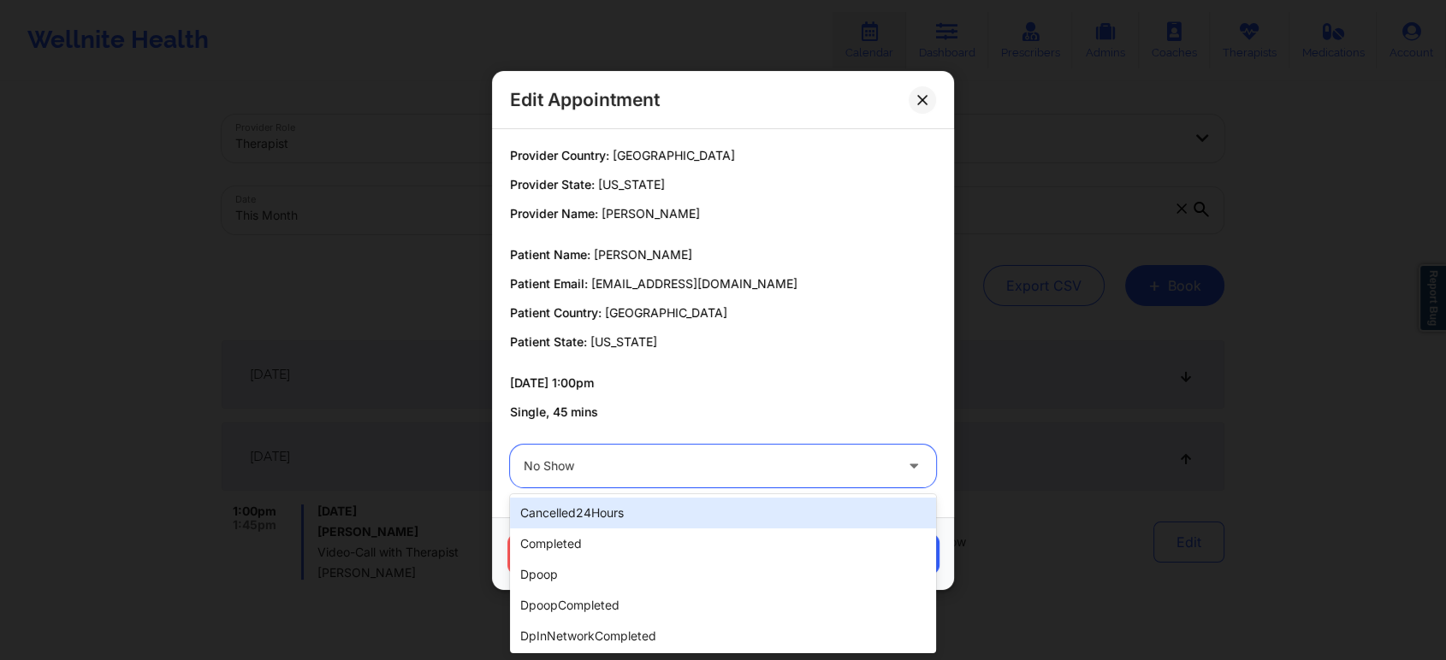
click at [607, 484] on div "No Show" at bounding box center [709, 466] width 370 height 43
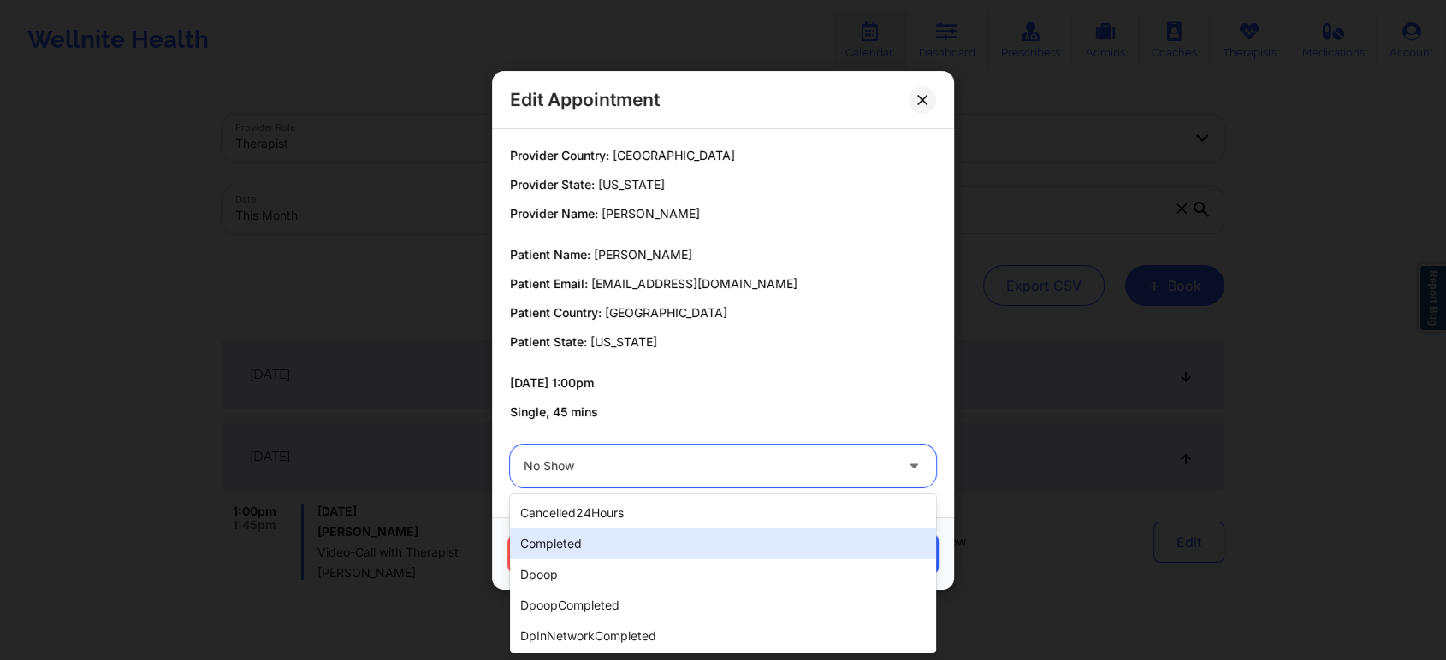
click at [569, 542] on div "completed" at bounding box center [723, 544] width 426 height 31
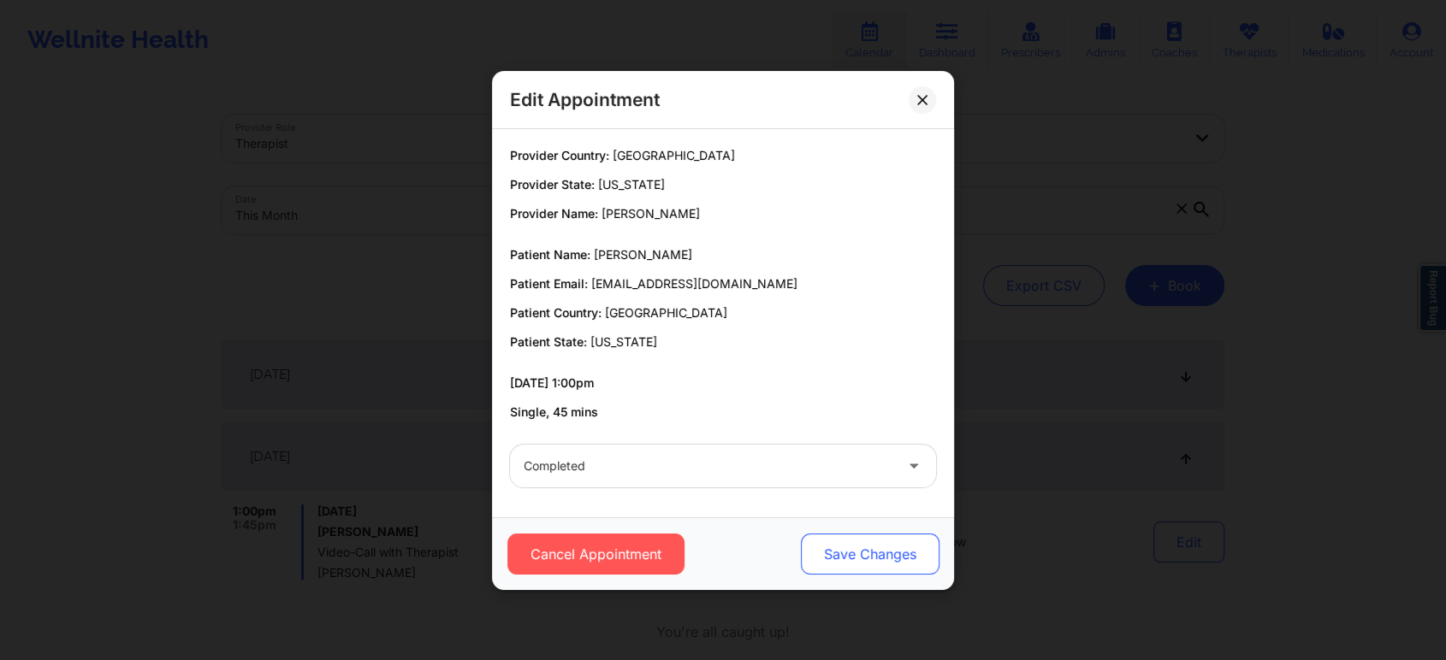
click at [879, 554] on button "Save Changes" at bounding box center [870, 554] width 139 height 41
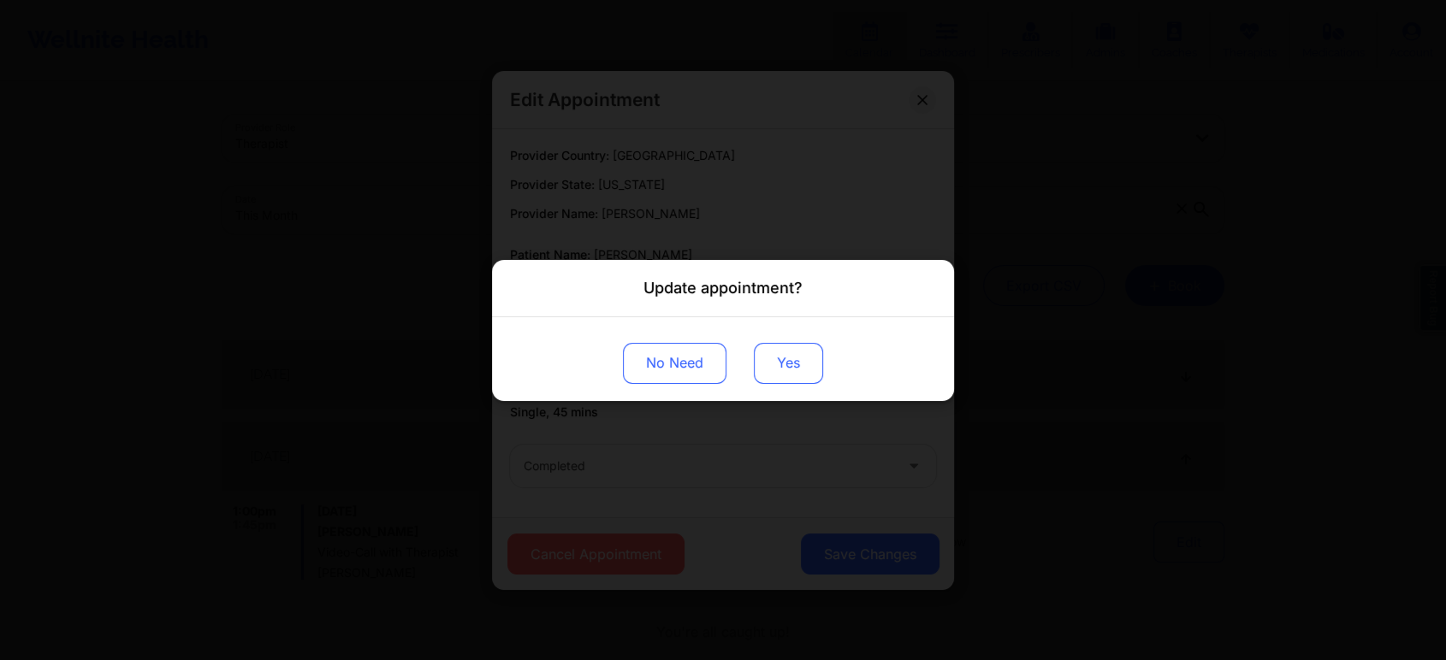
click at [797, 354] on button "Yes" at bounding box center [788, 362] width 69 height 41
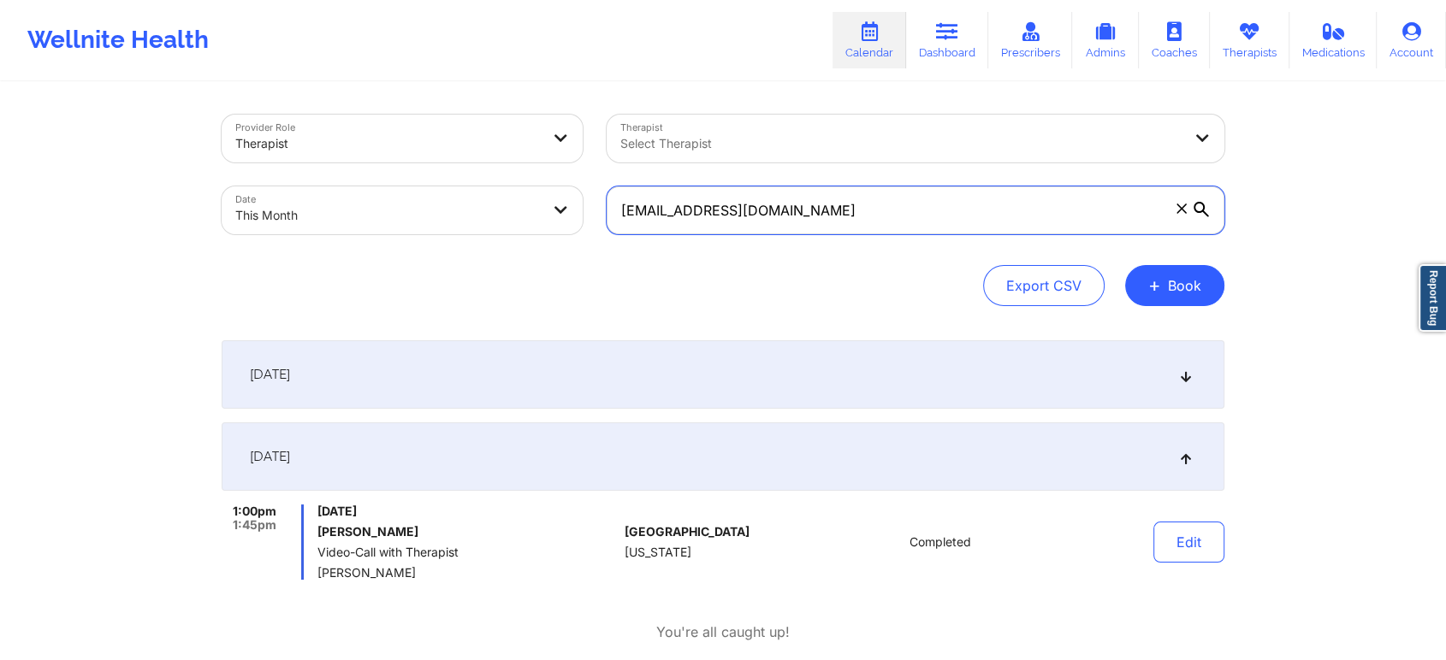
drag, startPoint x: 789, startPoint y: 224, endPoint x: 483, endPoint y: 191, distance: 308.1
click at [483, 191] on div "Provider Role Therapist Therapist Select Therapist Date This Month [EMAIL_ADDRE…" at bounding box center [723, 175] width 1027 height 144
paste input "sallimk11@gmai"
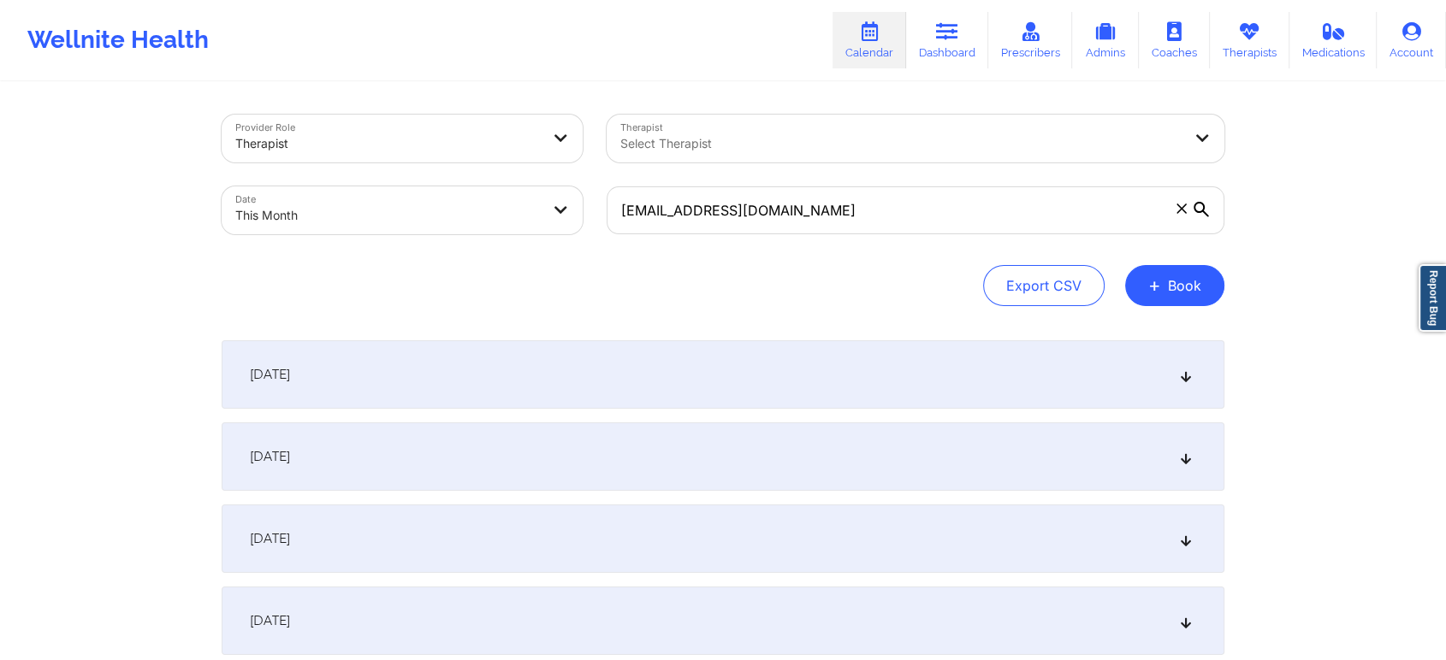
click at [534, 459] on div "[DATE]" at bounding box center [723, 457] width 1003 height 68
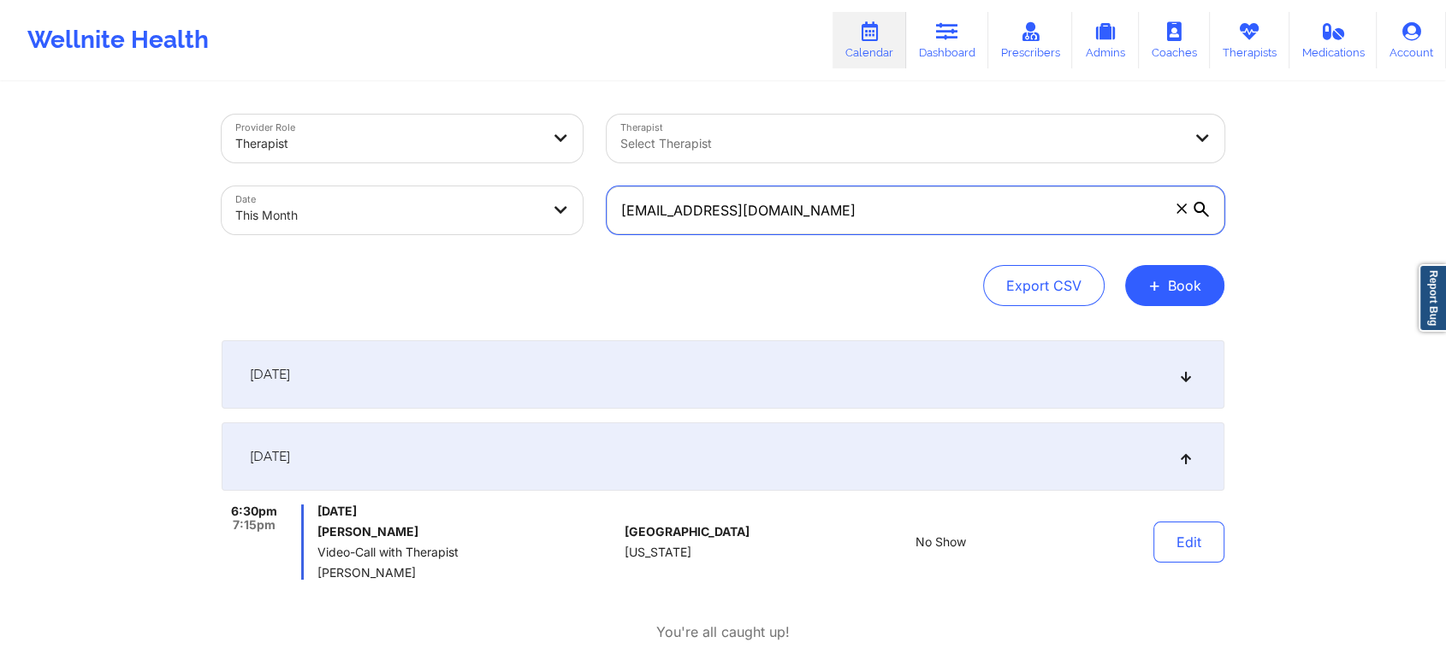
drag, startPoint x: 802, startPoint y: 195, endPoint x: 528, endPoint y: 169, distance: 275.1
click at [528, 169] on div "Provider Role Therapist Therapist Select Therapist Date This Month [EMAIL_ADDRE…" at bounding box center [723, 175] width 1027 height 144
paste input "wendywilow@me"
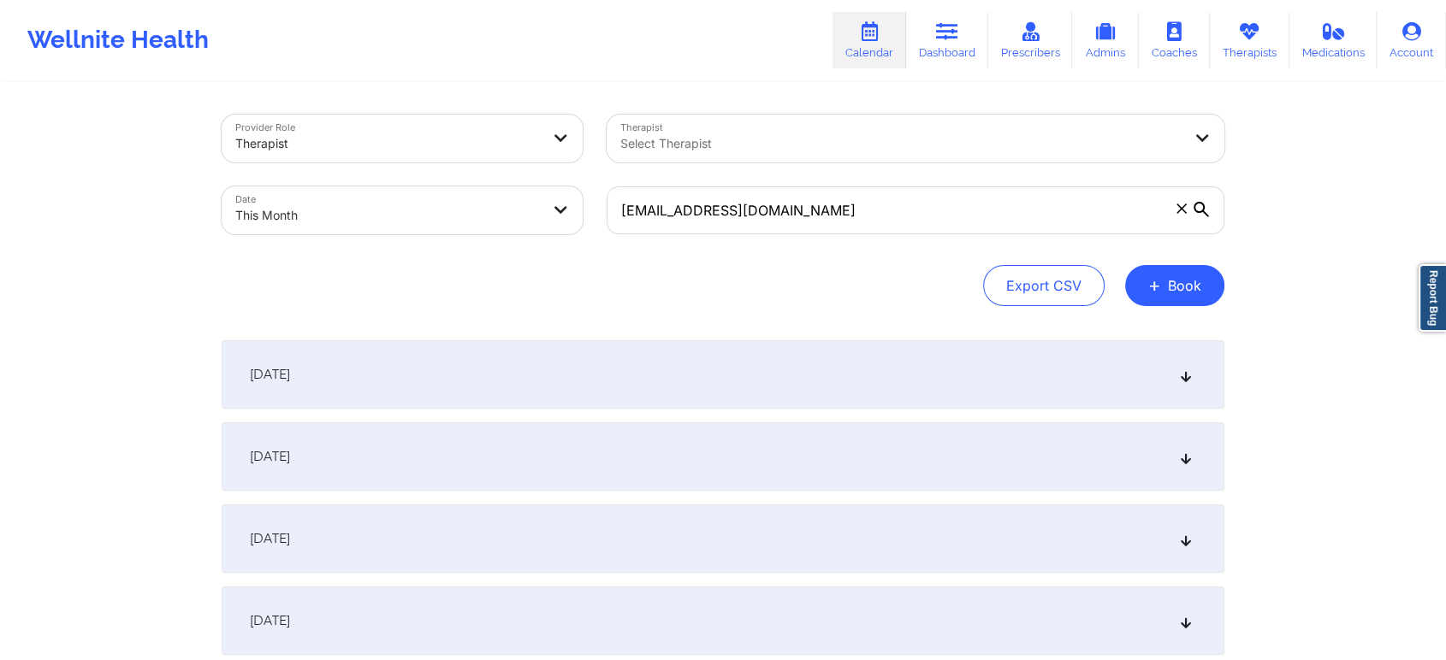
click at [608, 468] on div "[DATE]" at bounding box center [723, 457] width 1003 height 68
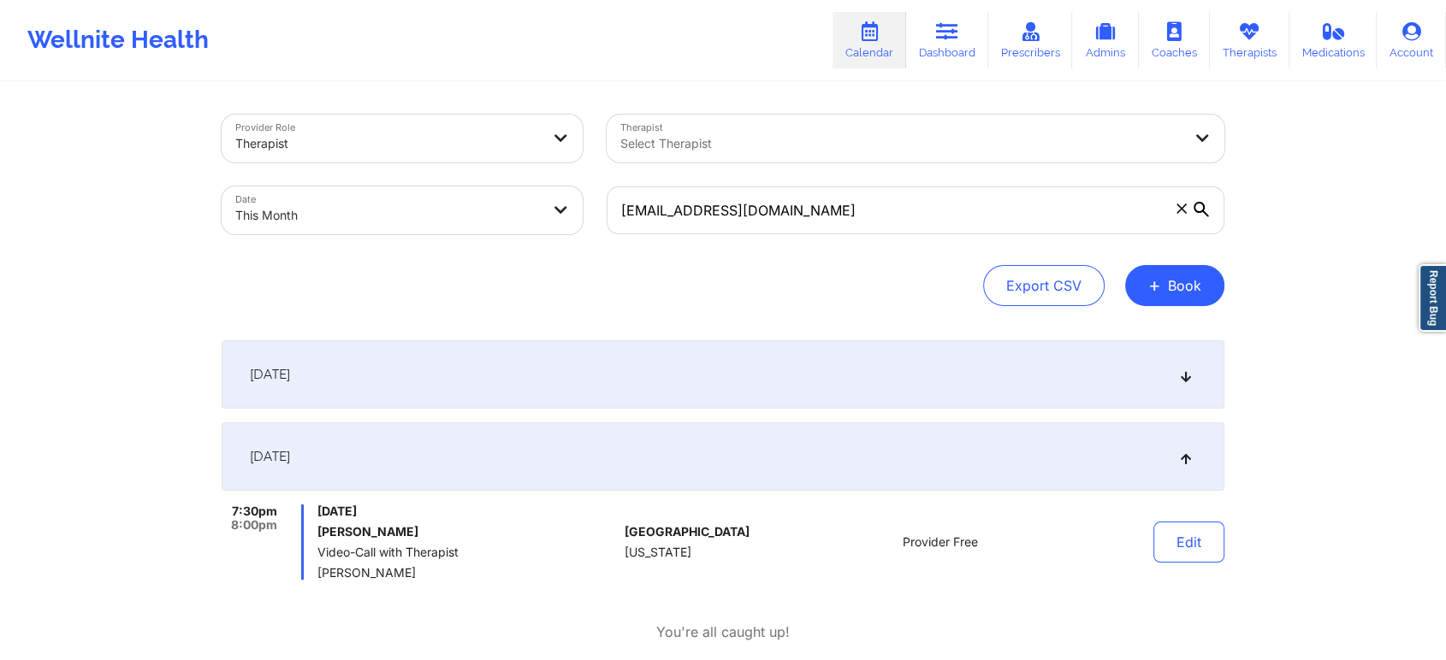
click at [787, 382] on div "[DATE]" at bounding box center [723, 375] width 1003 height 68
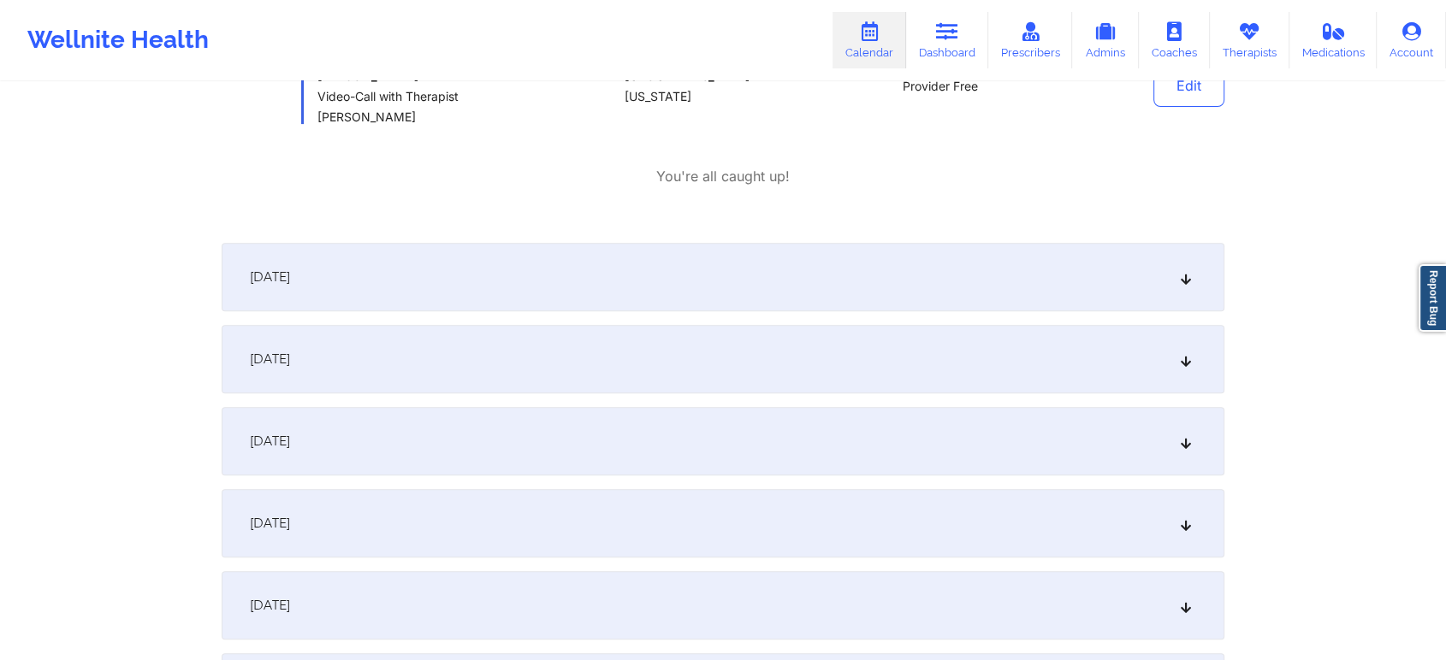
scroll to position [437, 0]
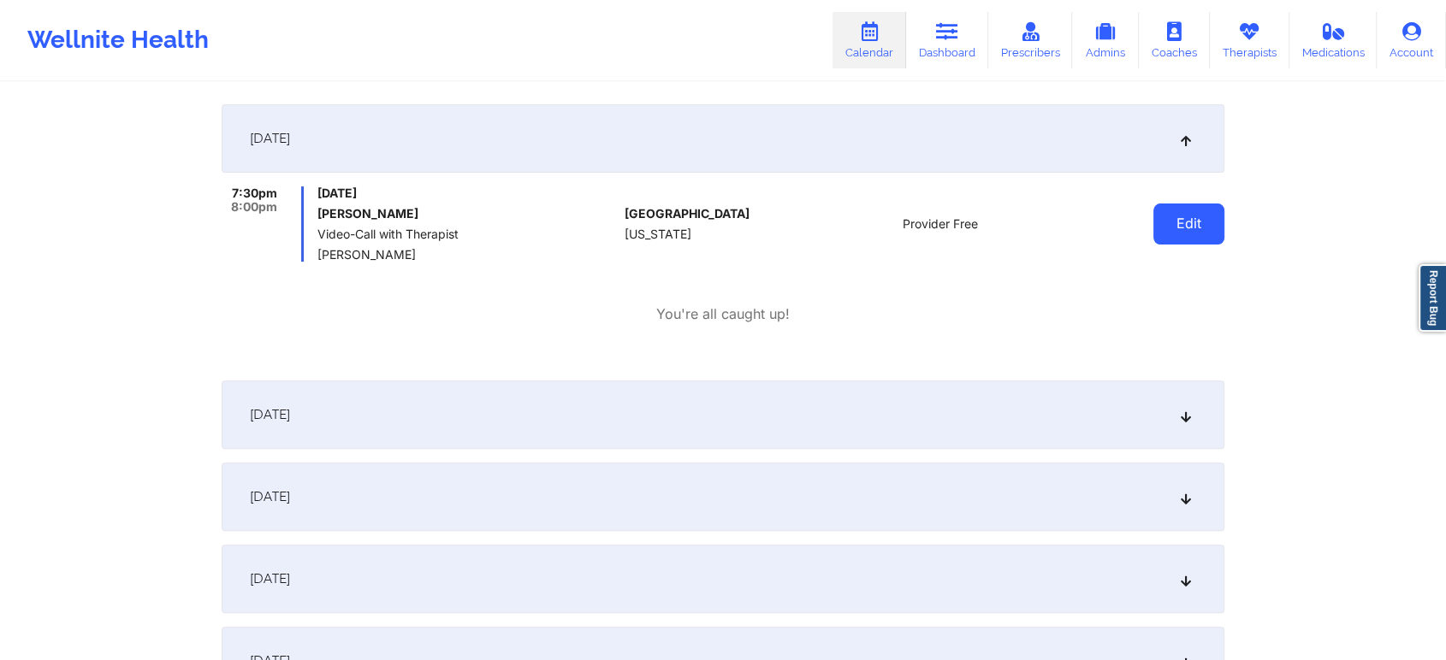
click at [1177, 233] on button "Edit" at bounding box center [1188, 224] width 71 height 41
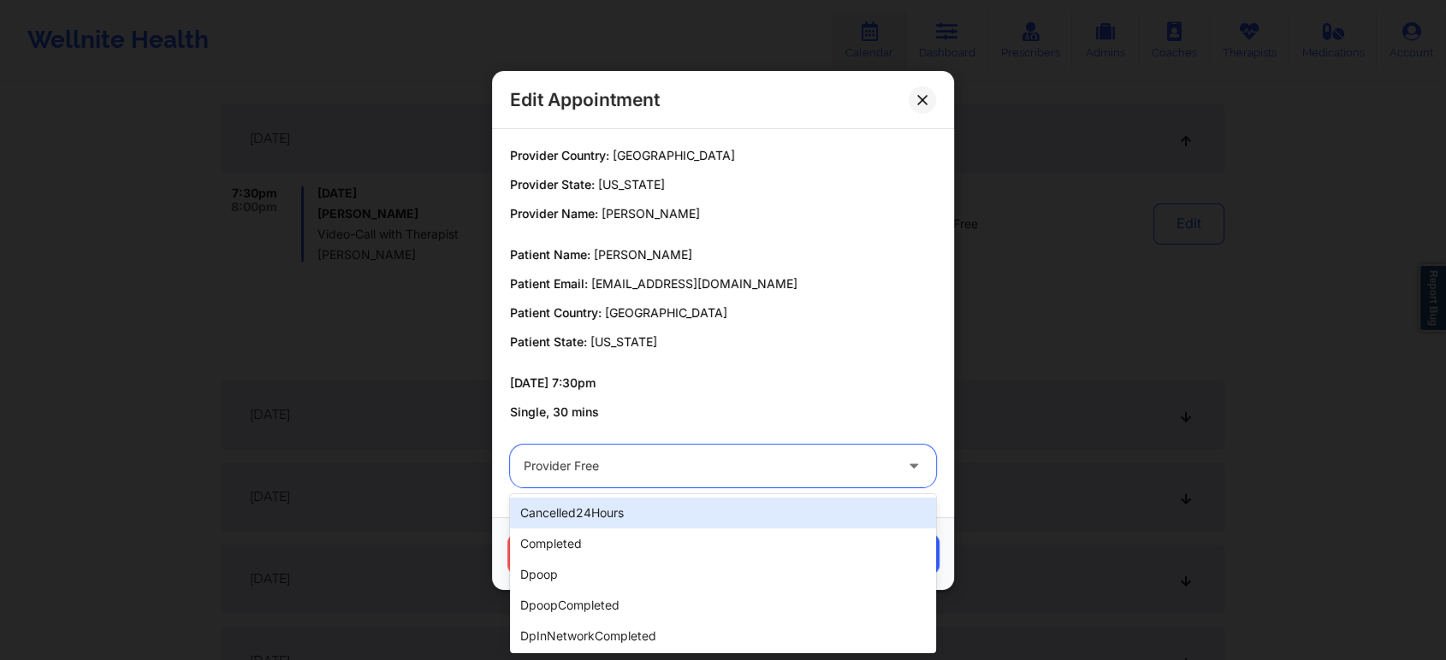
click at [813, 447] on div "Provider Free" at bounding box center [709, 466] width 370 height 43
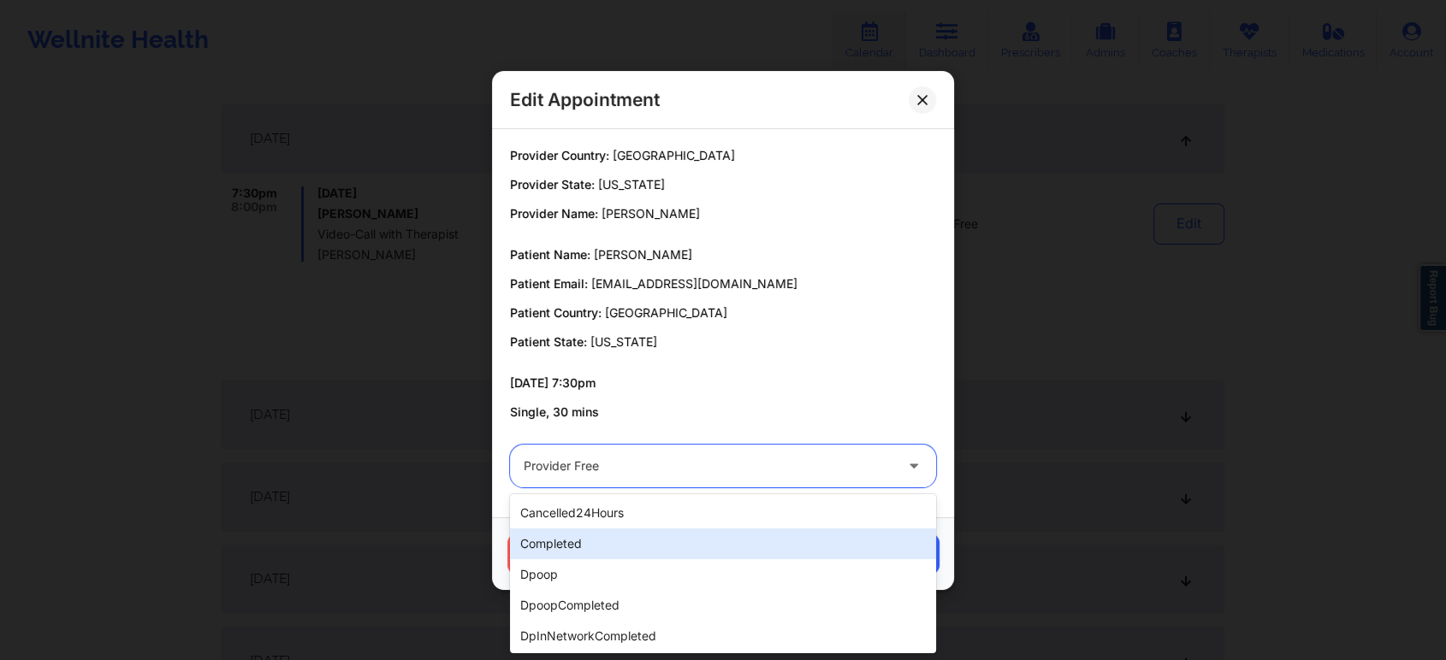
click at [674, 549] on div "completed" at bounding box center [723, 544] width 426 height 31
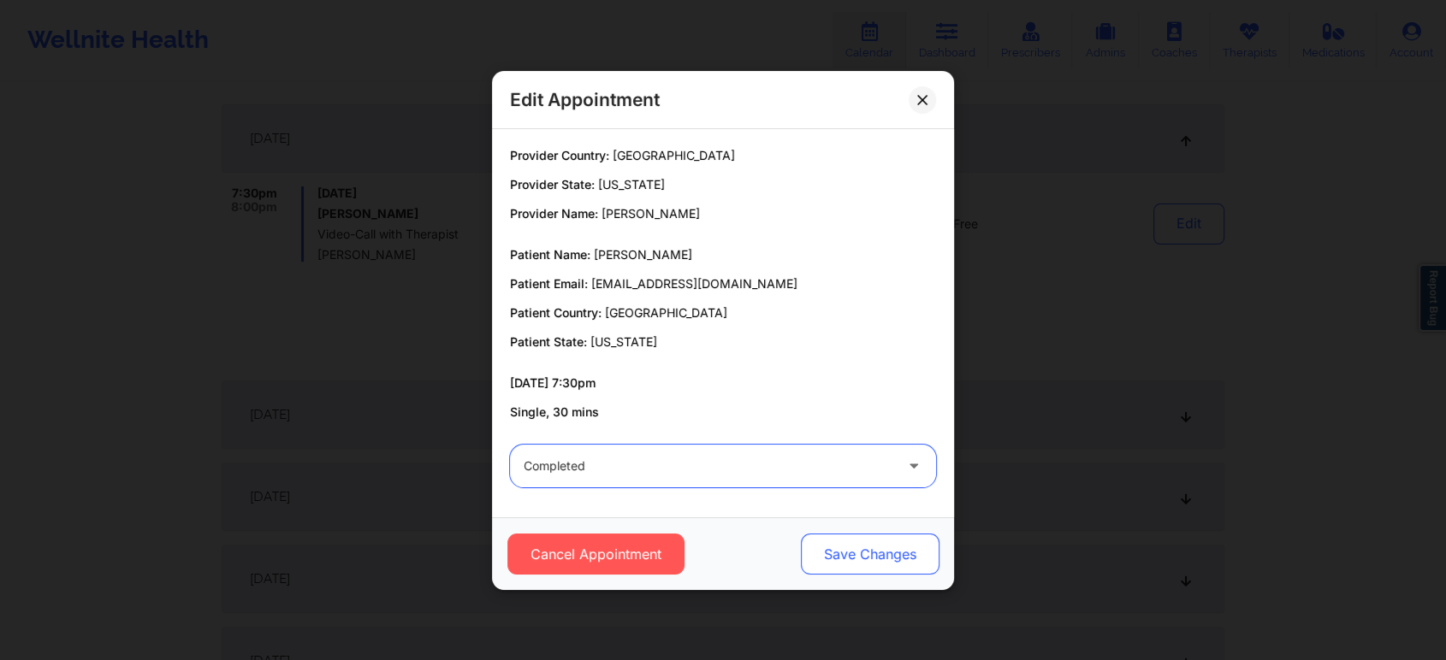
click at [868, 545] on button "Save Changes" at bounding box center [870, 554] width 139 height 41
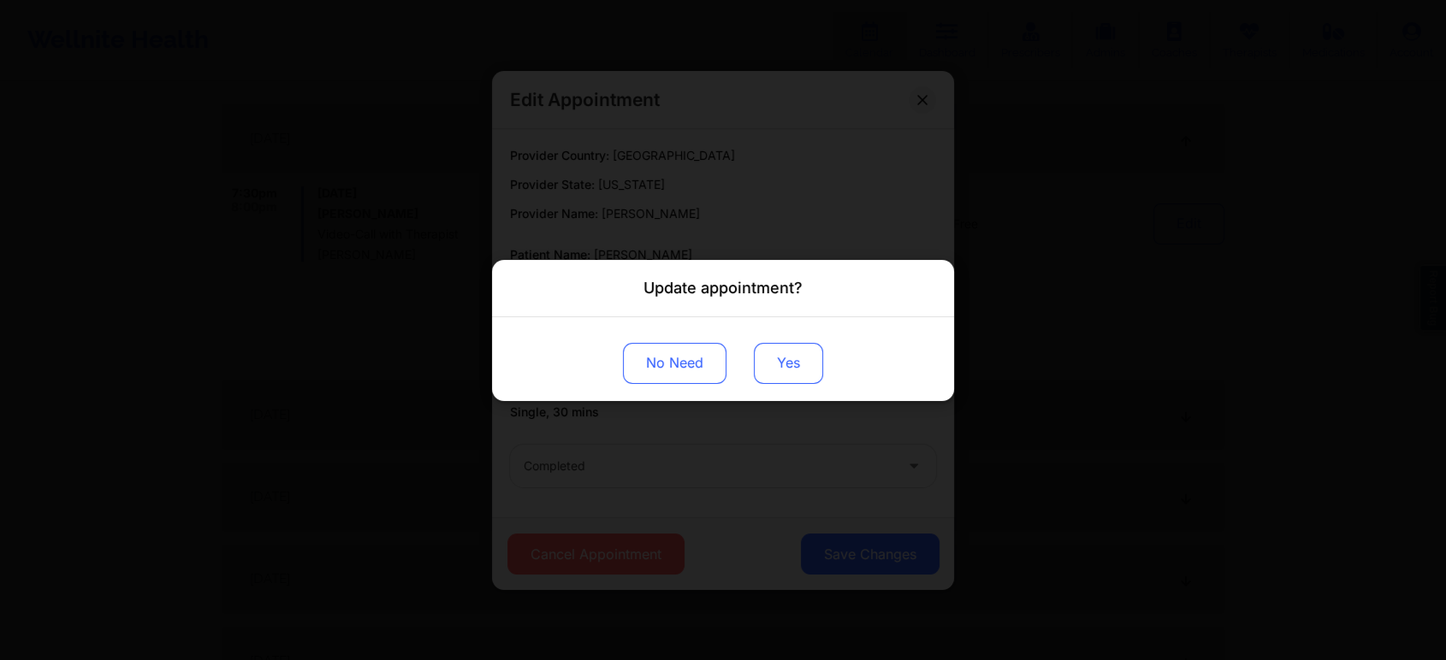
click at [795, 370] on button "Yes" at bounding box center [788, 362] width 69 height 41
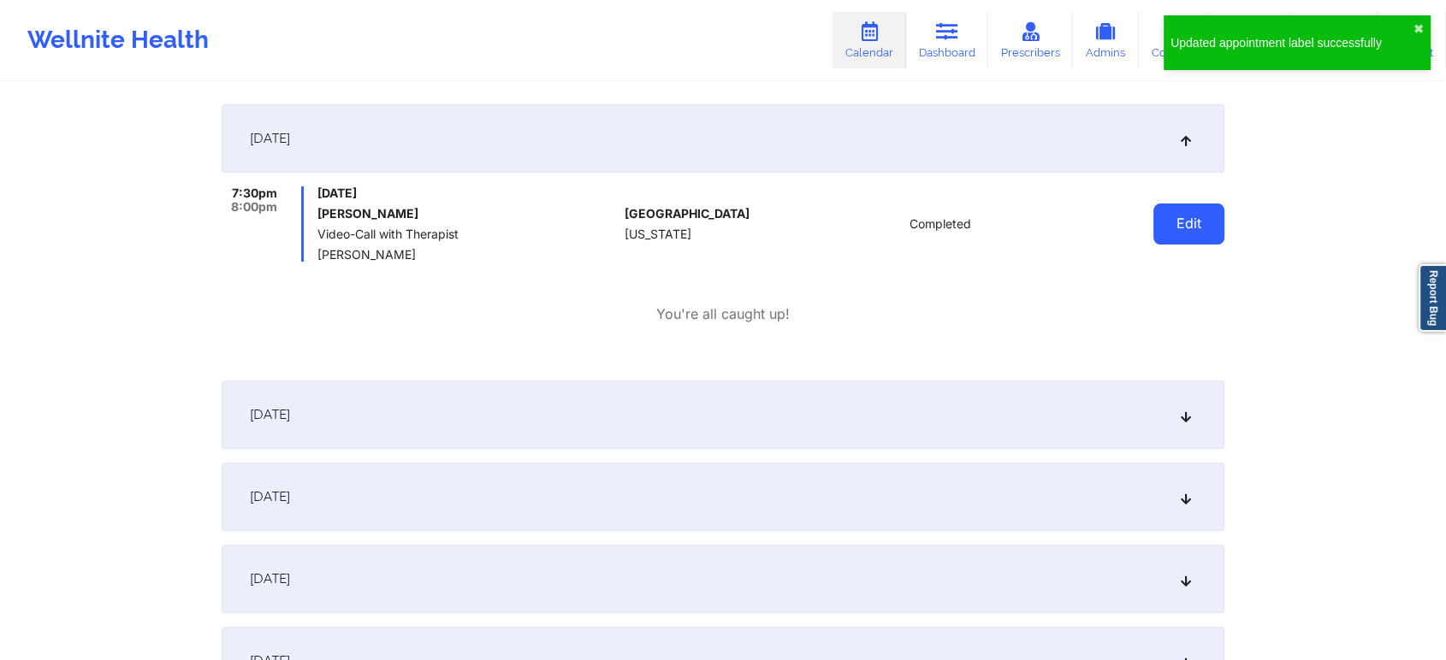
click at [1211, 231] on button "Edit" at bounding box center [1188, 224] width 71 height 41
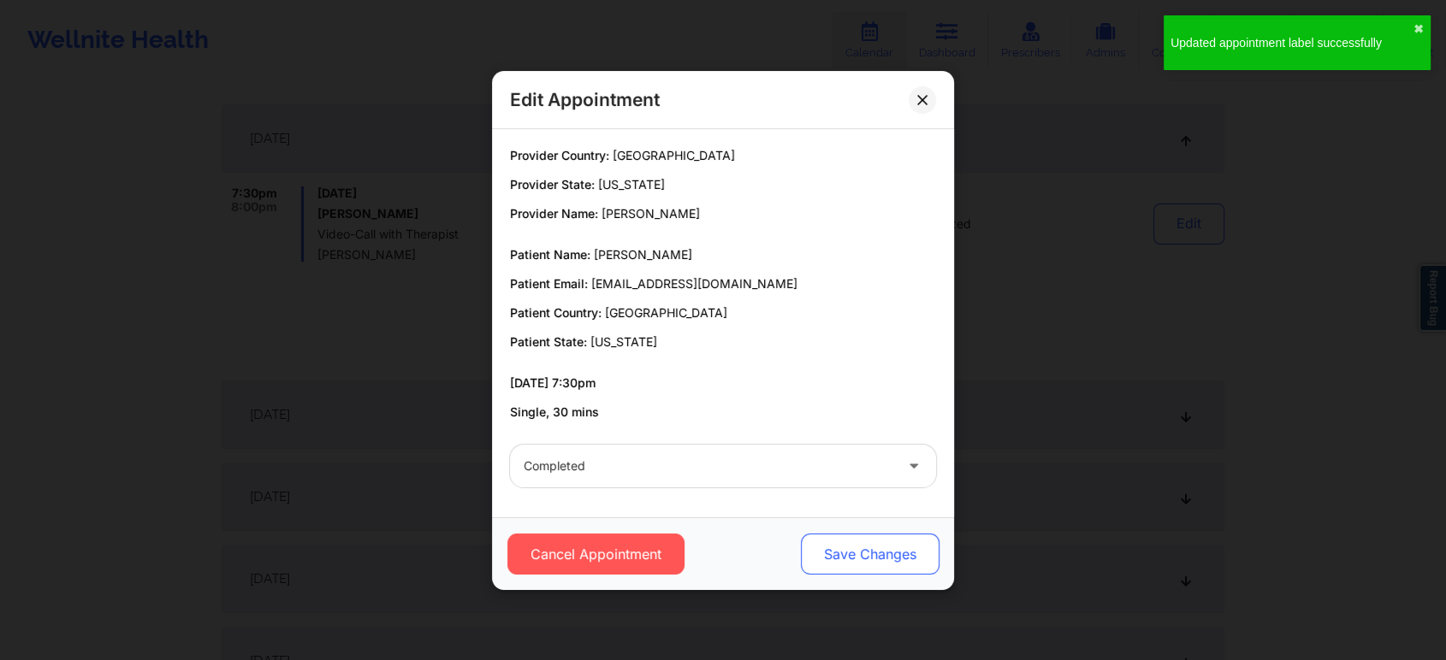
click at [903, 546] on button "Save Changes" at bounding box center [870, 554] width 139 height 41
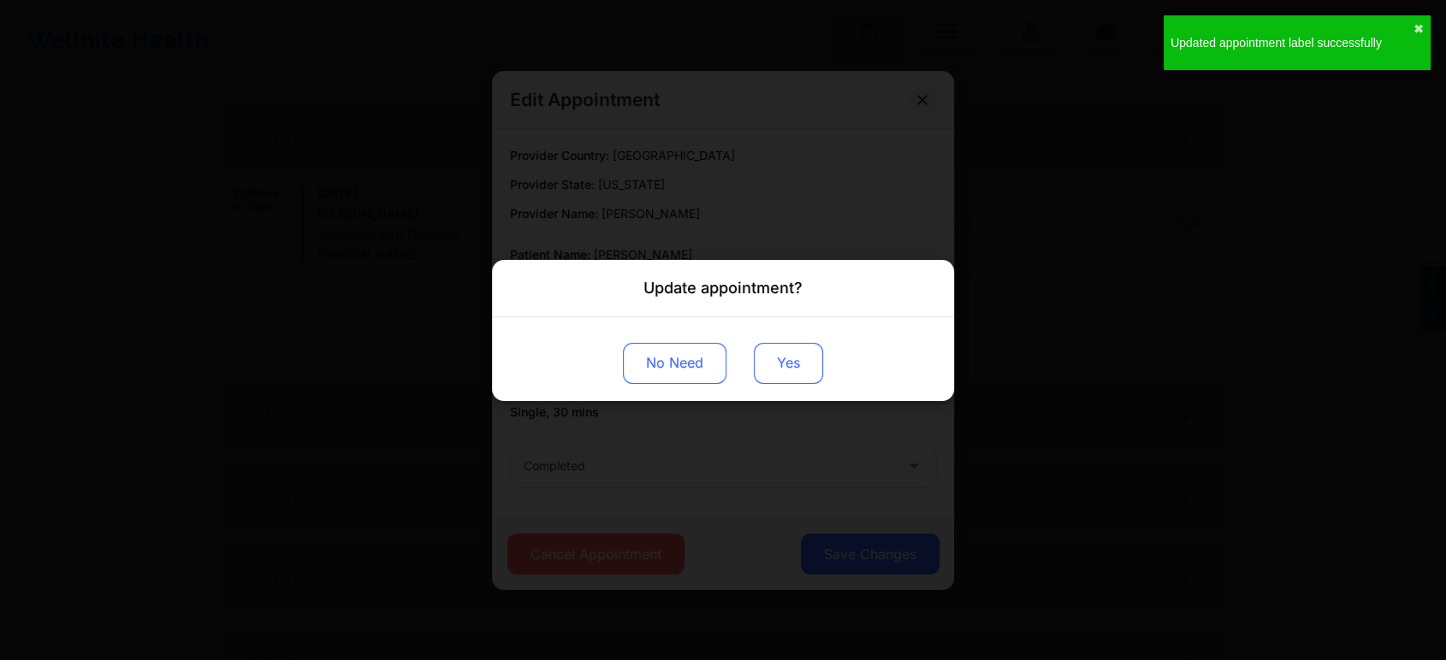
click at [809, 370] on button "Yes" at bounding box center [788, 362] width 69 height 41
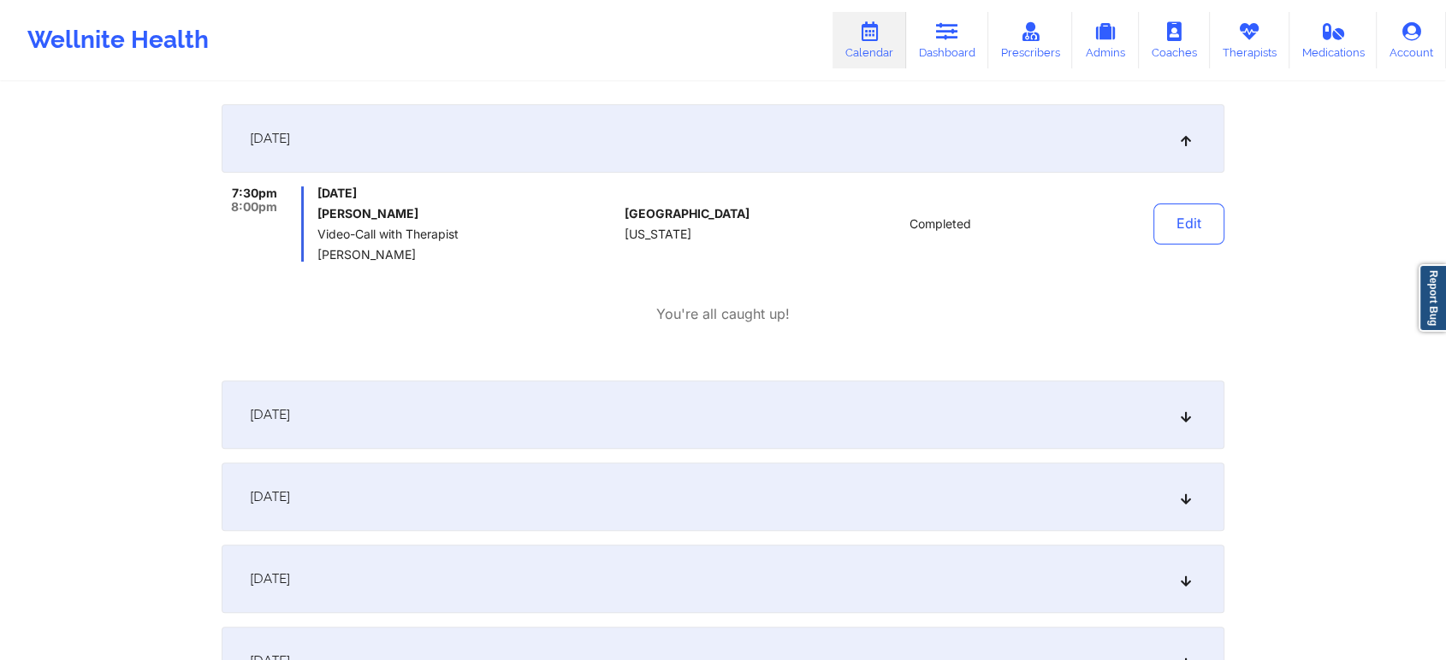
scroll to position [0, 0]
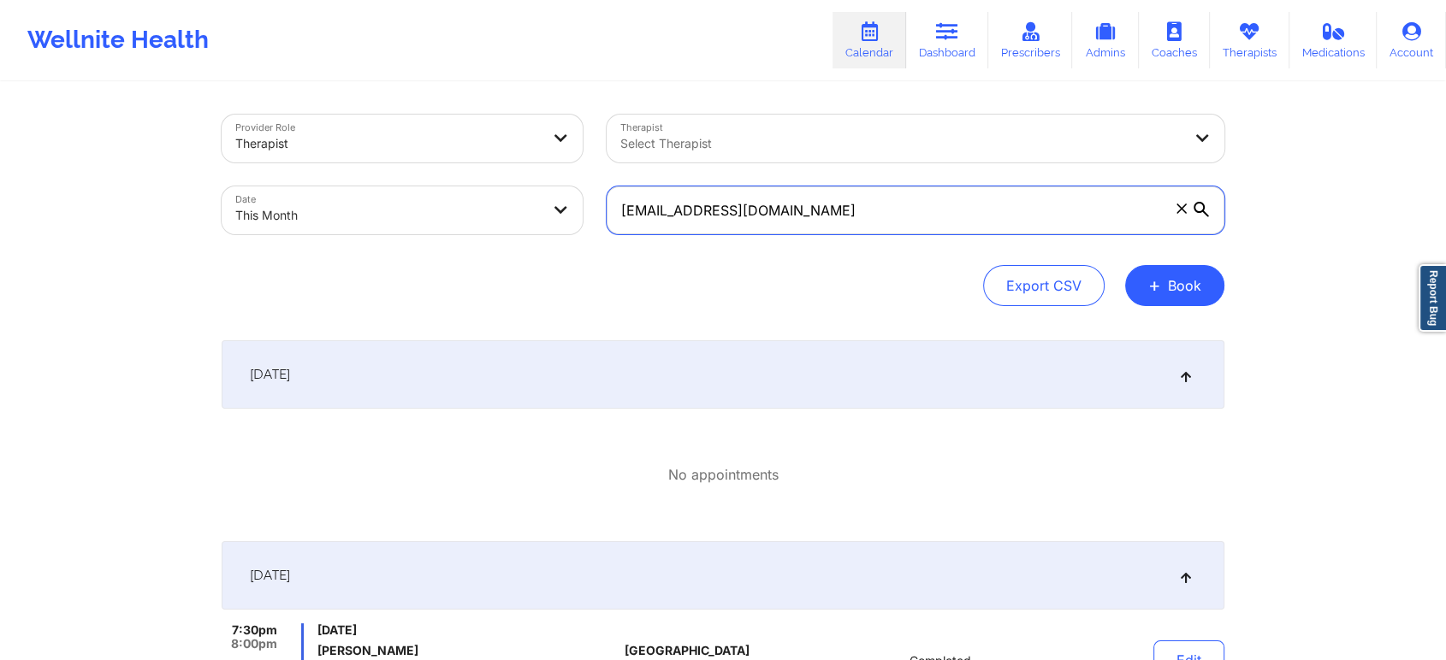
drag, startPoint x: 818, startPoint y: 212, endPoint x: 455, endPoint y: 160, distance: 366.5
click at [455, 160] on div "Provider Role Therapist Therapist Select Therapist Date This Month [EMAIL_ADDRE…" at bounding box center [723, 175] width 1027 height 144
paste input "[EMAIL_ADDRESS]"
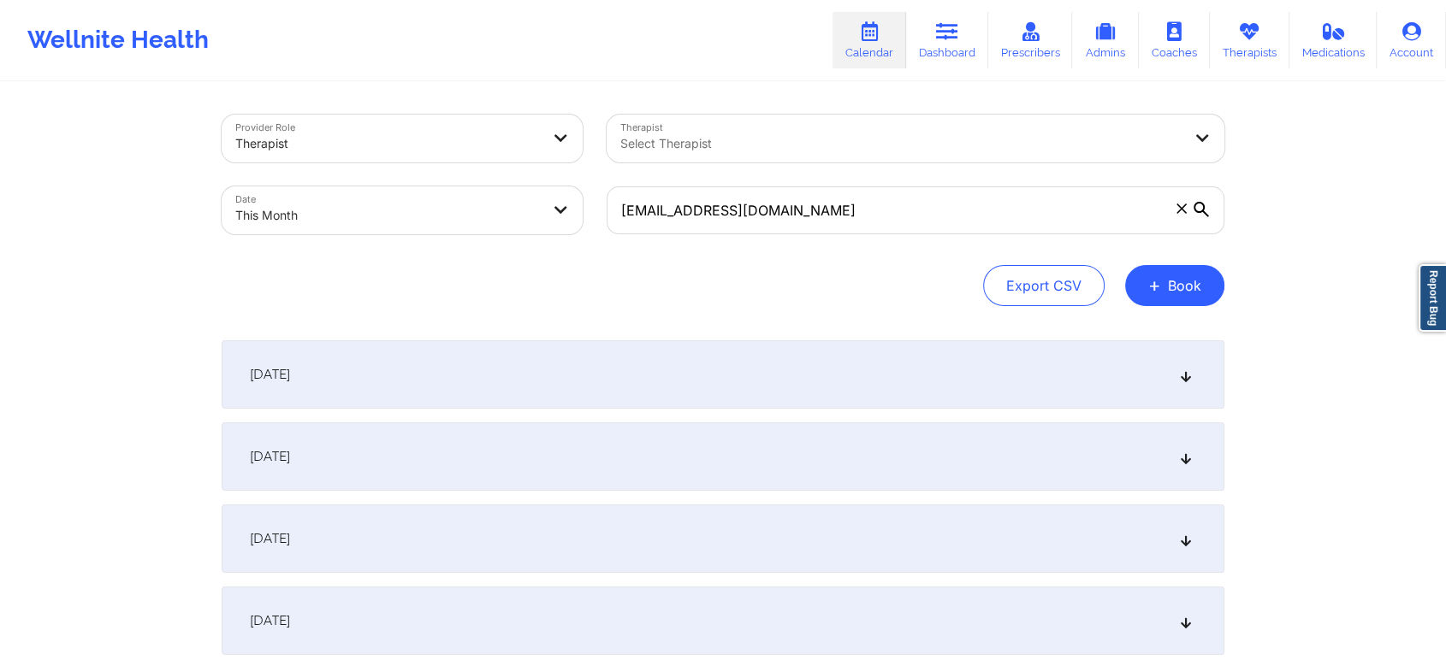
click at [561, 462] on div "[DATE]" at bounding box center [723, 457] width 1003 height 68
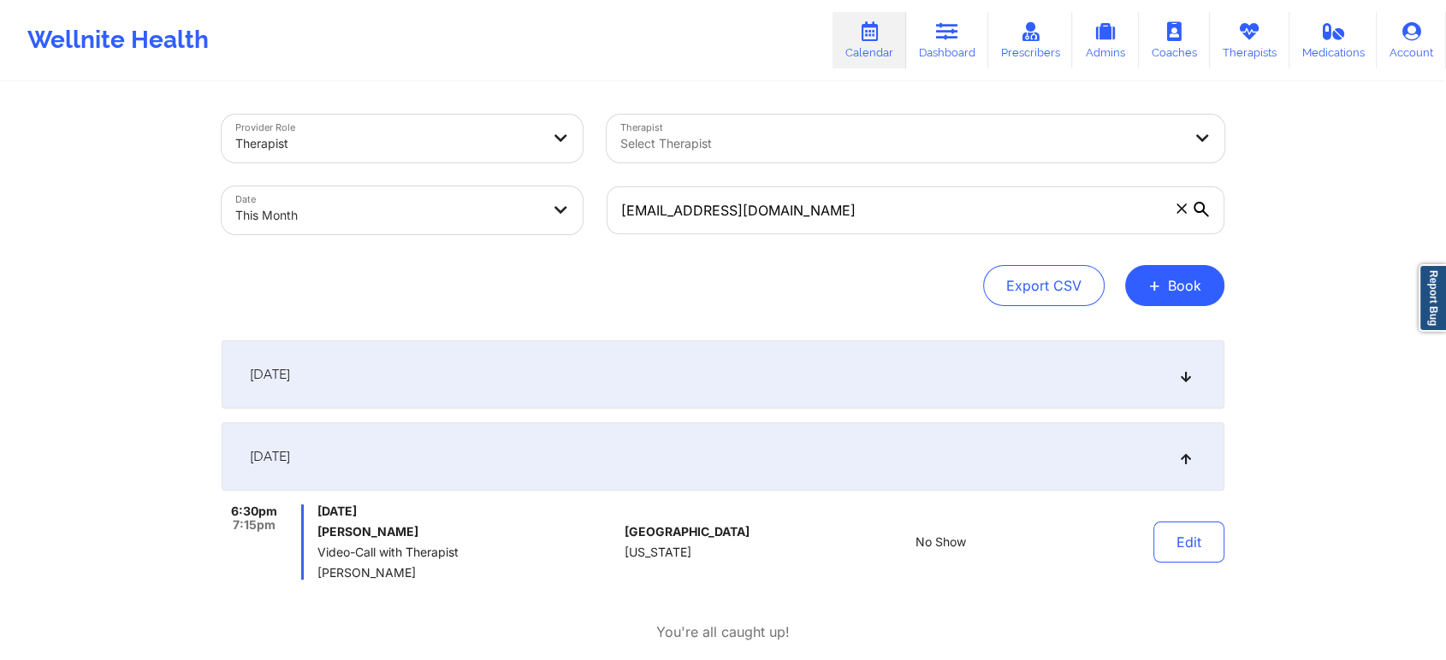
drag, startPoint x: 921, startPoint y: 242, endPoint x: 521, endPoint y: 207, distance: 401.9
click at [521, 207] on div "Provider Role Therapist Therapist Select Therapist Date This Month [EMAIL_ADDRE…" at bounding box center [723, 175] width 1027 height 144
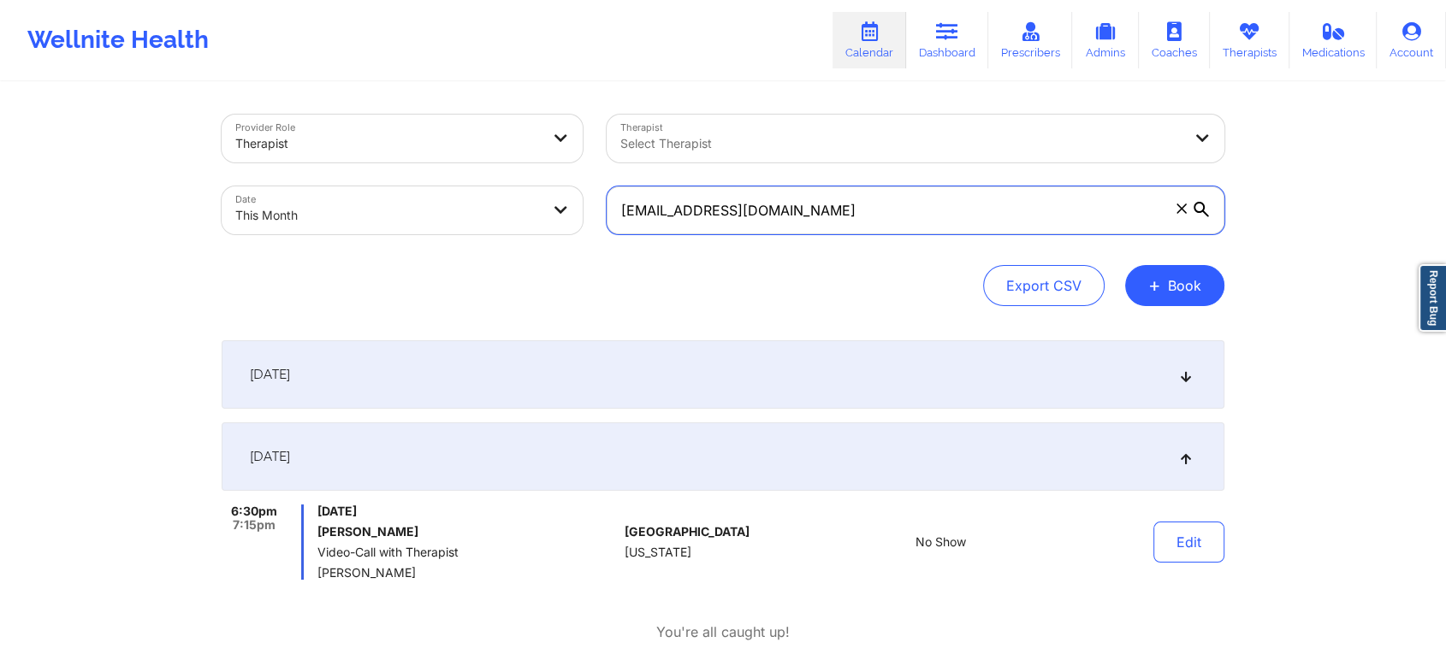
click at [859, 226] on input "[EMAIL_ADDRESS][DOMAIN_NAME]" at bounding box center [916, 211] width 618 height 48
drag, startPoint x: 859, startPoint y: 226, endPoint x: 572, endPoint y: 195, distance: 288.3
click at [572, 195] on div "Provider Role Therapist Therapist Select Therapist Date This Month [EMAIL_ADDRE…" at bounding box center [723, 175] width 1027 height 144
paste input "anrisagreen123"
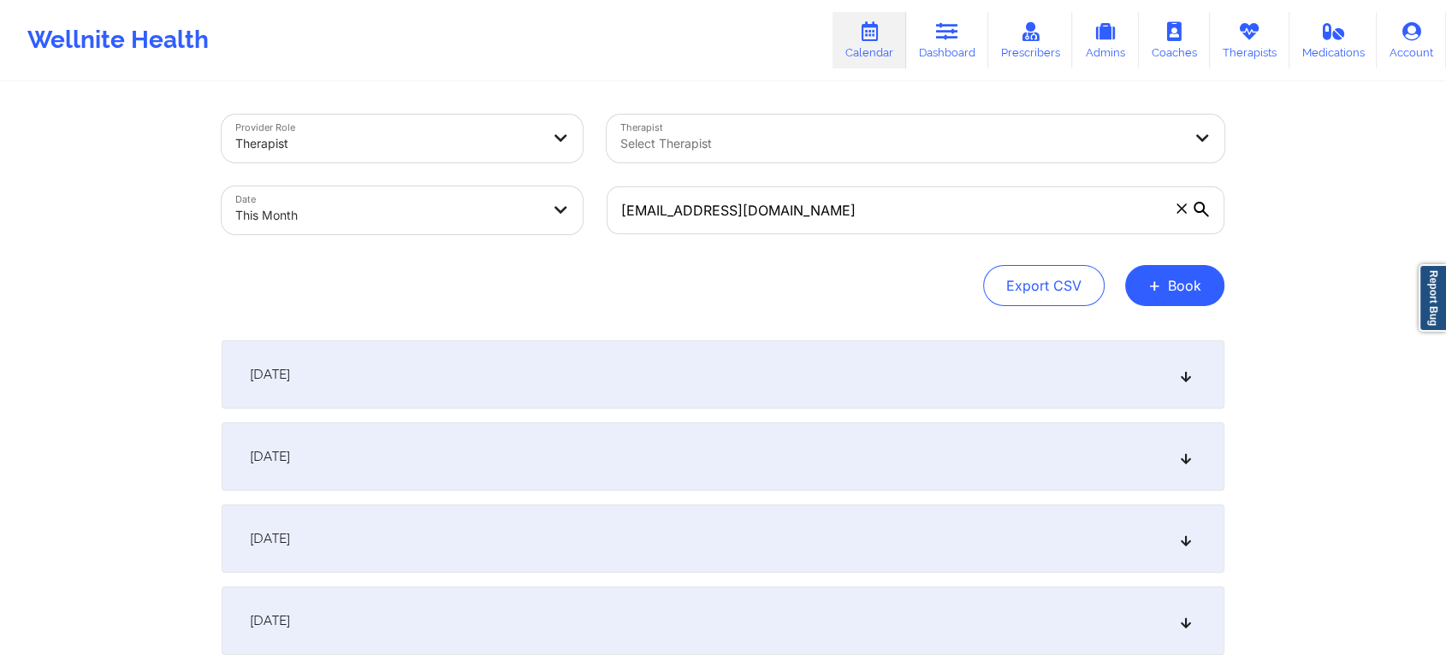
click at [559, 469] on div "[DATE]" at bounding box center [723, 457] width 1003 height 68
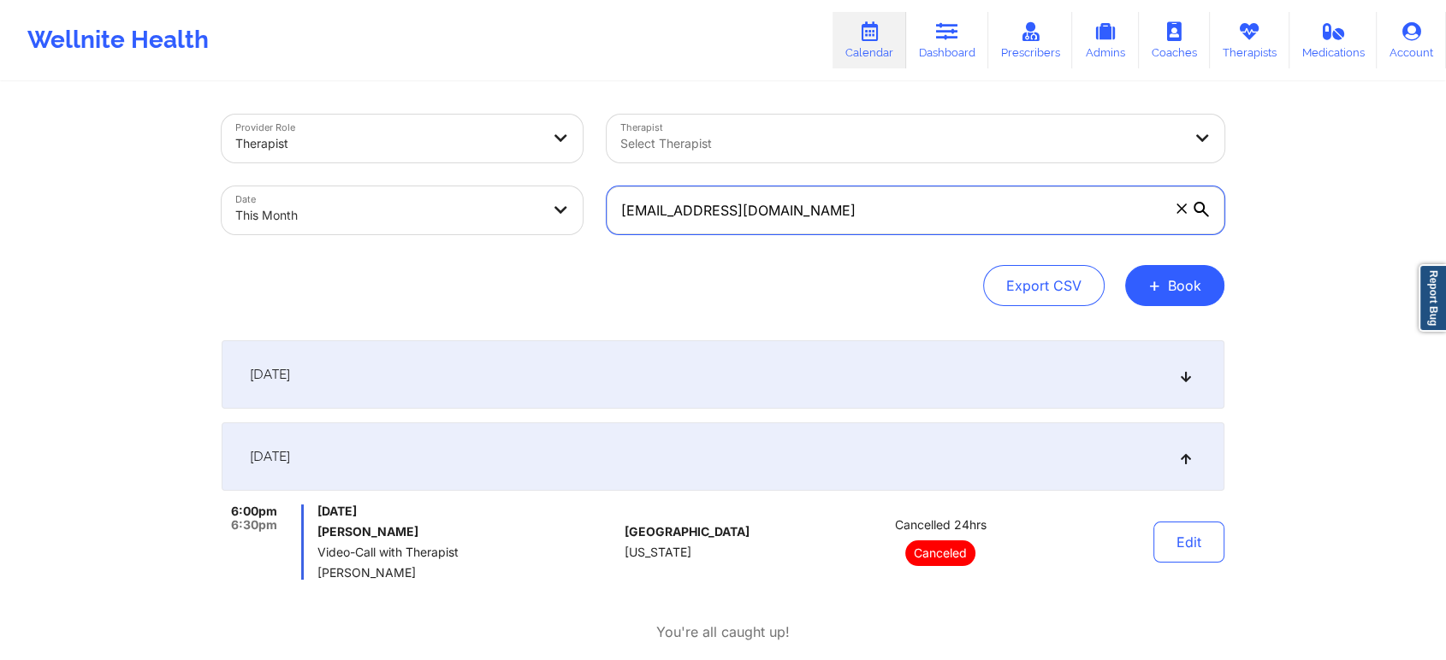
drag, startPoint x: 862, startPoint y: 218, endPoint x: 524, endPoint y: 209, distance: 338.1
click at [524, 209] on div "Provider Role Therapist Therapist Select Therapist Date This Month [EMAIL_ADDRE…" at bounding box center [723, 175] width 1027 height 144
paste input "jasonbass"
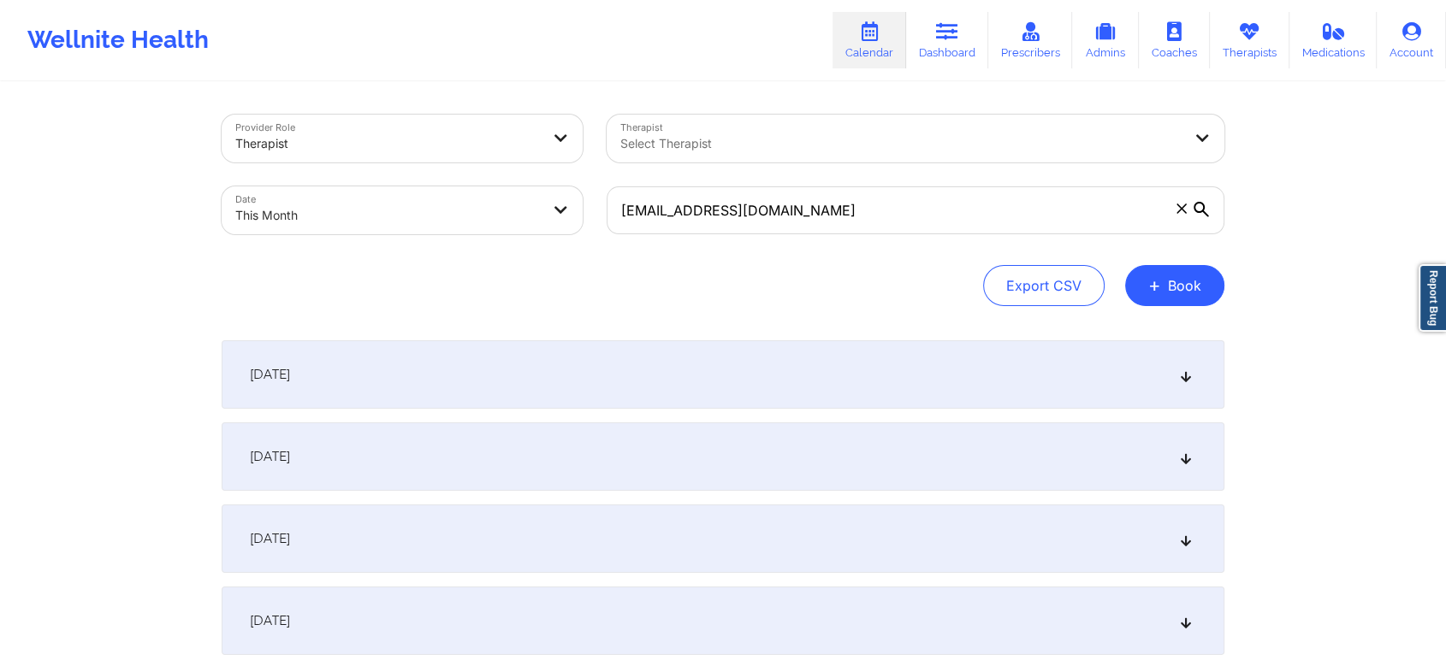
click at [610, 449] on div "[DATE]" at bounding box center [723, 457] width 1003 height 68
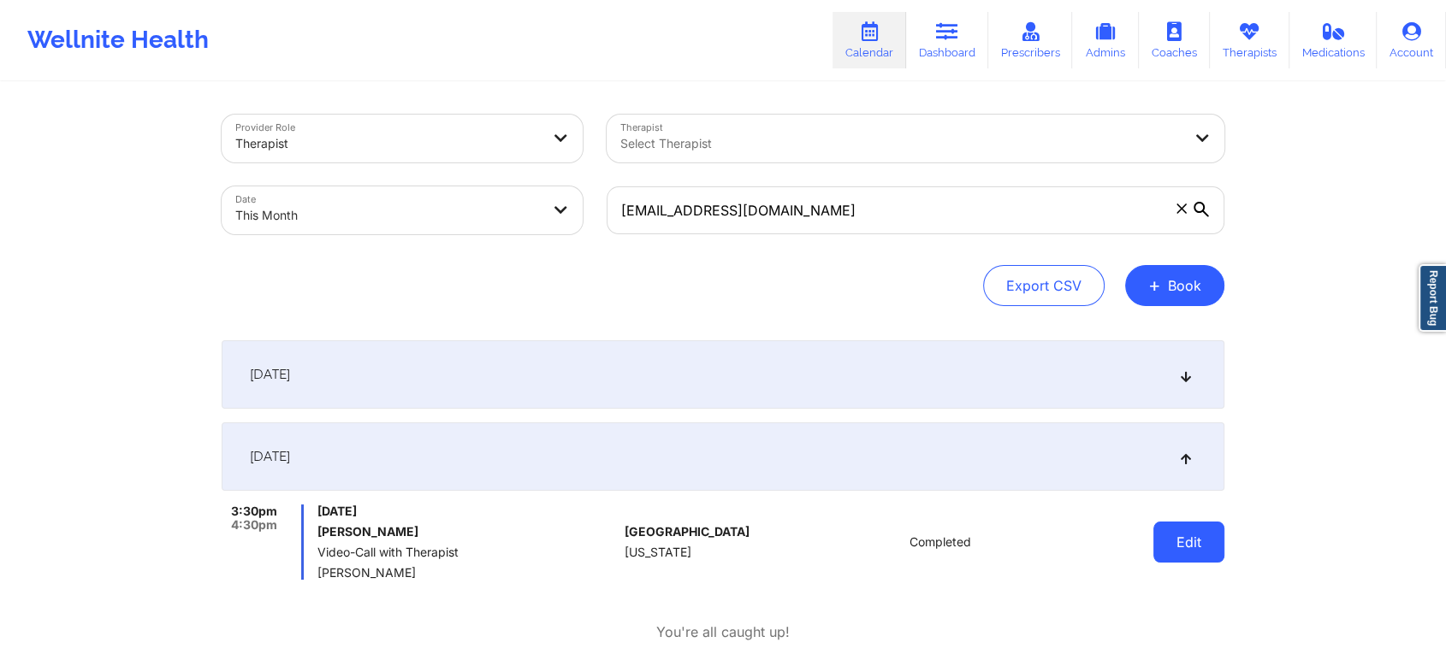
click at [1205, 525] on button "Edit" at bounding box center [1188, 542] width 71 height 41
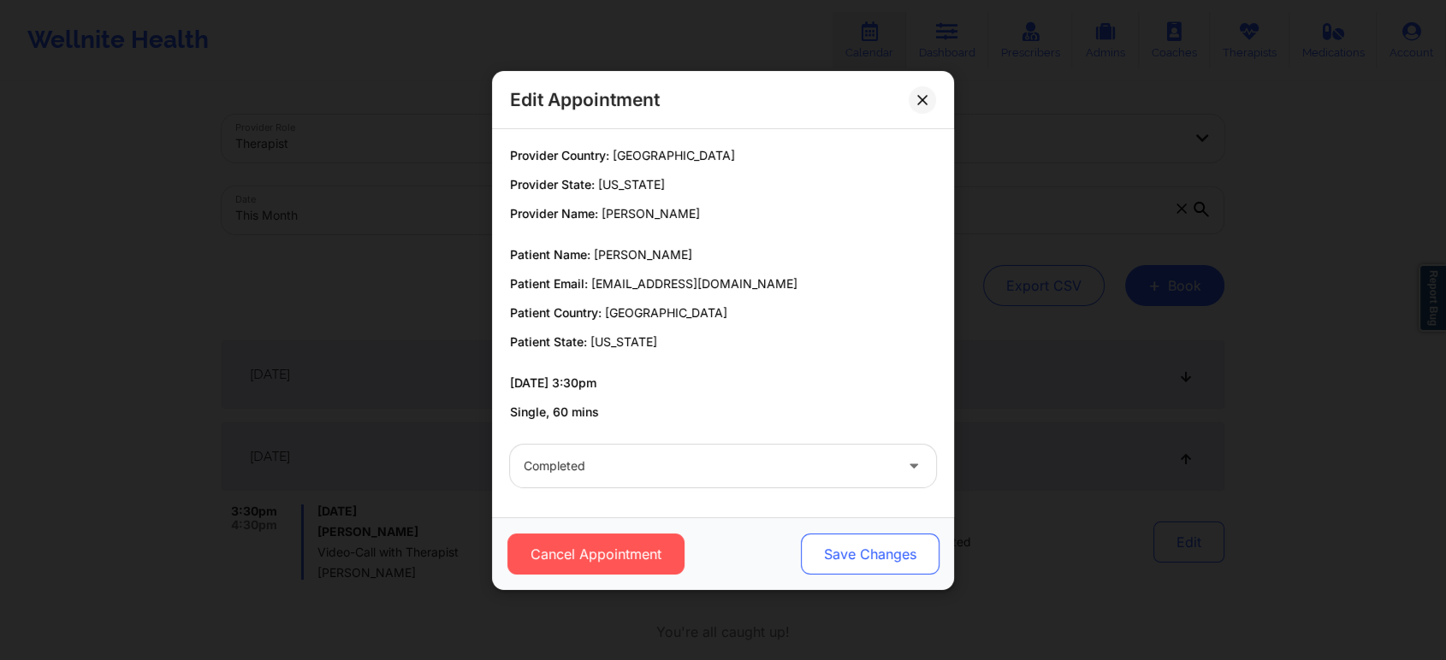
click at [841, 536] on button "Save Changes" at bounding box center [870, 554] width 139 height 41
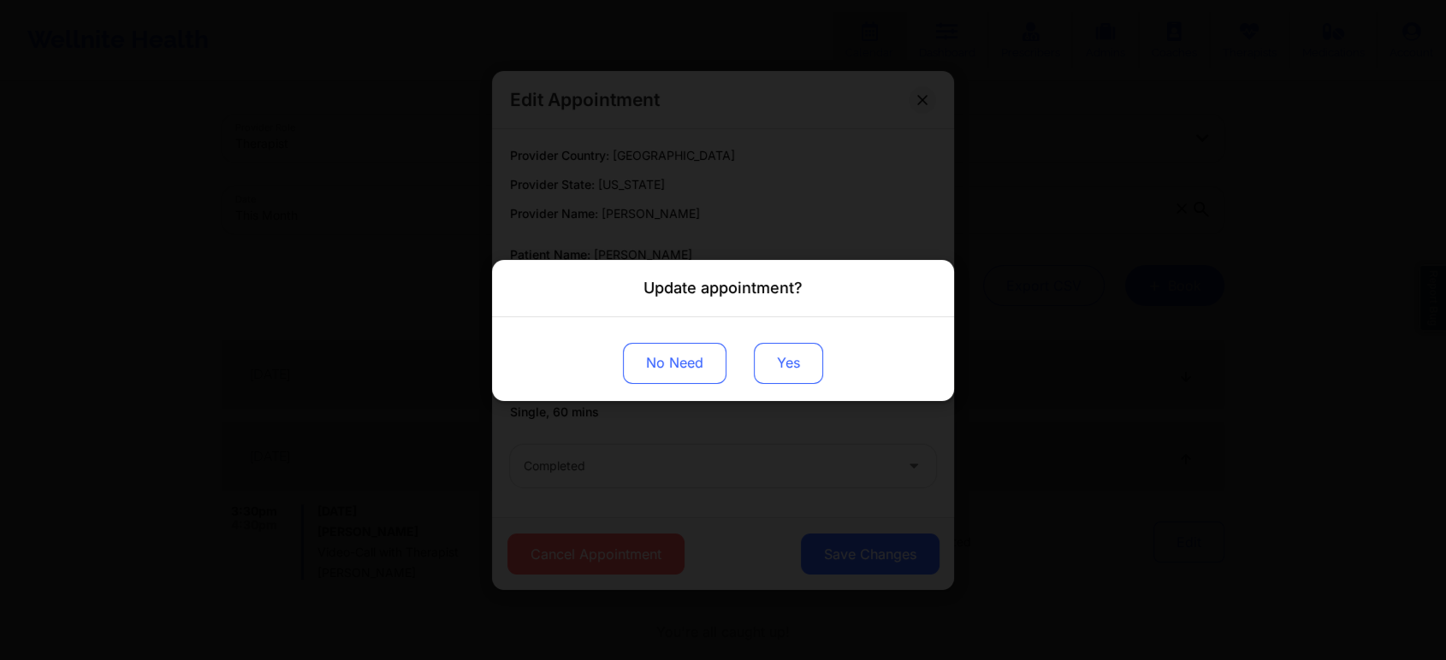
click at [760, 357] on button "Yes" at bounding box center [788, 362] width 69 height 41
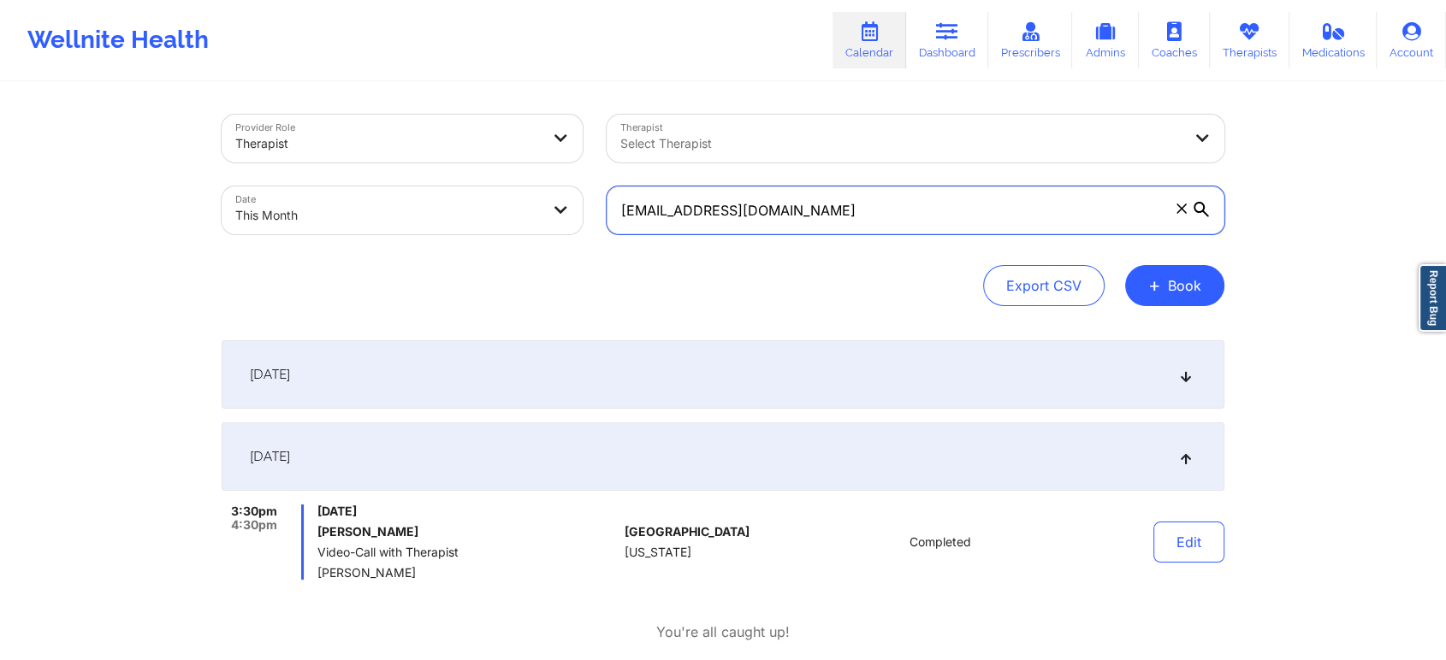
drag, startPoint x: 836, startPoint y: 200, endPoint x: 479, endPoint y: 167, distance: 358.3
click at [479, 167] on div "Provider Role Therapist Therapist Select Therapist Date This Month [EMAIL_ADDRE…" at bounding box center [723, 175] width 1027 height 144
paste input "[EMAIL_ADDRESS]"
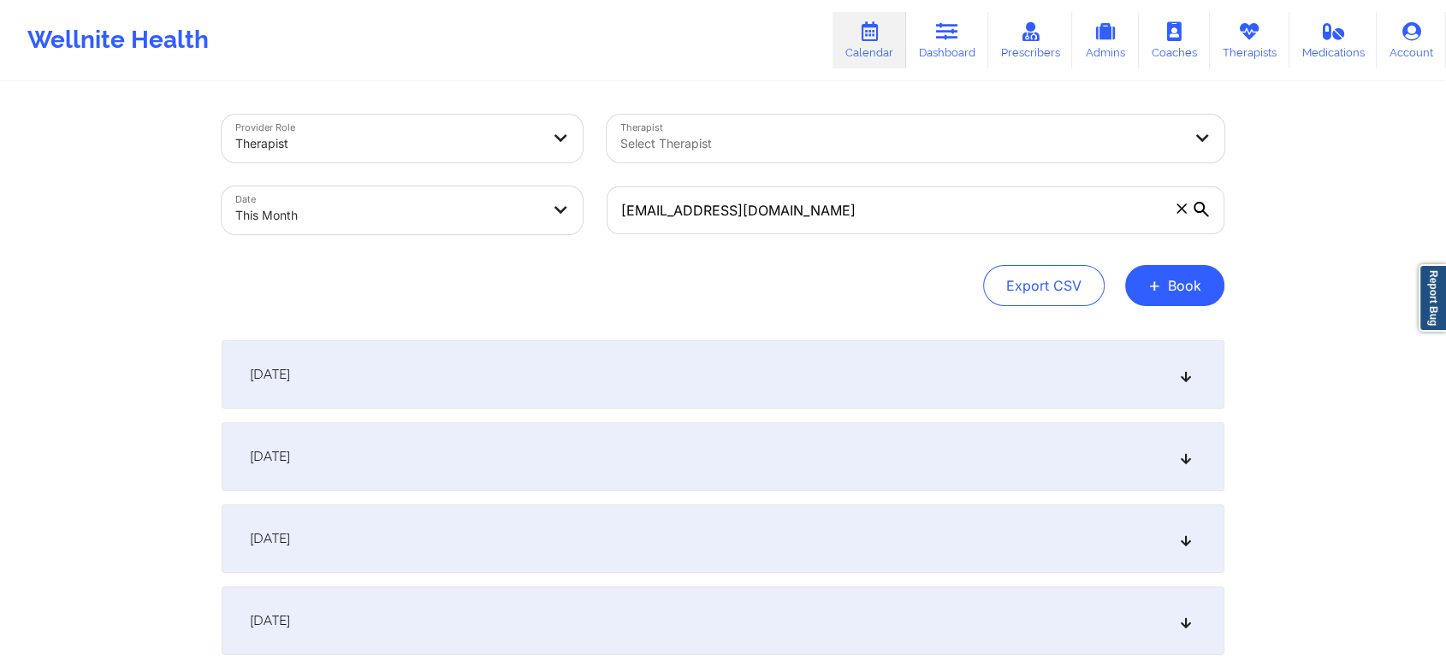
click at [600, 426] on div "[DATE]" at bounding box center [723, 457] width 1003 height 68
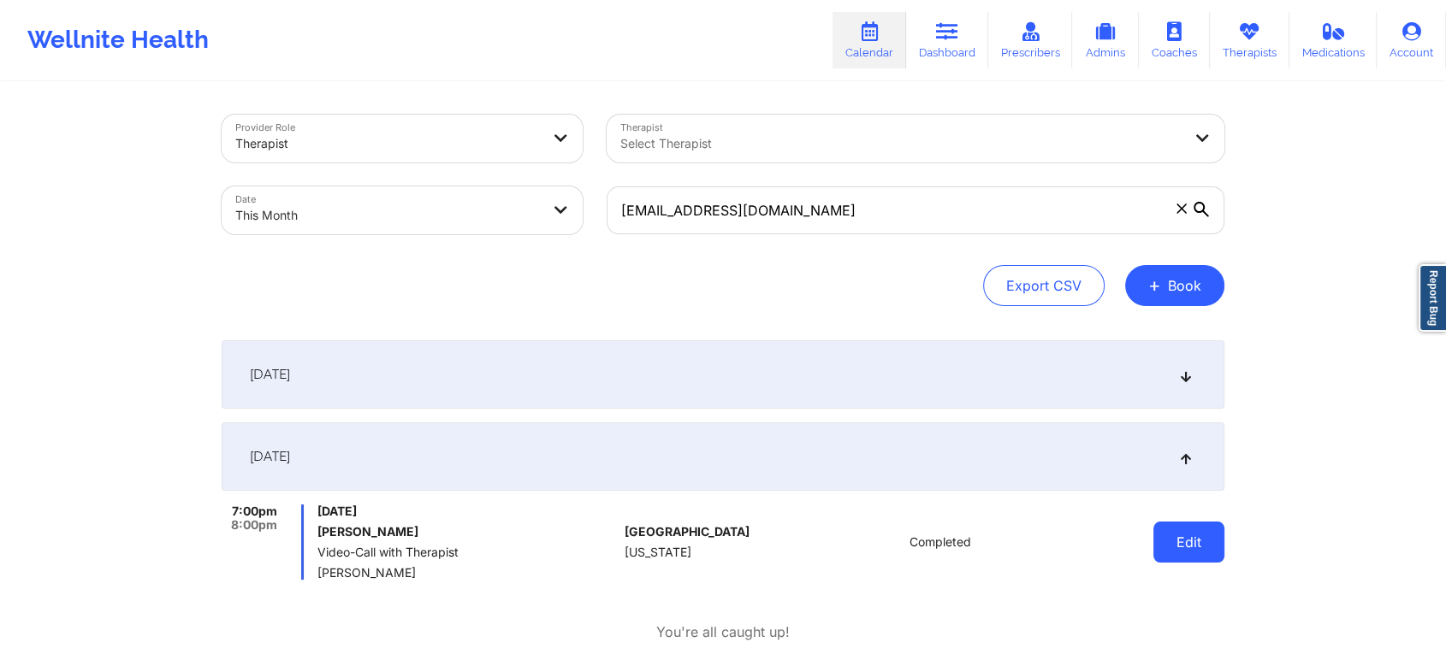
click at [1172, 543] on button "Edit" at bounding box center [1188, 542] width 71 height 41
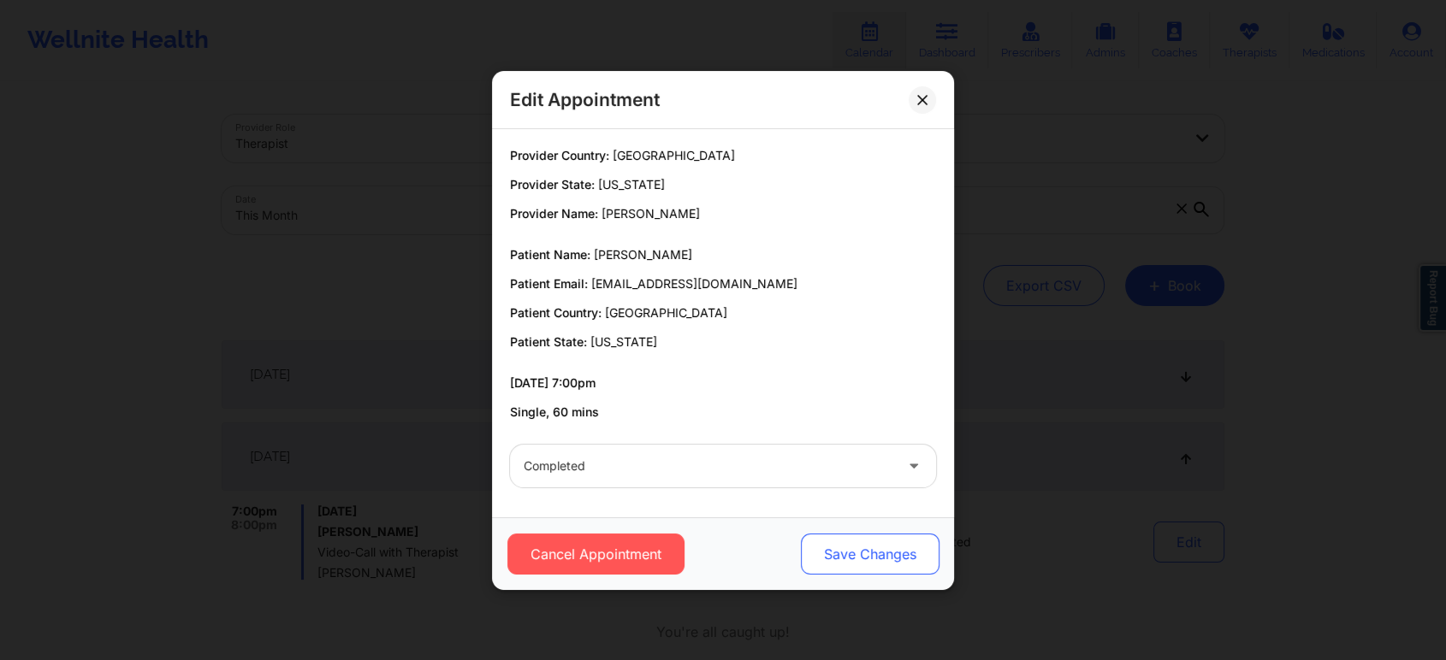
click at [878, 560] on button "Save Changes" at bounding box center [870, 554] width 139 height 41
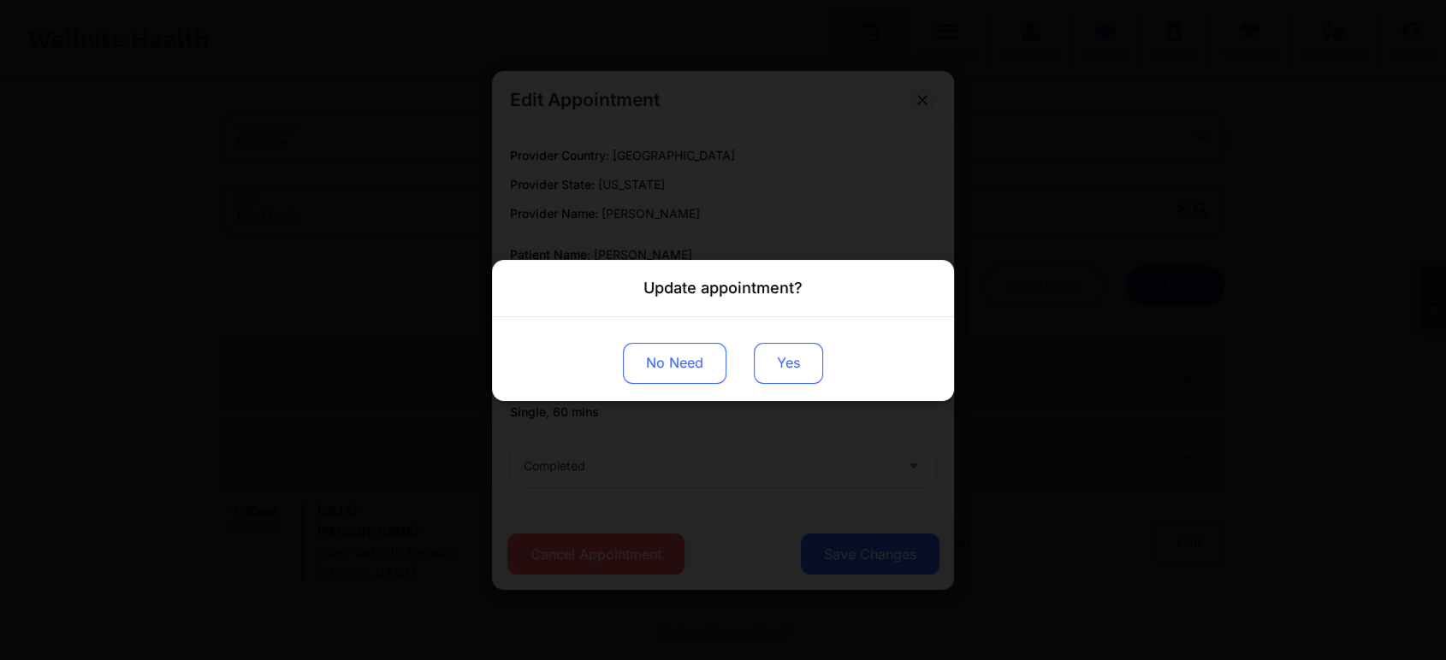
click at [769, 361] on button "Yes" at bounding box center [788, 362] width 69 height 41
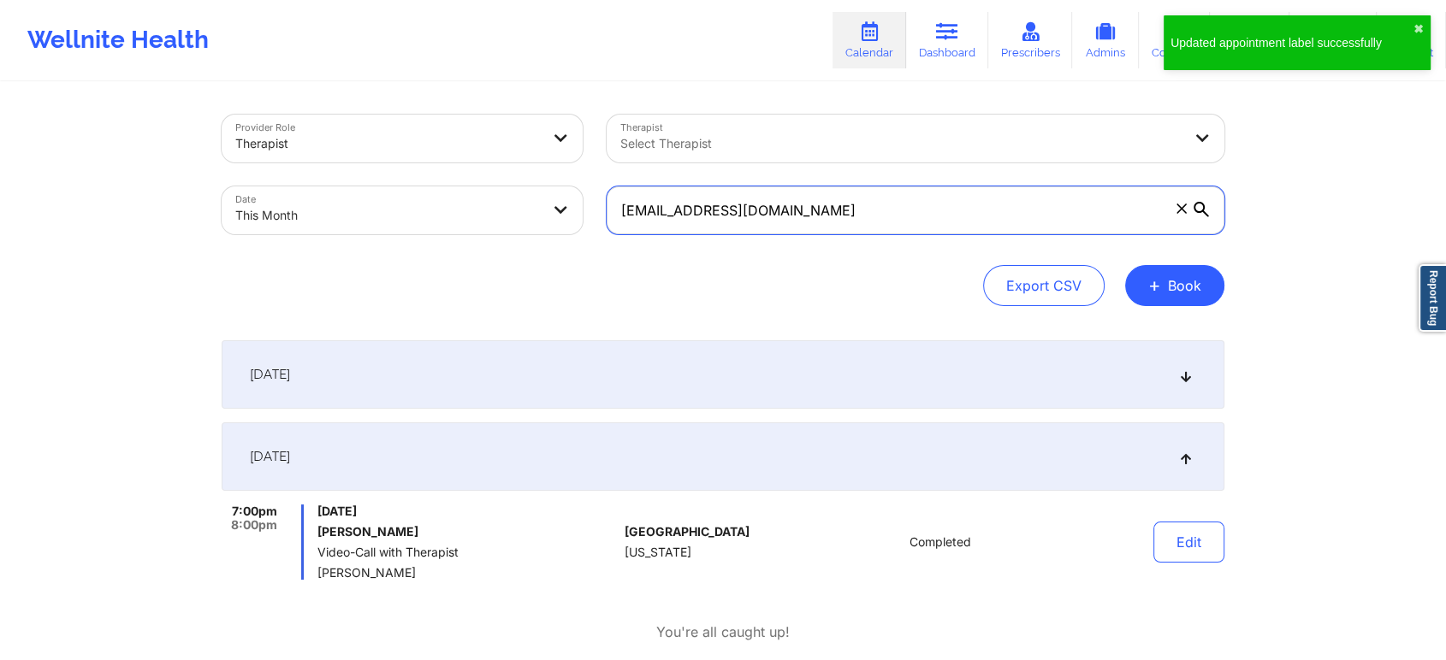
drag, startPoint x: 862, startPoint y: 207, endPoint x: 517, endPoint y: 159, distance: 348.1
click at [517, 159] on div "Provider Role Therapist Therapist Select Therapist Date This Month [EMAIL_ADDRE…" at bounding box center [723, 175] width 1027 height 144
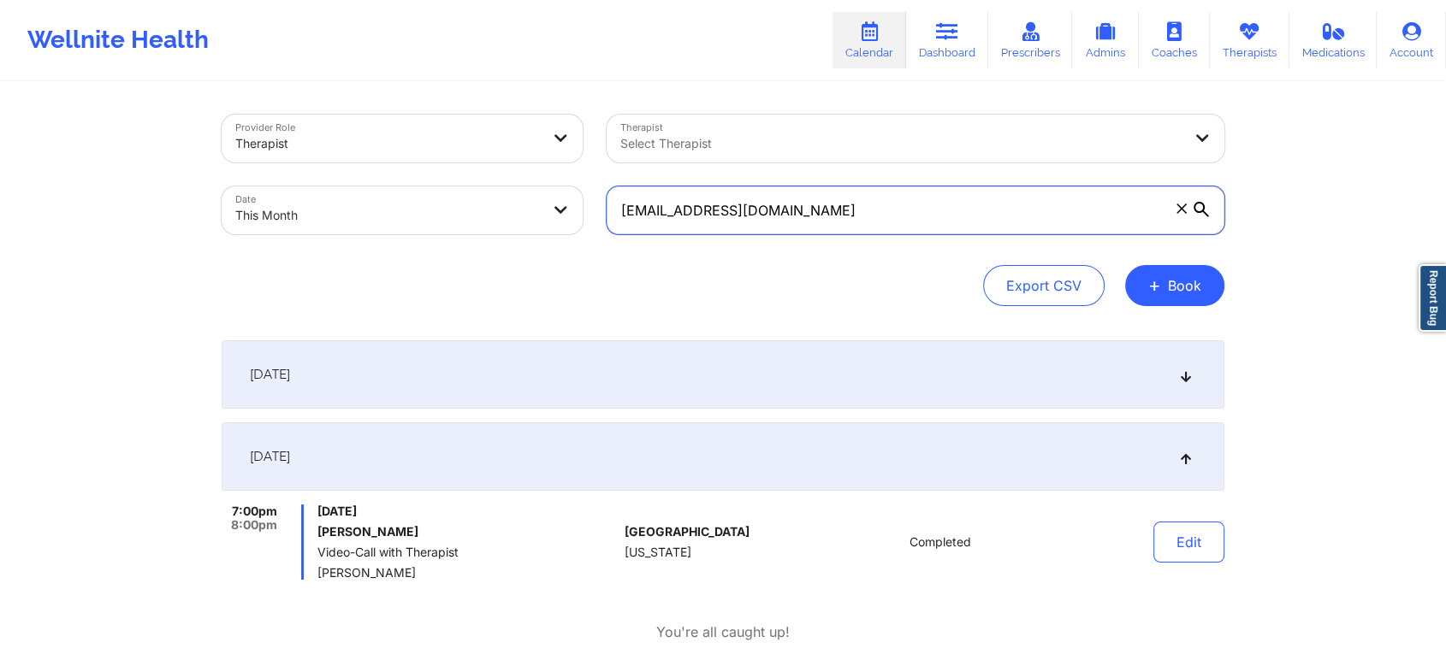
paste input "[EMAIL_ADDRESS]"
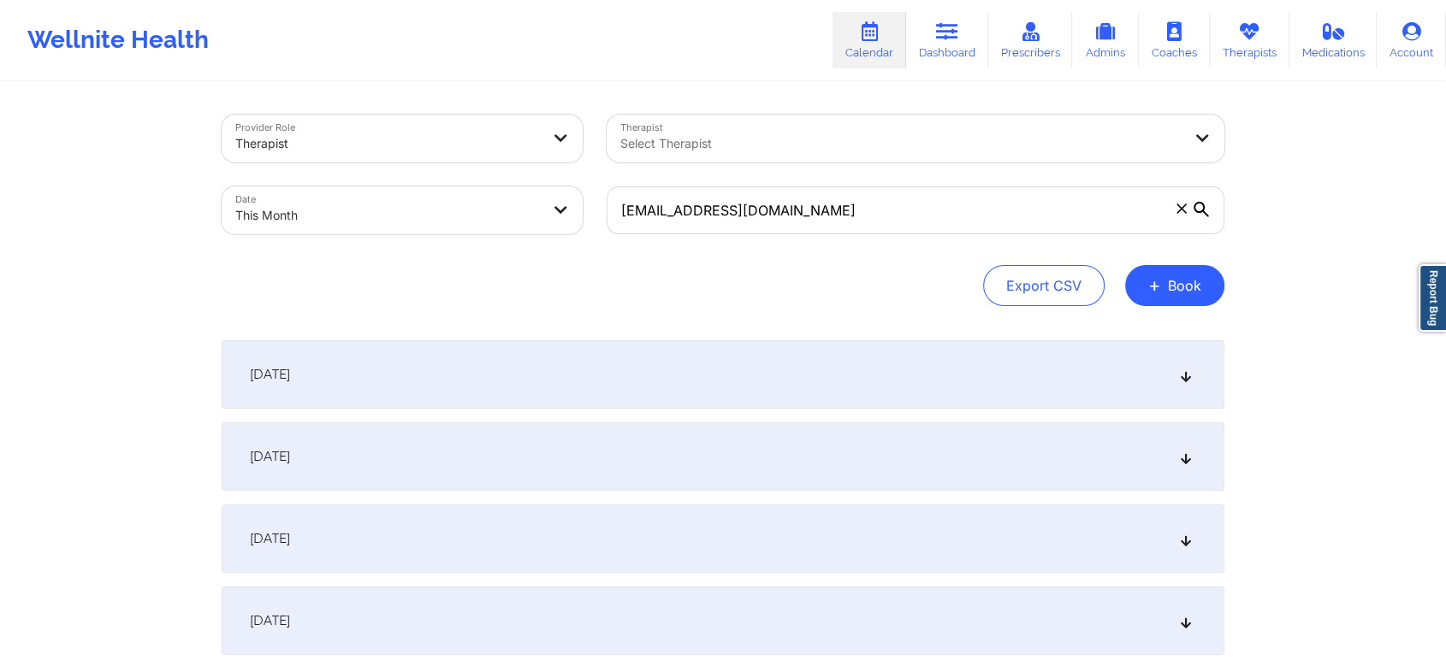
click at [703, 480] on div "[DATE]" at bounding box center [723, 457] width 1003 height 68
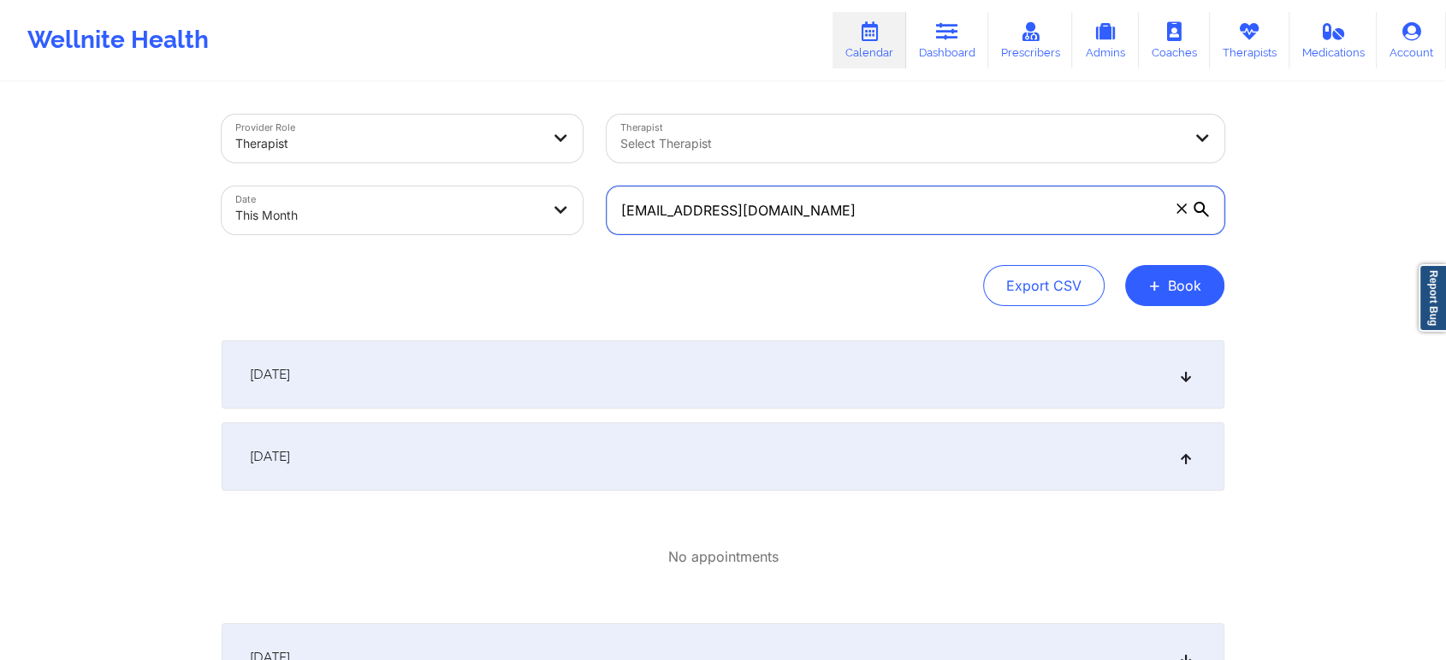
drag, startPoint x: 856, startPoint y: 226, endPoint x: 493, endPoint y: 196, distance: 364.0
click at [493, 196] on div "Provider Role Therapist Therapist Select Therapist Date This Month [EMAIL_ADDRE…" at bounding box center [723, 175] width 1027 height 144
paste input "illeen.diplan"
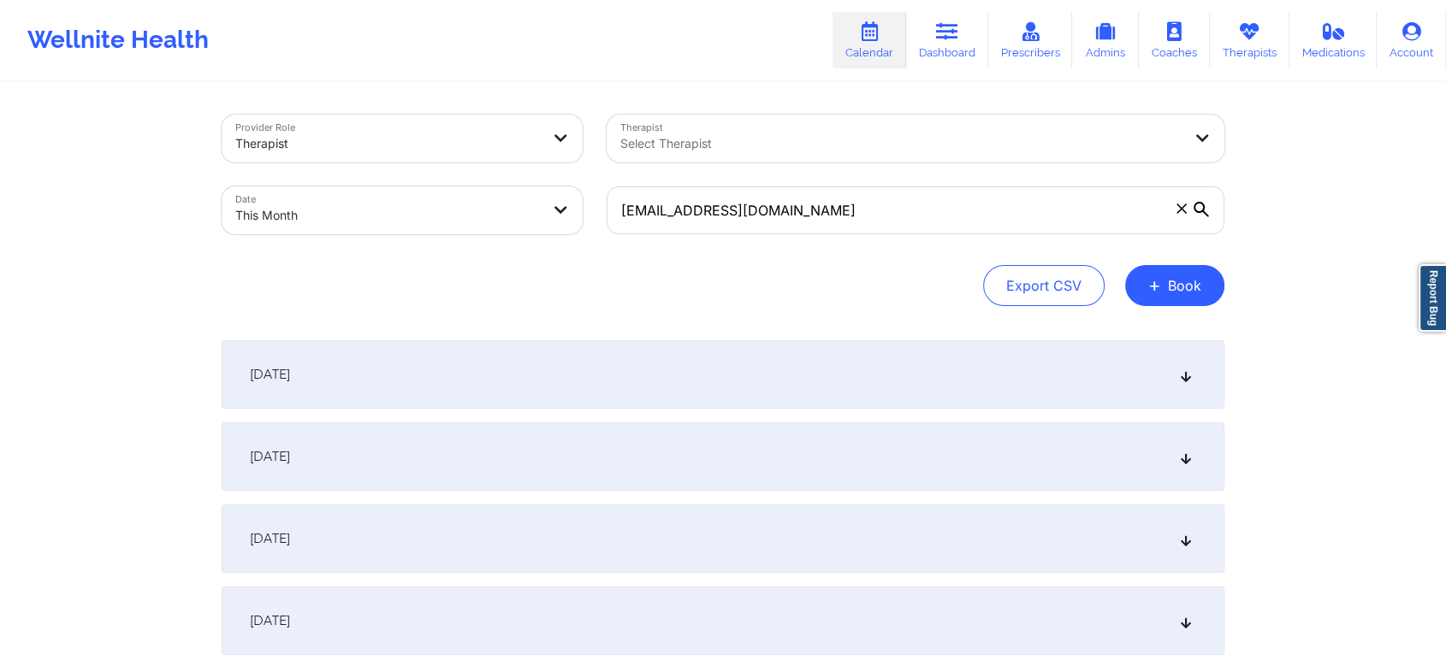
click at [623, 449] on div "[DATE]" at bounding box center [723, 457] width 1003 height 68
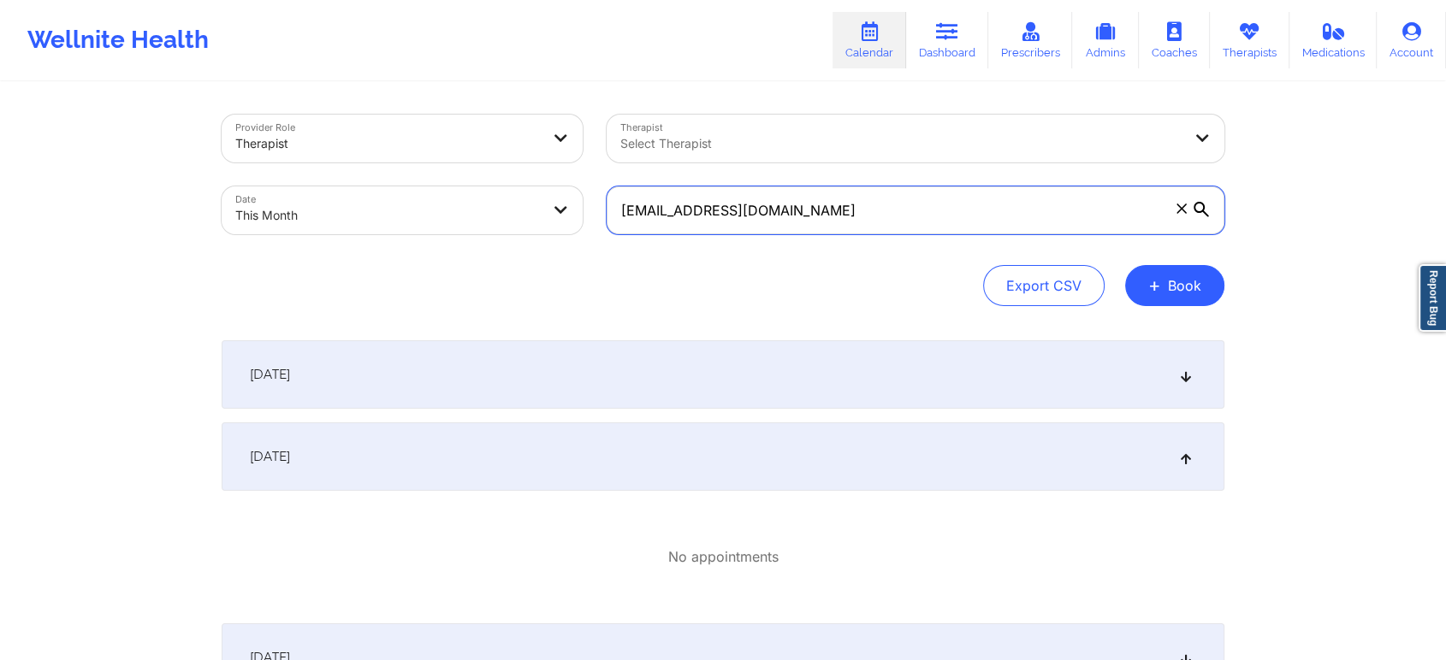
drag, startPoint x: 821, startPoint y: 219, endPoint x: 577, endPoint y: 226, distance: 243.9
click at [577, 226] on div "Provider Role Therapist Therapist Select Therapist Date This Month [EMAIL_ADDRE…" at bounding box center [723, 175] width 1027 height 144
paste input "katedchenoweth"
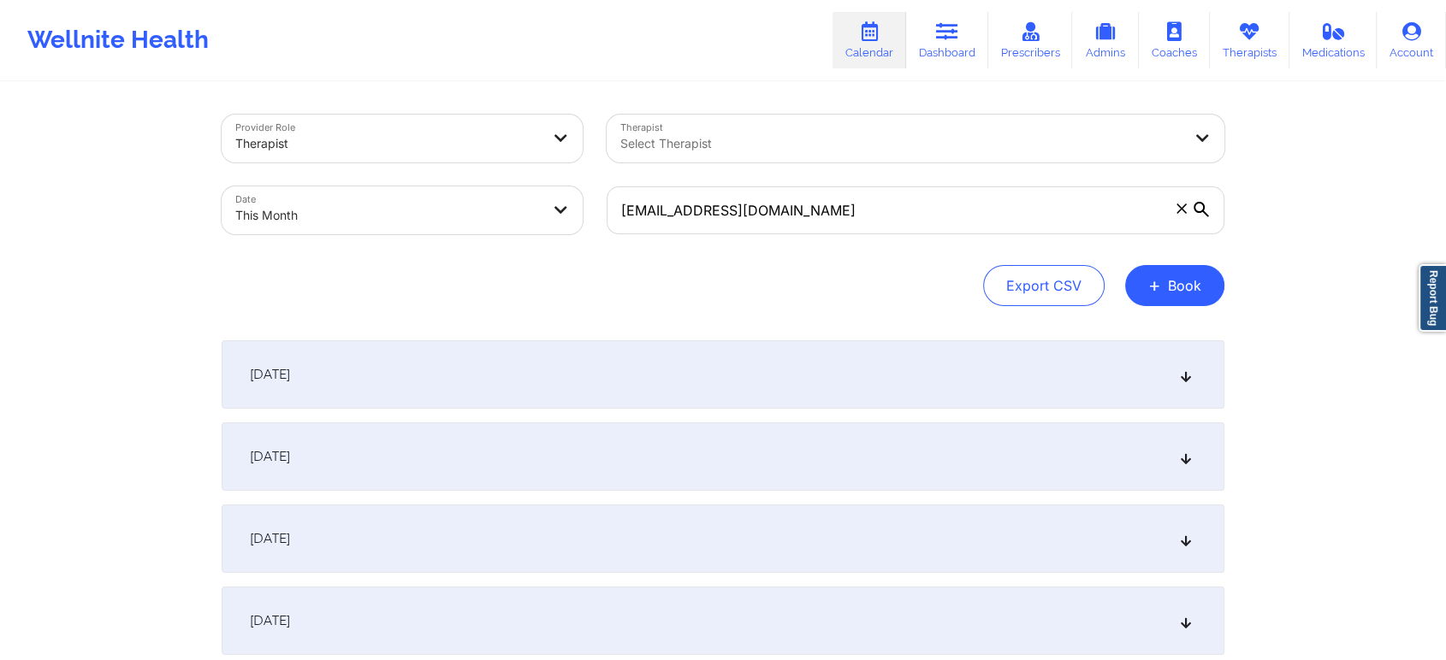
click at [619, 426] on div "[DATE]" at bounding box center [723, 457] width 1003 height 68
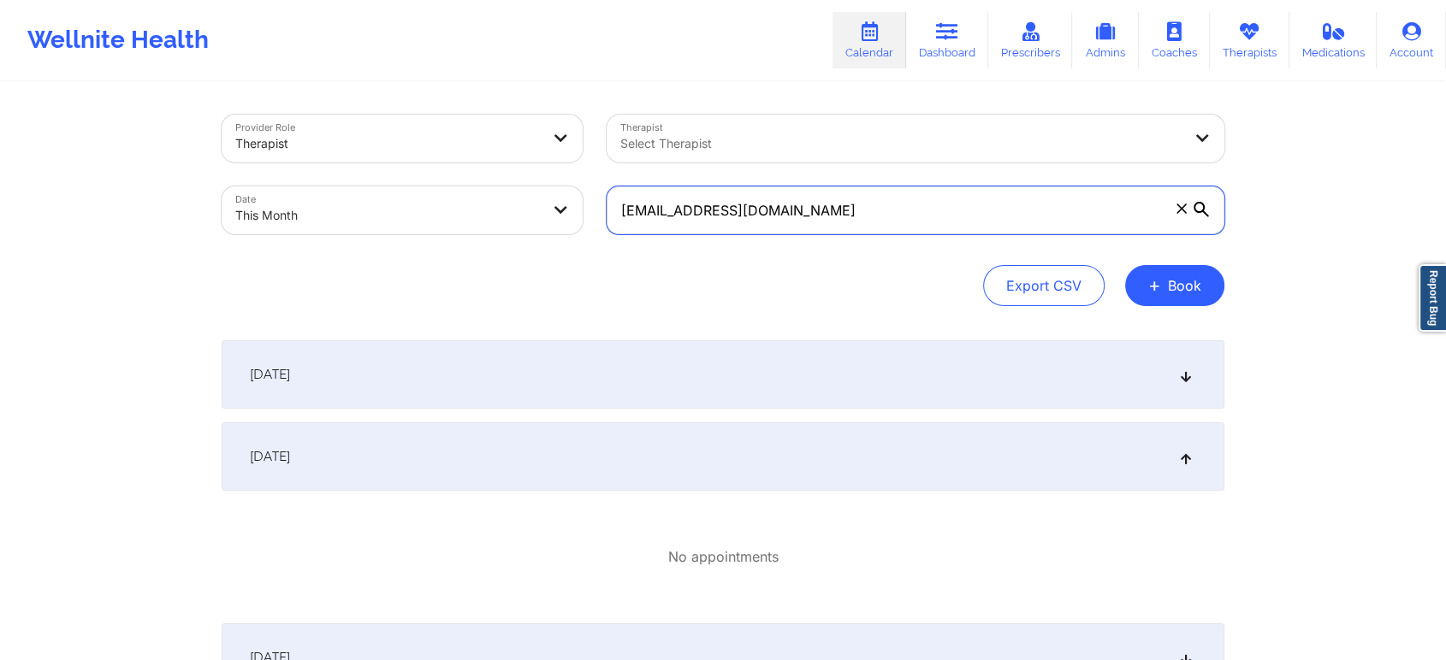
click at [868, 217] on input "[EMAIL_ADDRESS][DOMAIN_NAME]" at bounding box center [916, 211] width 618 height 48
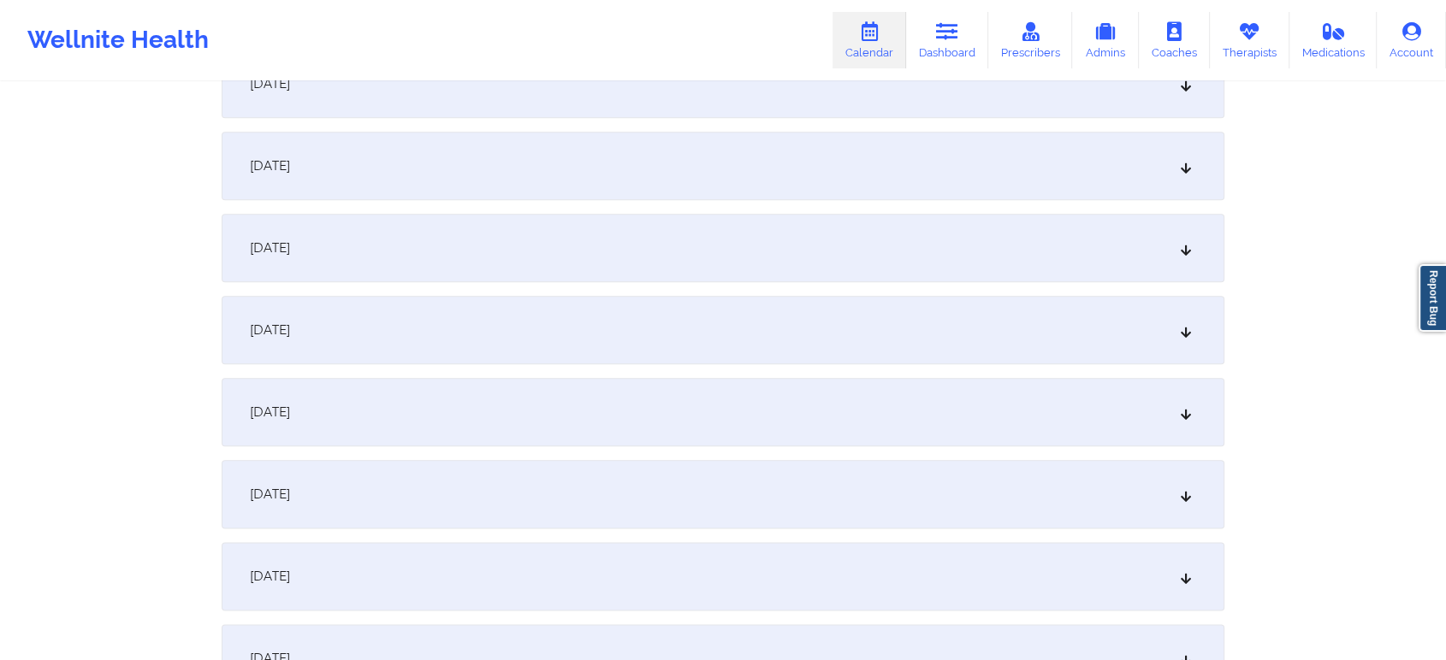
drag, startPoint x: 868, startPoint y: 217, endPoint x: 694, endPoint y: 672, distance: 486.7
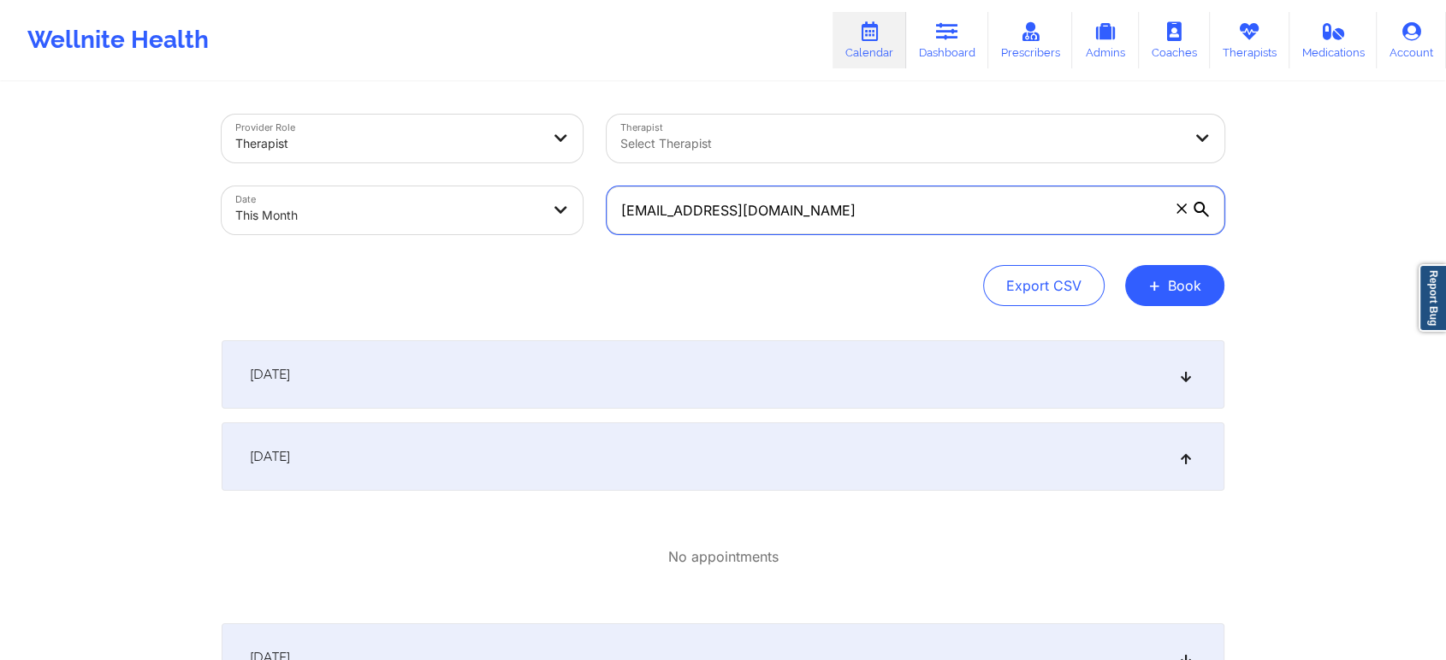
click at [933, 226] on input "[EMAIL_ADDRESS][DOMAIN_NAME]" at bounding box center [916, 211] width 618 height 48
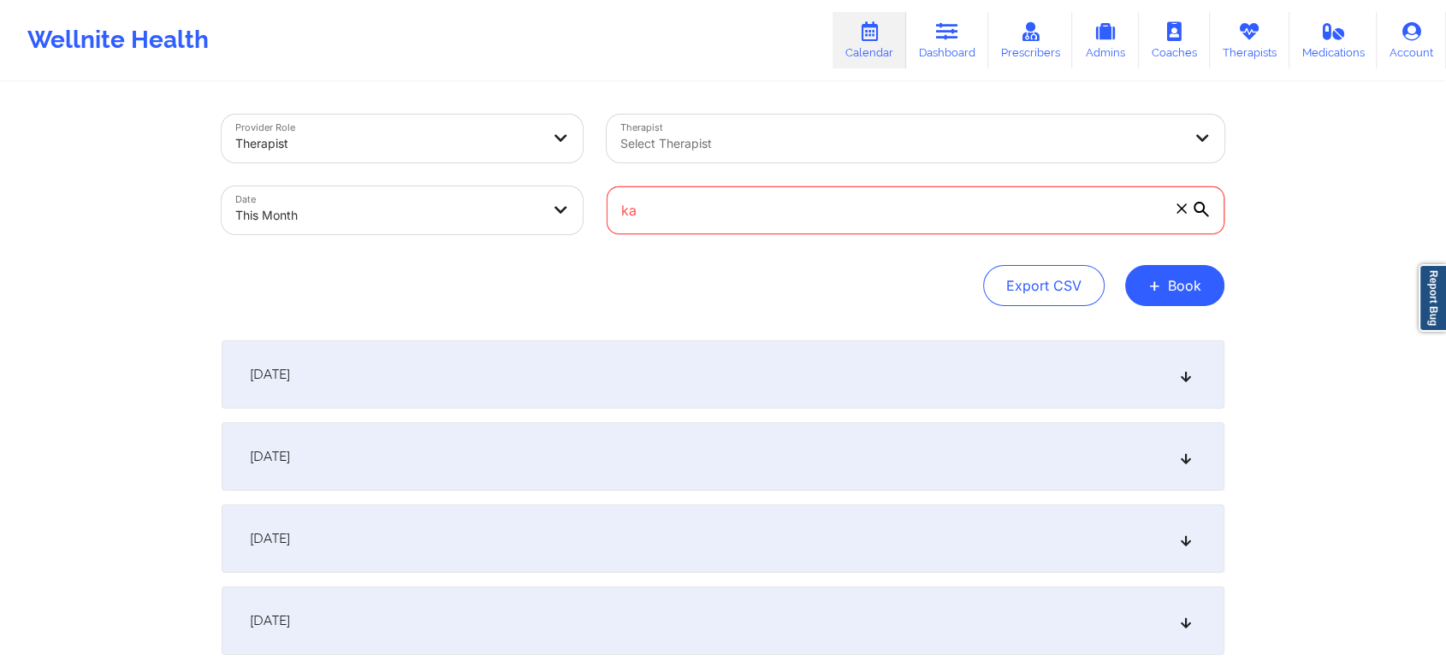
type input "k"
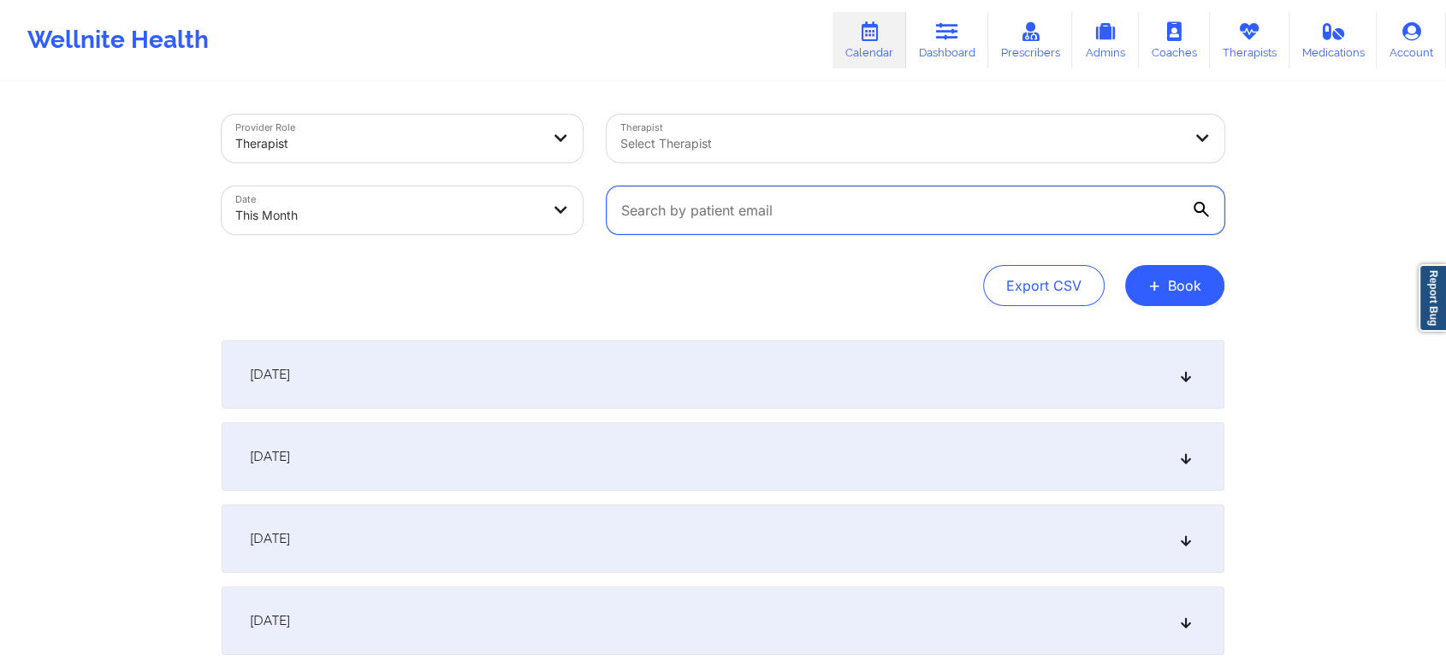
paste input "[EMAIL_ADDRESS][DOMAIN_NAME]"
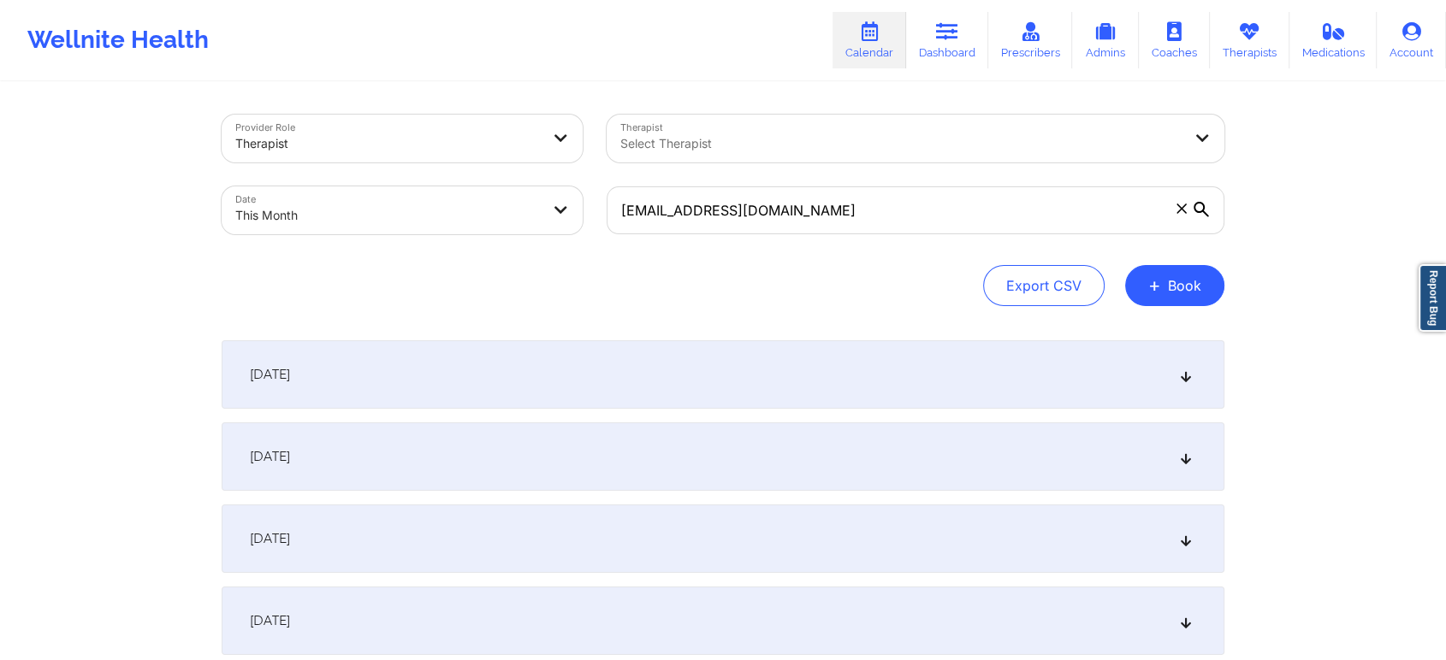
click at [682, 454] on div "[DATE]" at bounding box center [723, 457] width 1003 height 68
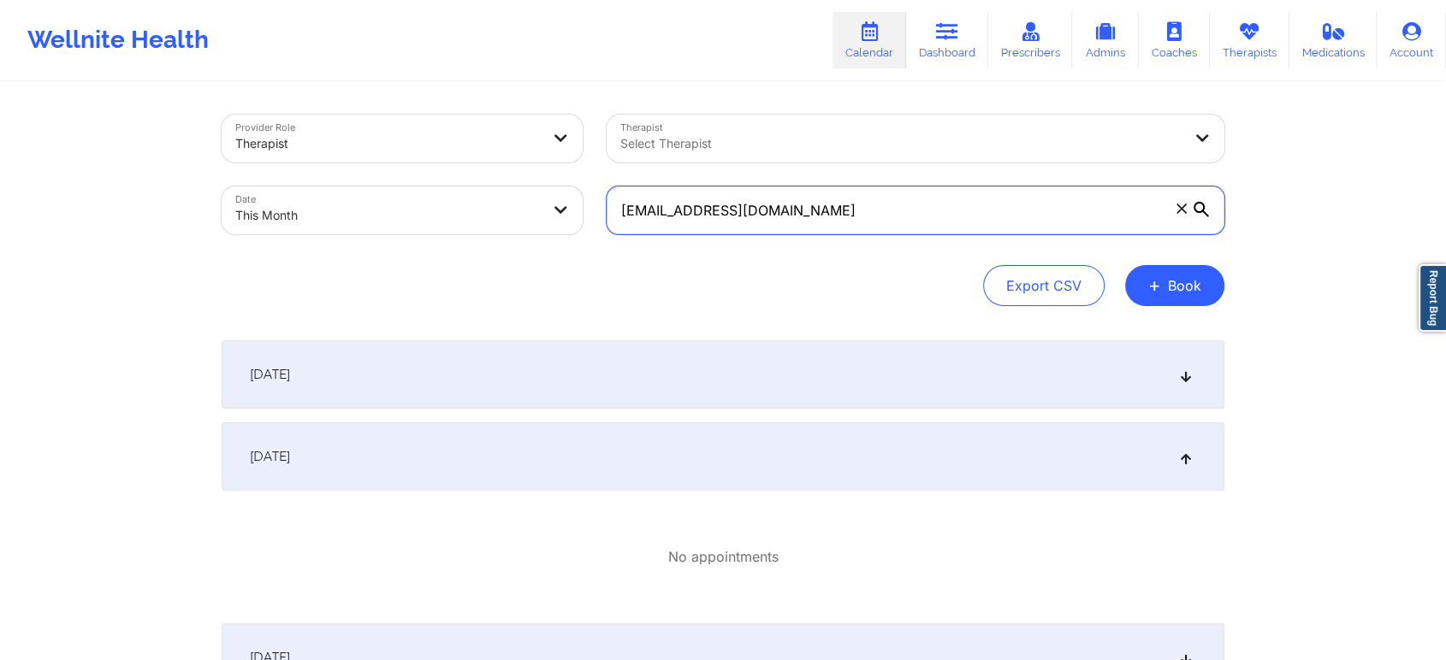
drag, startPoint x: 797, startPoint y: 216, endPoint x: 602, endPoint y: 185, distance: 197.5
click at [602, 185] on div "[EMAIL_ADDRESS][DOMAIN_NAME]" at bounding box center [916, 211] width 642 height 72
paste input "[EMAIL_ADDRESS][DOMAIN_NAME]"
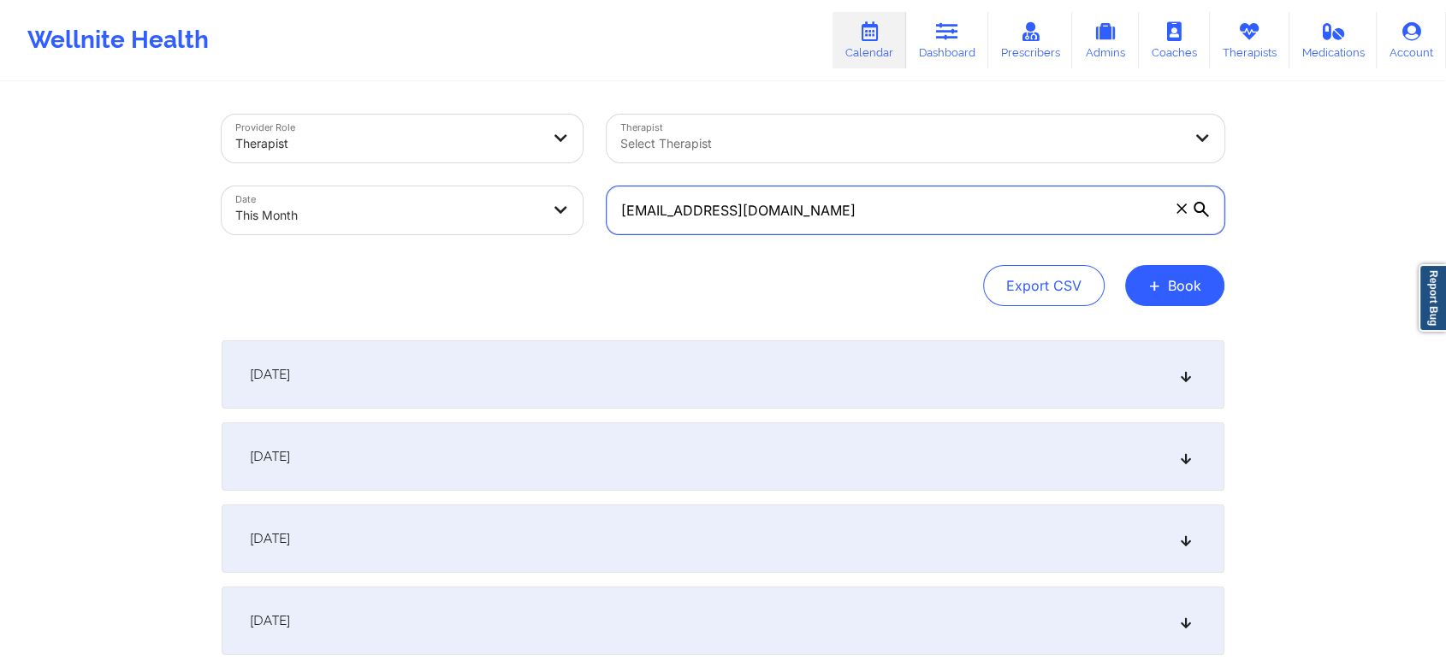
type input "[EMAIL_ADDRESS][DOMAIN_NAME]"
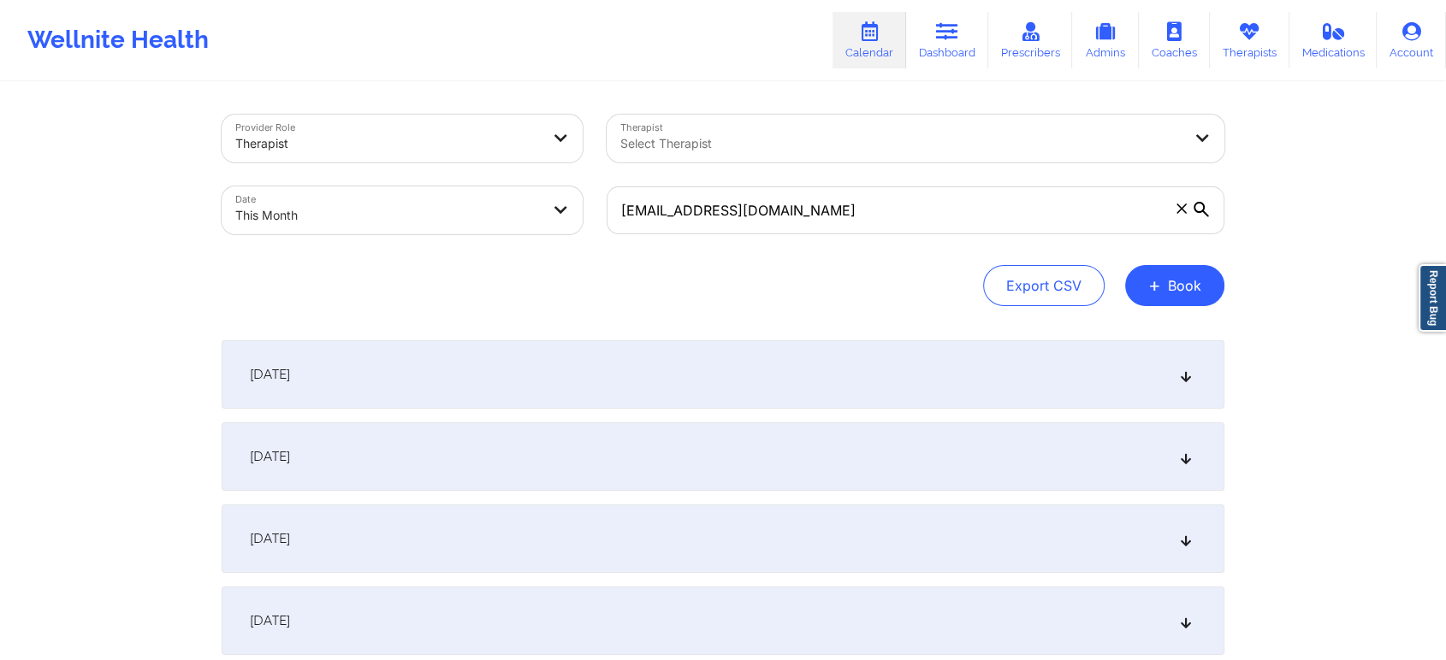
select select "2025-9"
select select "2025-10"
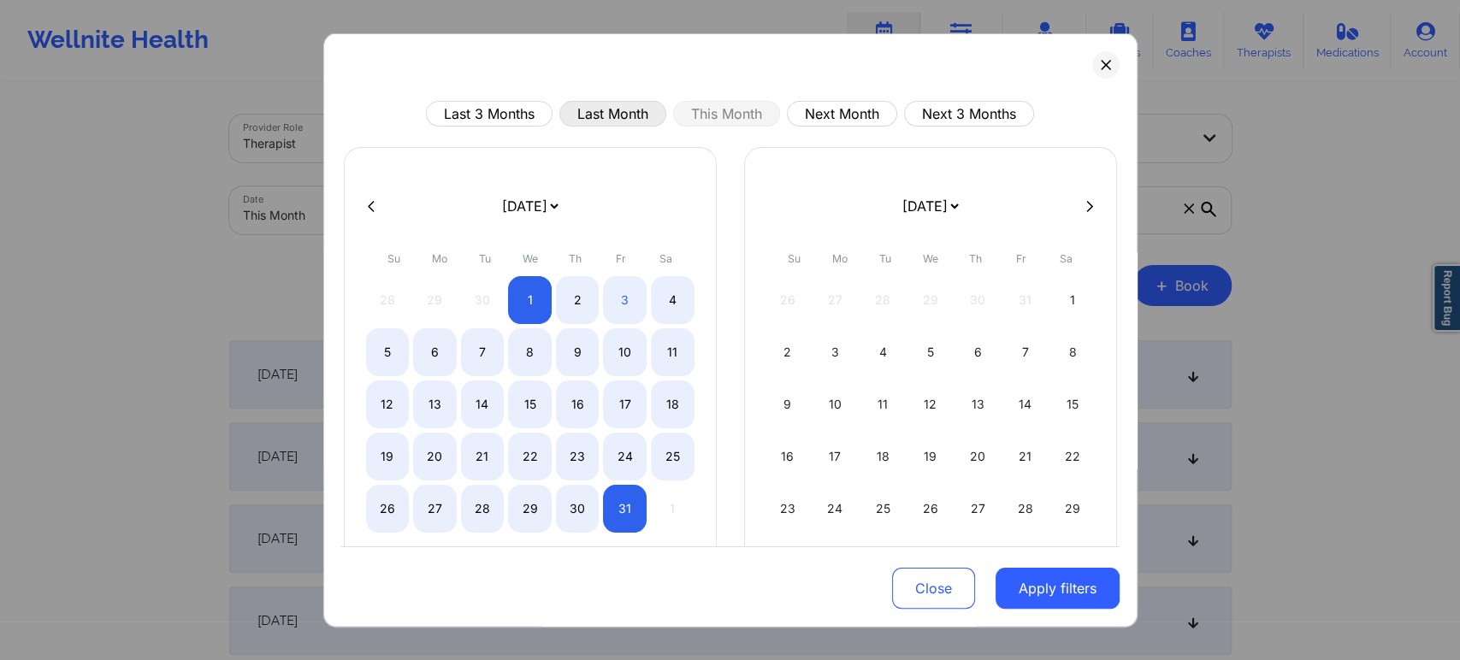
click at [600, 115] on button "Last Month" at bounding box center [613, 114] width 107 height 26
select select "2025-8"
select select "2025-9"
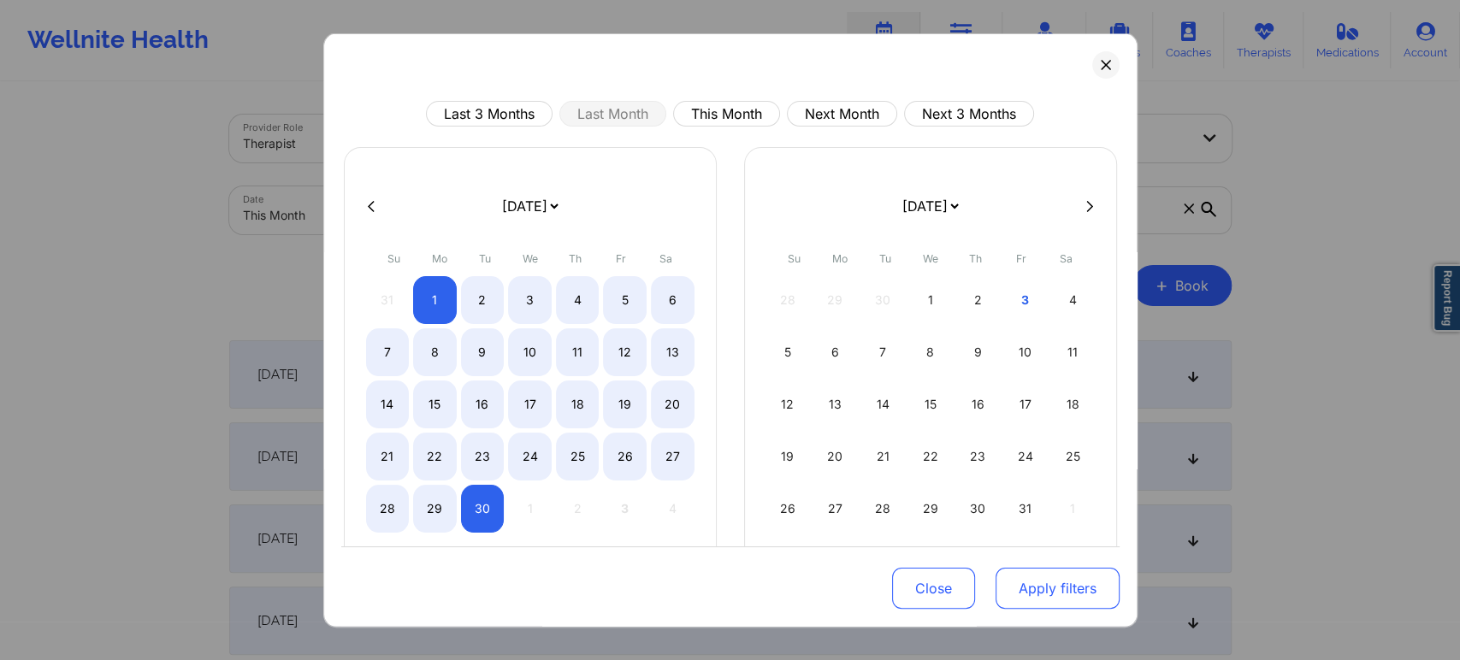
click at [1036, 582] on button "Apply filters" at bounding box center [1058, 588] width 124 height 41
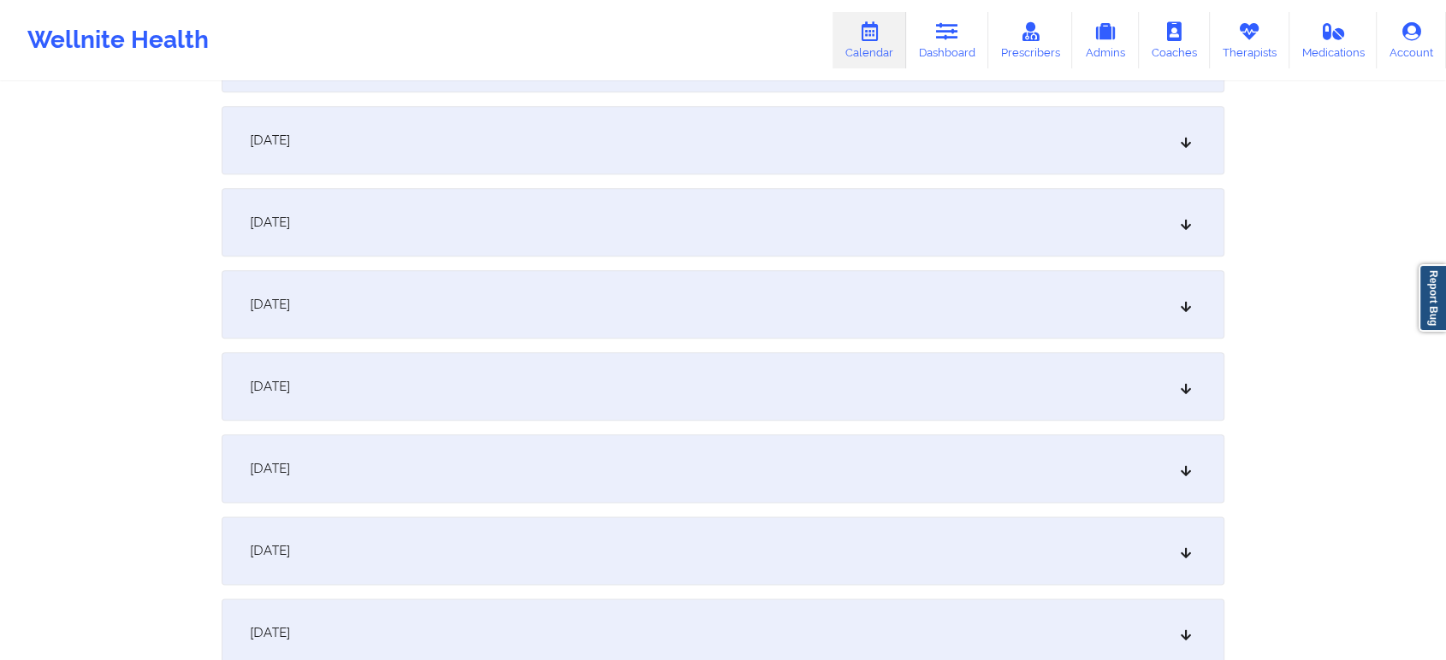
scroll to position [1970, 0]
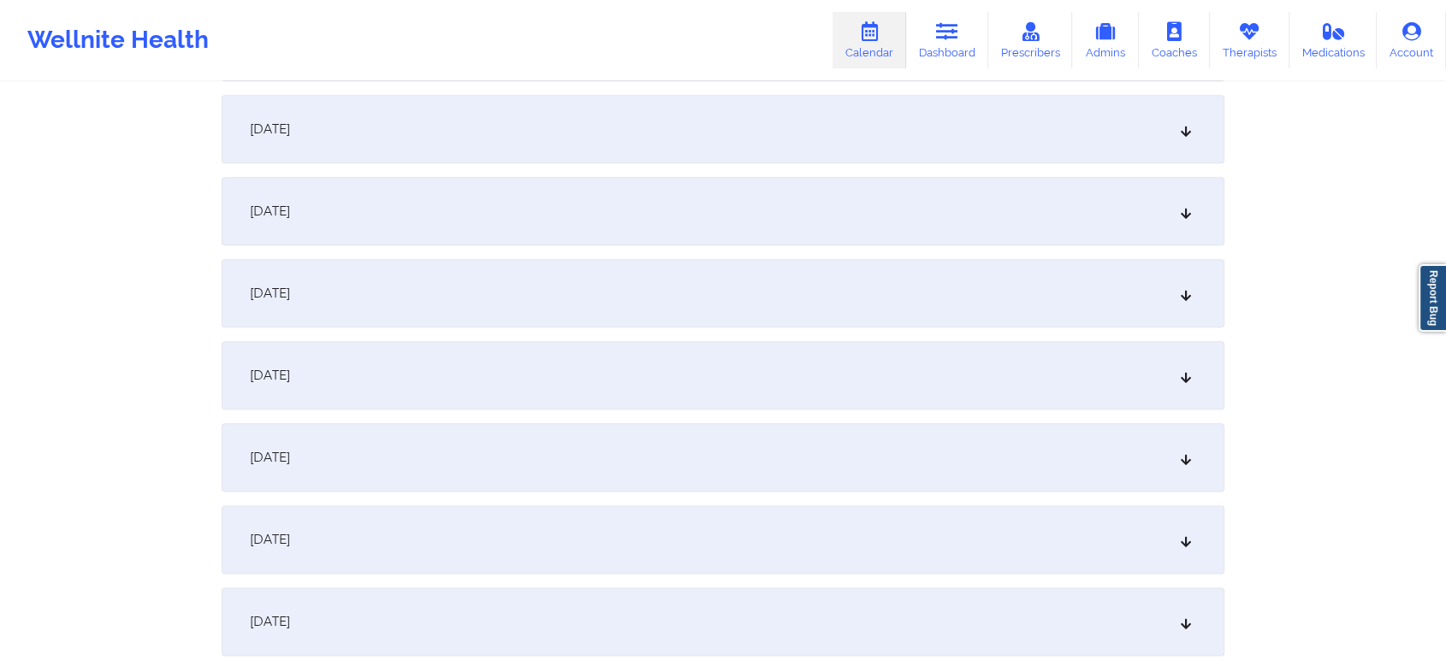
click at [497, 470] on div "[DATE]" at bounding box center [723, 457] width 1003 height 68
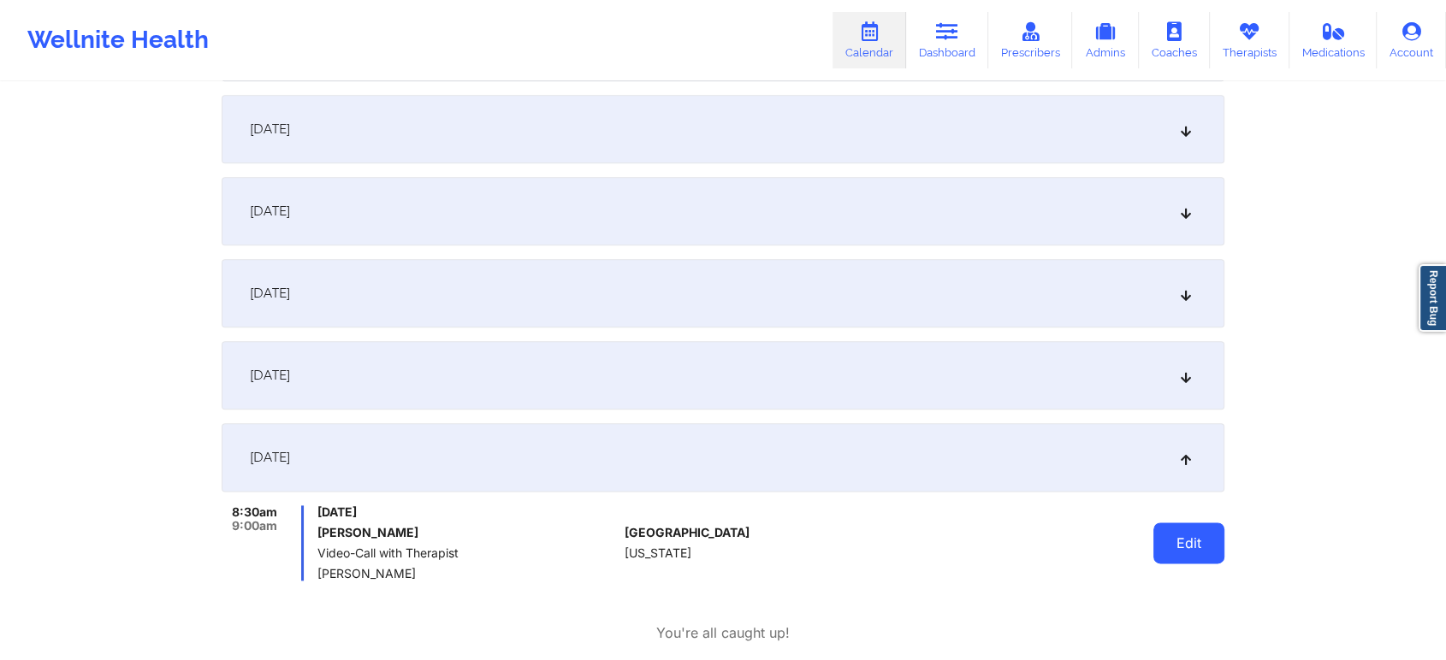
click at [1184, 544] on button "Edit" at bounding box center [1188, 543] width 71 height 41
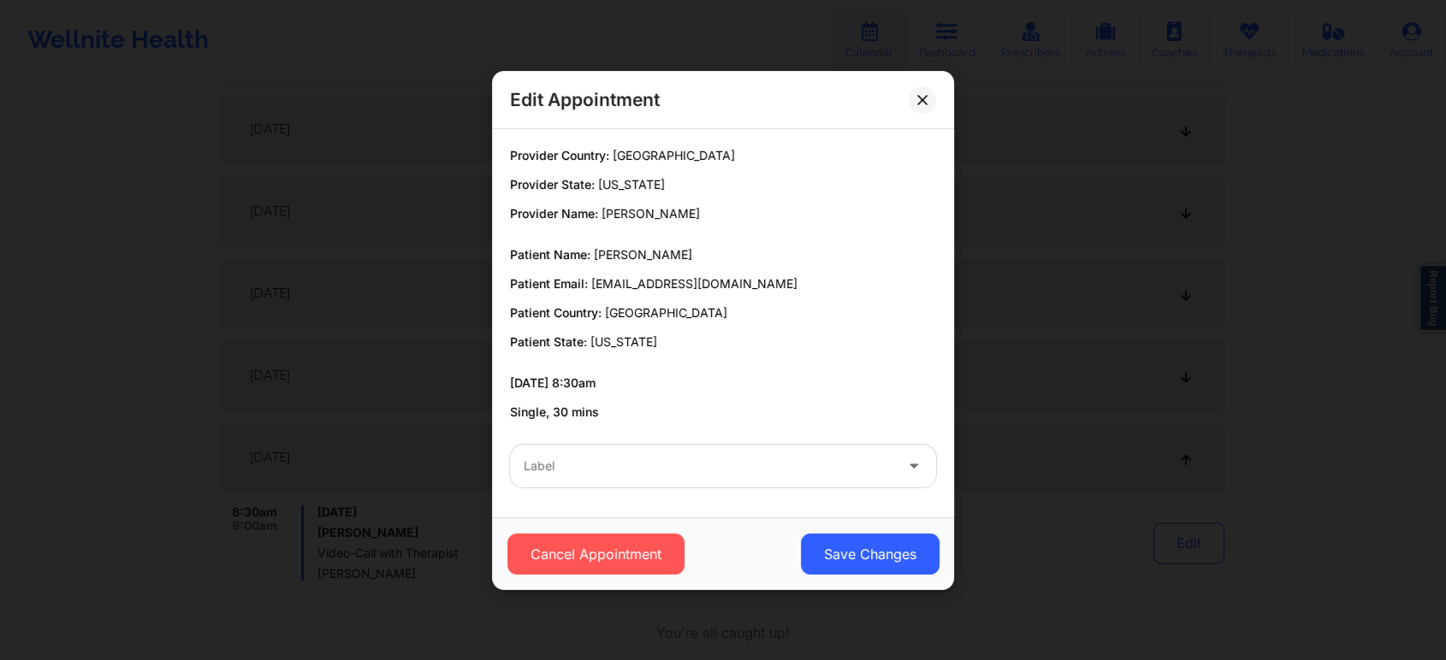
click at [622, 465] on div at bounding box center [709, 466] width 370 height 21
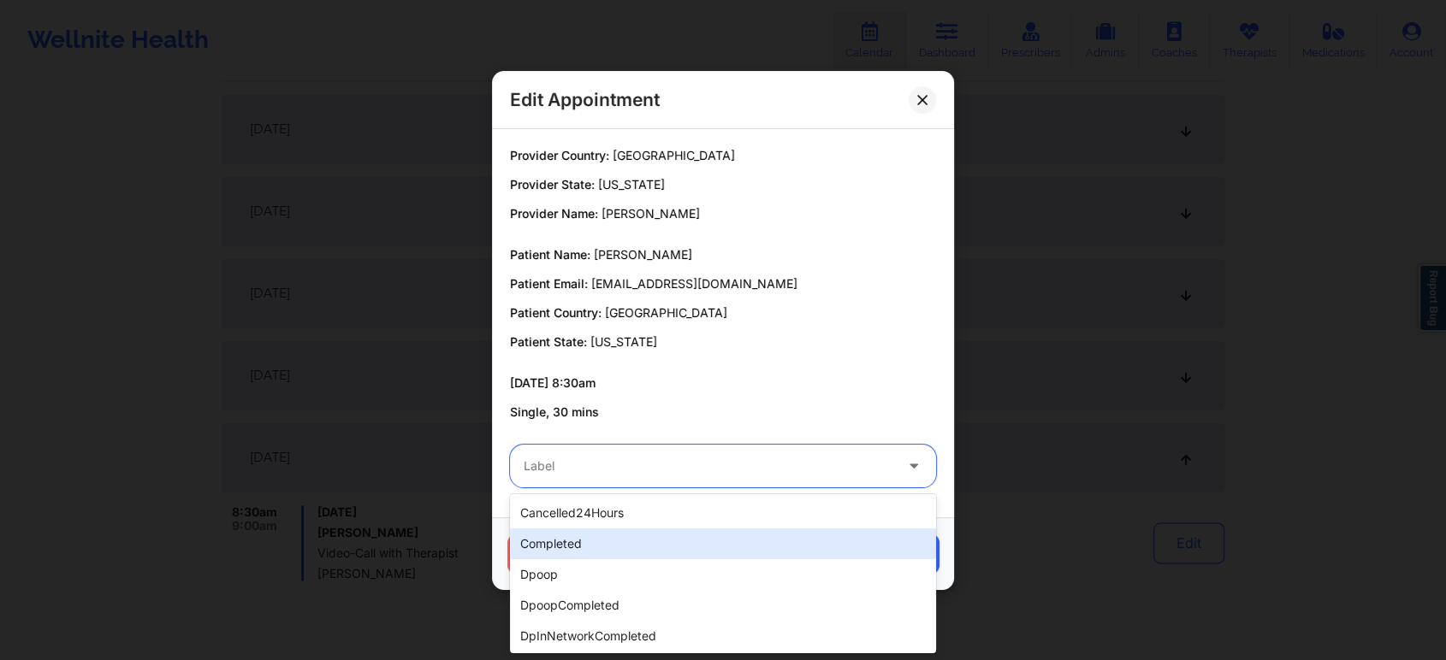
click at [523, 540] on div "completed" at bounding box center [723, 544] width 426 height 31
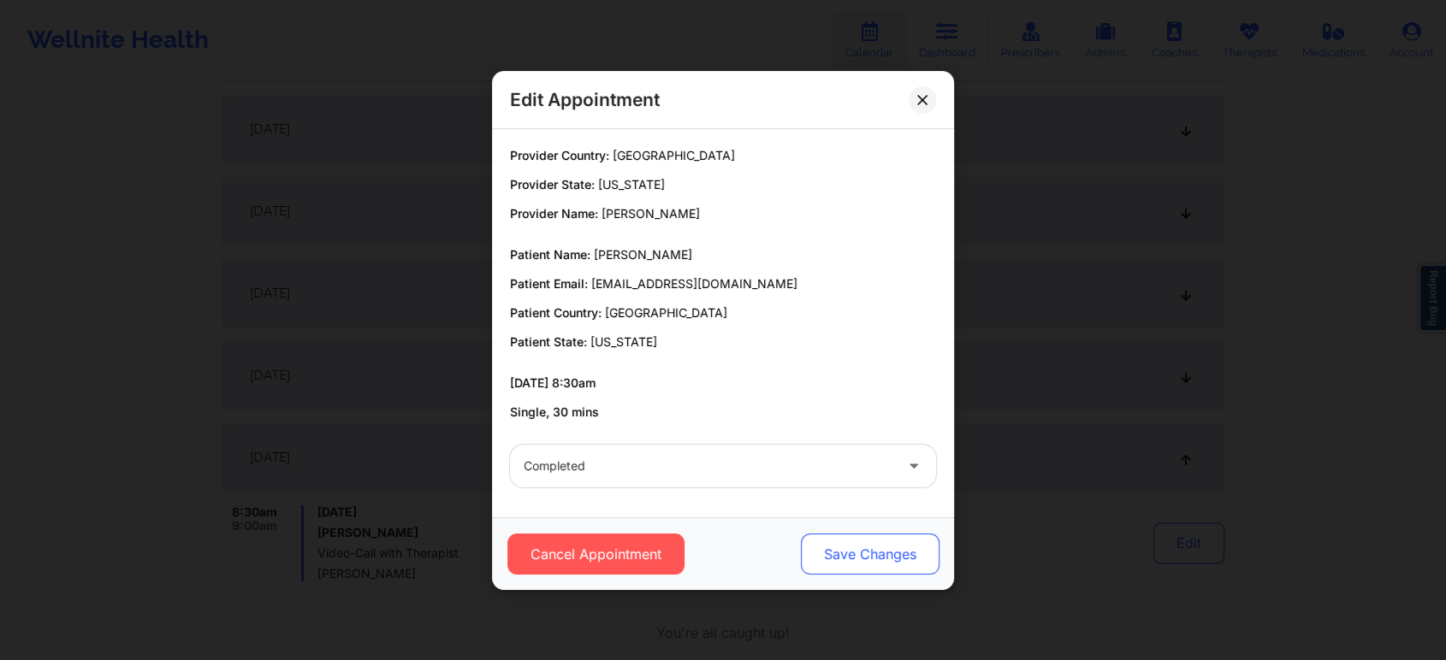
click at [861, 548] on button "Save Changes" at bounding box center [870, 554] width 139 height 41
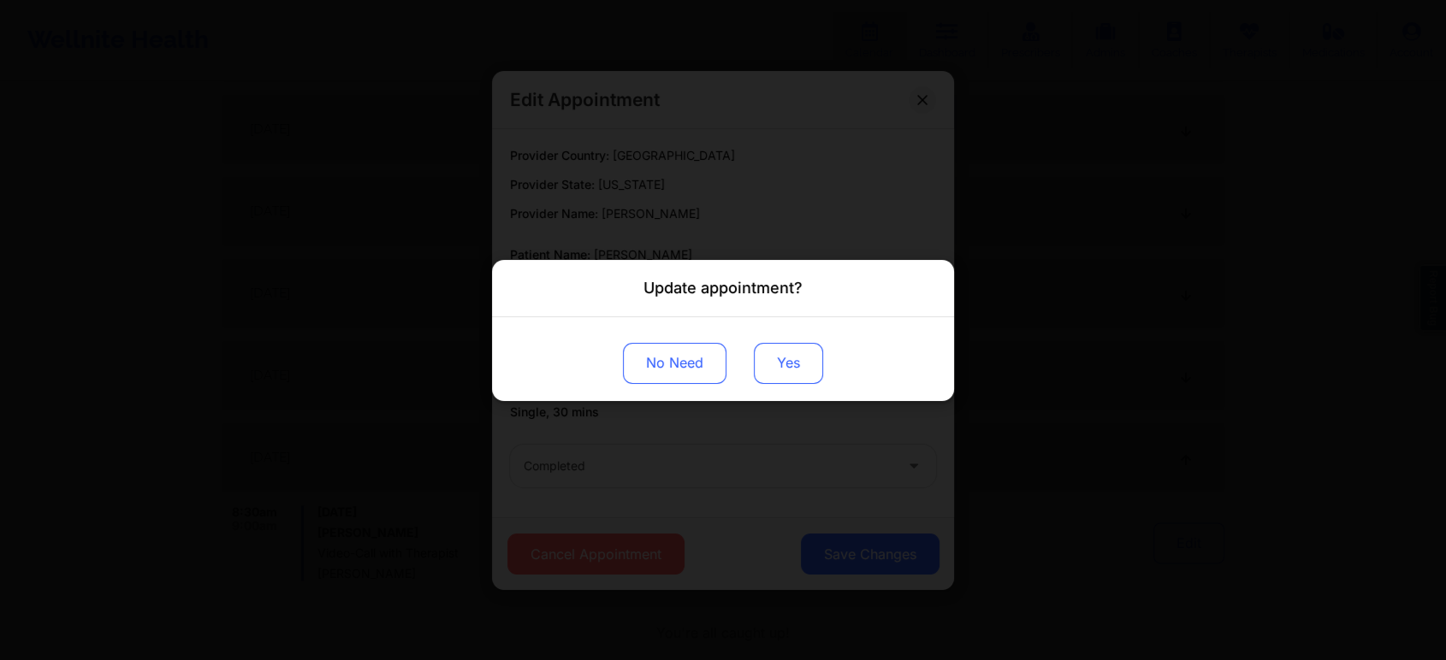
click at [784, 366] on button "Yes" at bounding box center [788, 362] width 69 height 41
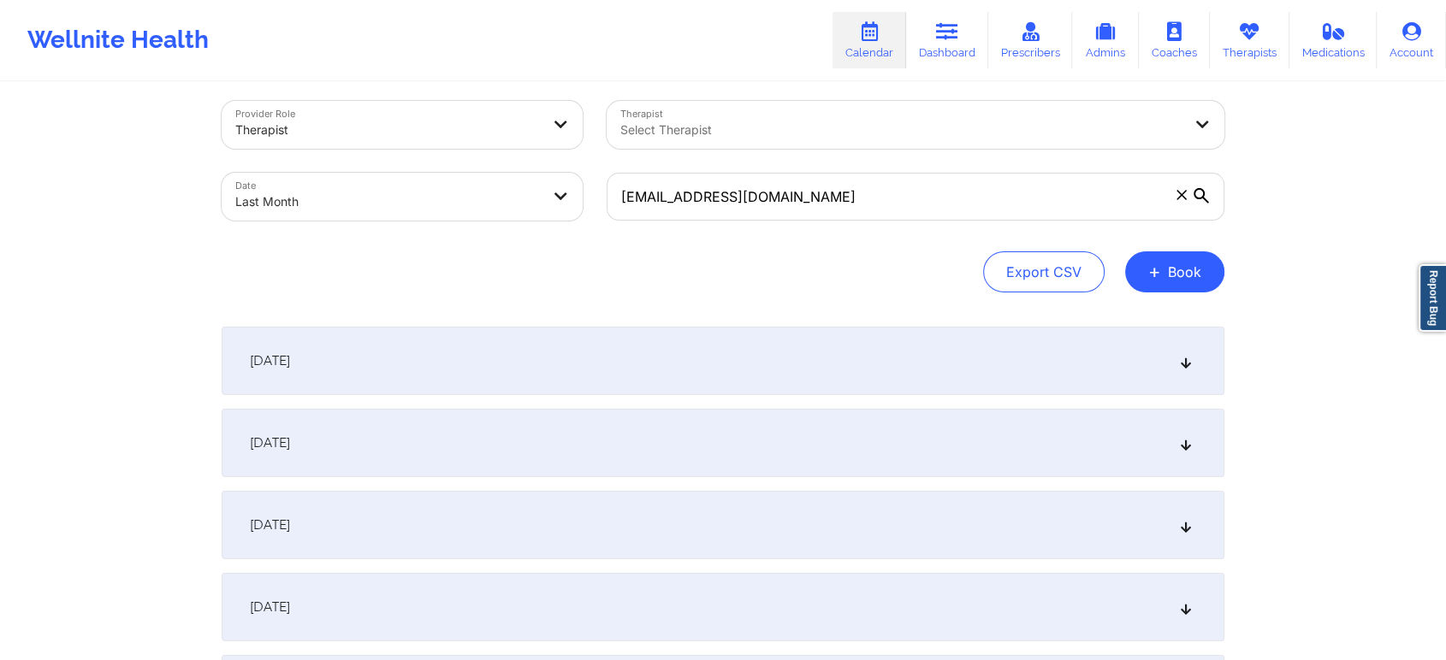
scroll to position [0, 0]
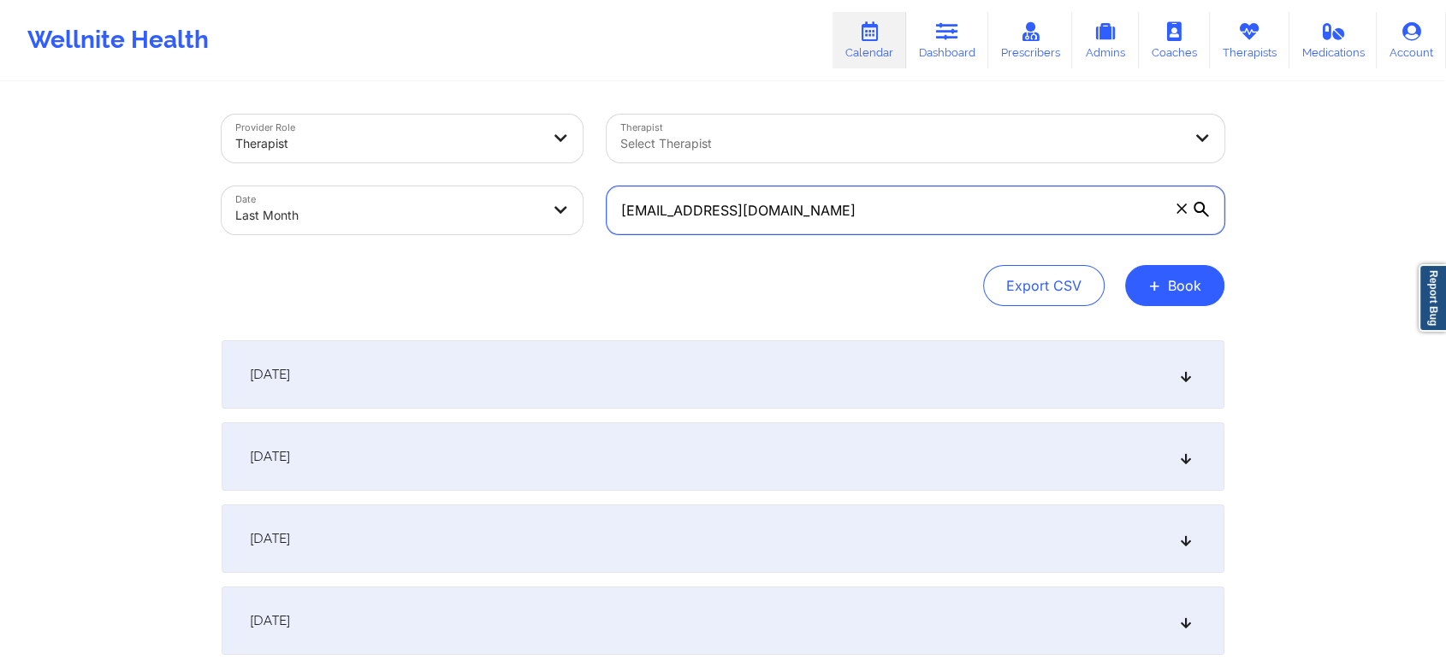
drag, startPoint x: 834, startPoint y: 207, endPoint x: 569, endPoint y: 160, distance: 269.4
click at [569, 160] on div "Provider Role Therapist Therapist Select Therapist Date Last Month [EMAIL_ADDRE…" at bounding box center [723, 175] width 1027 height 144
paste input "michyzurga@hot"
type input "[EMAIL_ADDRESS][DOMAIN_NAME]"
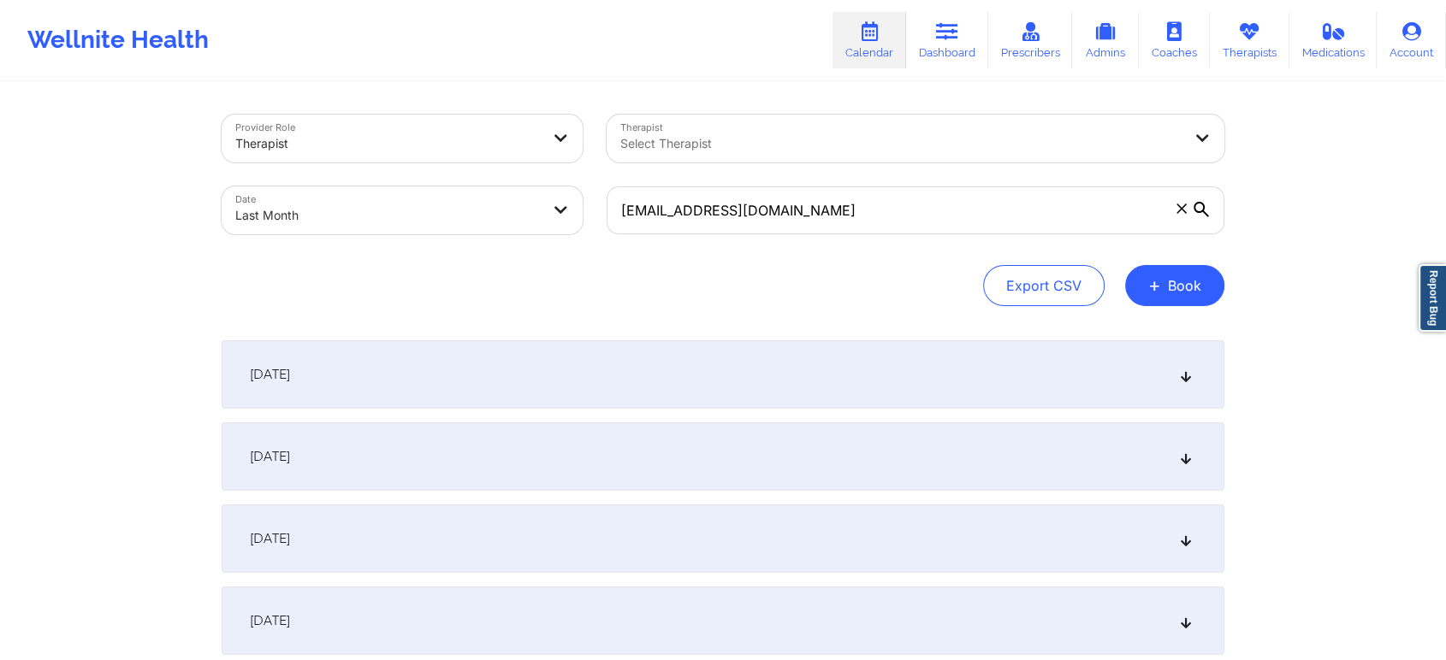
click at [854, 389] on div "[DATE]" at bounding box center [723, 375] width 1003 height 68
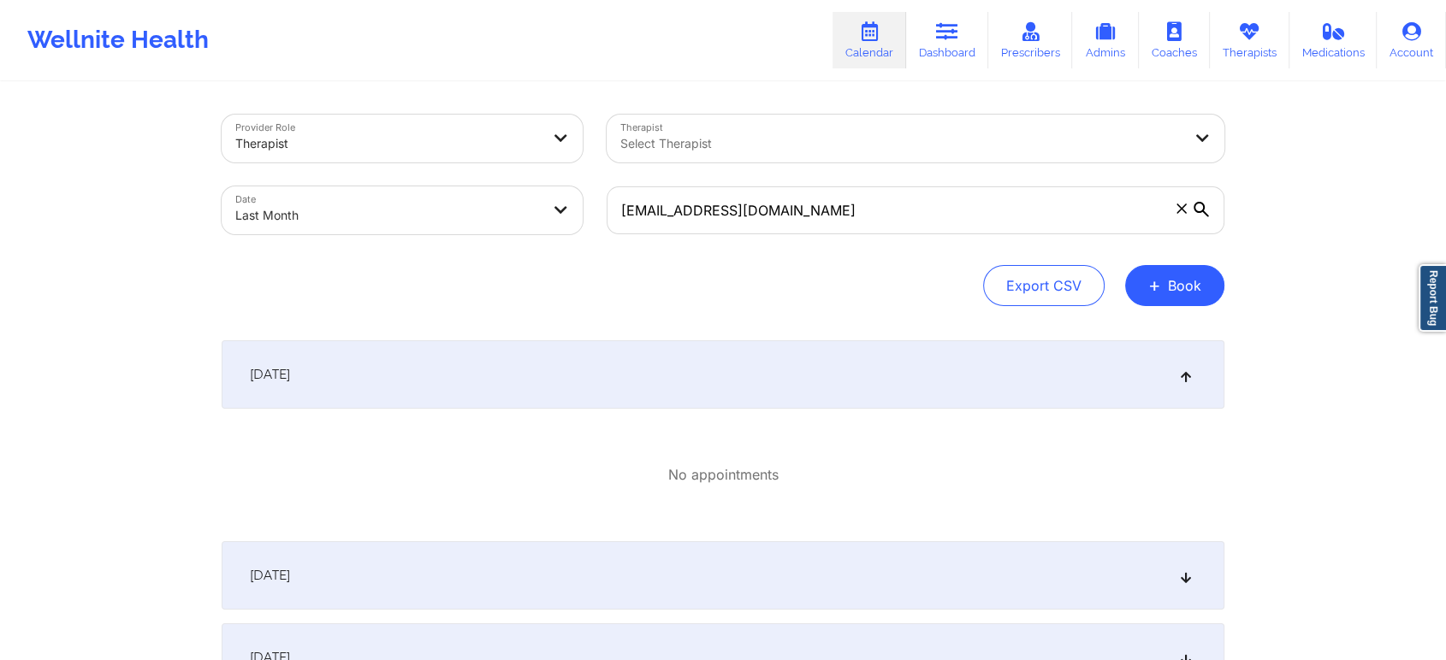
scroll to position [3, 0]
drag, startPoint x: 1419, startPoint y: 118, endPoint x: 1459, endPoint y: 110, distance: 40.3
click at [1445, 110] on html "Wellnite Health Calendar Dashboard Prescribers Admins Coaches Therapists Medica…" at bounding box center [723, 327] width 1446 height 660
click at [399, 192] on body "Wellnite Health Calendar Dashboard Prescribers Admins Coaches Therapists Medica…" at bounding box center [723, 330] width 1446 height 660
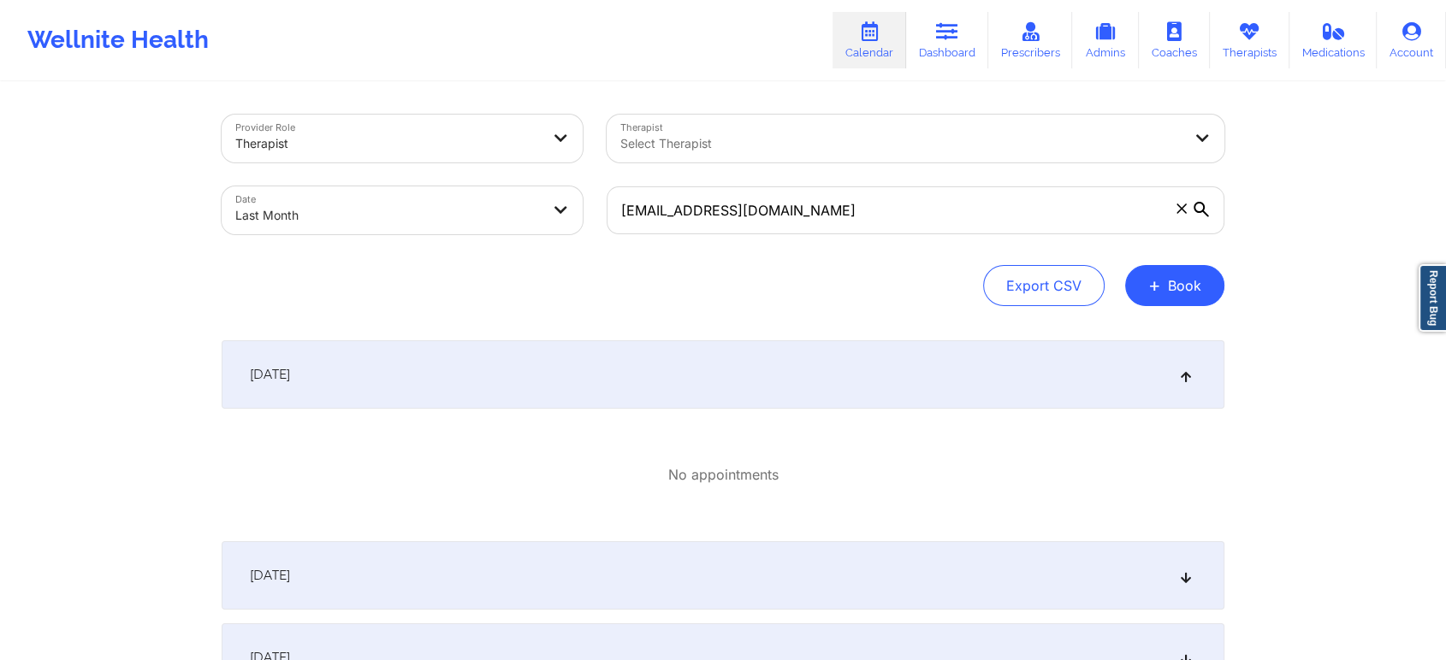
select select "2025-8"
select select "2025-9"
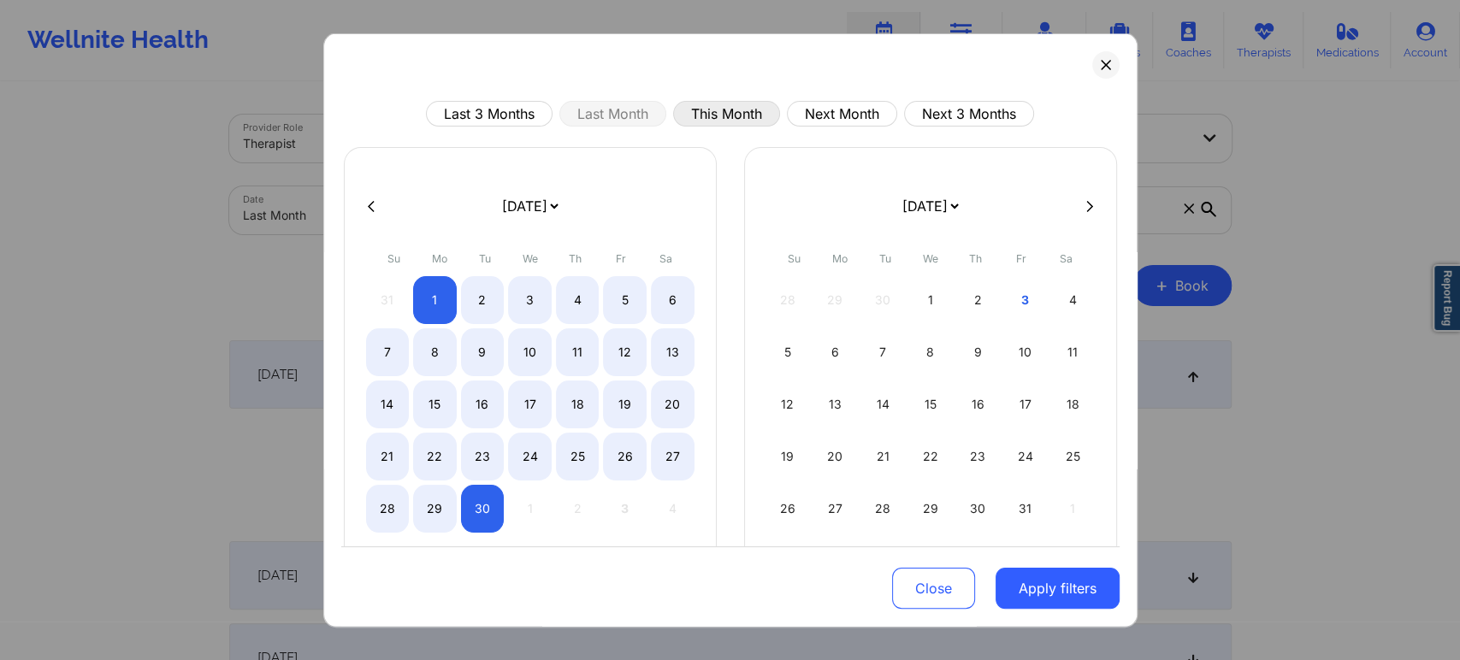
click at [719, 103] on button "This Month" at bounding box center [726, 114] width 107 height 26
select select "2025-9"
select select "2025-10"
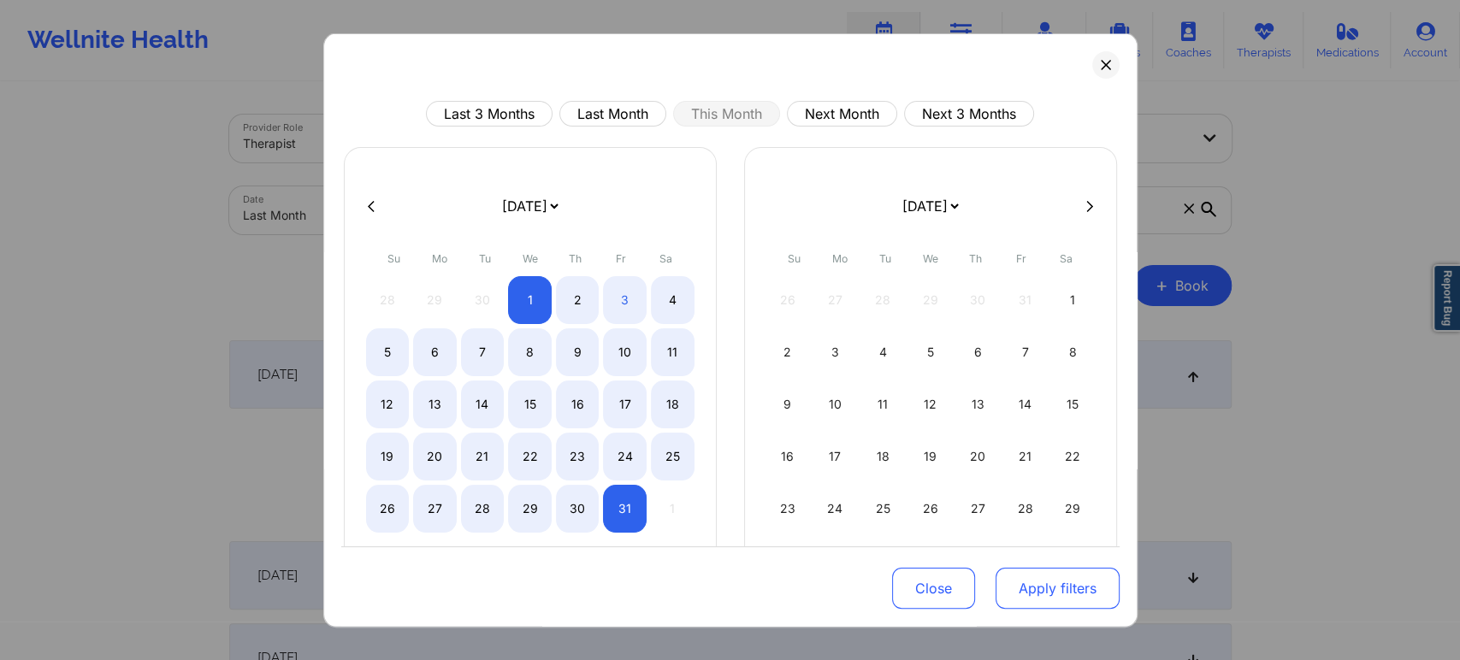
click at [1022, 573] on button "Apply filters" at bounding box center [1058, 588] width 124 height 41
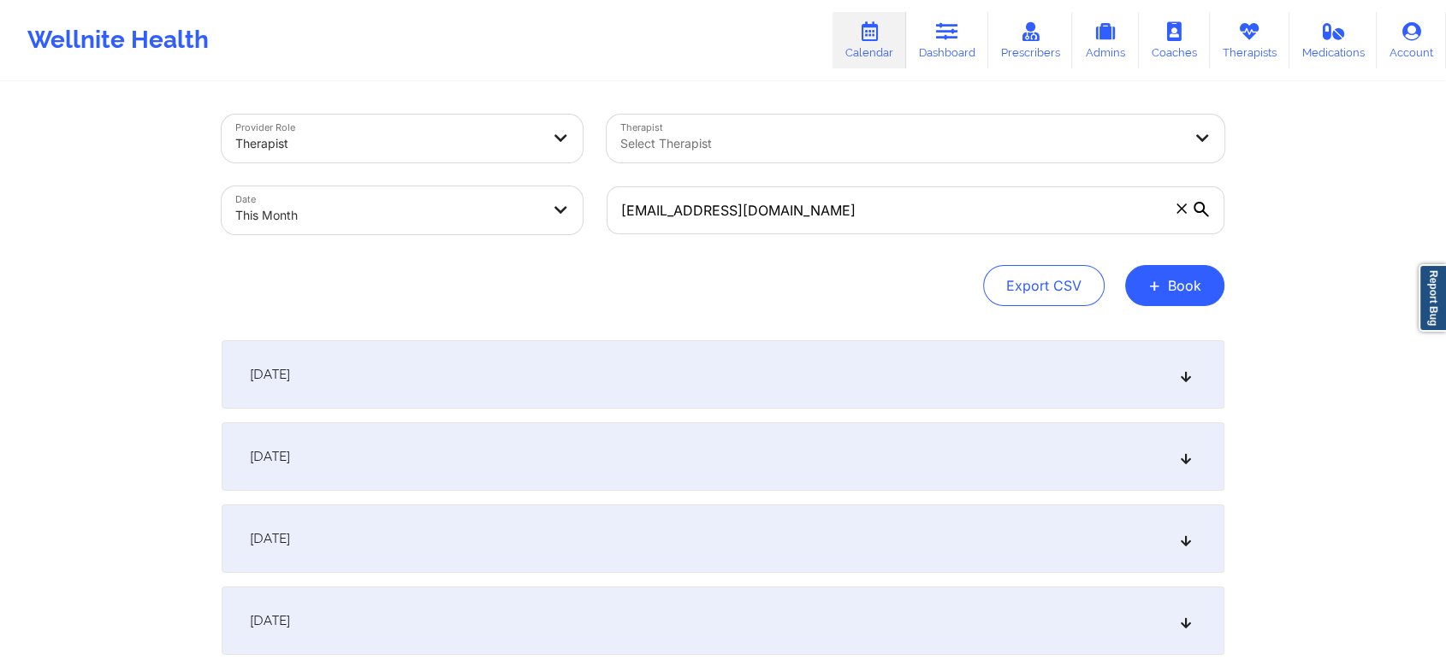
click at [842, 345] on div "[DATE]" at bounding box center [723, 375] width 1003 height 68
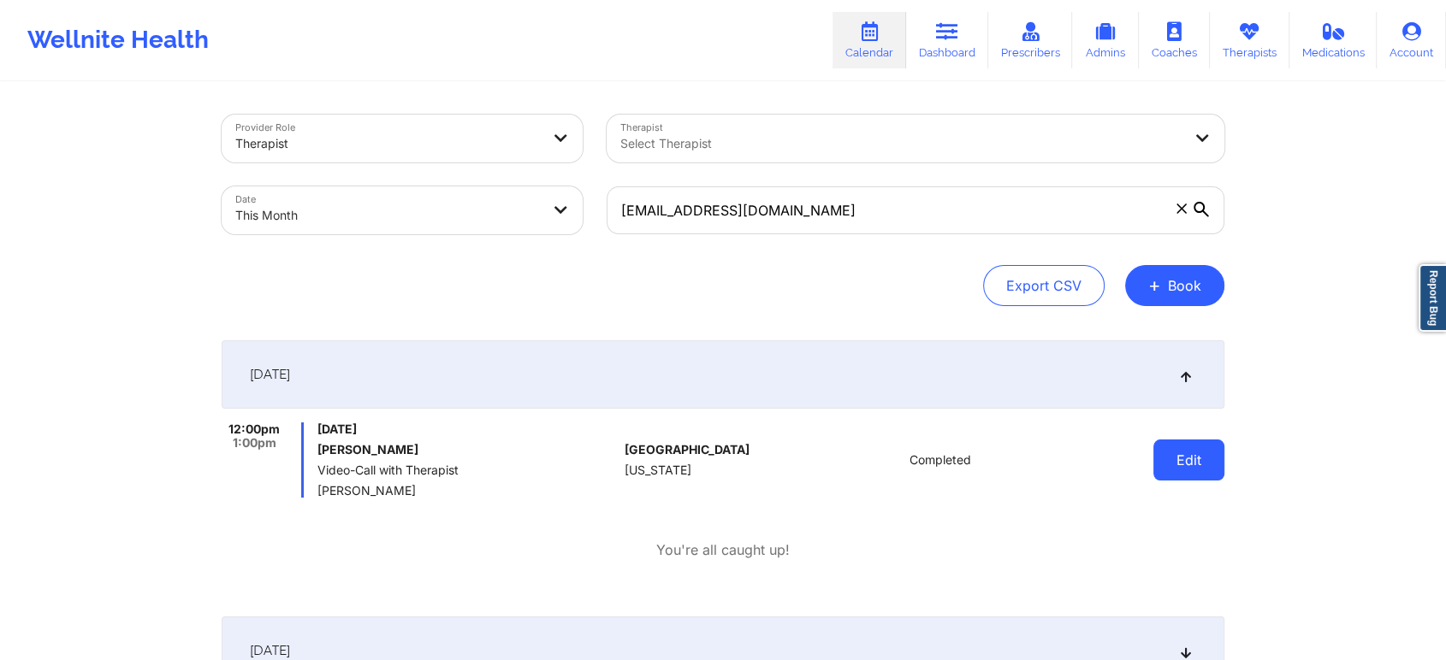
click at [1184, 462] on button "Edit" at bounding box center [1188, 460] width 71 height 41
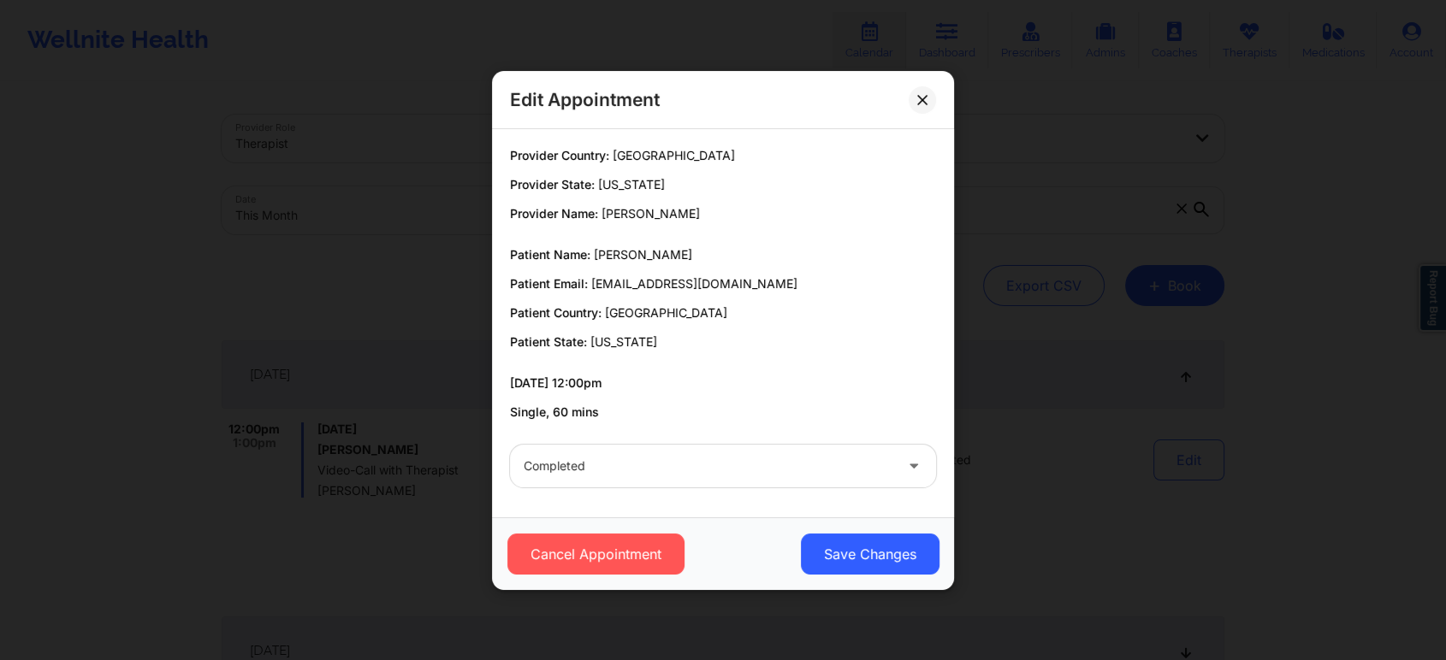
click at [898, 98] on div "Edit Appointment" at bounding box center [723, 100] width 462 height 58
drag, startPoint x: 938, startPoint y: 94, endPoint x: 924, endPoint y: 98, distance: 14.1
click at [924, 98] on div "Edit Appointment" at bounding box center [723, 100] width 462 height 58
click at [924, 98] on icon at bounding box center [921, 98] width 9 height 9
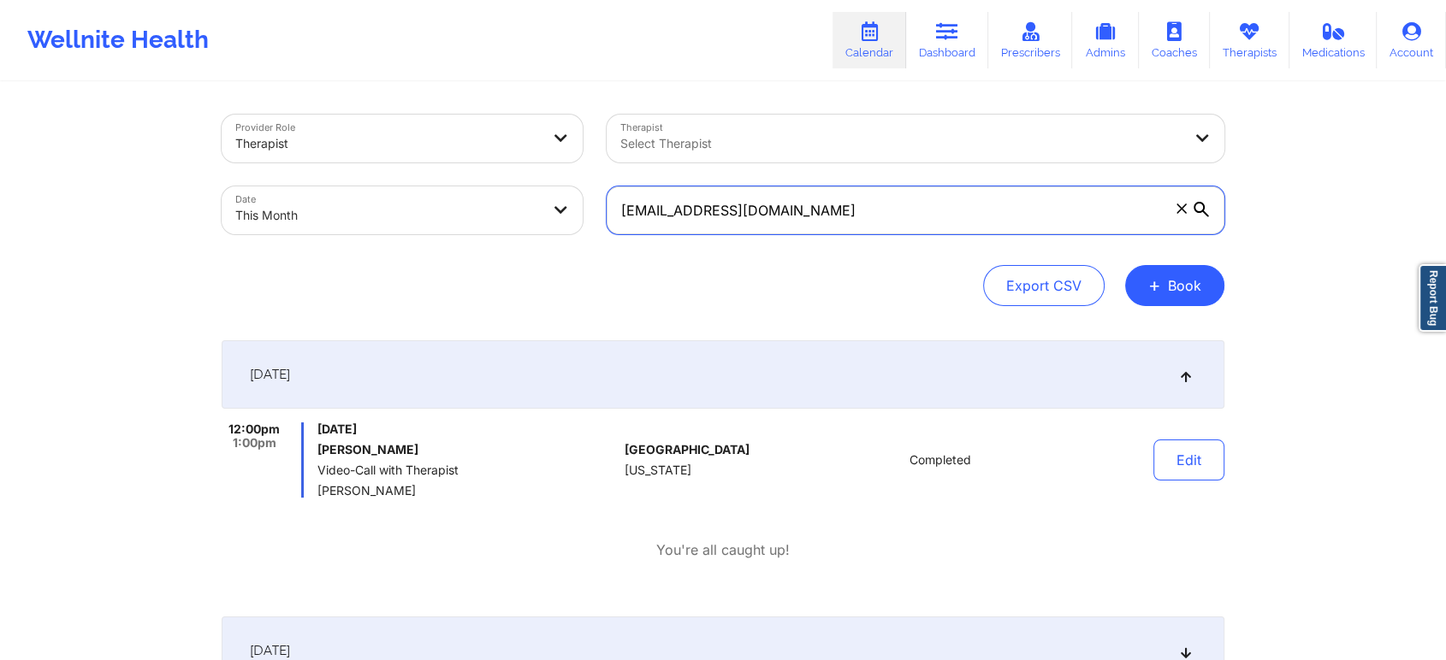
drag, startPoint x: 853, startPoint y: 211, endPoint x: 515, endPoint y: 183, distance: 339.1
click at [515, 183] on div "Provider Role Therapist Therapist Select Therapist Date This Month [EMAIL_ADDRE…" at bounding box center [723, 175] width 1027 height 144
paste input "brookeamann75@g"
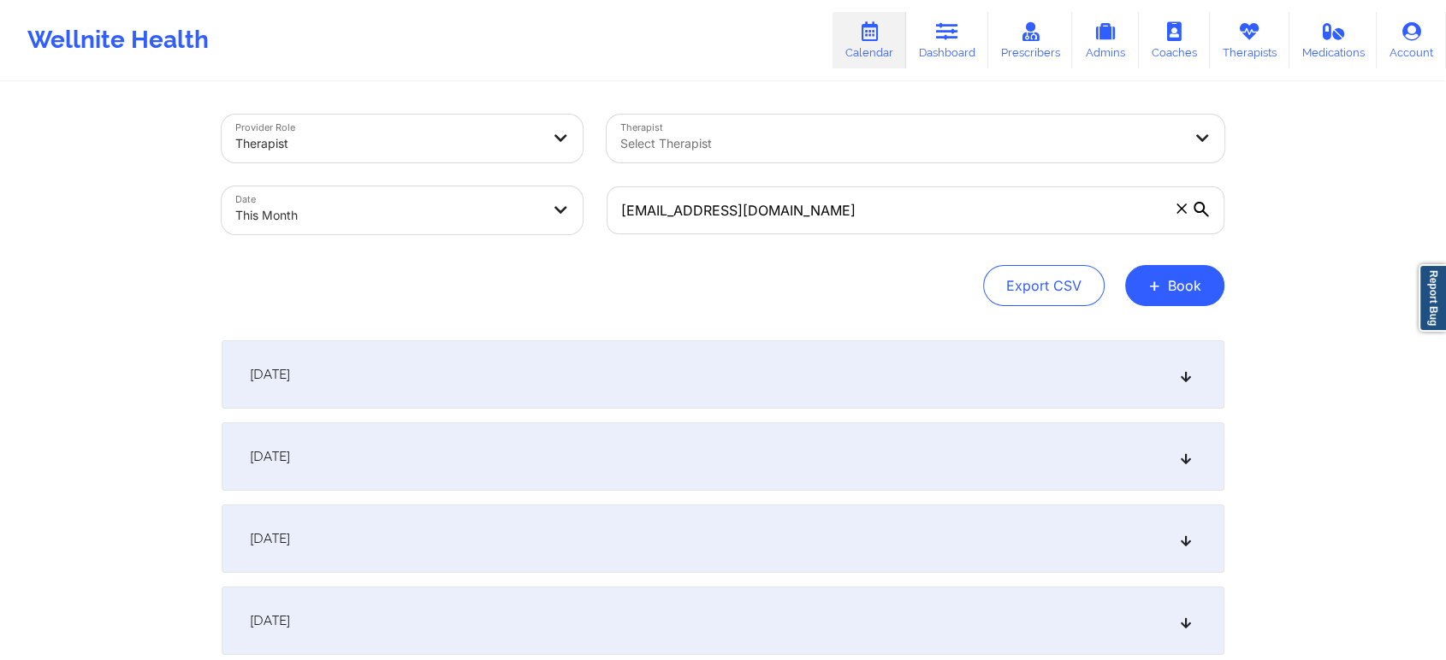
click at [755, 479] on div "[DATE]" at bounding box center [723, 457] width 1003 height 68
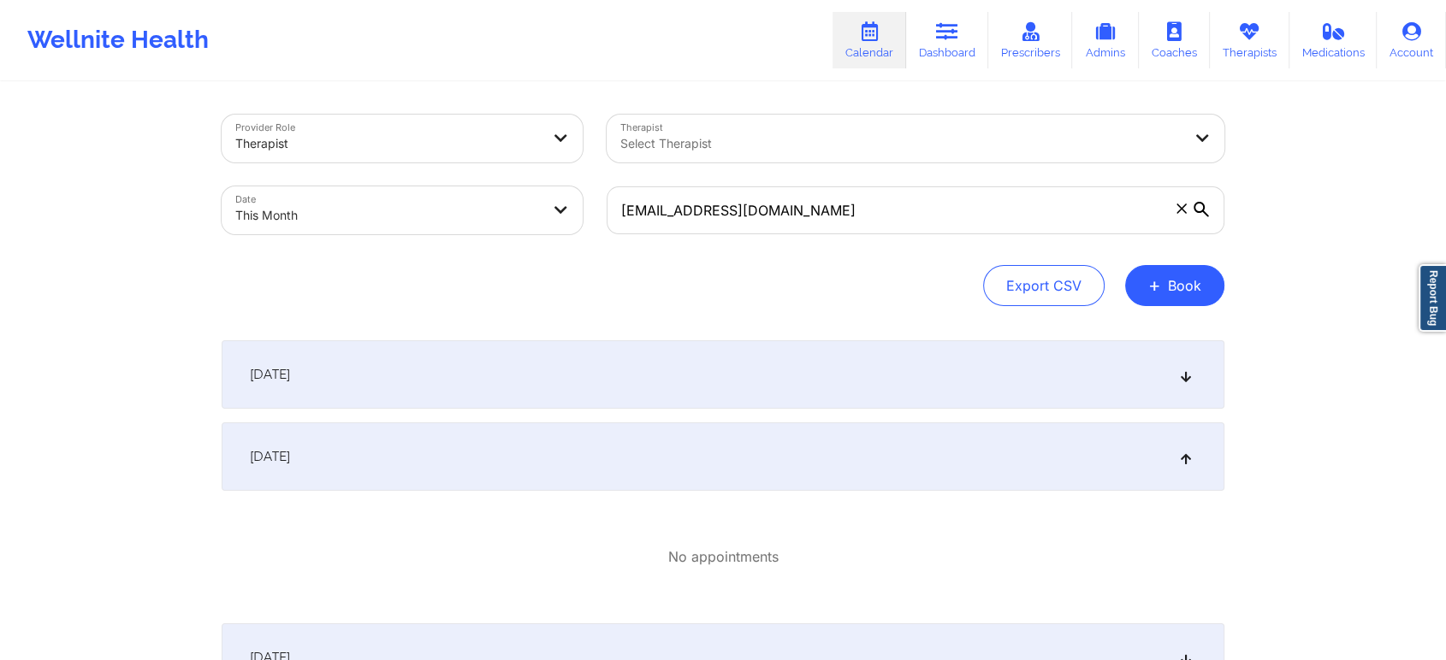
click at [832, 366] on div "[DATE]" at bounding box center [723, 375] width 1003 height 68
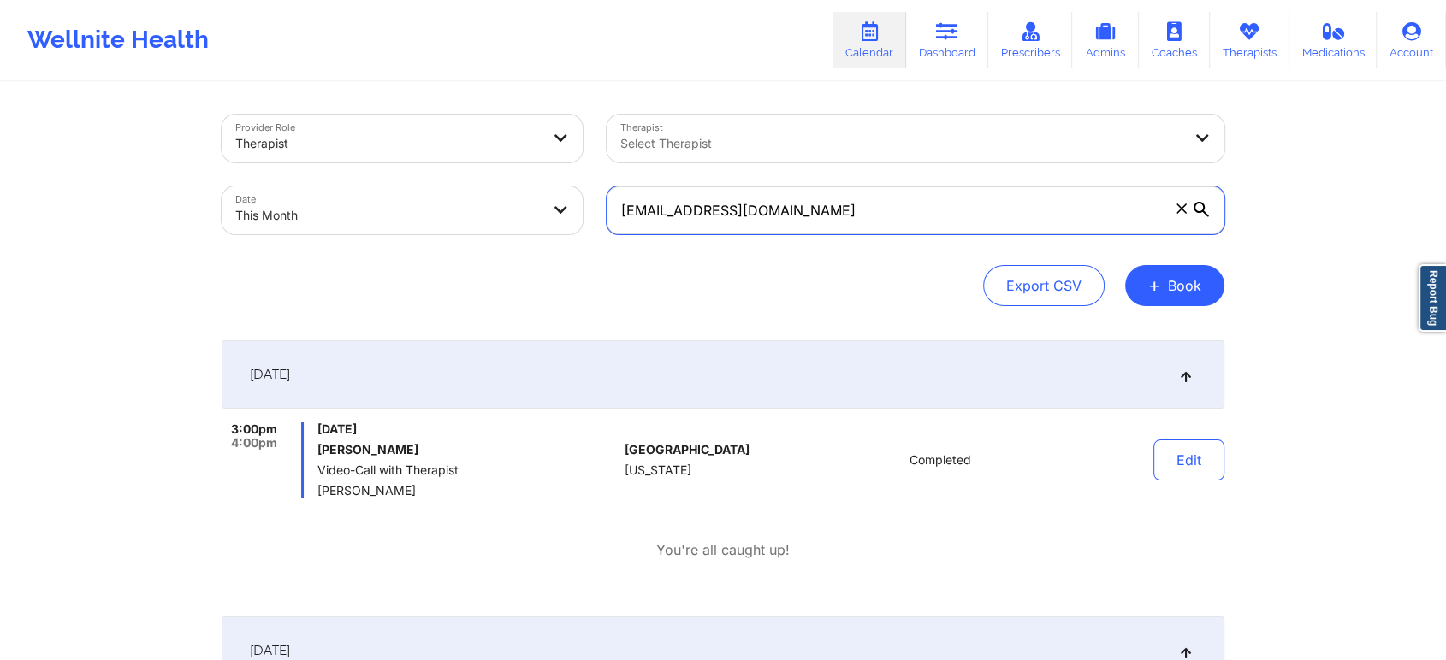
drag, startPoint x: 832, startPoint y: 225, endPoint x: 513, endPoint y: 192, distance: 320.8
click at [513, 192] on div "Provider Role Therapist Therapist Select Therapist Date This Month [EMAIL_ADDRE…" at bounding box center [723, 175] width 1027 height 144
paste input "[PERSON_NAME].[PERSON_NAME]"
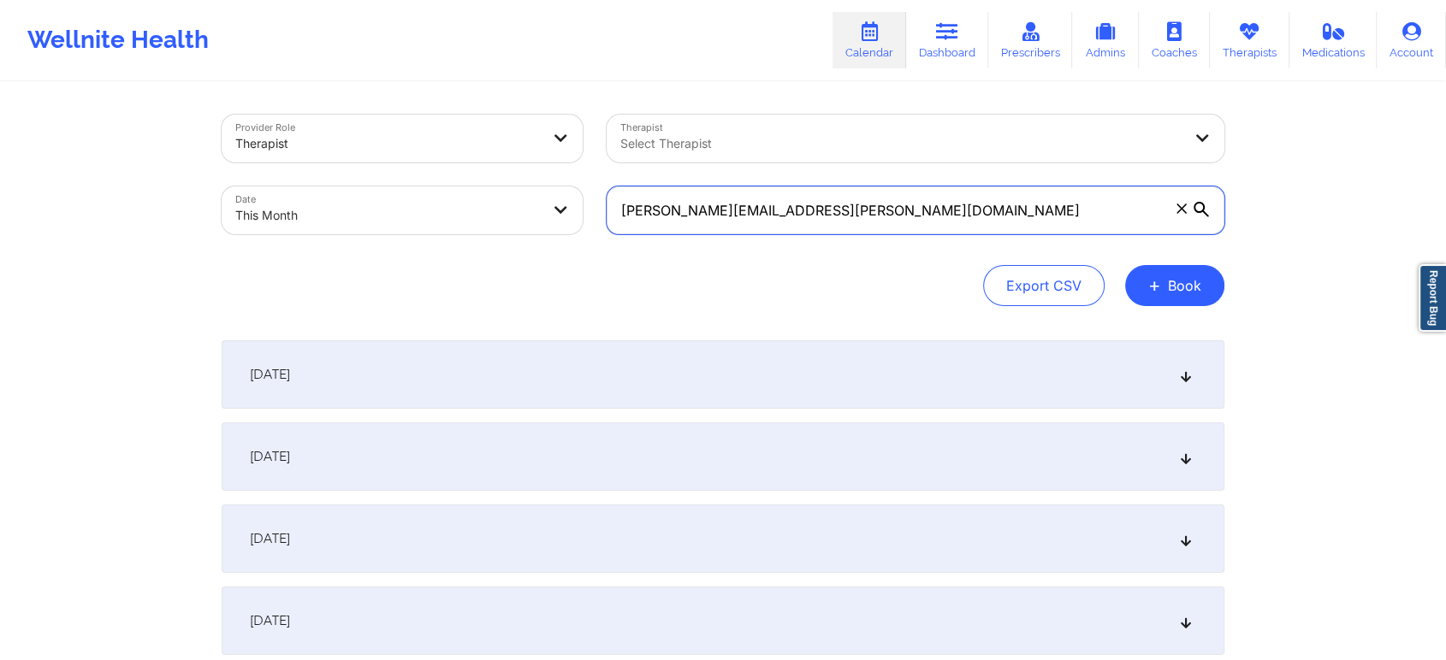
type input "[PERSON_NAME][EMAIL_ADDRESS][PERSON_NAME][DOMAIN_NAME]"
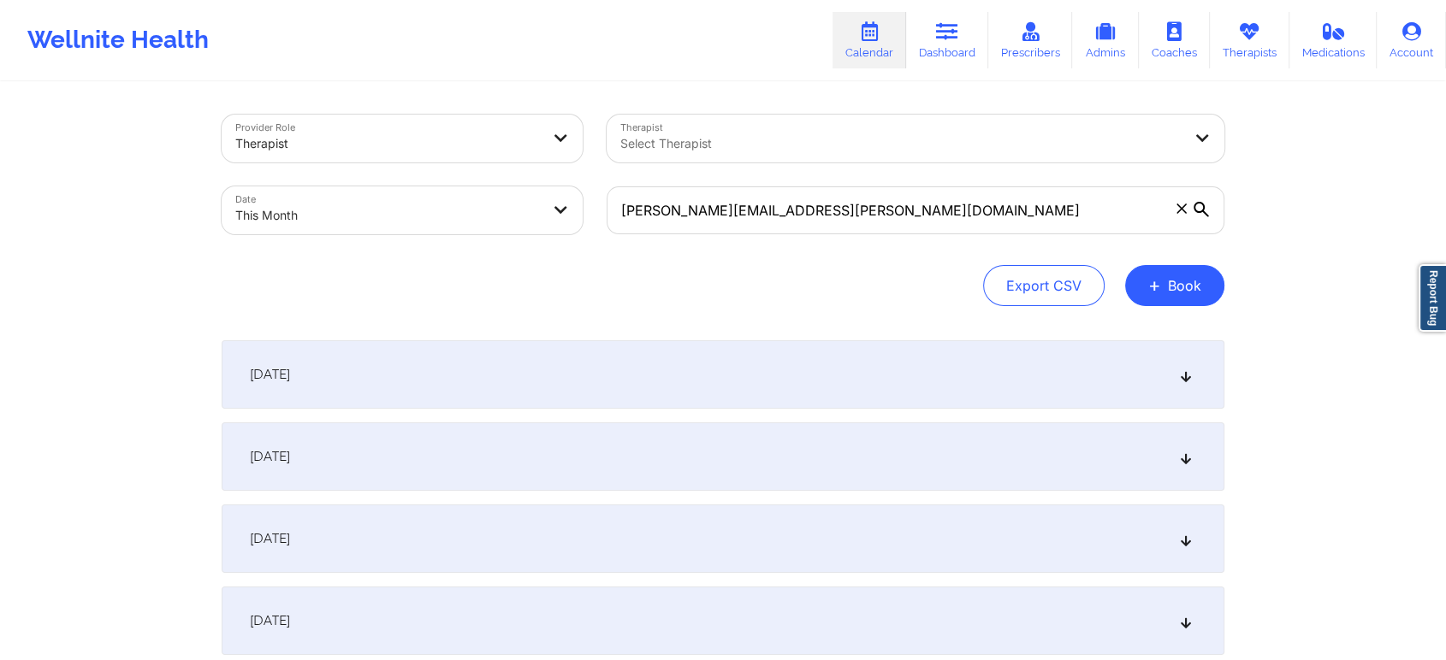
click at [497, 377] on div "[DATE]" at bounding box center [723, 375] width 1003 height 68
